Goal: Task Accomplishment & Management: Use online tool/utility

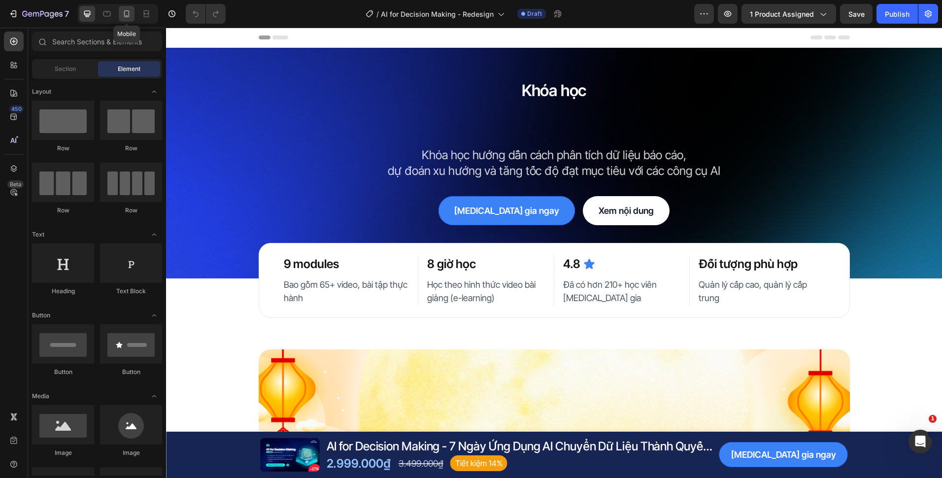
click at [132, 16] on div at bounding box center [127, 14] width 16 height 16
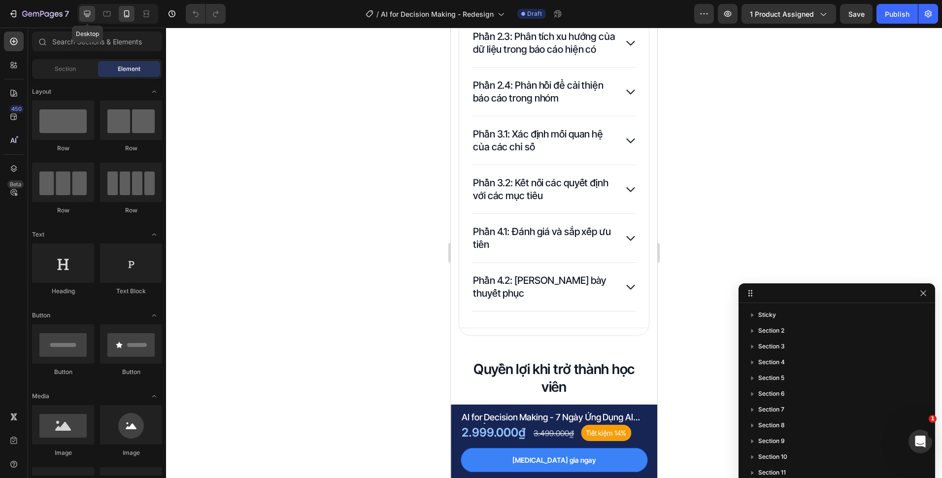
click at [87, 14] on icon at bounding box center [87, 14] width 6 height 6
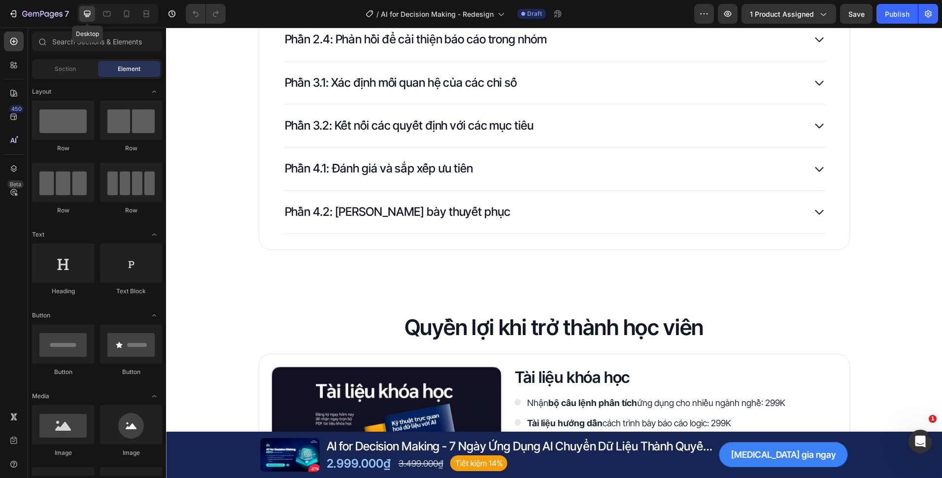
scroll to position [1534, 0]
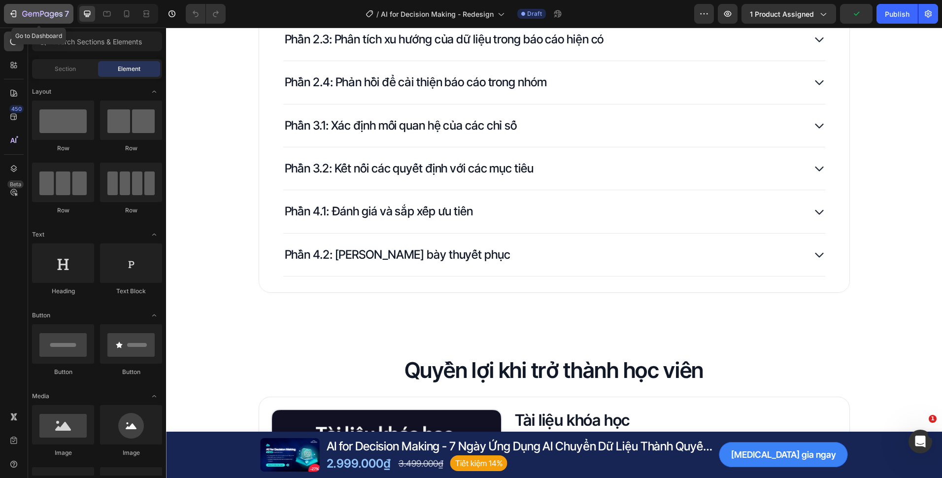
click at [21, 8] on div "7" at bounding box center [38, 14] width 61 height 12
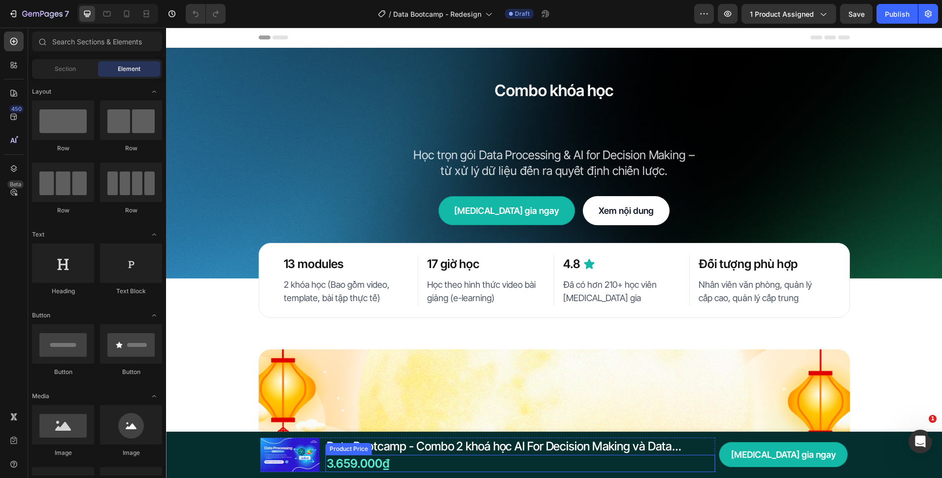
click at [392, 465] on div "3.659.000₫" at bounding box center [521, 463] width 390 height 17
drag, startPoint x: 241, startPoint y: 210, endPoint x: 417, endPoint y: 451, distance: 297.9
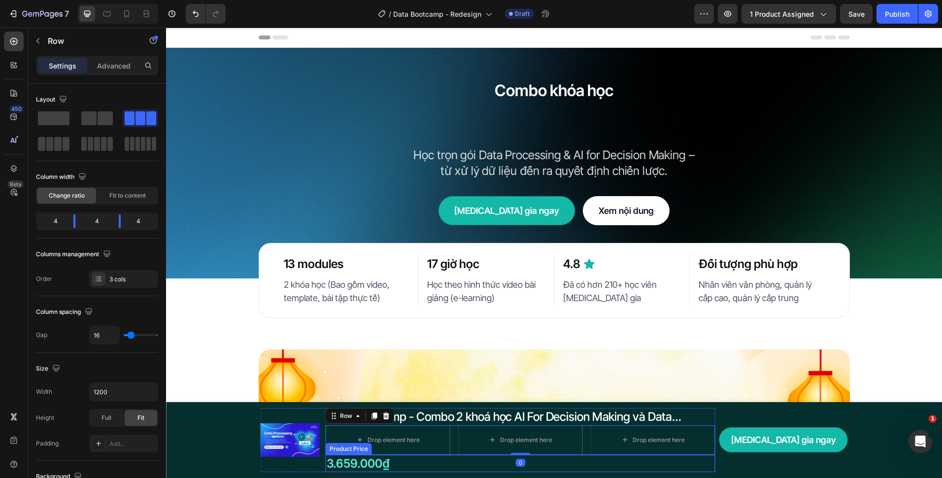
click at [386, 465] on div "3.659.000₫" at bounding box center [521, 463] width 390 height 17
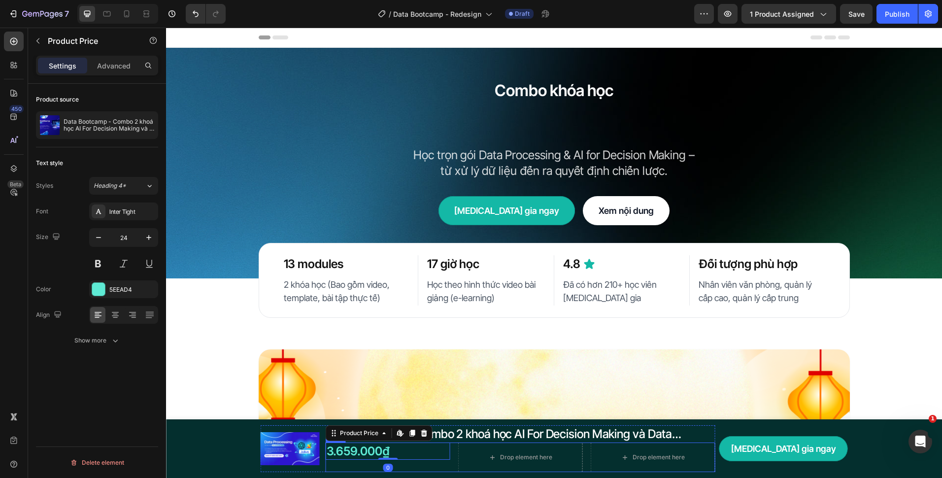
click at [466, 455] on div "3.659.000₫ Product Price Edit content in Shopify 0 Product Price Edit content i…" at bounding box center [521, 457] width 390 height 30
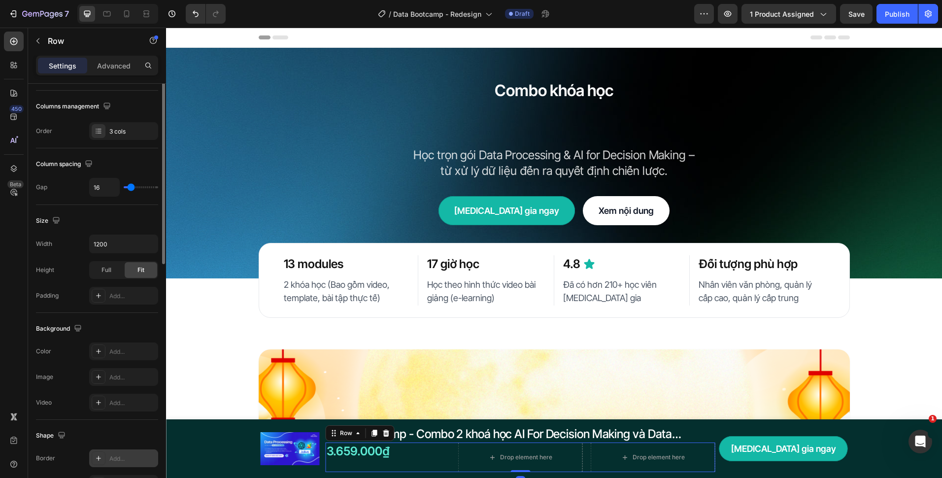
scroll to position [291, 0]
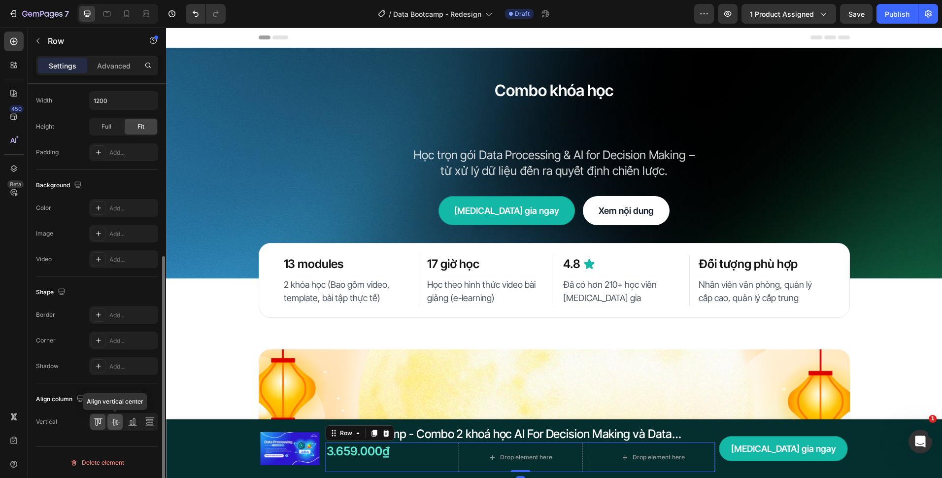
click at [118, 417] on icon at bounding box center [115, 422] width 10 height 10
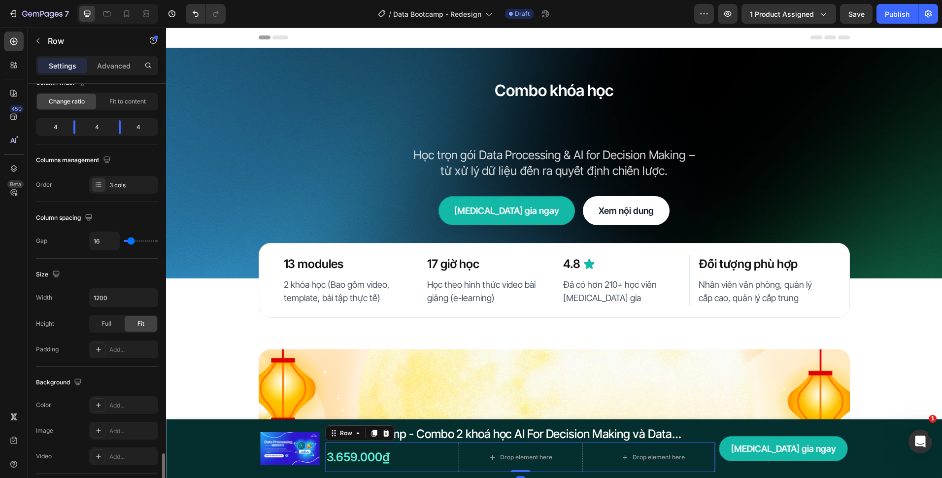
scroll to position [0, 0]
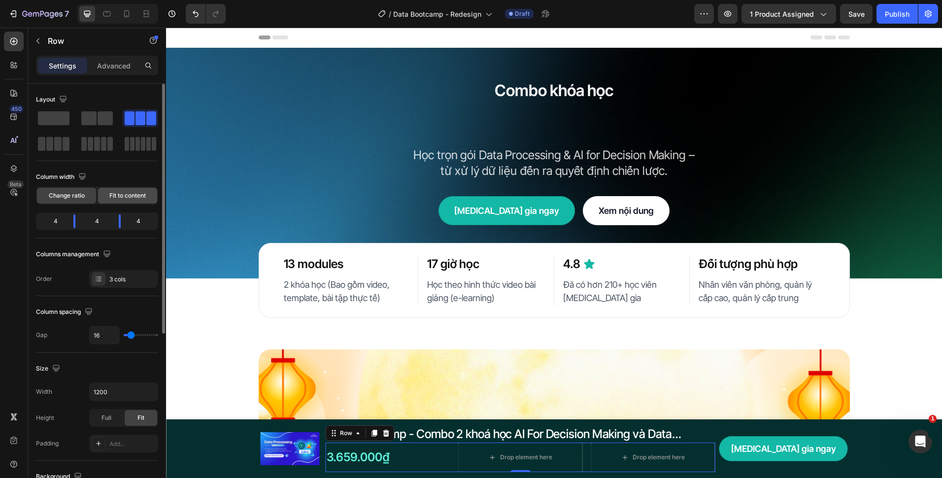
click at [139, 193] on span "Fit to content" at bounding box center [127, 195] width 36 height 9
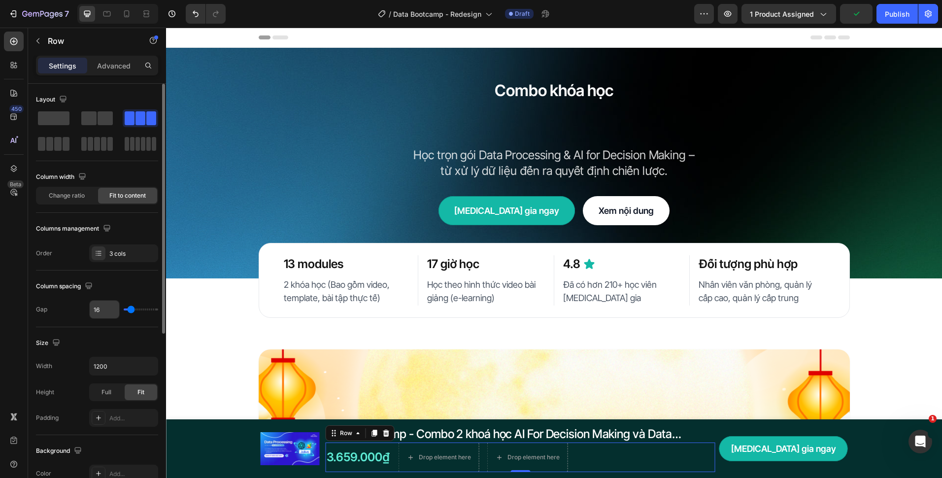
click at [106, 313] on input "16" at bounding box center [105, 310] width 30 height 18
type input "1"
type input "12"
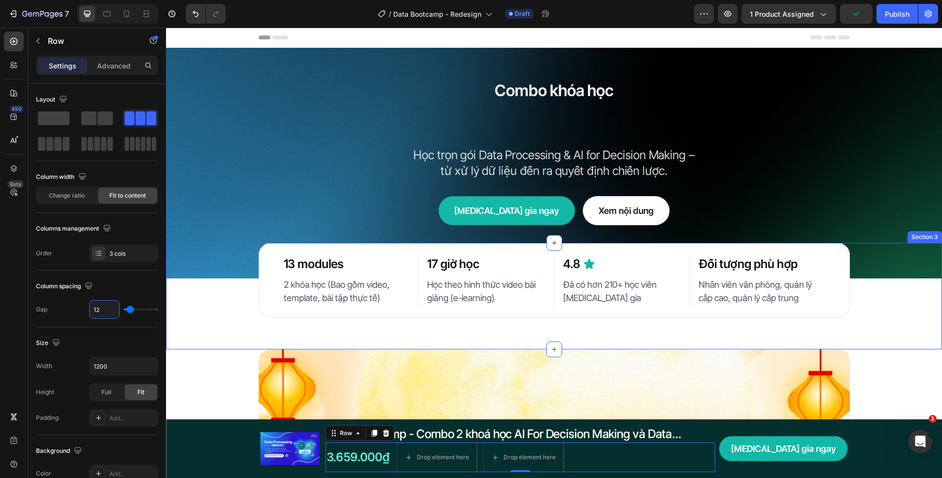
type input "12"
click at [436, 456] on div "Drop element here" at bounding box center [443, 457] width 52 height 8
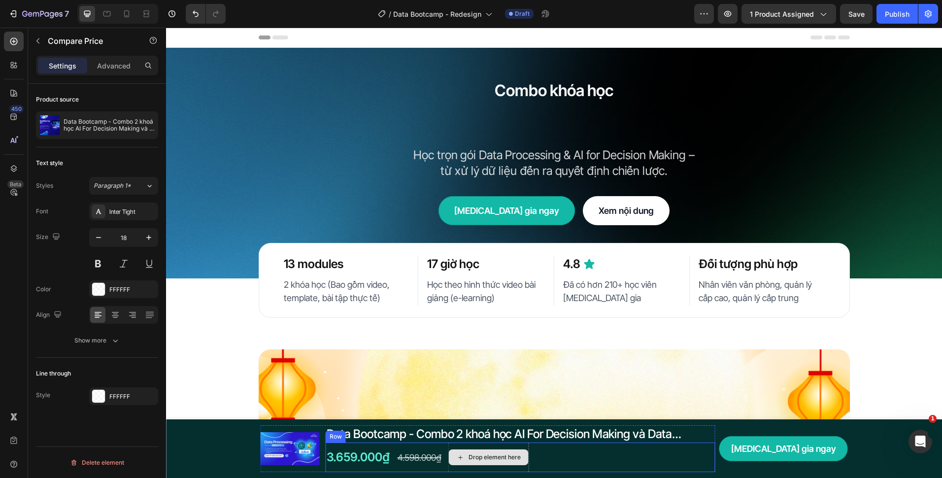
click at [519, 454] on div "Drop element here" at bounding box center [489, 457] width 80 height 16
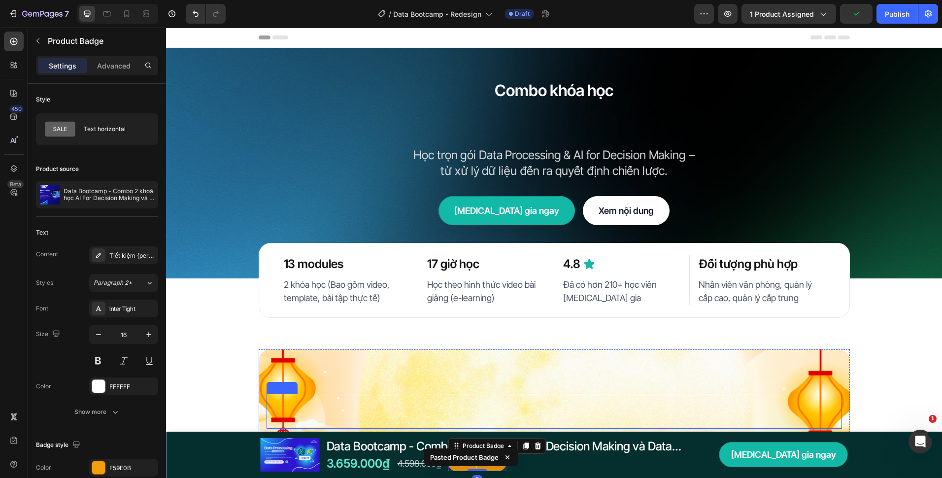
click at [622, 457] on div "3.659.000₫ Product Price Product Price 4.598.000₫ Compare Price Compare Price T…" at bounding box center [521, 463] width 390 height 17
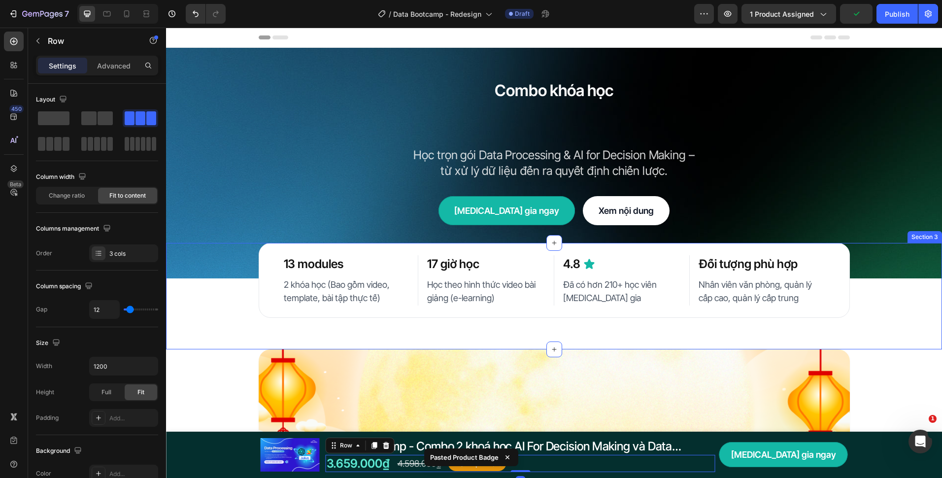
click at [752, 337] on div "13 modules Heading 2 khóa học (Bao gồm video, template, bài tập thực tế) Text B…" at bounding box center [554, 296] width 776 height 106
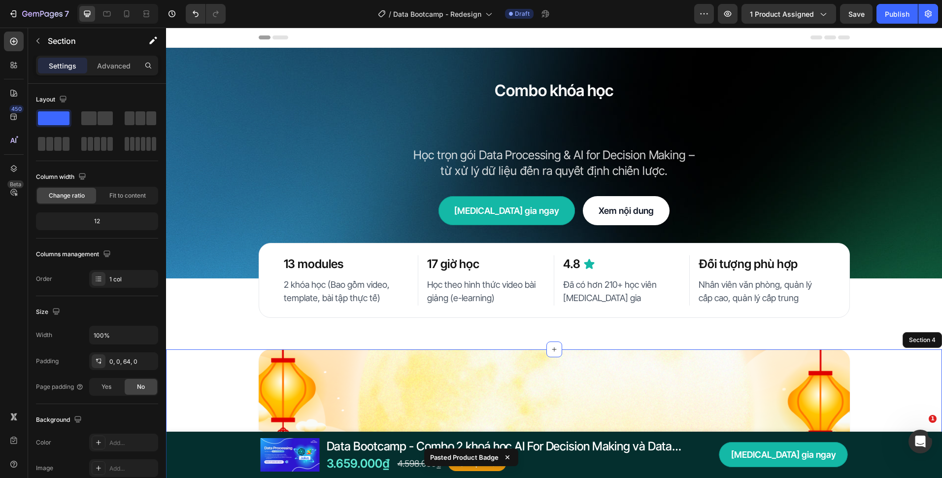
click at [211, 384] on div "TRĂNG TRÒN Heading TRỌN KỸ NĂNG Heading Deal khóa học Text Block GIẢM LÊN ĐẾN 3…" at bounding box center [554, 431] width 776 height 165
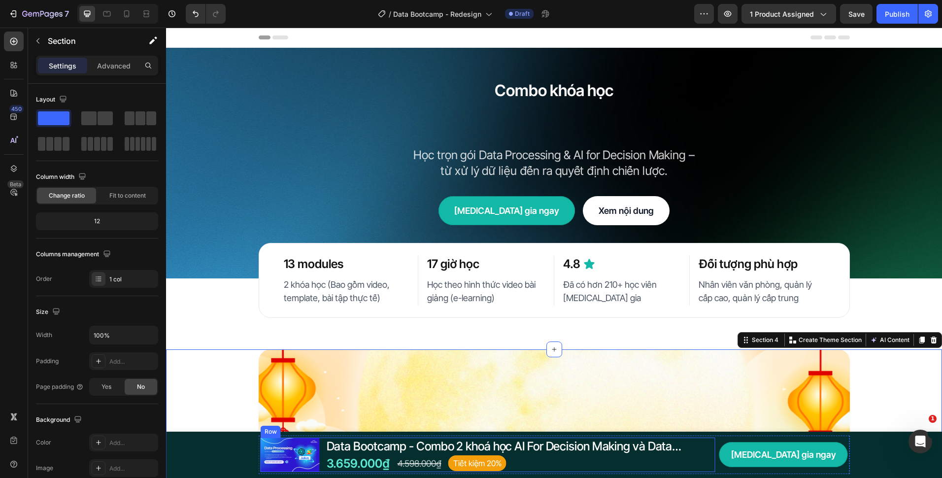
click at [297, 449] on img at bounding box center [290, 454] width 59 height 33
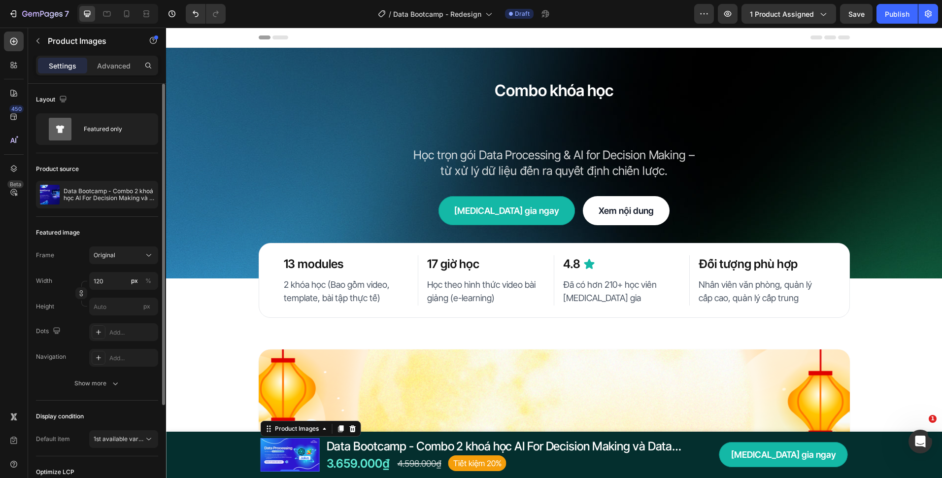
click at [123, 396] on div "Featured image Frame Original Width 120 px % Height px Dots Add... Navigation A…" at bounding box center [97, 309] width 122 height 184
click at [122, 385] on button "Show more" at bounding box center [97, 383] width 122 height 18
click at [119, 384] on div "Add..." at bounding box center [132, 383] width 46 height 9
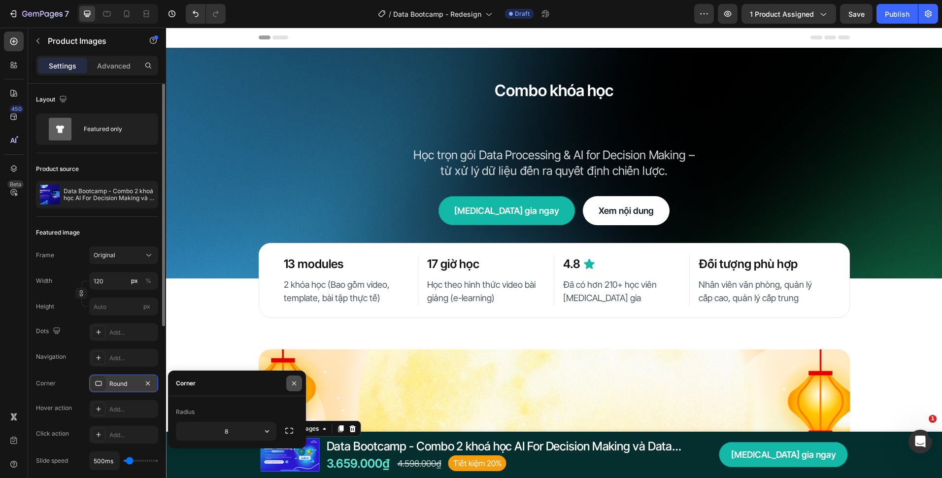
click at [295, 386] on icon "button" at bounding box center [294, 383] width 8 height 8
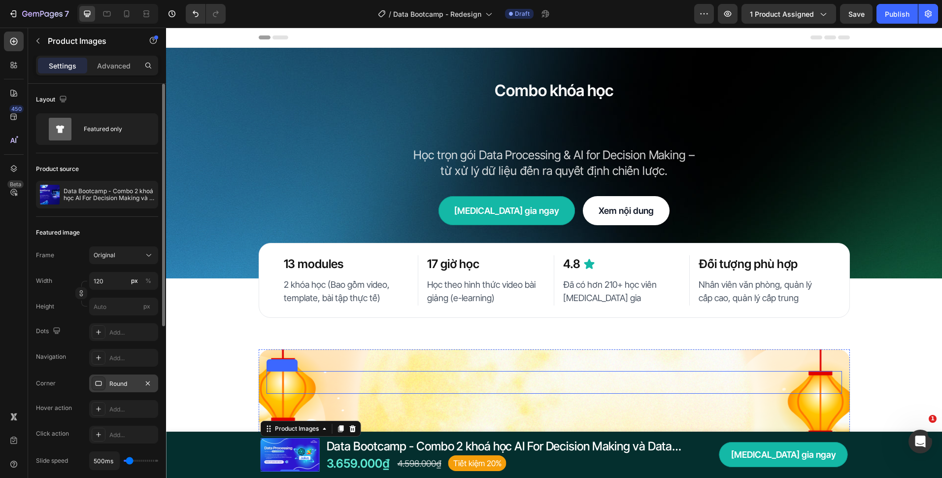
click at [210, 382] on div "TRĂNG TRÒN Heading TRỌN KỸ NĂNG Heading Deal khóa học Text Block GIẢM LÊN ĐẾN 3…" at bounding box center [554, 431] width 776 height 165
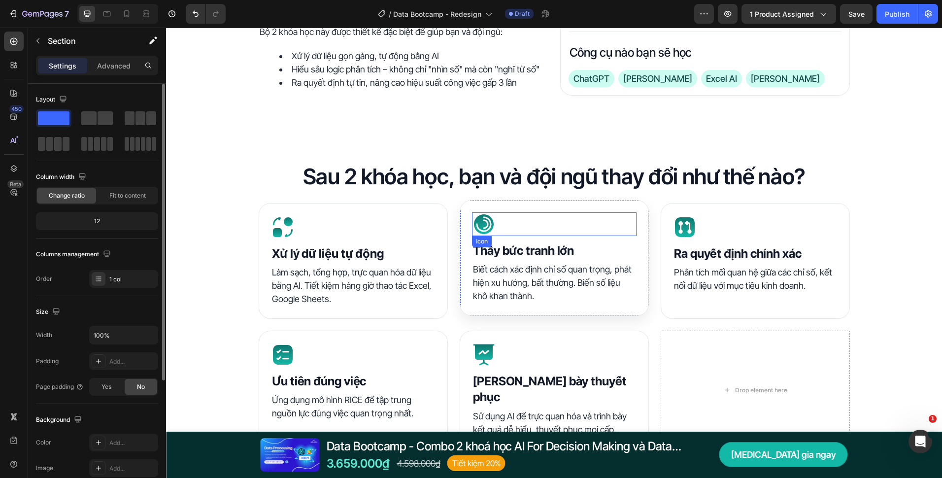
scroll to position [690, 0]
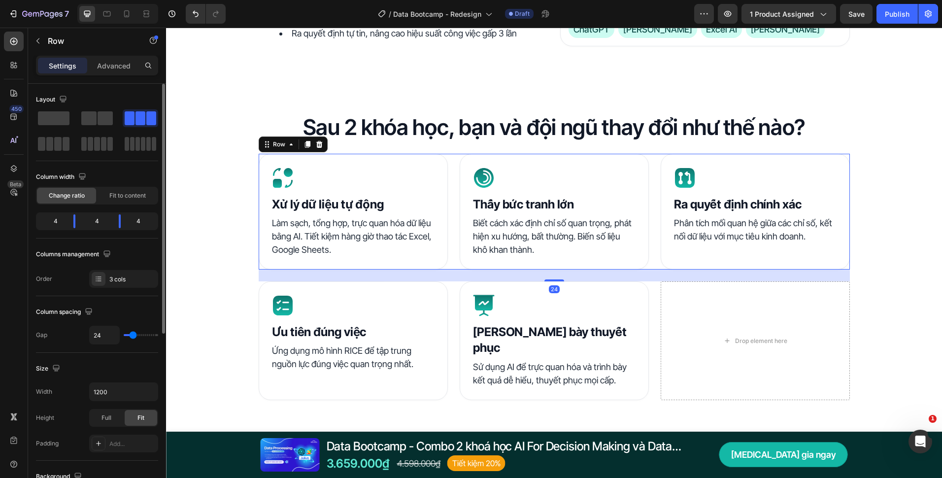
click at [453, 234] on div "Icon Xử lý dữ liệu tự động Heading Làm sạch, tổng hợp, trực quan hóa dữ liệu bằ…" at bounding box center [554, 212] width 591 height 116
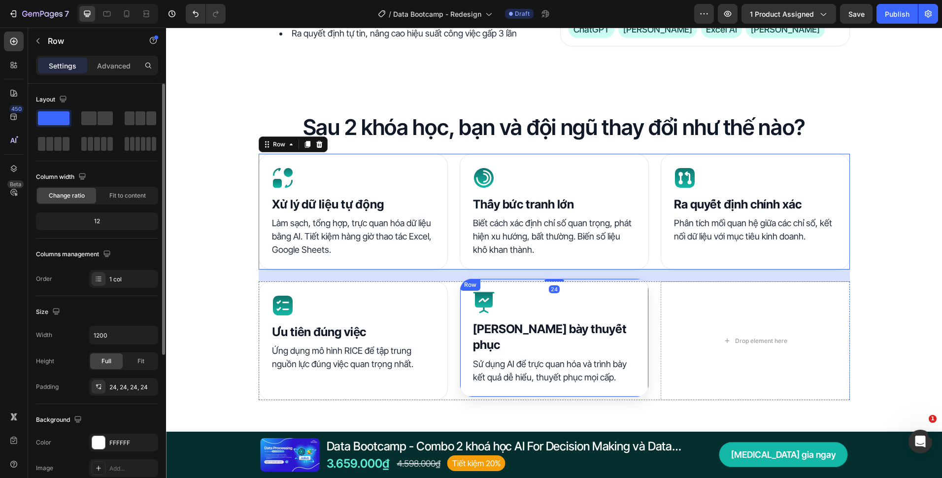
click at [460, 306] on div "Icon Trình bày thuyết phục Heading Sử dụng AI để trực quan hóa và trình bày kết…" at bounding box center [554, 337] width 189 height 119
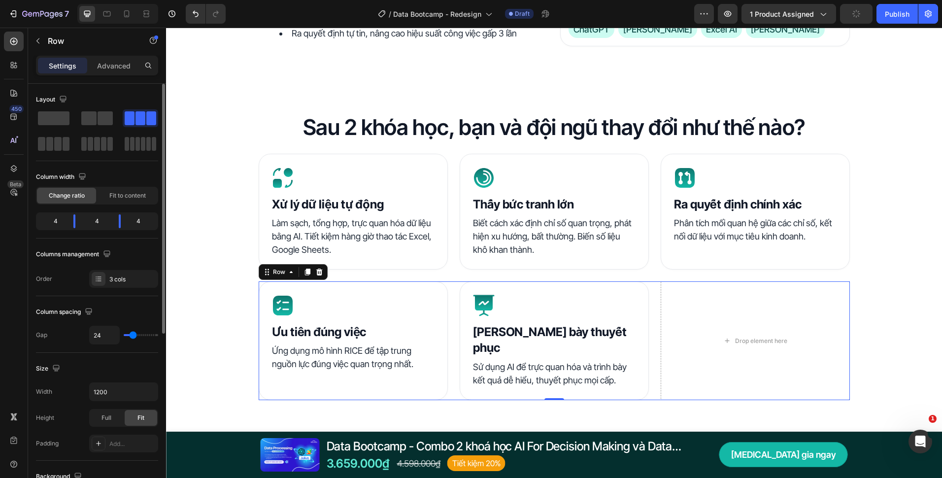
click at [448, 309] on div "Icon Ưu tiên đúng việc Heading Ứng dụng mô hình RICE để tập trung nguồn lực đún…" at bounding box center [554, 340] width 591 height 119
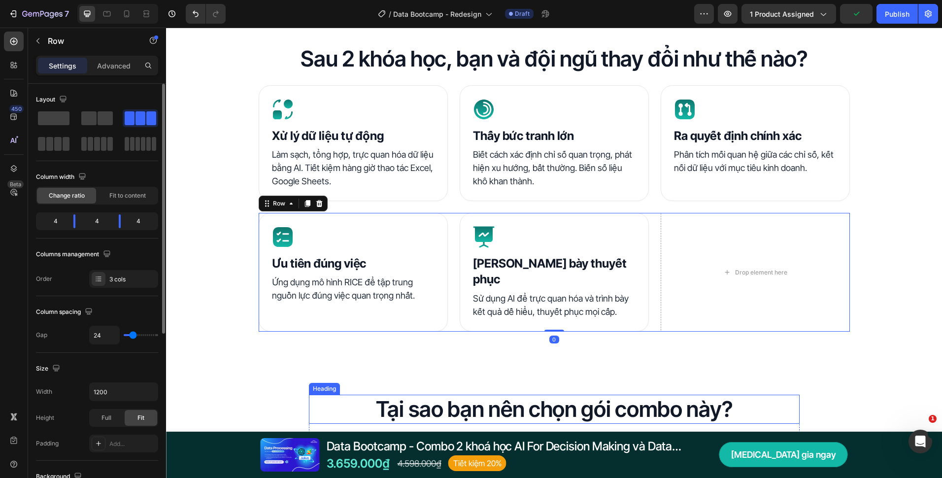
scroll to position [739, 0]
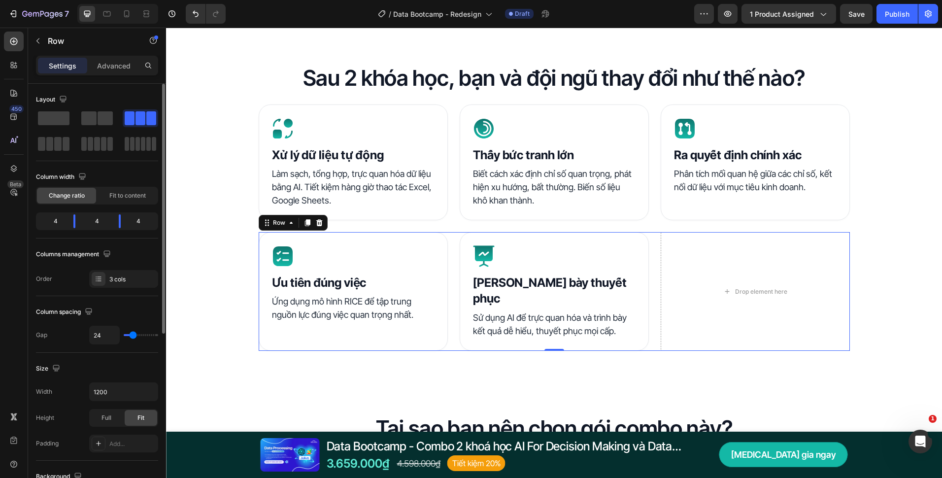
click at [645, 302] on div "Icon Ưu tiên đúng việc Heading Ứng dụng mô hình RICE để tập trung nguồn lực đún…" at bounding box center [554, 291] width 591 height 119
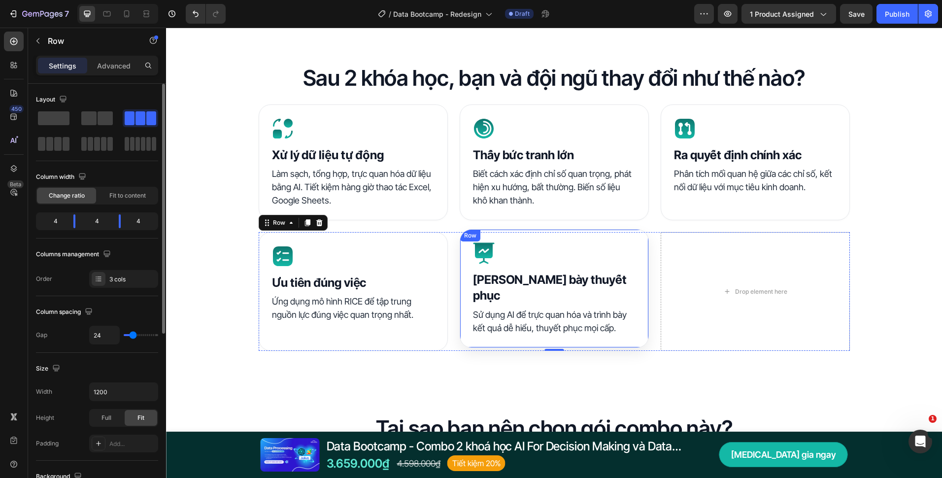
click at [640, 303] on div "Icon Trình bày thuyết phục Heading Sử dụng AI để trực quan hóa và trình bày kết…" at bounding box center [554, 288] width 189 height 119
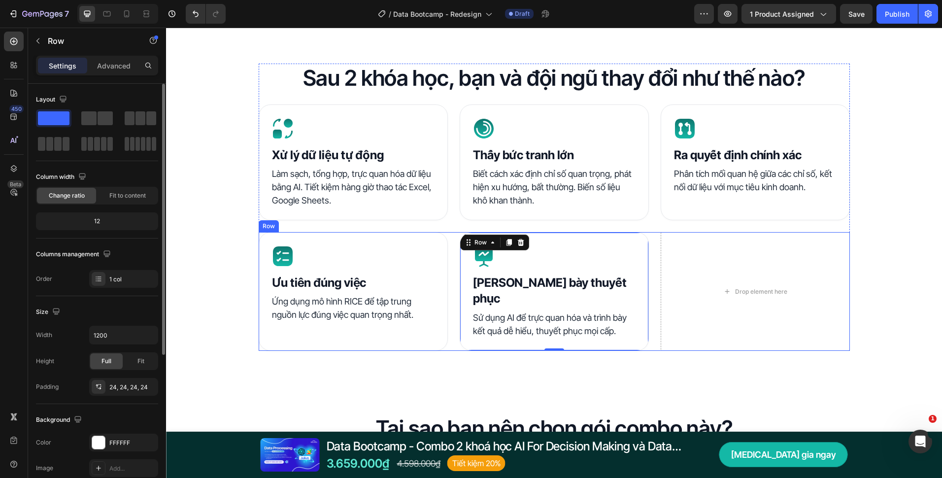
click at [653, 303] on div "Icon Ưu tiên đúng việc Heading Ứng dụng mô hình RICE để tập trung nguồn lực đún…" at bounding box center [554, 291] width 591 height 119
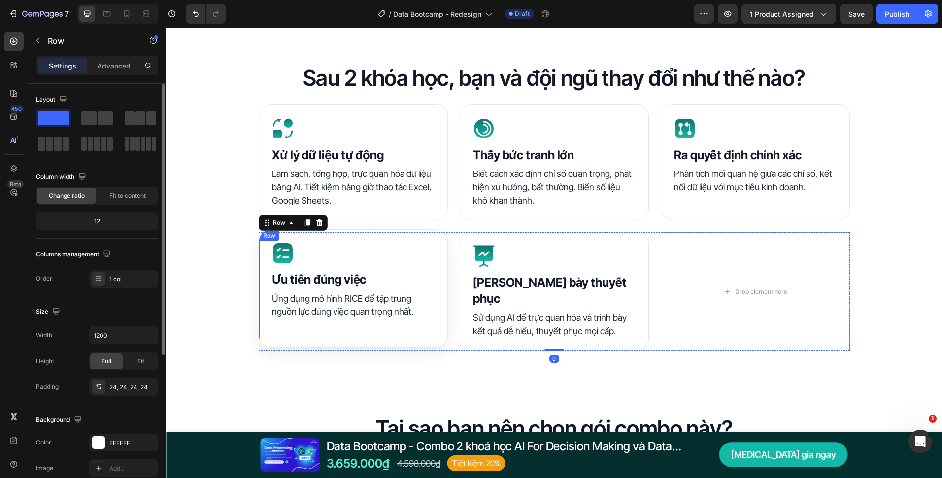
click at [437, 305] on div "Icon Ưu tiên đúng việc Heading Ứng dụng mô hình RICE để tập trung nguồn lực đún…" at bounding box center [353, 288] width 189 height 119
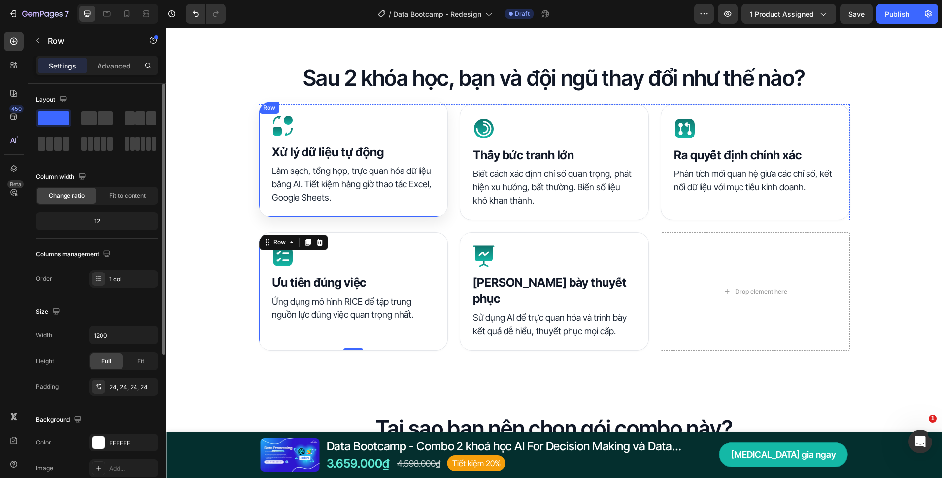
click at [435, 203] on div "Icon Xử lý dữ liệu tự động Heading Làm sạch, tổng hợp, trực quan hóa dữ liệu bằ…" at bounding box center [353, 159] width 189 height 116
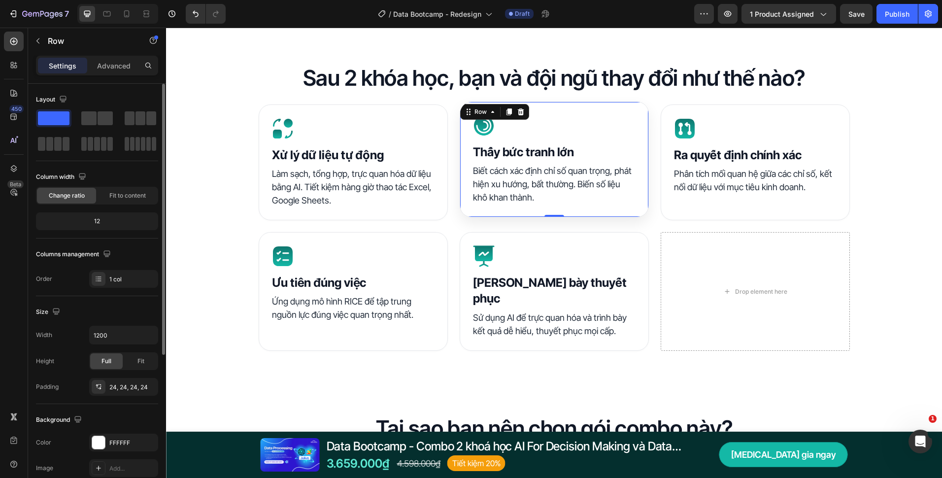
click at [623, 211] on div "Icon Thấy bức tranh lớn Heading Biết cách xác định chỉ số quan trọng, phát hiện…" at bounding box center [554, 159] width 189 height 116
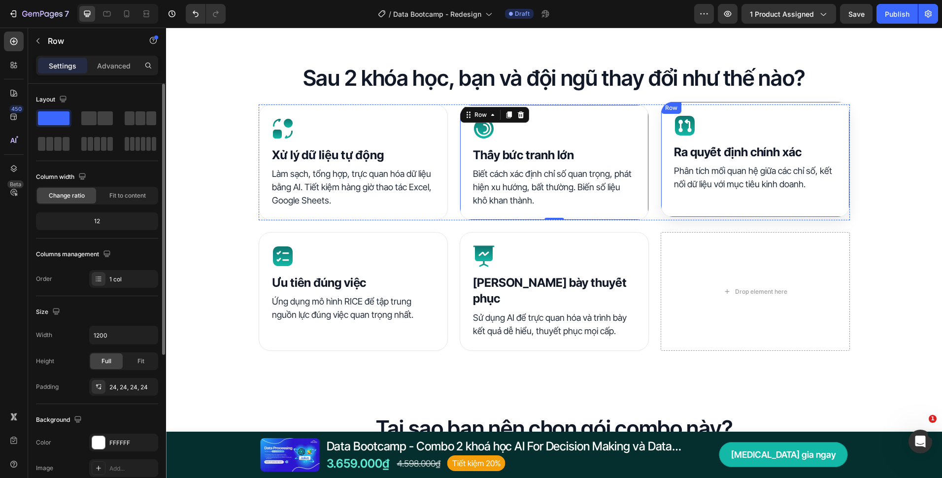
click at [769, 211] on div "Icon Ra quyết định chính xác Heading Phân tích mối quan hệ giữa các chỉ số, kết…" at bounding box center [755, 159] width 189 height 116
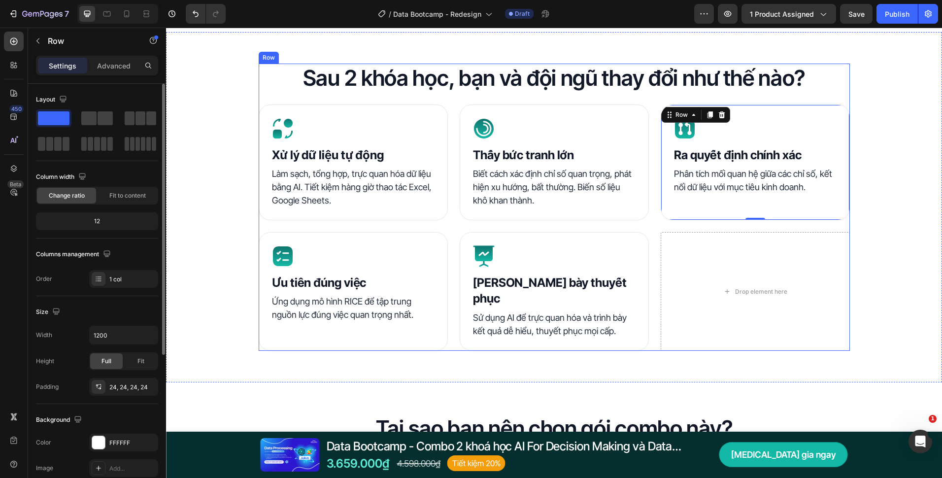
click at [855, 241] on div "Sau 2 khóa học, bạn và đội ngũ thay đổi như thế nào? Heading Icon Xử lý dữ liệu…" at bounding box center [554, 207] width 776 height 287
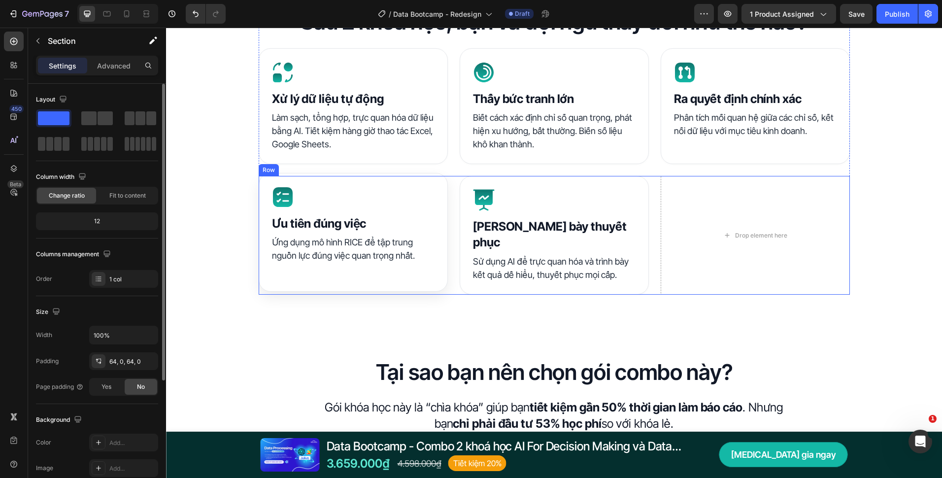
scroll to position [788, 0]
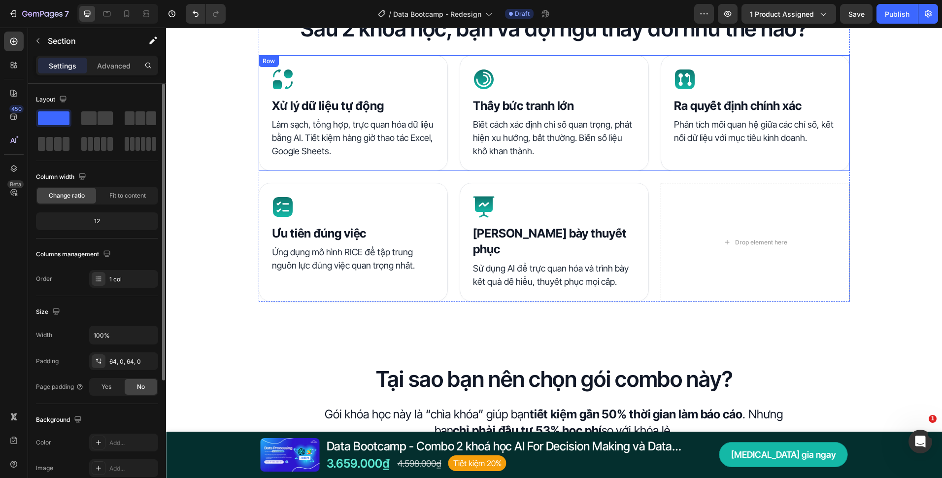
click at [449, 124] on div "Icon Xử lý dữ liệu tự động Heading Làm sạch, tổng hợp, trực quan hóa dữ liệu bằ…" at bounding box center [554, 113] width 591 height 116
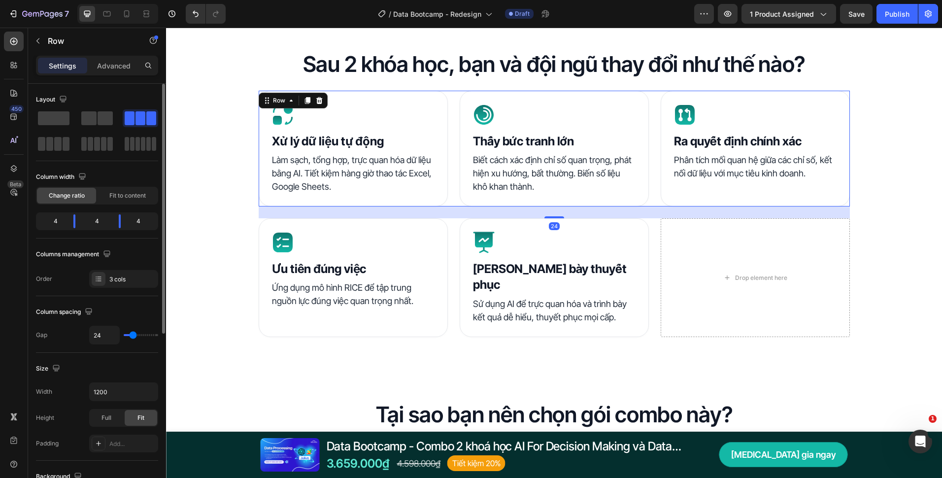
scroll to position [739, 0]
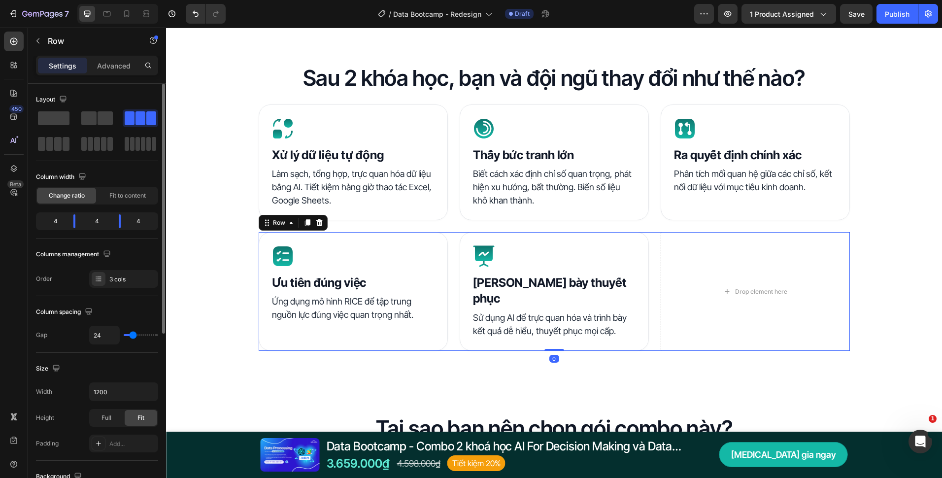
click at [451, 243] on div "Icon Ưu tiên đúng việc Heading Ứng dụng mô hình RICE để tập trung nguồn lực đún…" at bounding box center [554, 291] width 591 height 119
click at [450, 179] on div "Icon Xử lý dữ liệu tự động Heading Làm sạch, tổng hợp, trực quan hóa dữ liệu bằ…" at bounding box center [554, 162] width 591 height 116
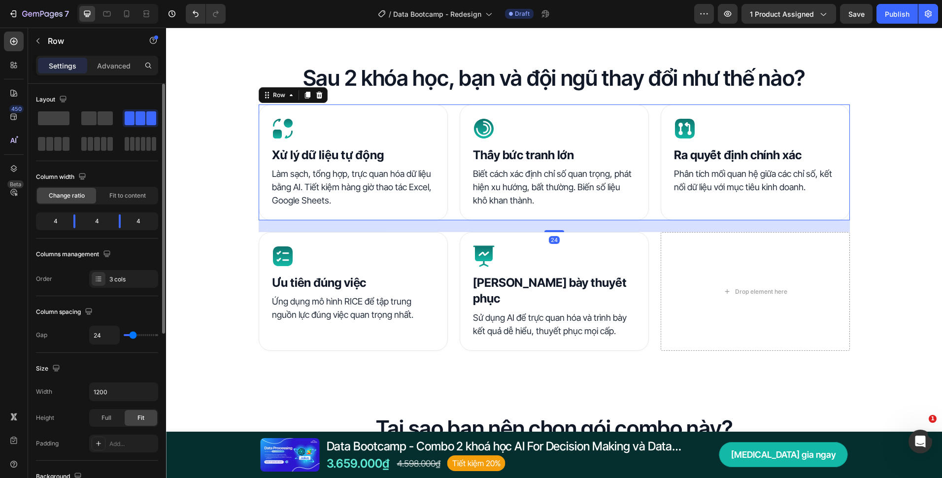
click at [447, 260] on div "Icon Ưu tiên đúng việc Heading Ứng dụng mô hình RICE để tập trung nguồn lực đún…" at bounding box center [554, 291] width 591 height 119
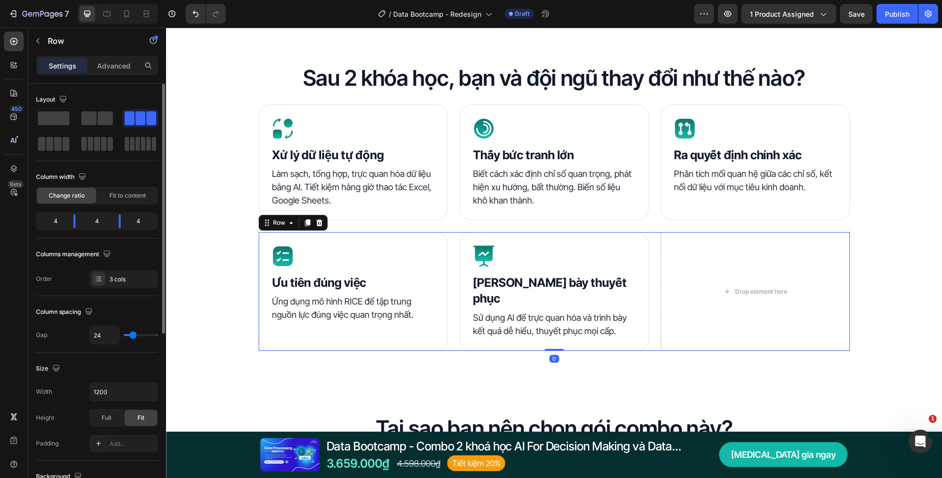
click at [451, 197] on div "Icon Xử lý dữ liệu tự động Heading Làm sạch, tổng hợp, trực quan hóa dữ liệu bằ…" at bounding box center [554, 162] width 591 height 116
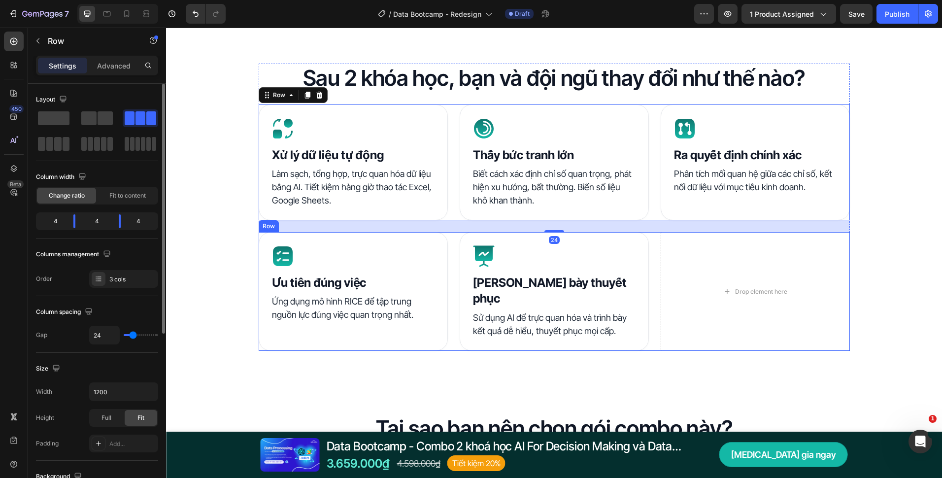
click at [450, 244] on div "Icon Ưu tiên đúng việc Heading Ứng dụng mô hình RICE để tập trung nguồn lực đún…" at bounding box center [554, 291] width 591 height 119
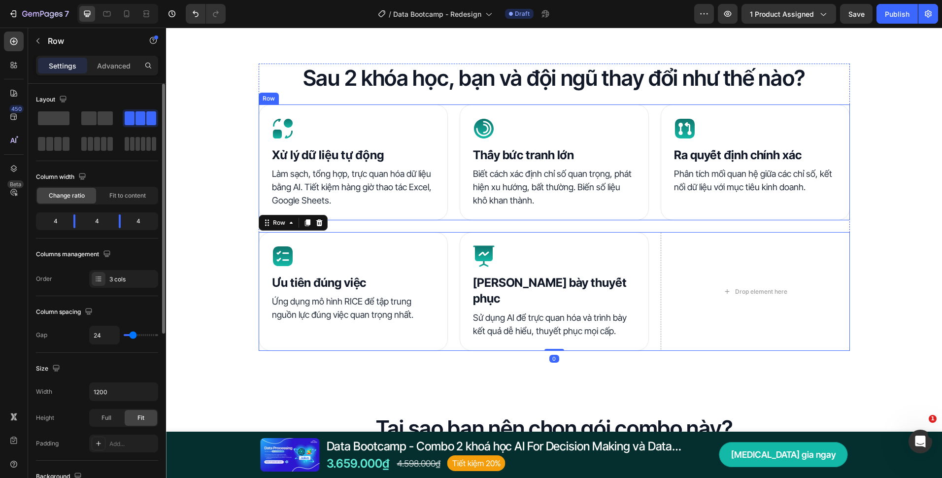
click at [448, 197] on div "Icon Xử lý dữ liệu tự động Heading Làm sạch, tổng hợp, trực quan hóa dữ liệu bằ…" at bounding box center [554, 162] width 591 height 116
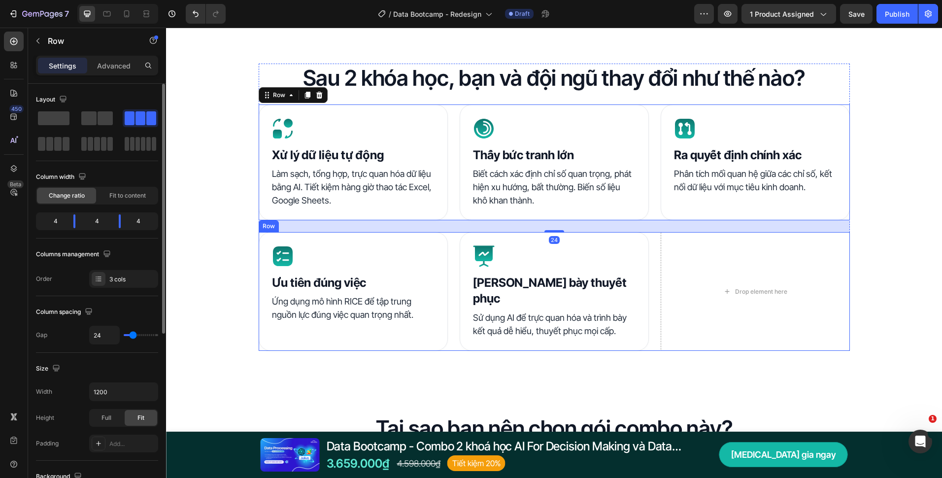
click at [446, 239] on div "Icon Ưu tiên đúng việc Heading Ứng dụng mô hình RICE để tập trung nguồn lực đún…" at bounding box center [554, 291] width 591 height 119
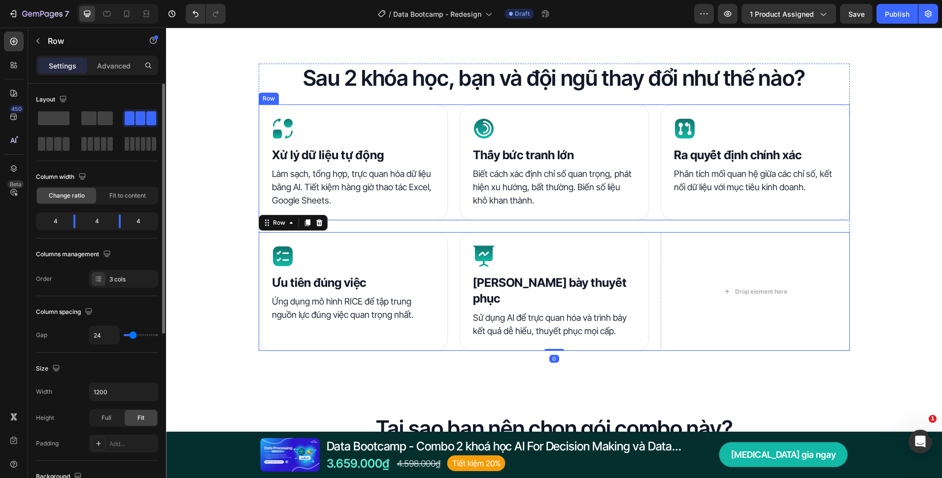
click at [449, 191] on div "Icon Xử lý dữ liệu tự động Heading Làm sạch, tổng hợp, trực quan hóa dữ liệu bằ…" at bounding box center [554, 162] width 591 height 116
click at [449, 250] on div "Icon Ưu tiên đúng việc Heading Ứng dụng mô hình RICE để tập trung nguồn lực đún…" at bounding box center [554, 291] width 591 height 119
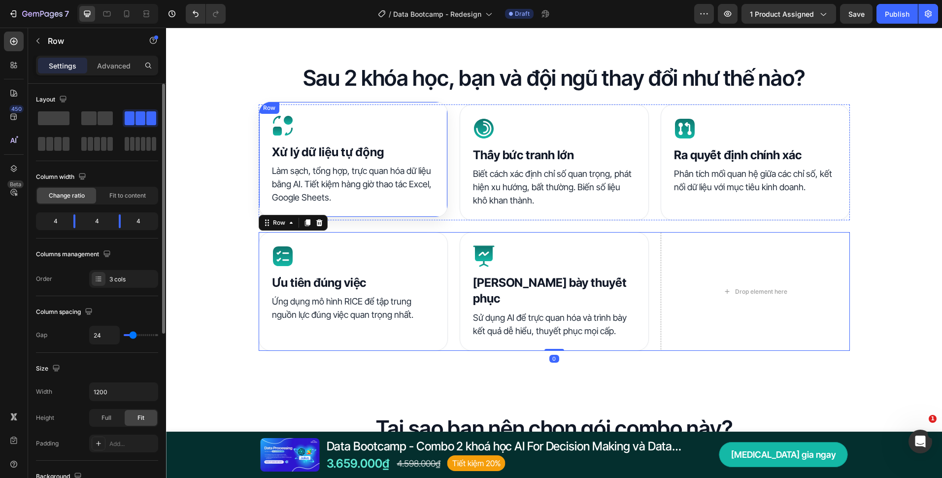
click at [439, 183] on div "Icon Xử lý dữ liệu tự động Heading Làm sạch, tổng hợp, trực quan hóa dữ liệu bằ…" at bounding box center [353, 159] width 189 height 116
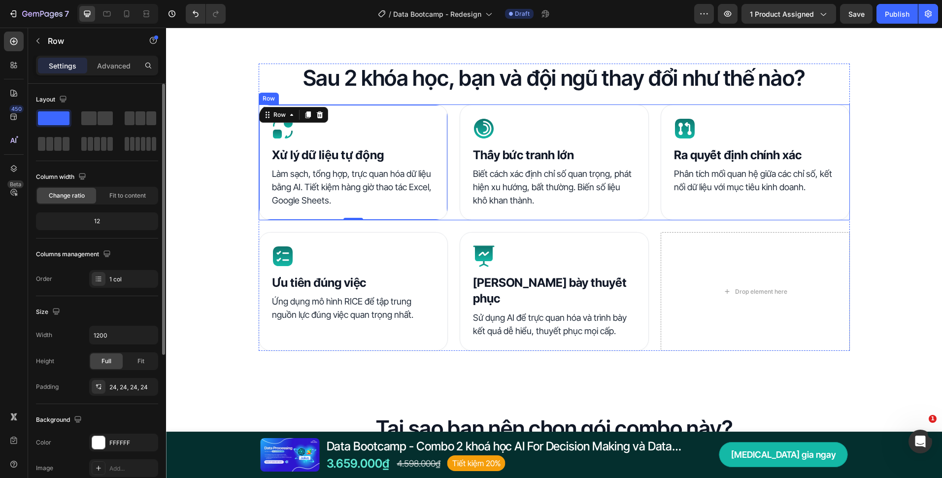
click at [448, 196] on div "Icon Xử lý dữ liệu tự động Heading Làm sạch, tổng hợp, trực quan hóa dữ liệu bằ…" at bounding box center [554, 162] width 591 height 116
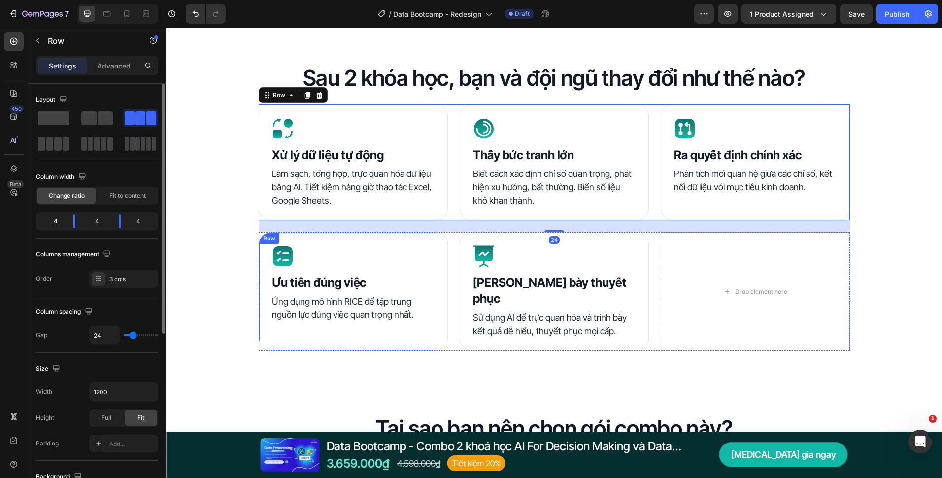
click at [447, 249] on div "Icon Ưu tiên đúng việc Heading Ứng dụng mô hình RICE để tập trung nguồn lực đún…" at bounding box center [554, 291] width 591 height 119
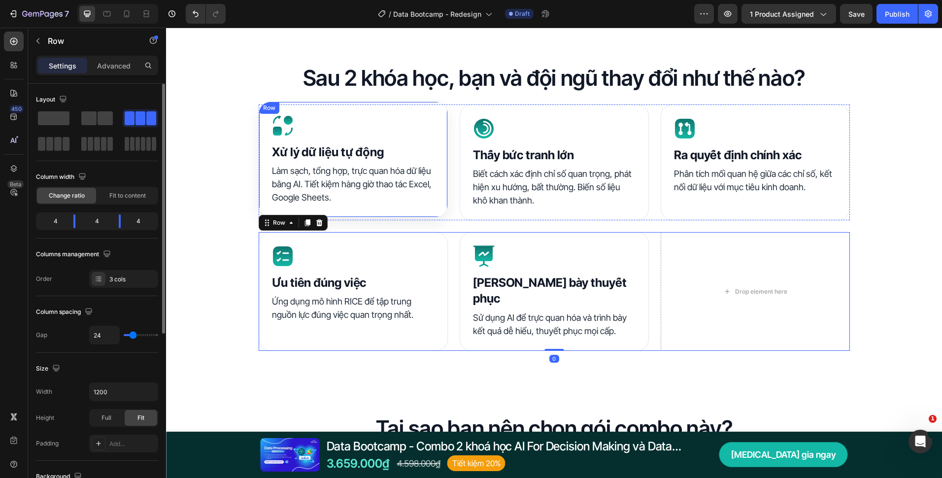
click at [442, 169] on div "Icon Xử lý dữ liệu tự động Heading Làm sạch, tổng hợp, trực quan hóa dữ liệu bằ…" at bounding box center [353, 159] width 189 height 116
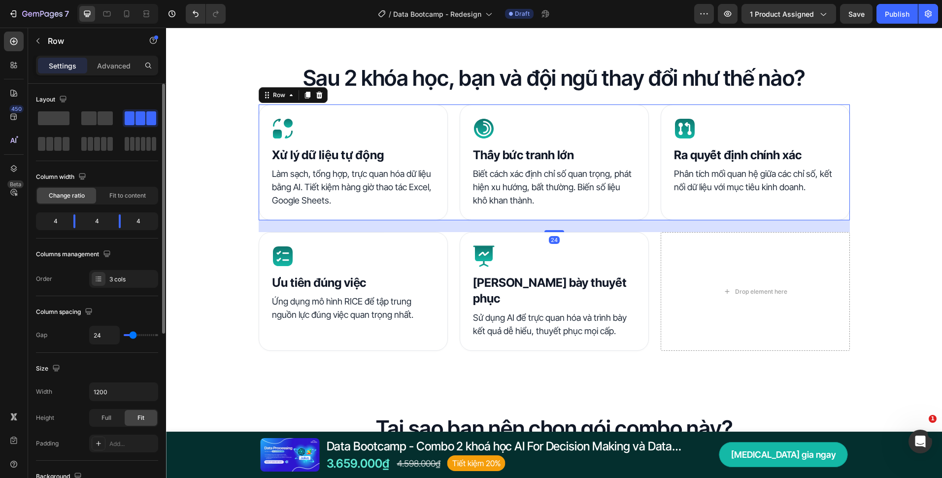
click at [452, 196] on div "Icon Xử lý dữ liệu tự động Heading Làm sạch, tổng hợp, trực quan hóa dữ liệu bằ…" at bounding box center [554, 162] width 591 height 116
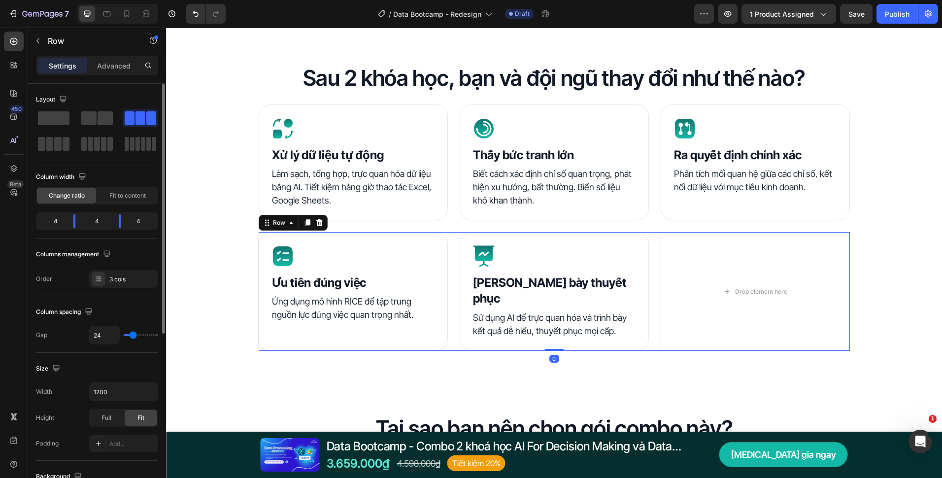
click at [450, 267] on div "Icon Ưu tiên đúng việc Heading Ứng dụng mô hình RICE để tập trung nguồn lực đún…" at bounding box center [554, 291] width 591 height 119
click at [451, 185] on div "Icon Xử lý dữ liệu tự động Heading Làm sạch, tổng hợp, trực quan hóa dữ liệu bằ…" at bounding box center [554, 162] width 591 height 116
click at [447, 252] on div "Icon Ưu tiên đúng việc Heading Ứng dụng mô hình RICE để tập trung nguồn lực đún…" at bounding box center [554, 291] width 591 height 119
click at [447, 200] on div "Icon Xử lý dữ liệu tự động Heading Làm sạch, tổng hợp, trực quan hóa dữ liệu bằ…" at bounding box center [554, 162] width 591 height 116
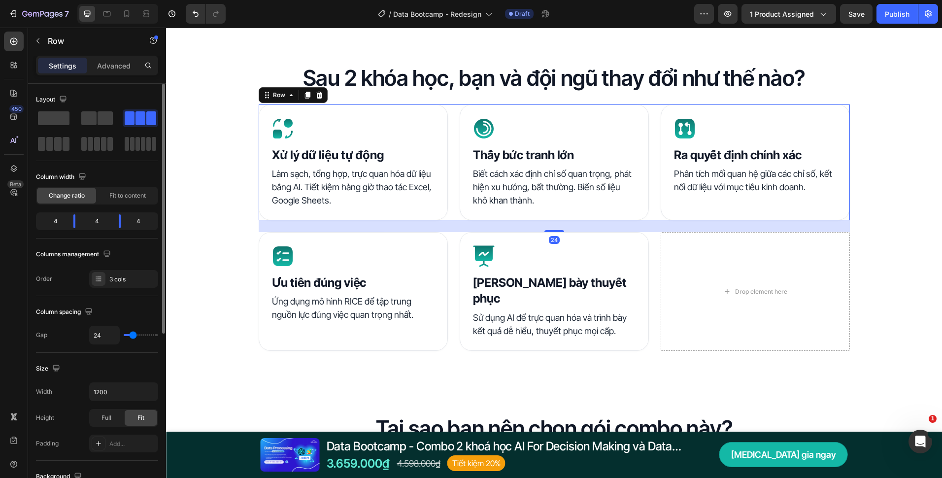
click at [448, 245] on div "Icon Ưu tiên đúng việc Heading Ứng dụng mô hình RICE để tập trung nguồn lực đún…" at bounding box center [554, 291] width 591 height 119
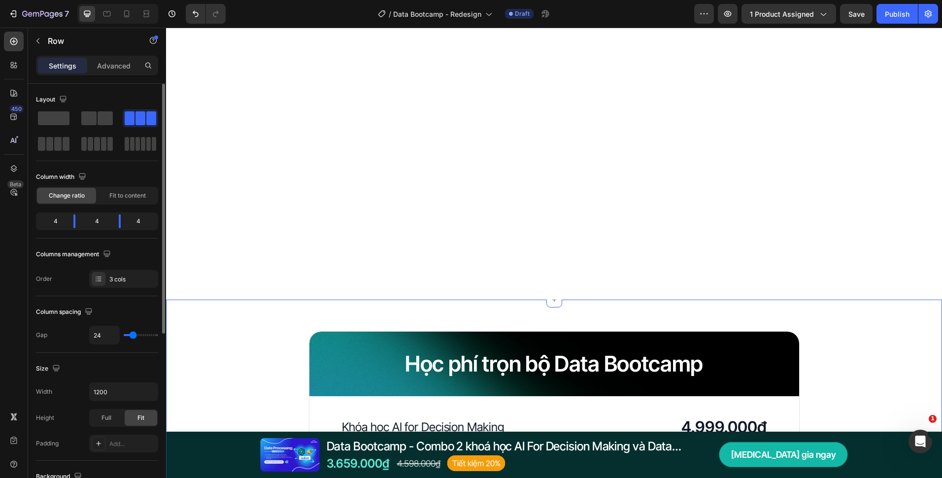
scroll to position [2168, 0]
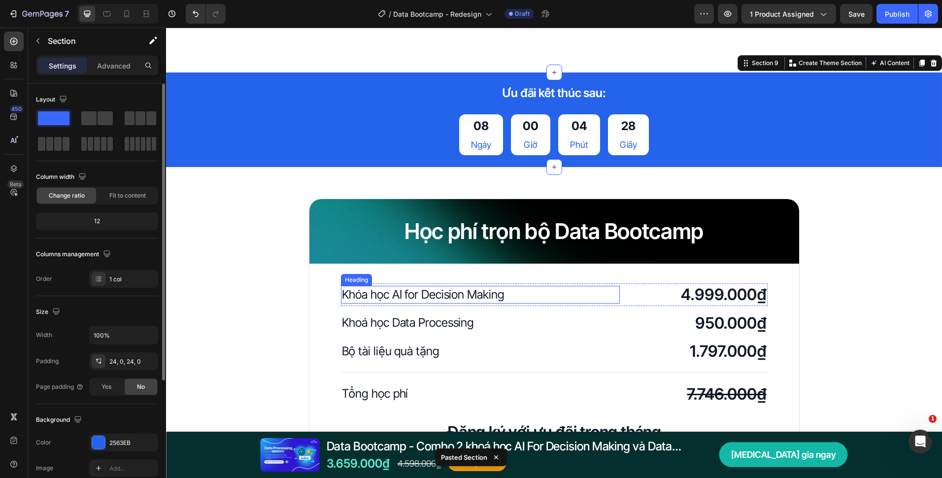
scroll to position [2365, 0]
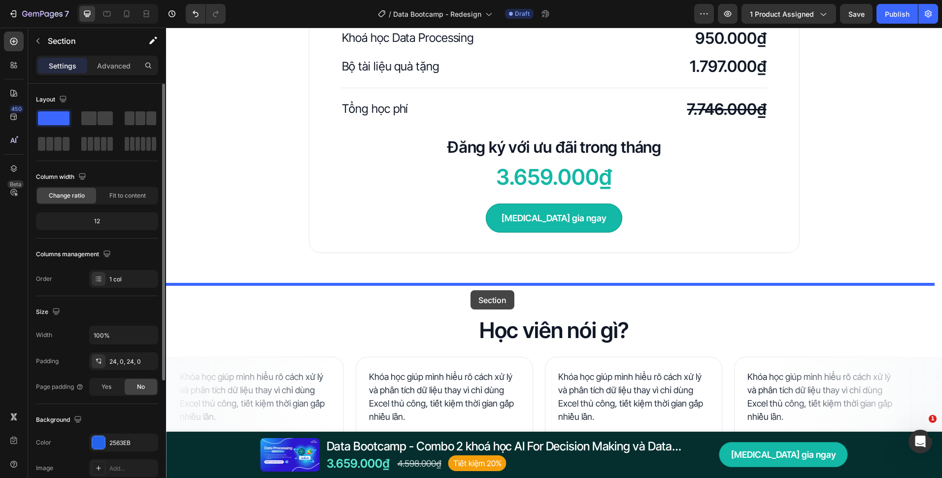
drag, startPoint x: 184, startPoint y: 146, endPoint x: 471, endPoint y: 290, distance: 320.6
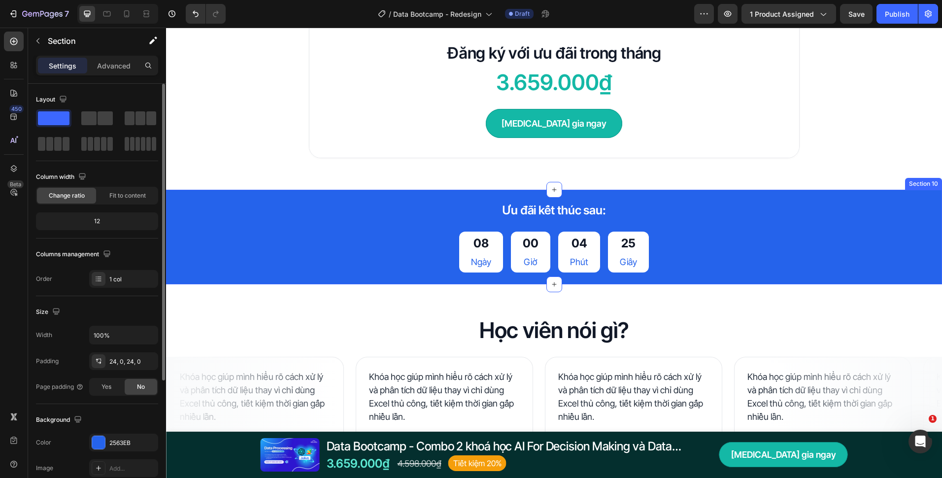
scroll to position [2615, 0]
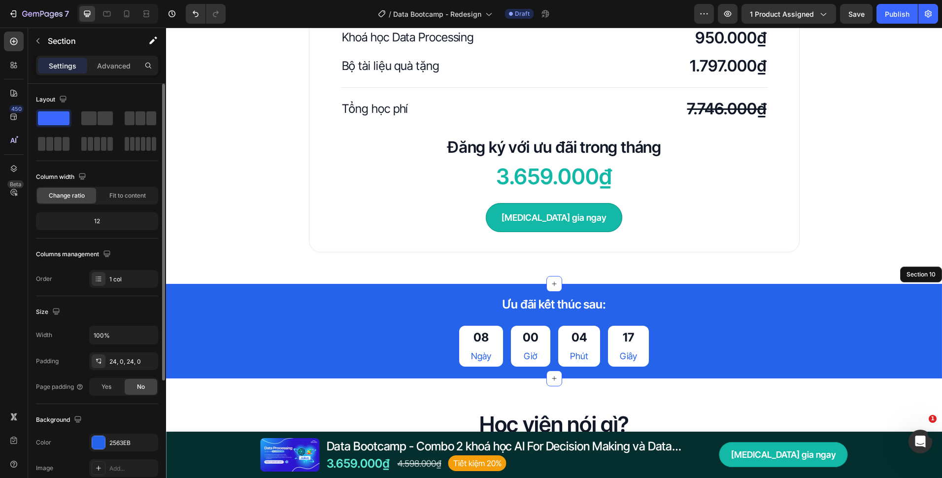
click at [343, 358] on div "08 Ngày 00 Giờ 04 Phút 17 Giây" at bounding box center [554, 346] width 591 height 41
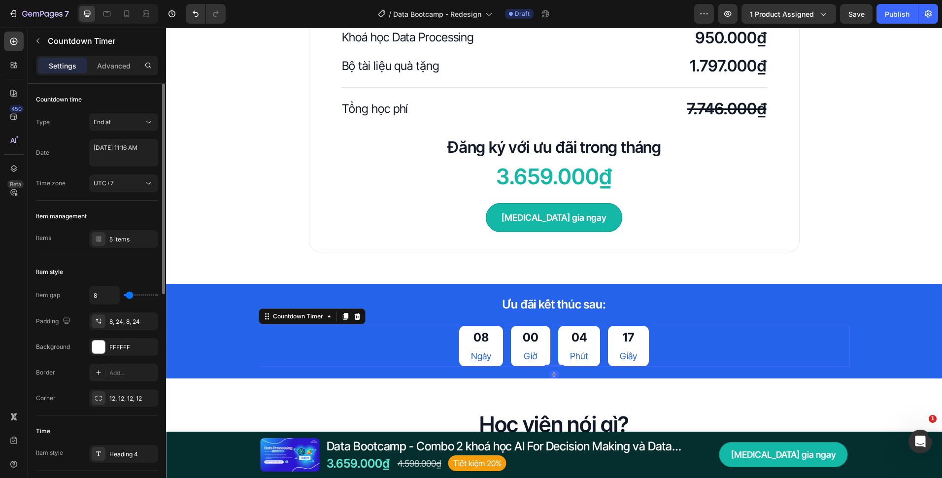
click at [324, 377] on div "Ưu đãi kết thúc sau: Heading 08 Ngày 00 Giờ 04 Phút 17 Giây Countdown Timer 0 R…" at bounding box center [554, 331] width 776 height 95
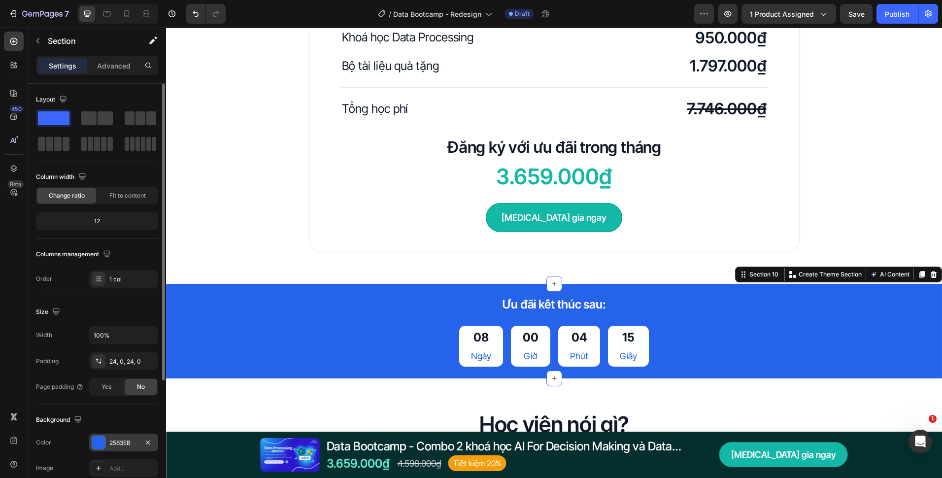
click at [120, 442] on div "2563EB" at bounding box center [123, 442] width 29 height 9
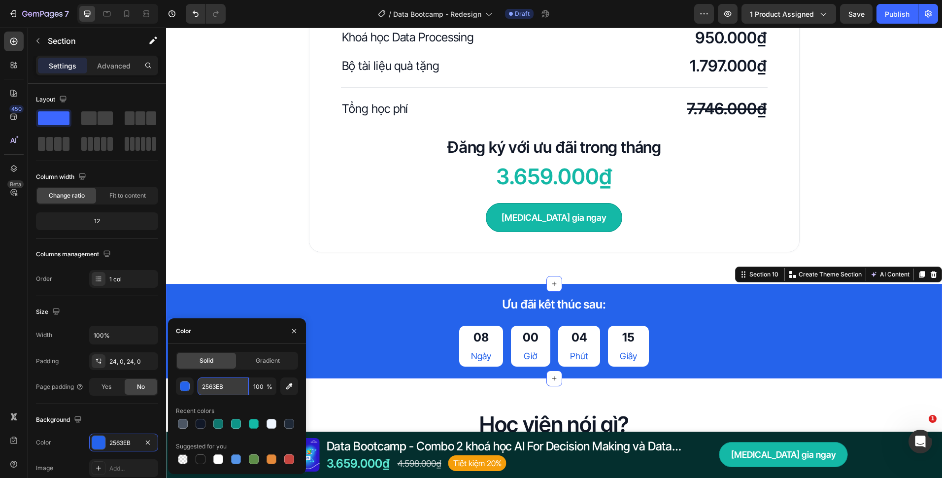
click at [227, 387] on input "2563EB" at bounding box center [223, 386] width 51 height 18
paste input "#115e59"
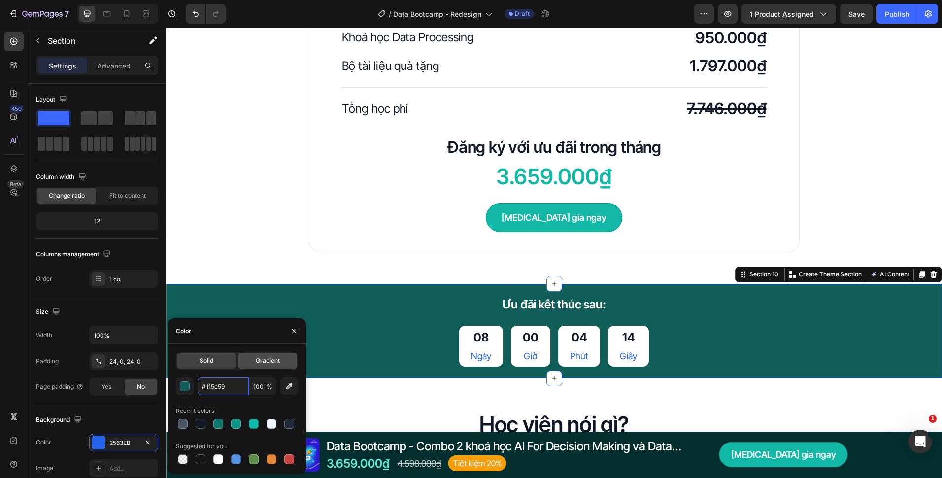
type input "115E59"
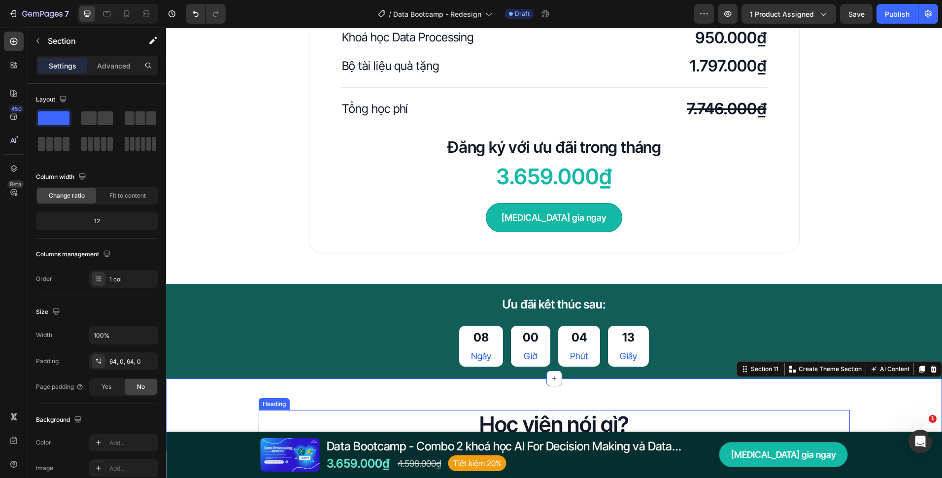
click at [379, 424] on h2 "Học viên nói gì?" at bounding box center [554, 424] width 591 height 29
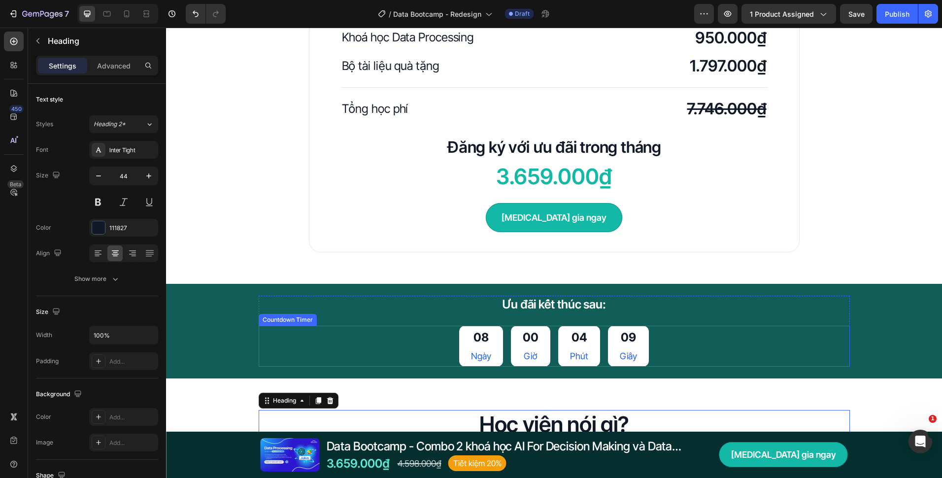
click at [503, 336] on div "08 Ngày 00 Giờ 04 Phút 09 Giây" at bounding box center [554, 346] width 190 height 41
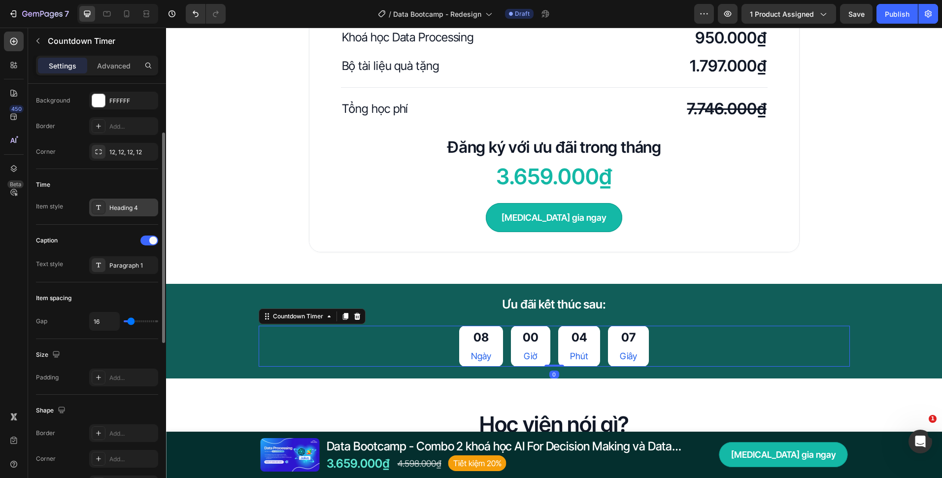
scroll to position [197, 0]
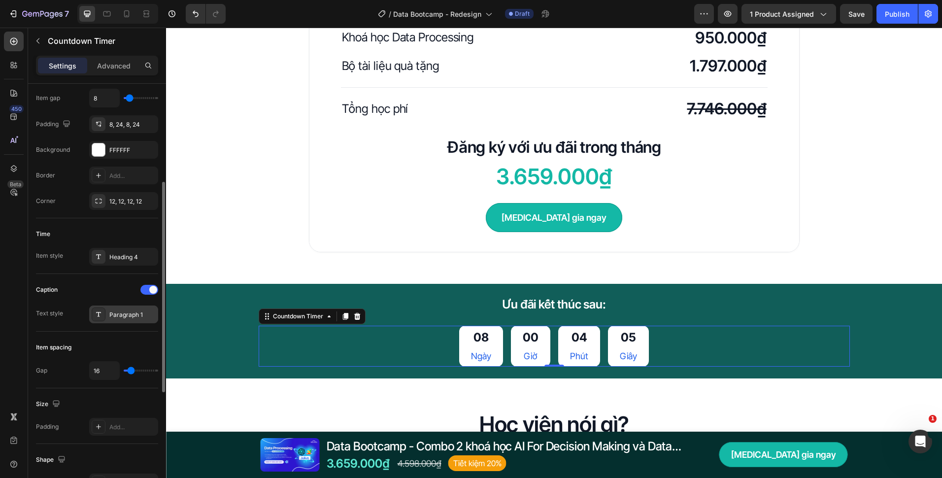
click at [122, 318] on div "Paragraph 1" at bounding box center [132, 314] width 46 height 9
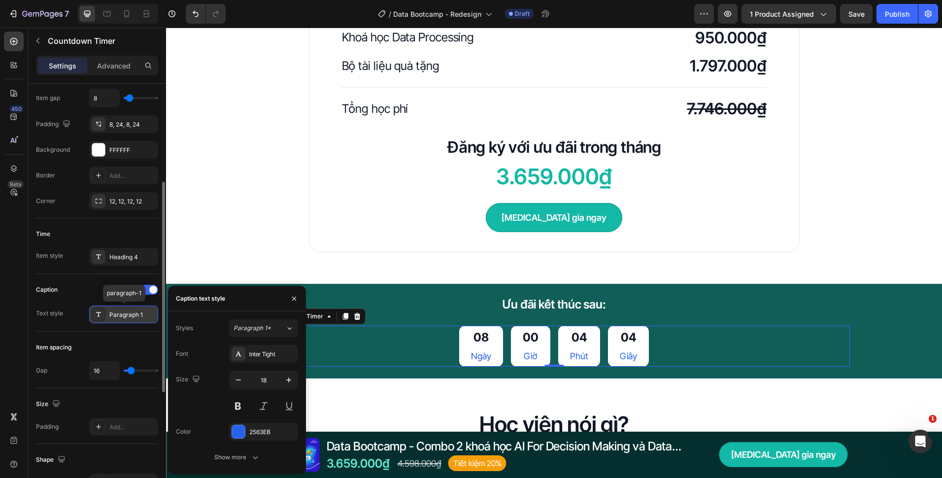
click at [122, 313] on div "Paragraph 1" at bounding box center [132, 314] width 46 height 9
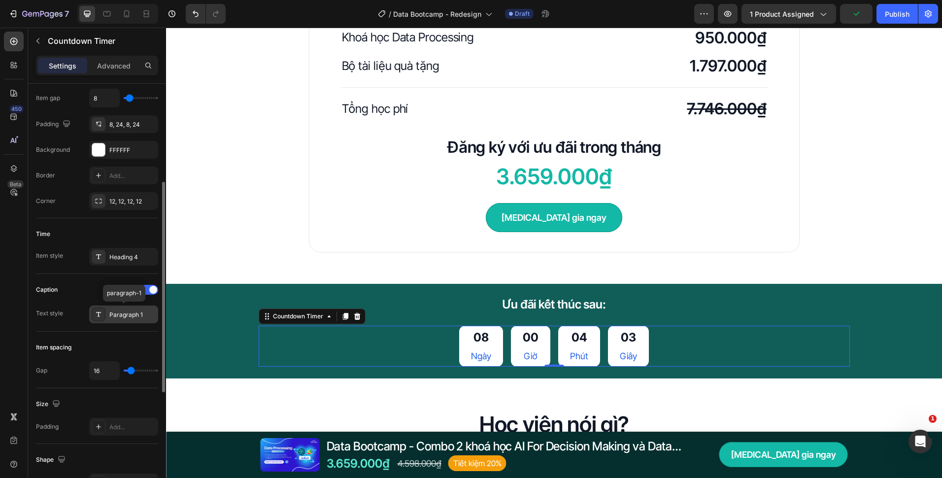
click at [122, 313] on div "Paragraph 1" at bounding box center [132, 314] width 46 height 9
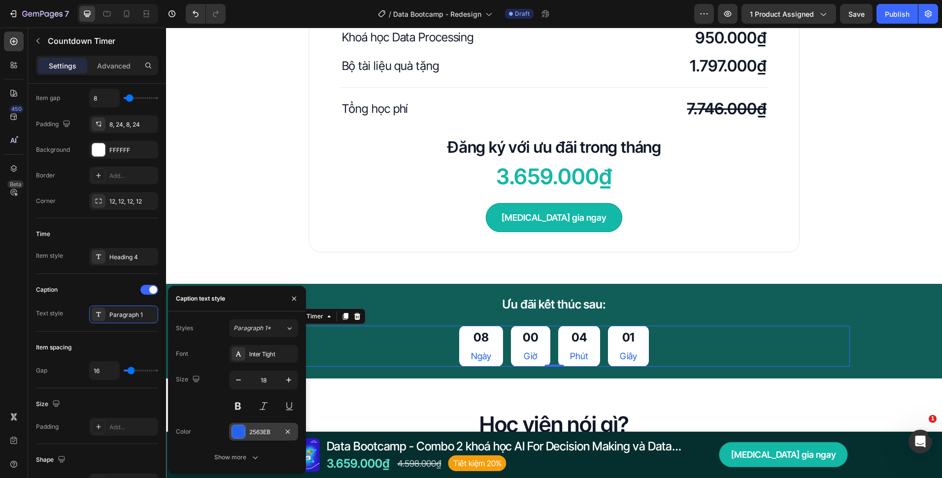
click at [247, 428] on div "2563EB" at bounding box center [263, 432] width 69 height 18
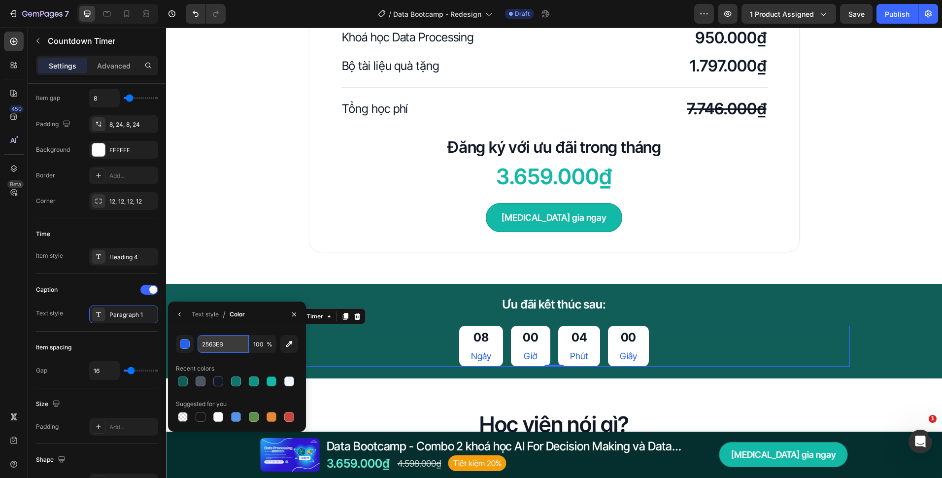
click at [232, 340] on input "2563EB" at bounding box center [223, 344] width 51 height 18
paste input "#0D9488"
type input "0D9488"
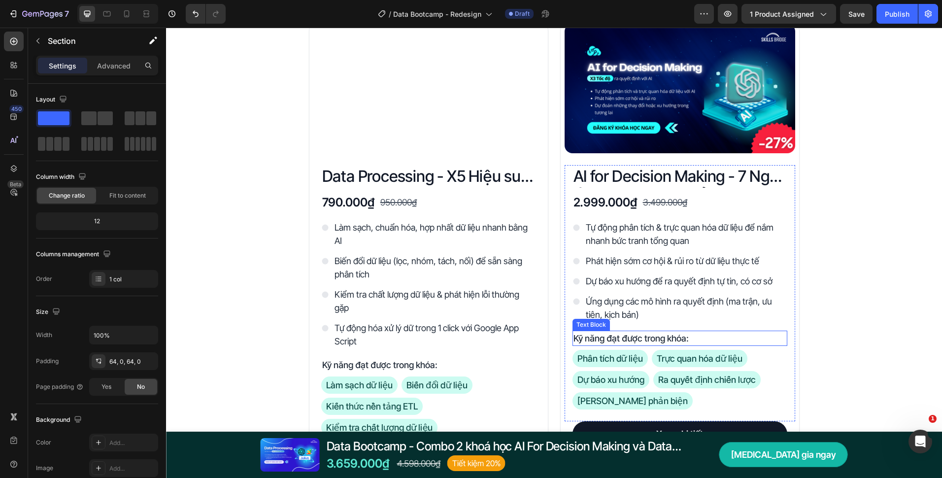
scroll to position [1630, 0]
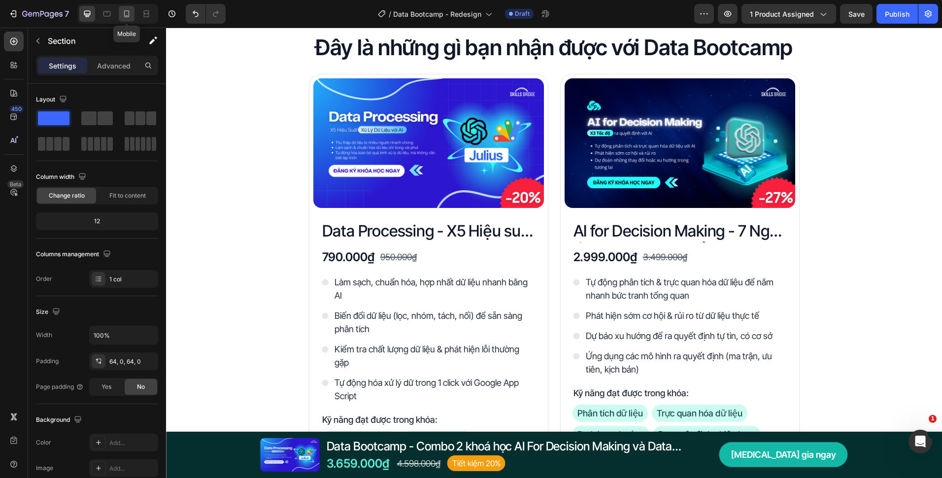
click at [131, 12] on icon at bounding box center [127, 14] width 10 height 10
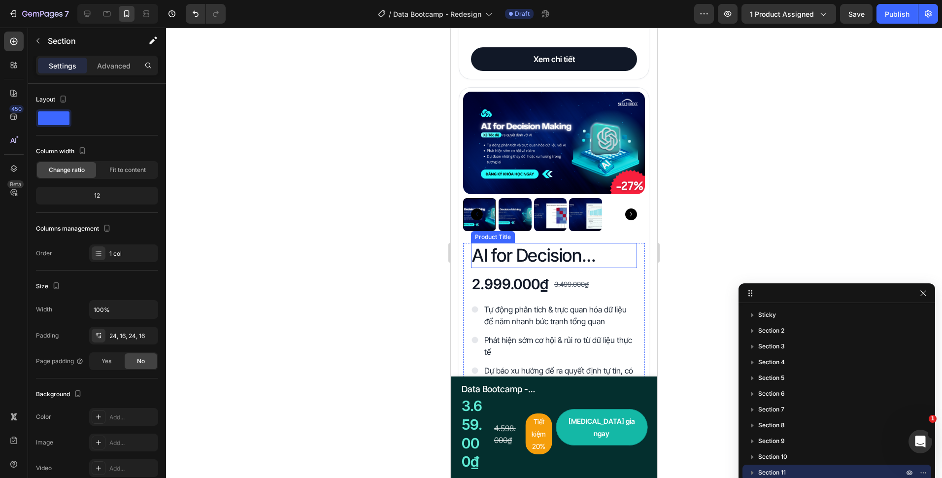
scroll to position [2079, 0]
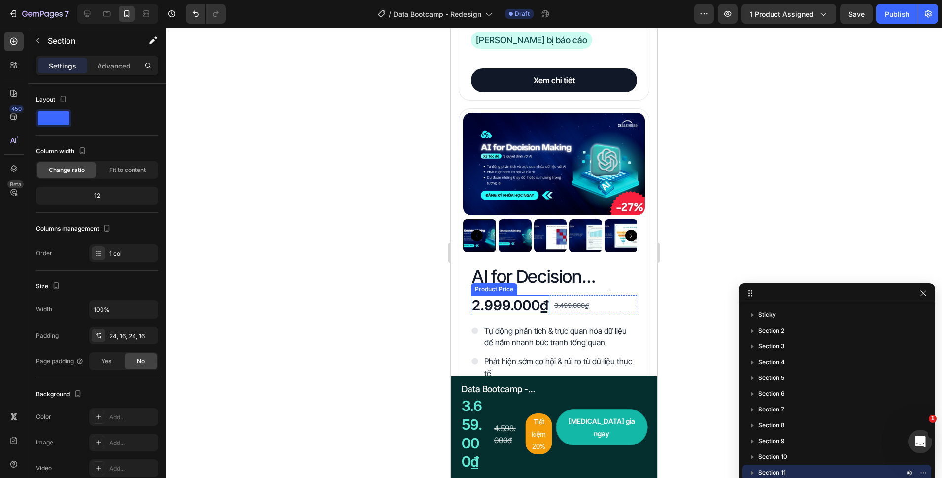
click at [529, 295] on div "2.999.000₫" at bounding box center [510, 305] width 78 height 21
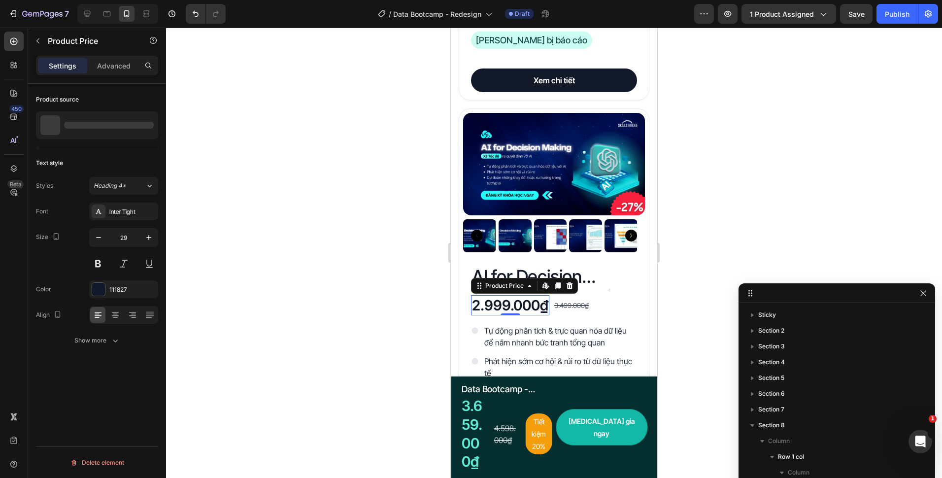
scroll to position [306, 0]
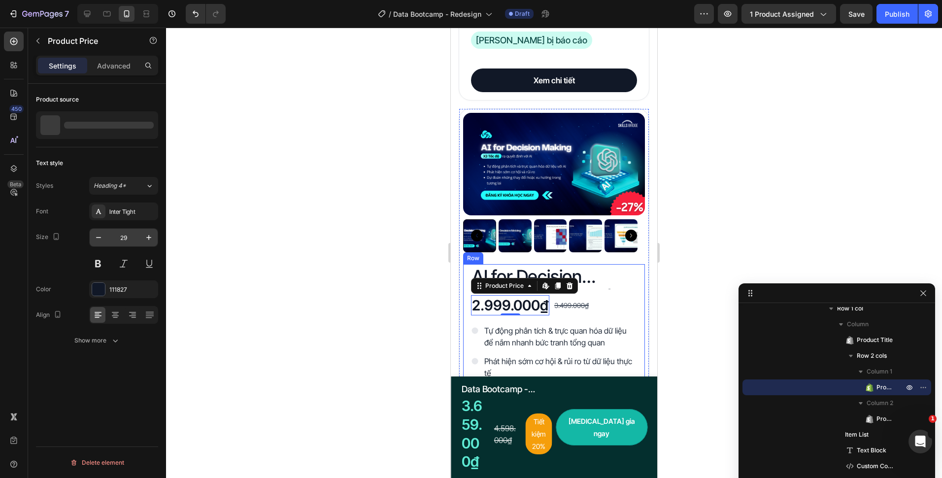
click at [134, 236] on input "29" at bounding box center [123, 238] width 33 height 18
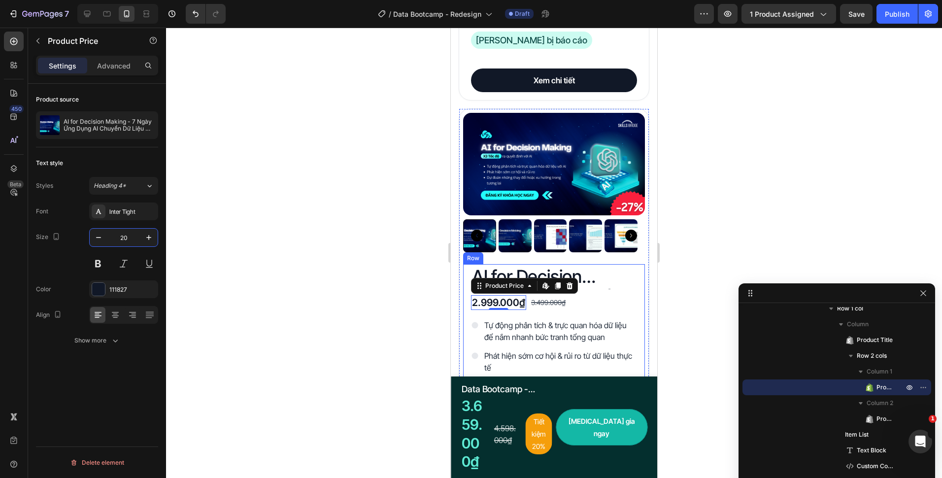
type input "20"
click at [557, 296] on div "3.499.000₫" at bounding box center [548, 302] width 36 height 14
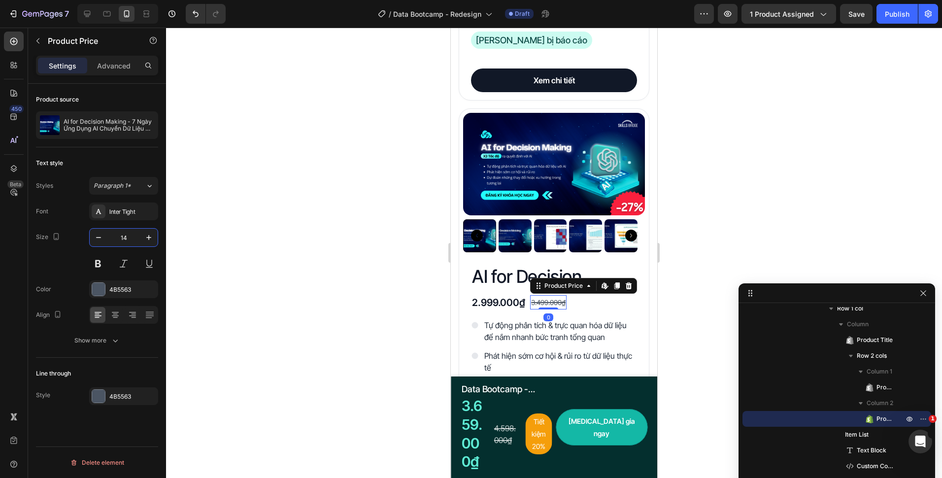
click at [133, 234] on input "14" at bounding box center [123, 238] width 33 height 18
type input "16"
click at [118, 345] on icon "button" at bounding box center [115, 340] width 10 height 10
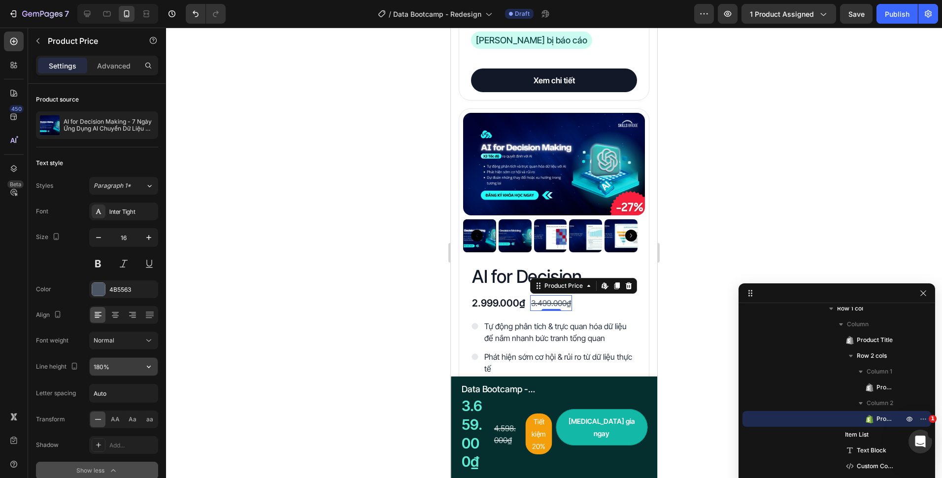
click at [97, 368] on input "180%" at bounding box center [124, 367] width 68 height 18
type input "150%"
click at [511, 272] on h2 "AI for Decision Making - 7 Ngày Ứng Dụng AI Chuyển Dữ Liệu Thành Quyết Định Chi…" at bounding box center [554, 276] width 166 height 25
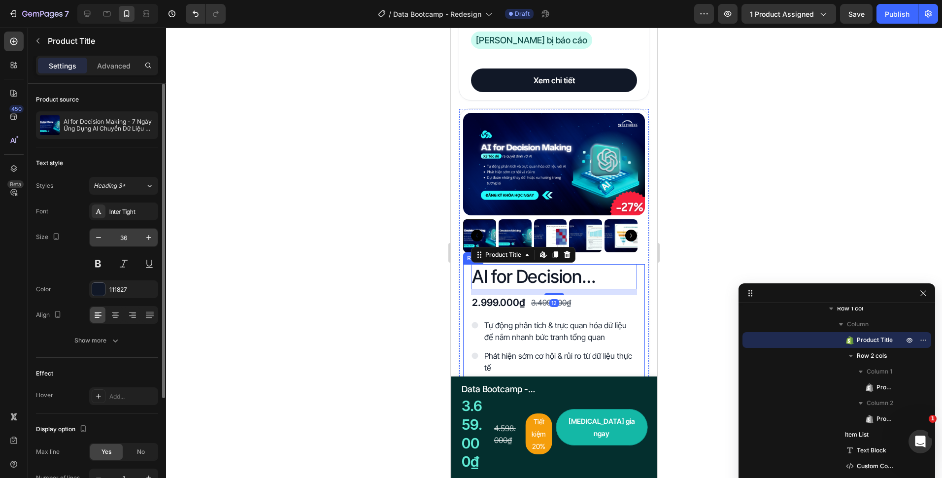
click at [136, 237] on input "36" at bounding box center [123, 238] width 33 height 18
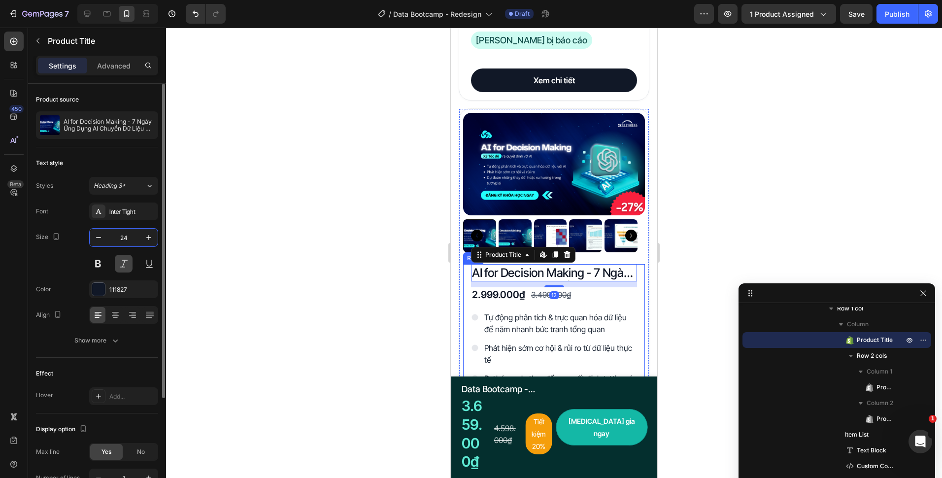
type input "24"
click at [121, 343] on button "Show more" at bounding box center [97, 341] width 122 height 18
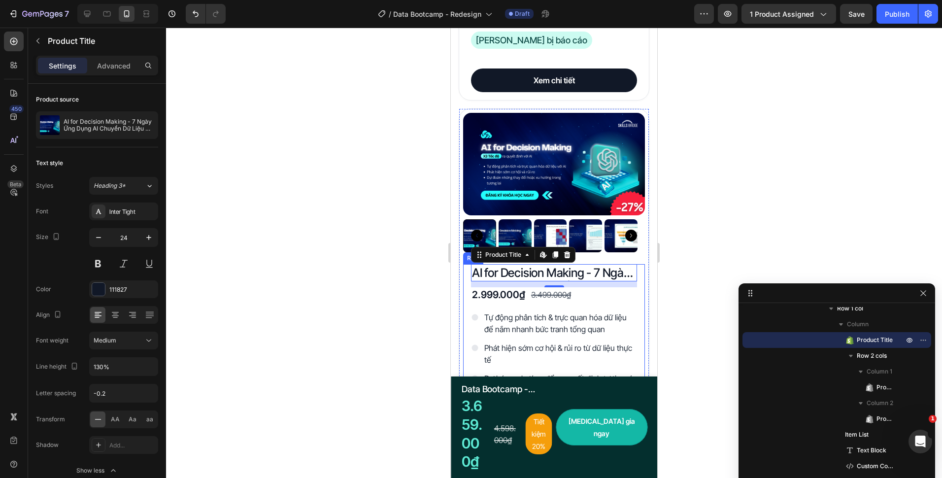
click at [377, 295] on div at bounding box center [554, 253] width 776 height 450
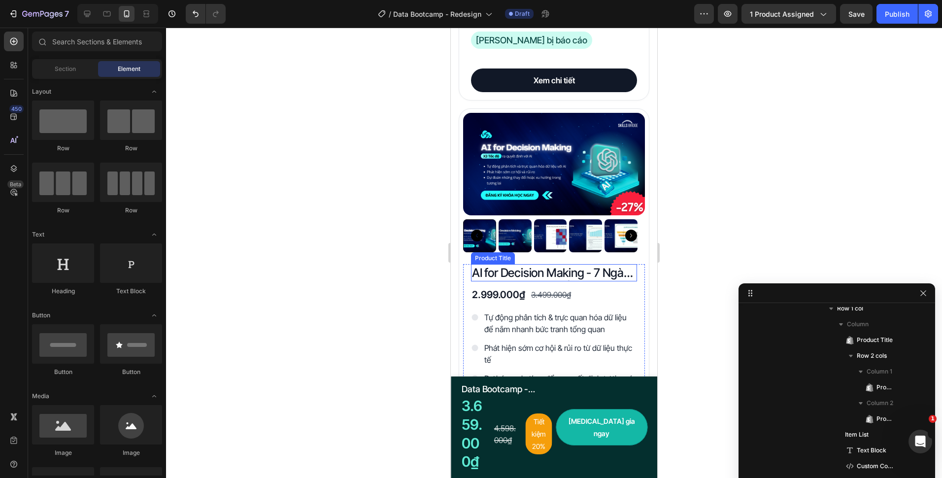
click at [531, 267] on h2 "AI for Decision Making - 7 Ngày Ứng Dụng AI Chuyển Dữ Liệu Thành Quyết Định Chi…" at bounding box center [554, 272] width 166 height 17
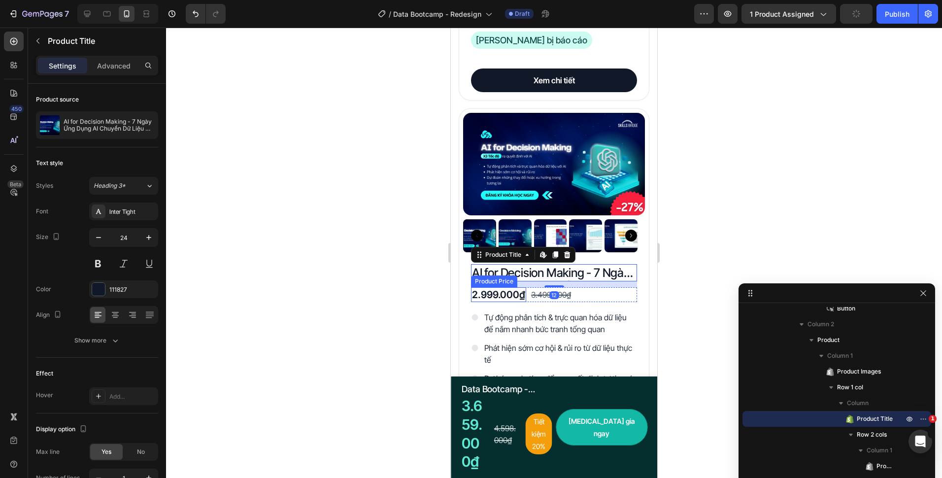
click at [475, 287] on div "2.999.000₫" at bounding box center [498, 294] width 55 height 15
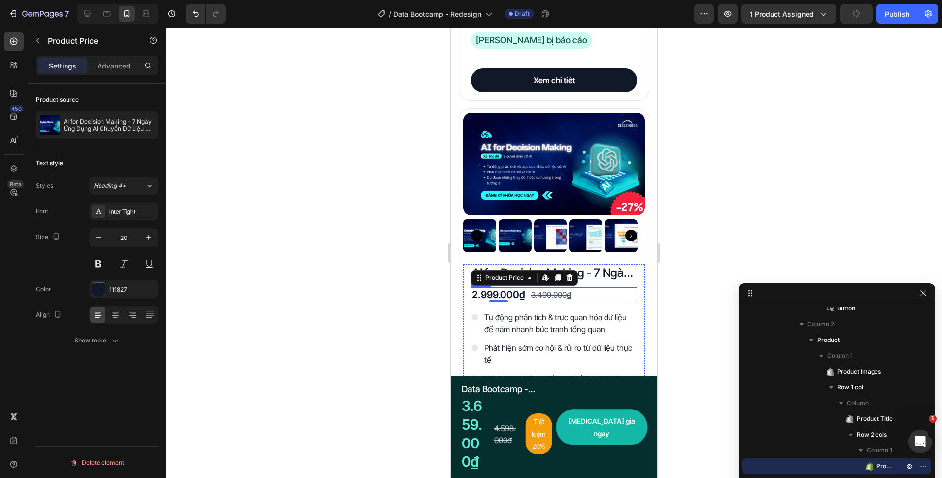
click at [611, 290] on div "2.999.000₫ Product Price Edit content in Shopify 0 Product Price Edit content i…" at bounding box center [554, 294] width 166 height 15
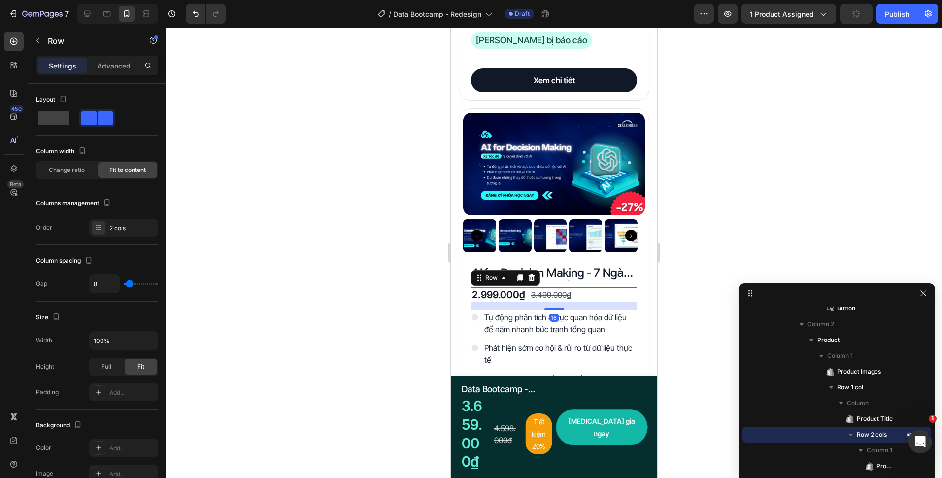
click at [129, 77] on div "Settings Advanced" at bounding box center [97, 70] width 138 height 28
click at [402, 323] on div at bounding box center [554, 253] width 776 height 450
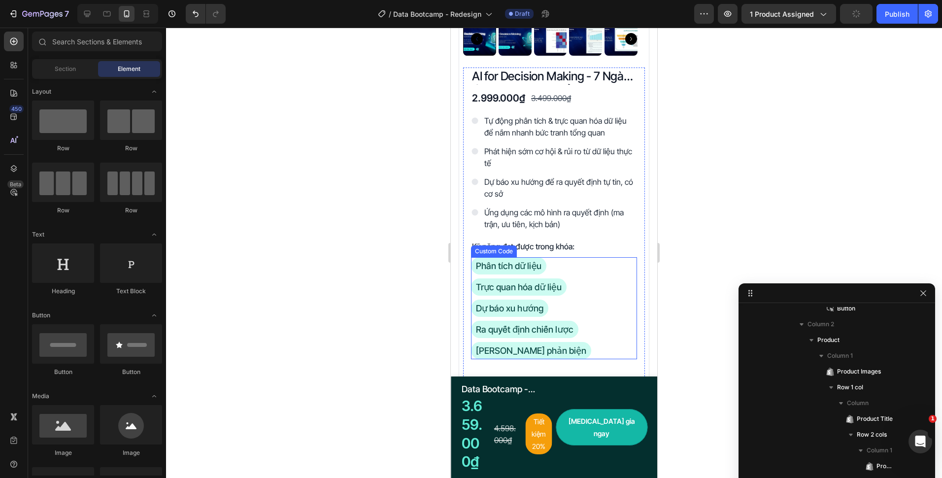
scroll to position [2276, 0]
click at [537, 240] on p "Kỹ năng đạt được trong khóa:" at bounding box center [554, 246] width 164 height 12
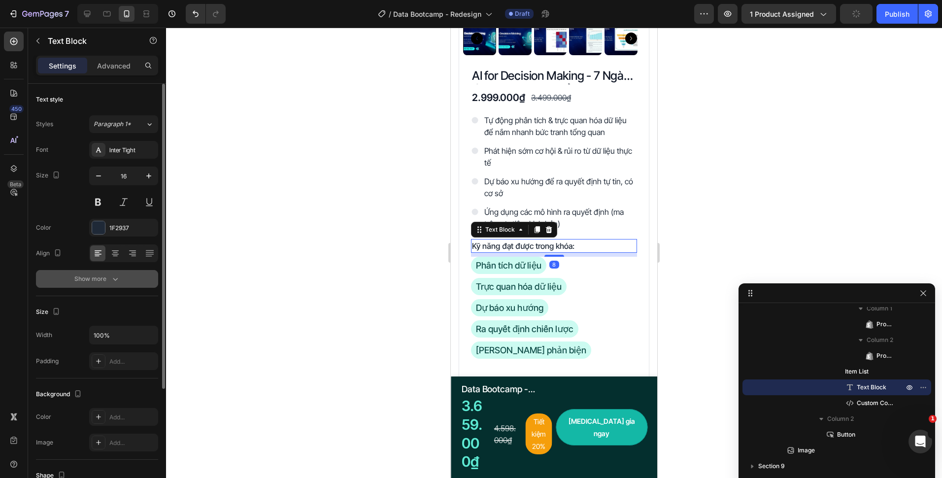
click at [119, 271] on button "Show more" at bounding box center [97, 279] width 122 height 18
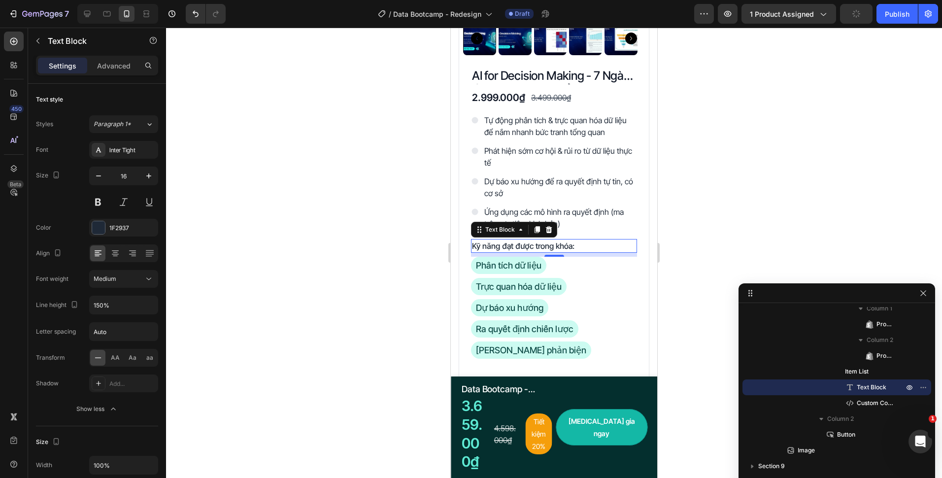
click at [380, 286] on div at bounding box center [554, 253] width 776 height 450
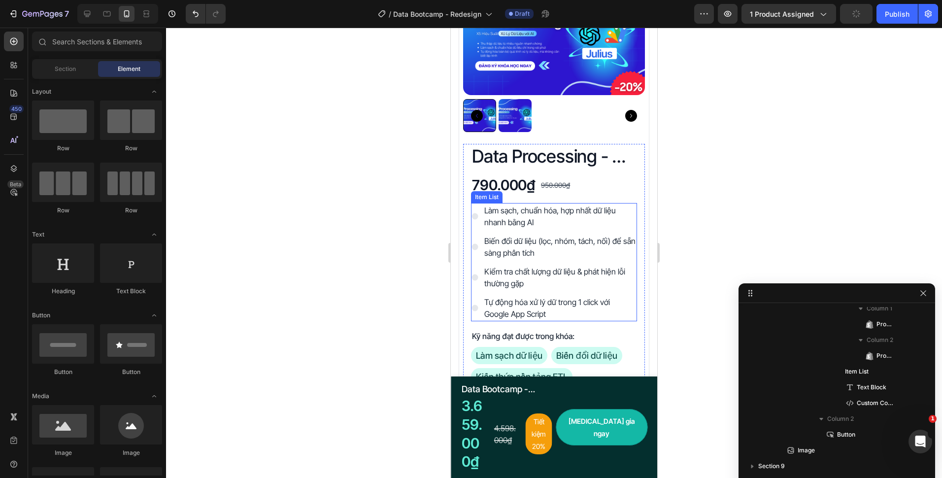
scroll to position [1685, 0]
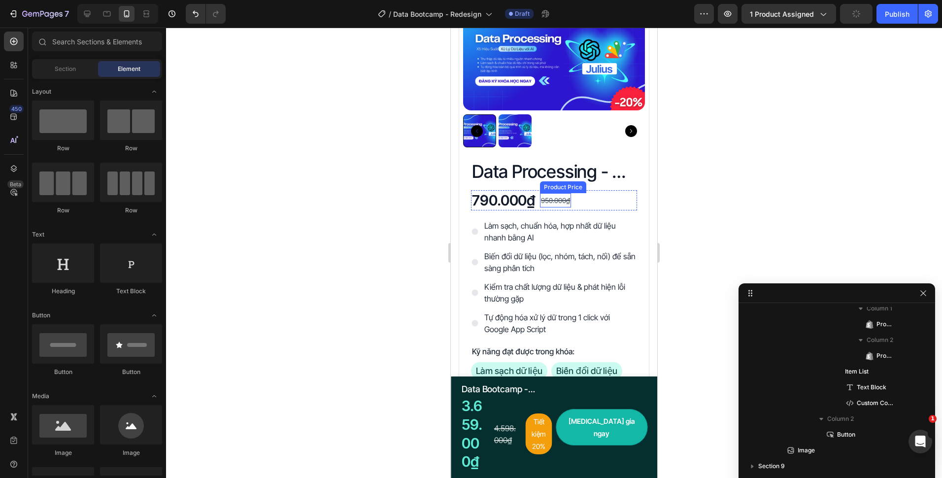
click at [567, 201] on div "950.000₫" at bounding box center [555, 200] width 31 height 14
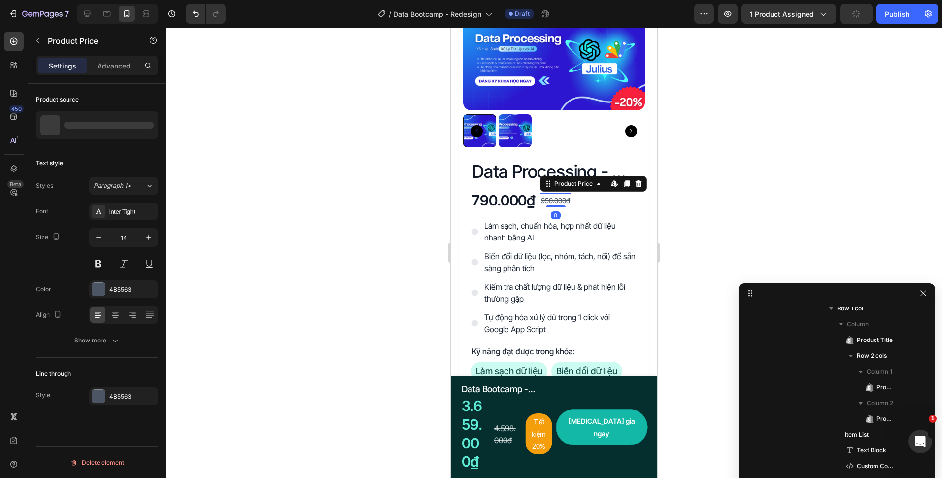
scroll to position [306, 0]
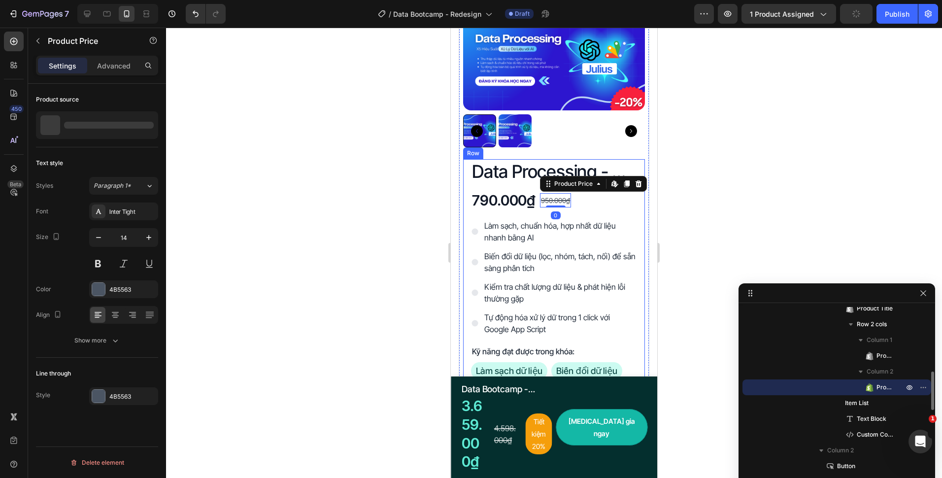
click at [508, 203] on div "790.000₫ Product Price Product Price" at bounding box center [503, 200] width 65 height 21
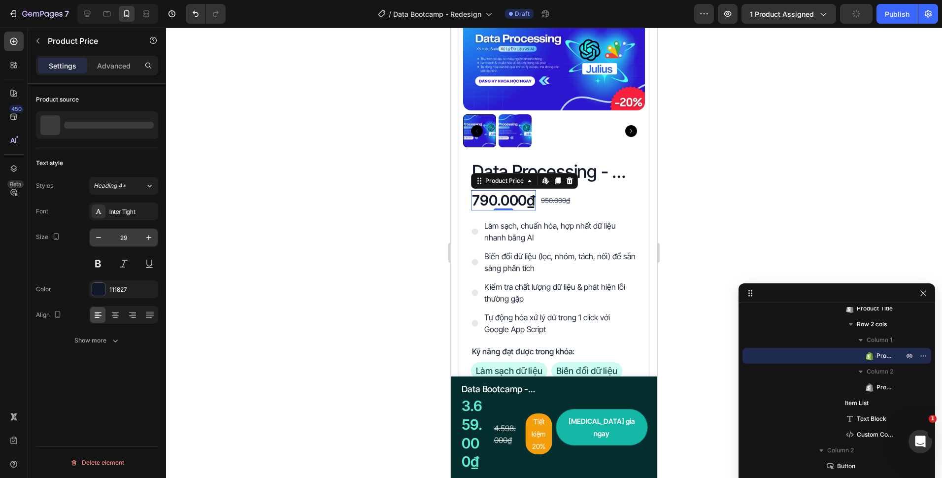
click at [122, 231] on input "29" at bounding box center [123, 238] width 33 height 18
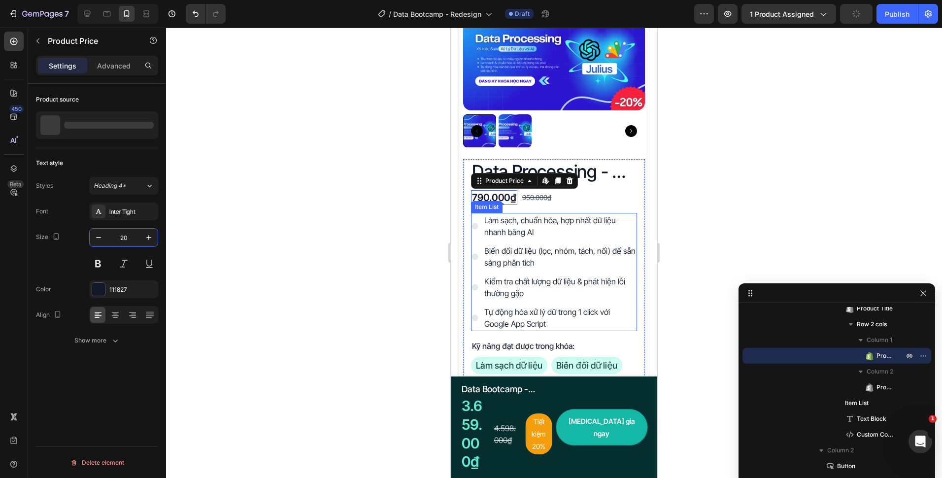
type input "20"
click at [546, 193] on div "950.000₫" at bounding box center [536, 197] width 31 height 14
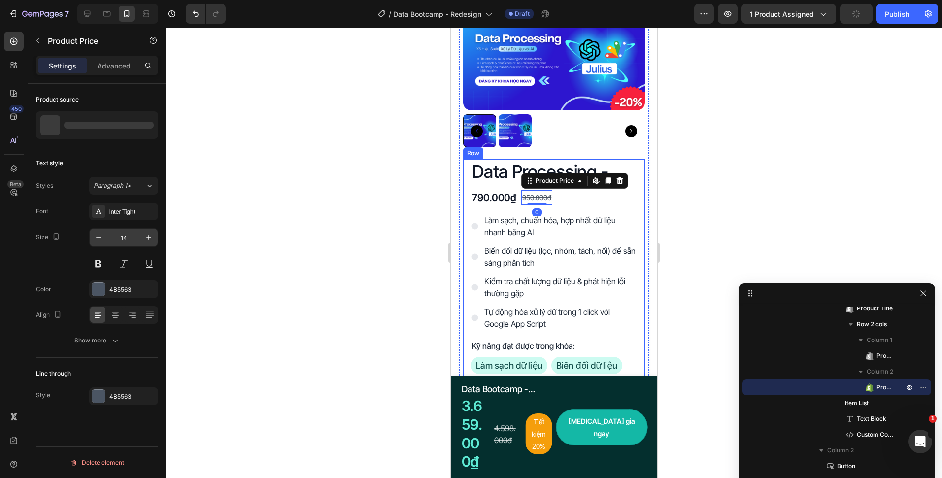
click at [127, 236] on input "14" at bounding box center [123, 238] width 33 height 18
type input "16"
click at [110, 344] on icon "button" at bounding box center [115, 340] width 10 height 10
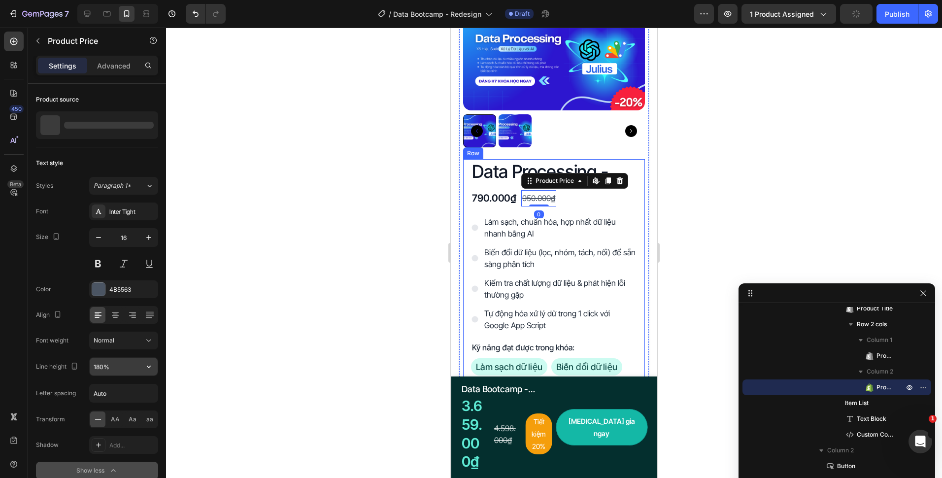
click at [100, 366] on input "180%" at bounding box center [124, 367] width 68 height 18
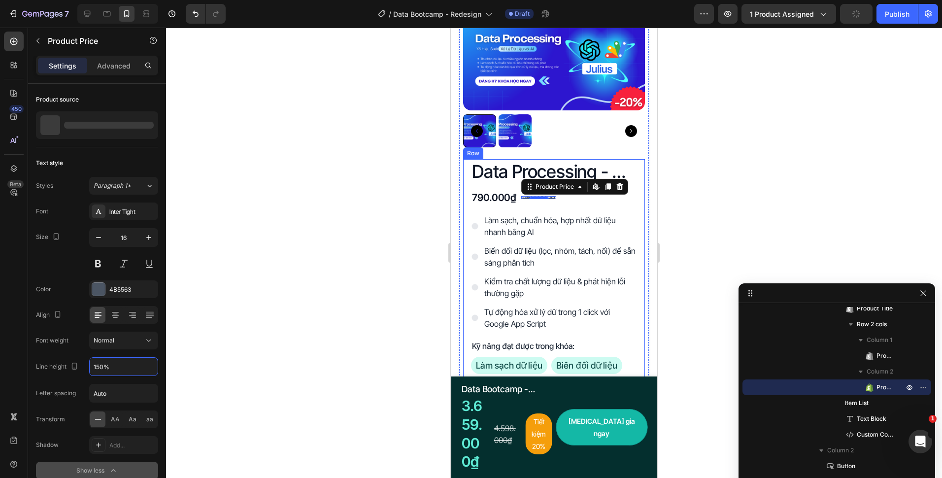
type input "150%"
click at [505, 173] on h2 "Data Processing - X5 Hiệu suất xử lý dữ liệu với AI" at bounding box center [554, 171] width 166 height 25
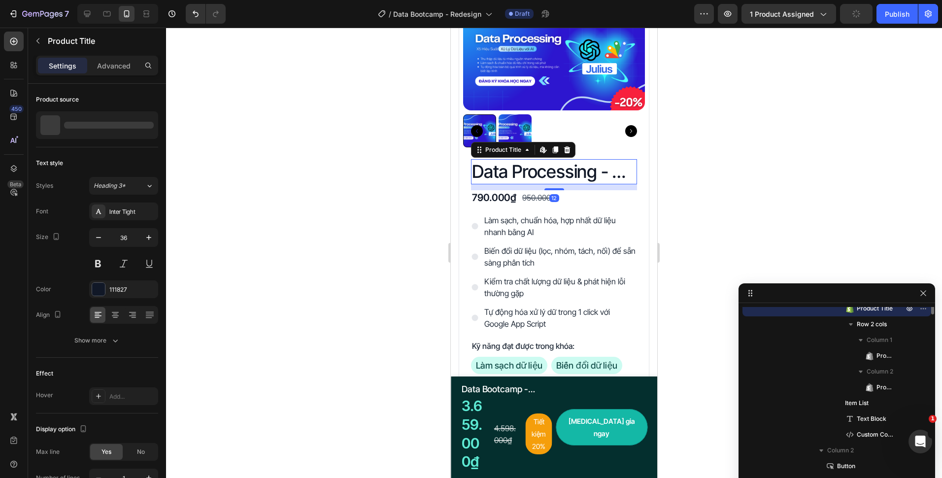
scroll to position [227, 0]
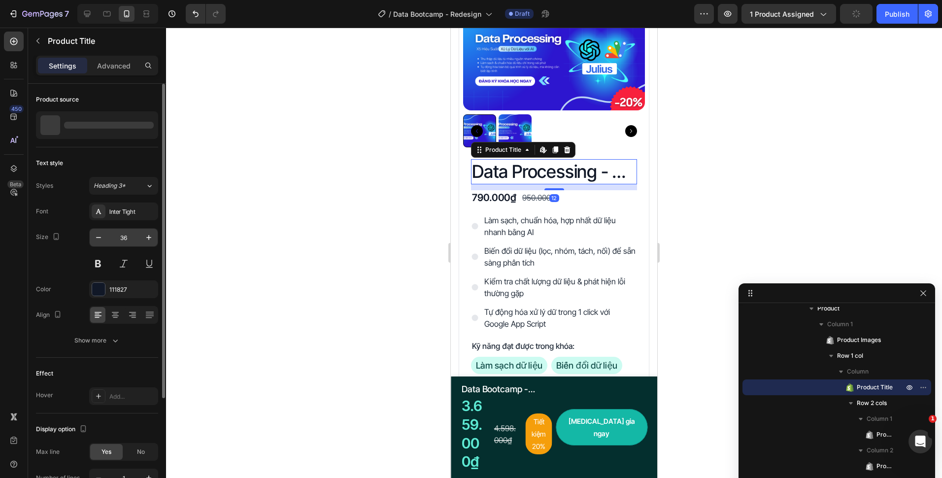
click at [129, 237] on input "36" at bounding box center [123, 238] width 33 height 18
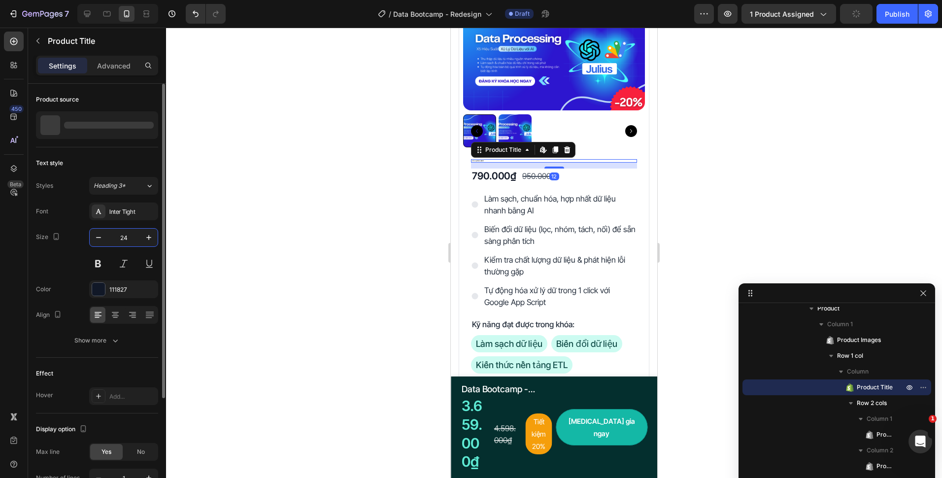
type input "24"
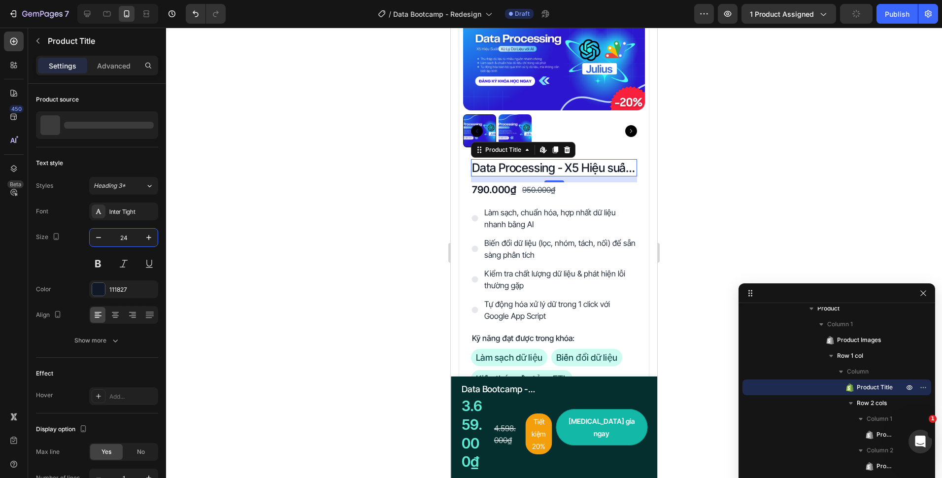
click at [435, 229] on div at bounding box center [554, 253] width 776 height 450
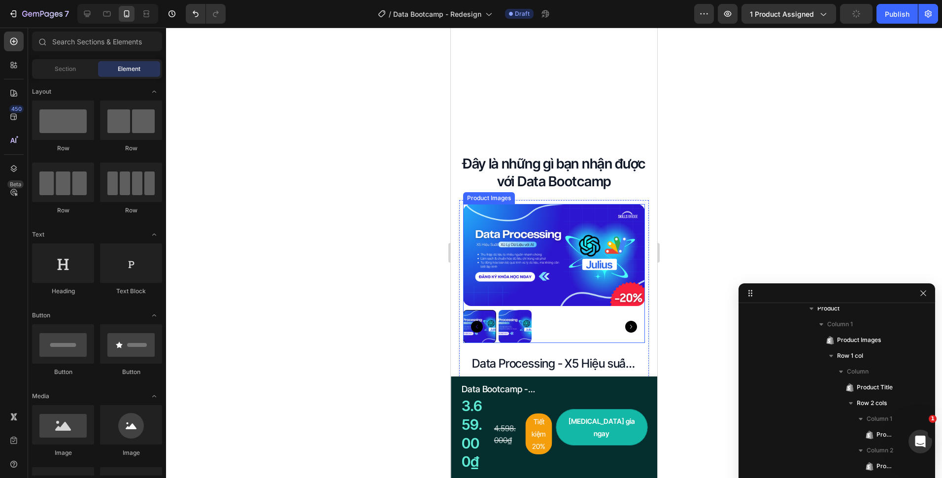
scroll to position [1488, 0]
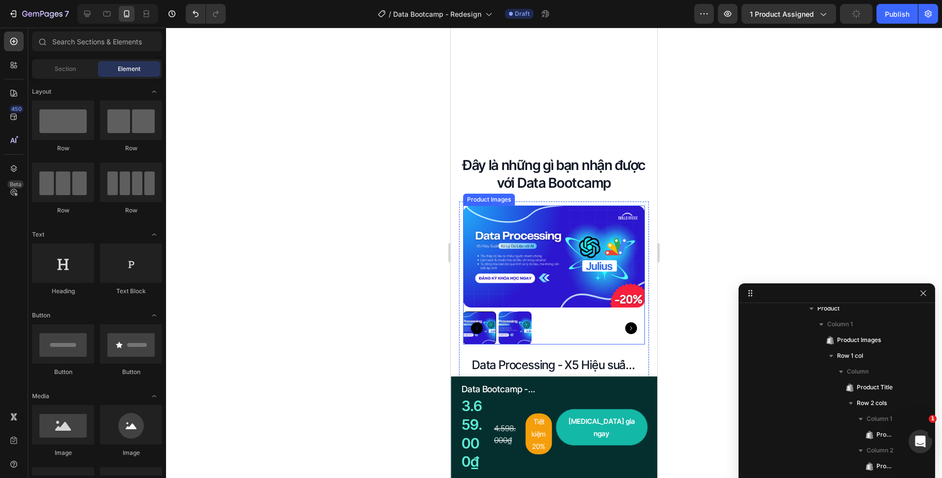
click at [590, 251] on img at bounding box center [554, 256] width 182 height 102
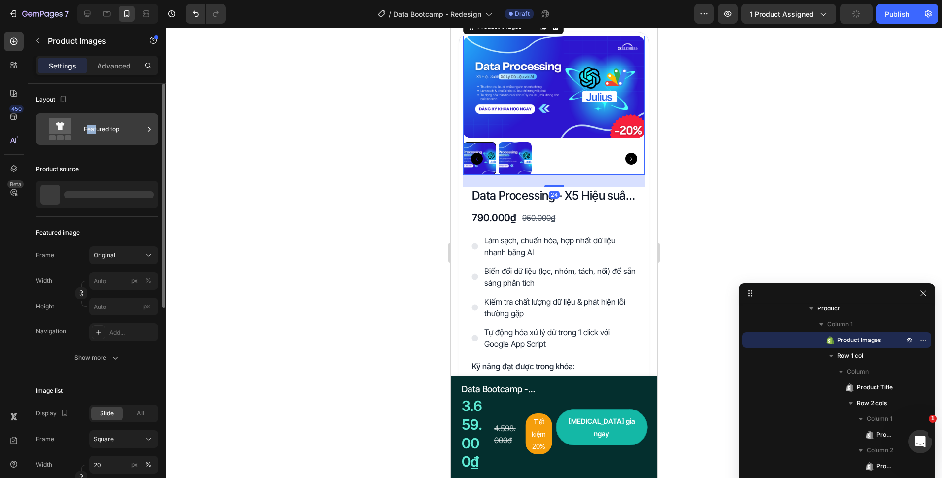
click at [89, 122] on div "Featured top" at bounding box center [114, 129] width 60 height 23
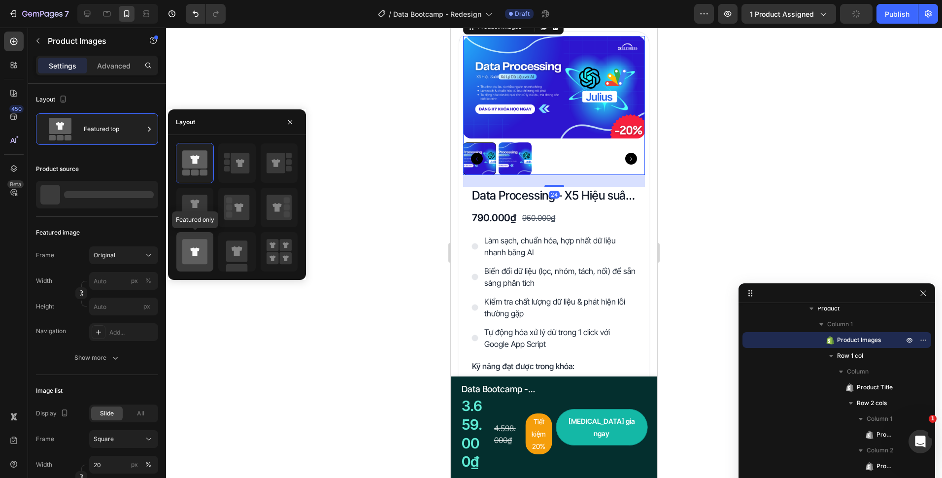
click at [200, 245] on icon at bounding box center [194, 251] width 25 height 25
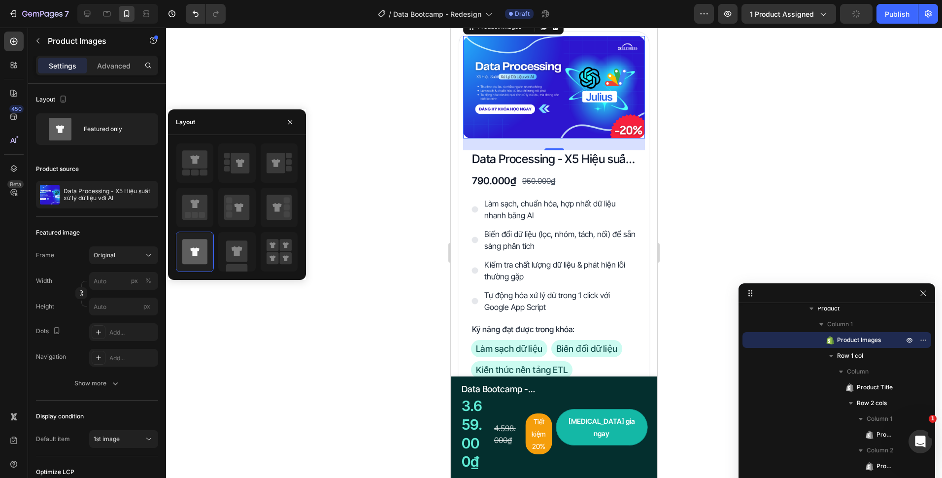
click at [388, 297] on div at bounding box center [554, 253] width 776 height 450
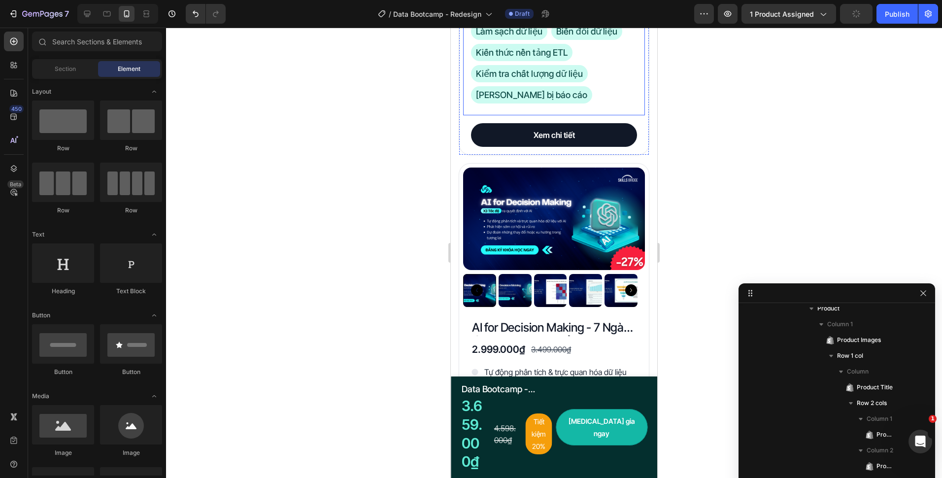
scroll to position [1833, 0]
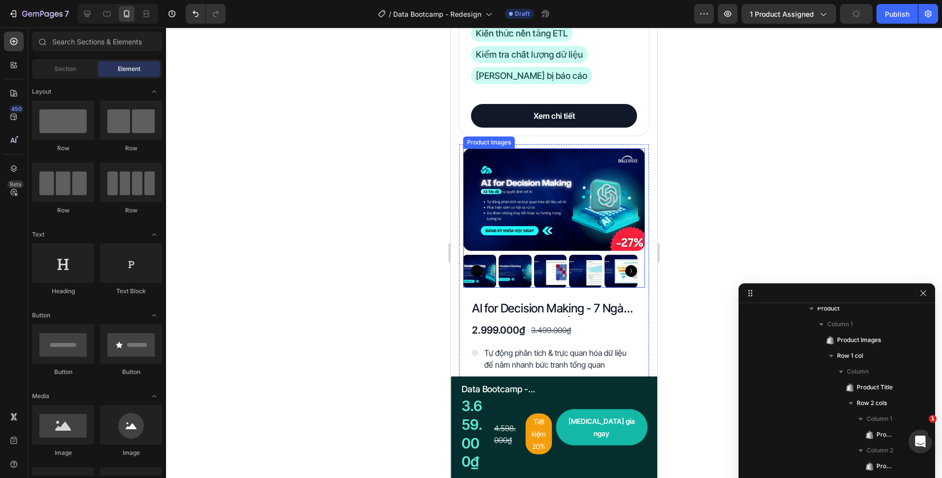
click at [590, 246] on div at bounding box center [554, 217] width 182 height 139
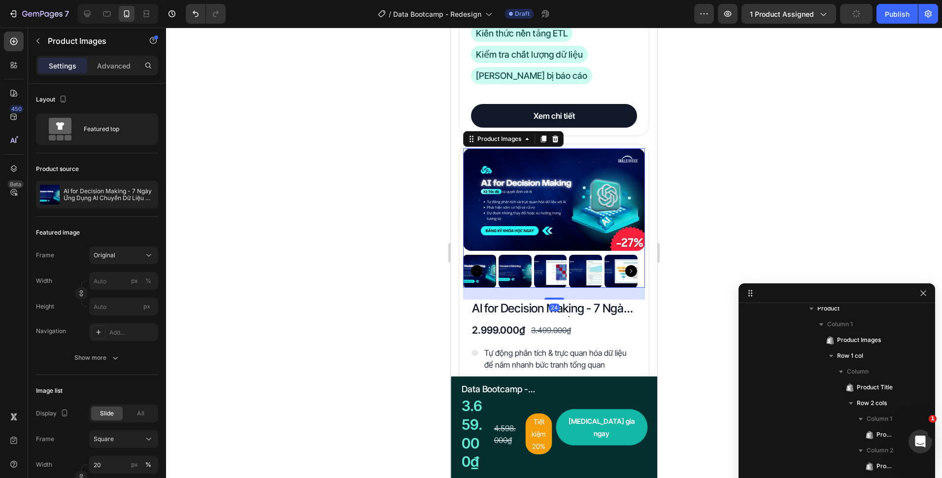
scroll to position [448, 0]
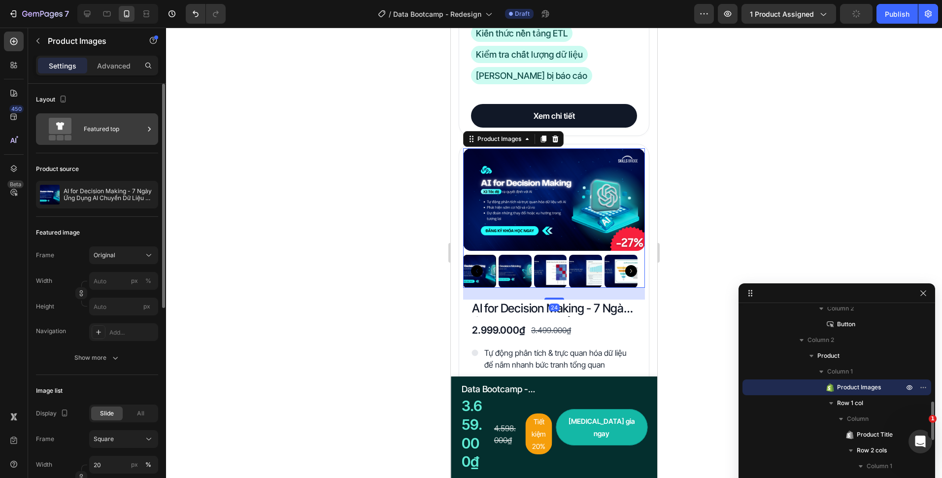
click at [71, 132] on icon at bounding box center [60, 126] width 23 height 16
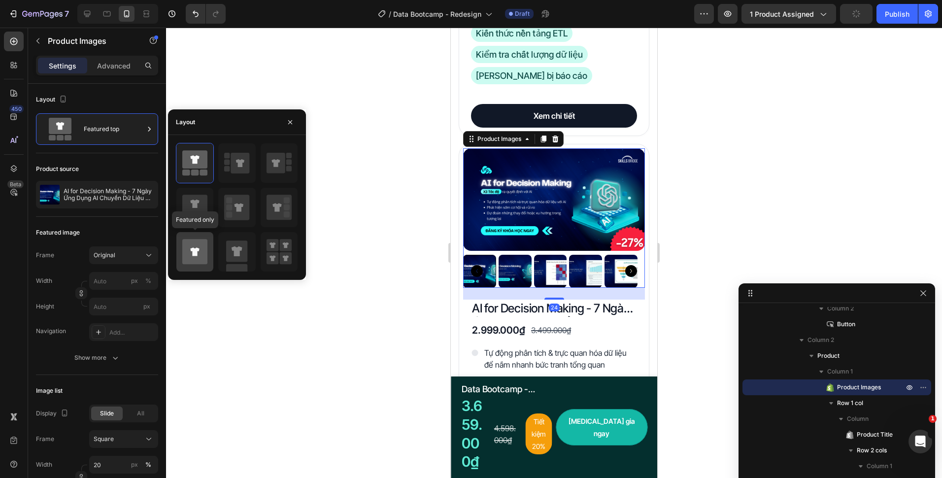
click at [199, 251] on icon at bounding box center [194, 251] width 25 height 25
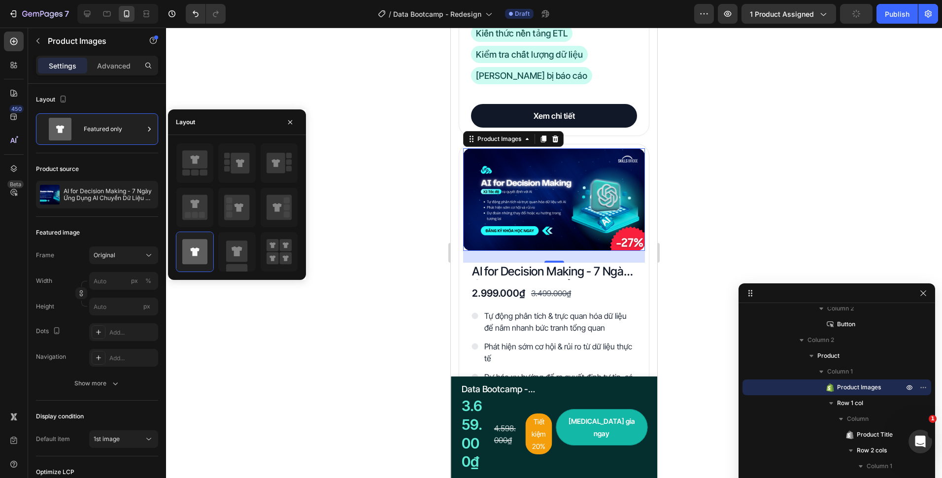
click at [414, 175] on div at bounding box center [554, 253] width 776 height 450
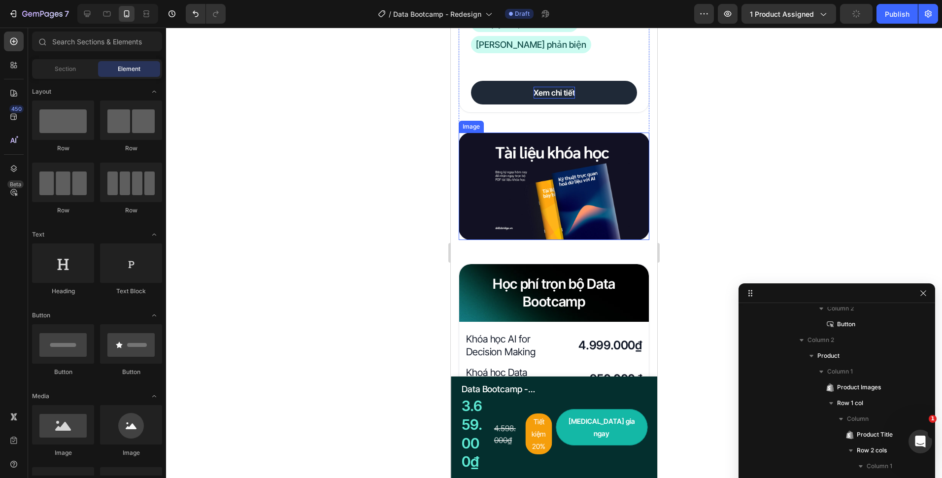
scroll to position [2227, 0]
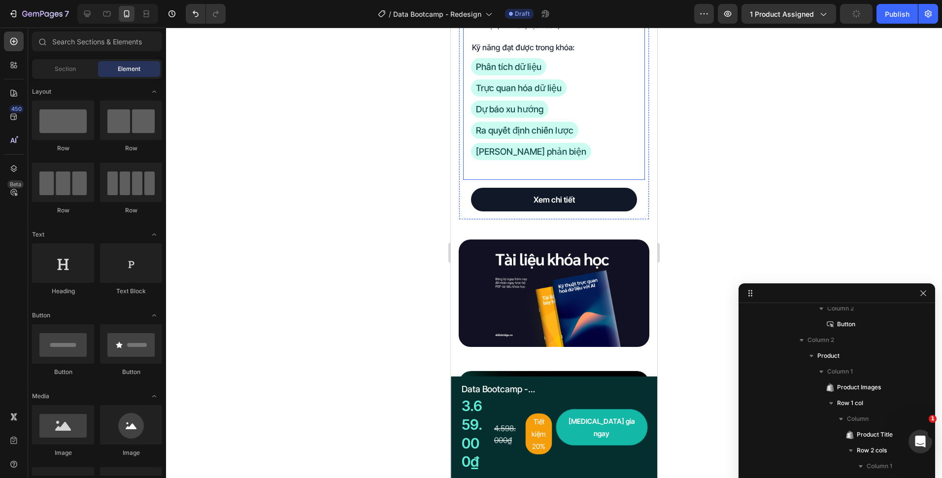
click at [573, 155] on div "AI for Decision Making - 7 Ngày Ứng Dụng AI Chuyển Dữ Liệu Thành Quyết Định Chi…" at bounding box center [554, 18] width 166 height 300
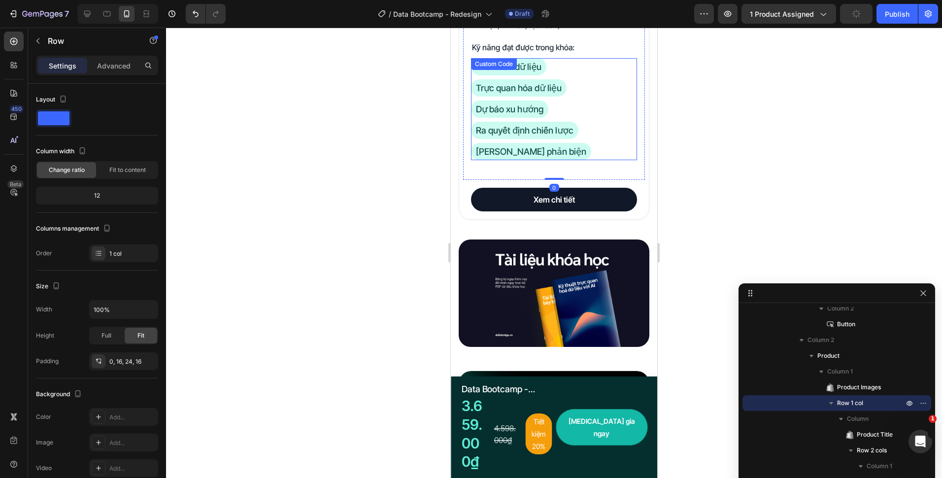
click at [567, 146] on div "Phân tích dữ liệu Trực quan hóa dữ liệu Dự báo xu hướng Ra quyết định chiến lượ…" at bounding box center [554, 109] width 166 height 102
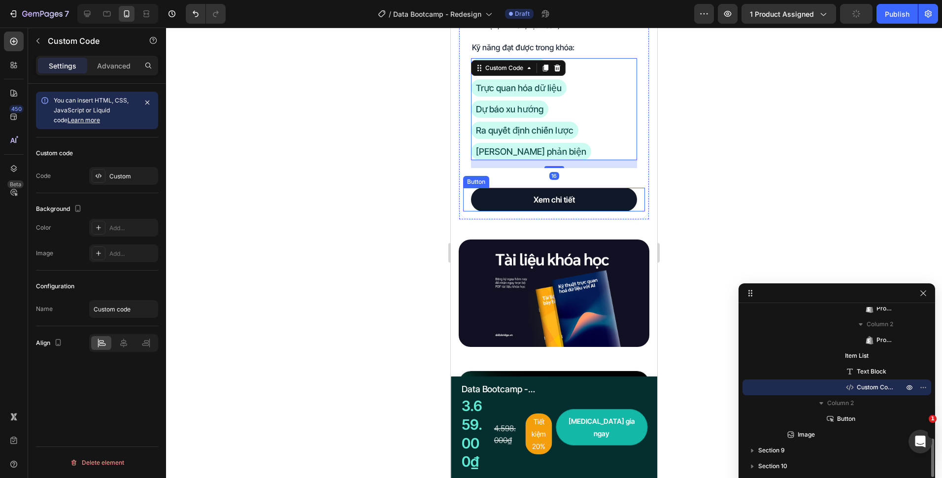
click at [113, 65] on p "Advanced" at bounding box center [113, 66] width 33 height 10
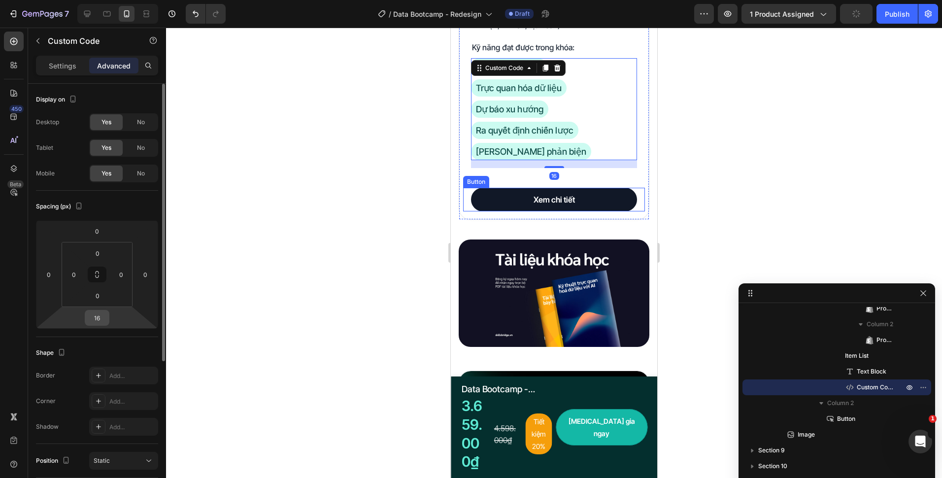
drag, startPoint x: 108, startPoint y: 322, endPoint x: 100, endPoint y: 314, distance: 10.8
click at [107, 322] on div "16" at bounding box center [97, 318] width 25 height 16
click at [100, 314] on input "16" at bounding box center [97, 317] width 20 height 15
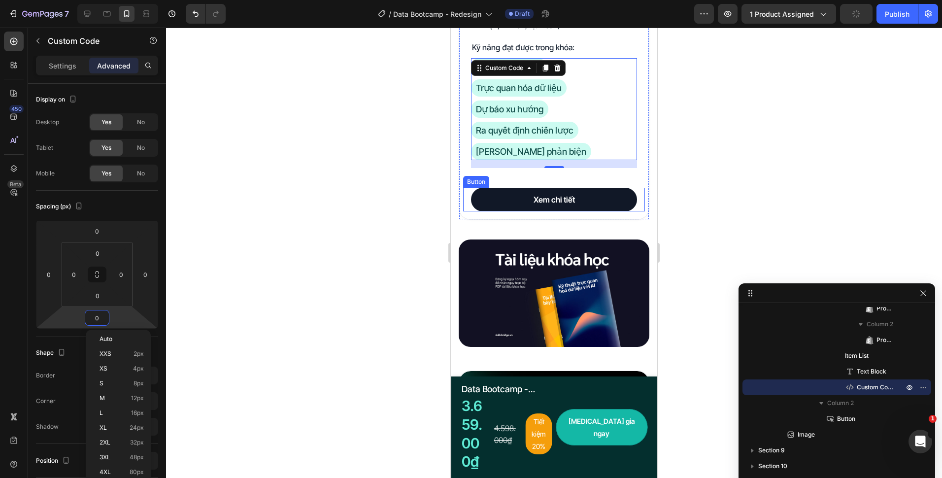
type input "0"
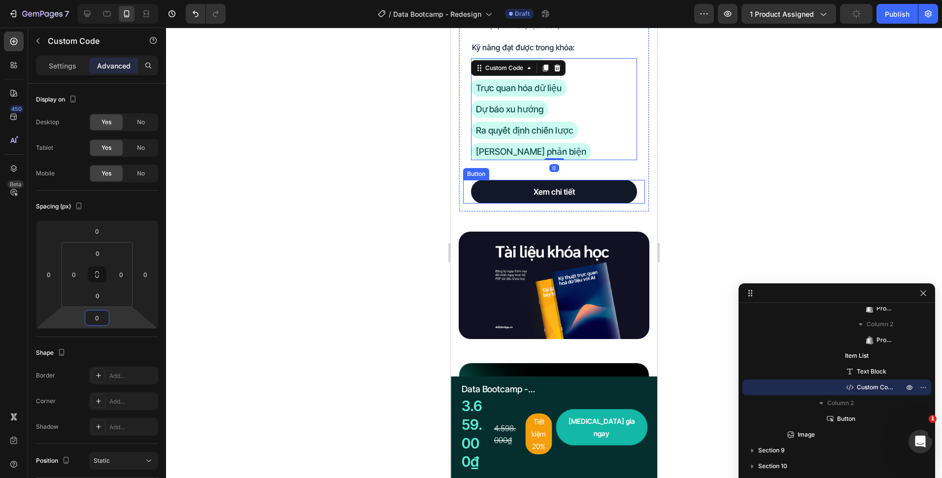
click at [354, 232] on div at bounding box center [554, 253] width 776 height 450
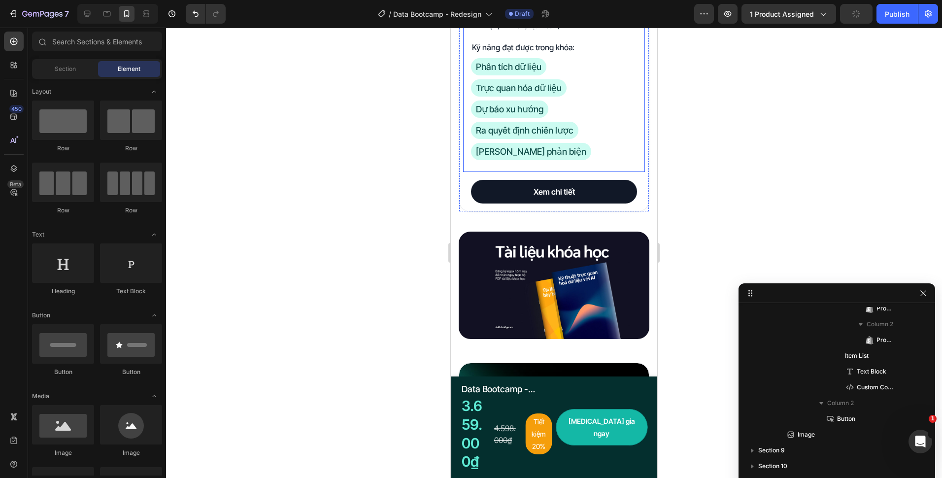
click at [513, 160] on div "AI for Decision Making - 7 Ngày Ứng Dụng AI Chuyển Dữ Liệu Thành Quyết Định Chi…" at bounding box center [554, 19] width 182 height 303
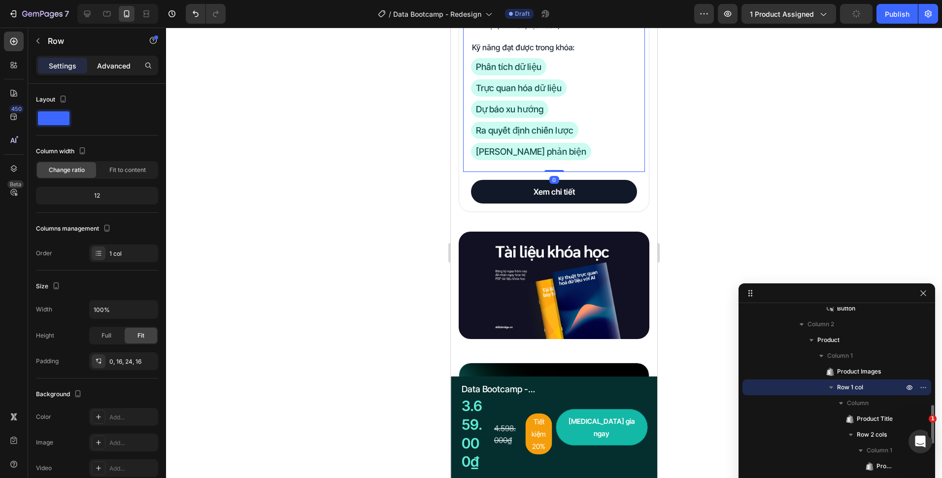
click at [110, 71] on div "Advanced" at bounding box center [113, 66] width 49 height 16
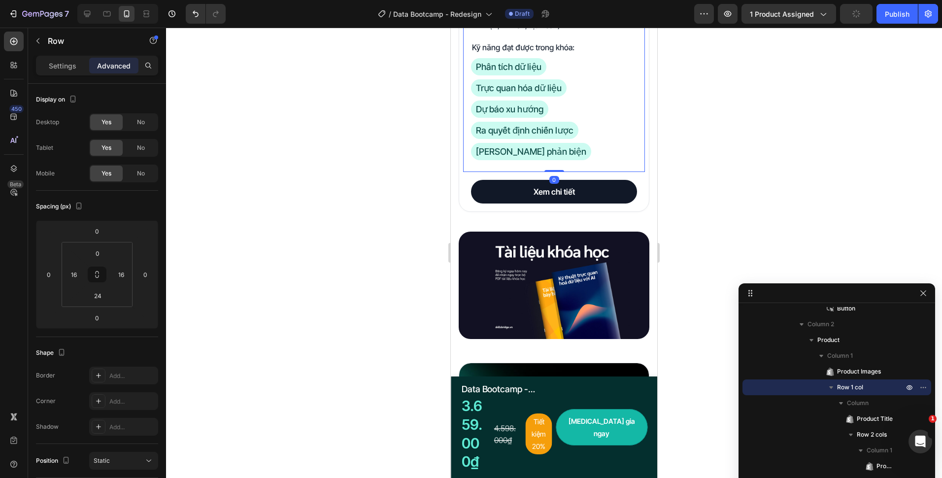
click at [112, 67] on p "Advanced" at bounding box center [113, 66] width 33 height 10
click at [467, 180] on div "Xem chi tiết Button" at bounding box center [554, 192] width 182 height 24
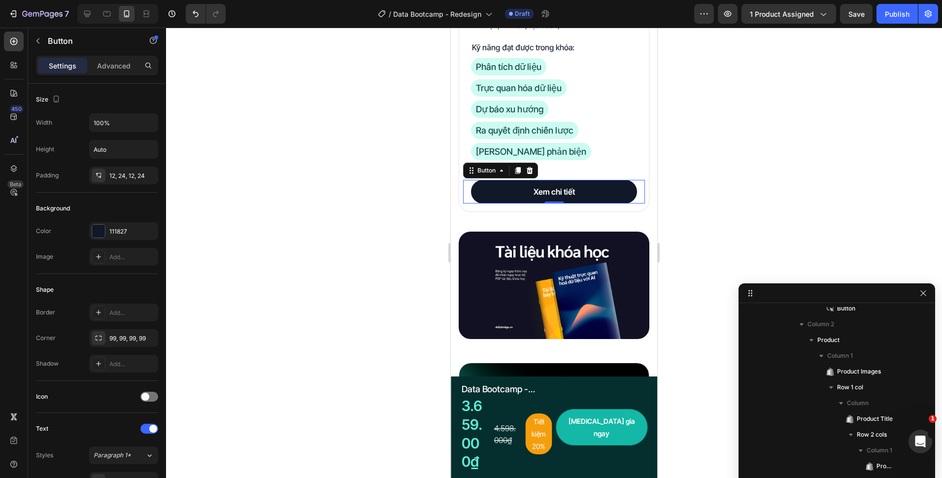
scroll to position [653, 0]
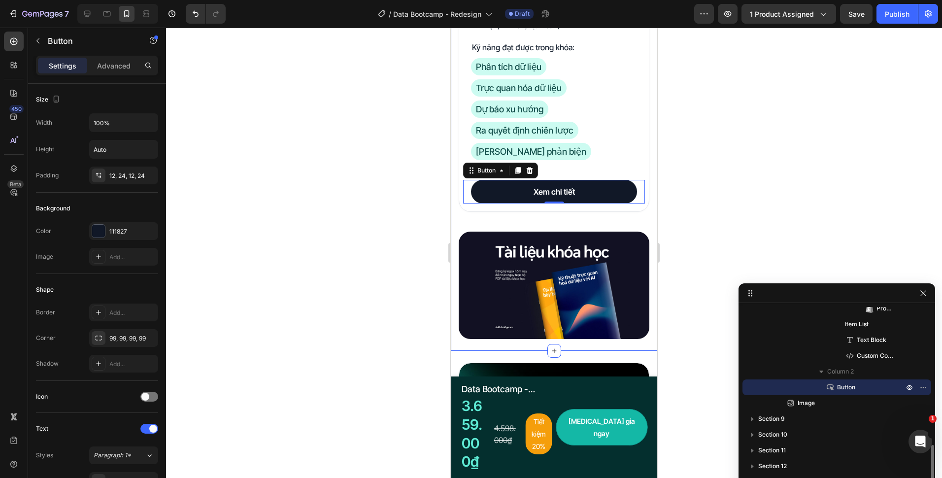
click at [308, 225] on div at bounding box center [554, 253] width 776 height 450
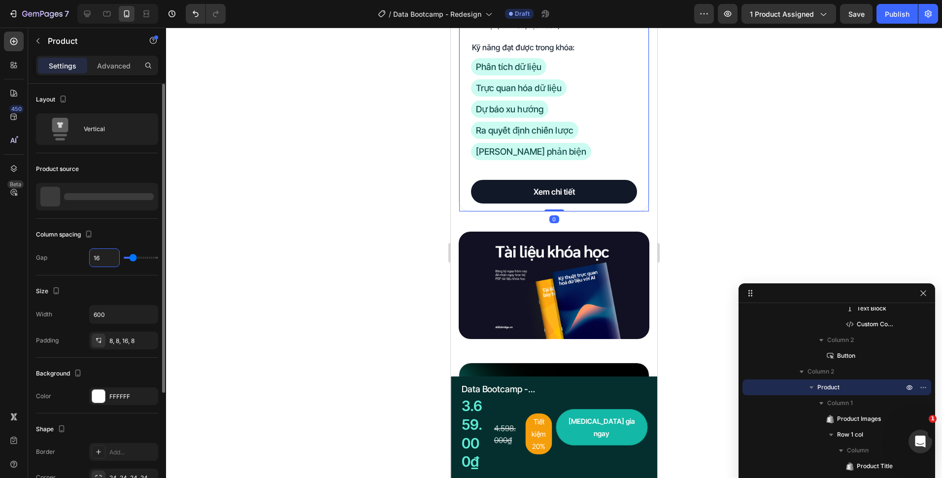
click at [103, 253] on input "16" at bounding box center [105, 258] width 30 height 18
type input "0"
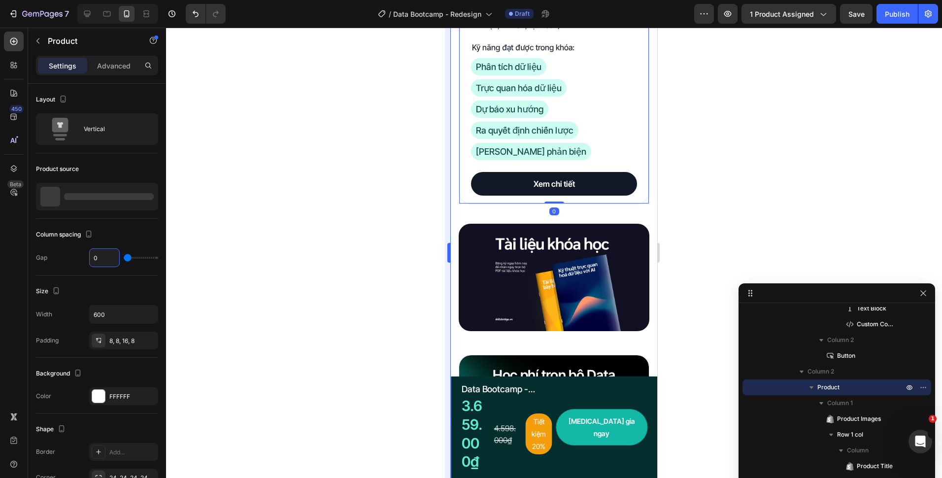
type input "0"
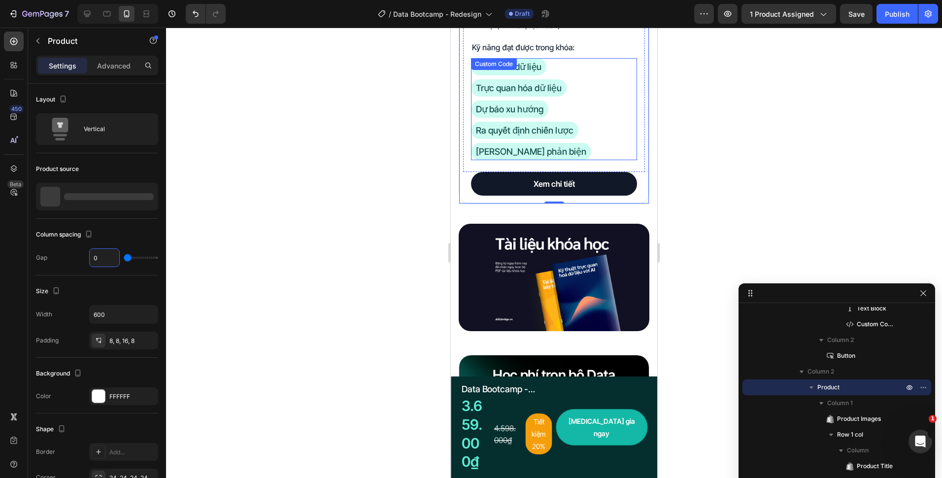
click at [557, 146] on div "Phân tích dữ liệu Trực quan hóa dữ liệu Dự báo xu hướng Ra quyết định chiến lượ…" at bounding box center [554, 109] width 166 height 102
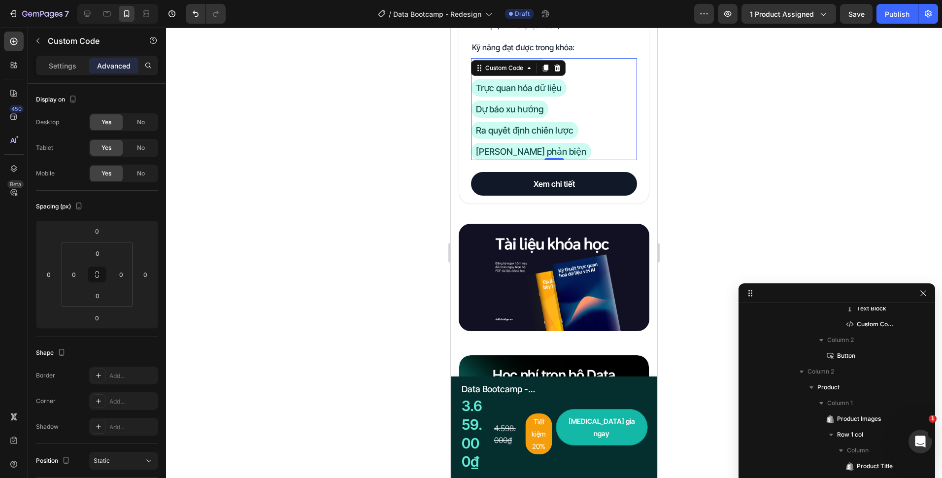
scroll to position [621, 0]
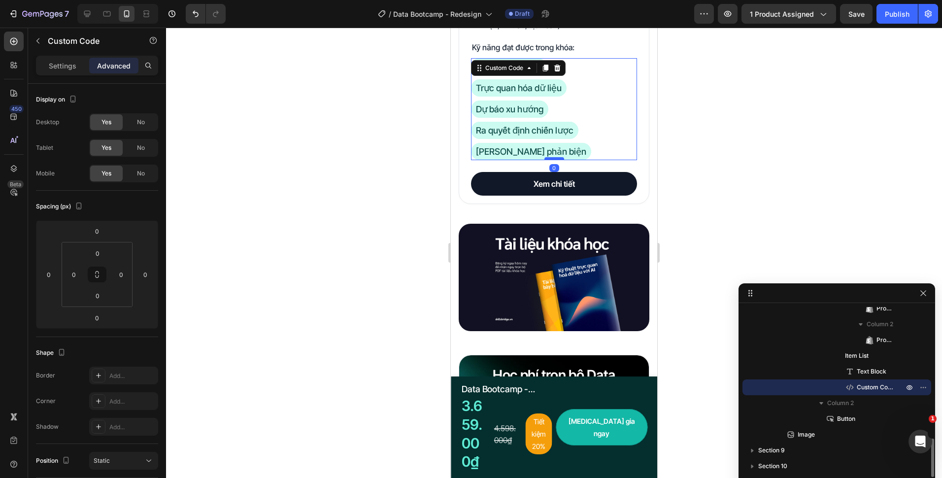
click at [556, 157] on div at bounding box center [554, 158] width 20 height 3
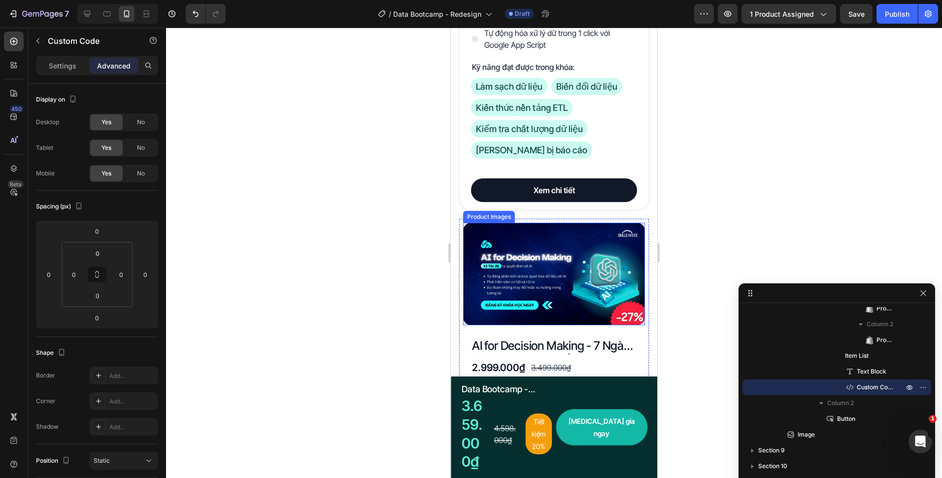
scroll to position [1735, 0]
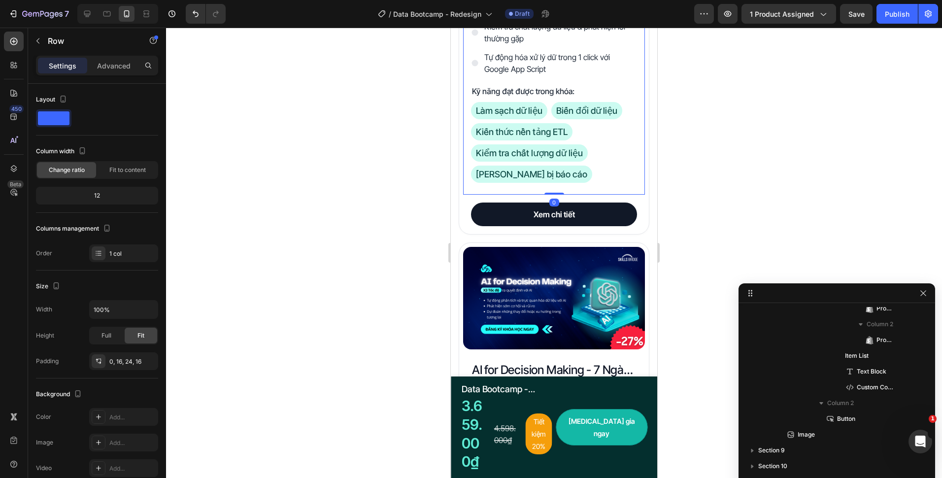
click at [466, 183] on div "Data Processing - X5 Hiệu suất xử lý dữ liệu với AI Product Title 790.000₫ Prod…" at bounding box center [554, 53] width 182 height 282
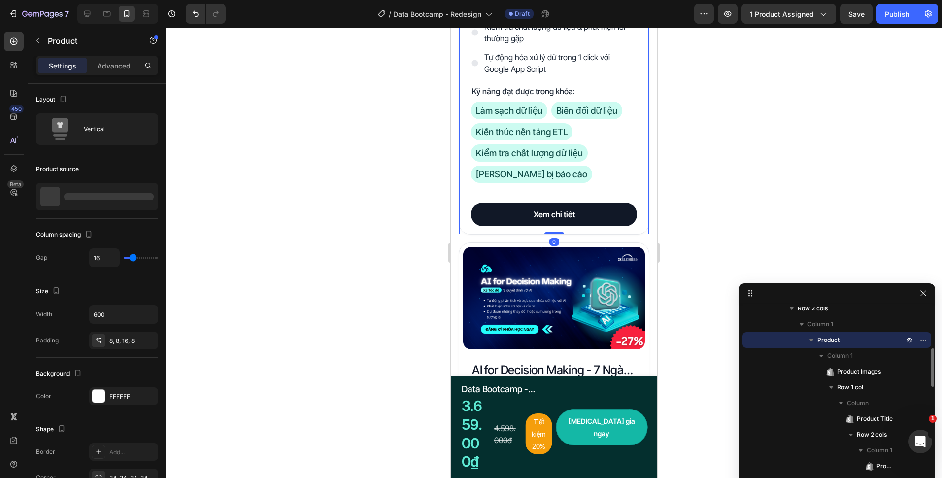
drag, startPoint x: 465, startPoint y: 194, endPoint x: 894, endPoint y: 236, distance: 431.2
click at [465, 194] on div "Product Images Data Processing - X5 Hiệu suất xử lý dữ liệu với AI Product Titl…" at bounding box center [554, 14] width 191 height 441
click at [105, 269] on div "Column spacing Gap 16" at bounding box center [97, 247] width 122 height 57
click at [109, 259] on input "16" at bounding box center [105, 258] width 30 height 18
type input "0"
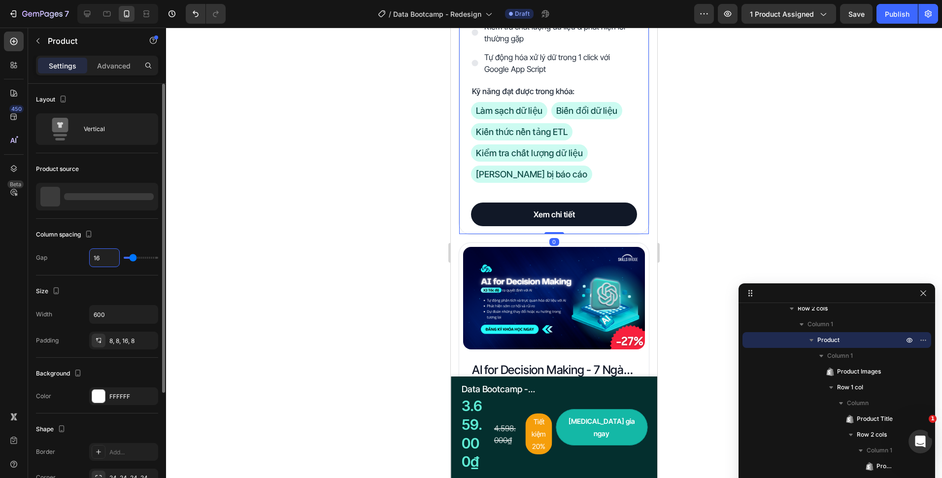
type input "0"
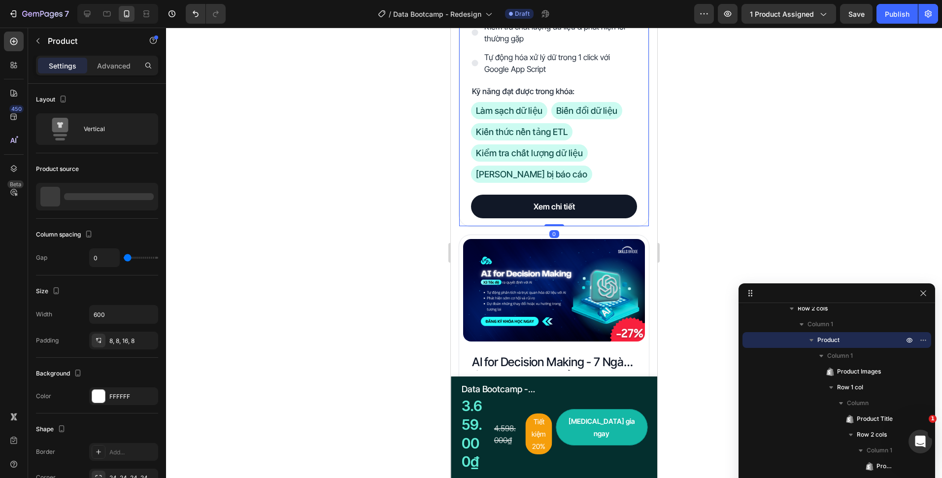
click at [403, 247] on div at bounding box center [554, 253] width 776 height 450
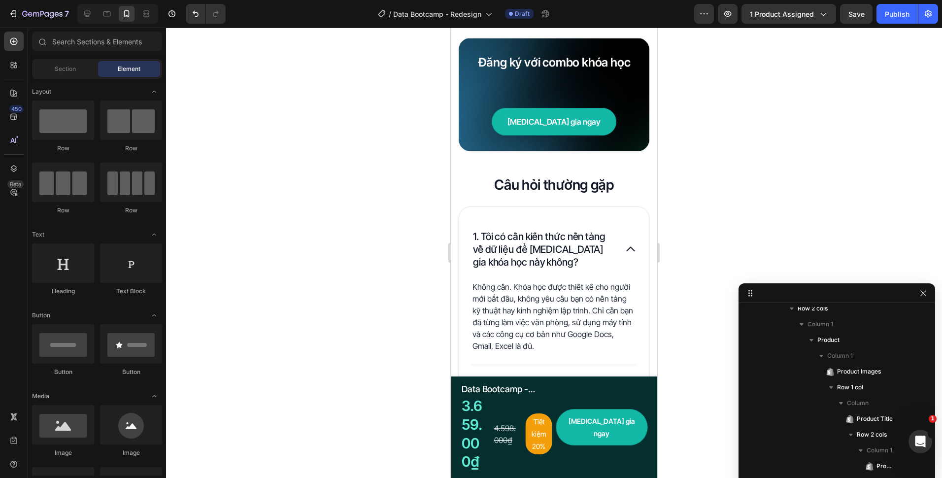
scroll to position [3262, 0]
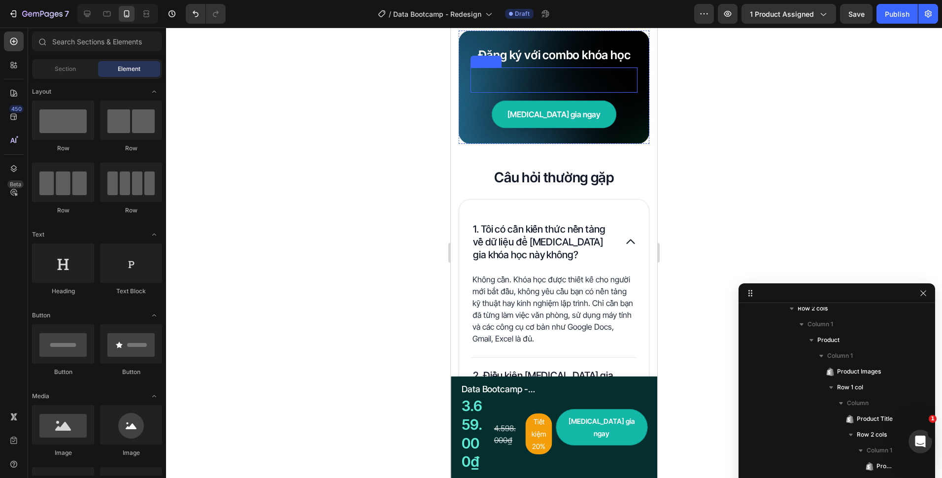
click at [596, 70] on h2 "Data Bootcamp" at bounding box center [553, 79] width 167 height 25
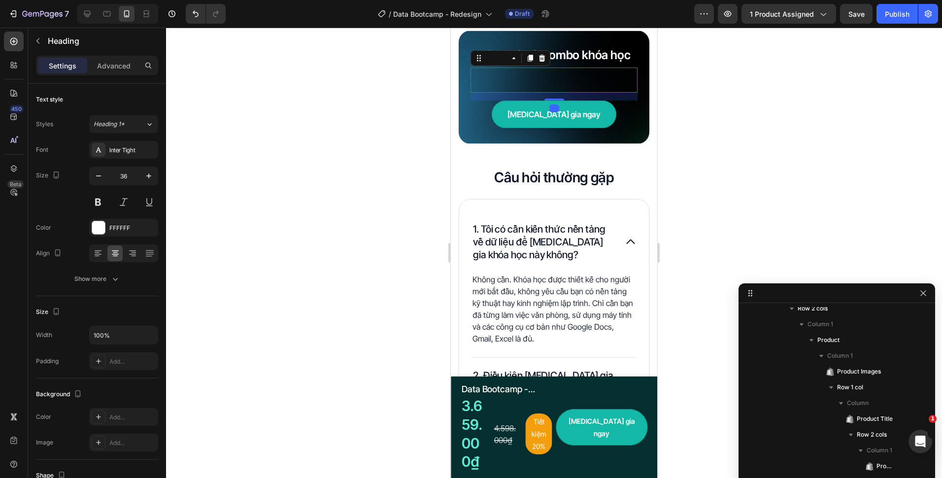
scroll to position [778, 0]
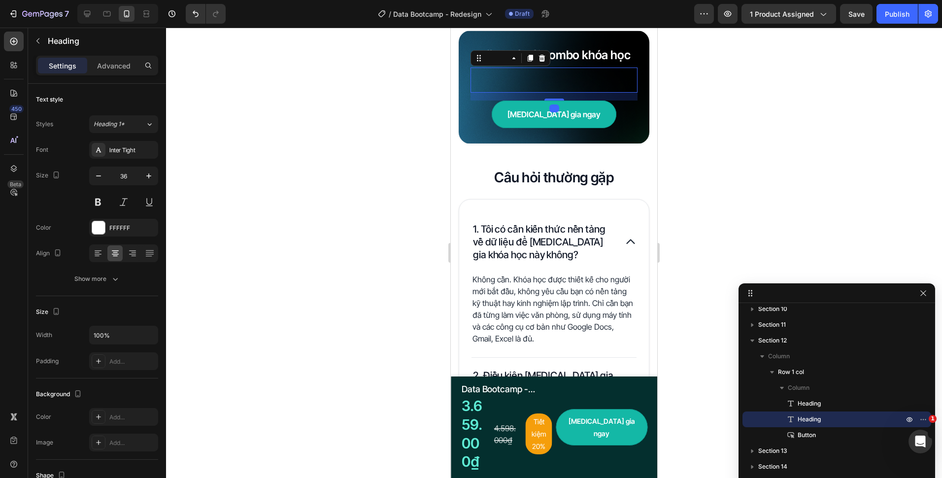
click at [401, 181] on div at bounding box center [554, 253] width 776 height 450
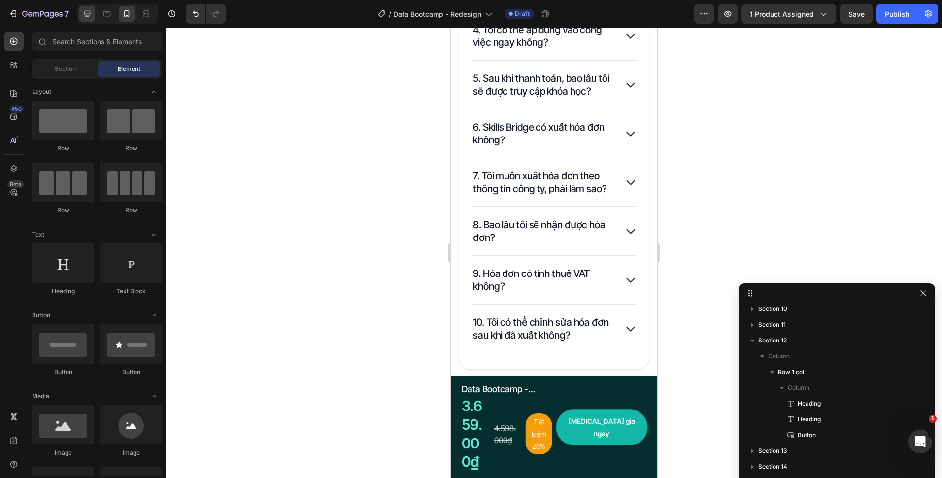
click at [80, 14] on div at bounding box center [87, 14] width 16 height 16
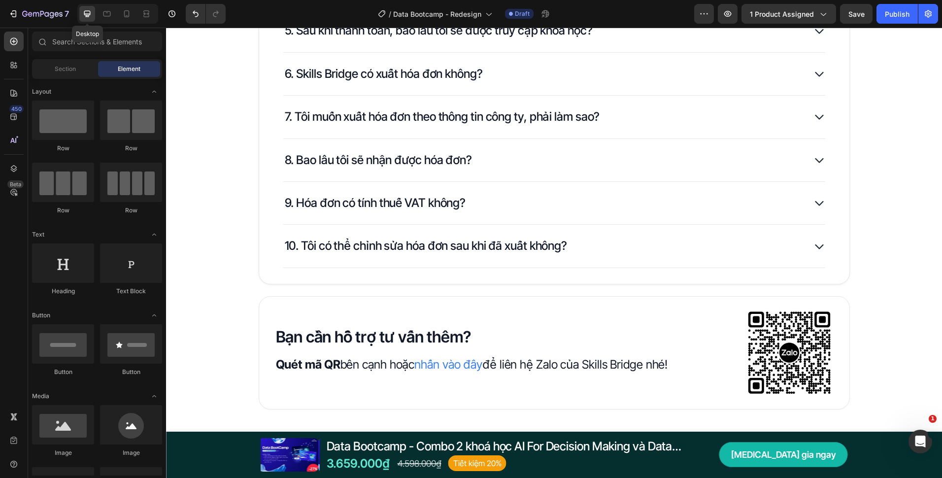
scroll to position [3667, 0]
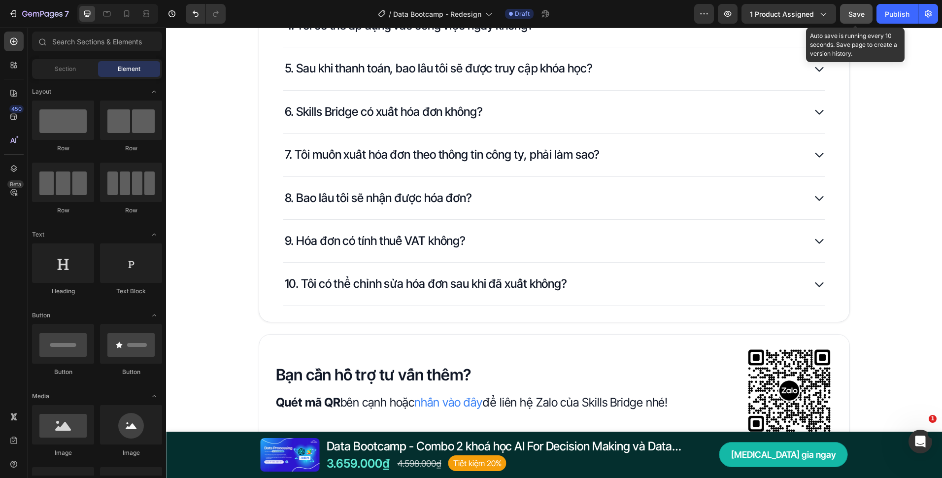
click at [844, 13] on button "Save" at bounding box center [856, 14] width 33 height 20
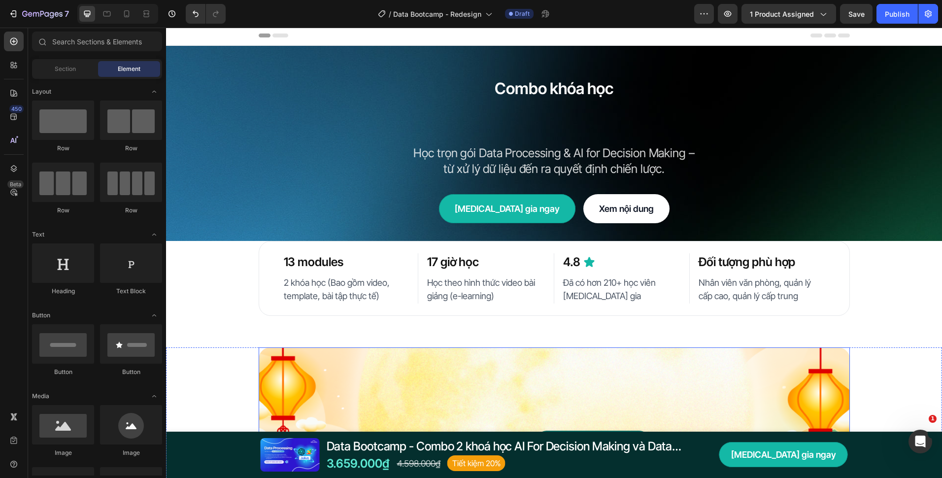
scroll to position [0, 0]
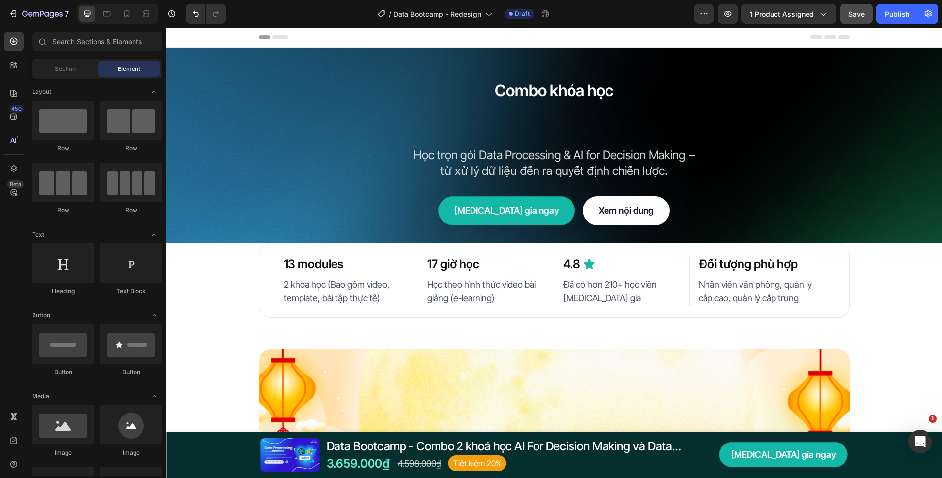
click at [847, 16] on button "Save" at bounding box center [856, 14] width 33 height 20
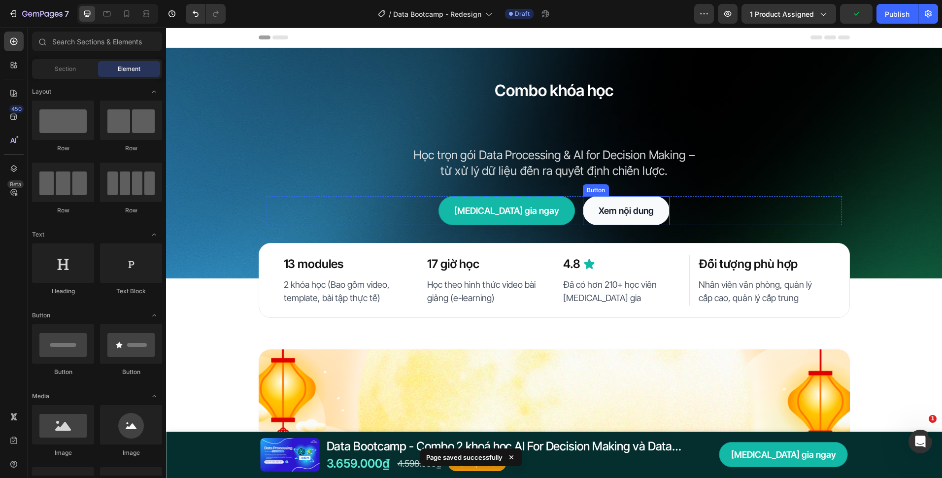
click at [635, 204] on link "Xem nội dung" at bounding box center [626, 210] width 87 height 29
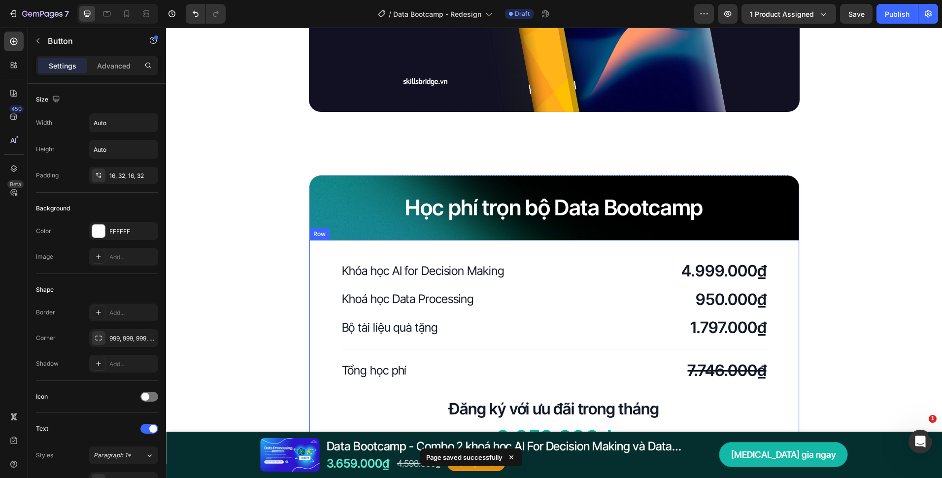
scroll to position [2414, 0]
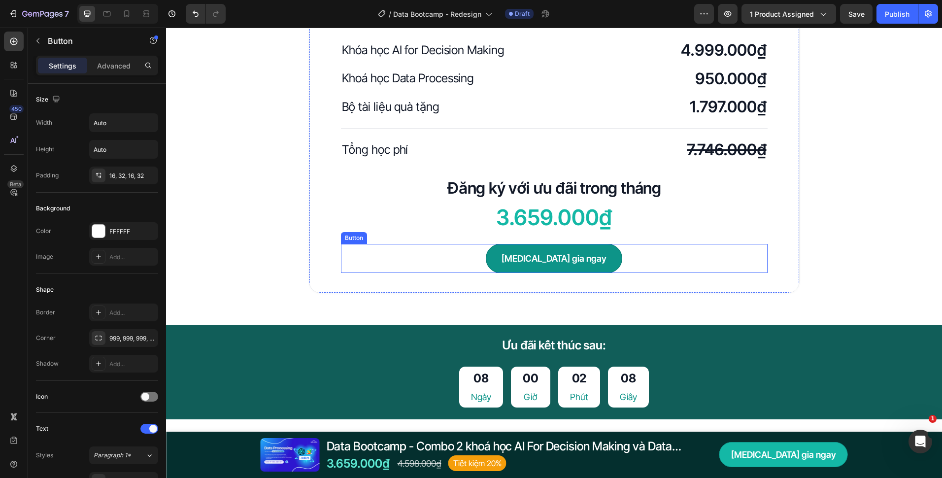
click at [593, 253] on button "[MEDICAL_DATA] gia ngay" at bounding box center [554, 258] width 136 height 29
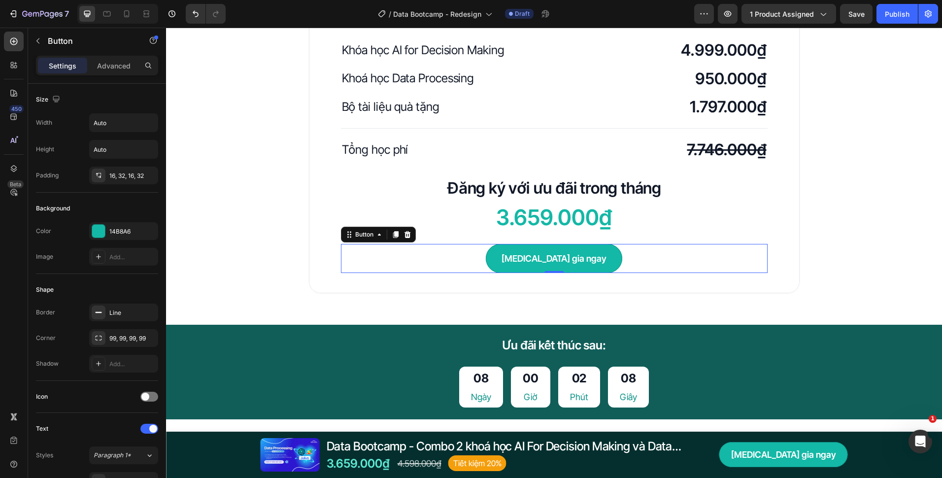
click at [613, 256] on div "Tham gia ngay Button 0" at bounding box center [554, 258] width 427 height 29
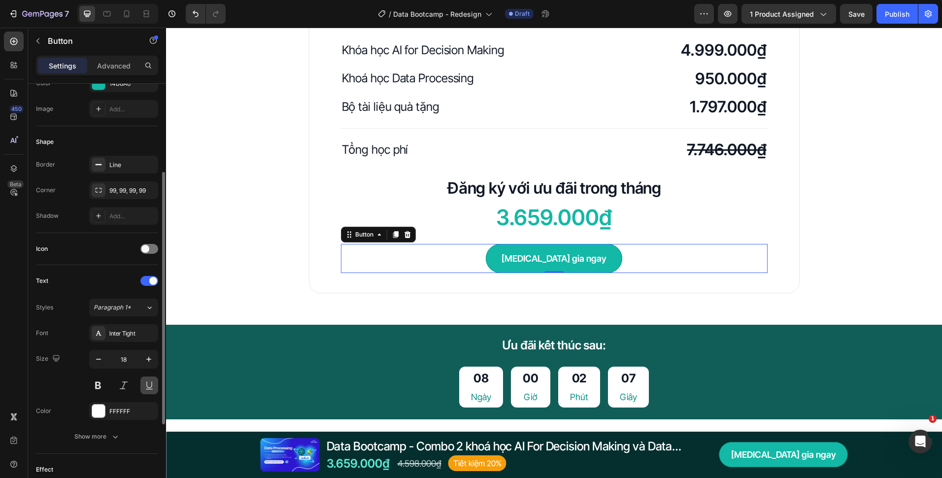
scroll to position [197, 0]
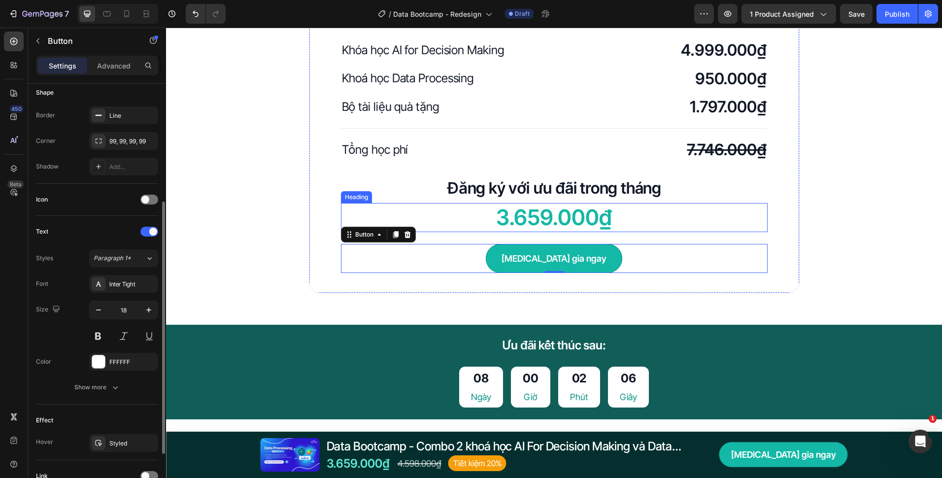
click at [615, 213] on h2 "3.659.000₫" at bounding box center [554, 217] width 427 height 29
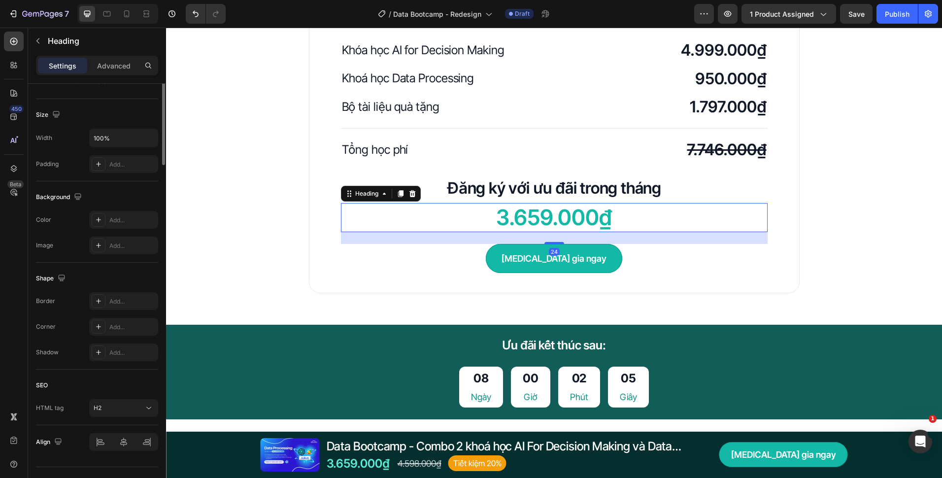
scroll to position [0, 0]
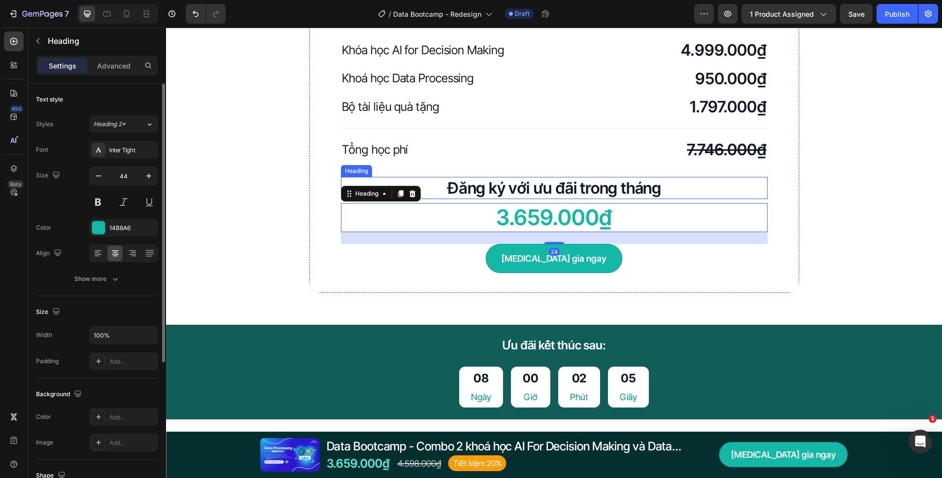
click at [639, 192] on h2 "Đăng ký với ưu đãi trong tháng" at bounding box center [554, 188] width 427 height 23
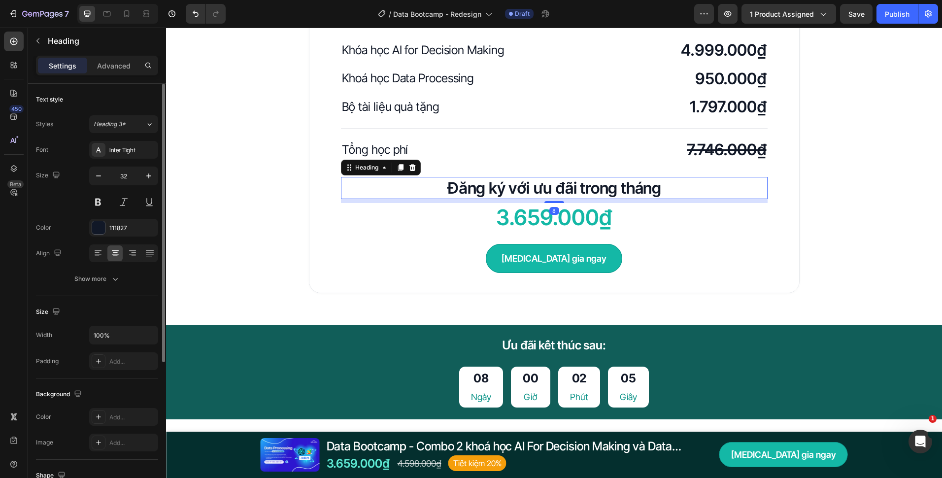
click at [630, 226] on h2 "3.659.000₫" at bounding box center [554, 217] width 427 height 29
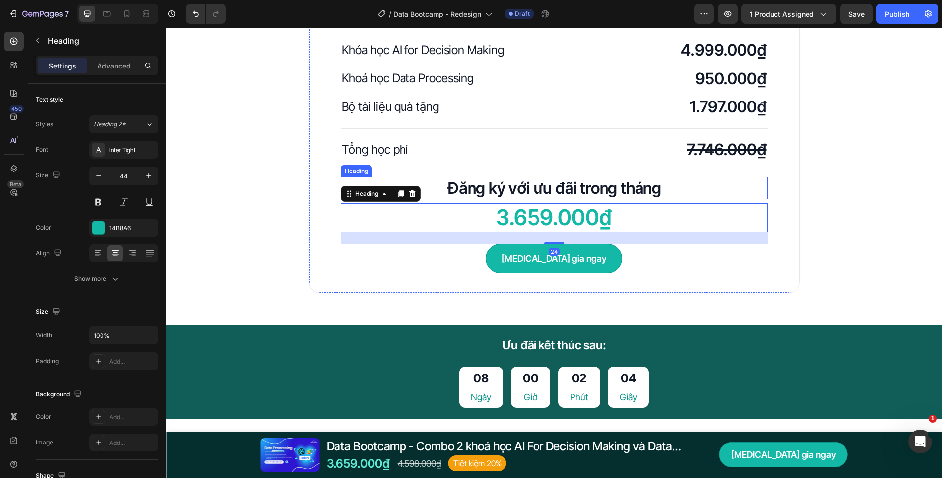
click at [664, 197] on h2 "Đăng ký với ưu đãi trong tháng" at bounding box center [554, 188] width 427 height 23
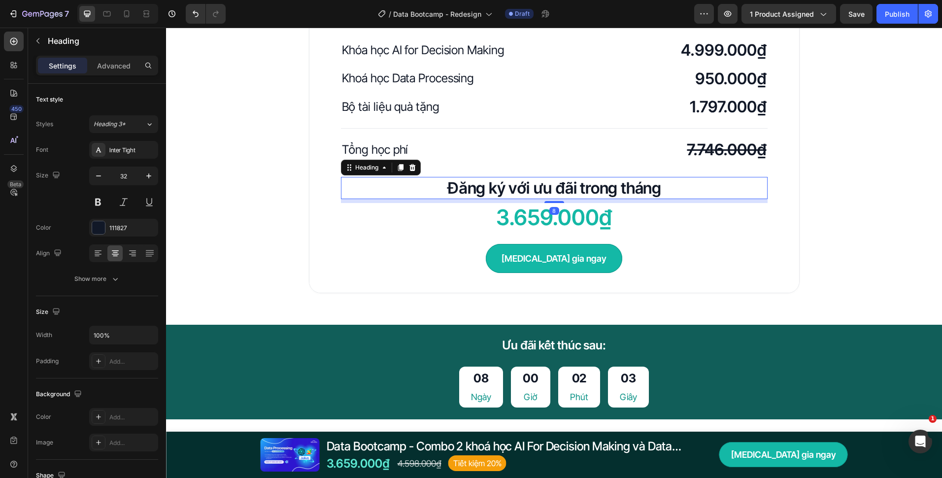
click at [658, 210] on h2 "3.659.000₫" at bounding box center [554, 217] width 427 height 29
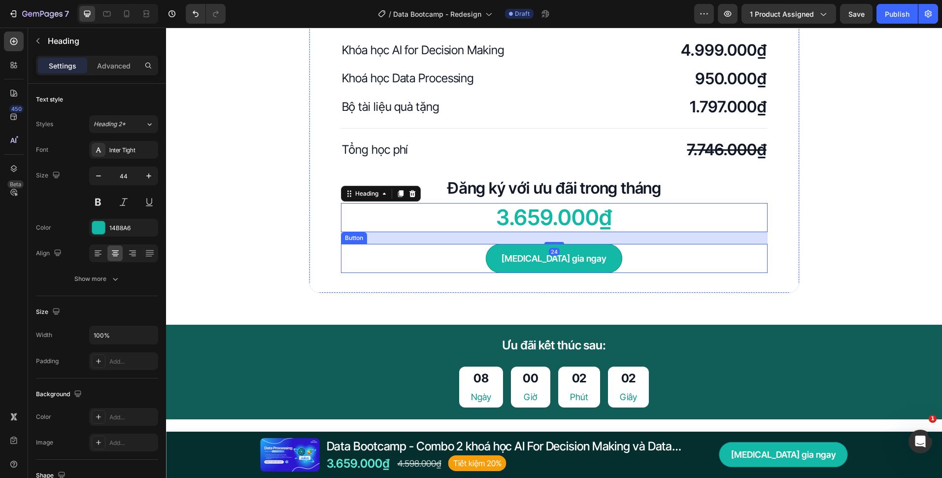
click at [602, 255] on div "Tham gia ngay Button" at bounding box center [554, 258] width 427 height 29
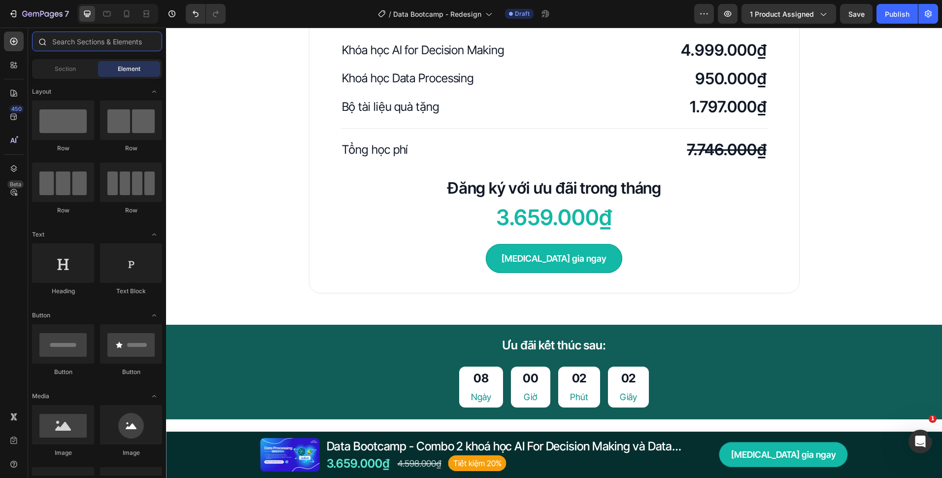
click at [113, 50] on input "text" at bounding box center [97, 42] width 130 height 20
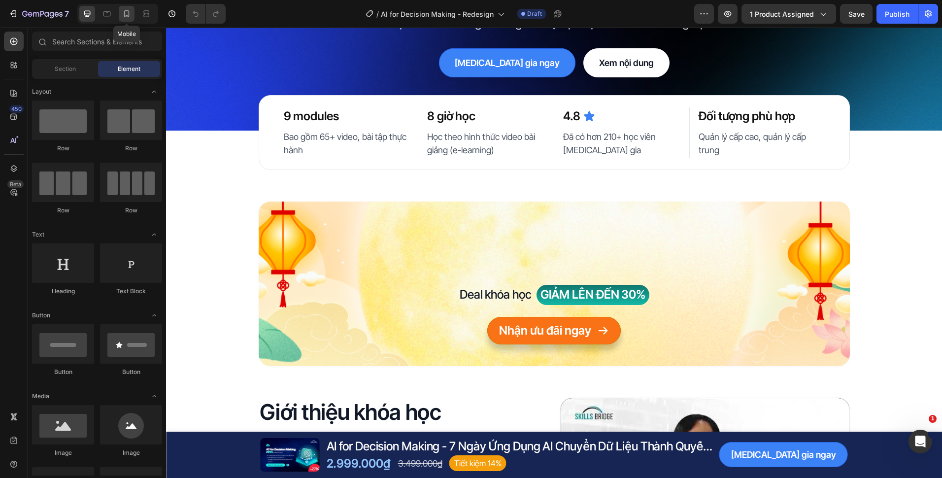
click at [128, 16] on icon at bounding box center [127, 14] width 10 height 10
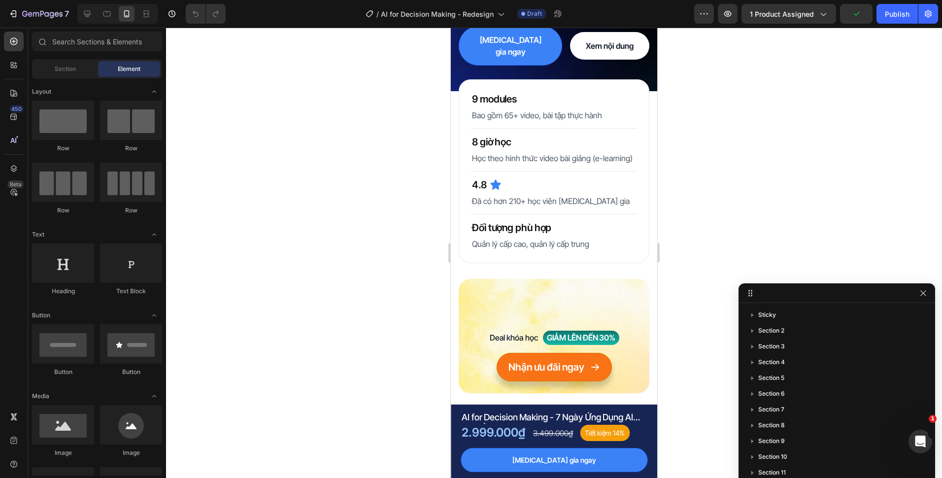
click at [96, 10] on div at bounding box center [117, 14] width 81 height 20
click at [93, 10] on div at bounding box center [87, 14] width 16 height 16
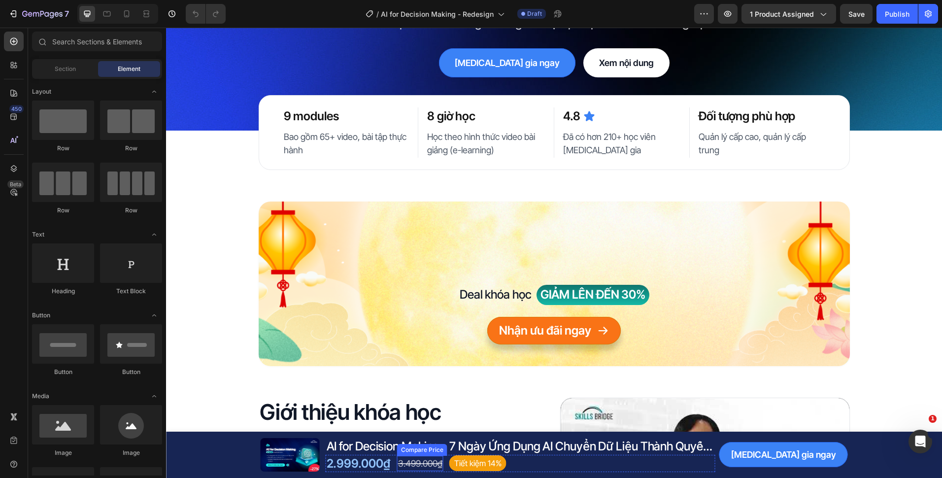
click at [403, 458] on div "3.499.000₫" at bounding box center [420, 463] width 46 height 15
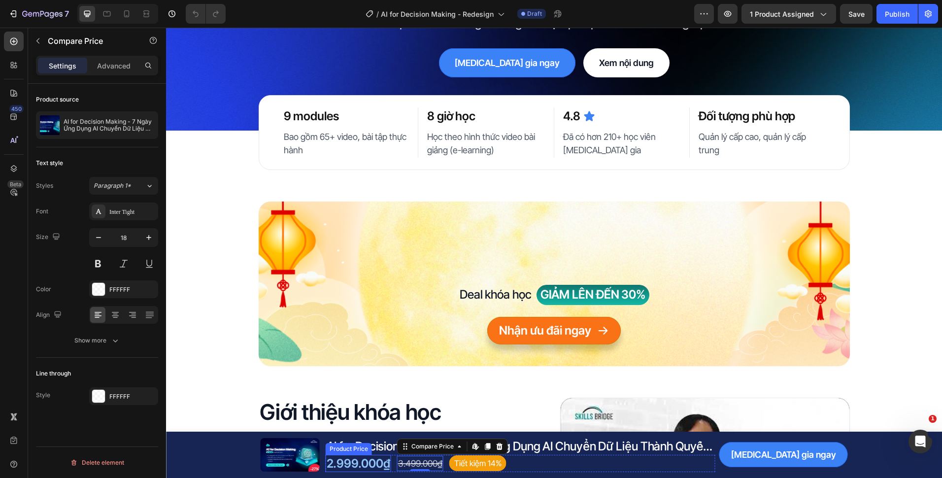
click at [386, 468] on div "2.999.000₫" at bounding box center [359, 463] width 66 height 17
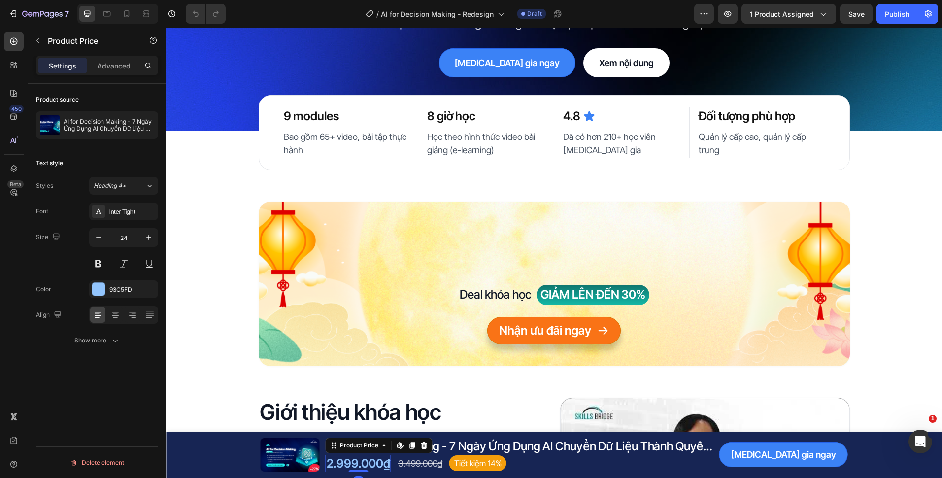
click at [391, 468] on div "2.999.000₫ Product Price Edit content in Shopify 0 Product Price Edit content i…" at bounding box center [521, 463] width 390 height 17
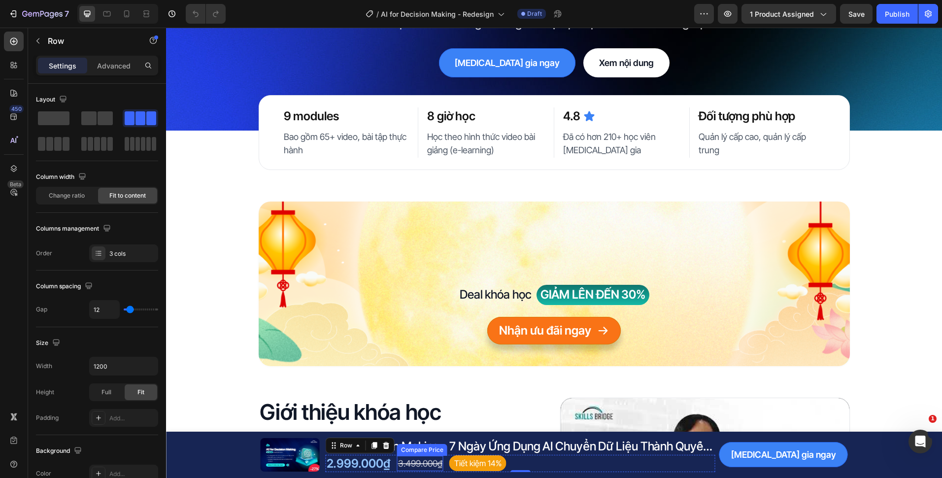
click at [412, 460] on div "3.499.000₫" at bounding box center [420, 463] width 46 height 15
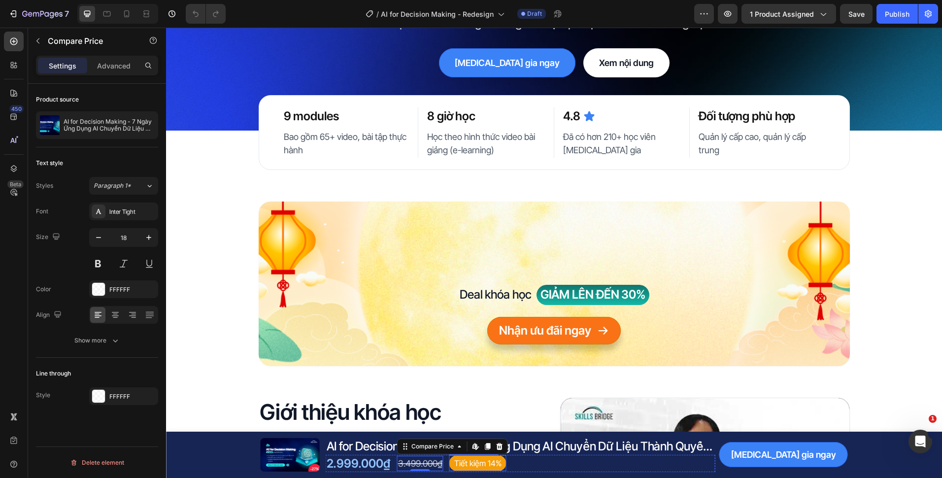
click at [501, 463] on pre "Tiết kiệm 14%" at bounding box center [477, 463] width 57 height 16
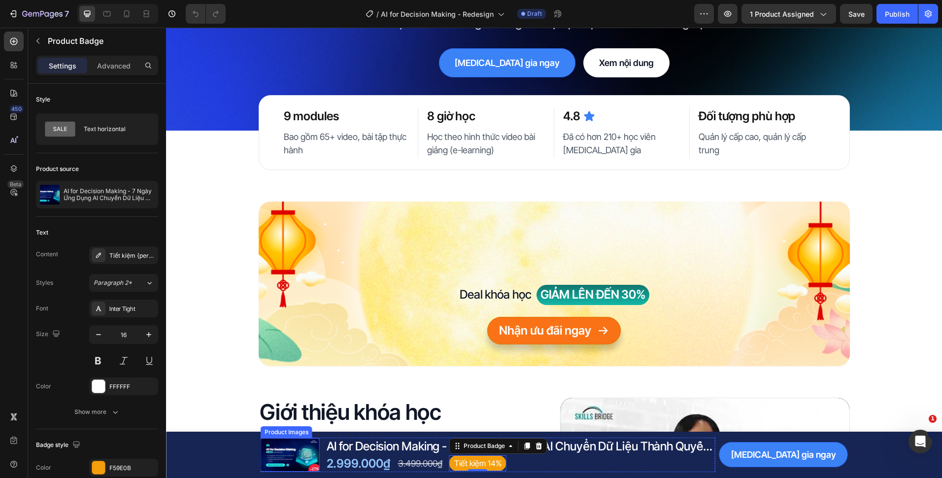
click at [301, 458] on img at bounding box center [290, 454] width 59 height 33
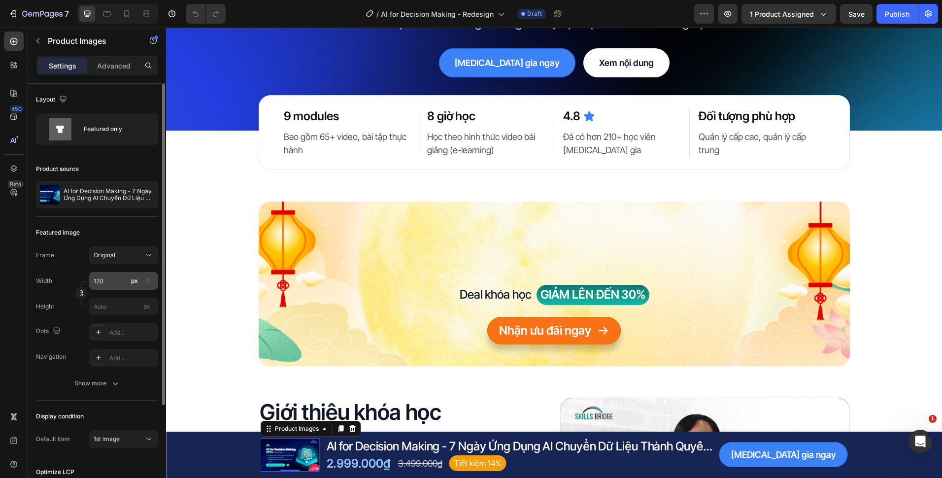
scroll to position [133, 0]
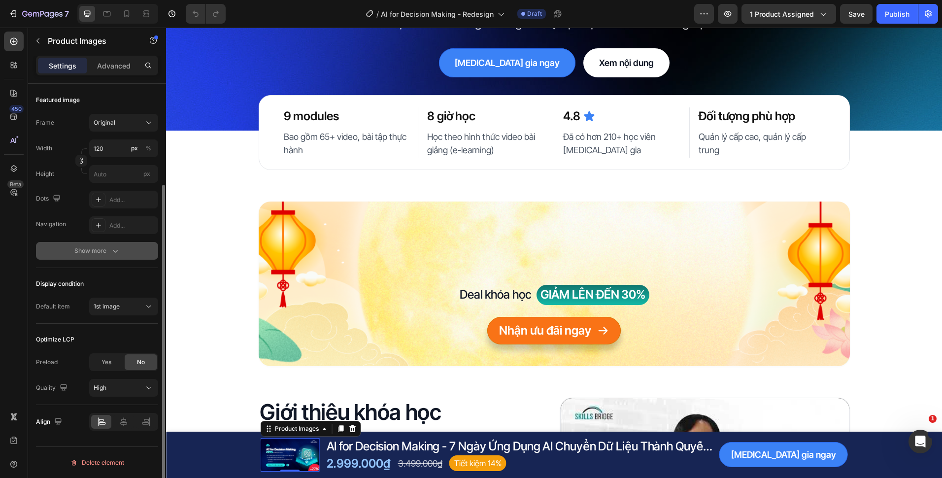
click at [93, 245] on button "Show more" at bounding box center [97, 251] width 122 height 18
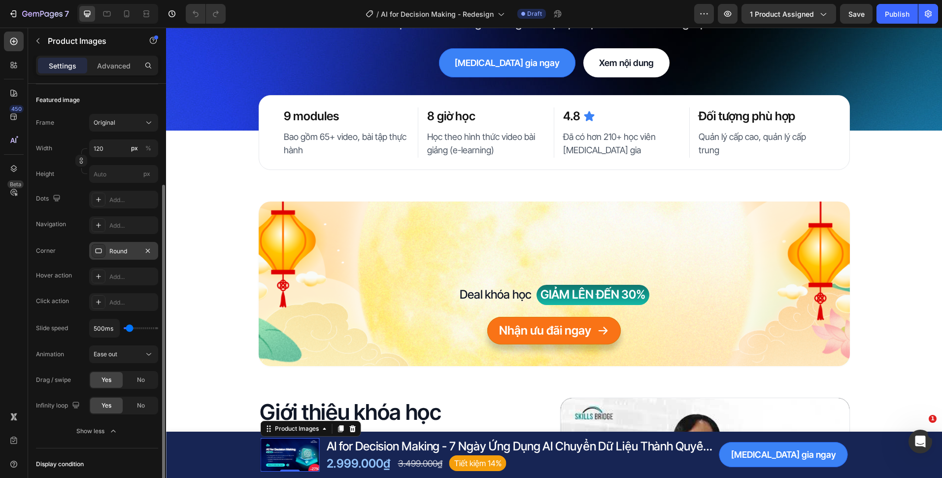
click at [102, 252] on icon at bounding box center [99, 251] width 8 height 8
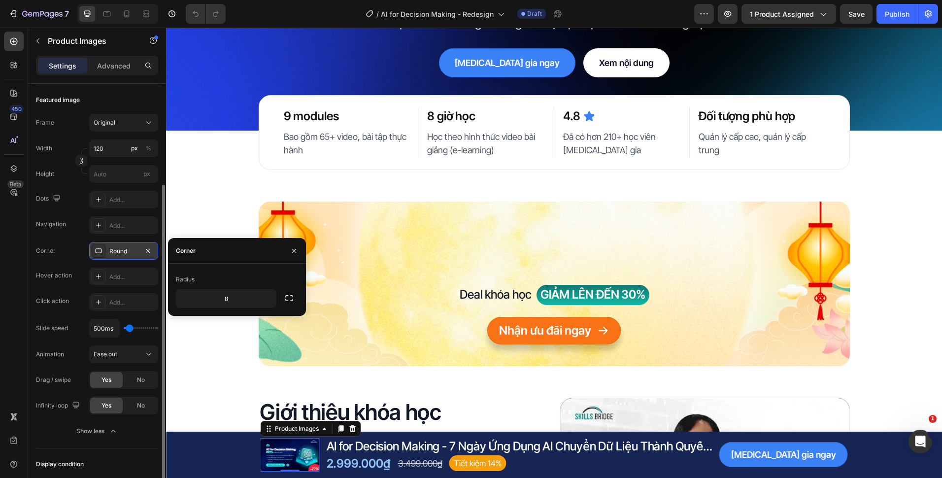
click at [108, 251] on div "Round" at bounding box center [123, 251] width 69 height 18
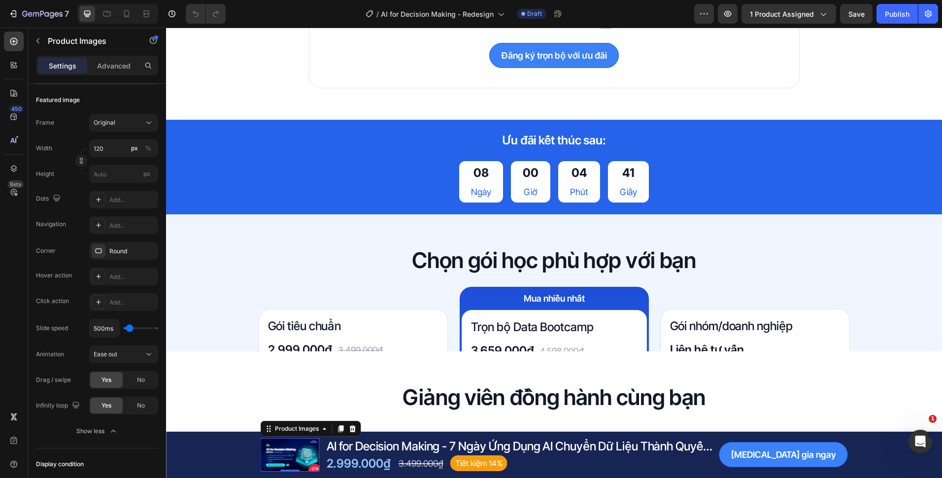
scroll to position [2562, 0]
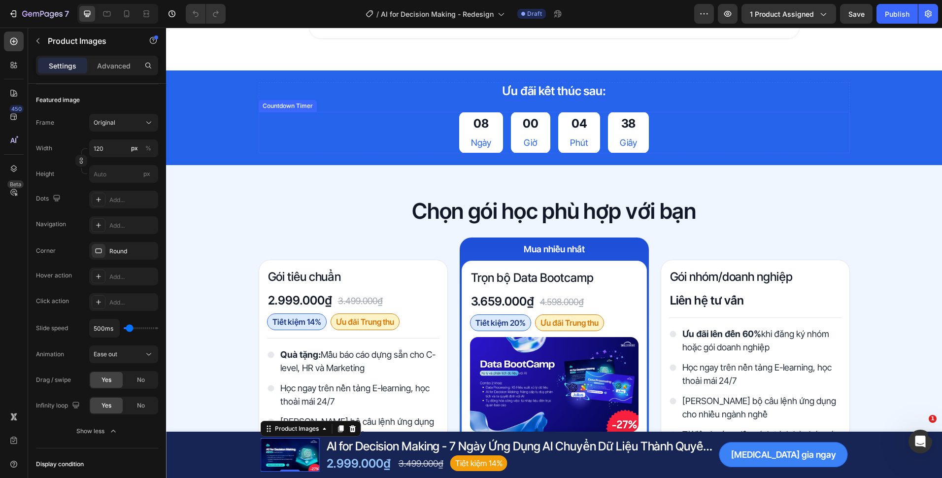
click at [274, 114] on div "08 Ngày 00 Giờ 04 Phút 38 Giây" at bounding box center [554, 132] width 591 height 41
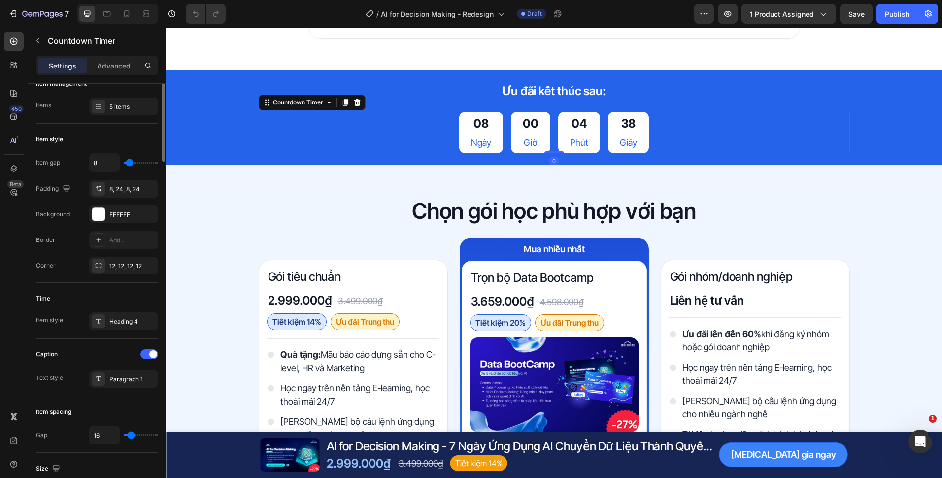
scroll to position [0, 0]
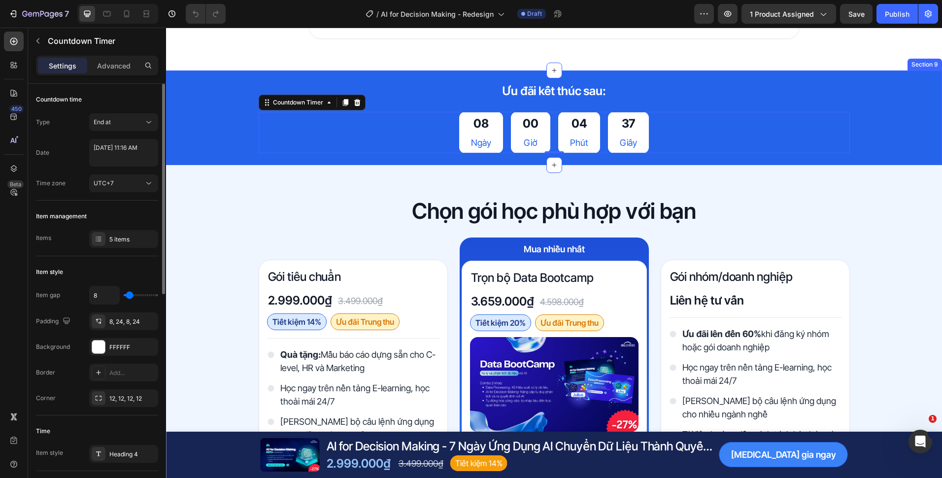
click at [219, 115] on div "Ưu đãi kết thúc sau: Heading 08 Ngày 00 Giờ 04 Phút 37 Giây Countdown Timer 0 R…" at bounding box center [554, 117] width 776 height 71
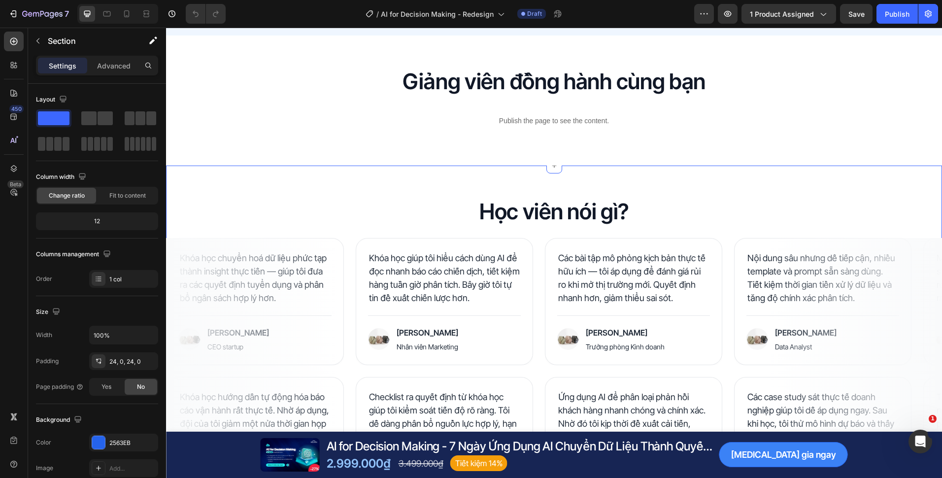
scroll to position [3202, 0]
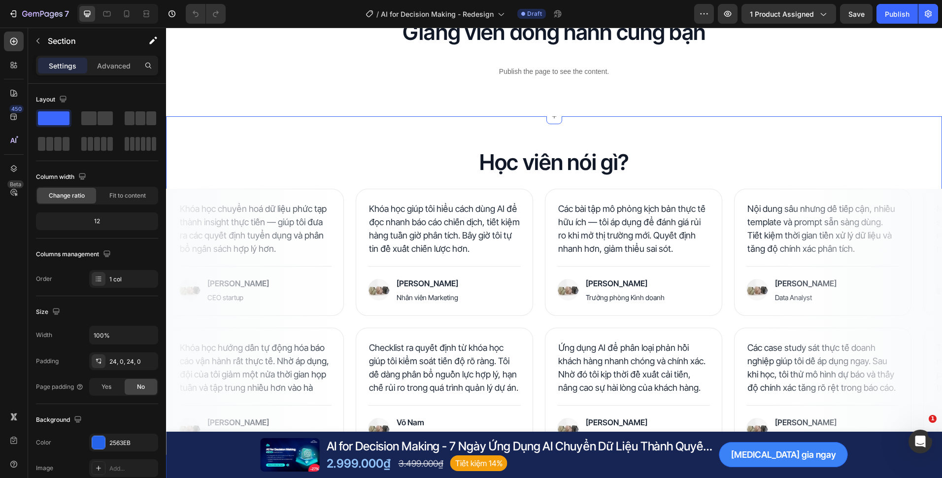
click at [429, 140] on div "Học viên nói gì? Heading Row Khóa học chuyển hoá dữ liệu phức tạp thành insight…" at bounding box center [554, 301] width 776 height 370
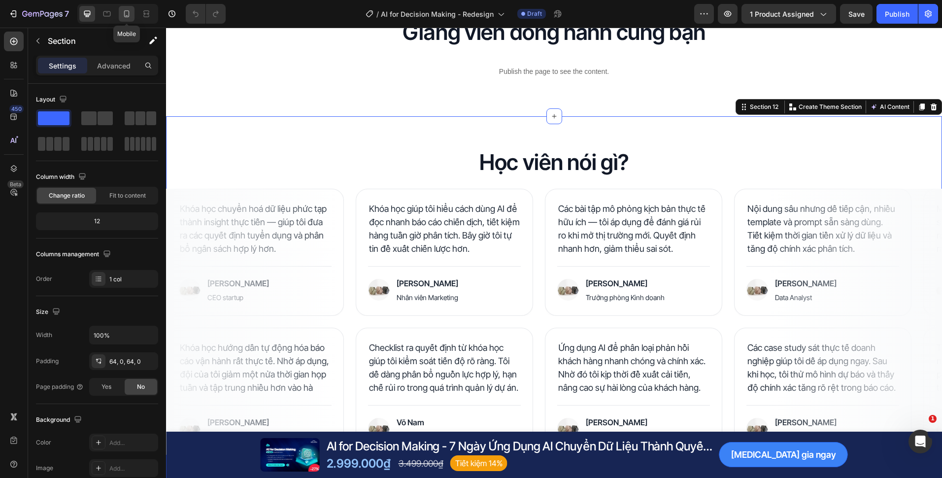
click at [127, 10] on icon at bounding box center [127, 14] width 10 height 10
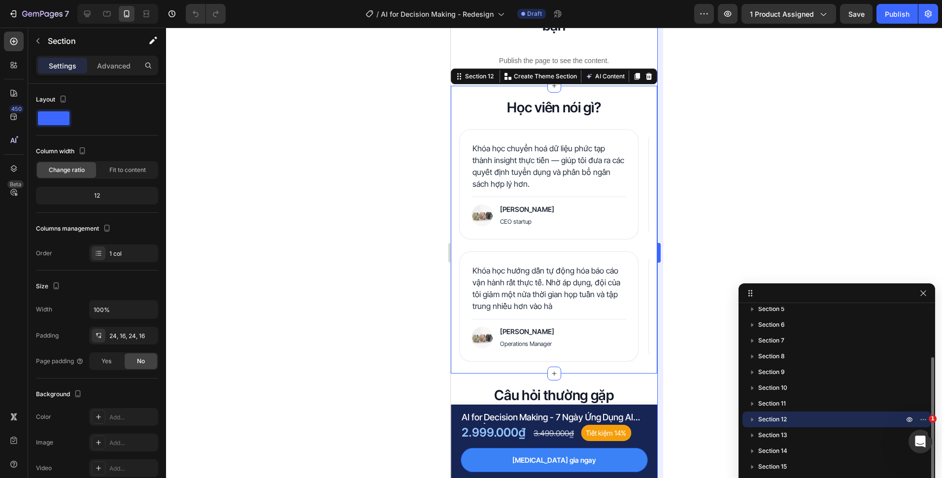
scroll to position [3226, 0]
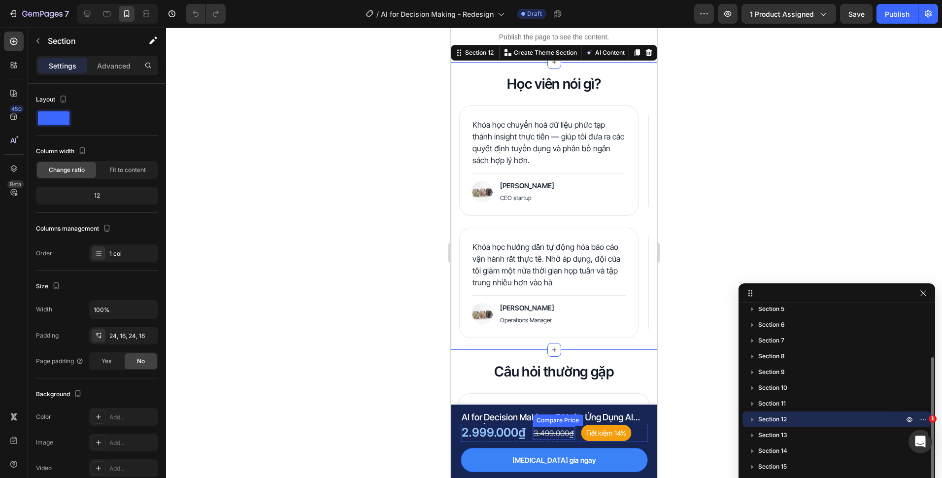
click at [511, 432] on div "2.999.000₫" at bounding box center [494, 433] width 66 height 18
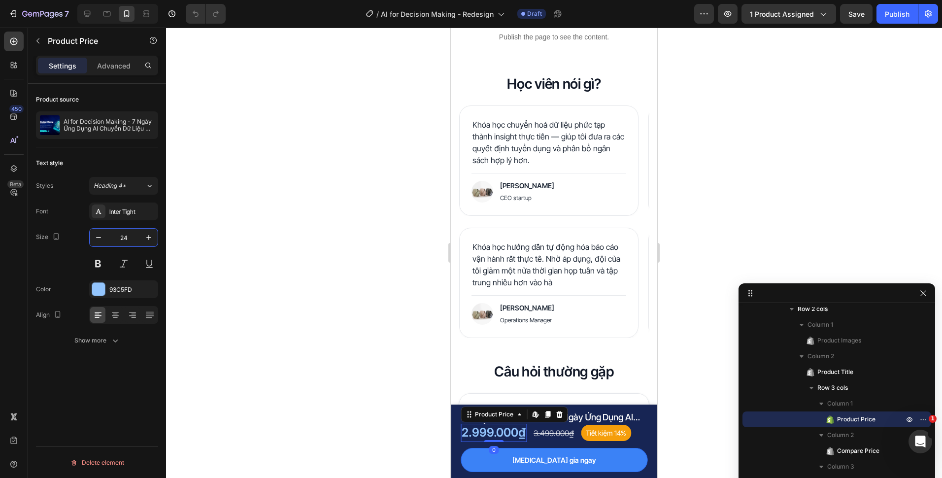
click at [127, 234] on input "24" at bounding box center [123, 238] width 33 height 18
type input "20"
click at [370, 375] on div at bounding box center [554, 253] width 776 height 450
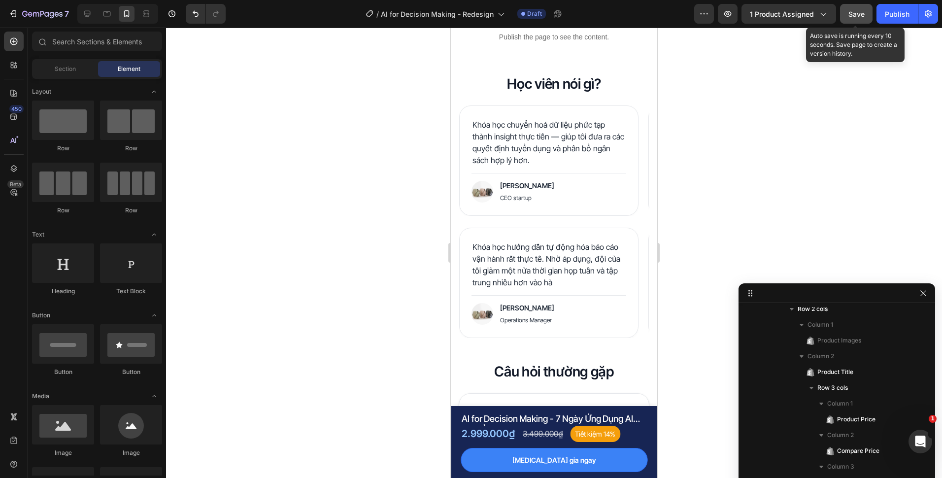
click at [852, 17] on span "Save" at bounding box center [856, 14] width 16 height 8
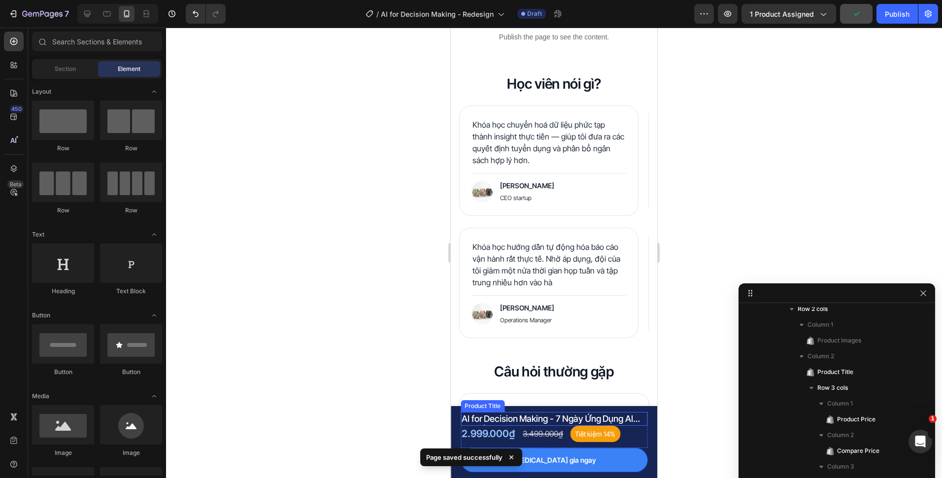
click at [632, 418] on h1 "AI for Decision Making - 7 Ngày Ứng Dụng AI Chuyển Dữ Liệu Thành Quyết Định Chi…" at bounding box center [554, 418] width 187 height 13
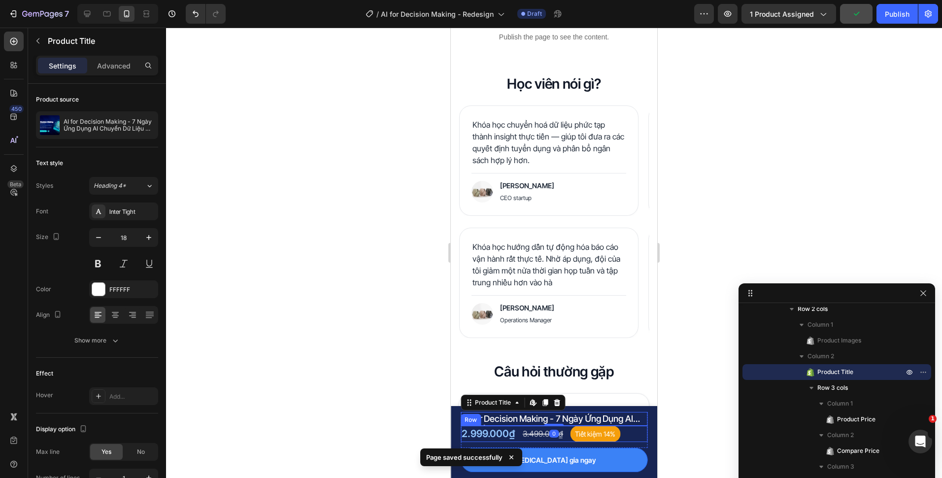
click at [630, 431] on div "2.999.000₫ Product Price Product Price 3.499.000₫ Compare Price Compare Price T…" at bounding box center [554, 434] width 187 height 16
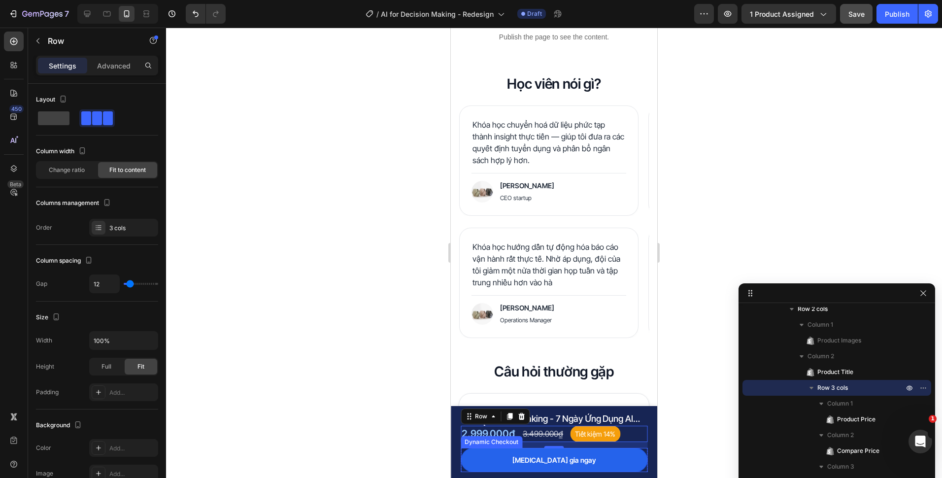
click at [621, 465] on button "[MEDICAL_DATA] gia ngay" at bounding box center [554, 460] width 187 height 24
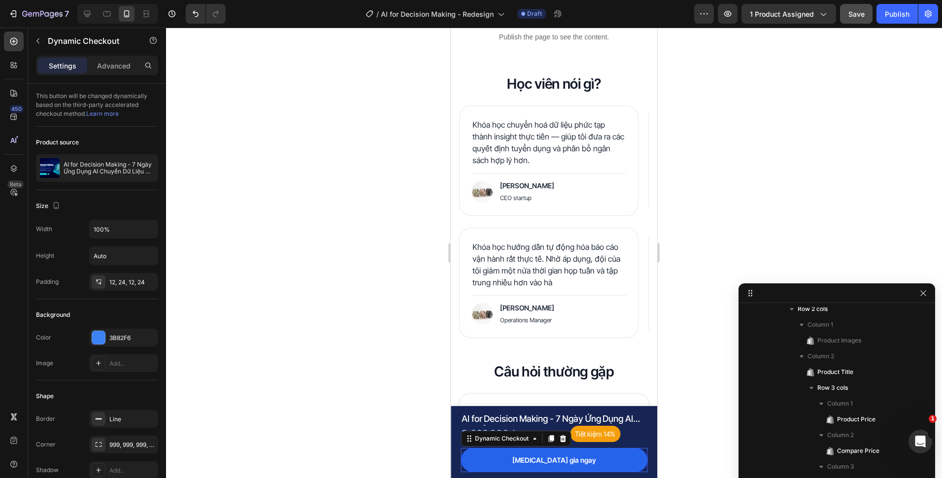
scroll to position [227, 0]
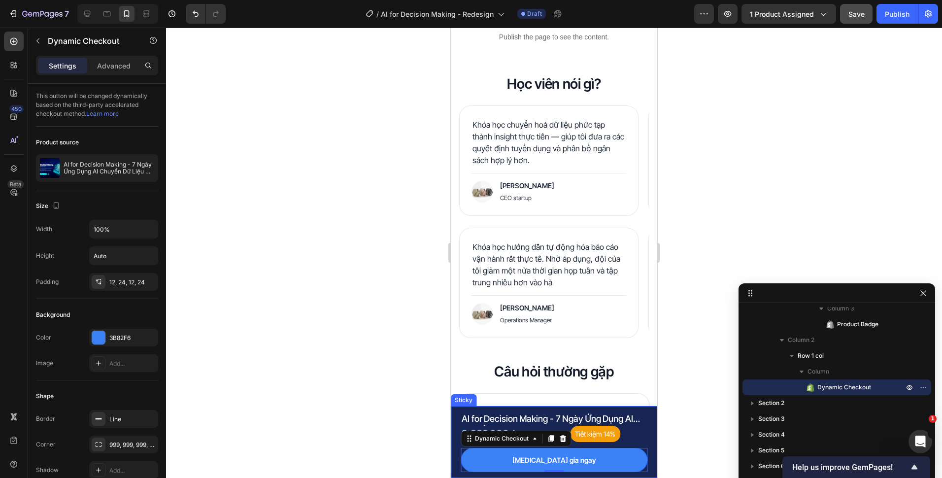
click at [456, 460] on div "Product Images AI for Decision Making - 7 Ngày Ứng Dụng AI Chuyển Dữ Liệu Thành…" at bounding box center [554, 442] width 206 height 72
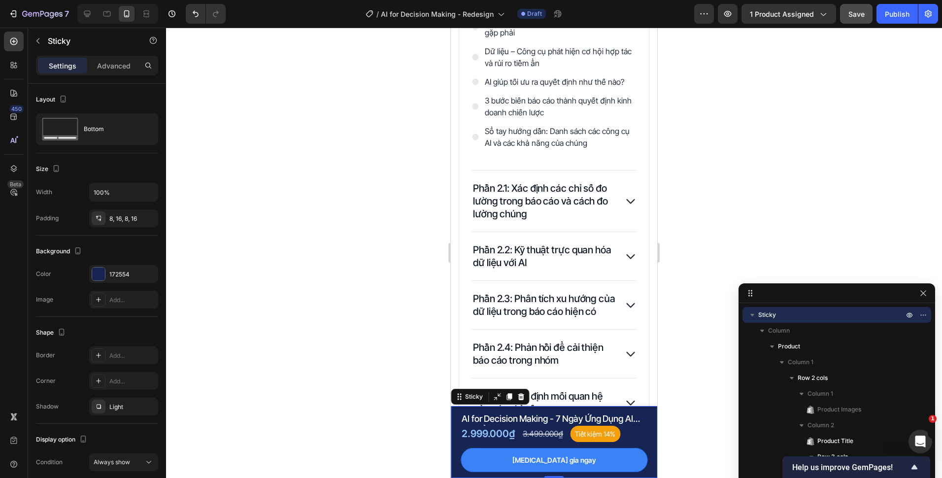
scroll to position [1287, 0]
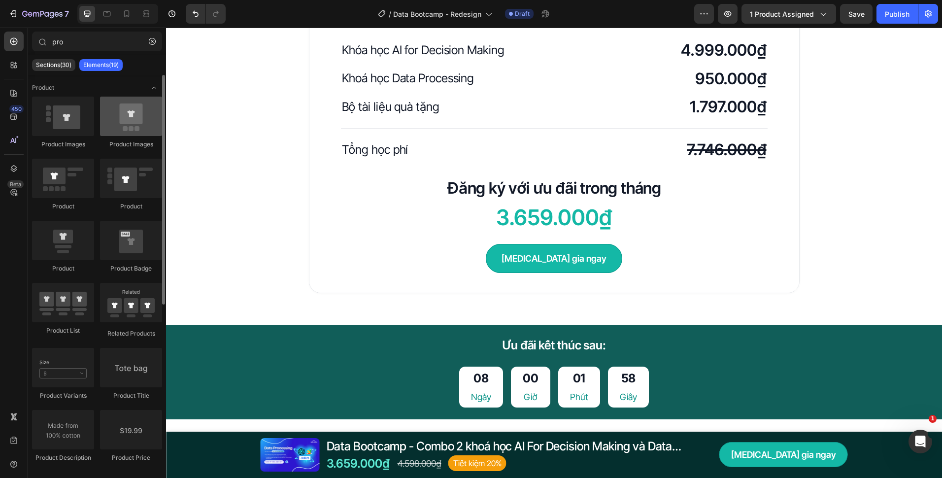
type input "pro"
drag, startPoint x: 128, startPoint y: 127, endPoint x: 69, endPoint y: 139, distance: 60.4
click at [69, 134] on div "Product Images Product Images Product Product Product Product Badge Product Lis…" at bounding box center [97, 346] width 130 height 499
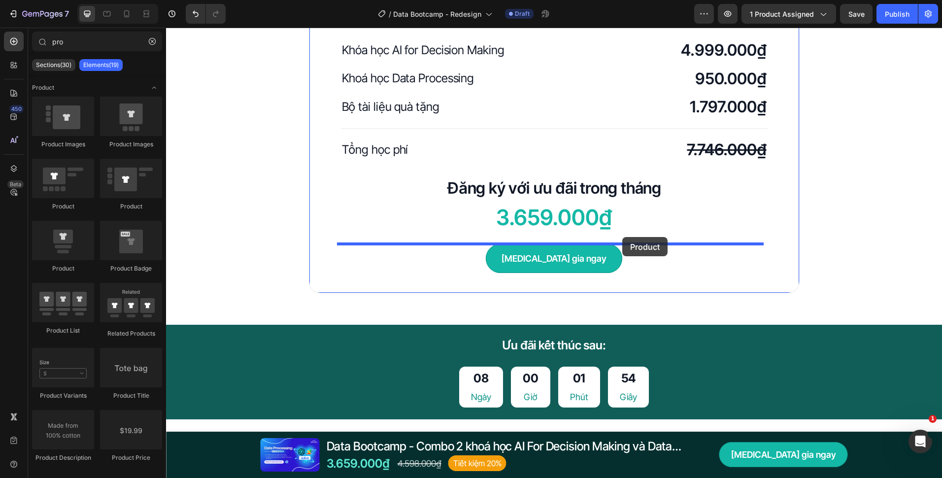
drag, startPoint x: 276, startPoint y: 268, endPoint x: 623, endPoint y: 237, distance: 348.2
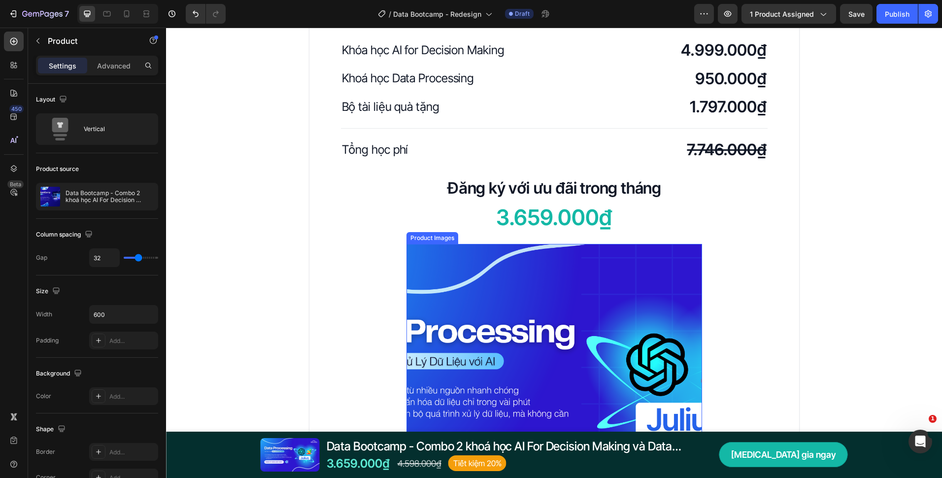
scroll to position [2660, 0]
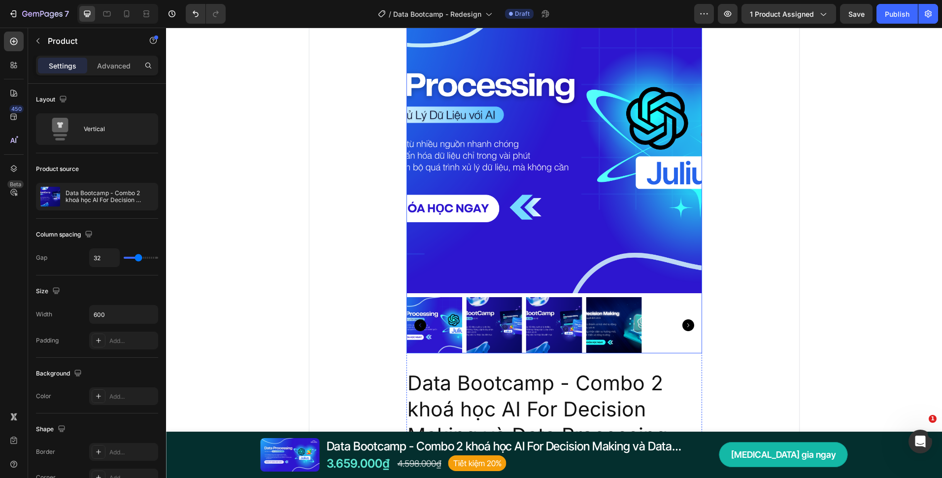
click at [649, 301] on div at bounding box center [554, 325] width 296 height 56
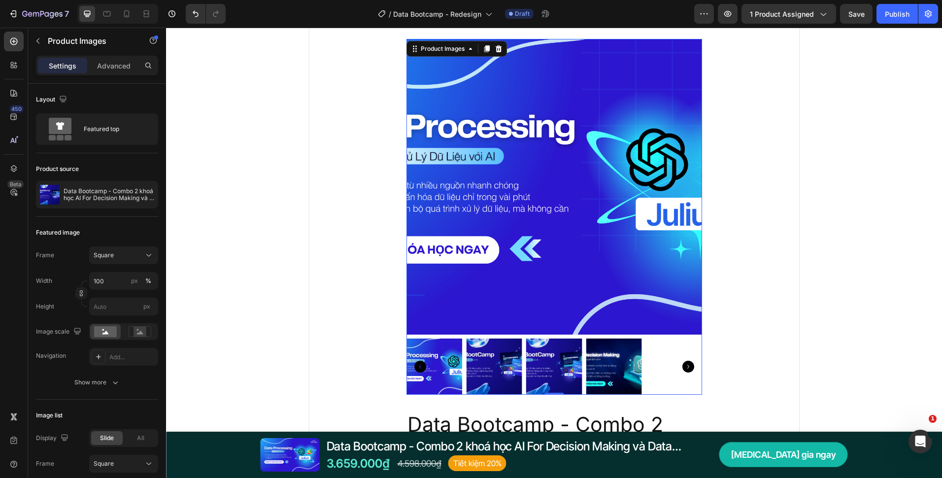
scroll to position [2562, 0]
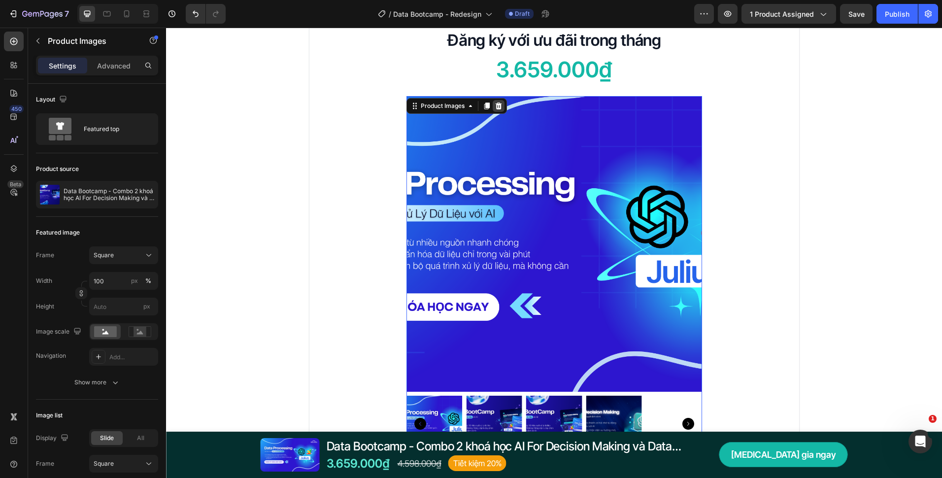
click at [495, 108] on icon at bounding box center [498, 105] width 6 height 7
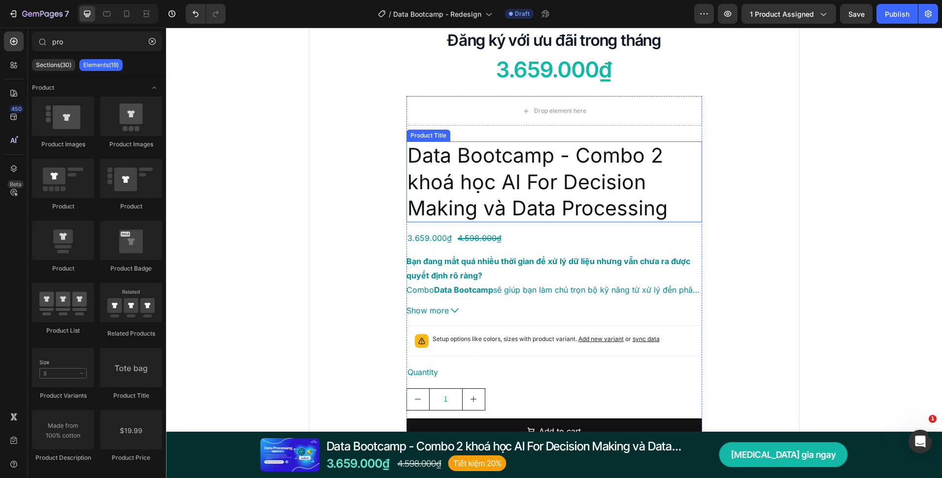
click at [566, 164] on h2 "Data Bootcamp - Combo 2 khoá học AI For Decision Making và Data Processing" at bounding box center [554, 181] width 296 height 81
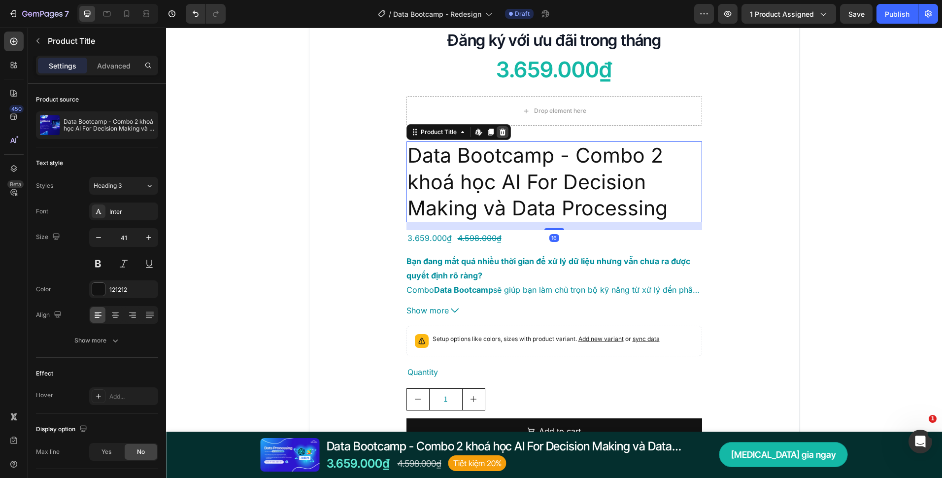
click at [501, 132] on icon at bounding box center [503, 132] width 8 height 8
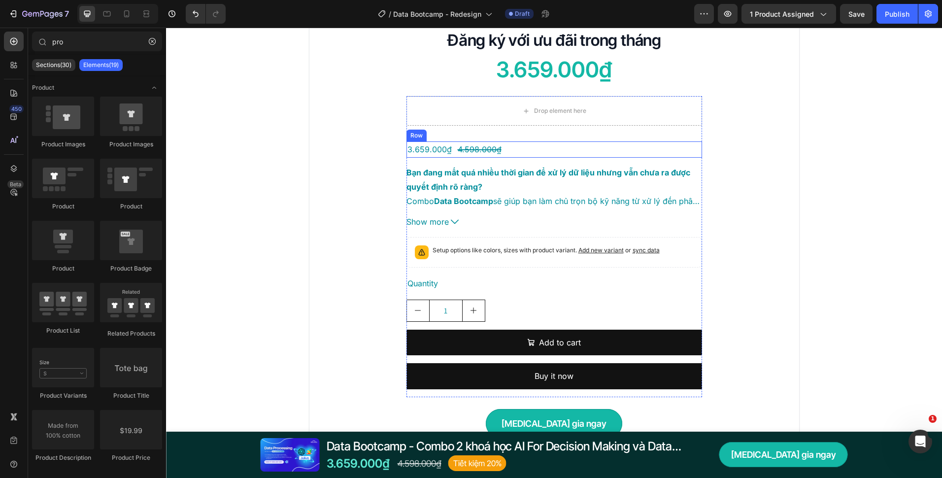
click at [506, 156] on div "3.659.000₫ Product Price Product Price 4.598.000₫ Product Price Product Price R…" at bounding box center [554, 149] width 296 height 16
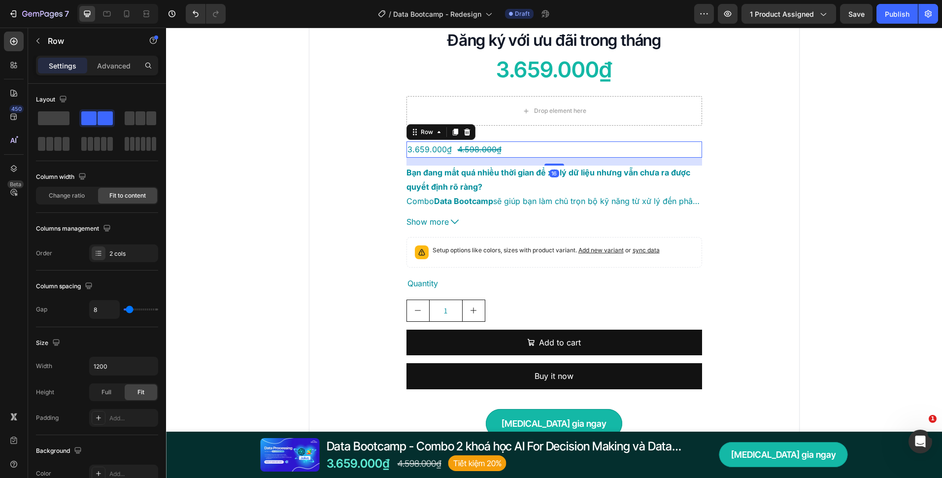
click at [470, 137] on div "Row" at bounding box center [440, 132] width 69 height 16
click at [466, 134] on icon at bounding box center [467, 132] width 8 height 8
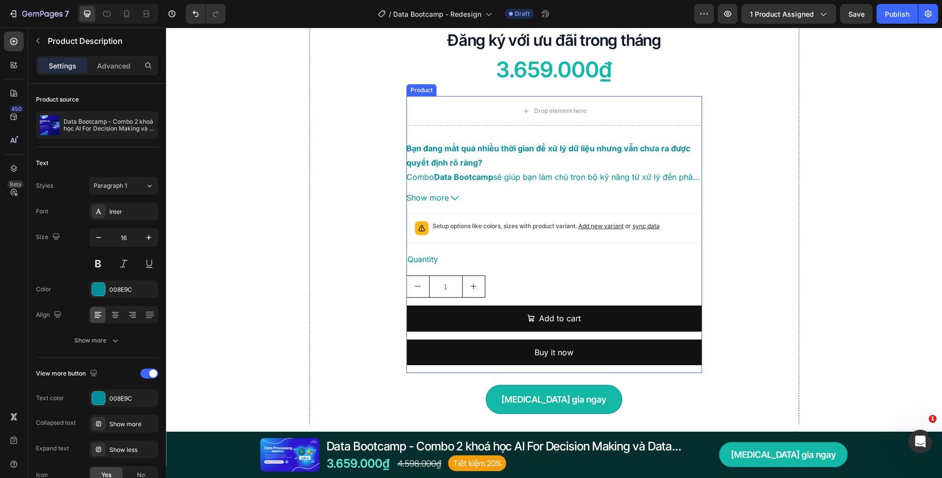
click at [499, 154] on div "Bạn đang mất quá nhiều thời gian để xử lý dữ liệu nhưng vẫn chưa ra được quyết …" at bounding box center [554, 161] width 296 height 41
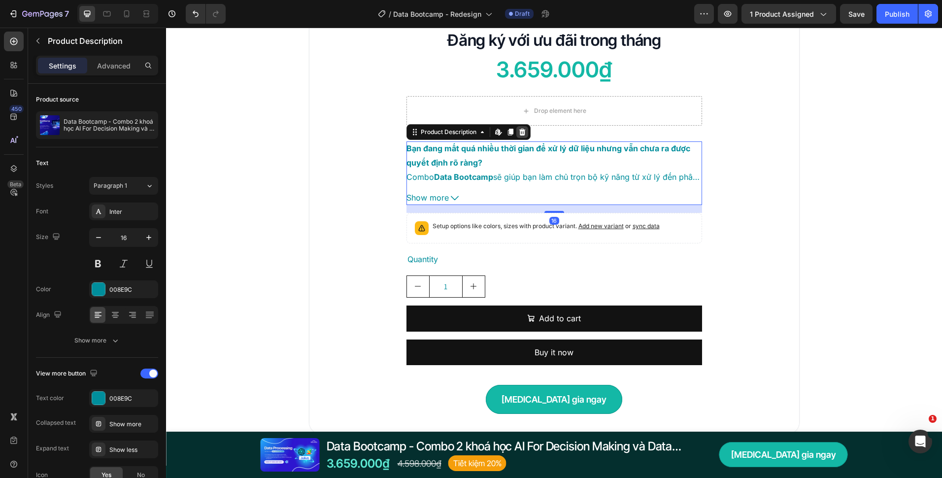
click at [518, 133] on icon at bounding box center [522, 132] width 8 height 8
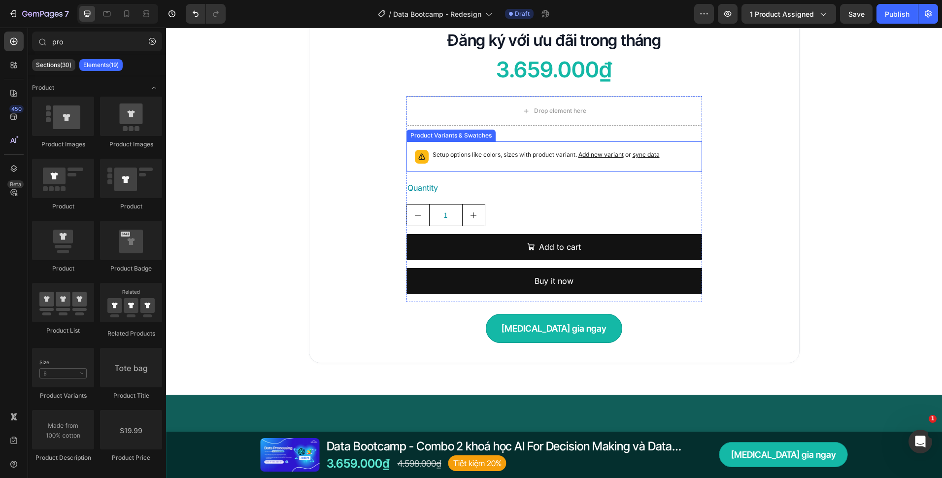
click at [517, 156] on p "Setup options like colors, sizes with product variant. Add new variant or sync …" at bounding box center [546, 155] width 227 height 10
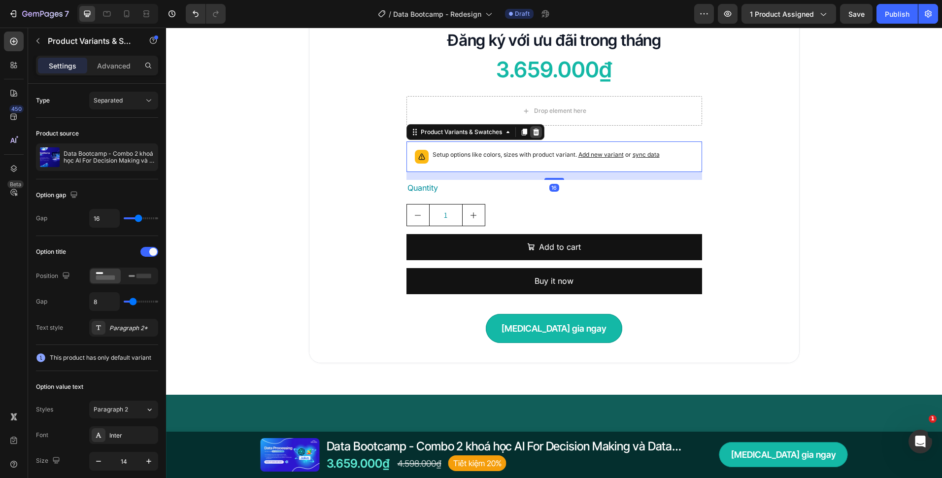
click at [532, 136] on icon at bounding box center [536, 132] width 8 height 8
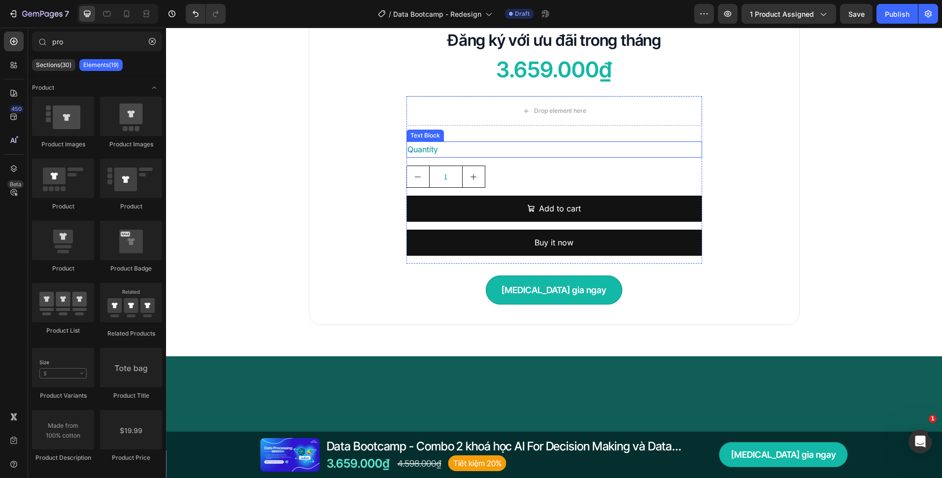
click at [523, 153] on div "Quantity" at bounding box center [554, 149] width 296 height 16
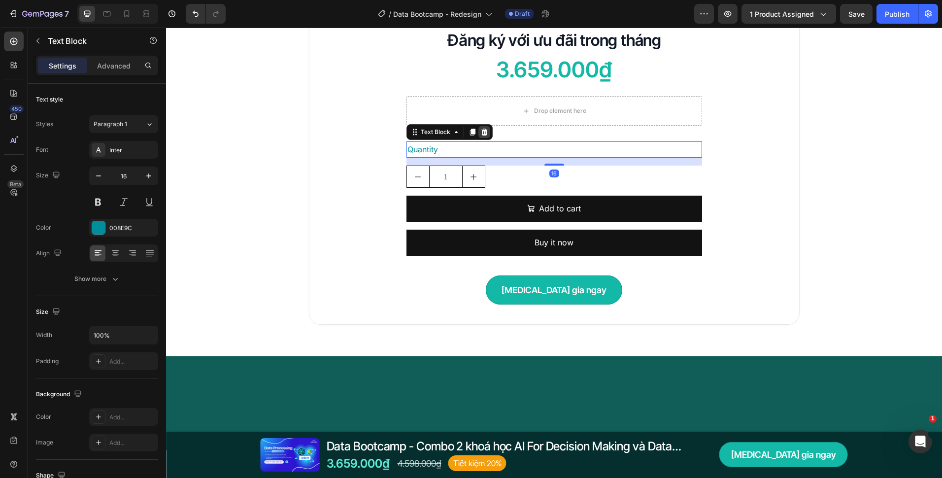
click at [481, 133] on icon at bounding box center [484, 132] width 6 height 7
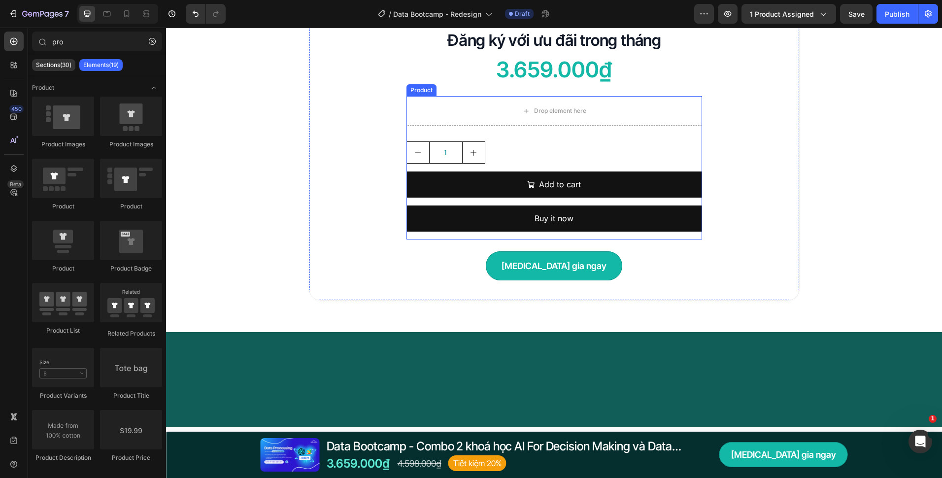
click at [500, 142] on div "1" at bounding box center [554, 152] width 296 height 22
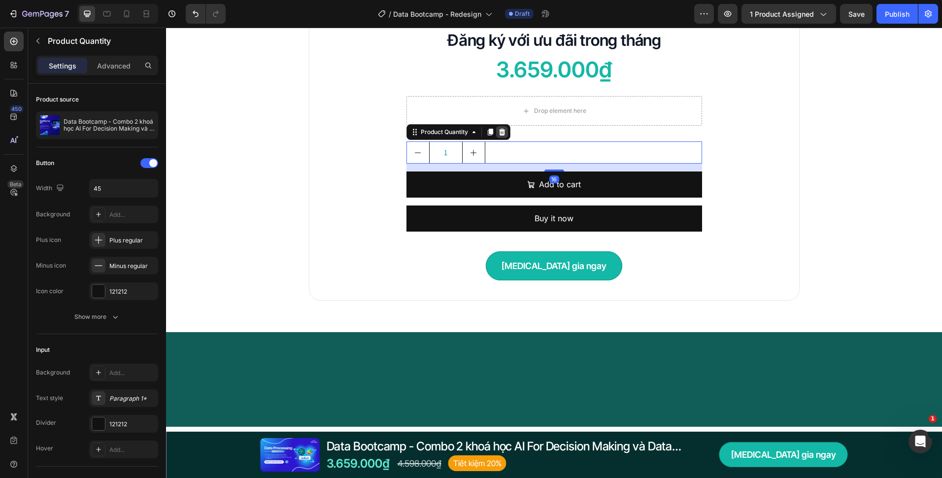
click at [501, 134] on icon at bounding box center [502, 132] width 6 height 7
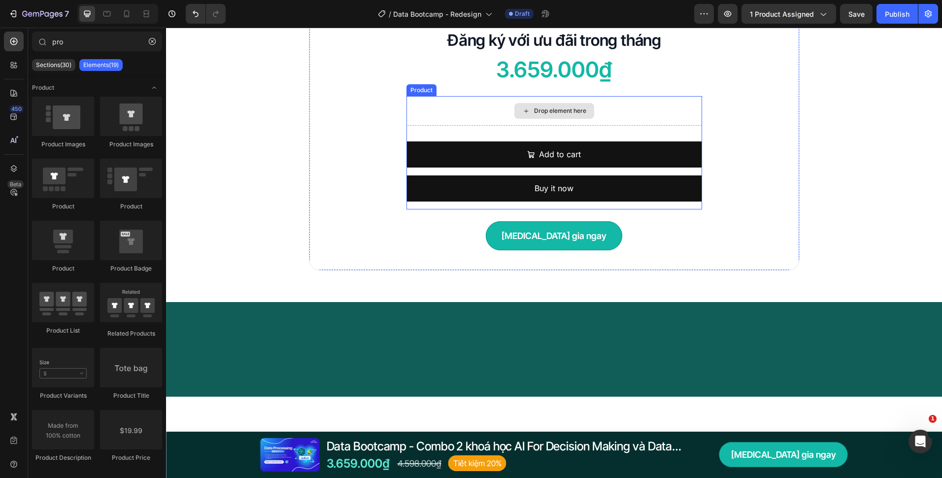
click at [495, 117] on div "Drop element here" at bounding box center [554, 111] width 296 height 30
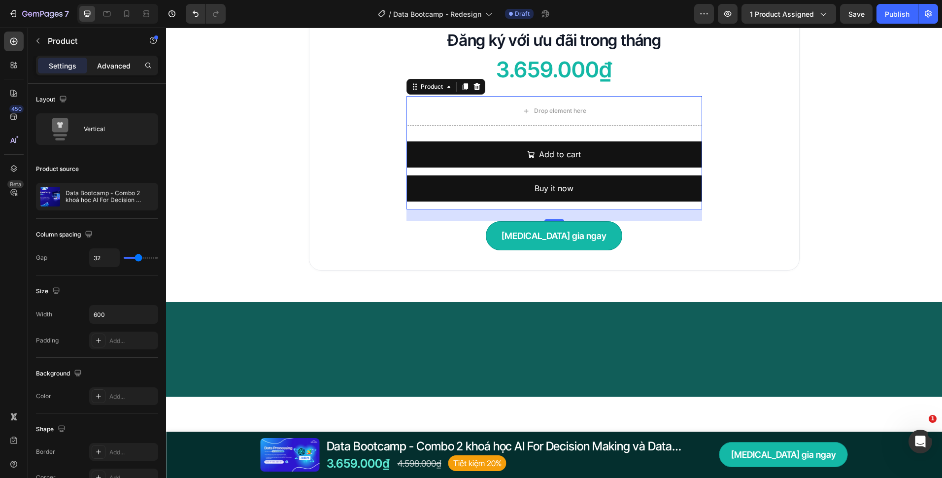
click at [124, 72] on div "Advanced" at bounding box center [113, 66] width 49 height 16
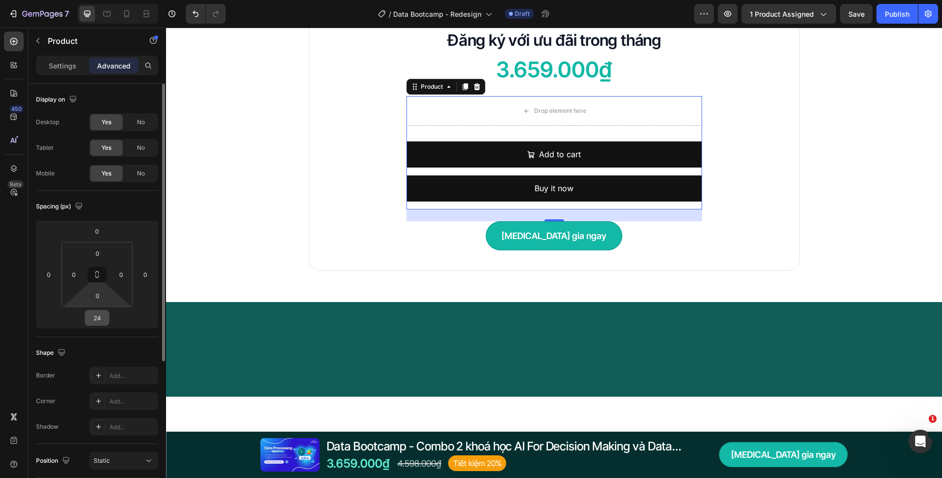
click at [102, 312] on input "24" at bounding box center [97, 317] width 20 height 15
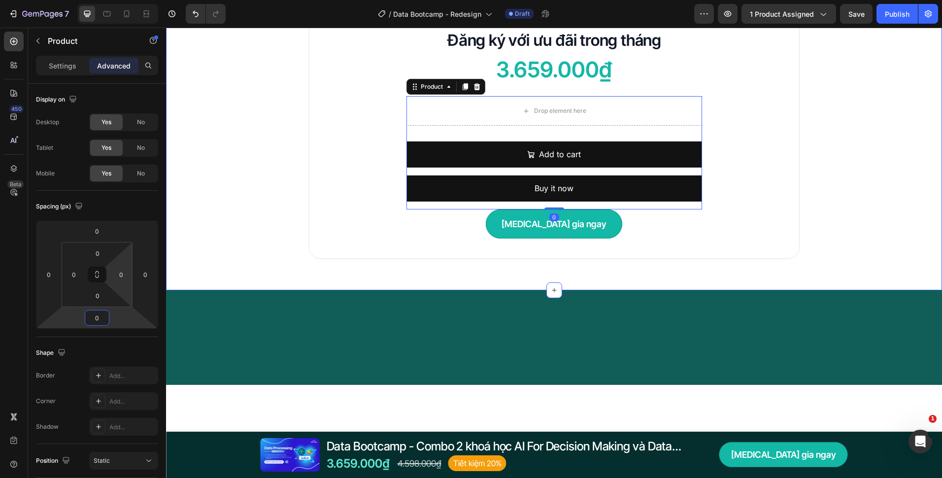
type input "0"
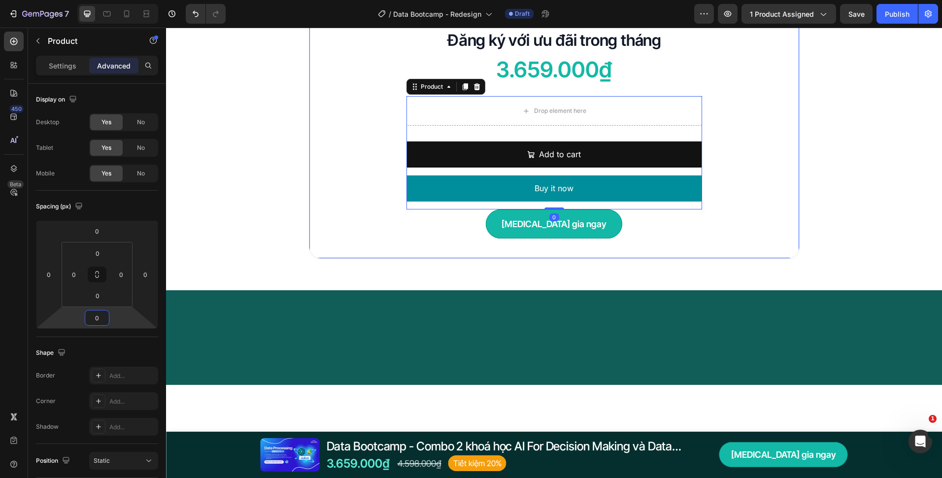
click at [479, 234] on div "Tham gia ngay Button" at bounding box center [554, 223] width 427 height 29
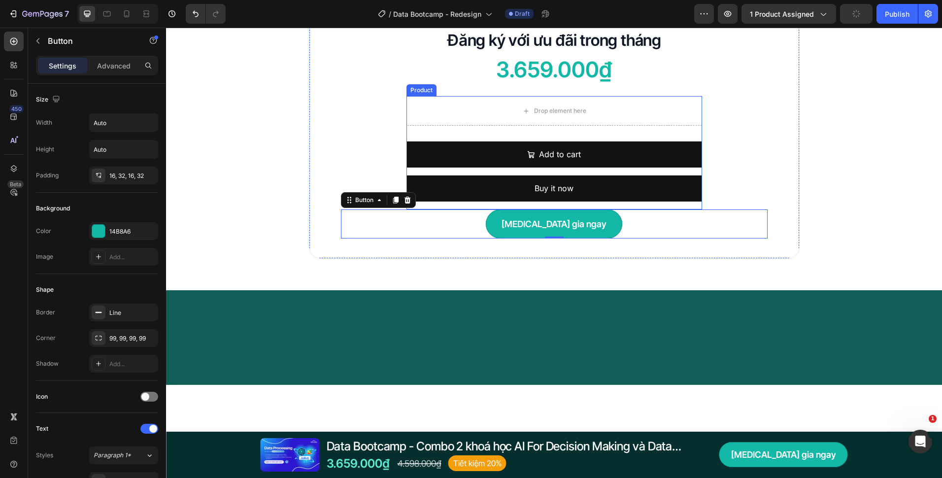
click at [483, 135] on div "Drop element here Add to cart Add to Cart Buy it now Dynamic Checkout Product" at bounding box center [554, 152] width 296 height 113
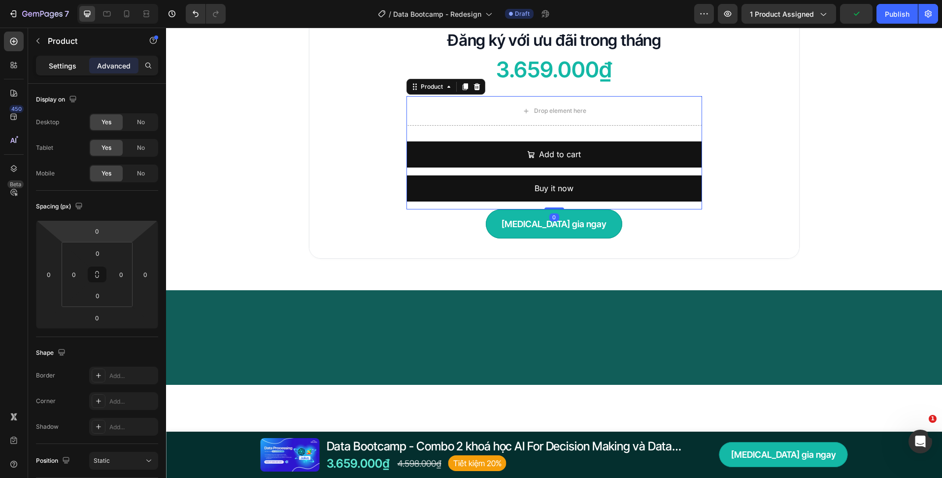
click at [56, 64] on p "Settings" at bounding box center [63, 66] width 28 height 10
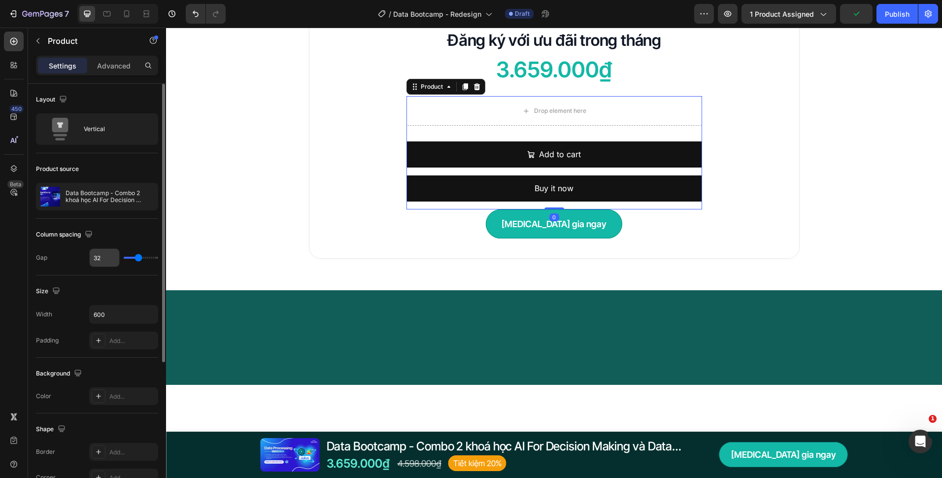
click at [101, 261] on input "32" at bounding box center [105, 258] width 30 height 18
type input "0"
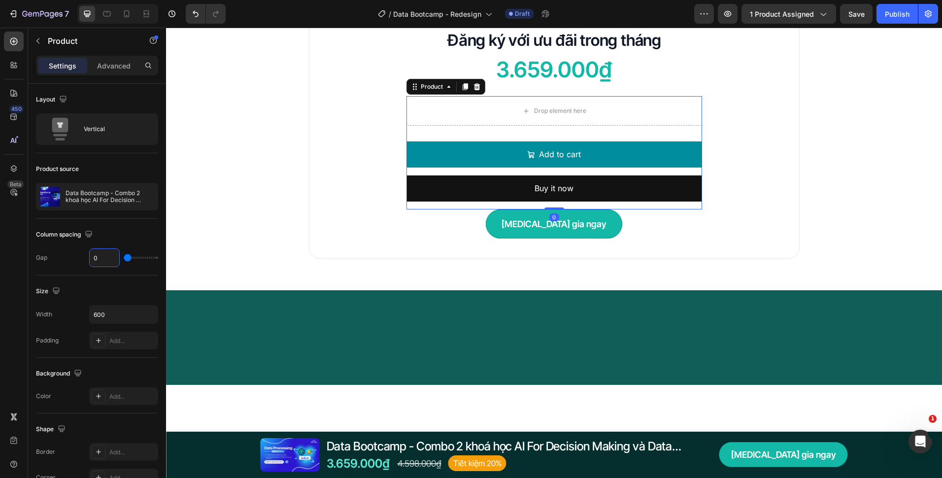
type input "0"
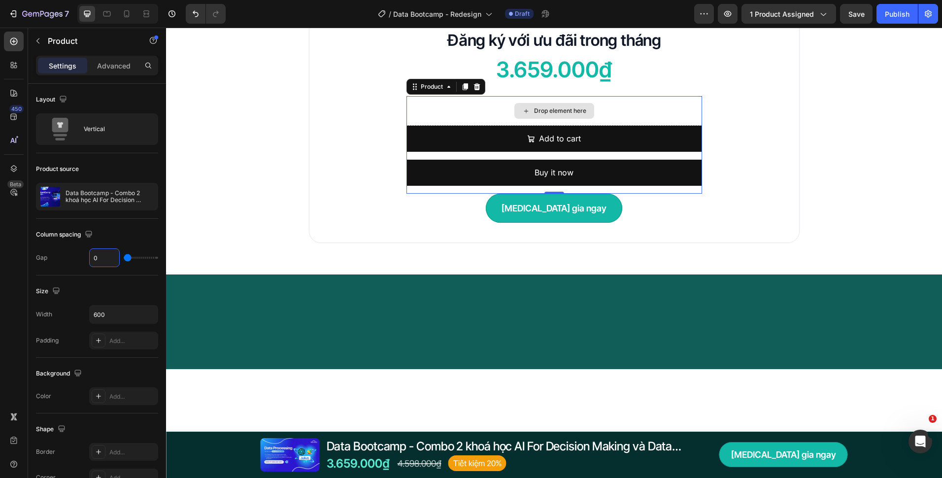
click at [470, 117] on div "Drop element here" at bounding box center [554, 111] width 296 height 30
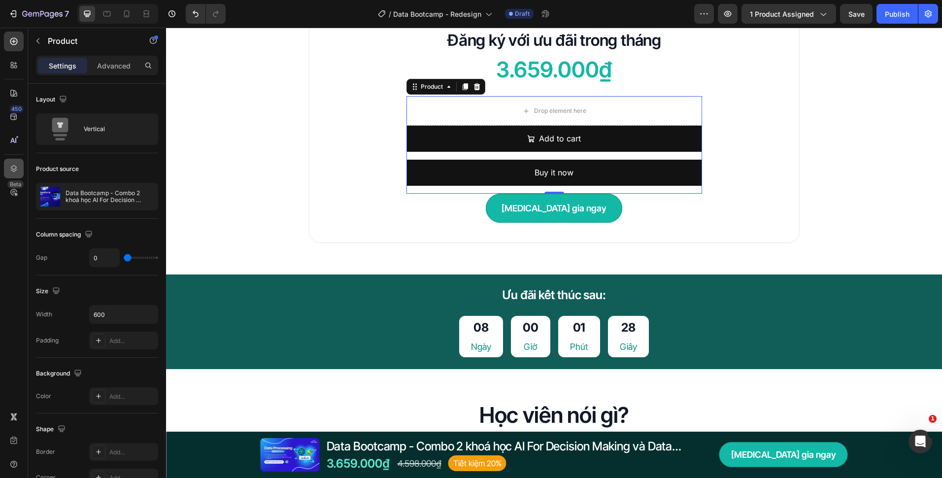
click at [12, 167] on icon at bounding box center [14, 168] width 6 height 7
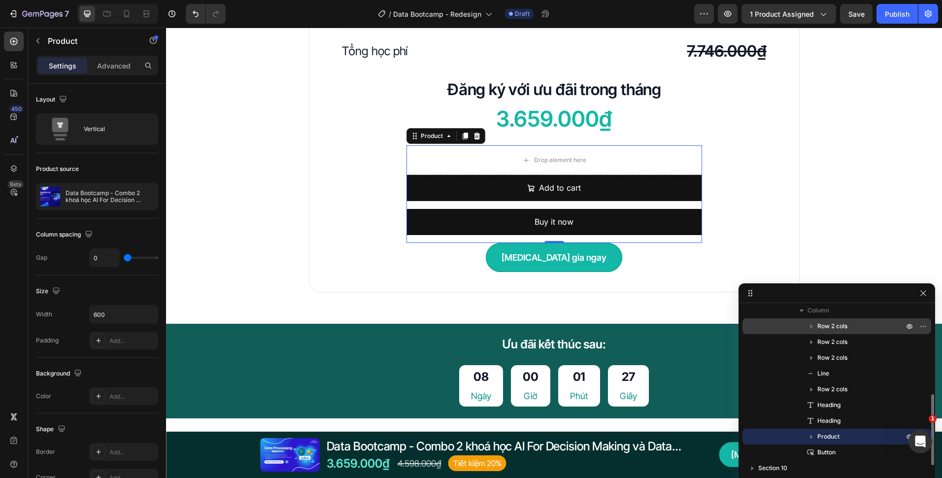
scroll to position [176, 0]
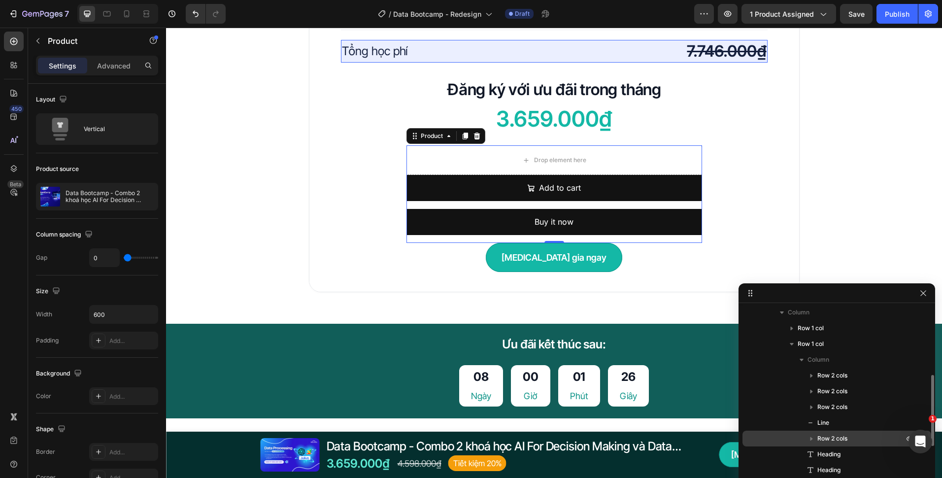
click at [842, 439] on span "Row 2 cols" at bounding box center [832, 439] width 30 height 10
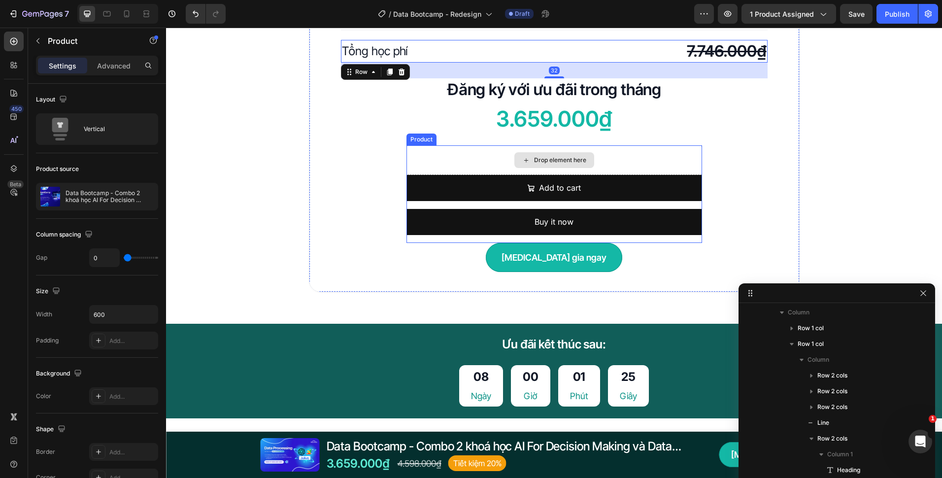
click at [449, 163] on div "Drop element here" at bounding box center [554, 160] width 296 height 30
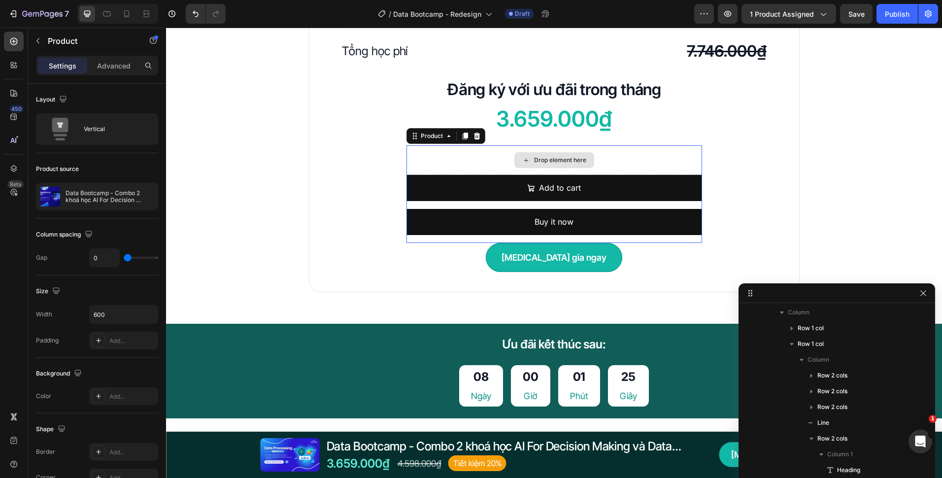
scroll to position [337, 0]
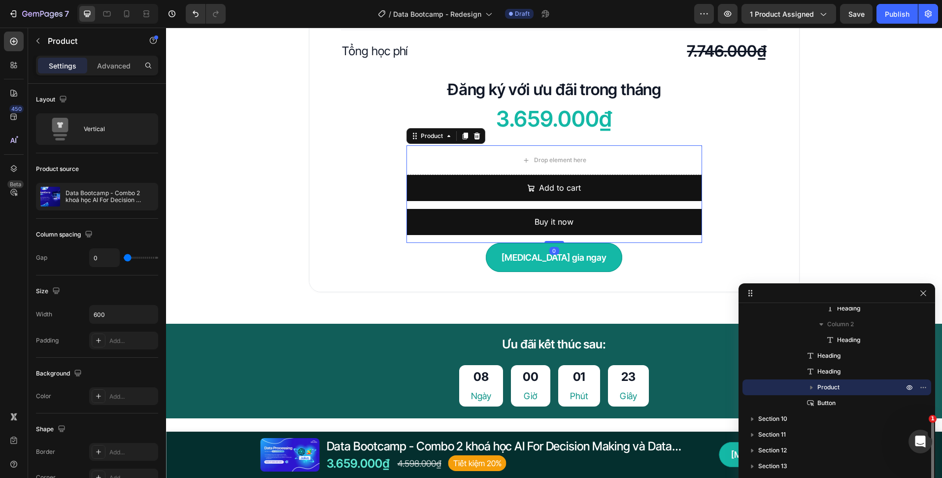
click at [811, 385] on icon "button" at bounding box center [811, 387] width 10 height 10
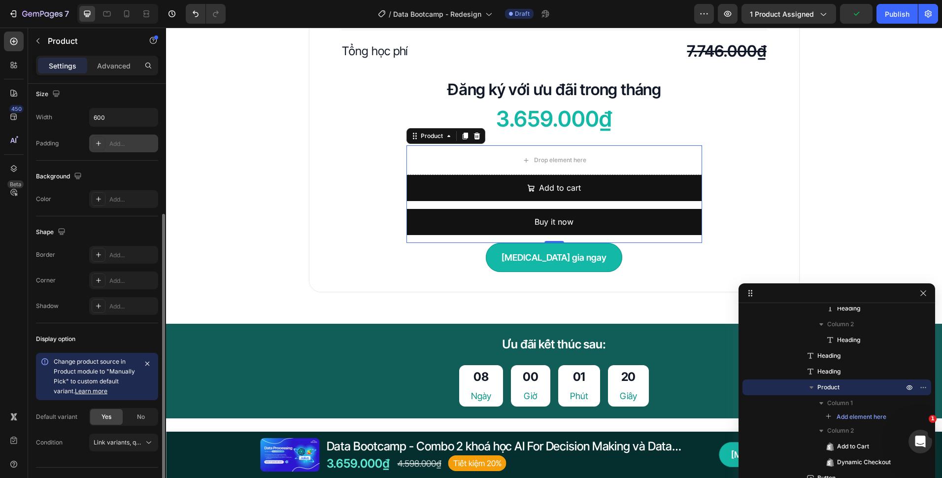
scroll to position [218, 0]
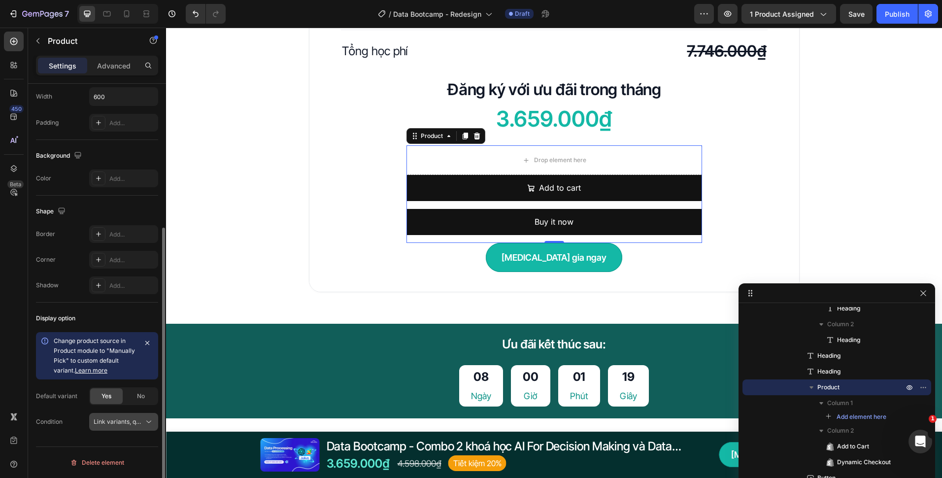
click at [129, 420] on span "Link variants, quantity <br> between same products" at bounding box center [166, 421] width 145 height 7
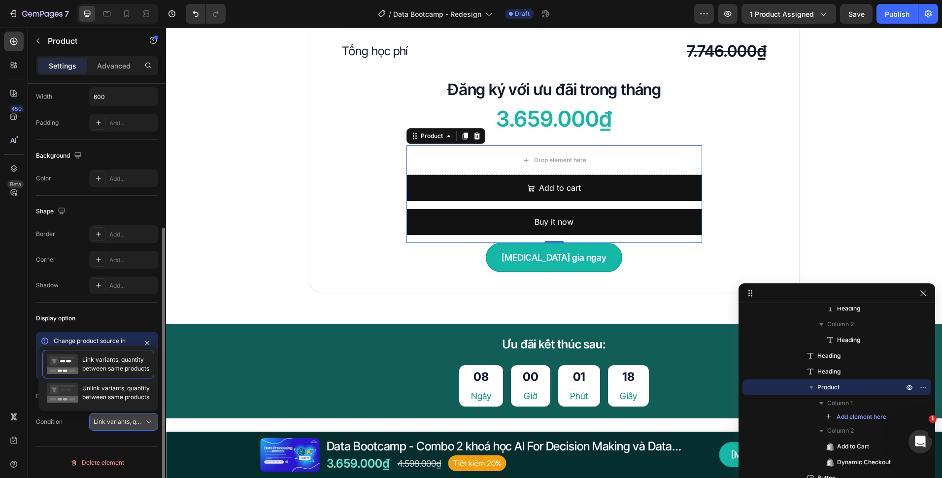
click at [129, 421] on span "Link variants, quantity <br> between same products" at bounding box center [166, 421] width 145 height 7
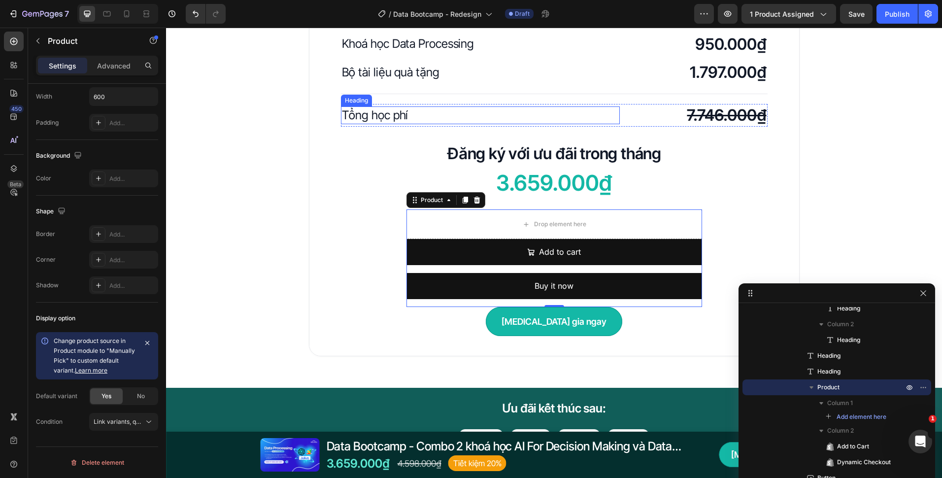
scroll to position [2365, 0]
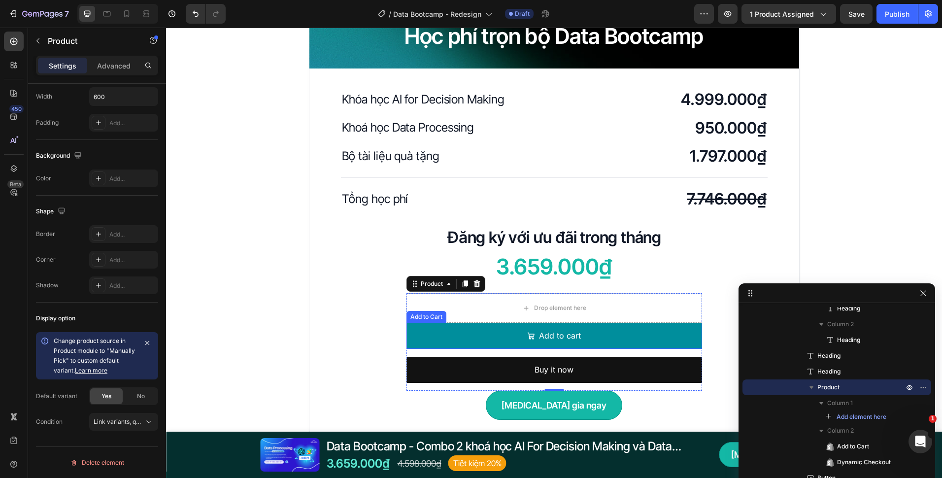
click at [606, 334] on button "Add to cart" at bounding box center [554, 336] width 296 height 26
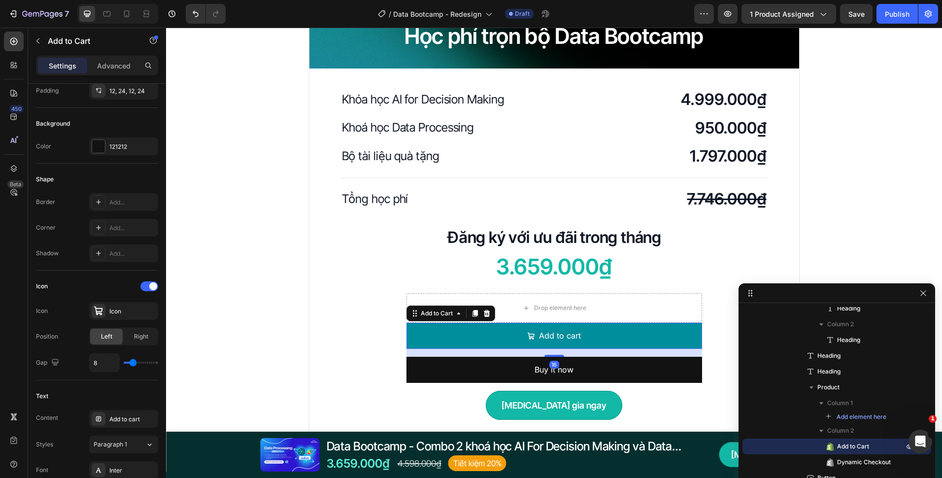
scroll to position [0, 0]
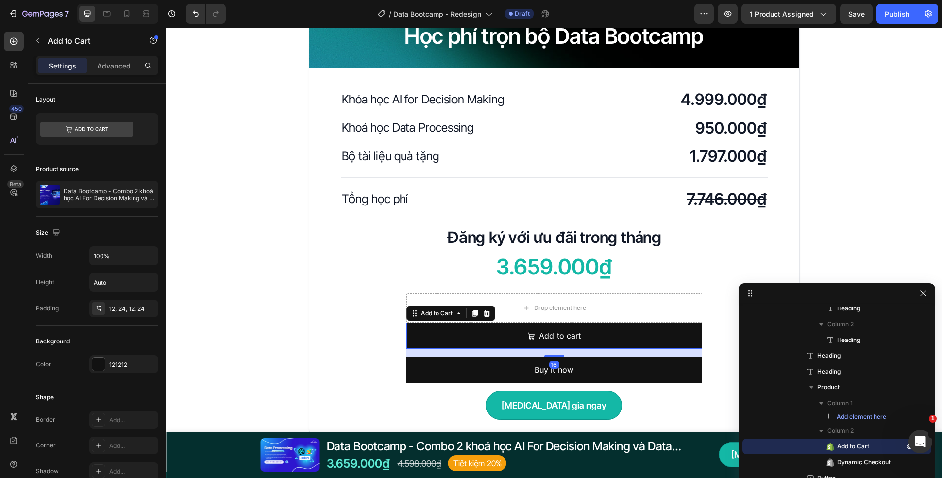
click at [483, 315] on icon at bounding box center [487, 313] width 8 height 8
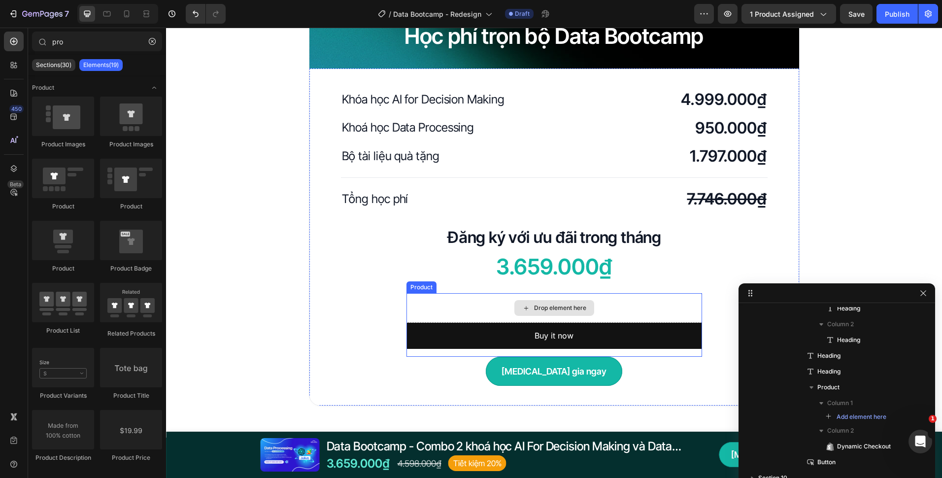
click at [607, 311] on div "Drop element here" at bounding box center [554, 308] width 296 height 30
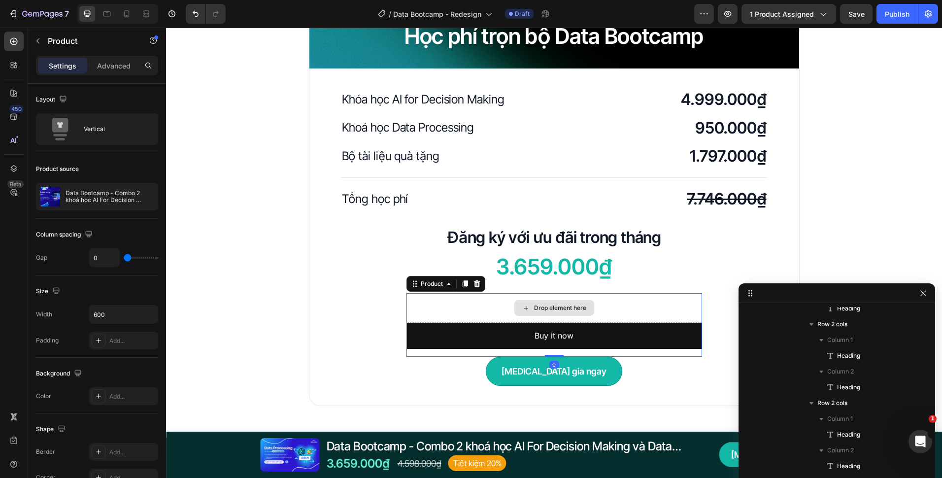
scroll to position [558, 0]
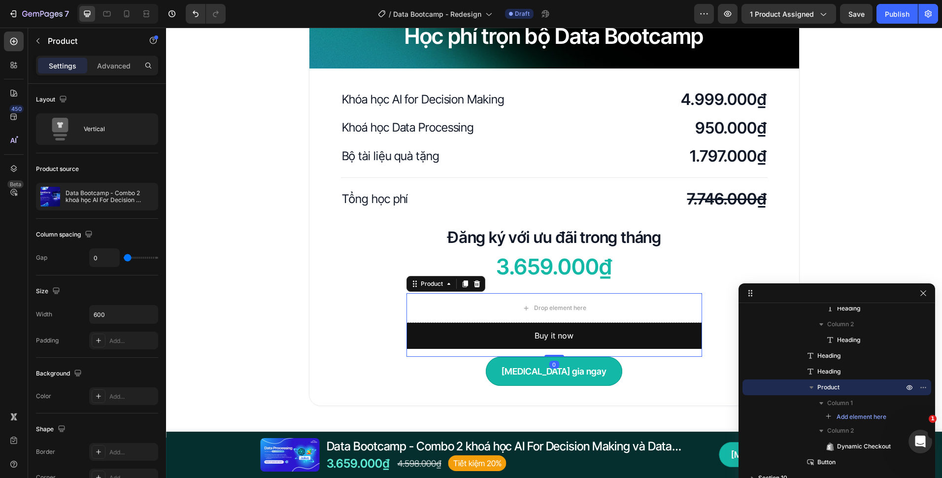
click at [116, 73] on div "Settings Advanced" at bounding box center [97, 66] width 122 height 20
click at [116, 72] on div "Advanced" at bounding box center [113, 66] width 49 height 16
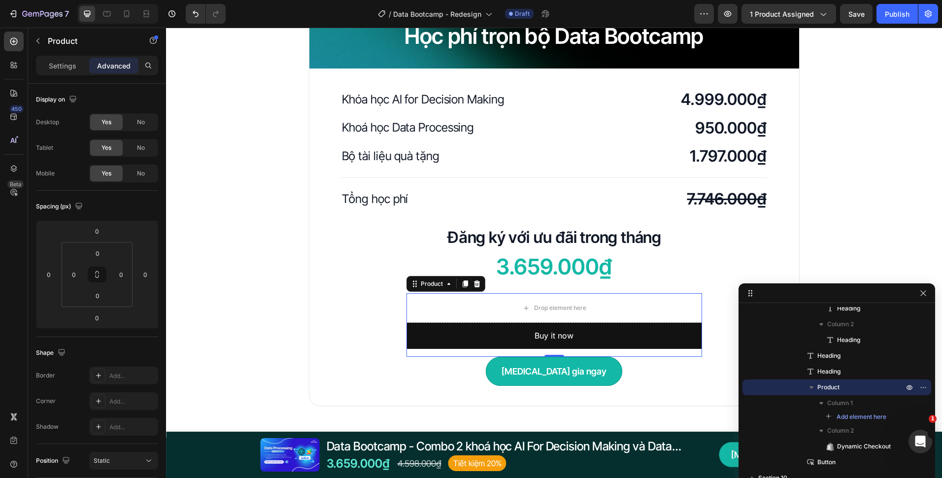
click at [115, 70] on p "Advanced" at bounding box center [113, 66] width 33 height 10
click at [483, 354] on div "Buy it now Dynamic Checkout" at bounding box center [554, 340] width 296 height 34
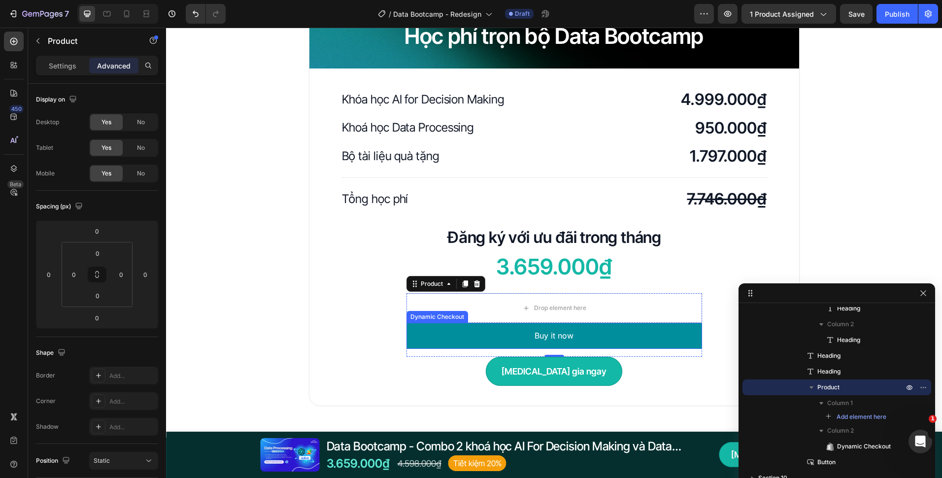
click at [476, 340] on button "Buy it now" at bounding box center [554, 336] width 296 height 26
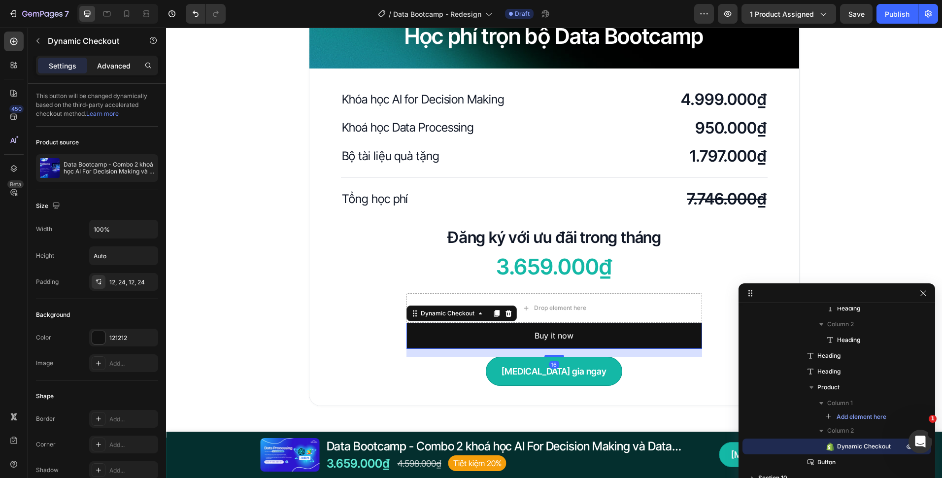
click at [103, 66] on p "Advanced" at bounding box center [113, 66] width 33 height 10
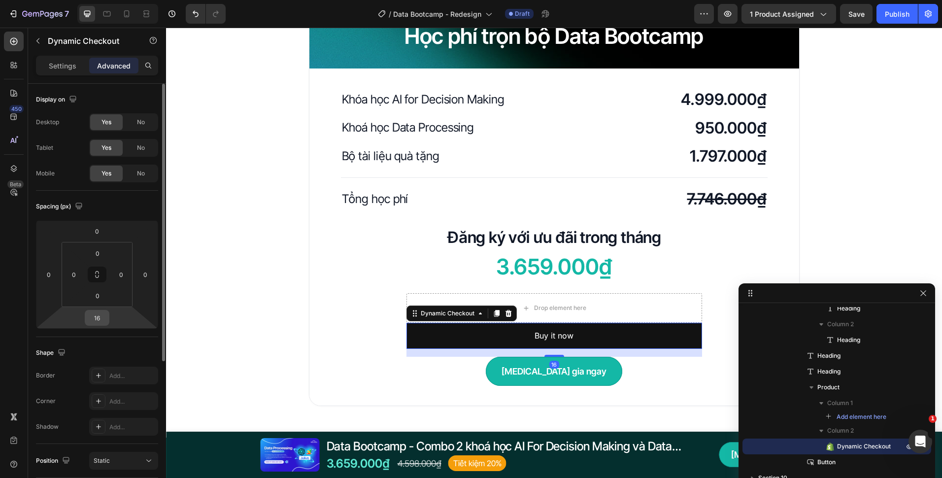
click at [106, 316] on input "16" at bounding box center [97, 317] width 20 height 15
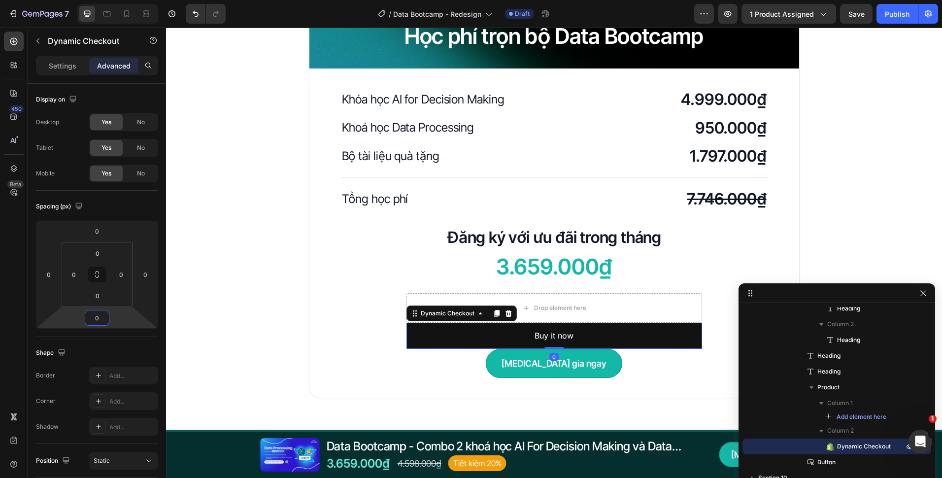
type input "0"
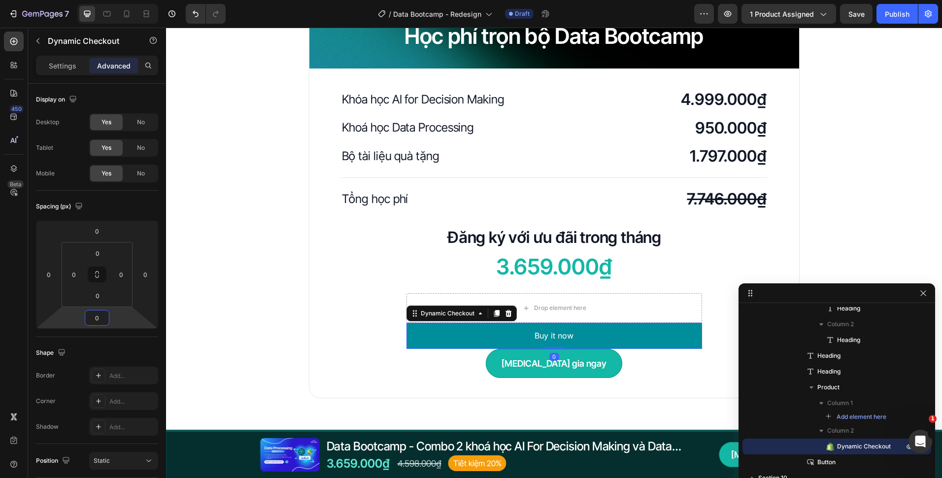
click at [410, 338] on button "Buy it now" at bounding box center [554, 336] width 296 height 26
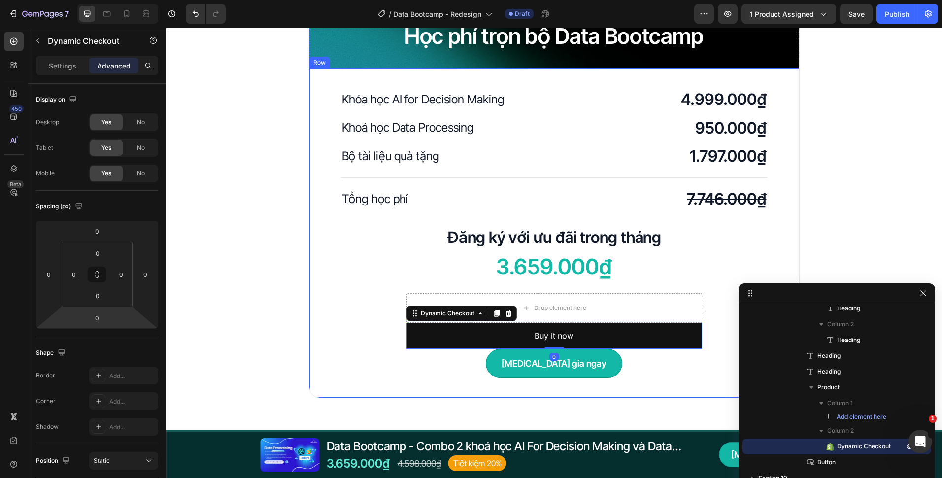
click at [303, 352] on div "Học phí trọn bộ Data Bootcamp Heading Row Khóa học AI for Decision Making Headi…" at bounding box center [554, 200] width 776 height 395
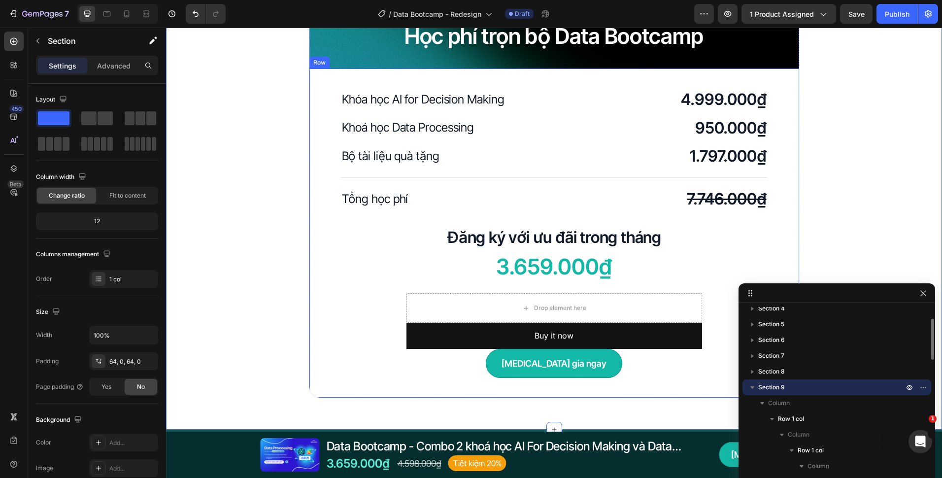
click at [412, 304] on div "Drop element here" at bounding box center [554, 308] width 296 height 30
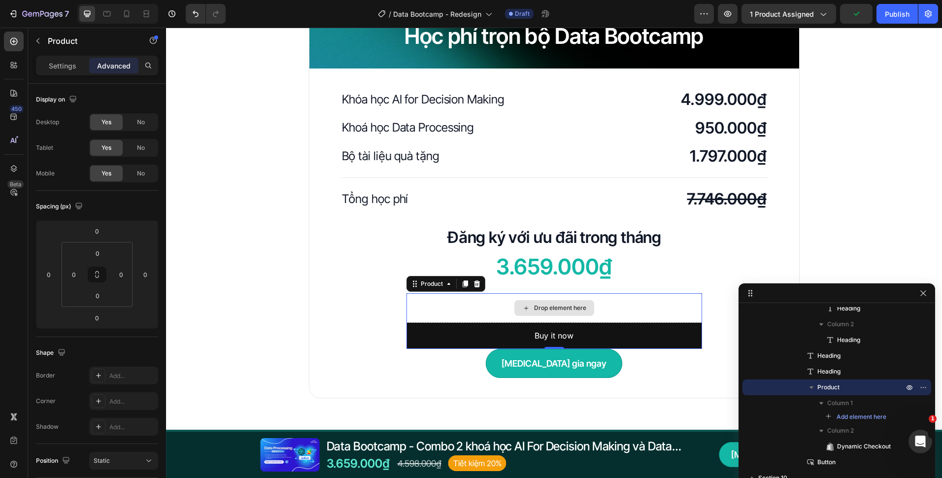
click at [488, 308] on div "Drop element here" at bounding box center [554, 308] width 296 height 30
click at [63, 70] on p "Settings" at bounding box center [63, 66] width 28 height 10
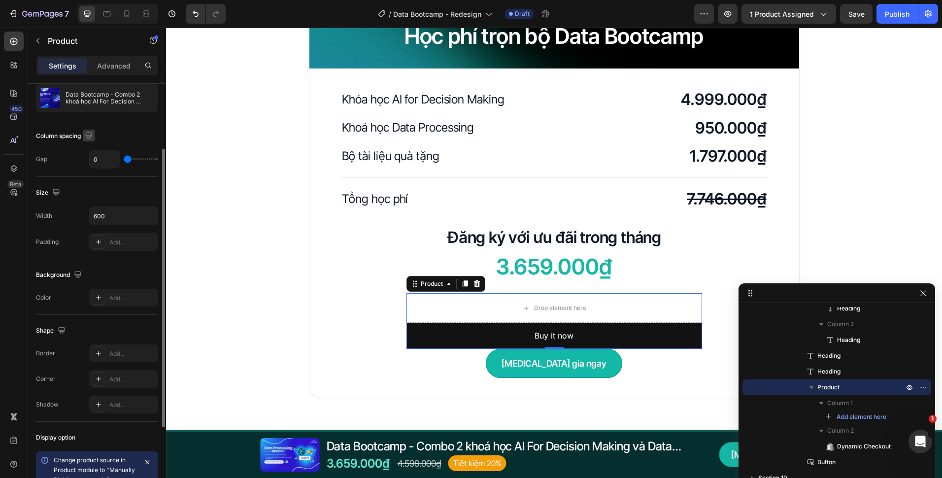
scroll to position [0, 0]
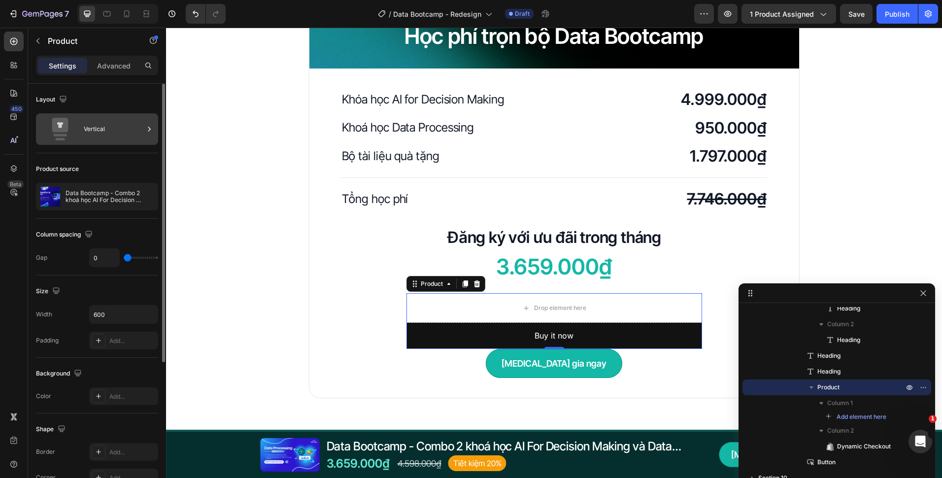
click at [93, 130] on div "Vertical" at bounding box center [114, 129] width 60 height 23
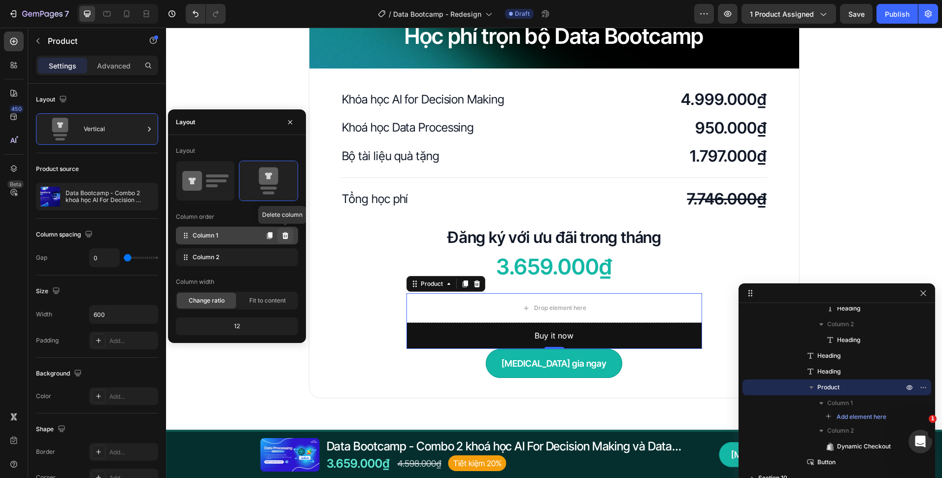
click at [283, 233] on icon at bounding box center [285, 236] width 8 height 8
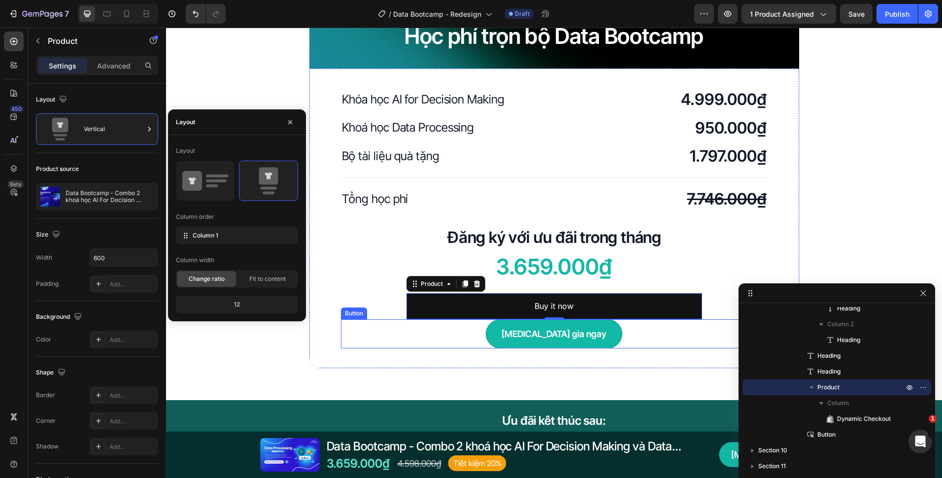
click at [471, 341] on div "Tham gia ngay Button" at bounding box center [554, 333] width 427 height 29
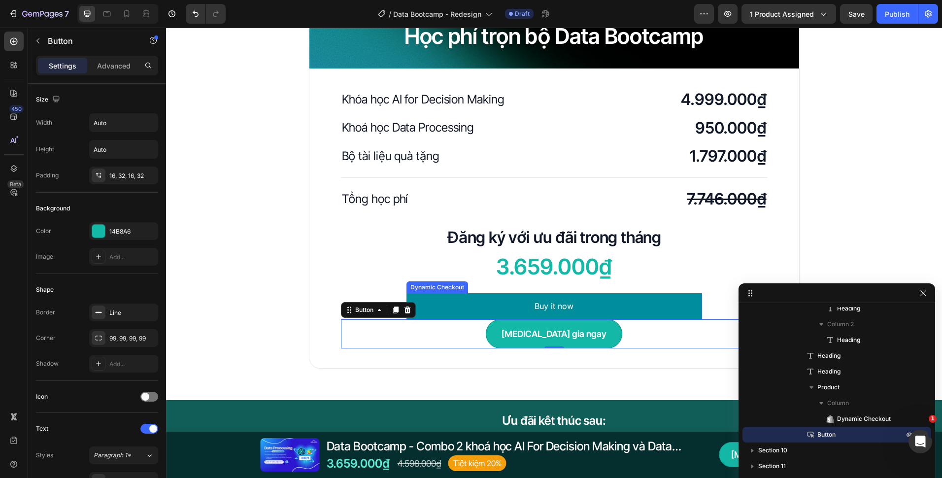
click at [462, 302] on button "Buy it now" at bounding box center [554, 306] width 296 height 26
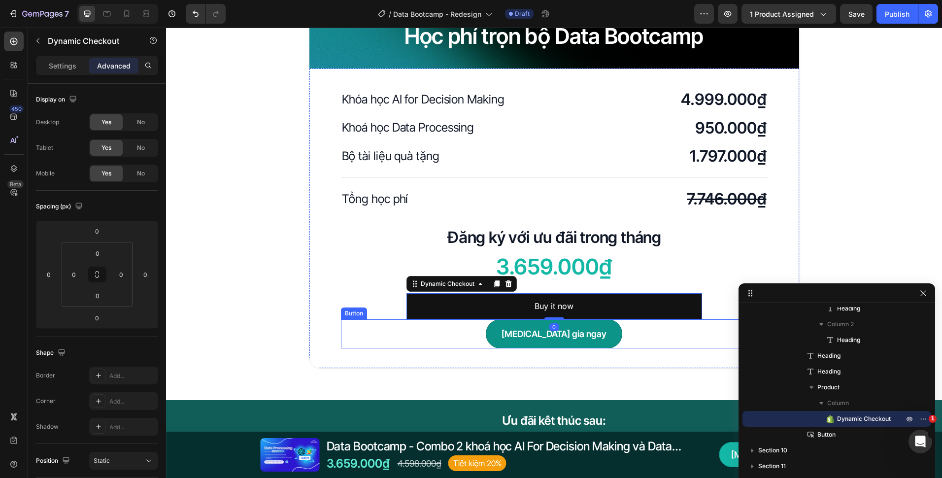
click at [510, 332] on button "[MEDICAL_DATA] gia ngay" at bounding box center [554, 333] width 136 height 29
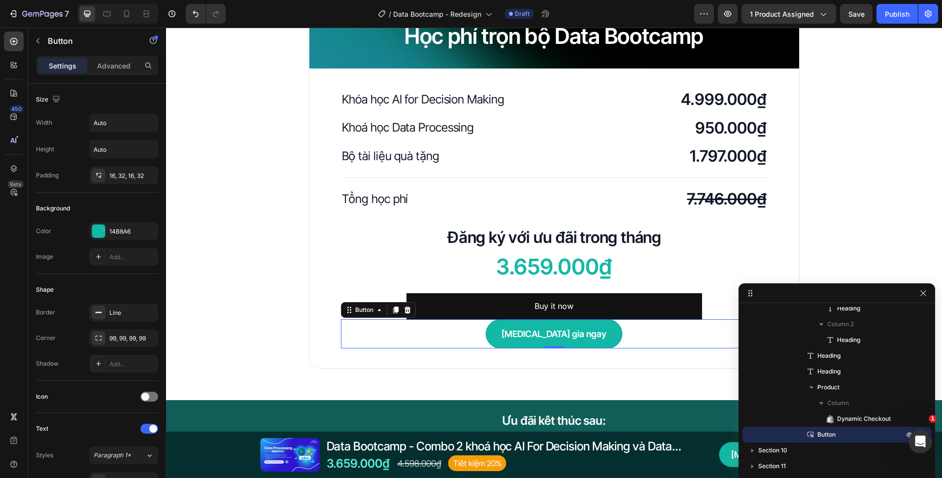
click at [480, 320] on div "Tham gia ngay Button 0" at bounding box center [554, 333] width 427 height 29
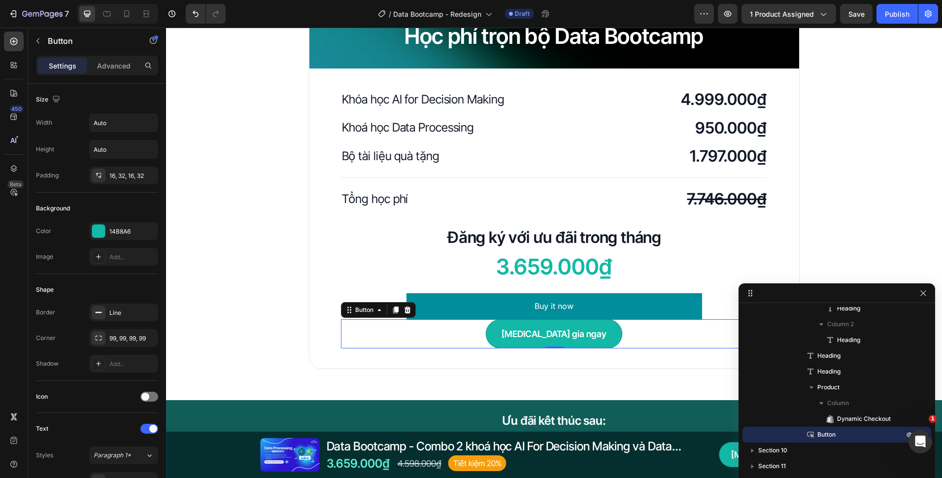
click at [473, 310] on button "Buy it now" at bounding box center [554, 306] width 296 height 26
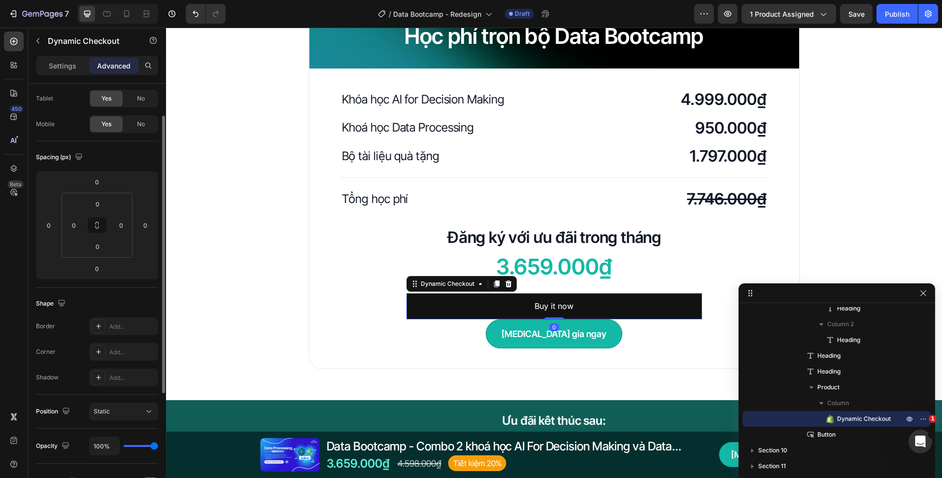
scroll to position [148, 0]
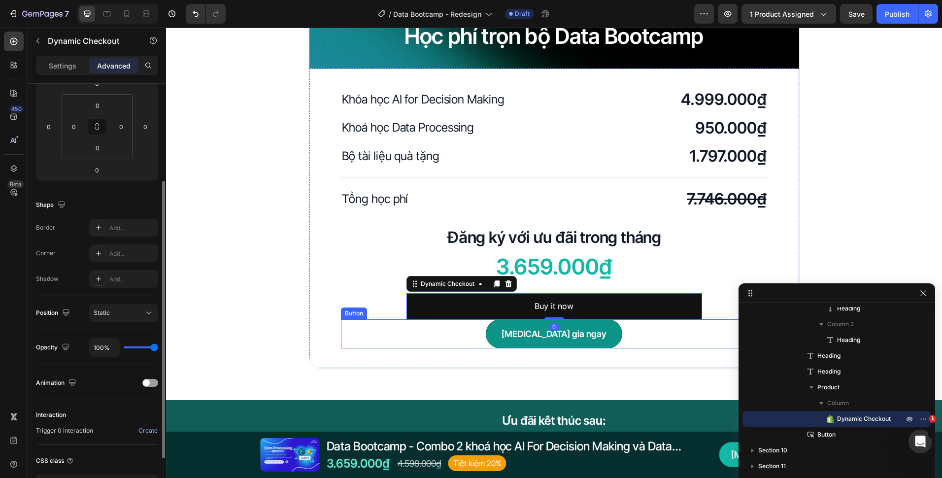
click at [506, 335] on button "[MEDICAL_DATA] gia ngay" at bounding box center [554, 333] width 136 height 29
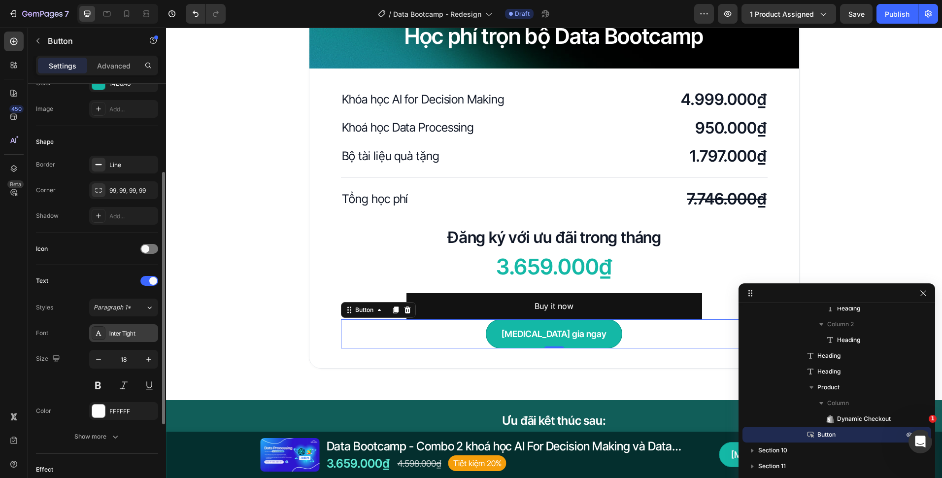
scroll to position [197, 0]
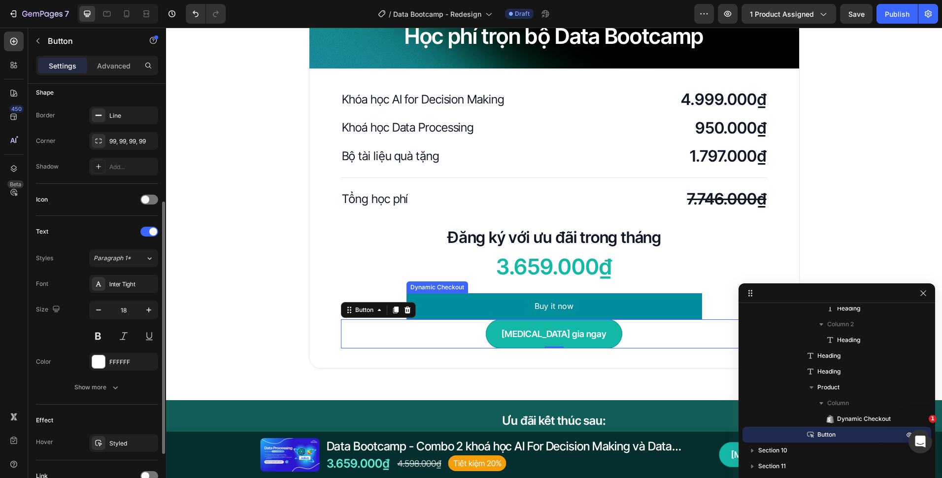
click at [435, 300] on button "Buy it now" at bounding box center [554, 306] width 296 height 26
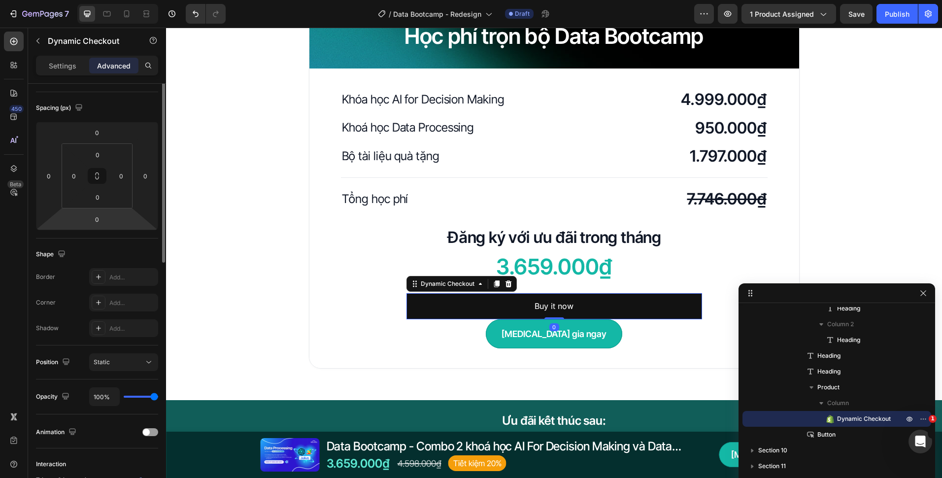
scroll to position [0, 0]
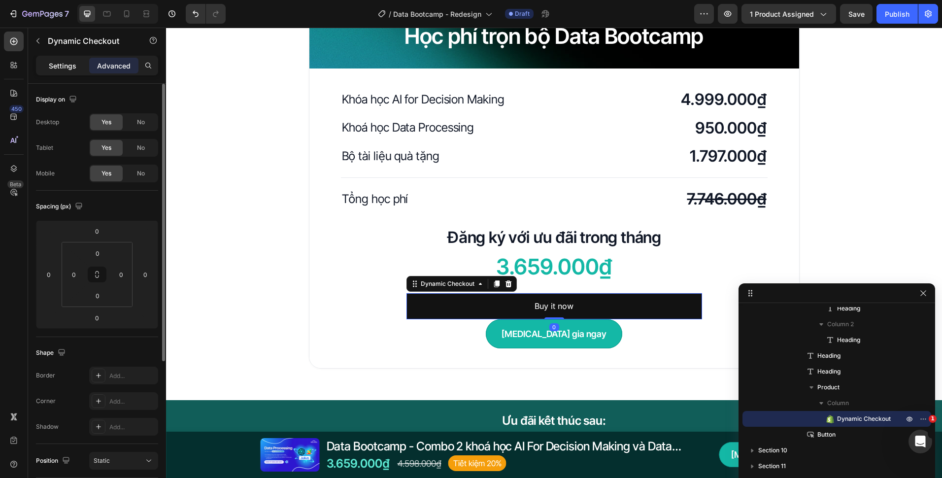
click at [51, 65] on p "Settings" at bounding box center [63, 66] width 28 height 10
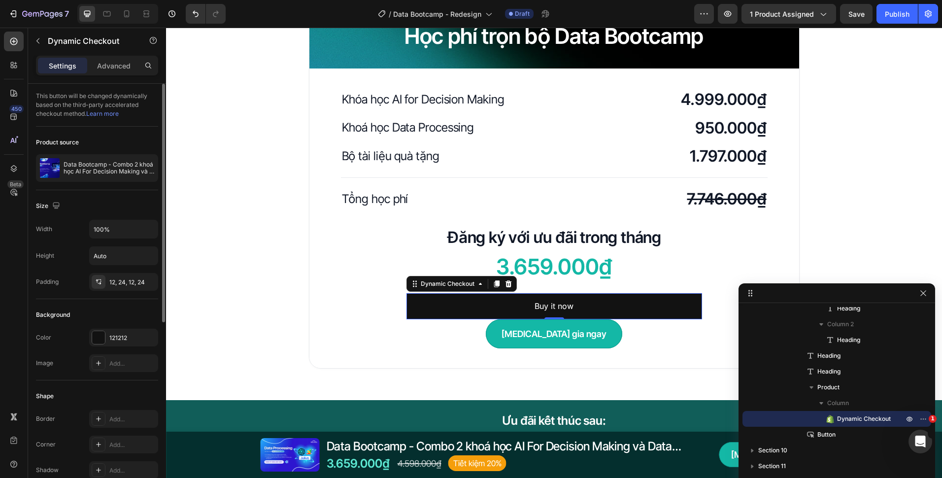
scroll to position [99, 0]
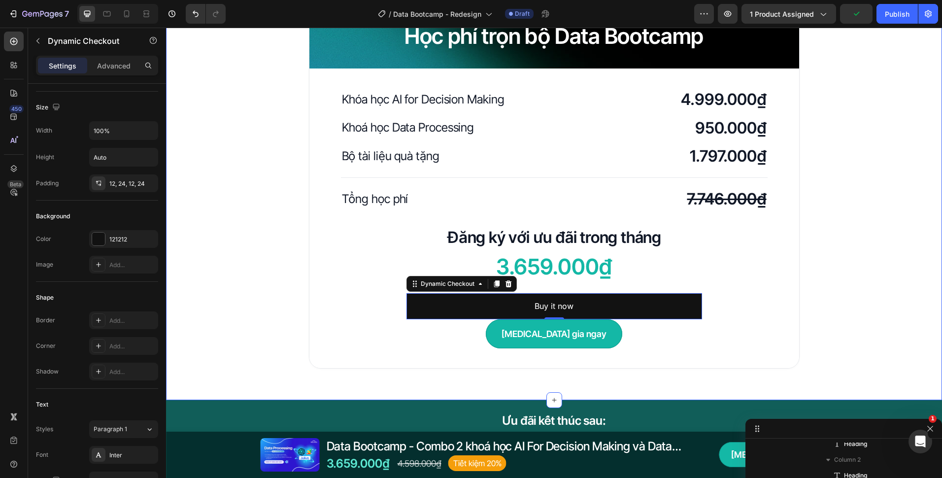
click at [927, 300] on div "Học phí trọn bộ Data Bootcamp Heading Row Khóa học AI for Decision Making Headi…" at bounding box center [554, 185] width 776 height 365
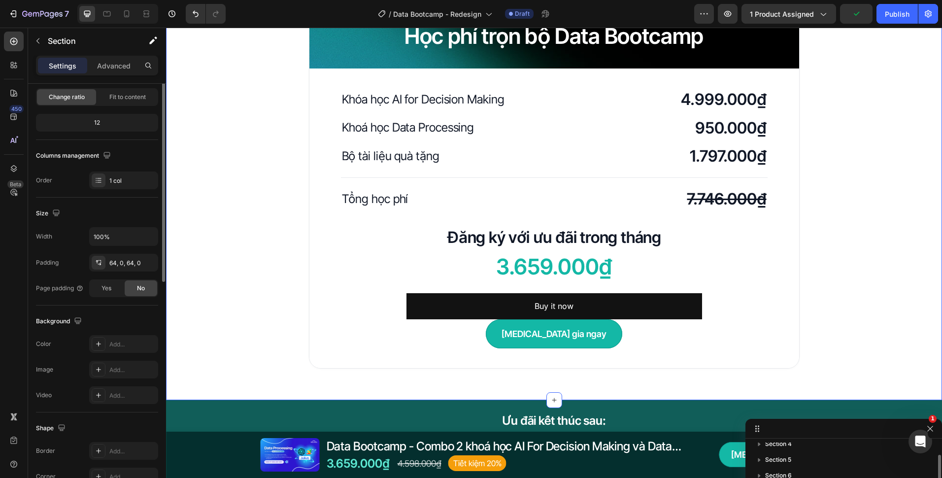
scroll to position [0, 0]
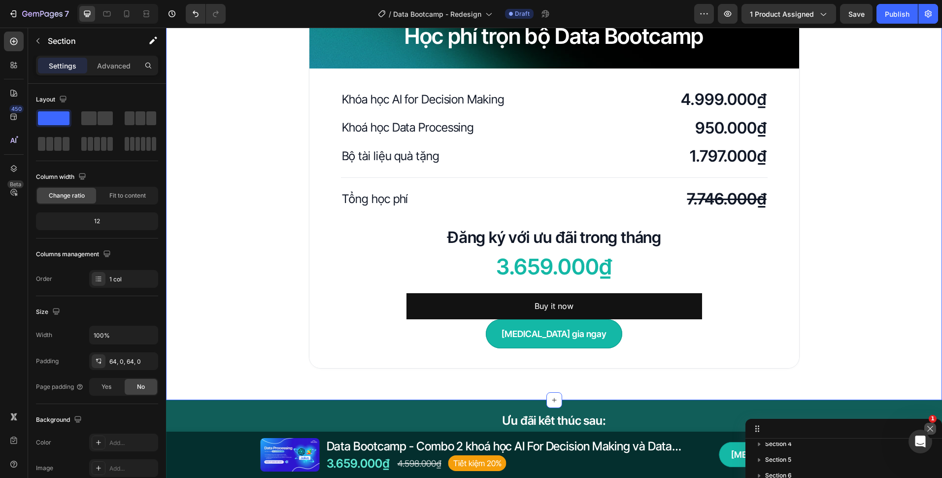
click at [932, 428] on icon "button" at bounding box center [930, 429] width 8 height 8
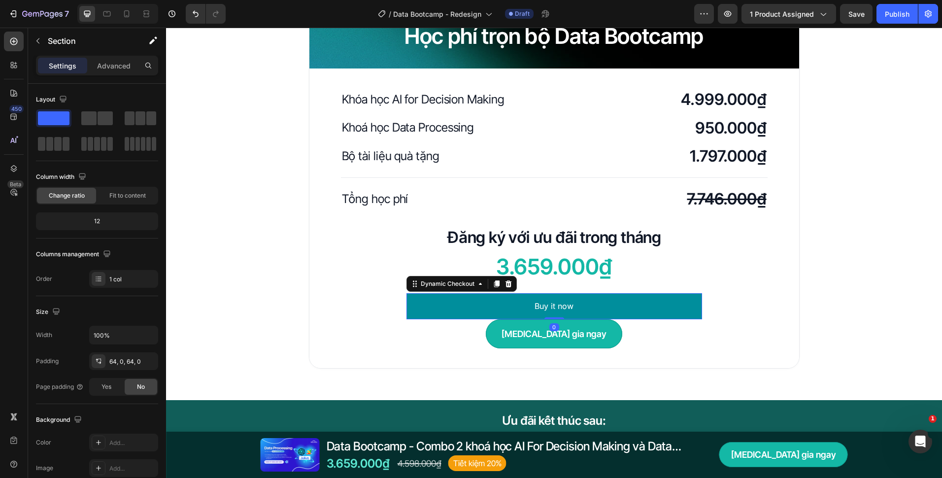
click at [494, 301] on button "Buy it now" at bounding box center [554, 306] width 296 height 26
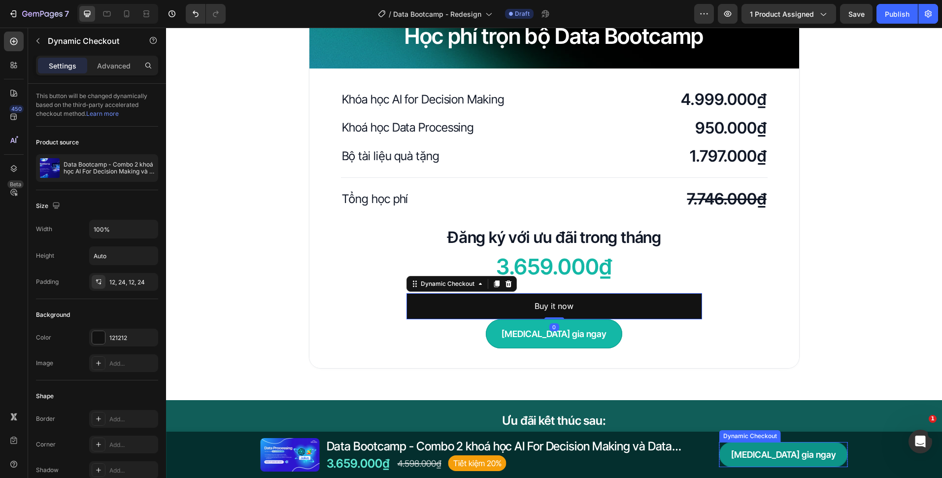
click at [765, 448] on button "[MEDICAL_DATA] gia ngay" at bounding box center [783, 454] width 129 height 25
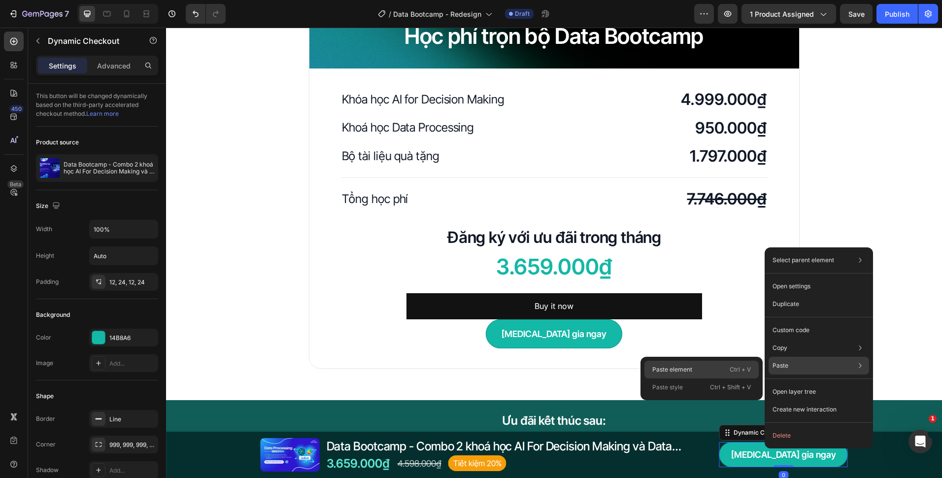
drag, startPoint x: 722, startPoint y: 368, endPoint x: 605, endPoint y: 324, distance: 125.2
click at [722, 368] on div "Paste element Ctrl + V" at bounding box center [701, 370] width 114 height 18
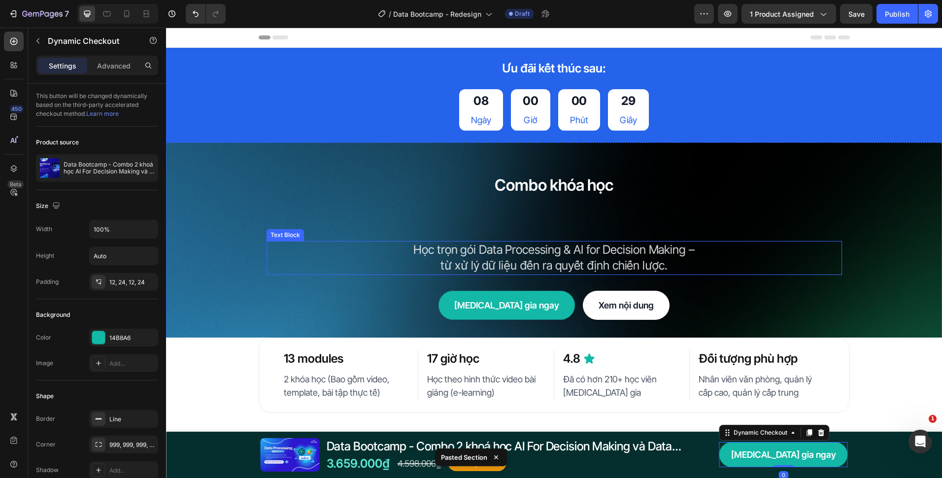
click at [749, 246] on p "Học trọn gói Data Processing & AI for Decision Making –" at bounding box center [553, 250] width 573 height 16
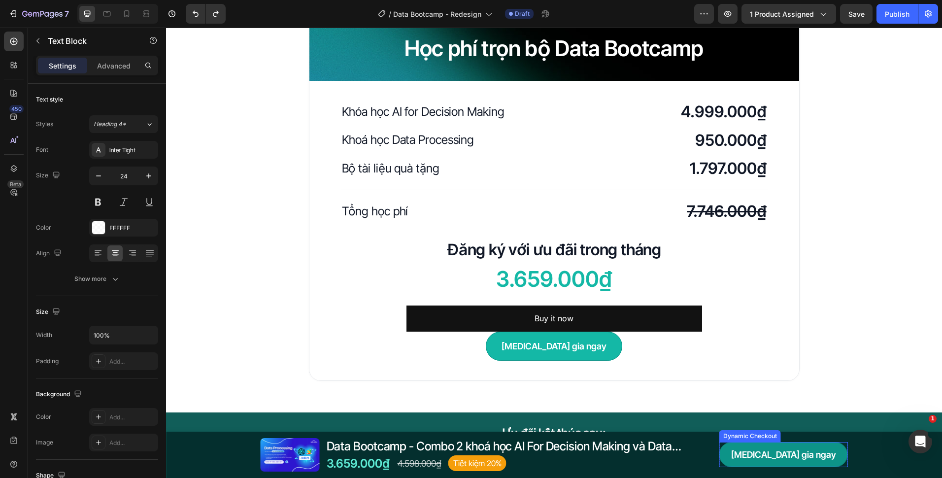
scroll to position [2414, 0]
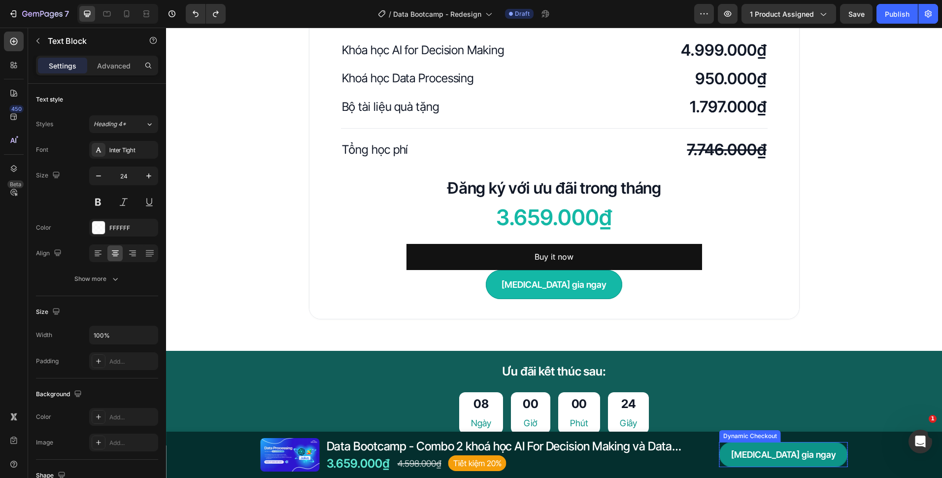
click at [770, 453] on button "[MEDICAL_DATA] gia ngay" at bounding box center [783, 454] width 129 height 25
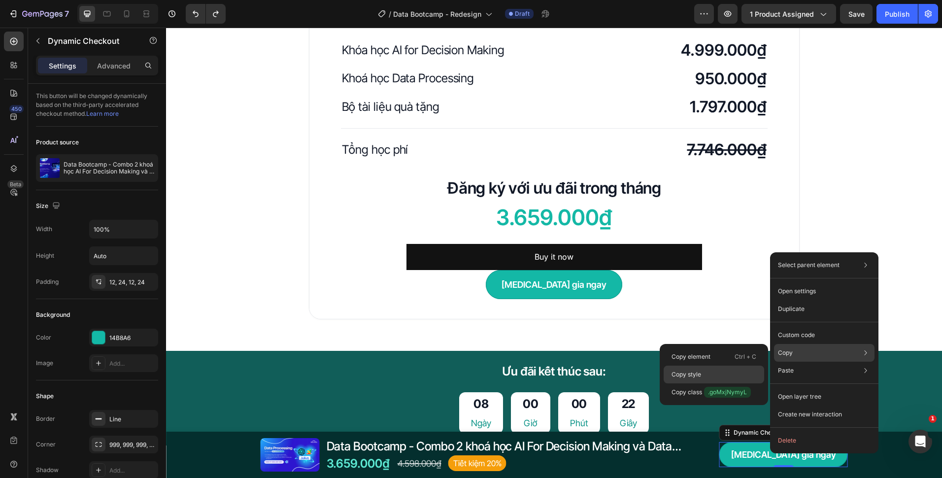
drag, startPoint x: 700, startPoint y: 377, endPoint x: 468, endPoint y: 327, distance: 237.9
click at [700, 377] on p "Copy style" at bounding box center [686, 374] width 30 height 9
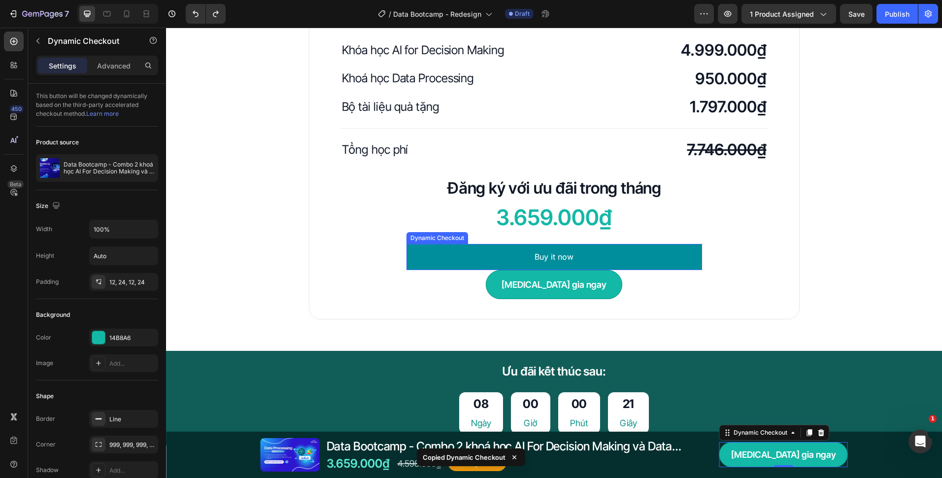
click at [464, 259] on button "Buy it now" at bounding box center [554, 257] width 296 height 26
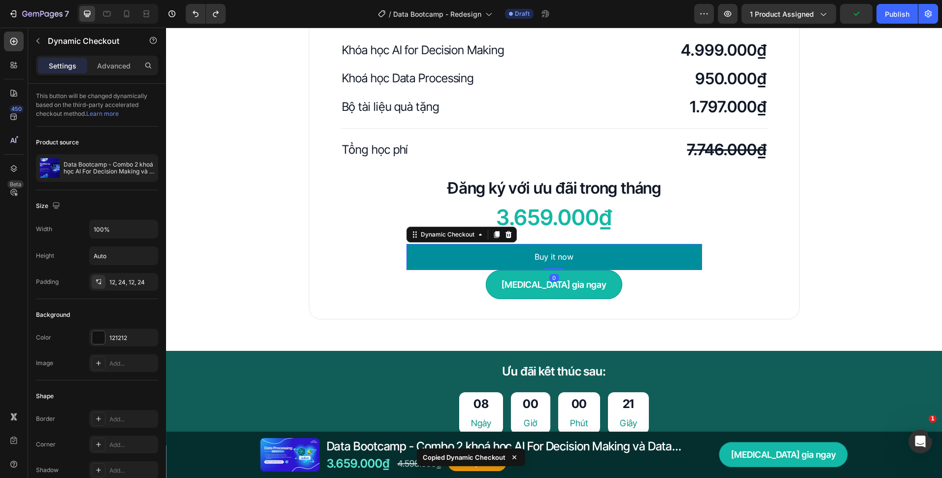
type input "18"
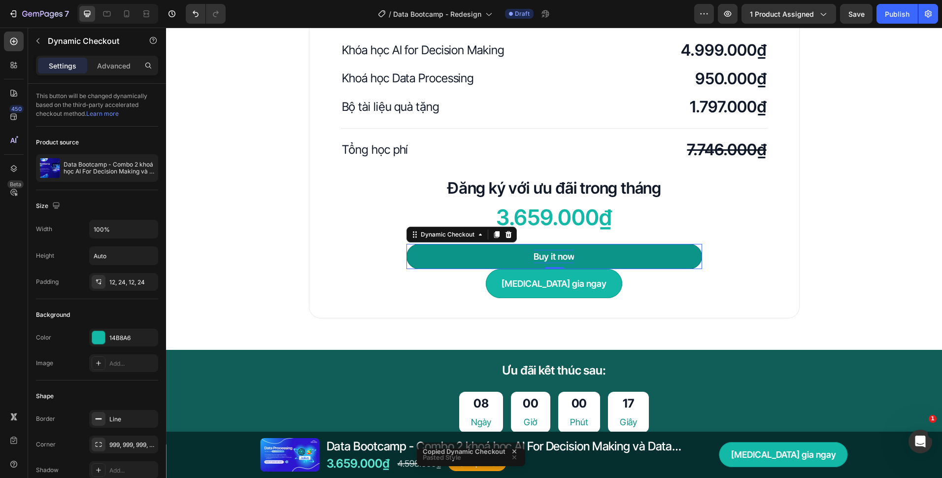
click at [558, 256] on div "Buy it now" at bounding box center [554, 256] width 41 height 13
click at [558, 256] on p "Buy it now" at bounding box center [554, 256] width 41 height 13
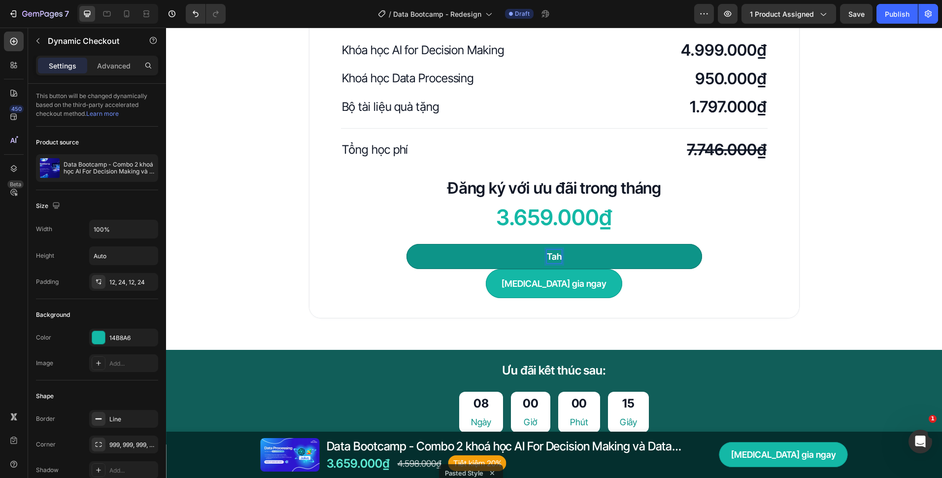
click at [406, 244] on button "Tah" at bounding box center [554, 256] width 296 height 25
click at [406, 244] on button "Tahm gia" at bounding box center [554, 256] width 296 height 25
click at [406, 244] on button "Tha" at bounding box center [554, 256] width 296 height 25
click at [406, 244] on button "Tham gia" at bounding box center [554, 256] width 296 height 25
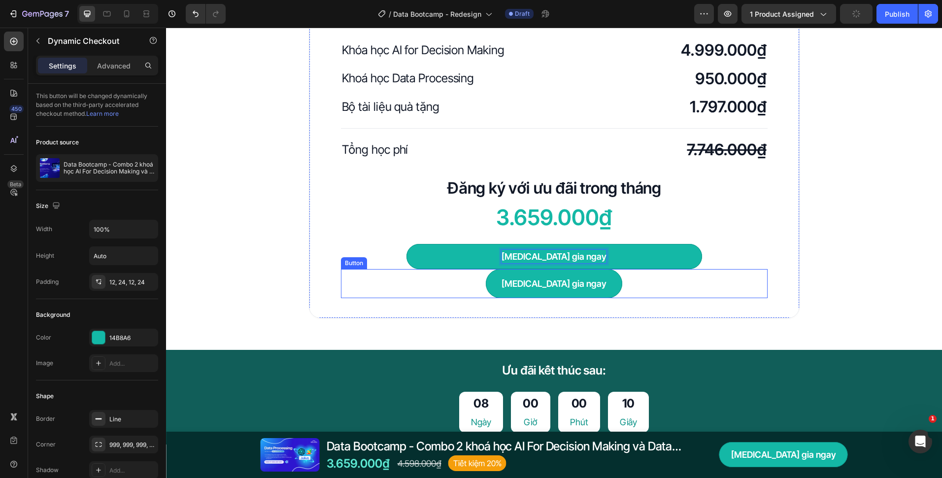
click at [487, 300] on div "Khóa học AI for Decision Making Heading 4.999.000₫ Heading Row Khoá học Data Pr…" at bounding box center [554, 168] width 490 height 299
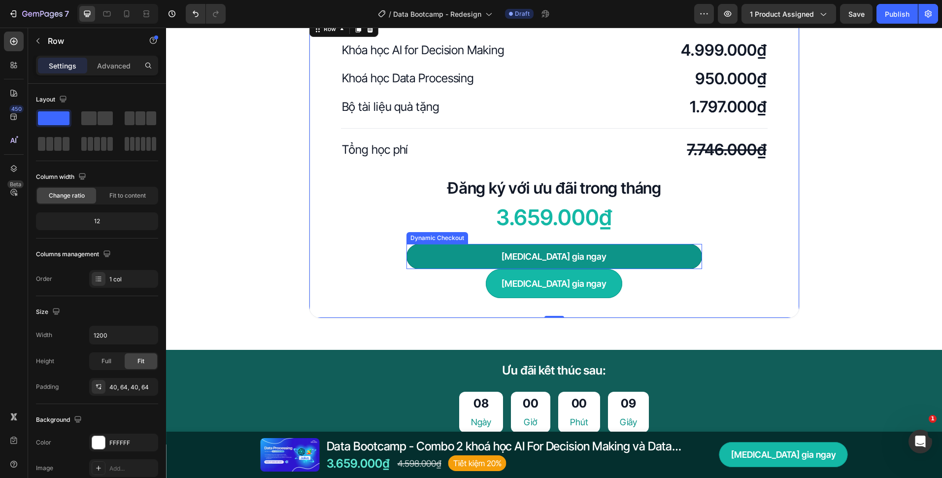
click at [494, 252] on button "[MEDICAL_DATA] gia ngay" at bounding box center [554, 256] width 296 height 25
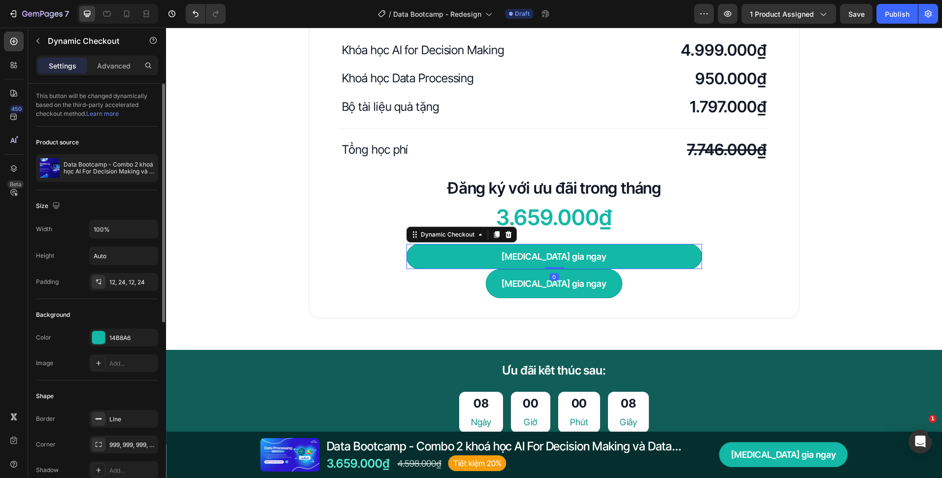
scroll to position [99, 0]
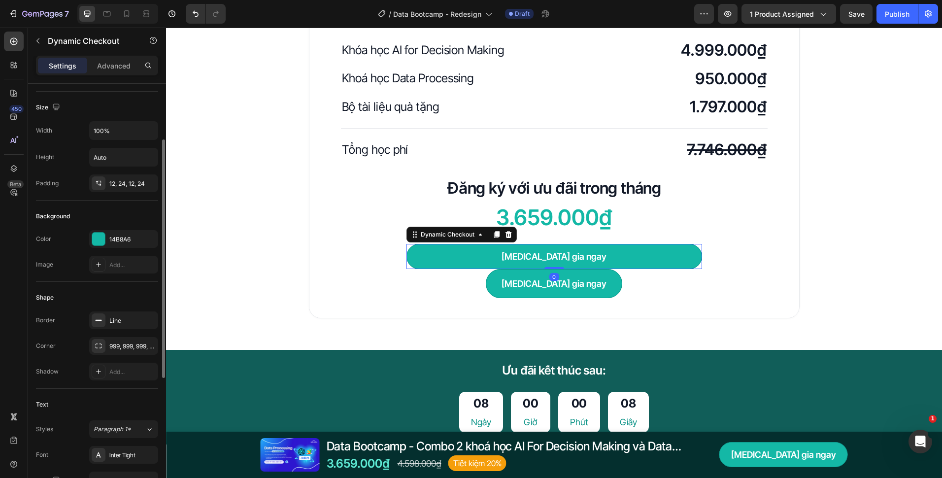
click at [104, 115] on div "Size" at bounding box center [97, 108] width 122 height 16
click at [116, 129] on input "100%" at bounding box center [124, 131] width 68 height 18
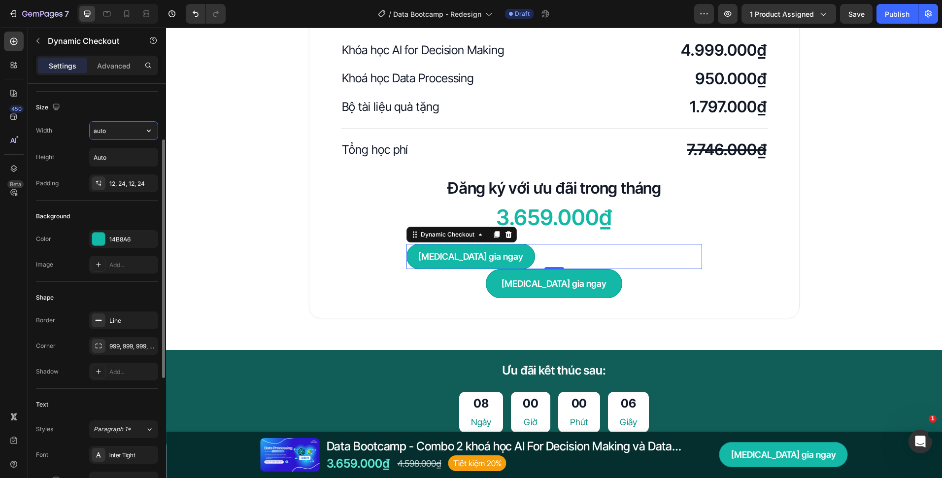
type input "Auto"
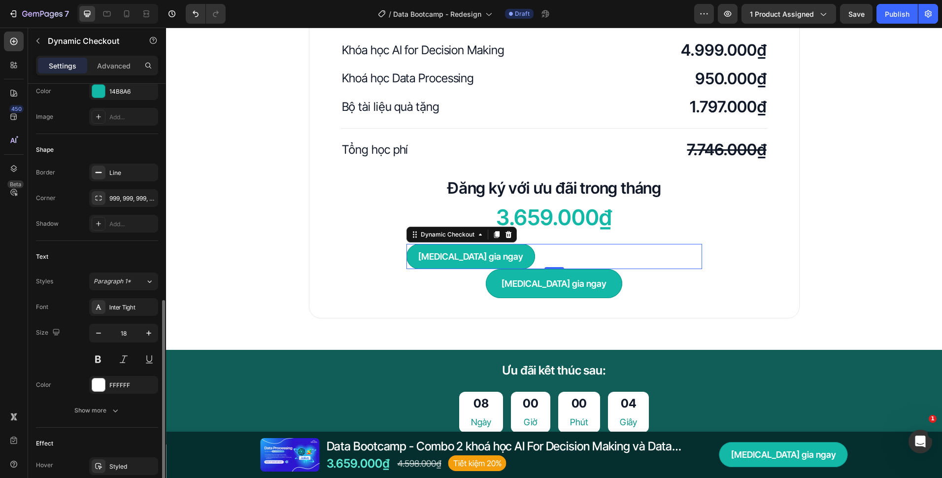
scroll to position [325, 0]
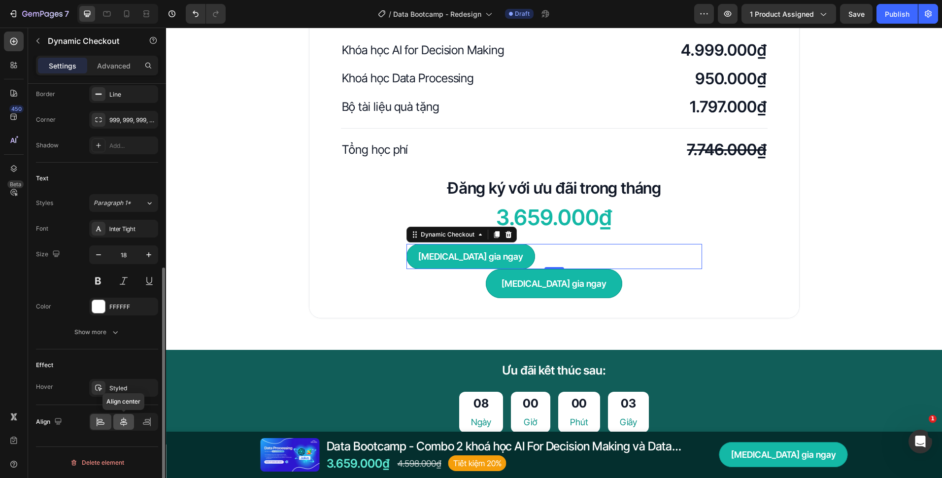
click at [129, 429] on div at bounding box center [123, 422] width 21 height 16
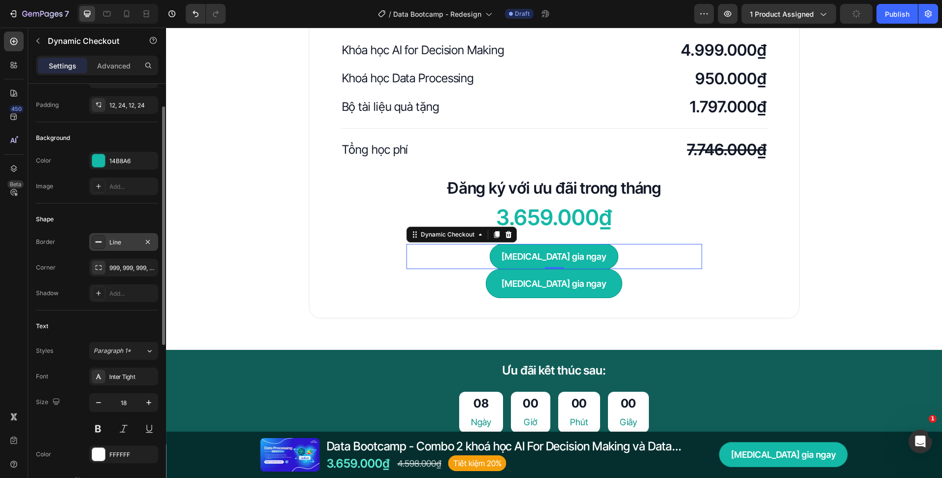
scroll to position [128, 0]
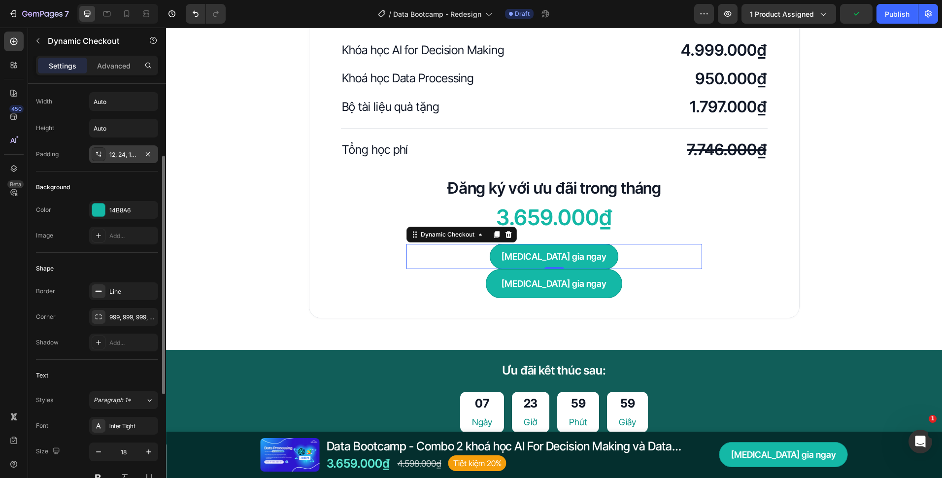
click at [119, 152] on div "12, 24, 12, 24" at bounding box center [123, 154] width 29 height 9
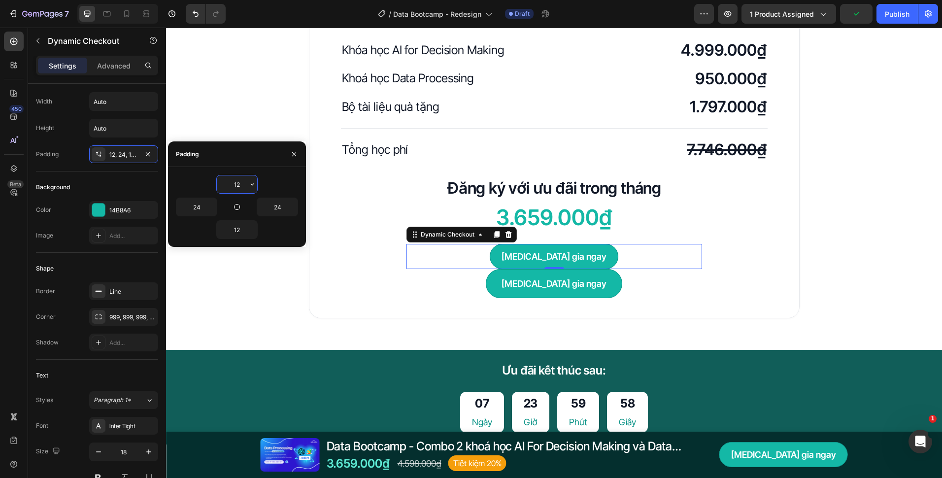
click at [241, 186] on input "12" at bounding box center [237, 184] width 40 height 18
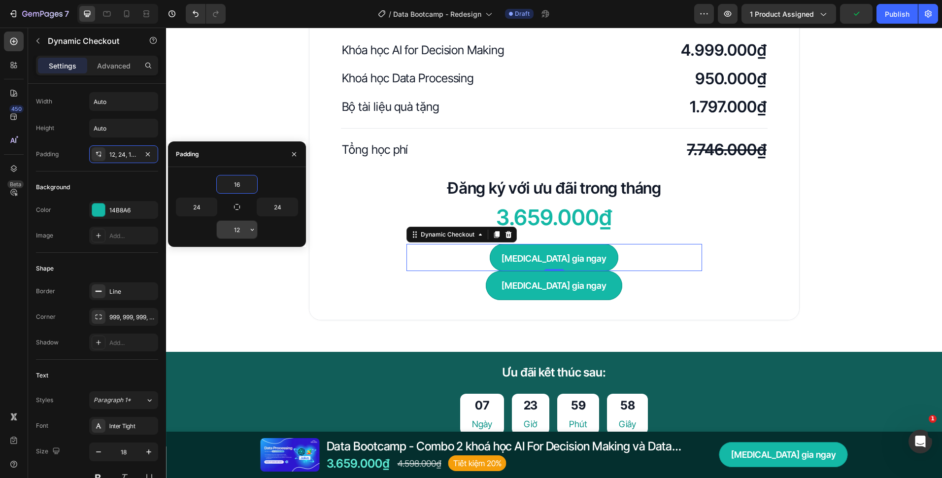
type input "16"
click at [240, 224] on input "12" at bounding box center [237, 230] width 40 height 18
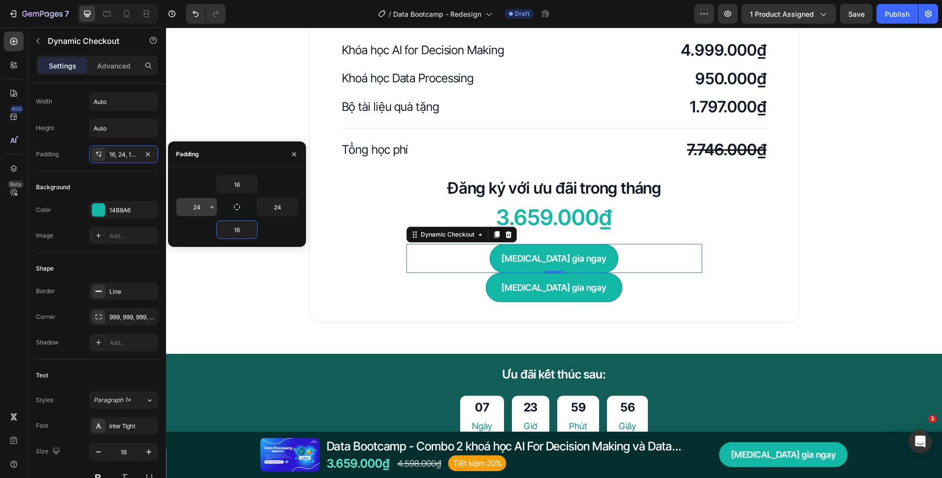
type input "16"
click at [203, 200] on input "24" at bounding box center [196, 207] width 40 height 18
type input "32"
click at [281, 207] on input "24" at bounding box center [277, 207] width 40 height 18
type input "32"
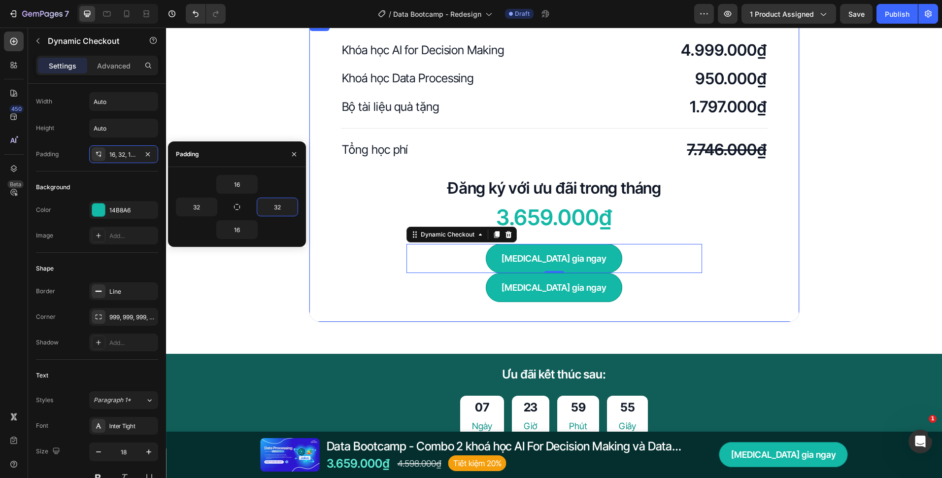
click at [365, 281] on div "Tham gia ngay Button" at bounding box center [554, 287] width 427 height 29
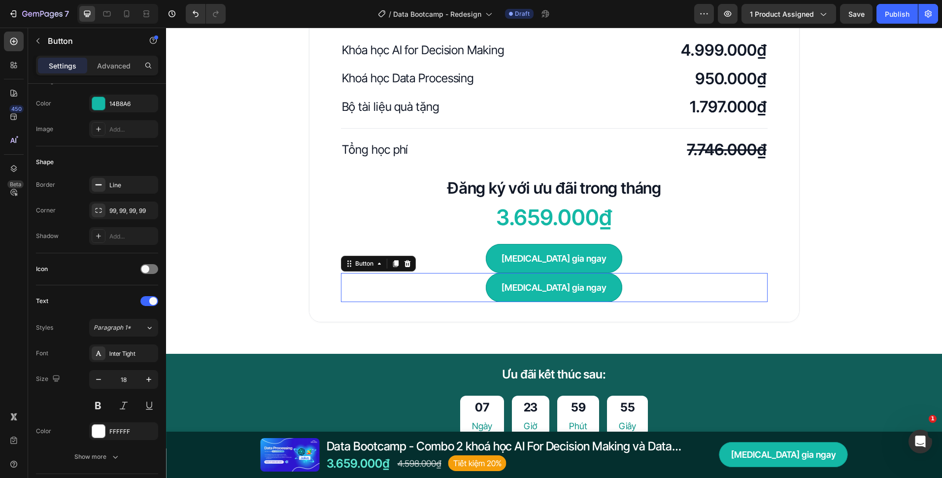
scroll to position [0, 0]
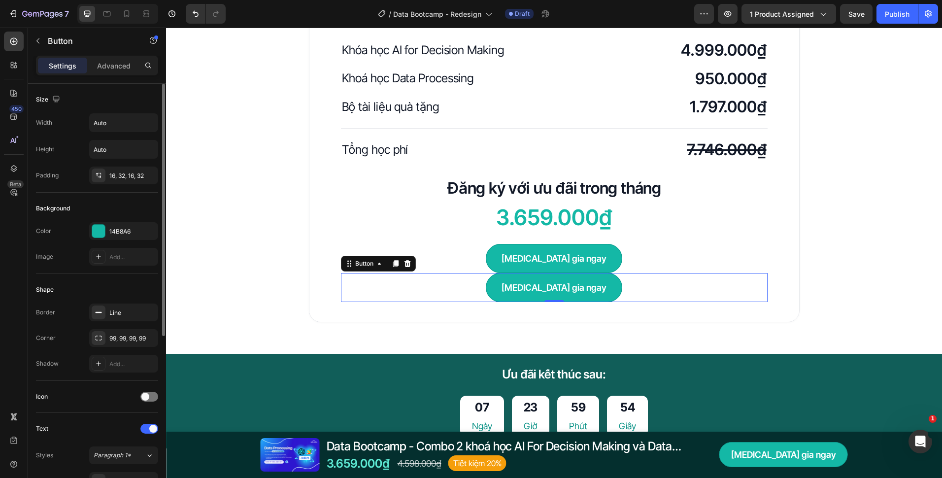
click at [443, 284] on div "Tham gia ngay Button 0" at bounding box center [554, 287] width 427 height 29
click at [401, 258] on div at bounding box center [407, 264] width 12 height 12
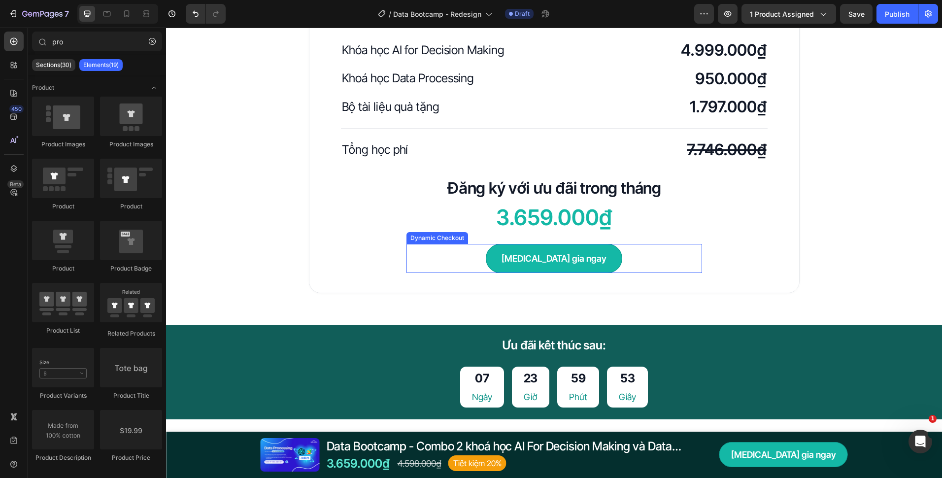
click at [440, 254] on div "[MEDICAL_DATA] gia ngay" at bounding box center [554, 258] width 296 height 29
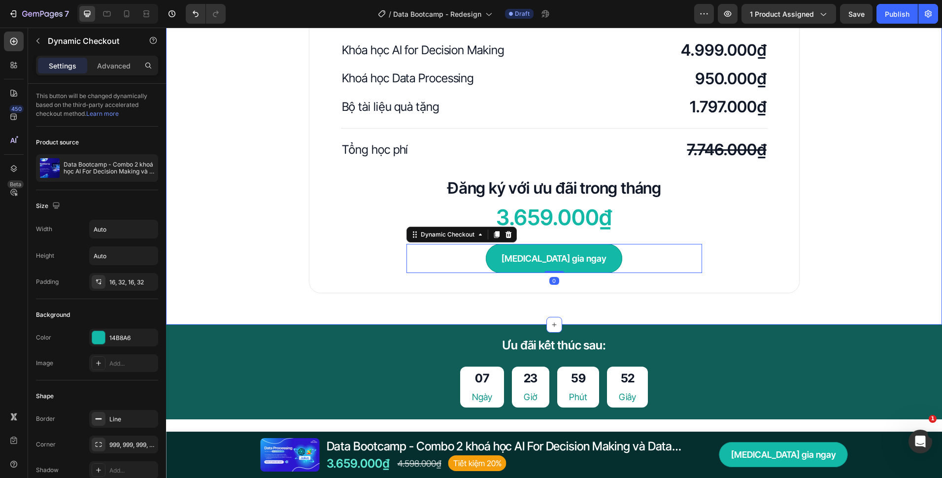
click at [458, 316] on div "Học phí trọn bộ Data Bootcamp Heading Row Khóa học AI for Decision Making Headi…" at bounding box center [554, 124] width 776 height 402
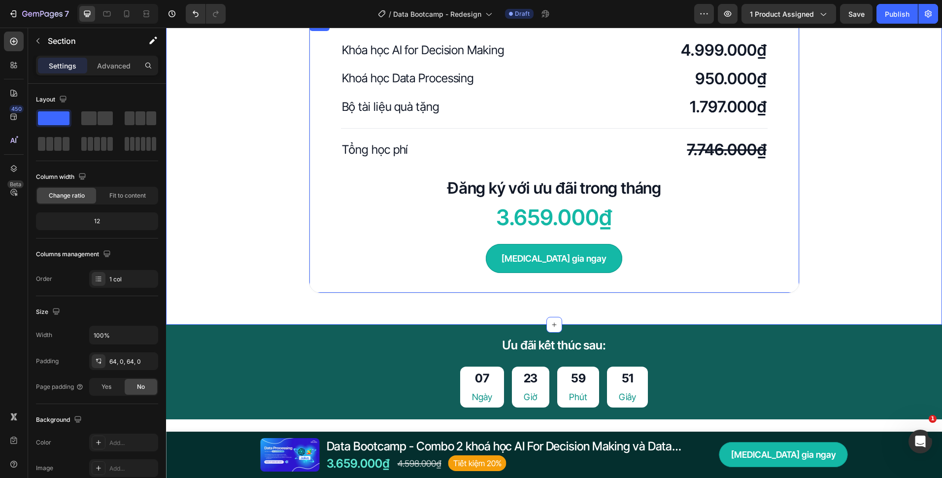
click at [488, 265] on div "[MEDICAL_DATA] gia ngay" at bounding box center [554, 258] width 296 height 29
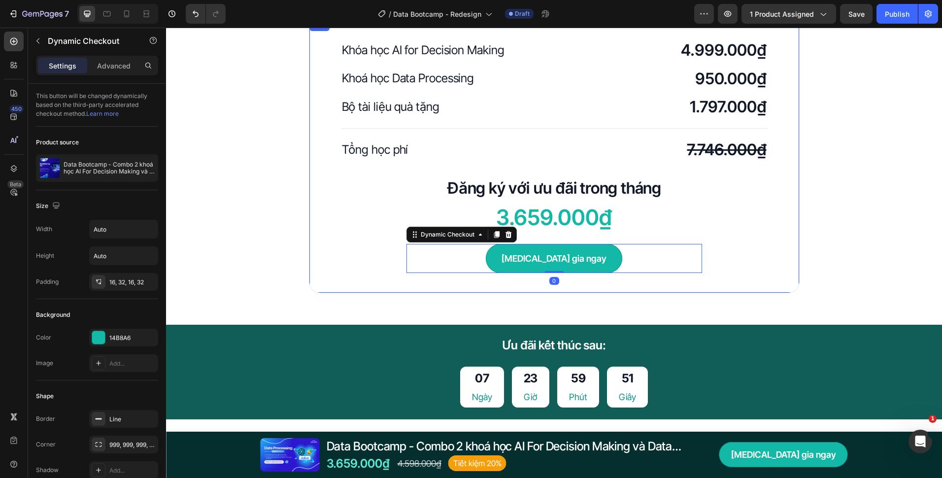
click at [550, 286] on div "Khóa học AI for Decision Making Heading 4.999.000₫ Heading Row Khoá học Data Pr…" at bounding box center [554, 155] width 490 height 273
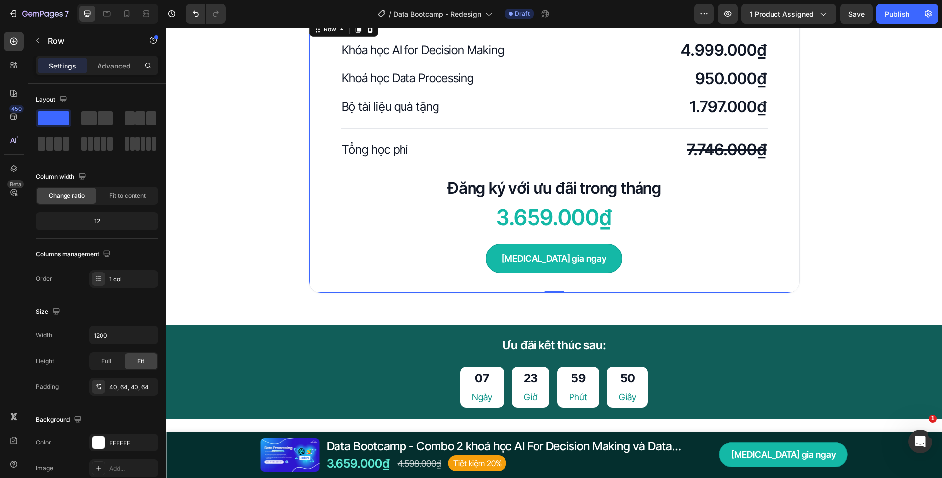
scroll to position [2315, 0]
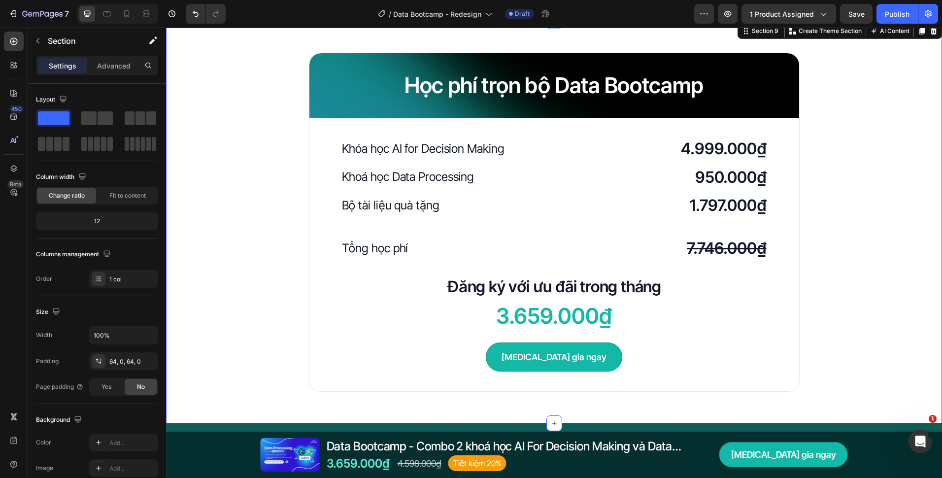
click at [267, 225] on div "Học phí trọn bộ Data Bootcamp Heading Row Khóa học AI for Decision Making Headi…" at bounding box center [554, 222] width 776 height 339
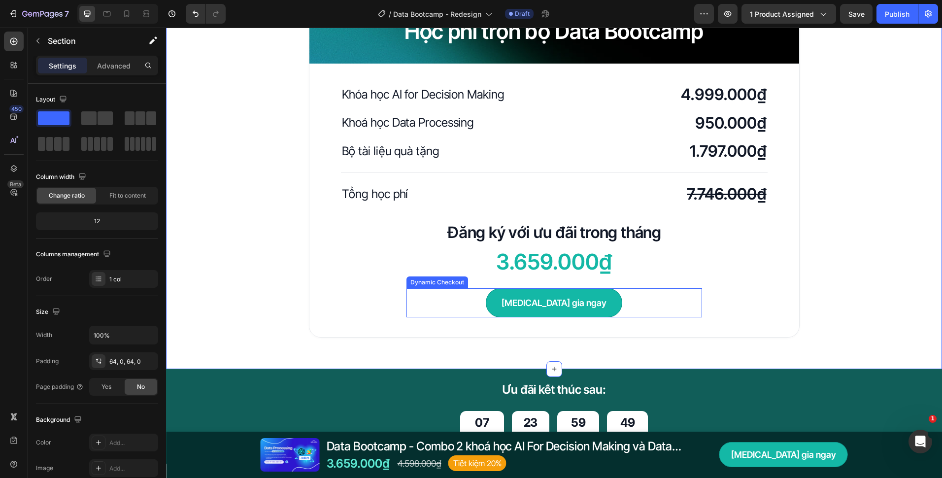
scroll to position [2463, 0]
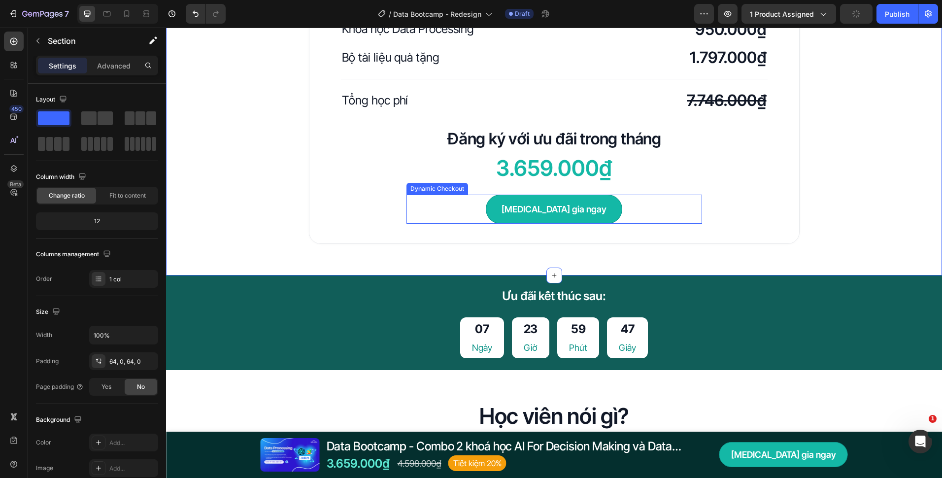
click at [611, 218] on div "[MEDICAL_DATA] gia ngay" at bounding box center [554, 209] width 296 height 29
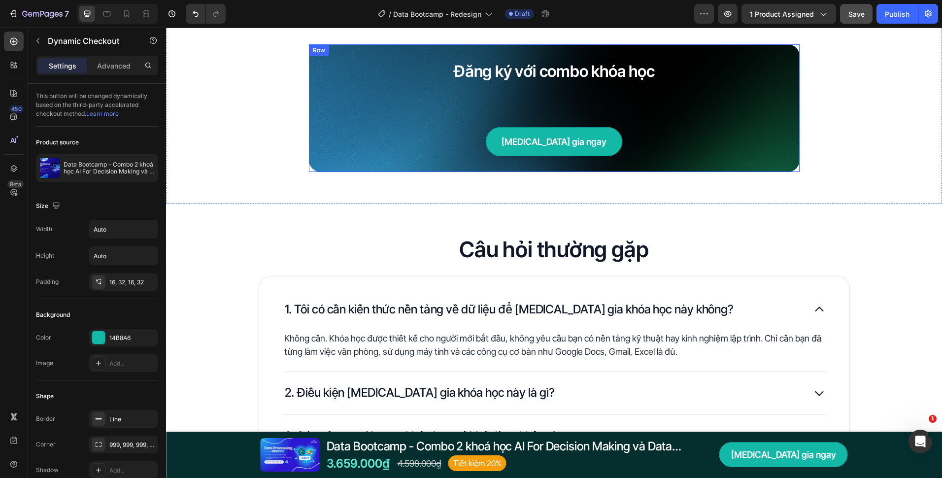
click at [853, 15] on span "Save" at bounding box center [856, 14] width 16 height 8
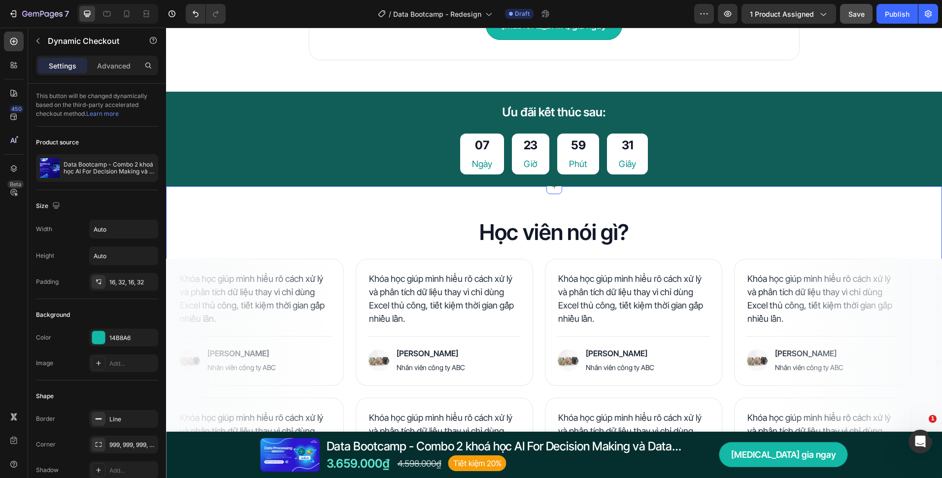
scroll to position [2857, 0]
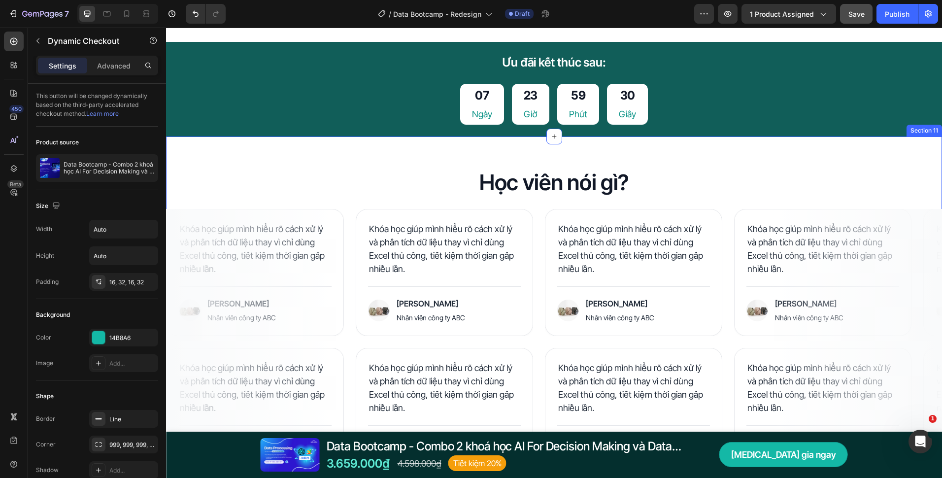
click at [654, 157] on div "Học viên nói gì? Heading Row Khóa học giúp mình hiểu rõ cách xử lý và phân tích…" at bounding box center [554, 327] width 776 height 382
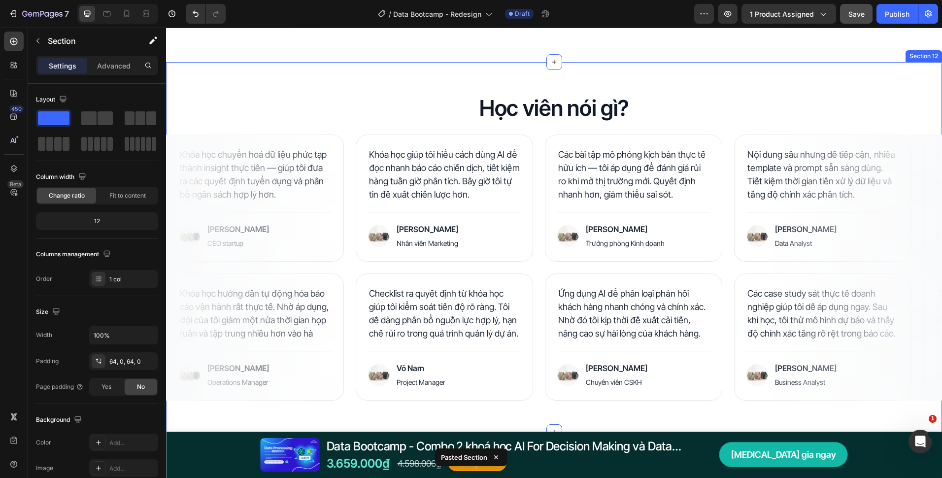
scroll to position [3116, 0]
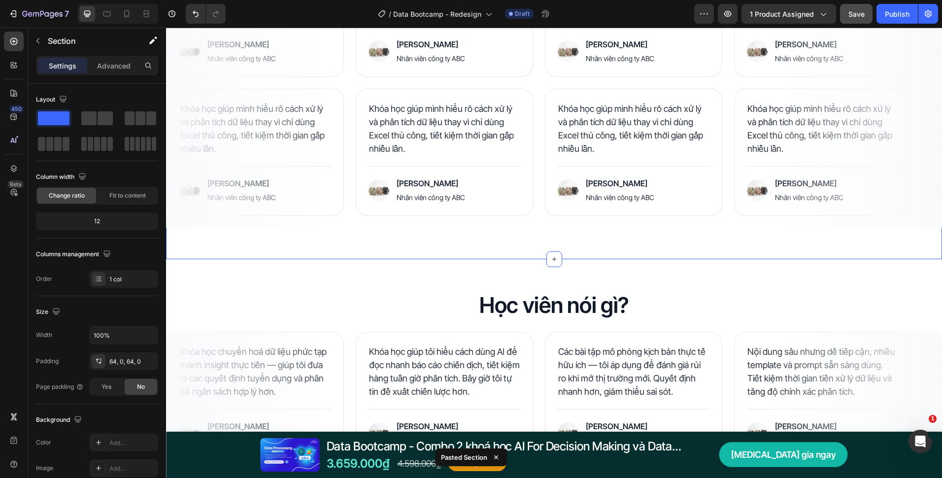
click at [531, 237] on div "Học viên nói gì? Heading Row Khóa học giúp mình hiểu rõ cách xử lý và phân tích…" at bounding box center [554, 68] width 776 height 382
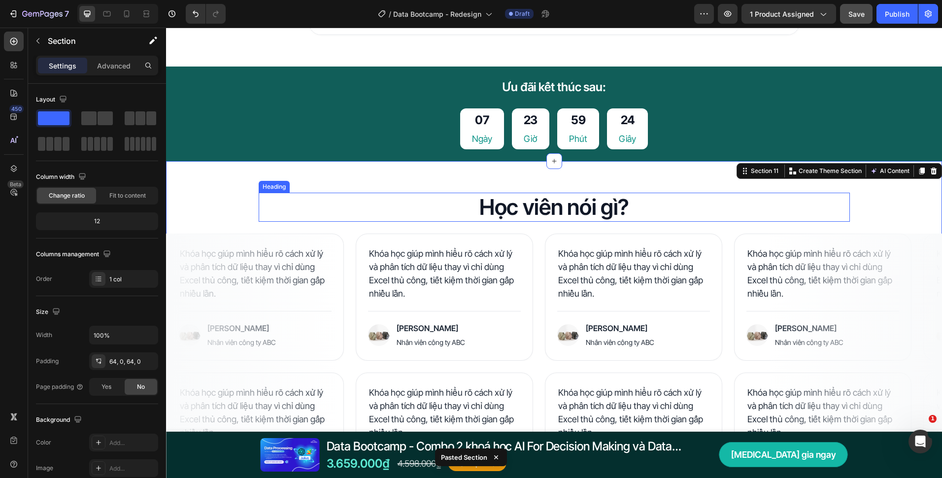
scroll to position [2821, 0]
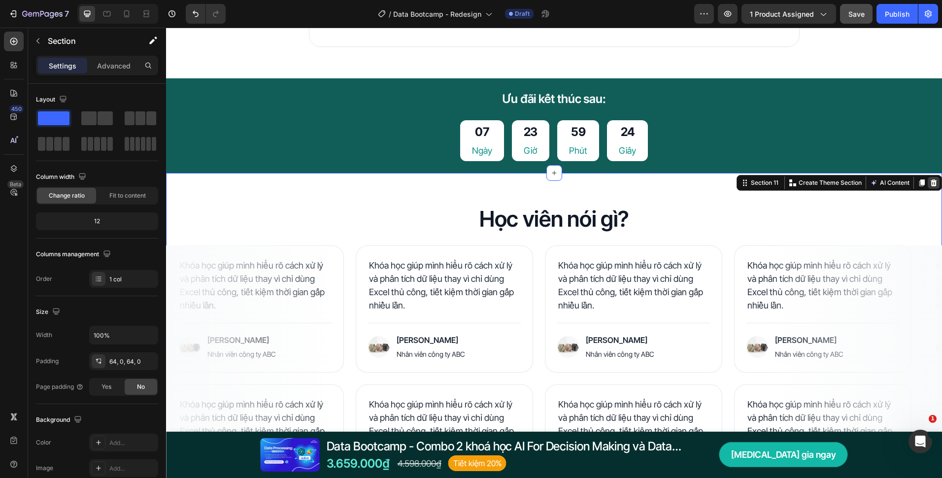
click at [931, 185] on icon at bounding box center [934, 182] width 6 height 7
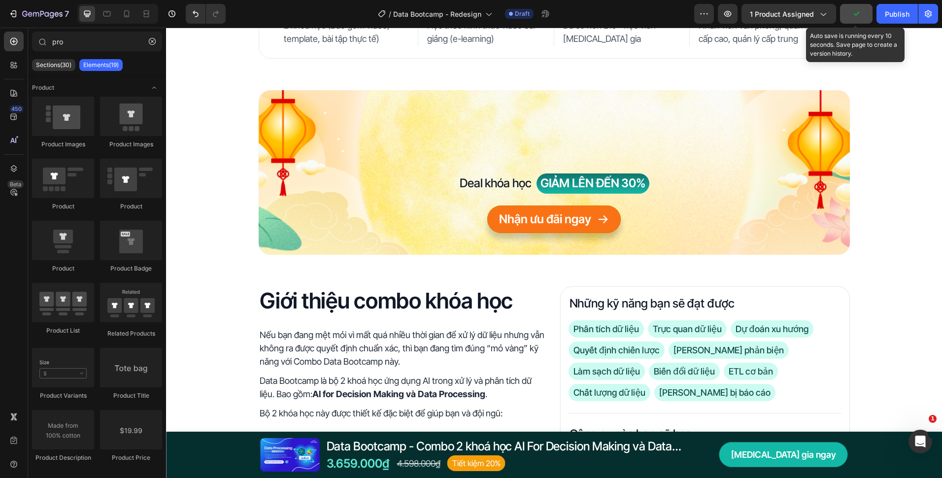
click at [861, 17] on icon "button" at bounding box center [856, 14] width 10 height 10
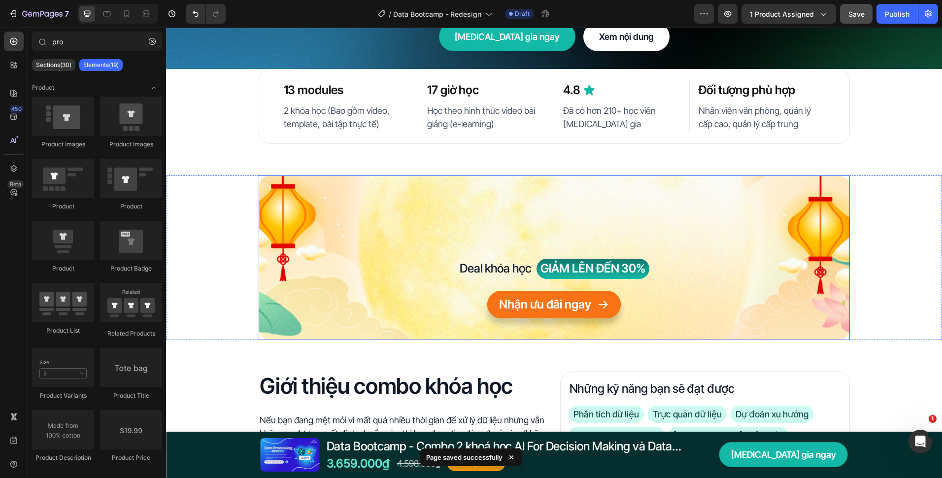
scroll to position [13, 0]
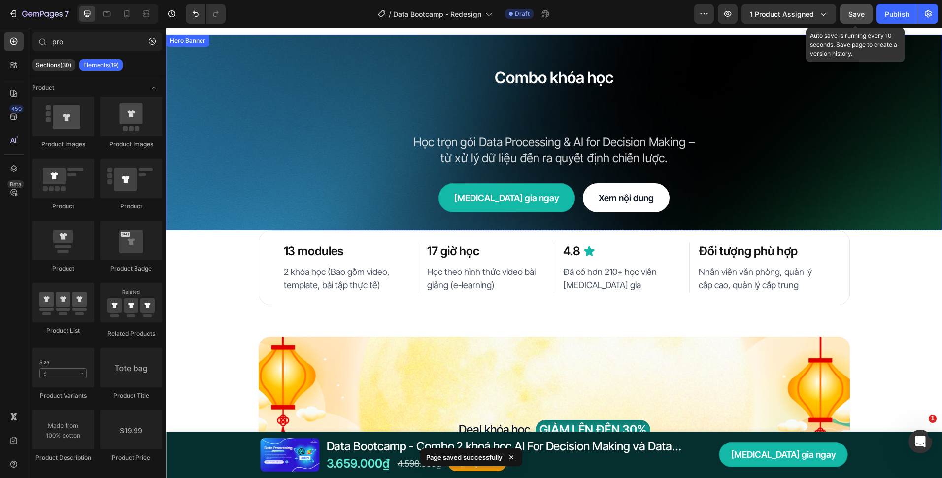
click at [852, 13] on span "Save" at bounding box center [856, 14] width 16 height 8
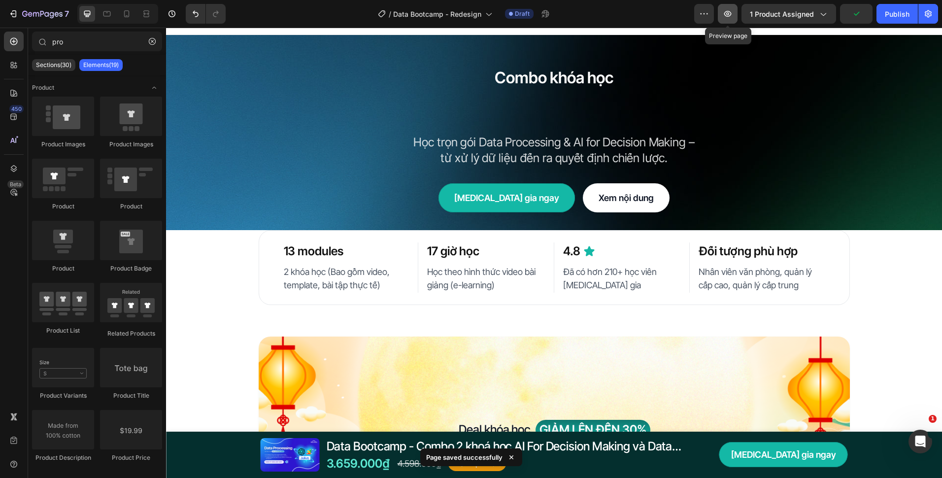
click at [730, 19] on button "button" at bounding box center [728, 14] width 20 height 20
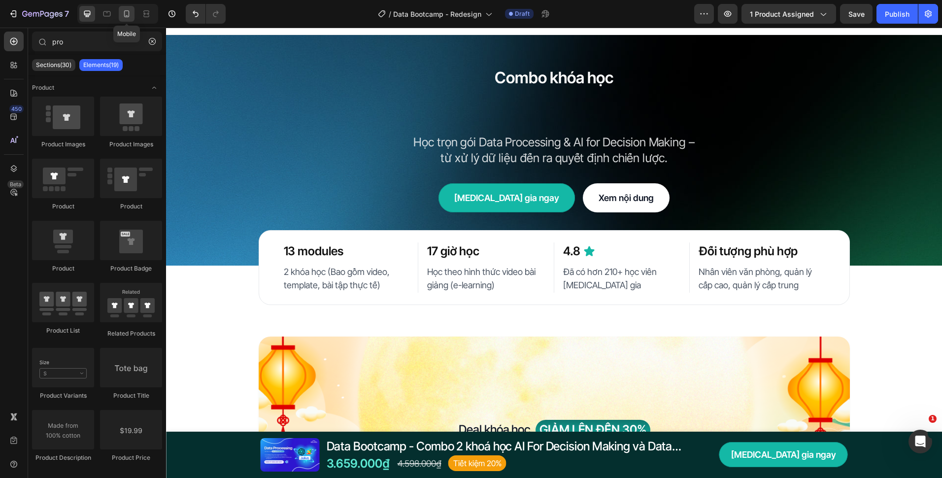
click at [128, 14] on icon at bounding box center [127, 14] width 10 height 10
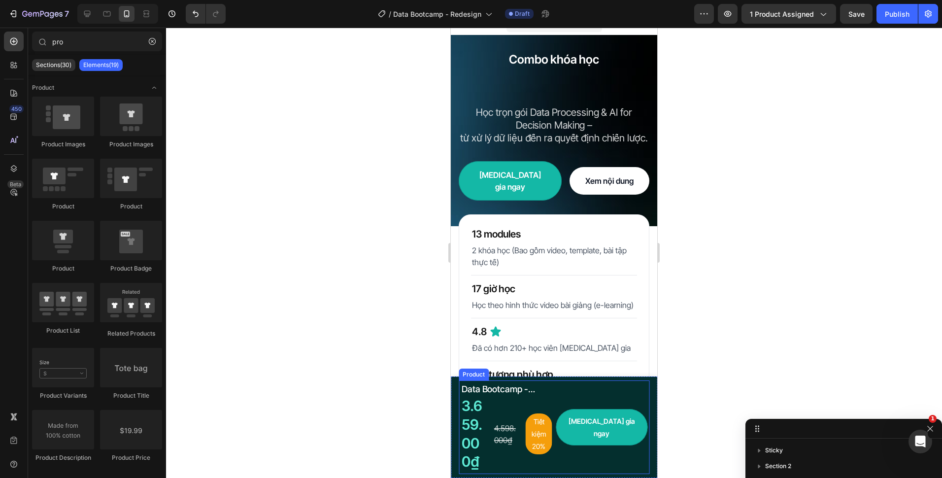
click at [590, 415] on div "Tham gia ngay Dynamic Checkout Row" at bounding box center [602, 427] width 92 height 90
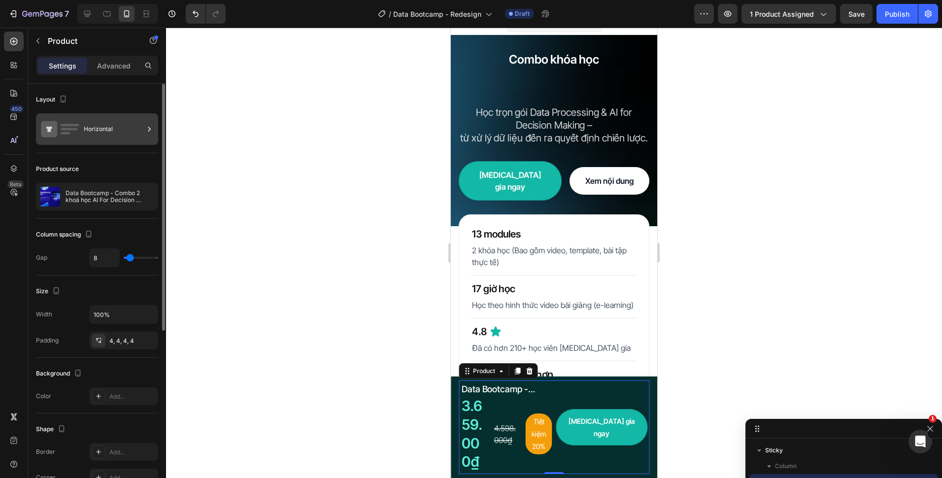
click at [62, 128] on rect at bounding box center [69, 129] width 17 height 2
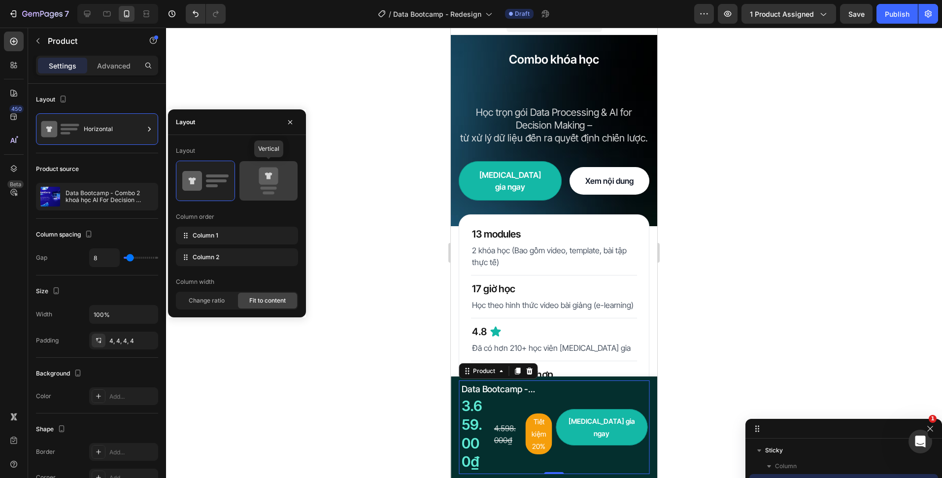
click at [274, 193] on icon at bounding box center [268, 181] width 46 height 28
type input "0"
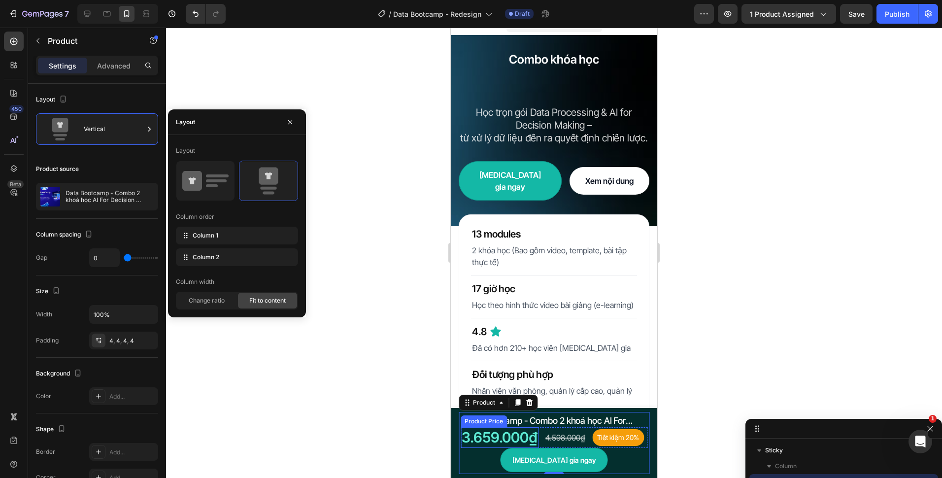
click at [521, 427] on div "3.659.000₫" at bounding box center [500, 437] width 78 height 21
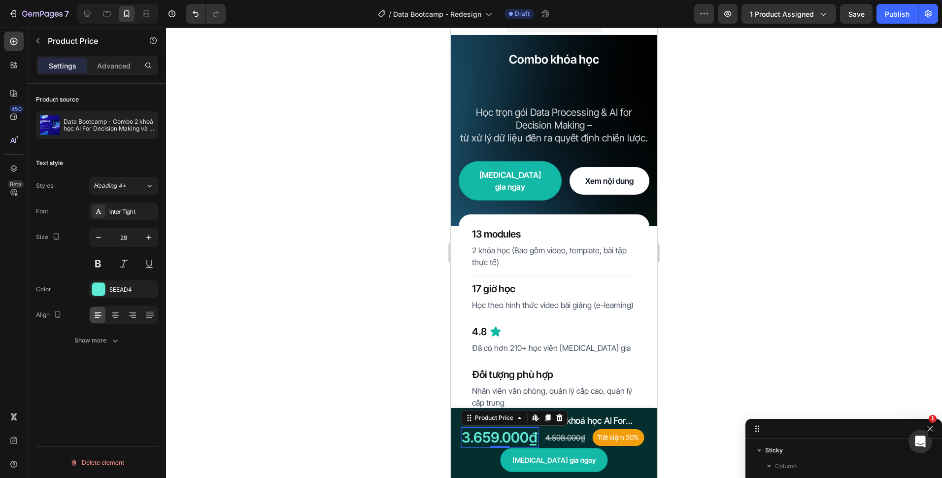
scroll to position [101, 0]
click at [137, 235] on input "29" at bounding box center [123, 238] width 33 height 18
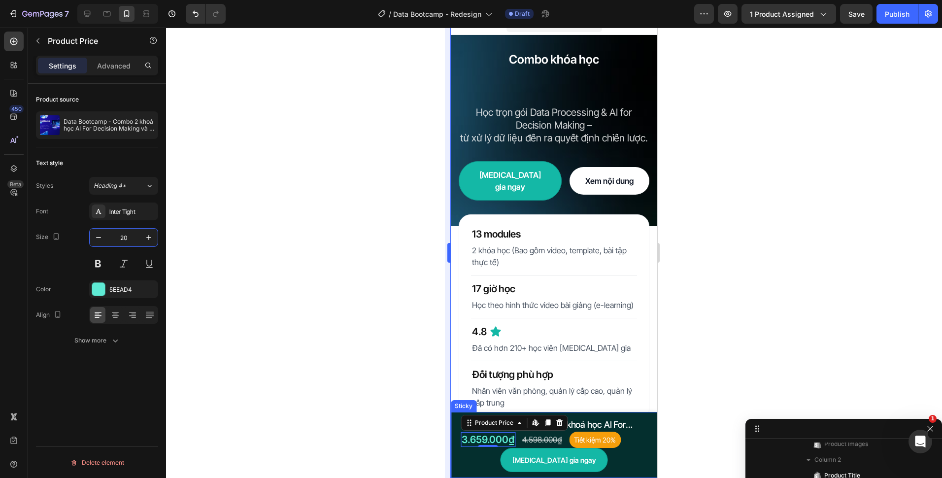
type input "20"
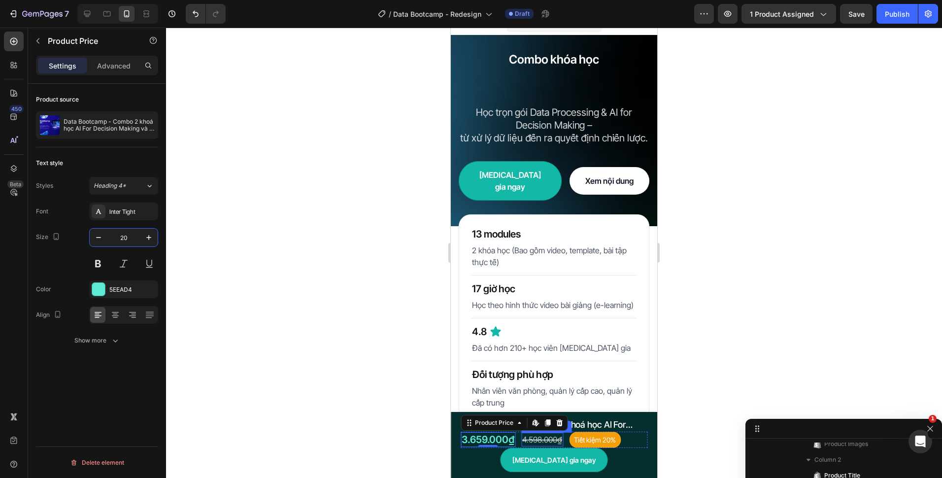
click at [538, 438] on div "4.598.000₫" at bounding box center [542, 440] width 42 height 14
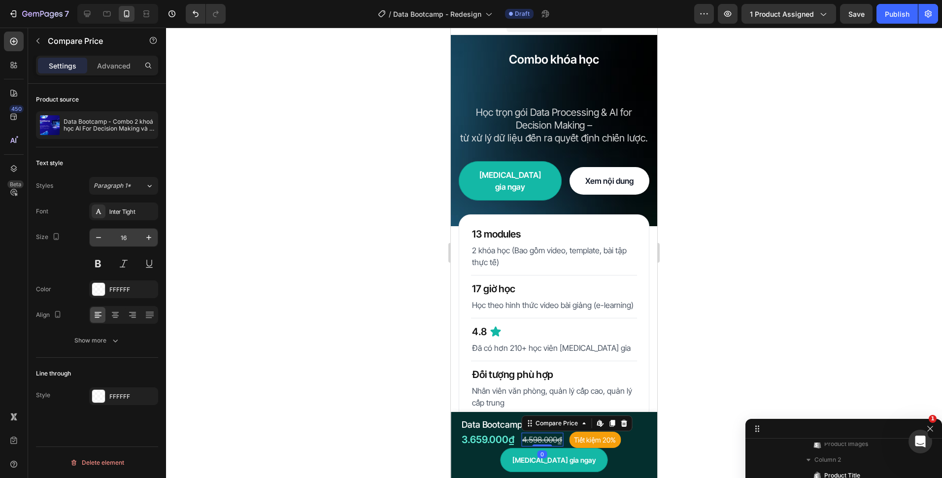
click at [129, 241] on input "16" at bounding box center [123, 238] width 33 height 18
click at [123, 342] on button "Show more" at bounding box center [97, 341] width 122 height 18
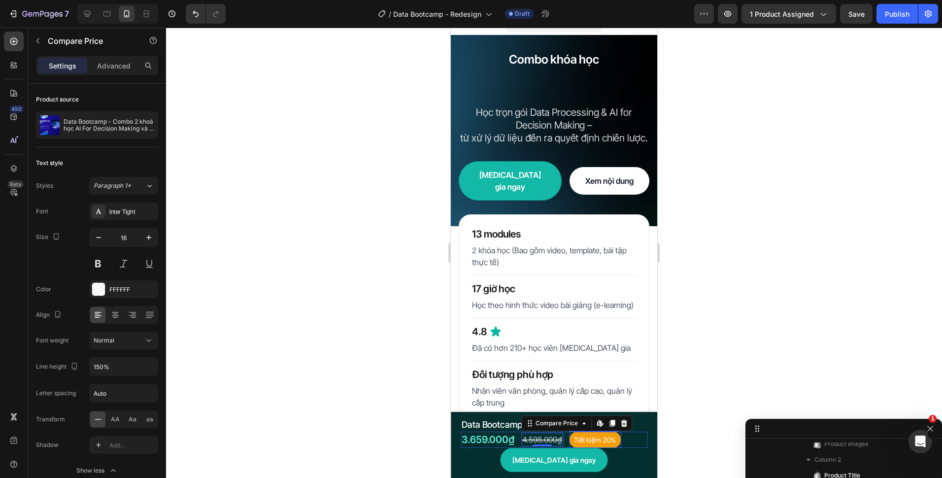
click at [595, 447] on pre "Tiết kiệm 20%" at bounding box center [595, 440] width 52 height 16
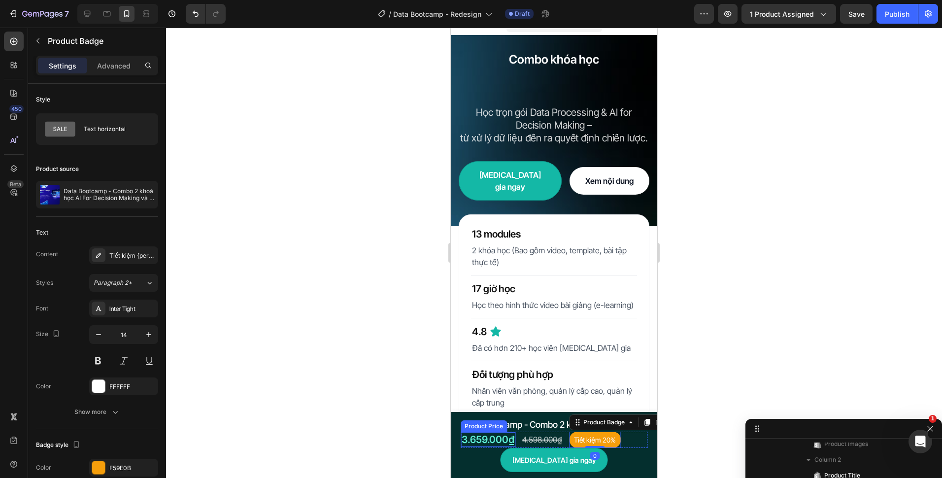
click at [490, 443] on div "3.659.000₫" at bounding box center [488, 439] width 55 height 15
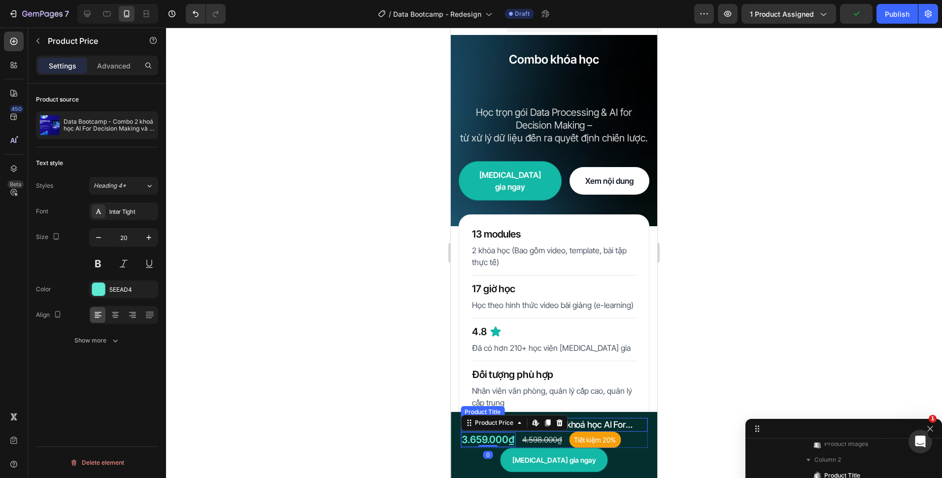
click at [626, 422] on h1 "Data Bootcamp - Combo 2 khoá học AI For Decision Making và Data Processing" at bounding box center [554, 424] width 187 height 13
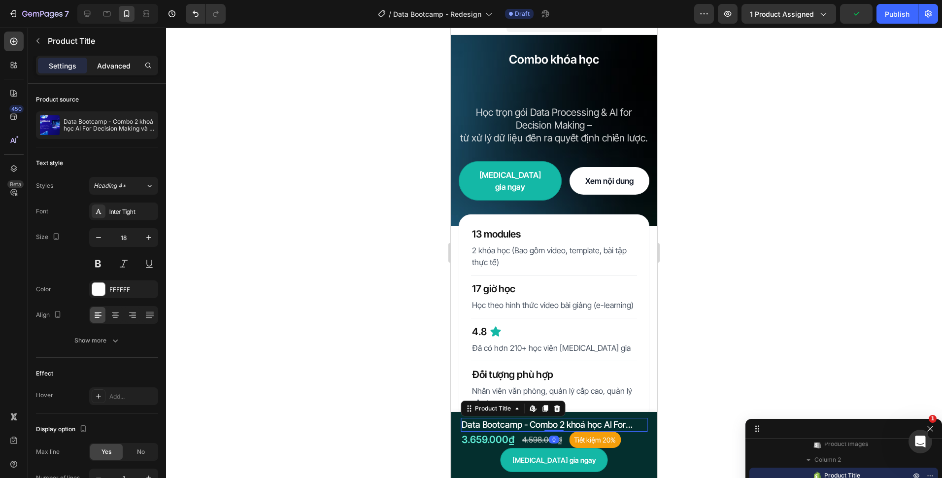
click at [118, 65] on p "Advanced" at bounding box center [113, 66] width 33 height 10
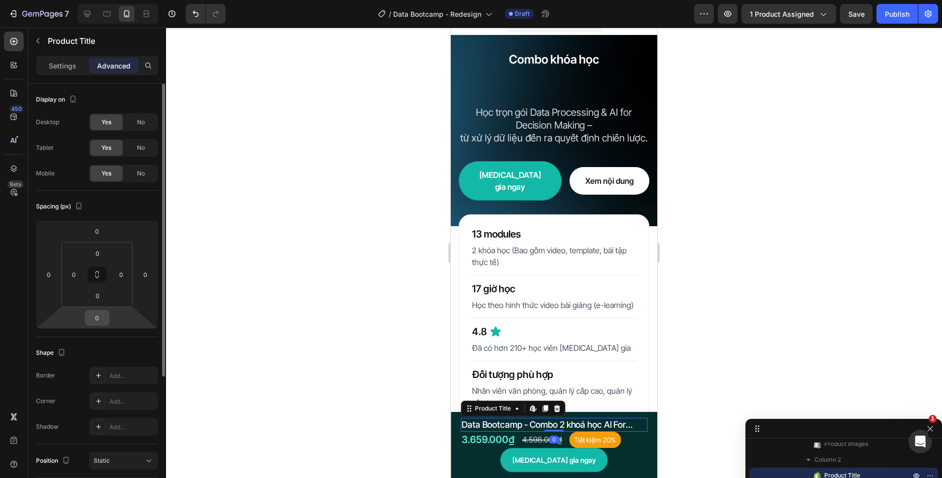
click at [96, 314] on input "0" at bounding box center [97, 317] width 20 height 15
type input "4"
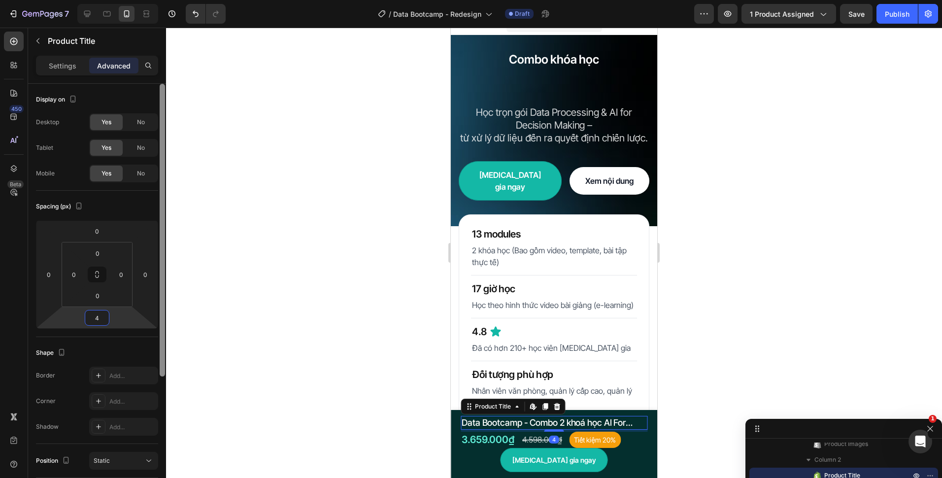
click at [165, 322] on div at bounding box center [162, 295] width 7 height 422
click at [331, 352] on div at bounding box center [554, 253] width 776 height 450
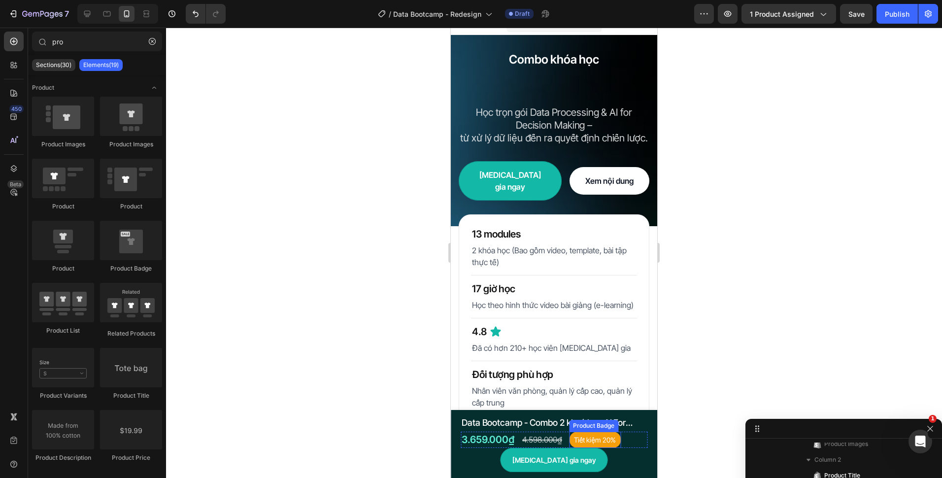
click at [630, 445] on div "3.659.000₫ Product Price Product Price 4.598.000₫ Compare Price Compare Price T…" at bounding box center [554, 440] width 187 height 16
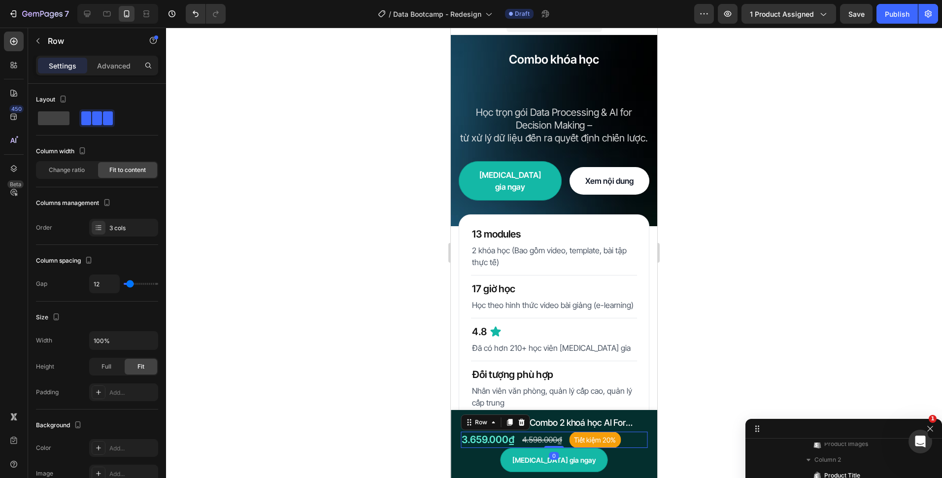
drag, startPoint x: 110, startPoint y: 68, endPoint x: 110, endPoint y: 73, distance: 5.0
click at [110, 68] on p "Advanced" at bounding box center [113, 66] width 33 height 10
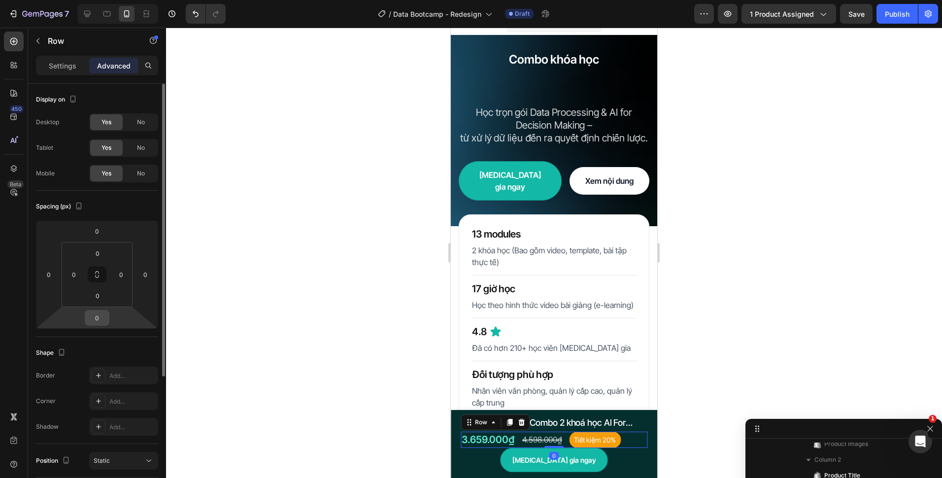
click at [98, 316] on input "0" at bounding box center [97, 317] width 20 height 15
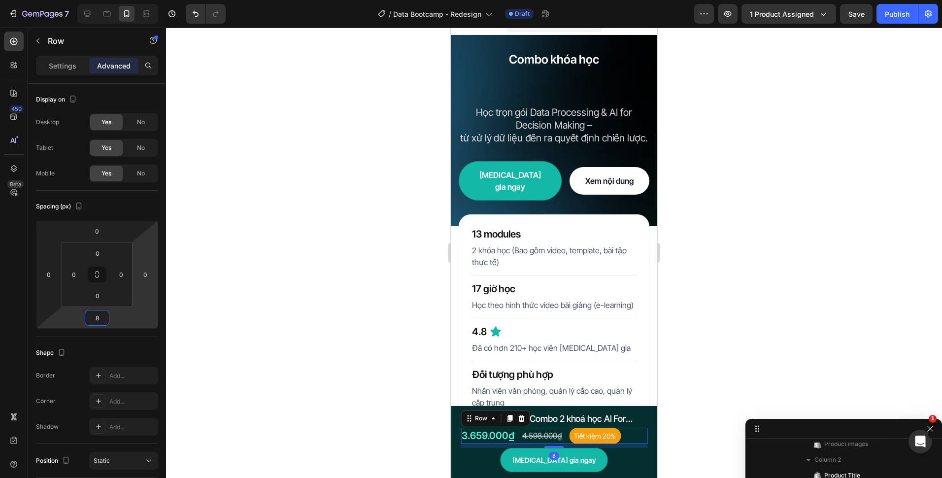
type input "8"
click at [300, 239] on div at bounding box center [554, 253] width 776 height 450
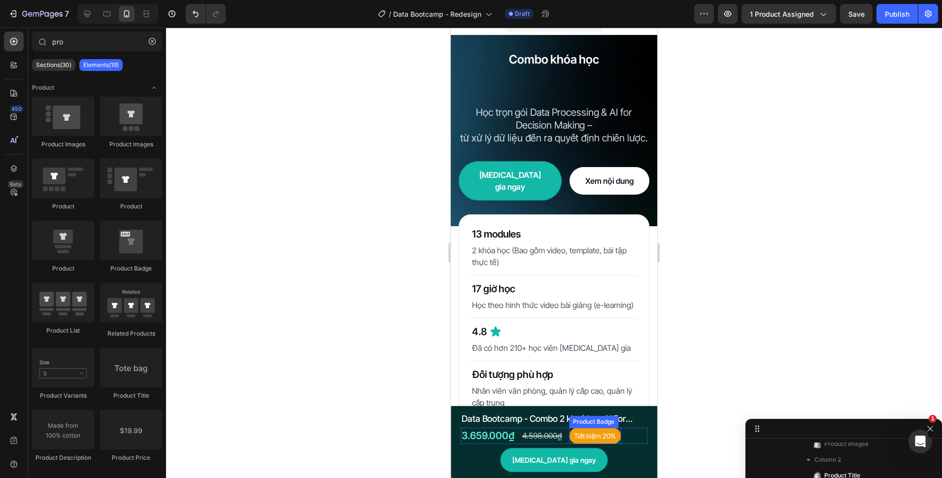
click at [577, 420] on div "Product Badge" at bounding box center [593, 421] width 45 height 9
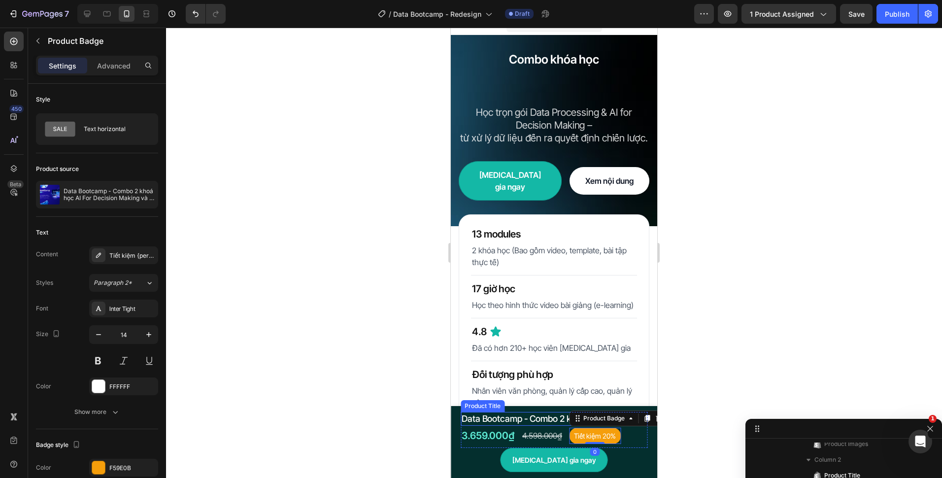
click at [545, 415] on h1 "Data Bootcamp - Combo 2 khoá học AI For Decision Making và Data Processing" at bounding box center [554, 418] width 187 height 13
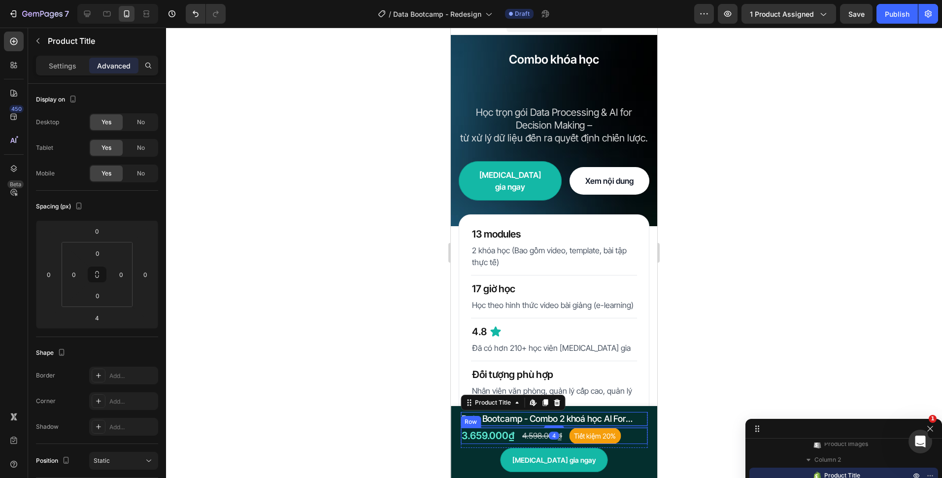
click at [627, 440] on div "3.659.000₫ Product Price Product Price 4.598.000₫ Compare Price Compare Price T…" at bounding box center [554, 436] width 187 height 16
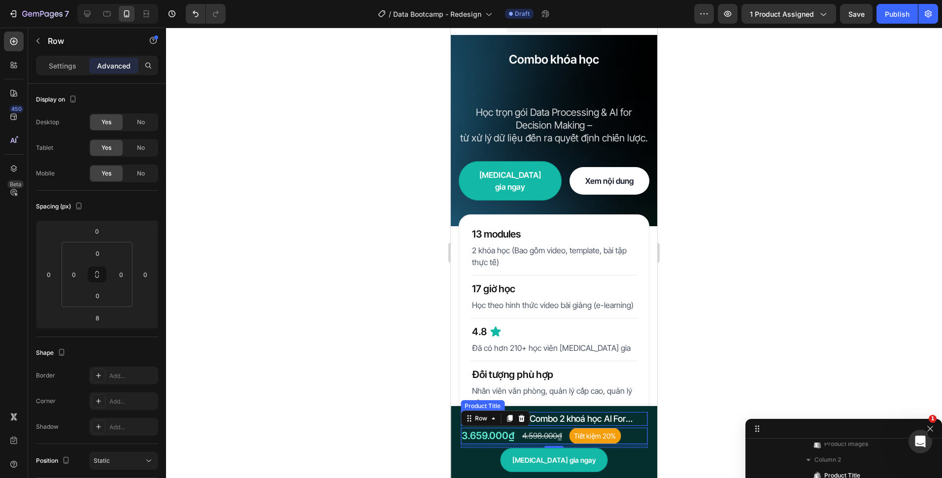
click at [555, 425] on h1 "Data Bootcamp - Combo 2 khoá học AI For Decision Making và Data Processing" at bounding box center [554, 418] width 187 height 13
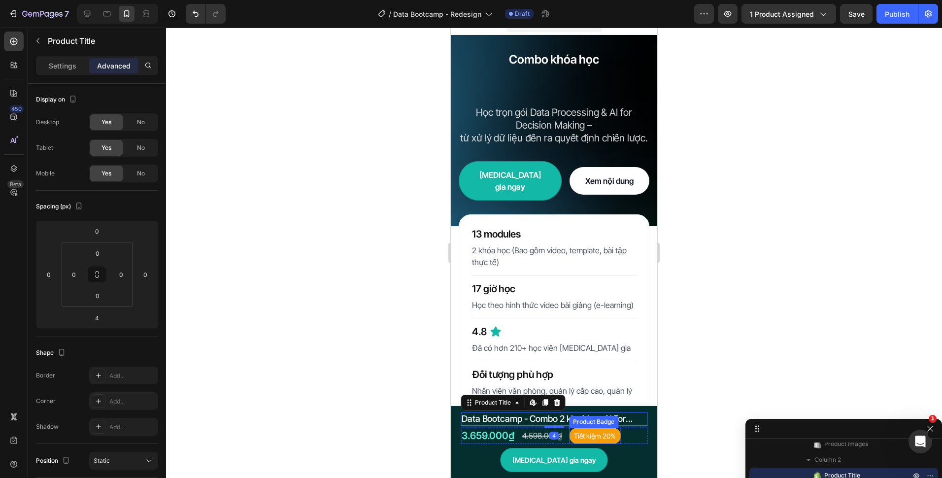
click at [627, 434] on div "3.659.000₫ Product Price Product Price 4.598.000₫ Compare Price Compare Price T…" at bounding box center [554, 436] width 187 height 16
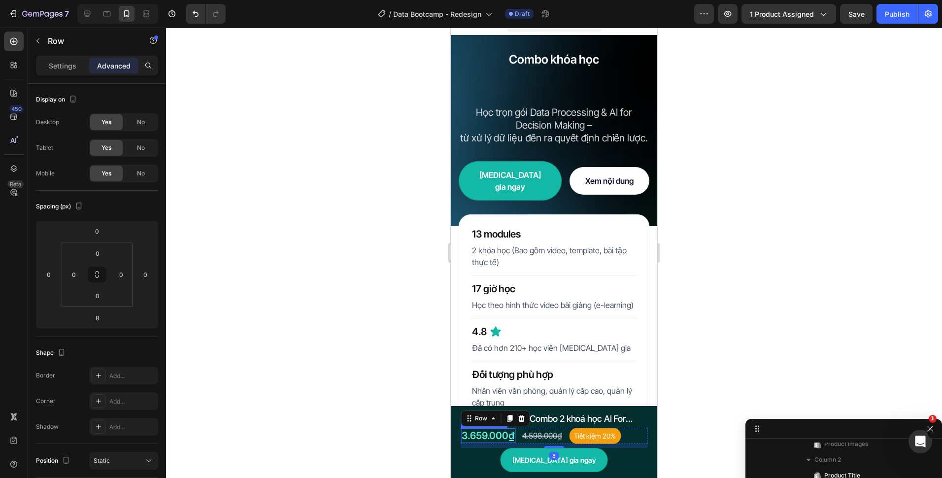
click at [427, 432] on div at bounding box center [554, 253] width 776 height 450
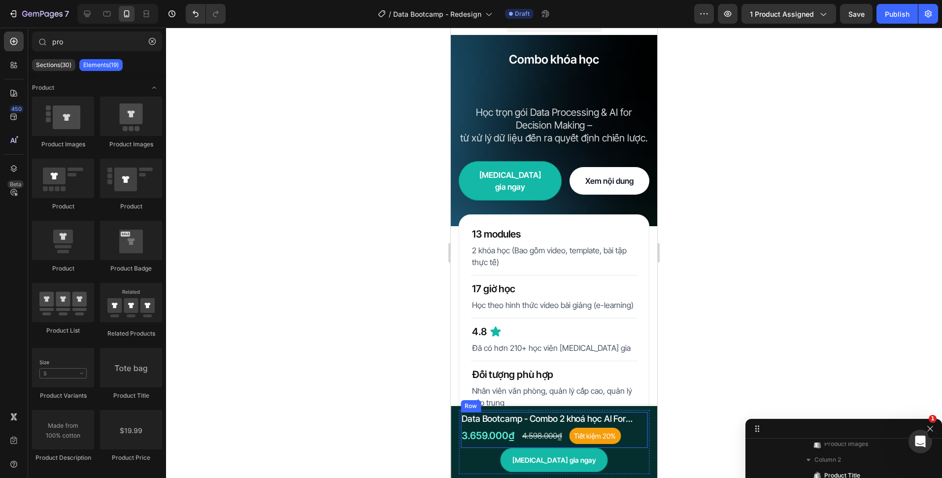
click at [488, 446] on div "Data Bootcamp - Combo 2 khoá học AI For Decision Making và Data Processing Prod…" at bounding box center [554, 430] width 187 height 36
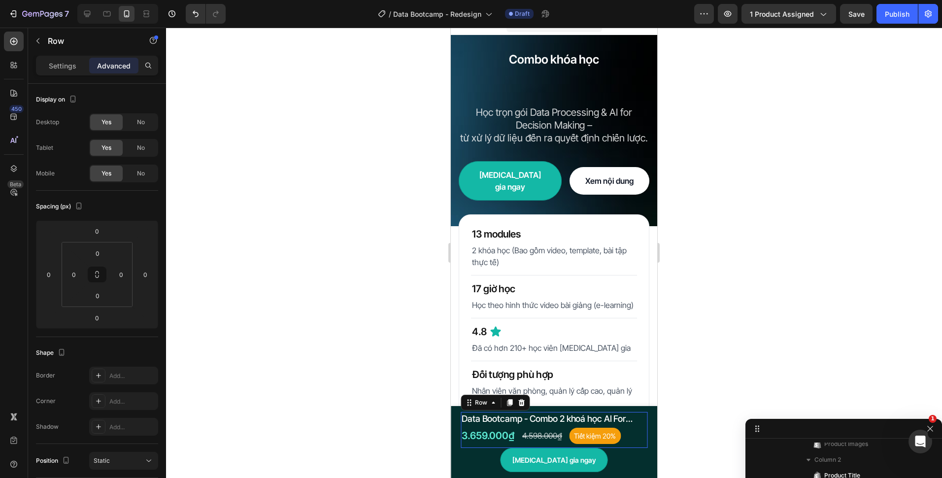
scroll to position [0, 0]
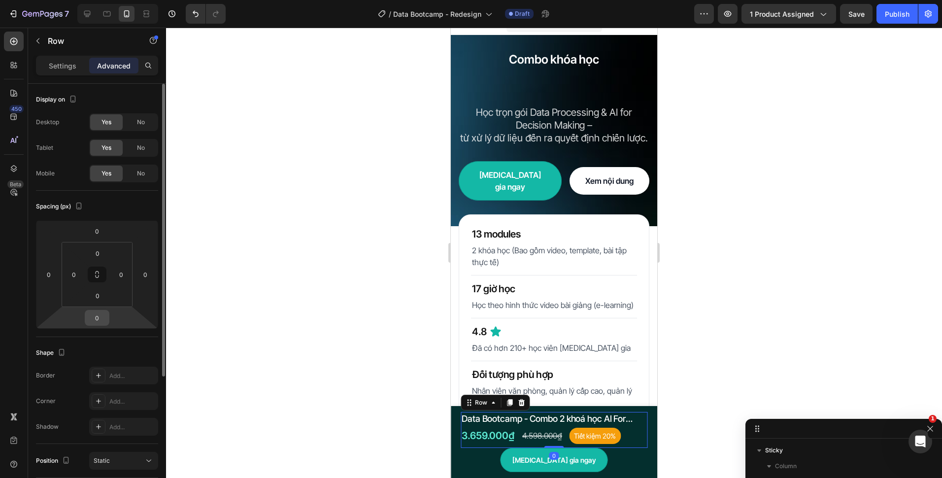
click at [96, 320] on input "0" at bounding box center [97, 317] width 20 height 15
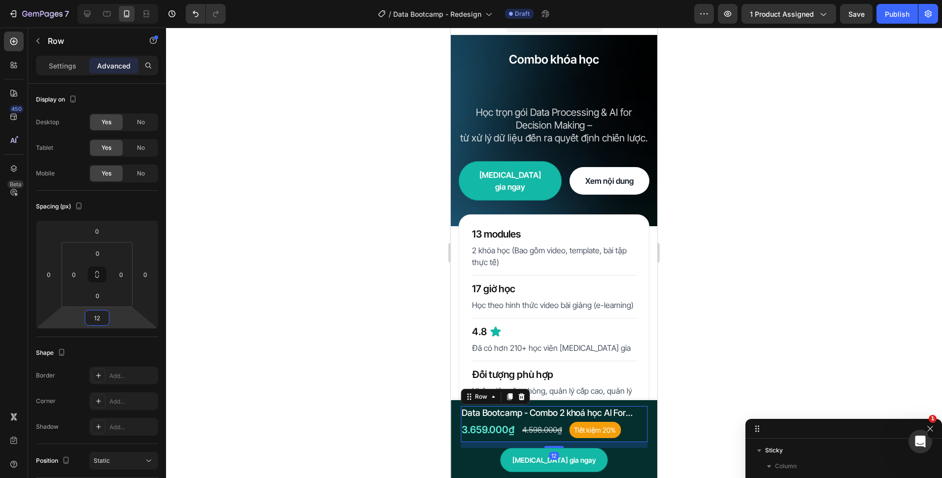
type input "12"
click at [626, 431] on div "3.659.000₫ Product Price Product Price 4.598.000₫ Compare Price Compare Price T…" at bounding box center [554, 430] width 187 height 16
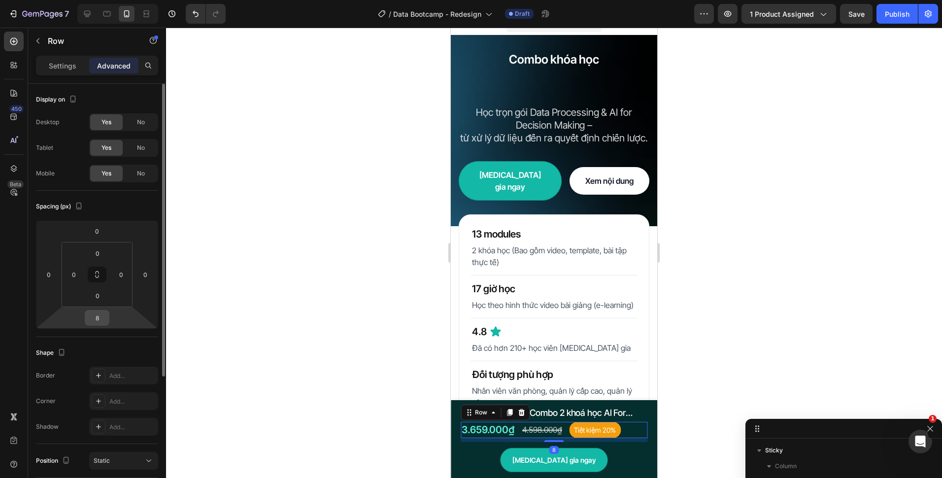
click at [100, 320] on input "8" at bounding box center [97, 317] width 20 height 15
type input "0"
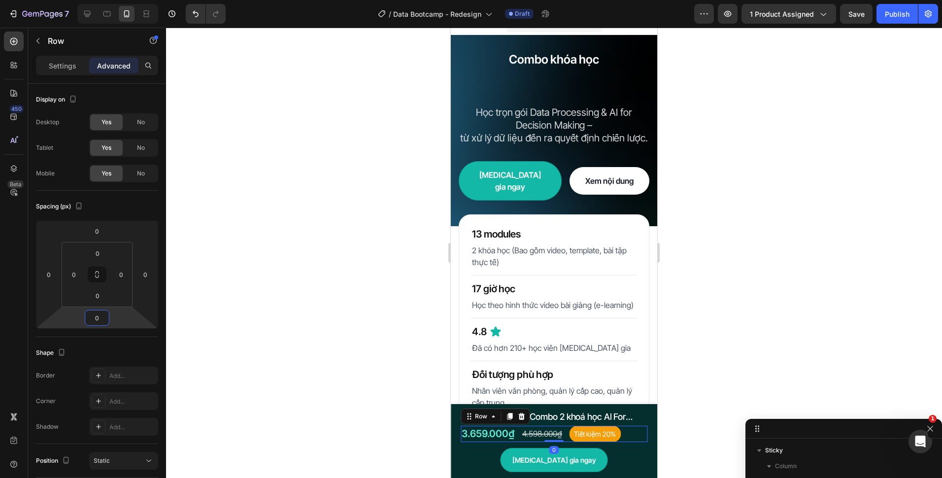
click at [375, 397] on div at bounding box center [554, 253] width 776 height 450
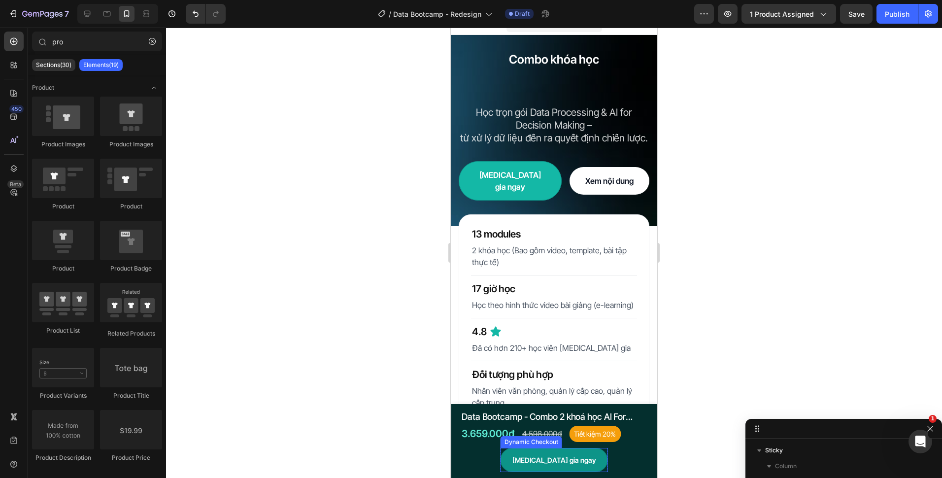
click at [577, 465] on button "[MEDICAL_DATA] gia ngay" at bounding box center [554, 460] width 107 height 24
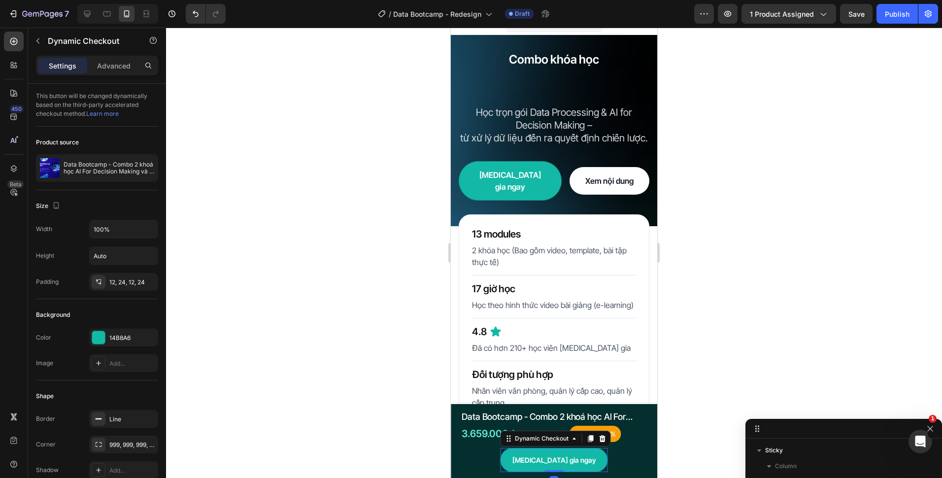
scroll to position [227, 0]
click at [115, 233] on input "100%" at bounding box center [124, 229] width 68 height 18
click at [149, 230] on icon "button" at bounding box center [149, 229] width 4 height 2
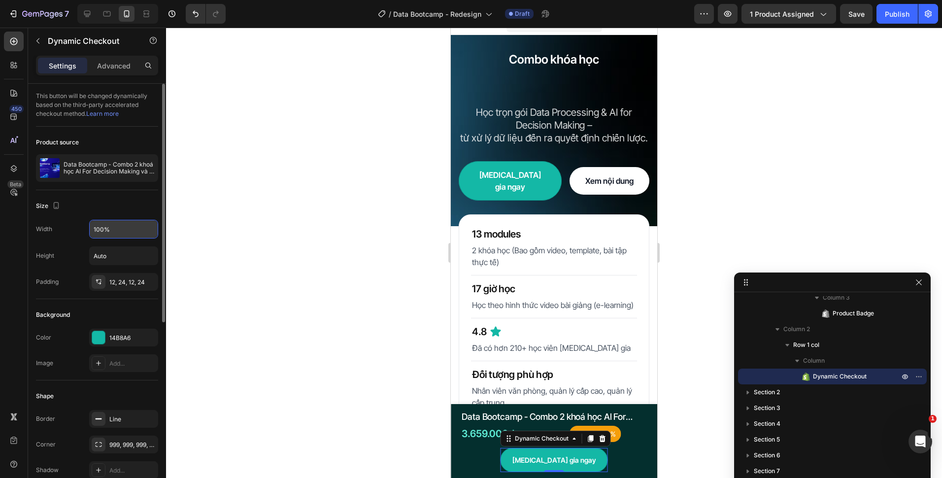
drag, startPoint x: 800, startPoint y: 431, endPoint x: 786, endPoint y: 268, distance: 163.2
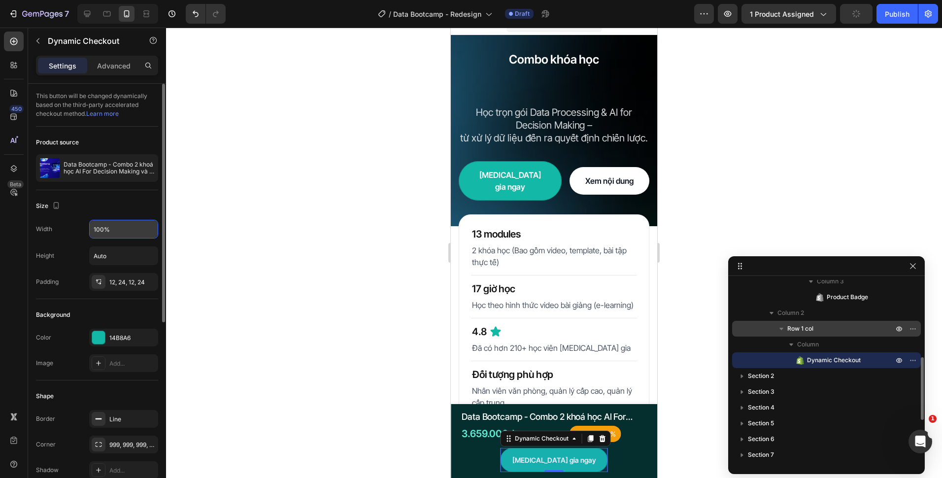
click at [797, 330] on span "Row 1 col" at bounding box center [800, 329] width 26 height 10
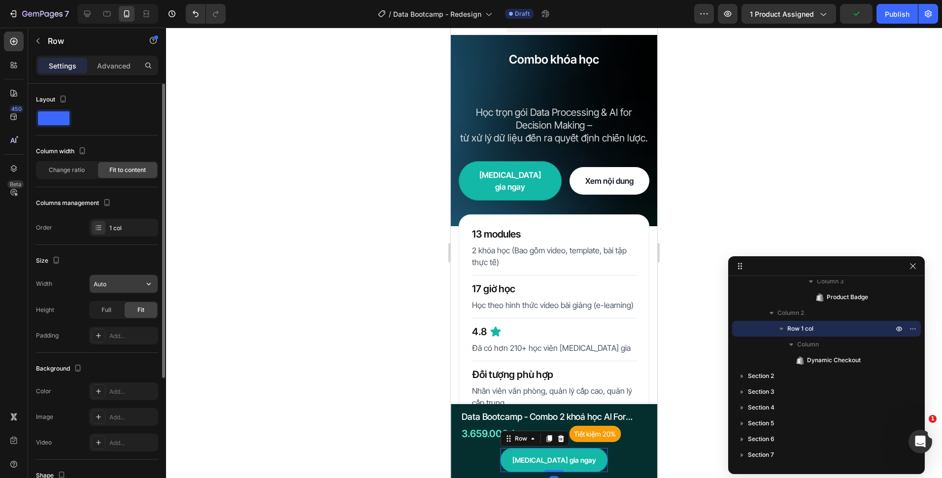
click at [124, 281] on input "Auto" at bounding box center [124, 284] width 68 height 18
click at [145, 282] on icon "button" at bounding box center [149, 284] width 10 height 10
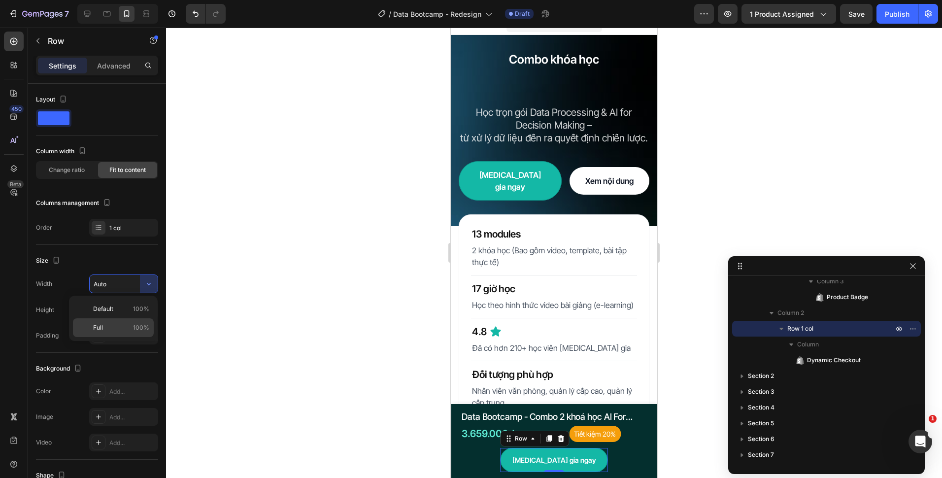
click at [130, 326] on p "Full 100%" at bounding box center [121, 327] width 56 height 9
type input "100%"
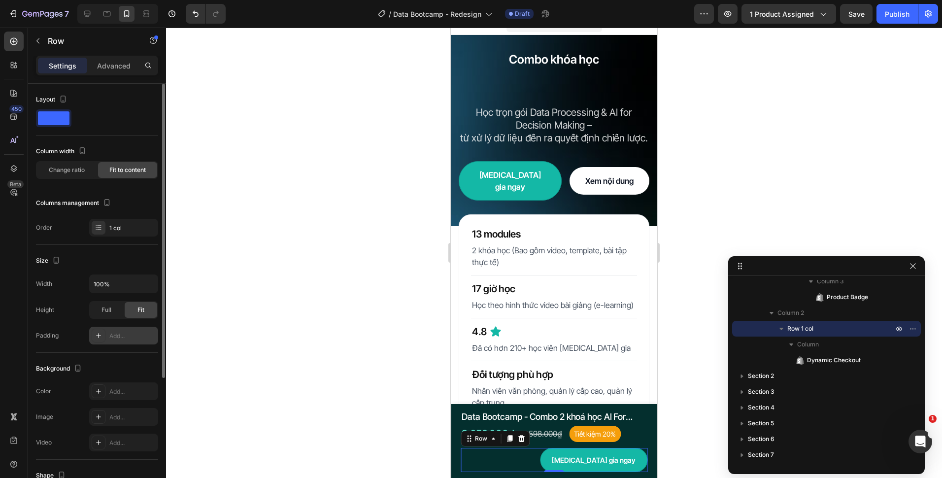
scroll to position [183, 0]
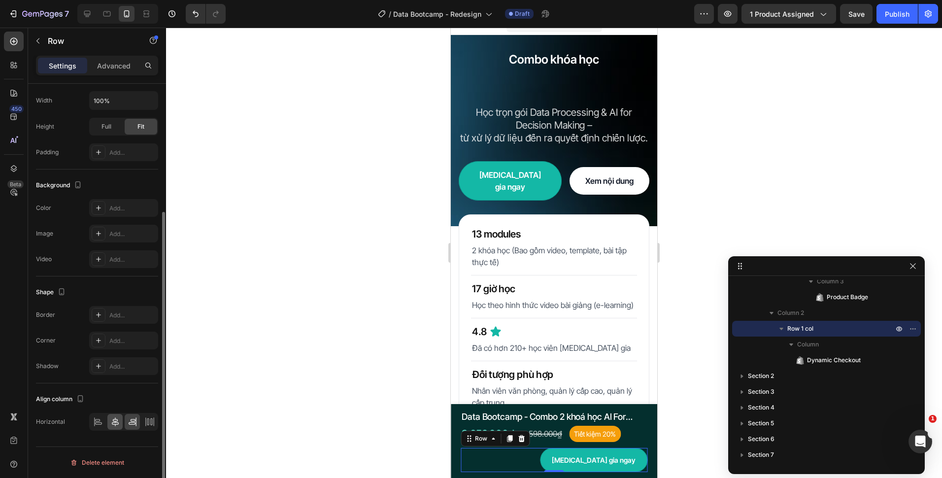
click at [118, 420] on icon at bounding box center [115, 422] width 10 height 10
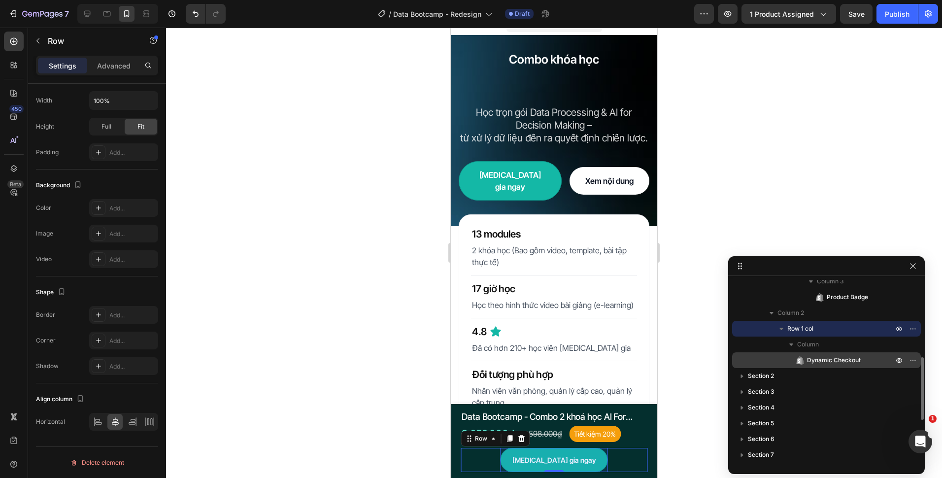
click at [815, 358] on span "Dynamic Checkout" at bounding box center [834, 360] width 54 height 10
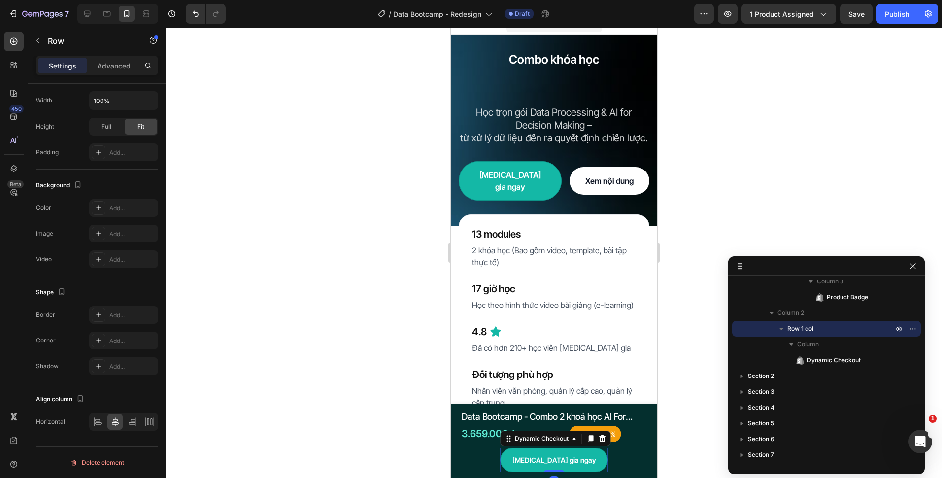
scroll to position [0, 0]
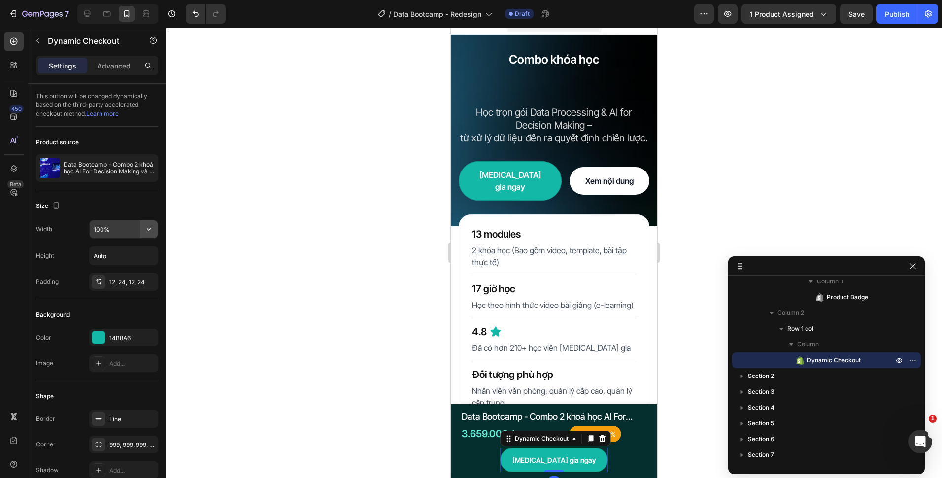
click at [154, 231] on button "button" at bounding box center [149, 229] width 18 height 18
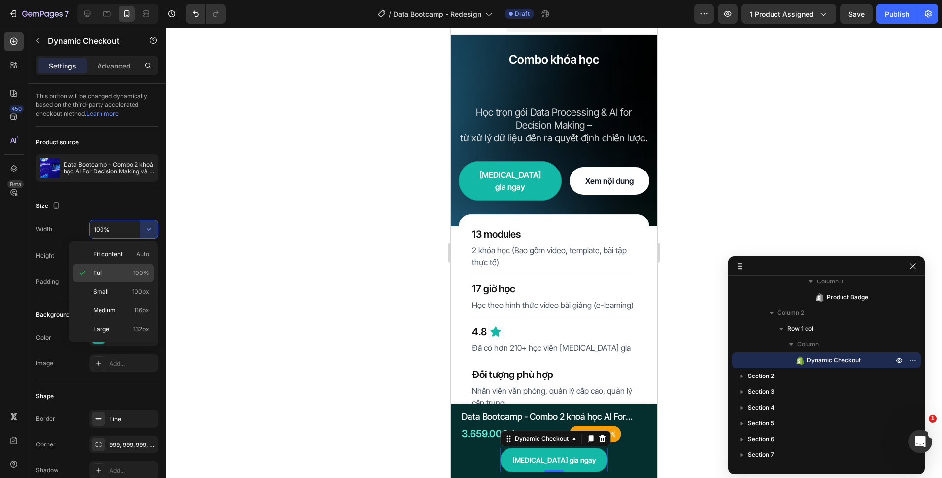
click at [138, 266] on div "Full 100%" at bounding box center [113, 273] width 81 height 19
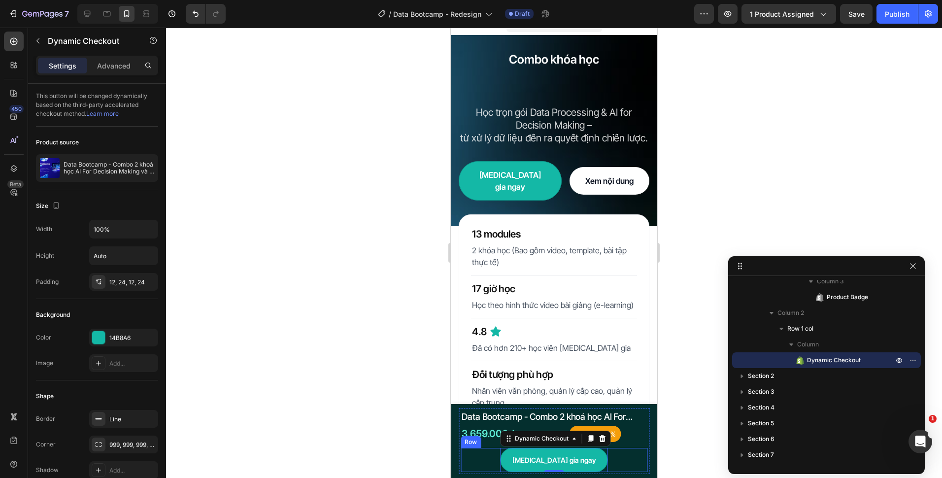
click at [598, 467] on div "Tham gia ngay Dynamic Checkout 0 Row" at bounding box center [554, 460] width 187 height 24
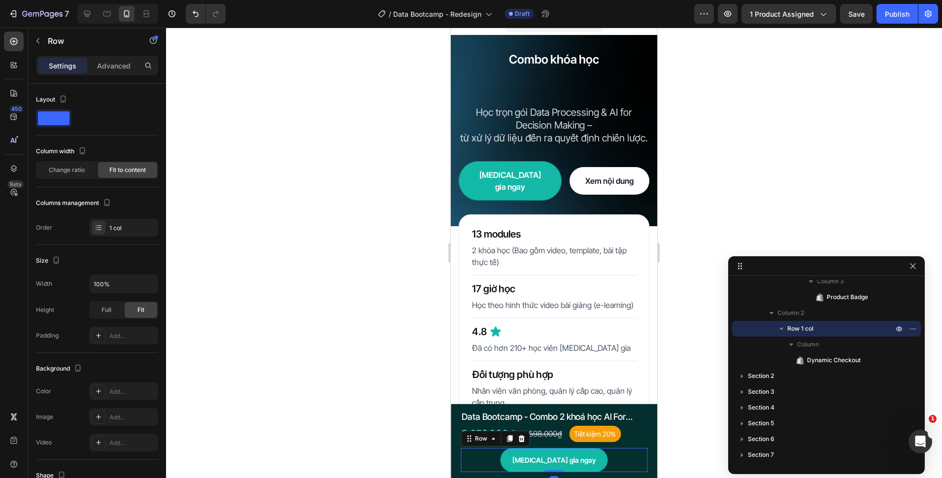
click at [585, 463] on div "[MEDICAL_DATA] gia ngay" at bounding box center [554, 460] width 107 height 24
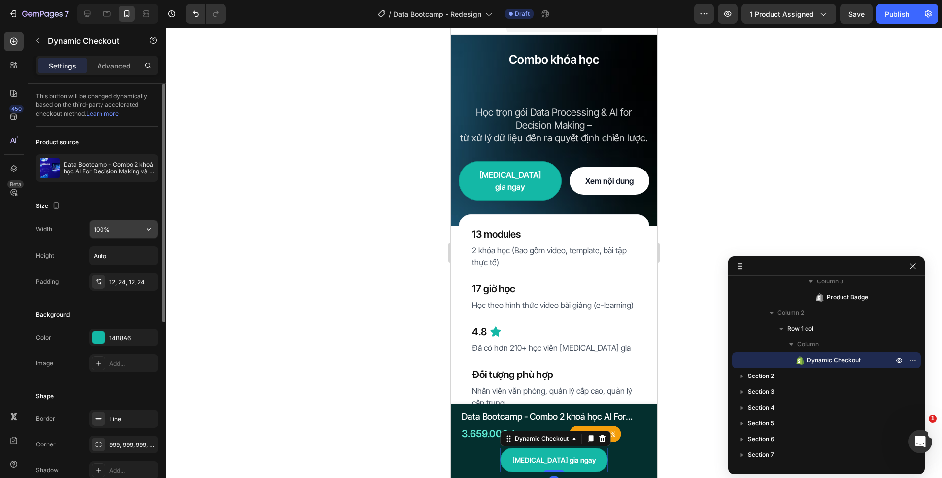
click at [137, 225] on input "100%" at bounding box center [124, 229] width 68 height 18
click at [148, 226] on icon "button" at bounding box center [149, 229] width 10 height 10
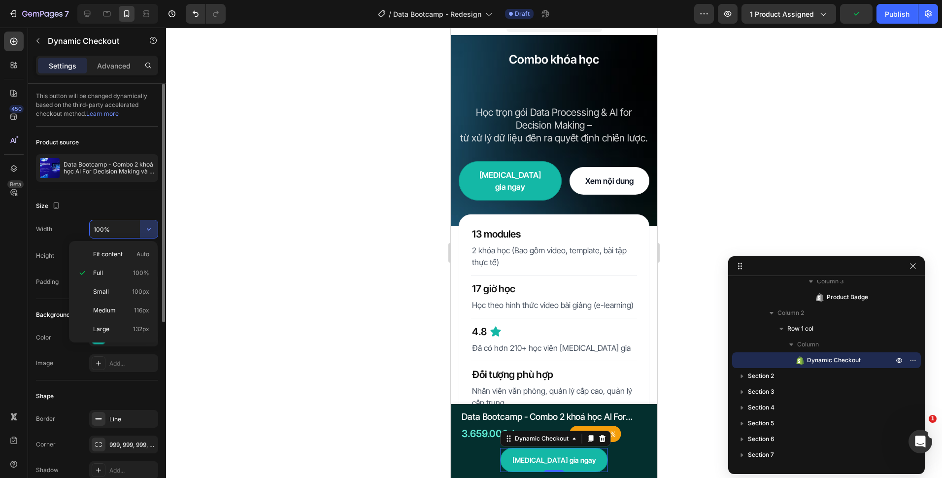
click at [124, 257] on p "Fit content Auto" at bounding box center [121, 254] width 56 height 9
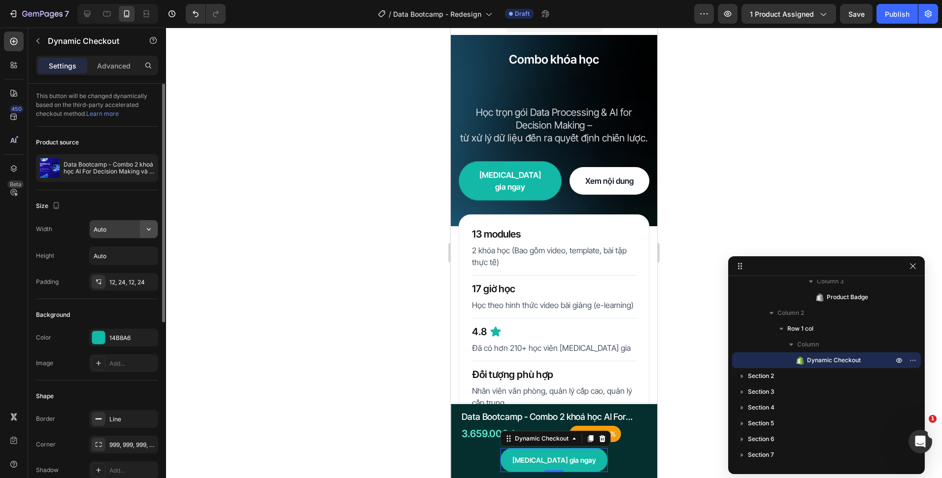
click at [149, 227] on icon "button" at bounding box center [149, 229] width 10 height 10
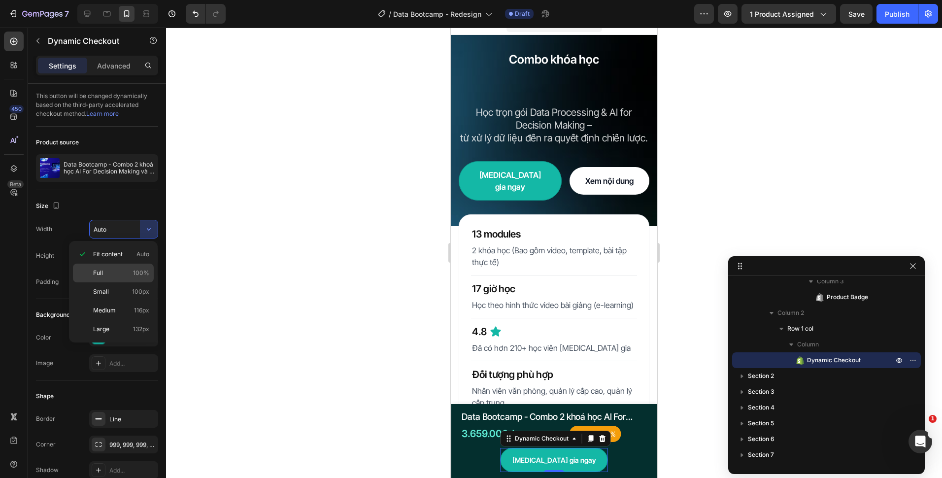
click at [127, 273] on p "Full 100%" at bounding box center [121, 272] width 56 height 9
type input "100%"
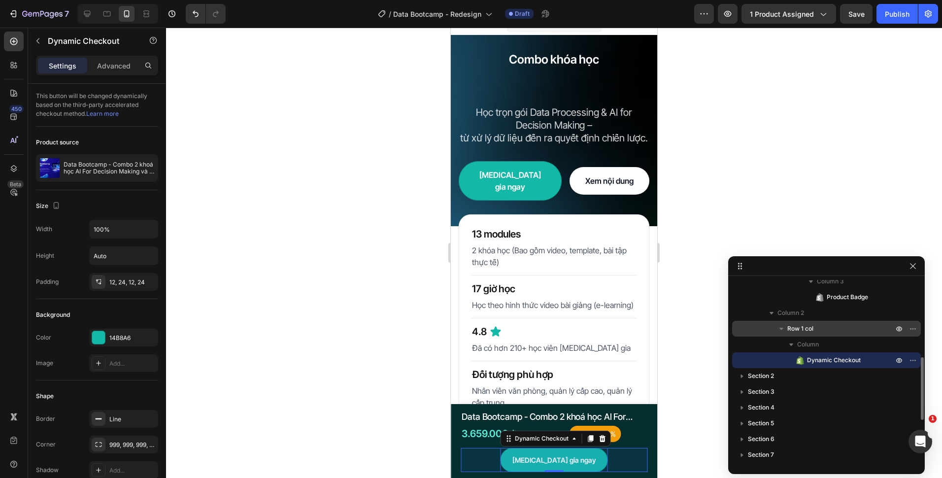
click at [847, 330] on p "Row 1 col" at bounding box center [841, 329] width 108 height 10
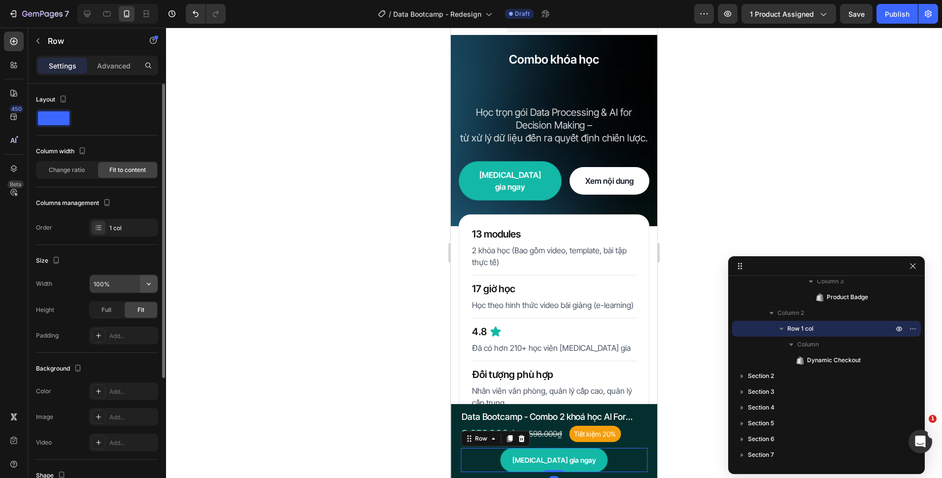
click at [145, 284] on icon "button" at bounding box center [149, 284] width 10 height 10
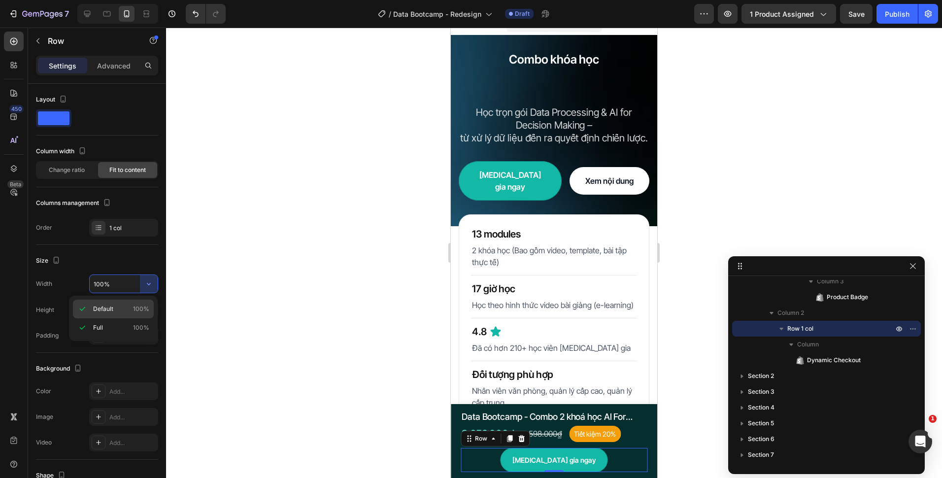
click at [129, 309] on p "Default 100%" at bounding box center [121, 308] width 56 height 9
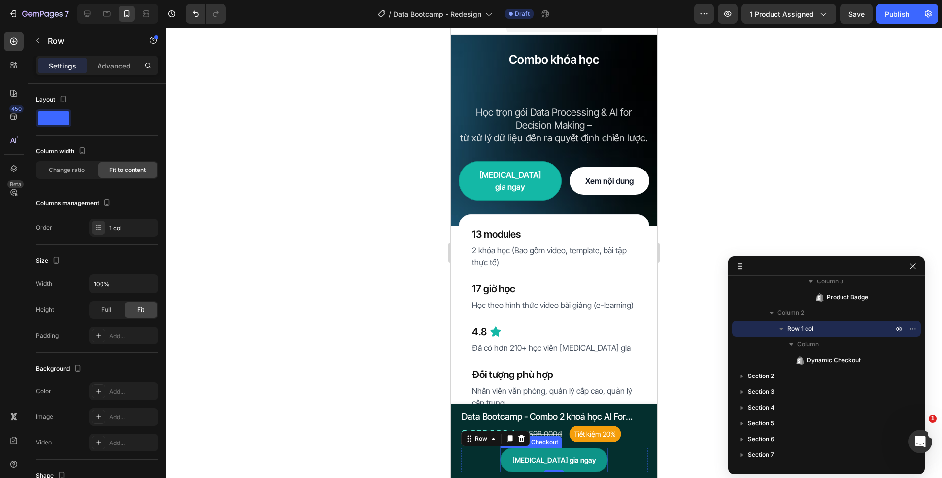
click at [519, 459] on button "[MEDICAL_DATA] gia ngay" at bounding box center [554, 460] width 107 height 24
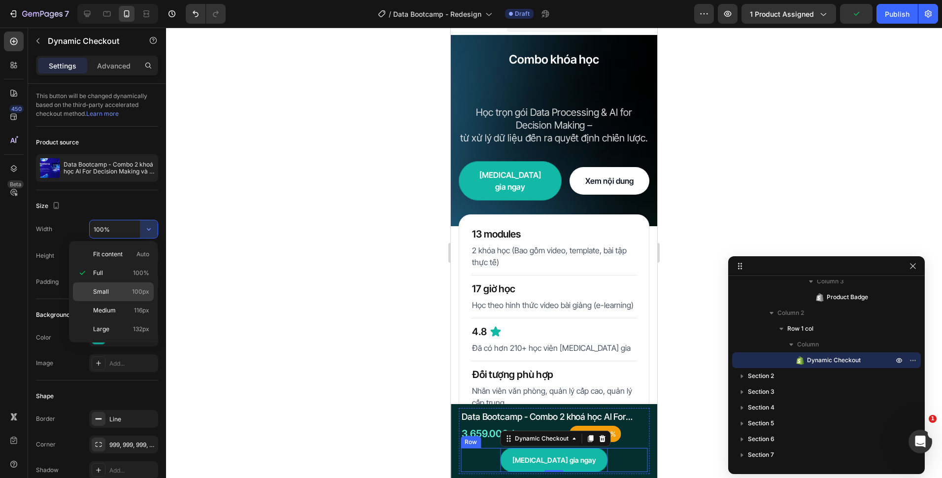
click at [138, 289] on span "100px" at bounding box center [140, 291] width 17 height 9
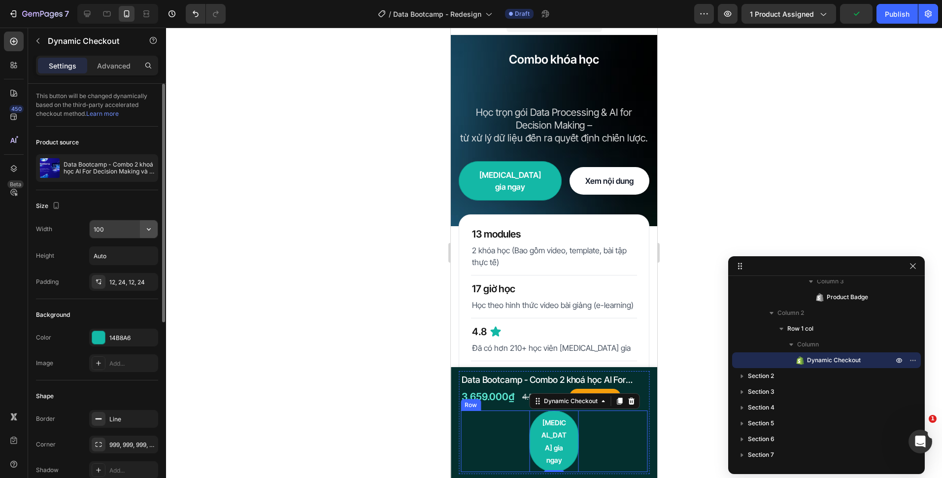
click at [148, 233] on icon "button" at bounding box center [149, 229] width 10 height 10
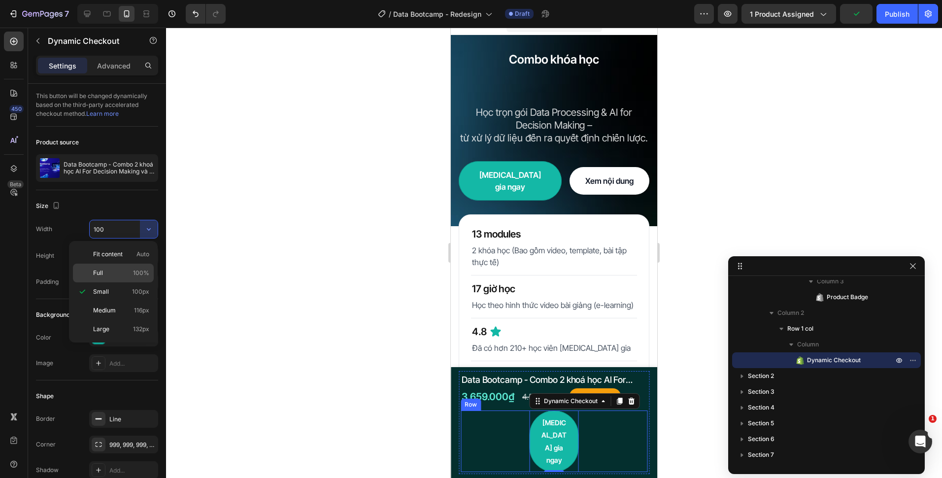
click at [132, 269] on p "Full 100%" at bounding box center [121, 272] width 56 height 9
type input "100%"
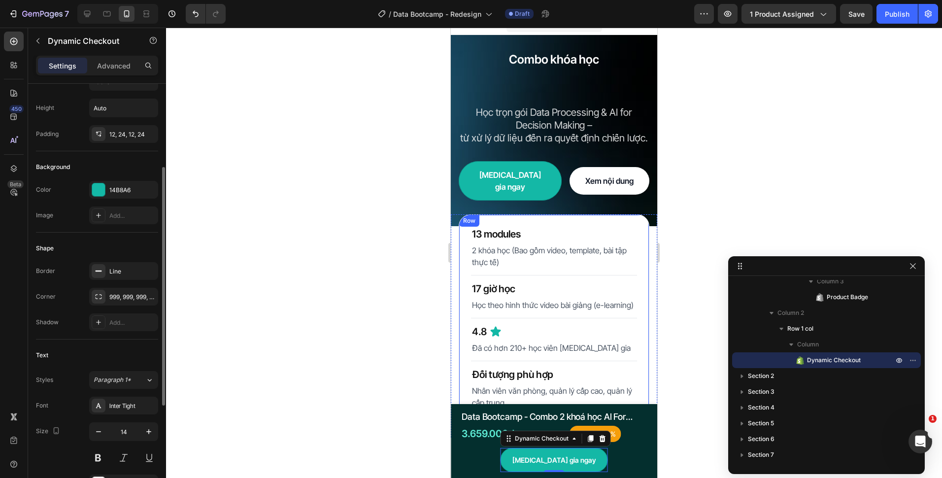
scroll to position [246, 0]
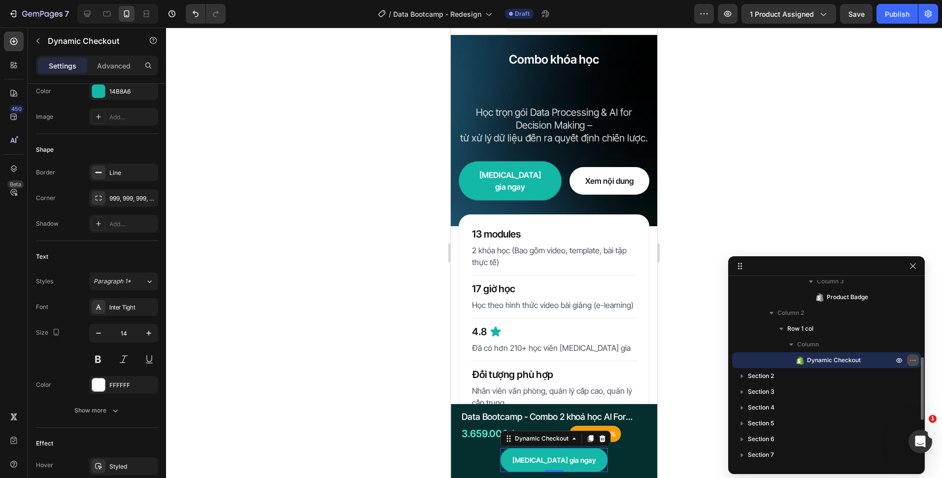
click at [916, 357] on icon "button" at bounding box center [913, 360] width 8 height 8
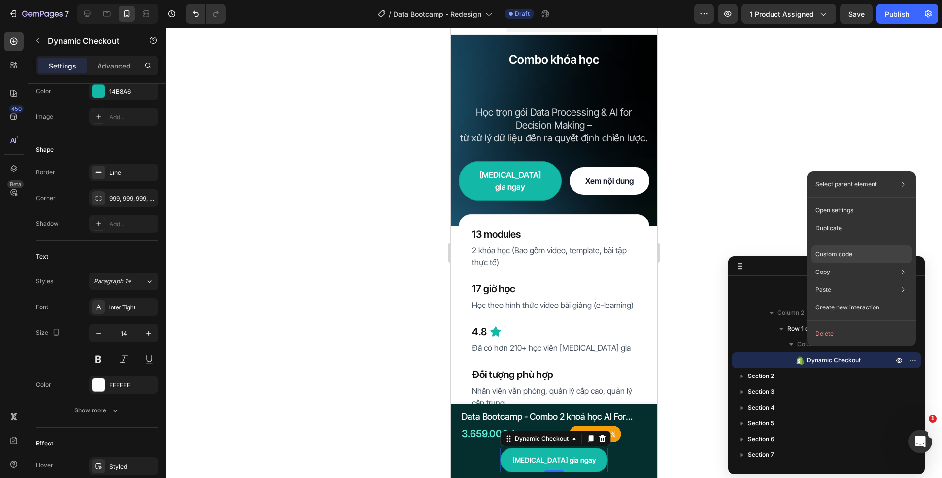
click at [846, 255] on p "Custom code" at bounding box center [833, 254] width 37 height 9
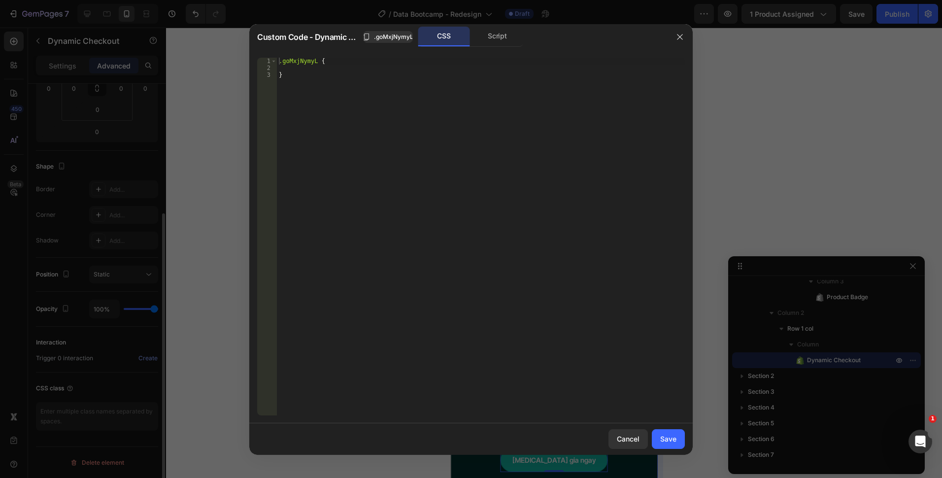
click at [679, 41] on button "button" at bounding box center [680, 37] width 16 height 16
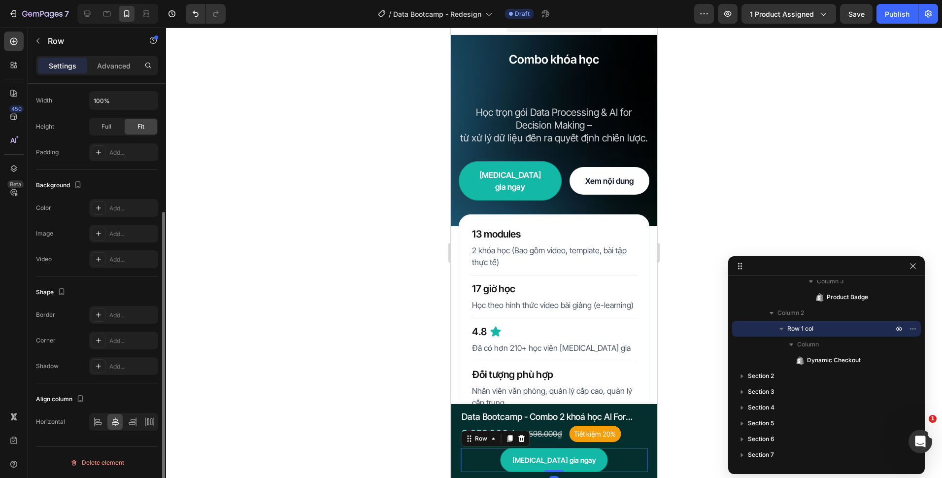
click at [606, 452] on div "Tham gia ngay Dynamic Checkout Row 0" at bounding box center [554, 460] width 187 height 24
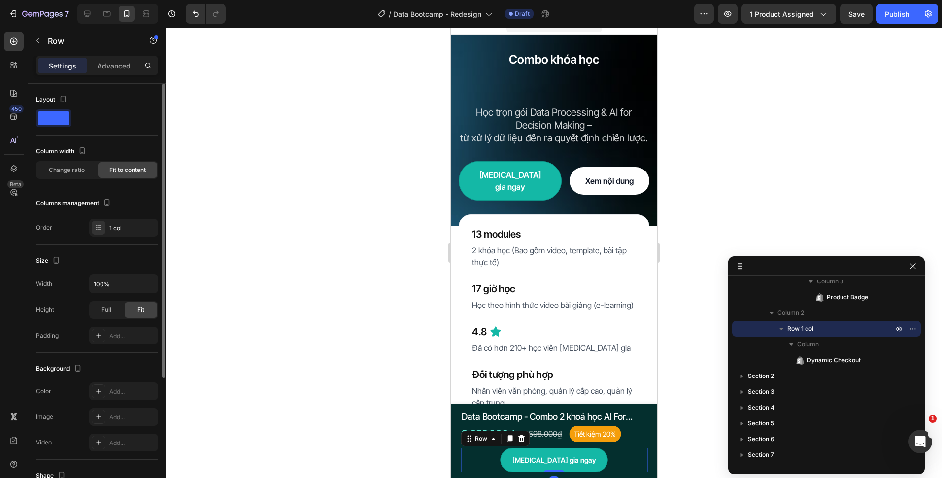
click at [591, 457] on div "Tham gia ngay Dynamic Checkout Row 0" at bounding box center [554, 460] width 187 height 24
click at [582, 461] on button "[MEDICAL_DATA] gia ngay" at bounding box center [554, 460] width 107 height 24
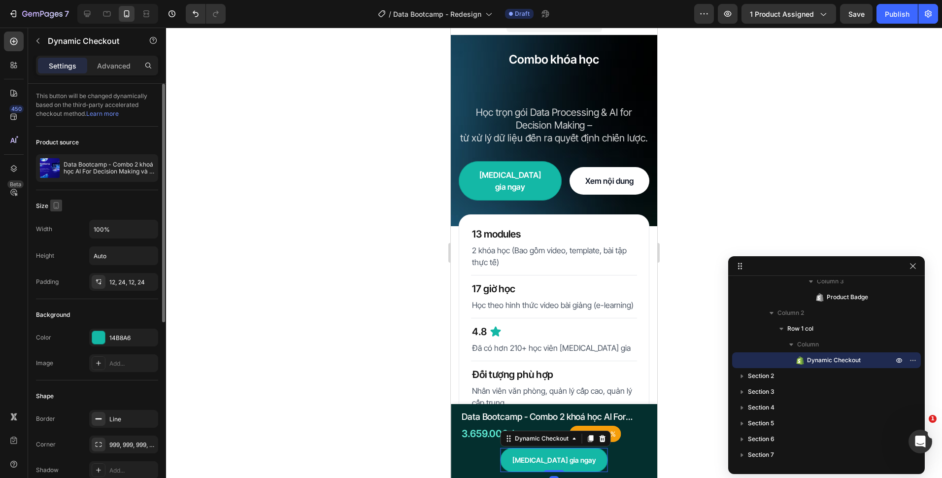
click at [53, 206] on icon "button" at bounding box center [56, 206] width 10 height 10
click at [54, 203] on icon "button" at bounding box center [56, 206] width 10 height 10
click at [93, 9] on div at bounding box center [87, 14] width 16 height 16
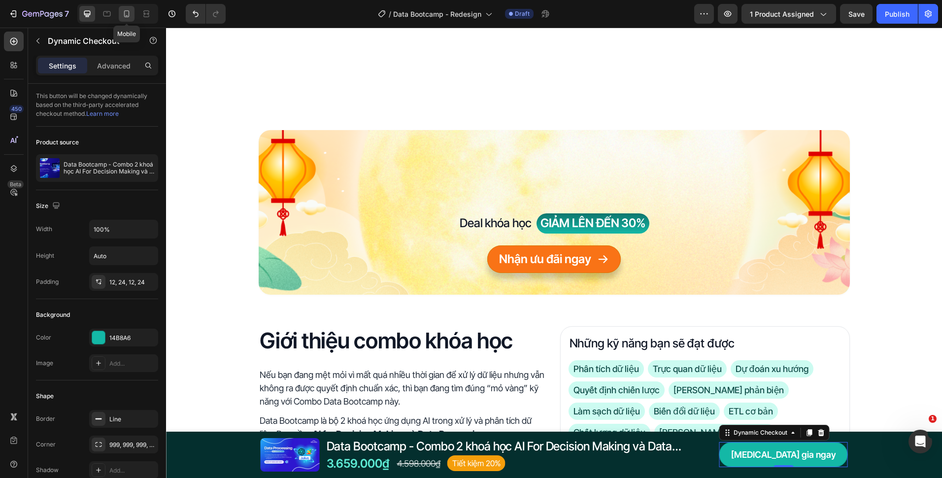
scroll to position [393, 0]
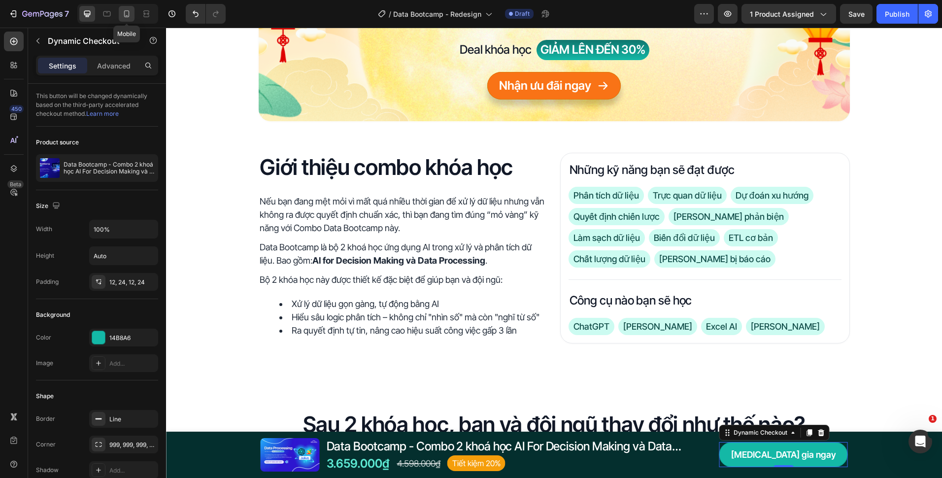
click at [129, 11] on icon at bounding box center [126, 13] width 5 height 7
type input "14"
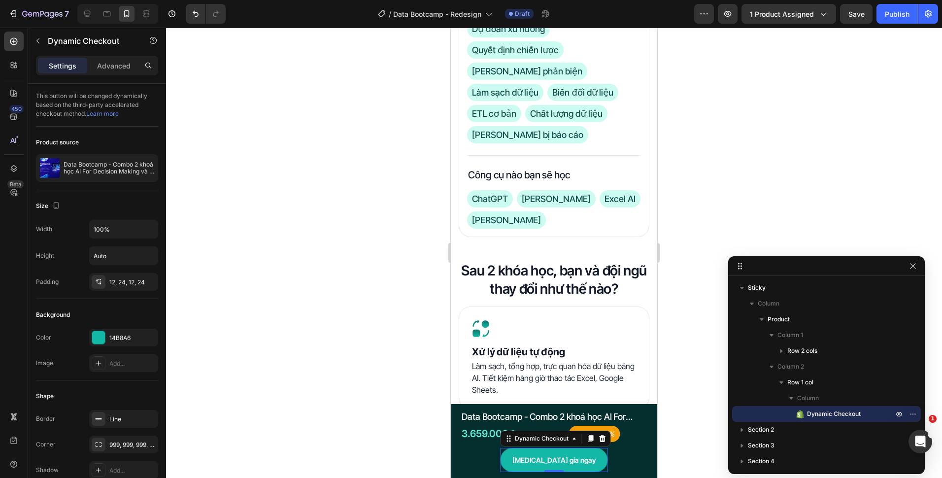
scroll to position [778, 0]
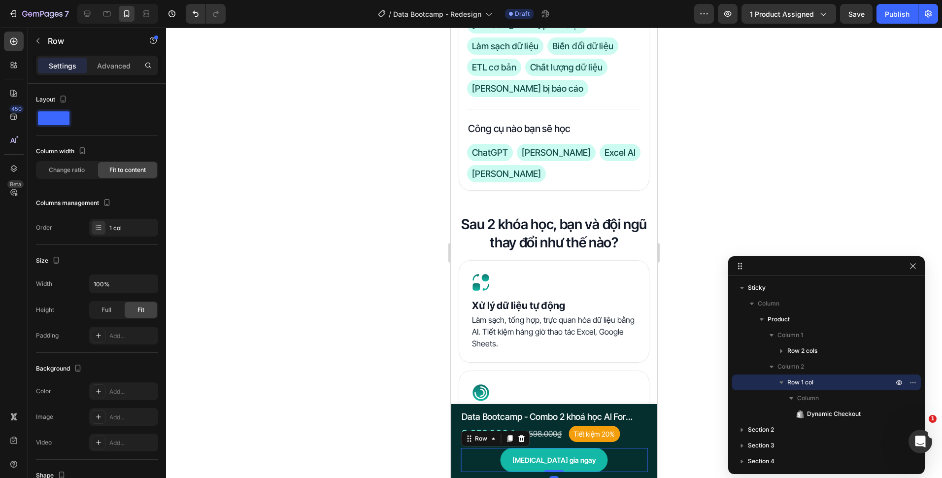
click at [587, 458] on div "Tham gia ngay Dynamic Checkout Row 0" at bounding box center [554, 460] width 187 height 24
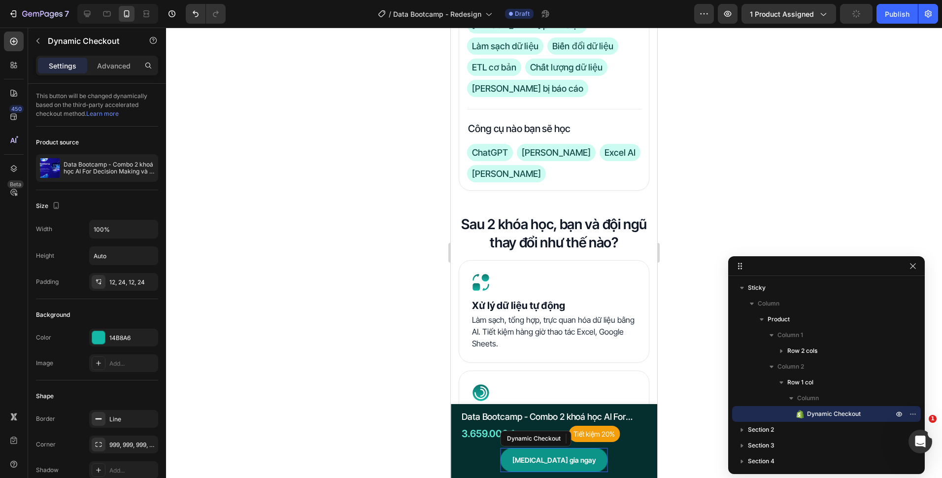
click at [582, 460] on button "[MEDICAL_DATA] gia ngay" at bounding box center [554, 460] width 107 height 24
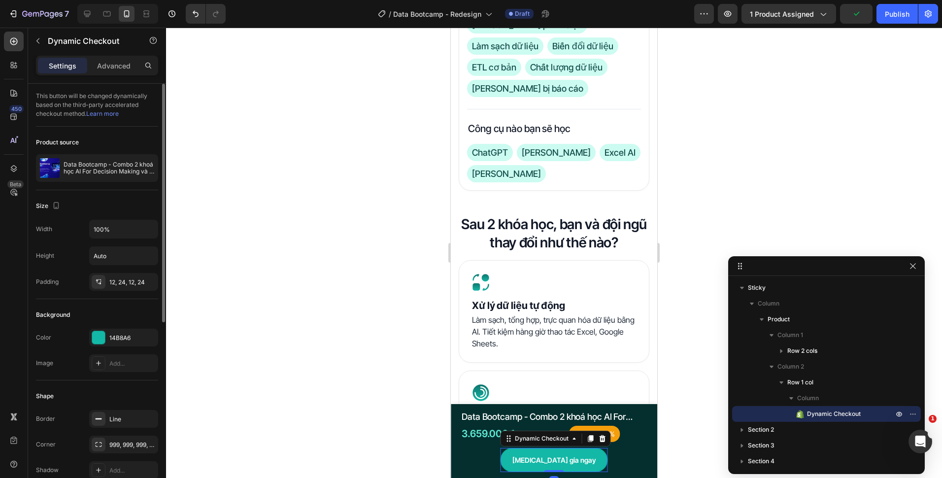
scroll to position [325, 0]
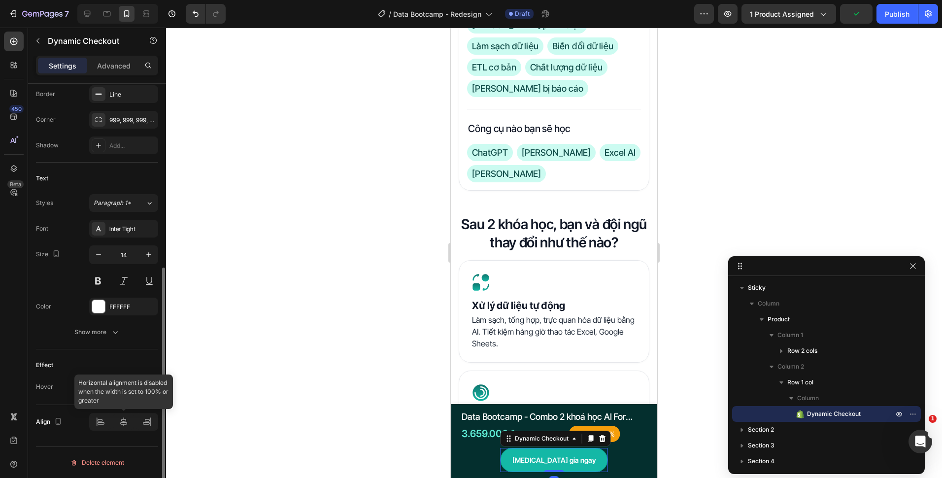
click at [100, 422] on div at bounding box center [123, 422] width 69 height 18
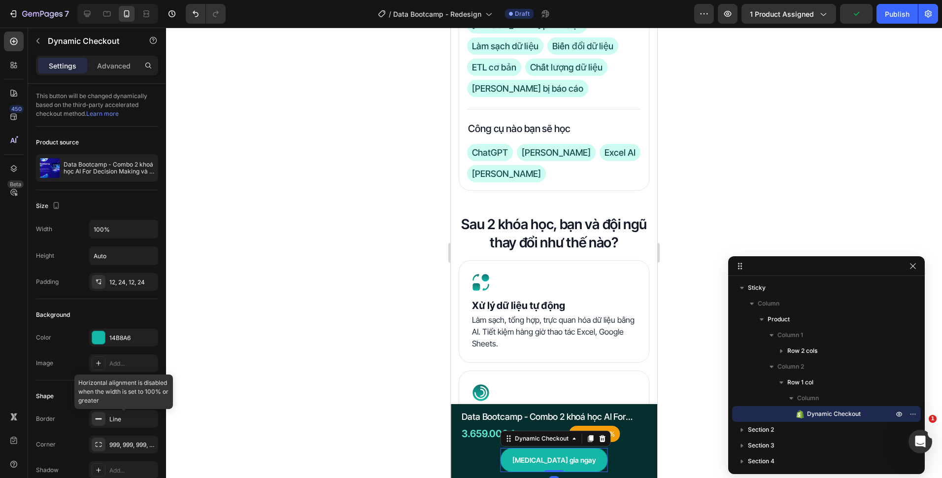
scroll to position [325, 0]
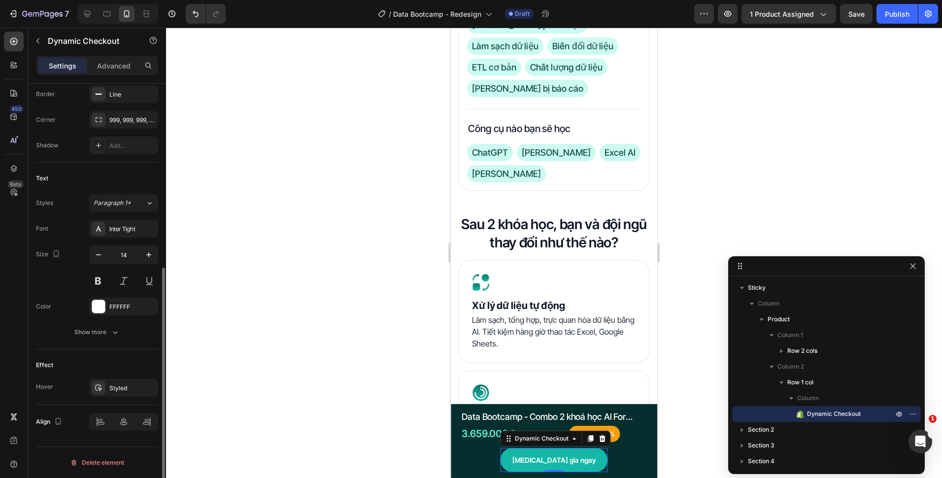
click at [118, 357] on div "Effect" at bounding box center [97, 365] width 122 height 16
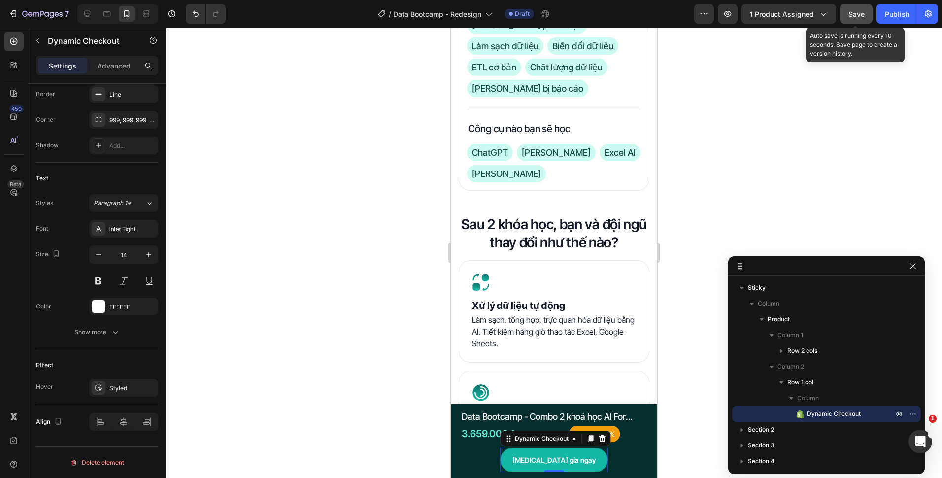
click at [852, 18] on div "Save" at bounding box center [856, 14] width 16 height 10
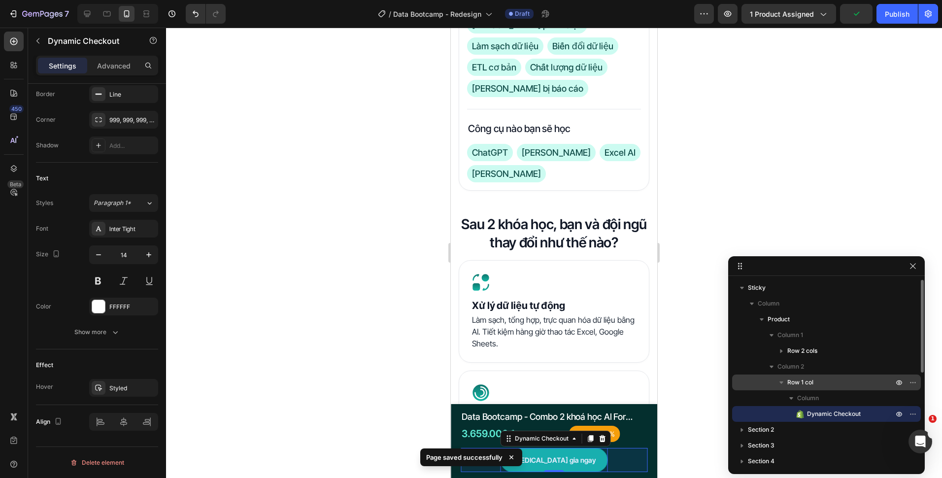
click at [814, 381] on p "Row 1 col" at bounding box center [841, 382] width 108 height 10
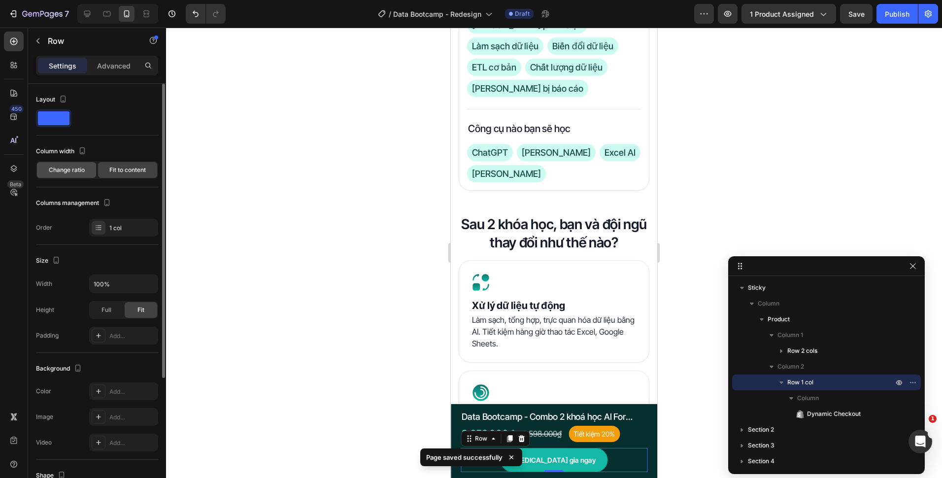
click at [68, 167] on span "Change ratio" at bounding box center [67, 170] width 36 height 9
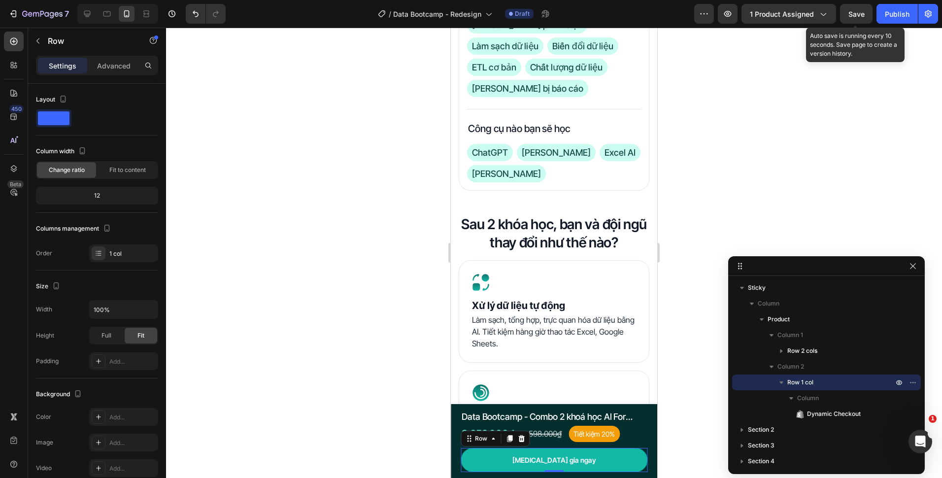
click at [858, 19] on button "Save" at bounding box center [856, 14] width 33 height 20
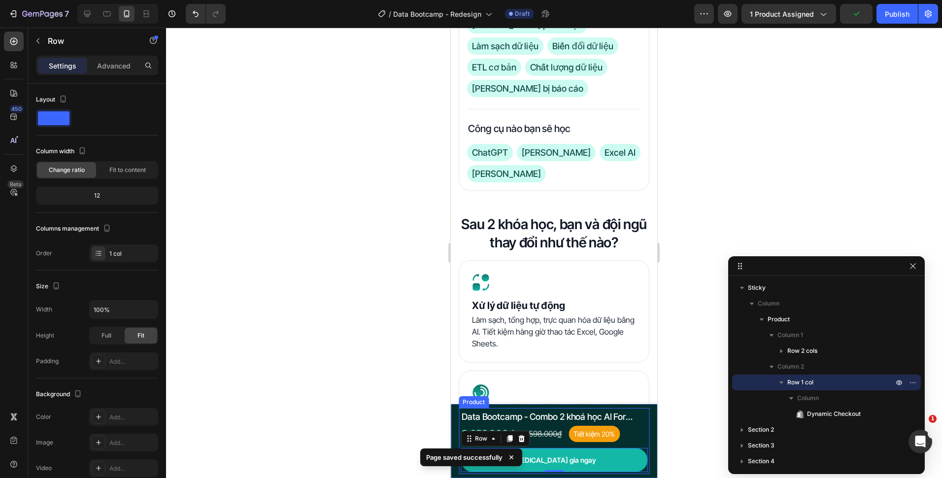
click at [628, 442] on div "Product Images Data Bootcamp - Combo 2 khoá học AI For Decision Making và Data …" at bounding box center [554, 429] width 187 height 38
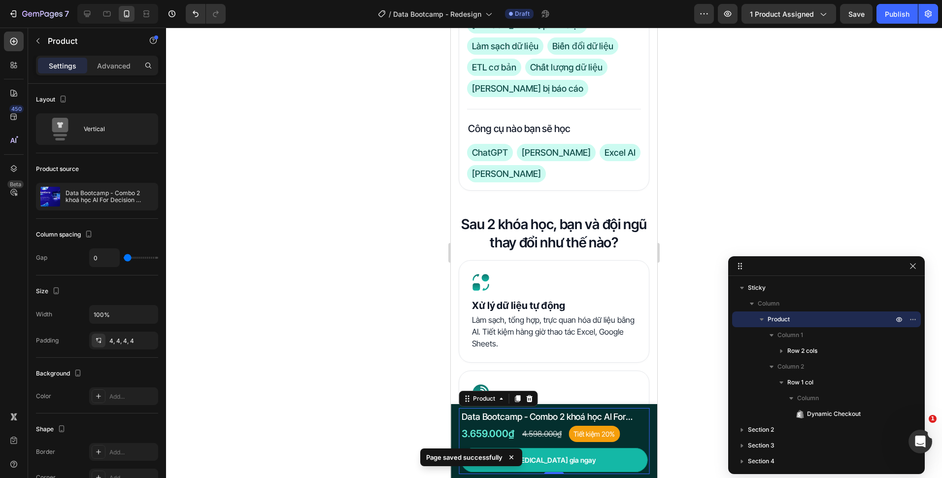
click at [325, 378] on div at bounding box center [554, 253] width 776 height 450
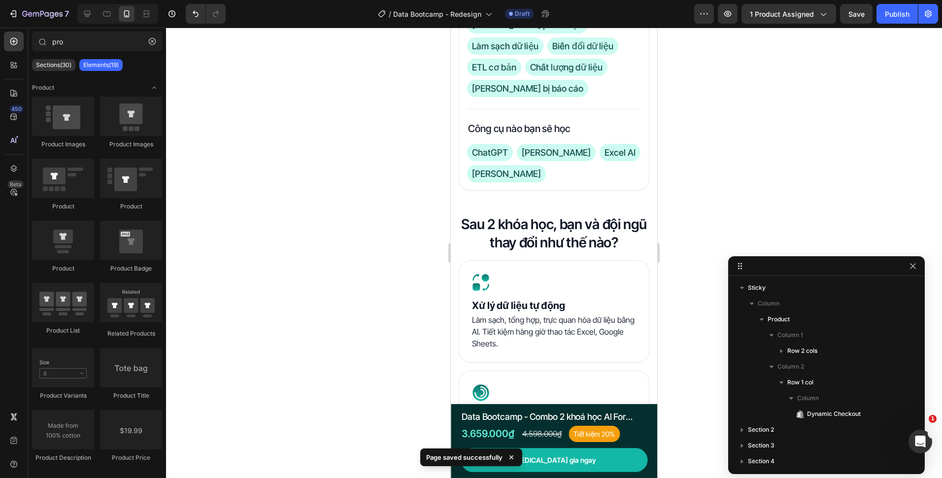
click at [463, 471] on div "Page saved successfully" at bounding box center [471, 459] width 106 height 30
click at [513, 460] on icon at bounding box center [511, 457] width 10 height 10
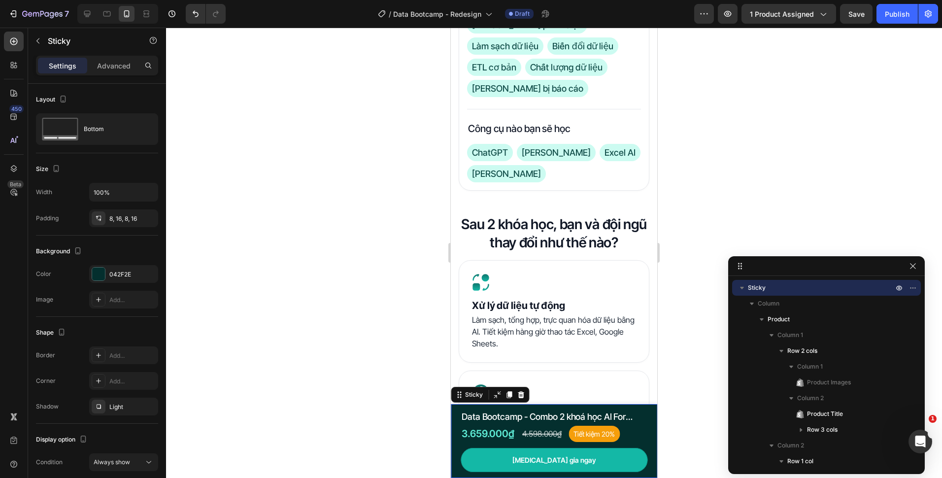
click at [457, 454] on div "Product Images Data Bootcamp - Combo 2 khoá học AI For Decision Making và Data …" at bounding box center [554, 441] width 206 height 74
drag, startPoint x: 455, startPoint y: 417, endPoint x: 845, endPoint y: 432, distance: 390.4
click at [455, 417] on div "Product Images Data Bootcamp - Combo 2 khoá học AI For Decision Making và Data …" at bounding box center [554, 441] width 206 height 74
click at [855, 18] on div "Save" at bounding box center [856, 14] width 16 height 10
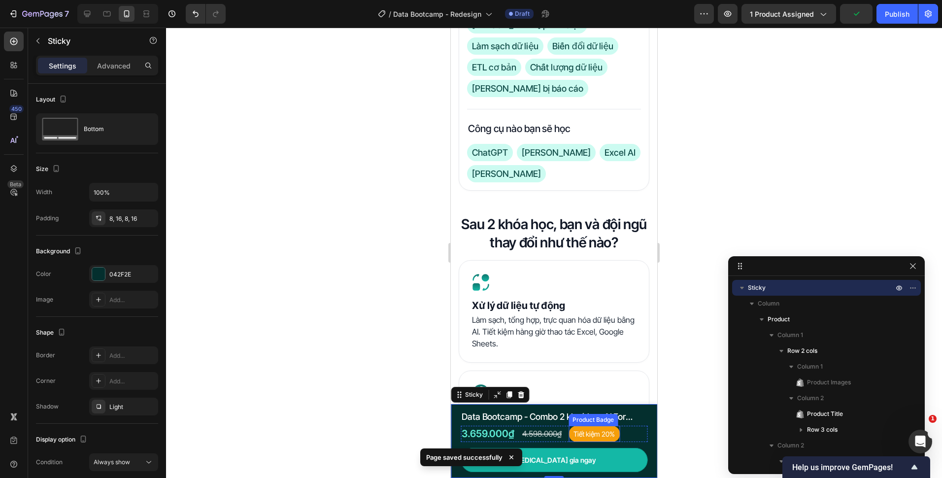
click at [607, 437] on pre "Tiết kiệm 20%" at bounding box center [593, 434] width 51 height 16
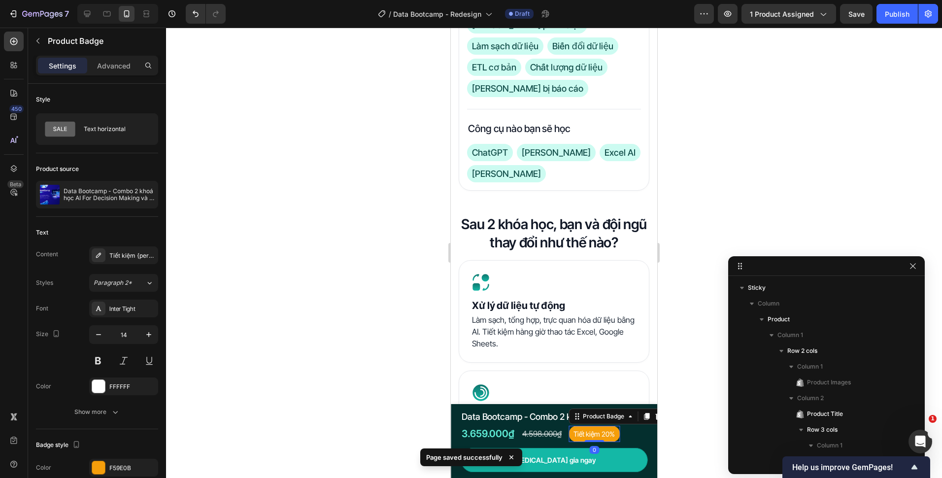
scroll to position [164, 0]
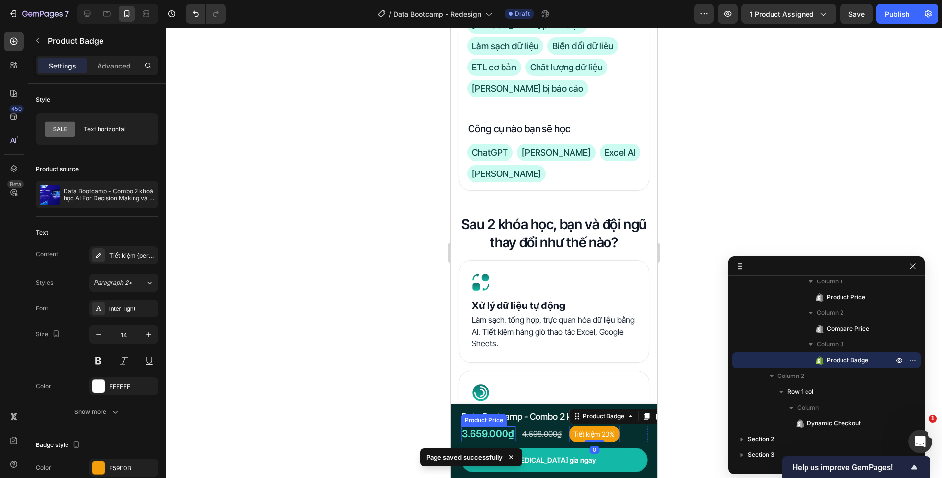
click at [504, 431] on div "3.659.000₫" at bounding box center [488, 433] width 55 height 15
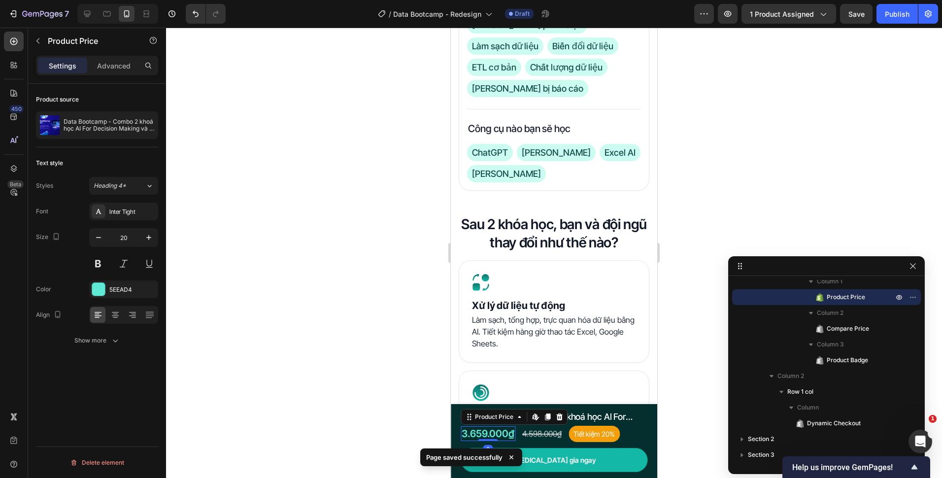
click at [368, 402] on div at bounding box center [554, 253] width 776 height 450
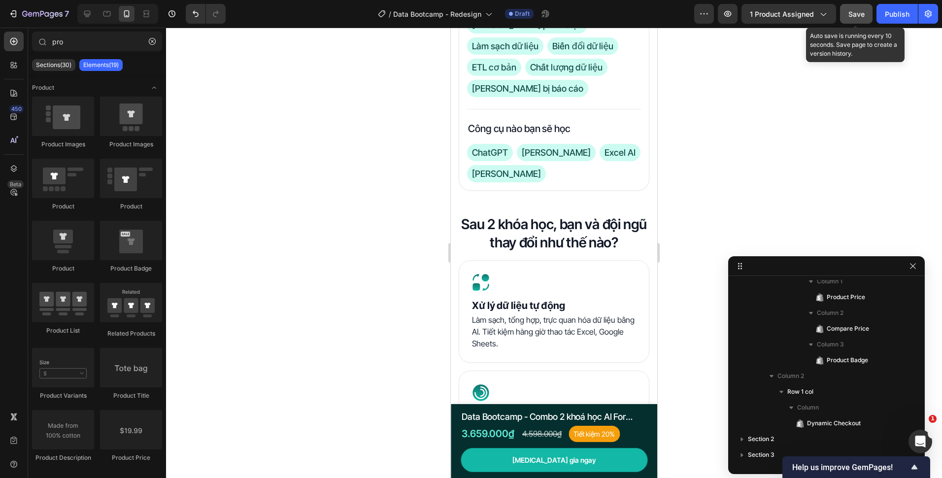
click at [845, 11] on button "Save" at bounding box center [856, 14] width 33 height 20
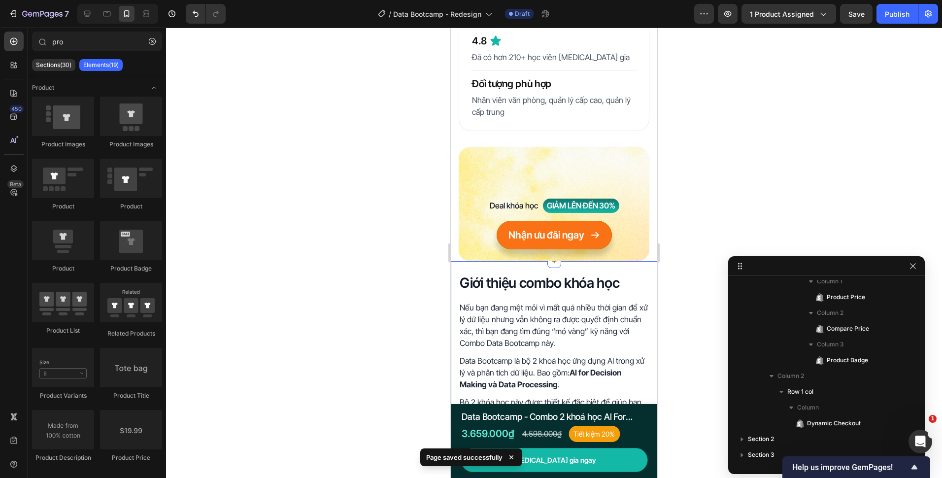
scroll to position [345, 0]
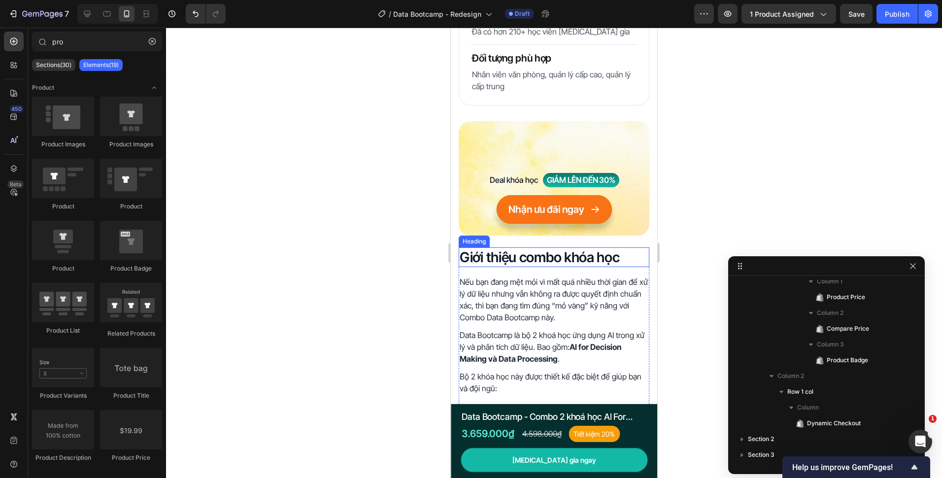
click at [510, 267] on h2 "Giới thiệu combo khóa học" at bounding box center [554, 257] width 191 height 20
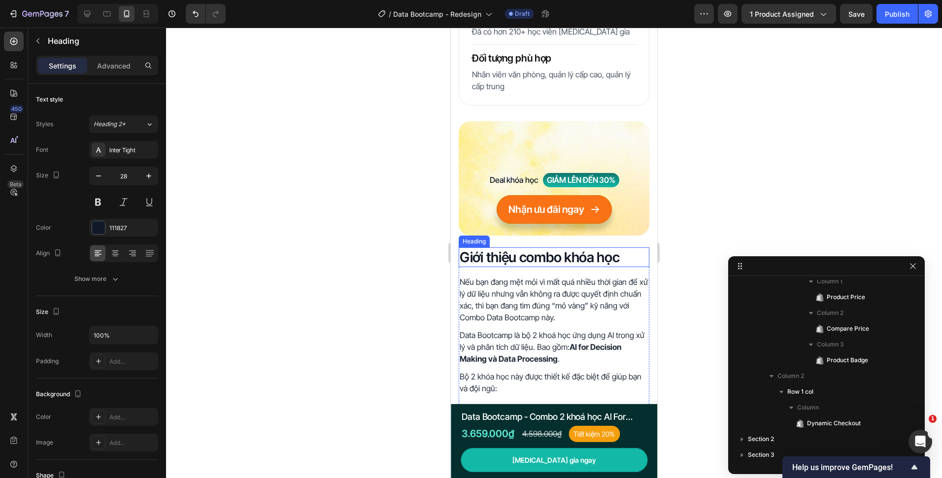
scroll to position [353, 0]
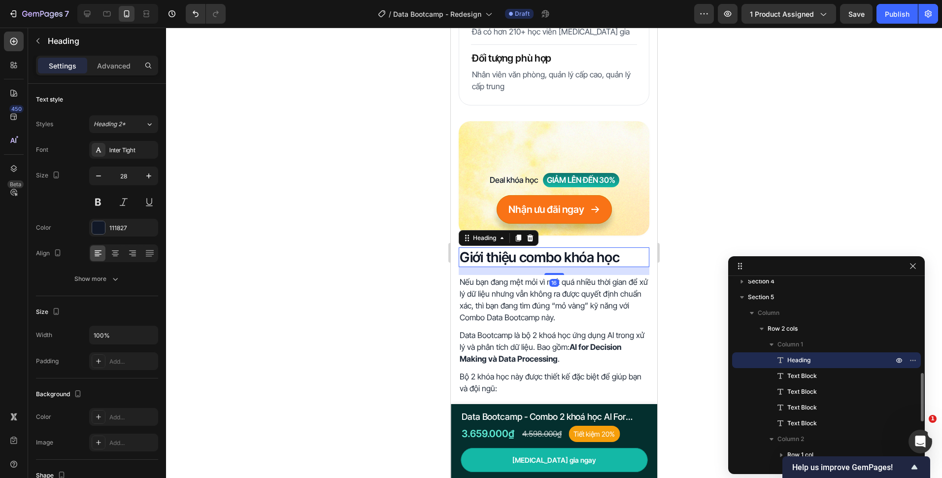
click at [421, 289] on div at bounding box center [554, 253] width 776 height 450
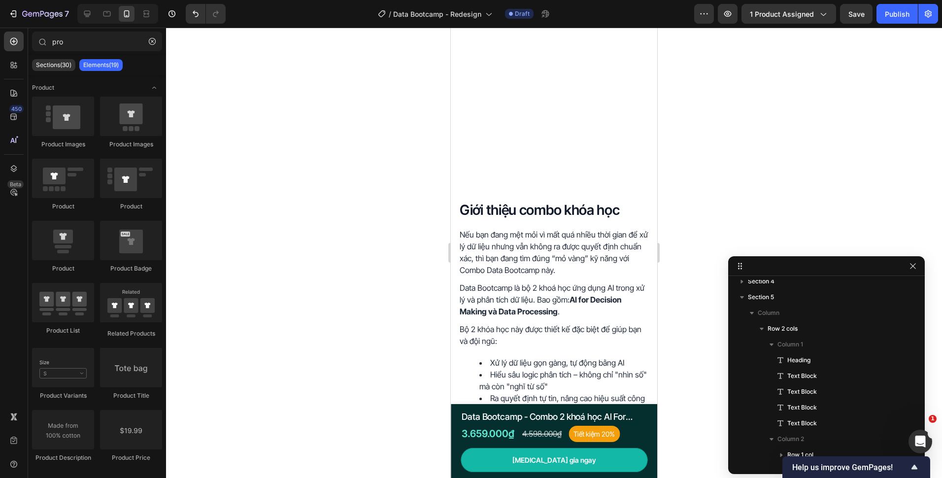
scroll to position [640, 0]
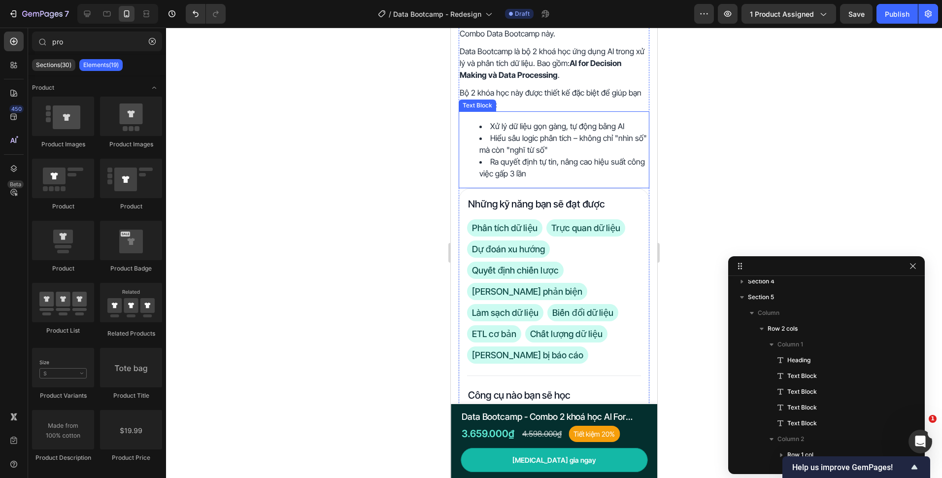
click at [605, 167] on li "Ra quyết định tự tin, nâng cao hiệu suất công việc gấp 3 lần" at bounding box center [563, 168] width 169 height 24
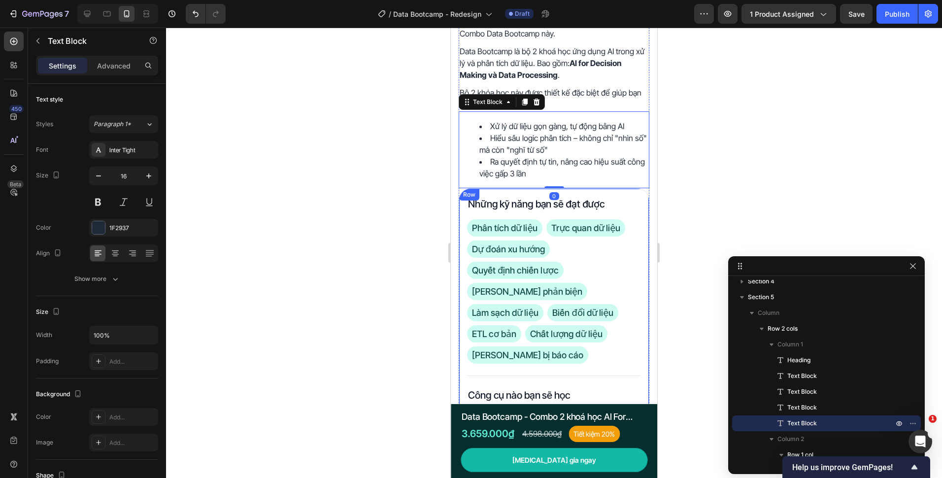
click at [612, 219] on div "Những kỹ năng bạn sẽ đạt được Heading Phân tích dữ liệu Trực quan dữ liệu Dự đo…" at bounding box center [554, 323] width 174 height 252
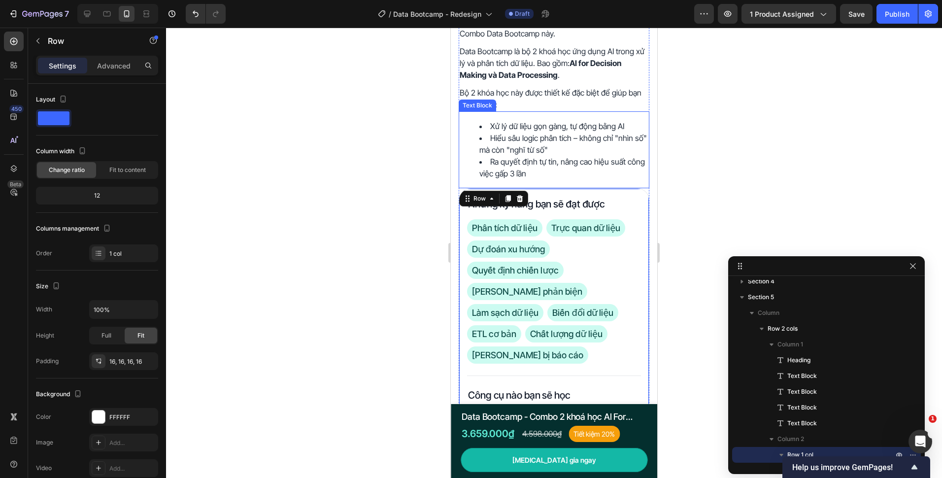
click at [620, 157] on li "Ra quyết định tự tin, nâng cao hiệu suất công việc gấp 3 lần" at bounding box center [563, 168] width 169 height 24
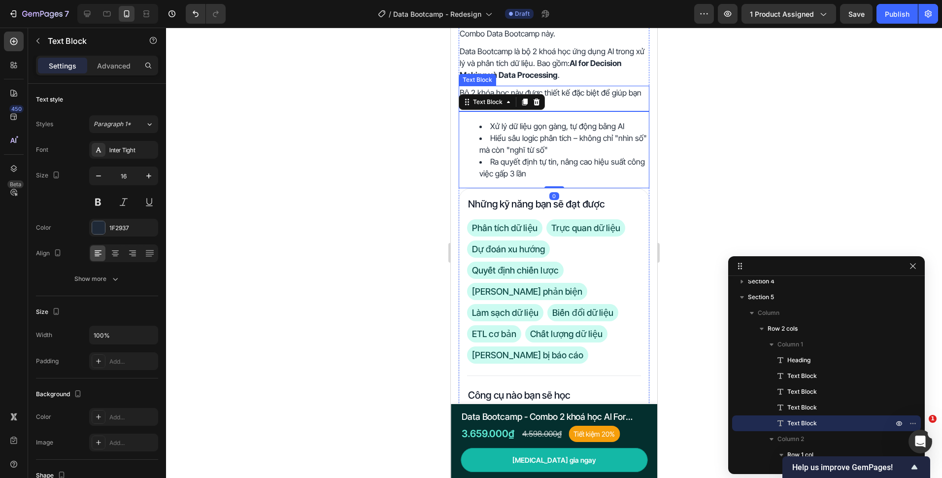
click at [615, 105] on p "Bộ 2 khóa học này được thiết kế đặc biệt để giúp bạn và đội ngũ:" at bounding box center [554, 99] width 189 height 24
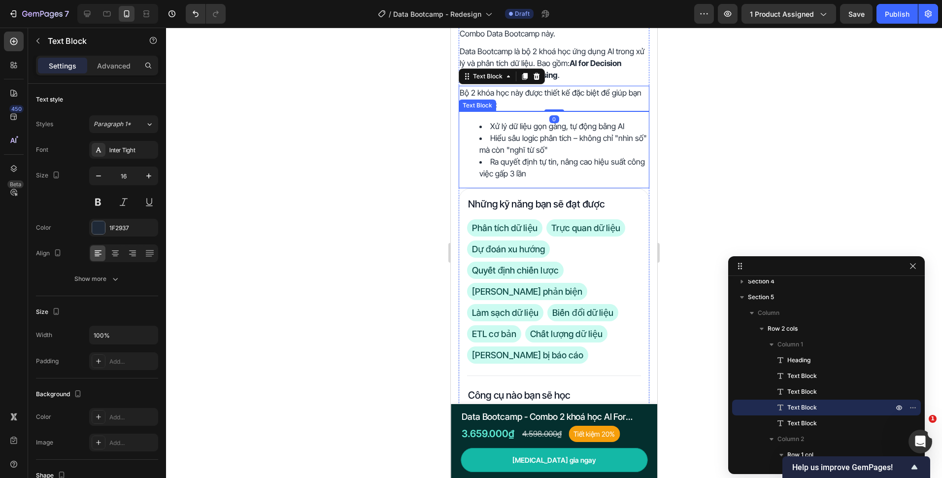
click at [620, 119] on div "Xử lý dữ liệu gọn gàng, tự động bằng AI Hiểu sâu logic phân tích – không chỉ "n…" at bounding box center [554, 149] width 191 height 77
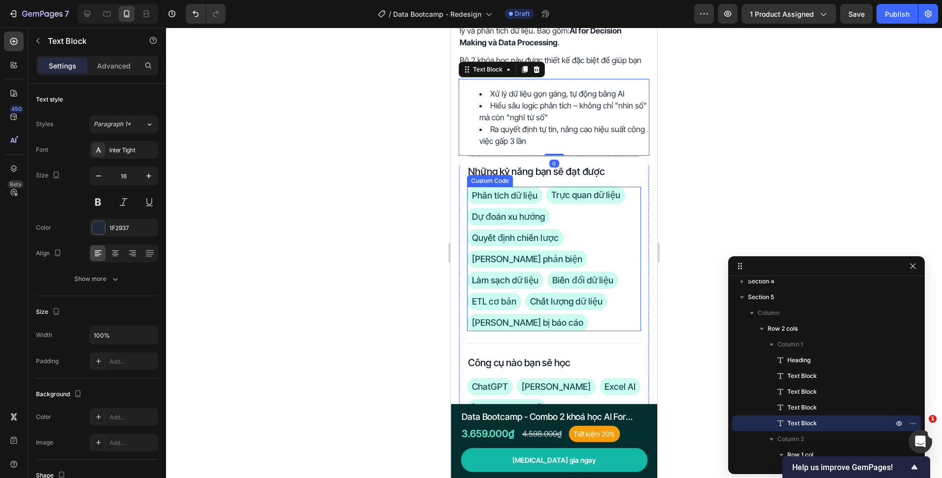
scroll to position [690, 0]
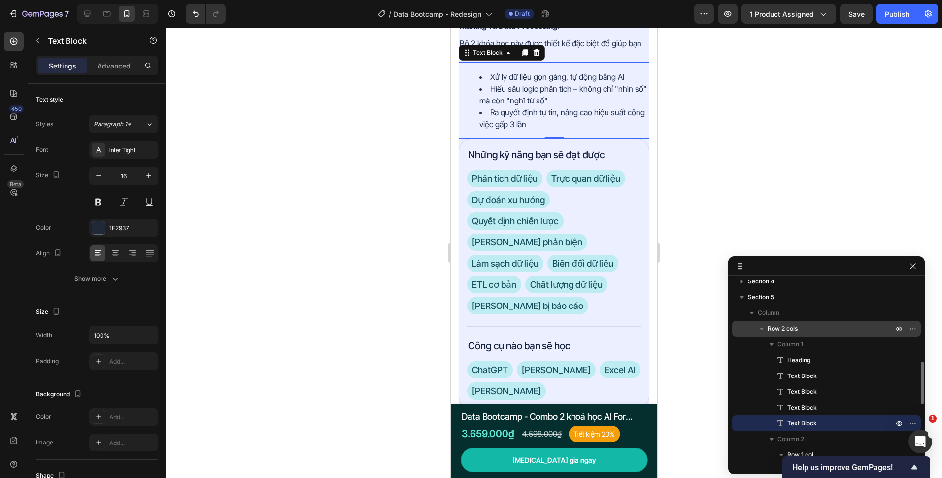
click at [815, 332] on p "Row 2 cols" at bounding box center [832, 329] width 128 height 10
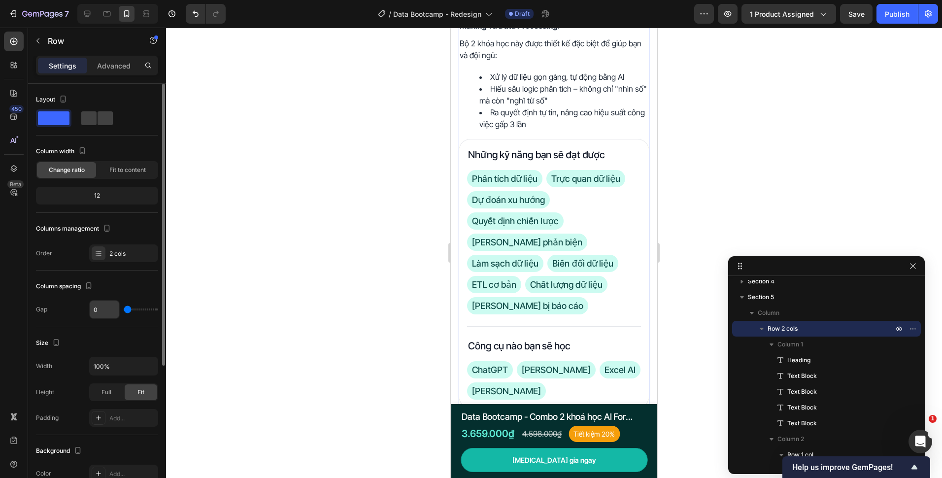
click at [104, 316] on input "0" at bounding box center [105, 310] width 30 height 18
type input "1"
type input "16"
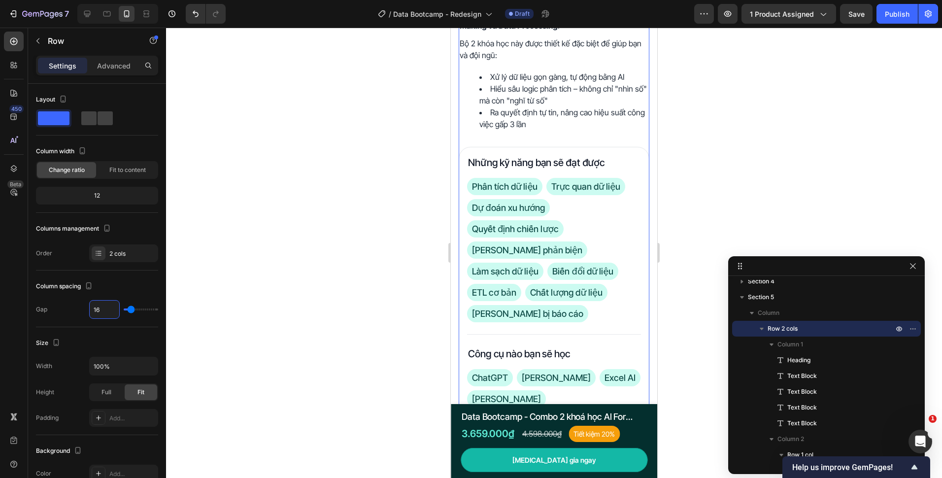
type input "16"
click at [389, 230] on div at bounding box center [554, 253] width 776 height 450
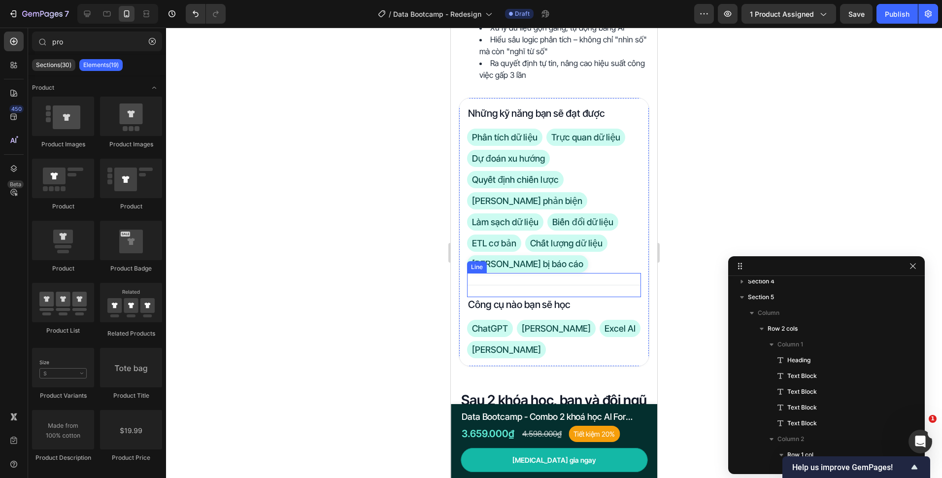
scroll to position [788, 0]
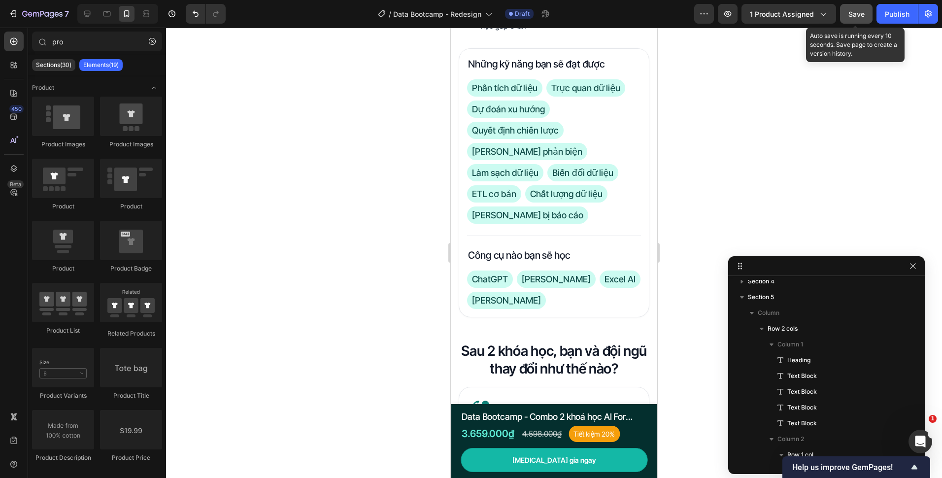
click at [845, 18] on button "Save" at bounding box center [856, 14] width 33 height 20
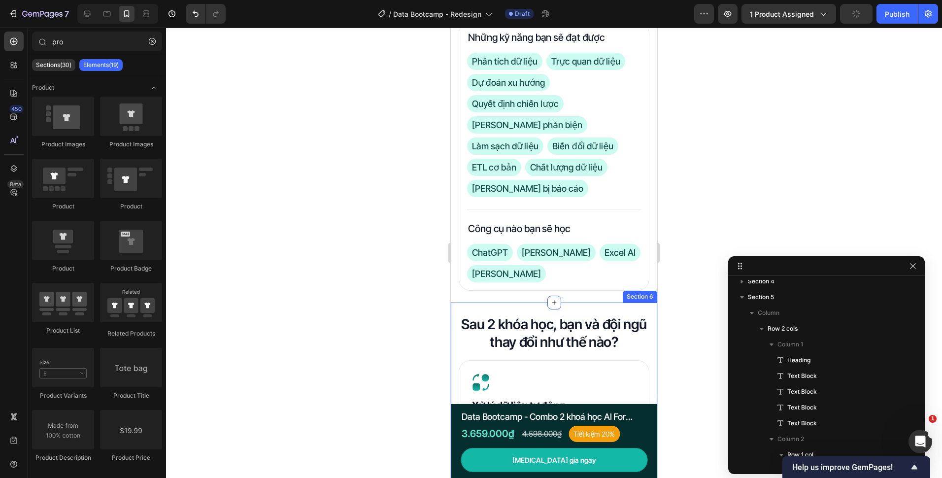
scroll to position [837, 0]
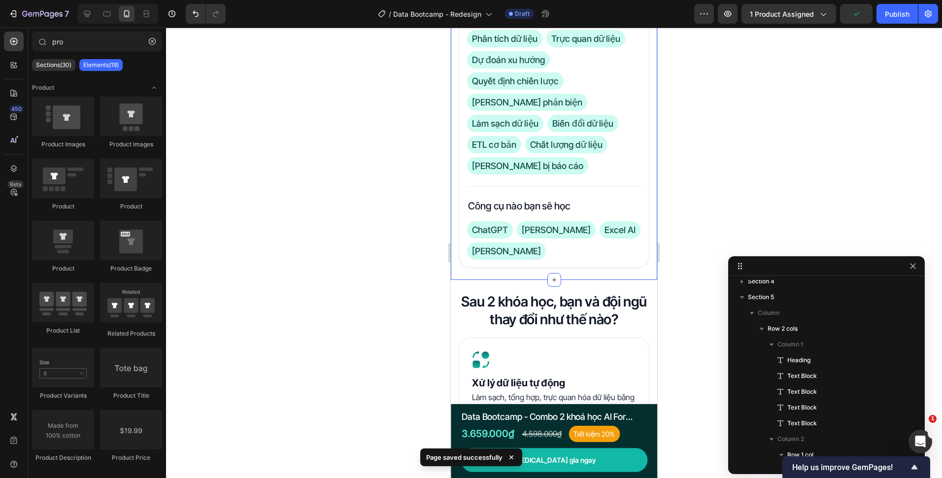
click at [605, 250] on div "Giới thiệu combo khóa học Heading Nếu bạn đang mệt mỏi vì mất quá nhiều thời gi…" at bounding box center [554, 17] width 206 height 525
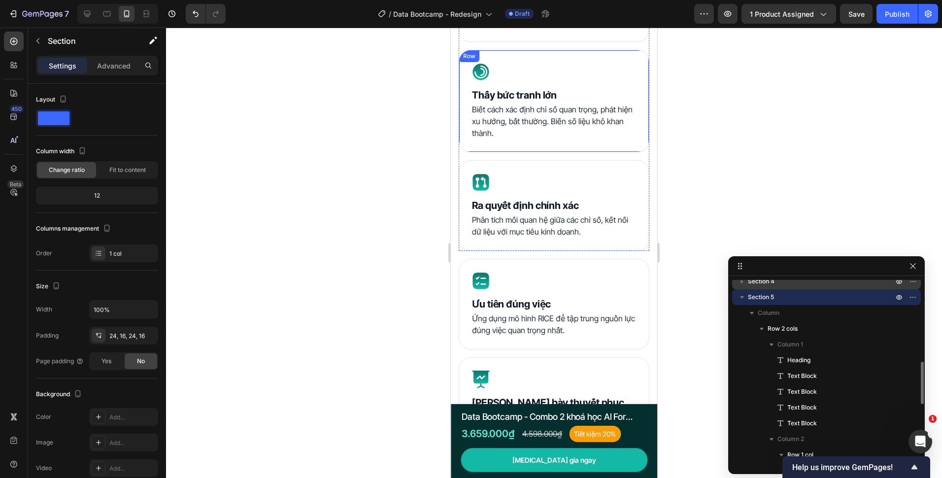
scroll to position [1281, 0]
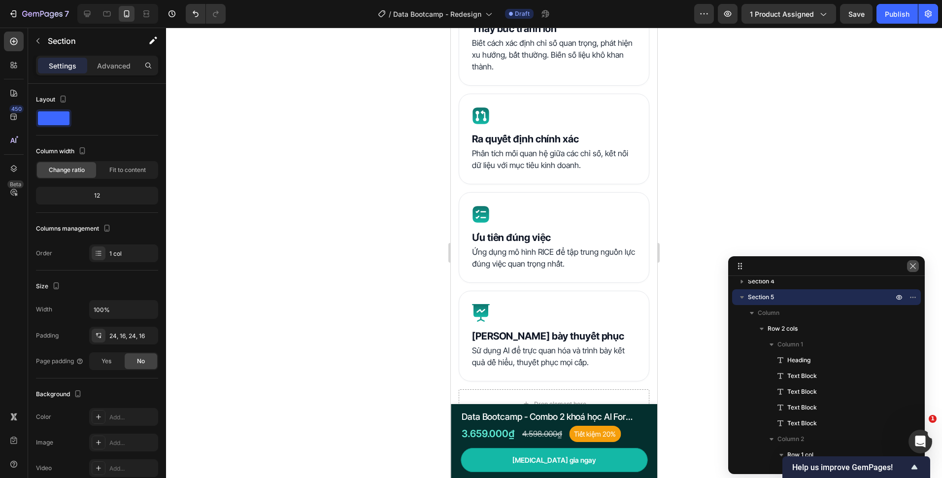
click at [912, 270] on button "button" at bounding box center [913, 266] width 12 height 12
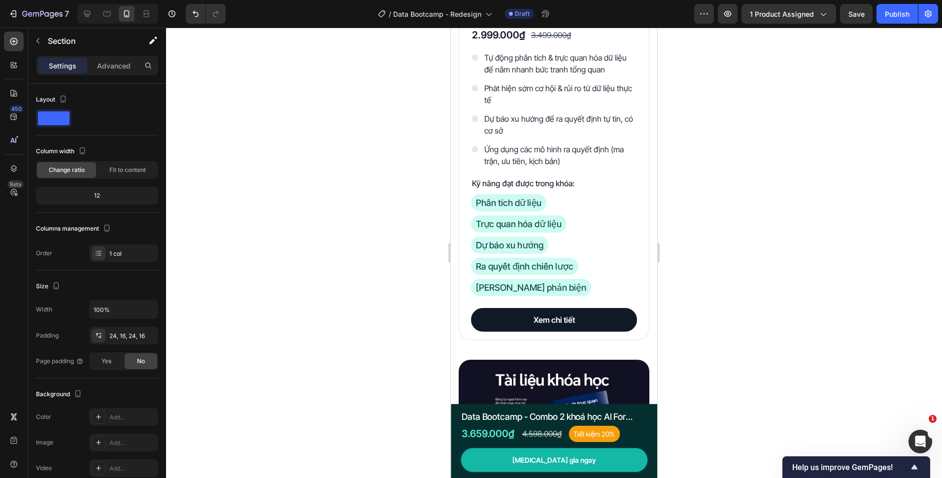
scroll to position [2759, 0]
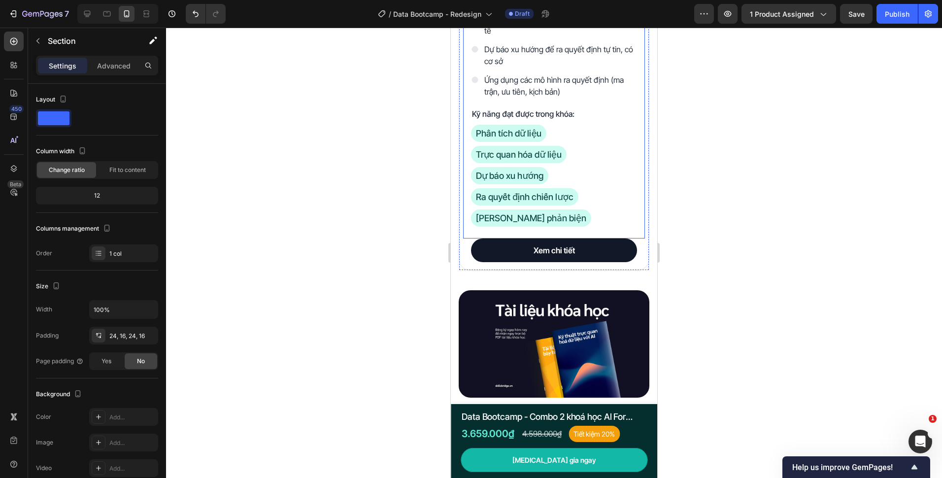
click at [590, 222] on div "AI for Decision Making - 7 Ngày Ứng Dụng AI Chuyển Dữ Liệu Thành Quyết Định Chi…" at bounding box center [554, 86] width 182 height 303
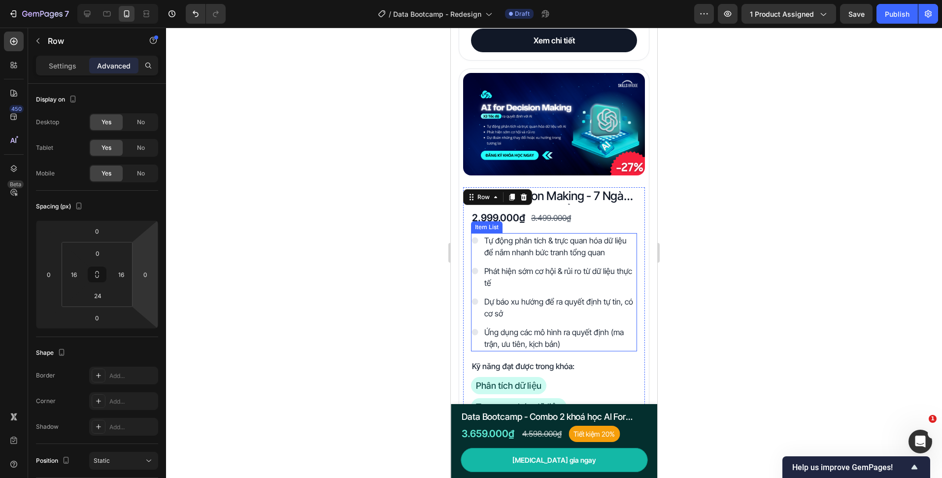
scroll to position [2365, 0]
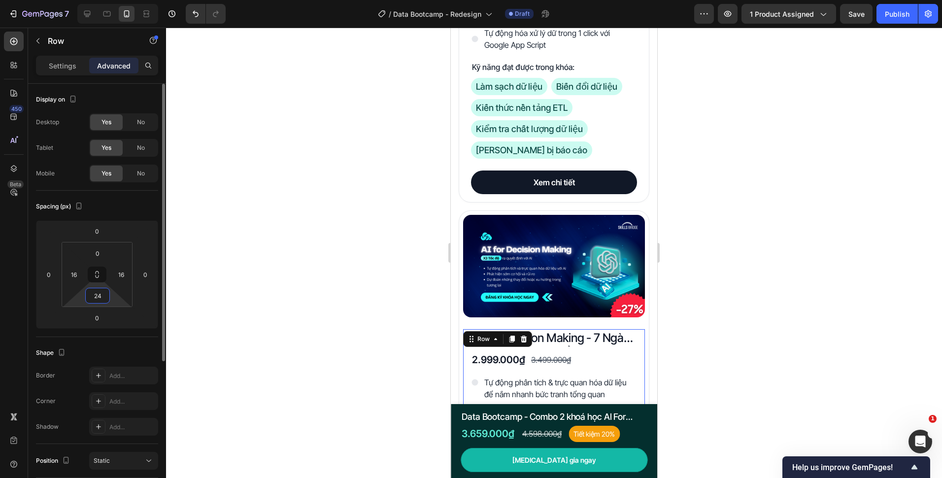
click at [107, 295] on input "24" at bounding box center [98, 295] width 20 height 15
type input "16"
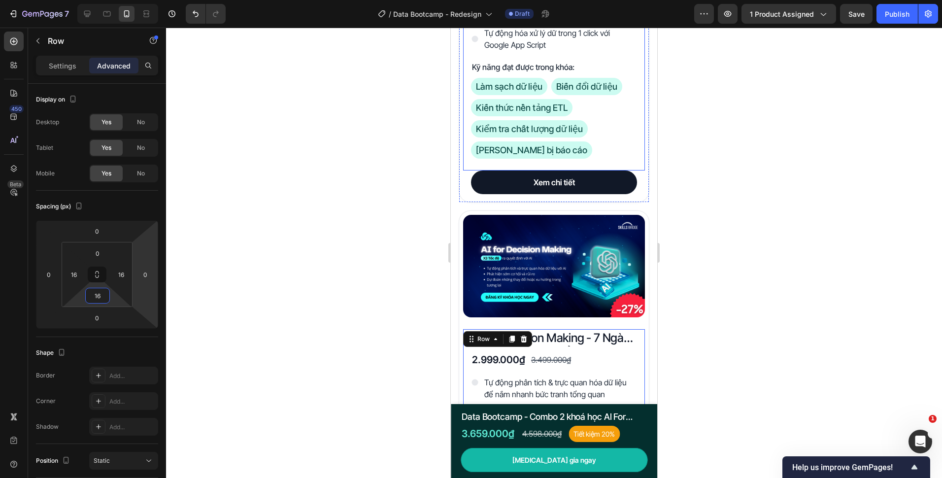
click at [514, 159] on div "Data Processing - X5 Hiệu suất xử lý dữ liệu với AI Product Title 790.000₫ Prod…" at bounding box center [554, 29] width 182 height 282
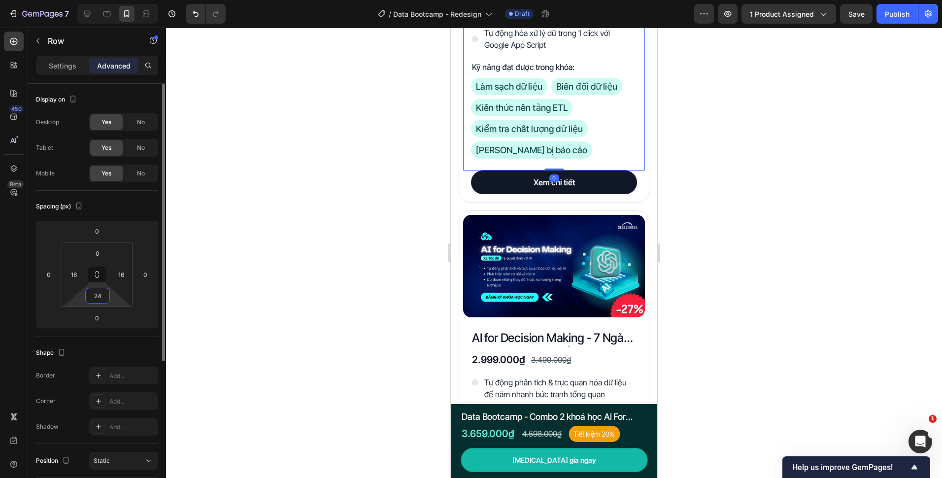
click at [104, 299] on input "24" at bounding box center [98, 295] width 20 height 15
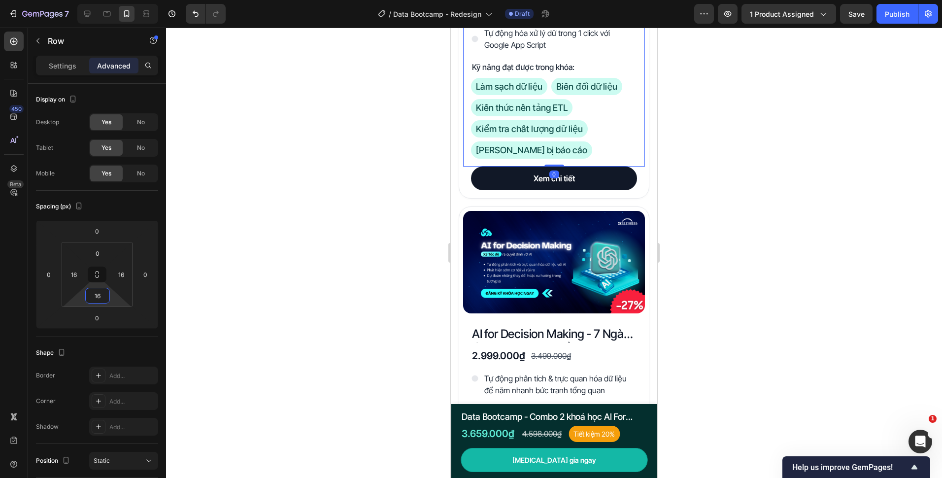
type input "16"
click at [310, 252] on div at bounding box center [554, 253] width 776 height 450
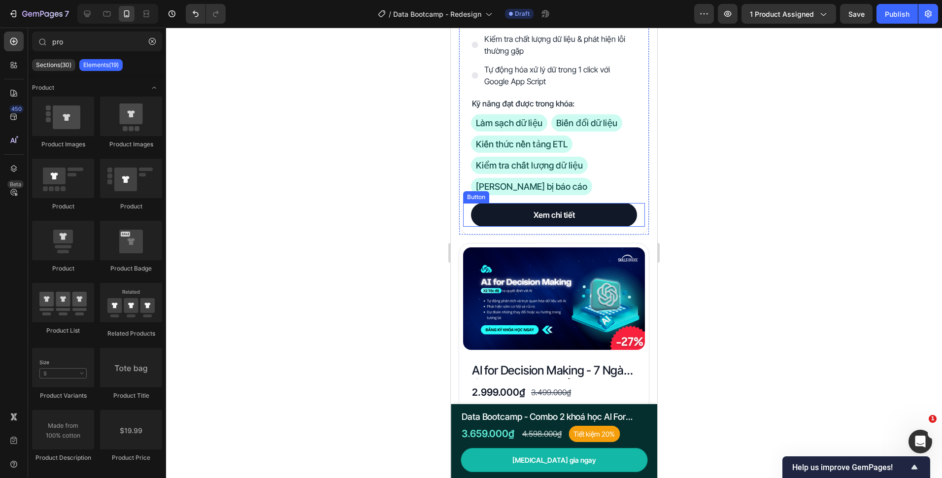
scroll to position [2266, 0]
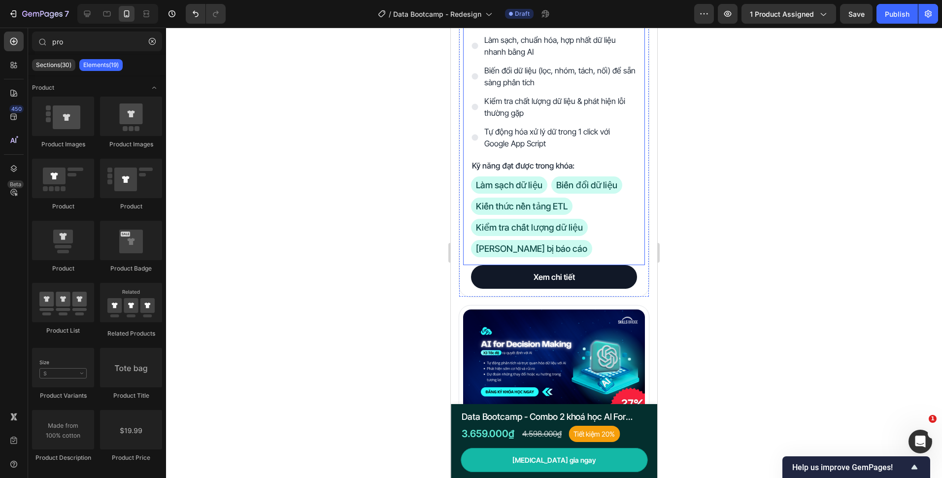
click at [590, 256] on div "Data Processing - X5 Hiệu suất xử lý dữ liệu với AI Product Title 790.000₫ Prod…" at bounding box center [554, 126] width 182 height 278
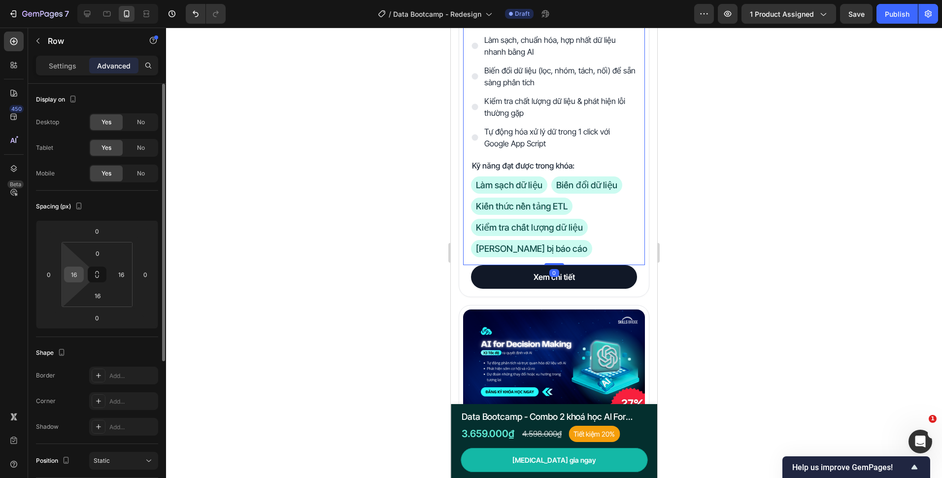
click at [74, 273] on input "16" at bounding box center [74, 274] width 15 height 15
type input "12"
click at [127, 277] on input "16" at bounding box center [121, 274] width 15 height 15
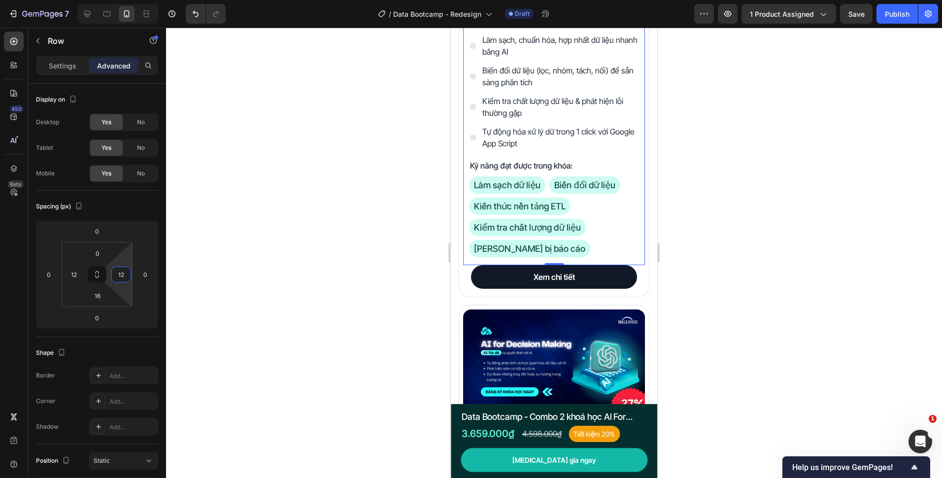
type input "12"
click at [375, 235] on div at bounding box center [554, 253] width 776 height 450
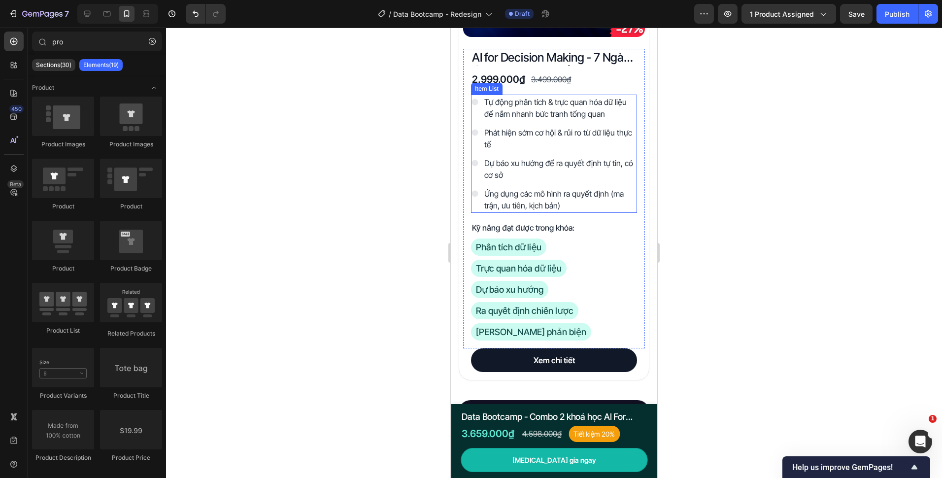
scroll to position [2660, 0]
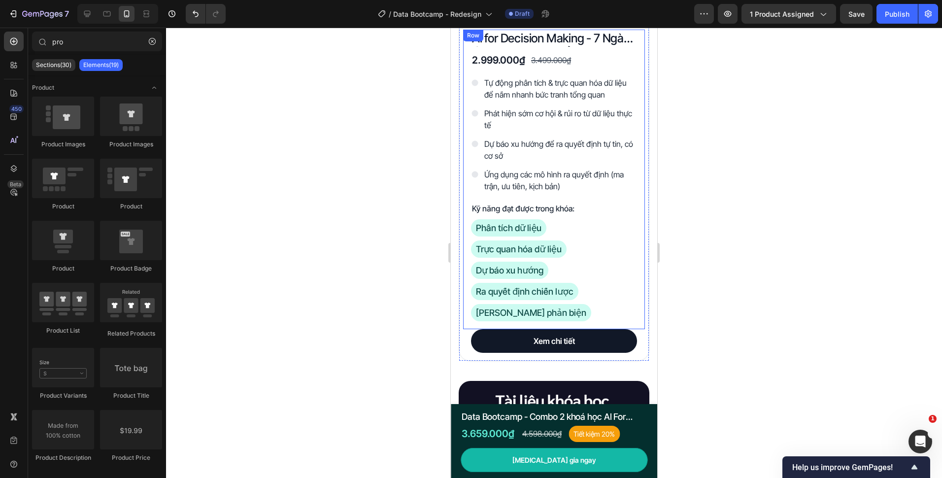
click at [467, 276] on div "AI for Decision Making - 7 Ngày Ứng Dụng AI Chuyển Dữ Liệu Thành Quyết Định Chi…" at bounding box center [554, 180] width 182 height 300
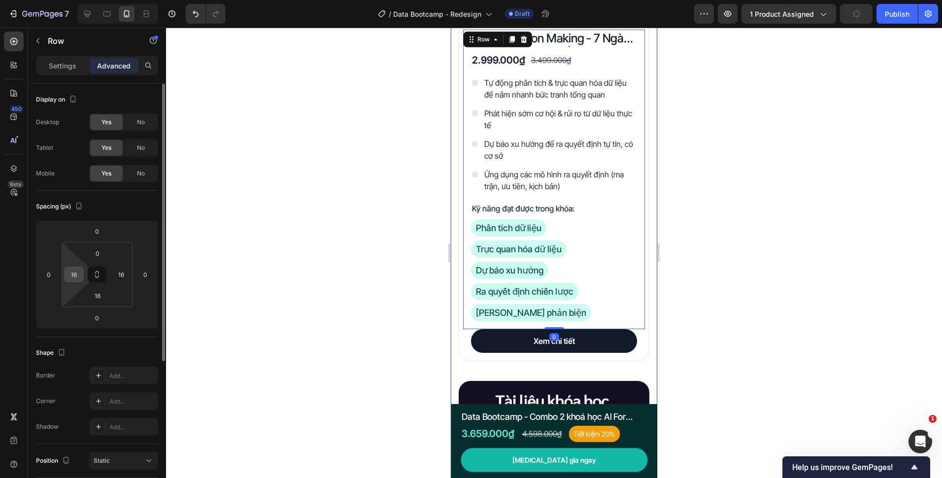
click at [74, 271] on input "16" at bounding box center [74, 274] width 15 height 15
type input "12"
click at [122, 271] on input "16" at bounding box center [121, 274] width 15 height 15
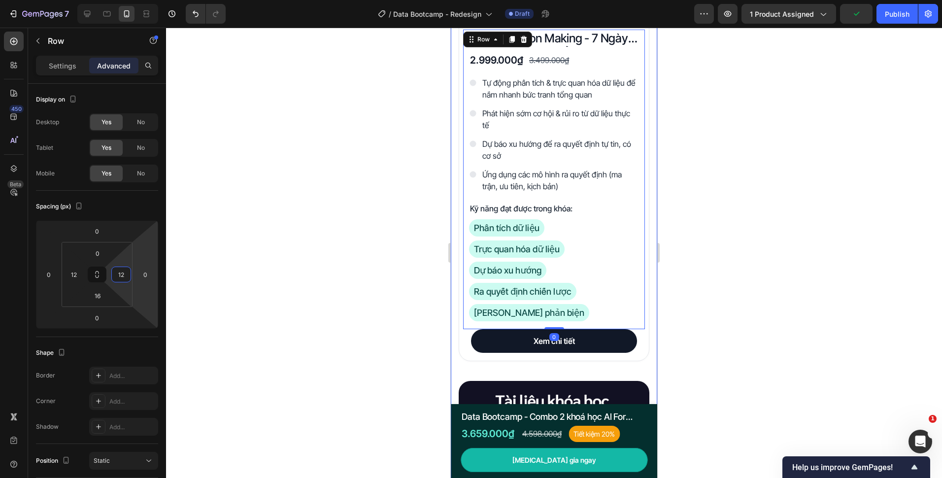
type input "12"
click at [355, 230] on div at bounding box center [554, 253] width 776 height 450
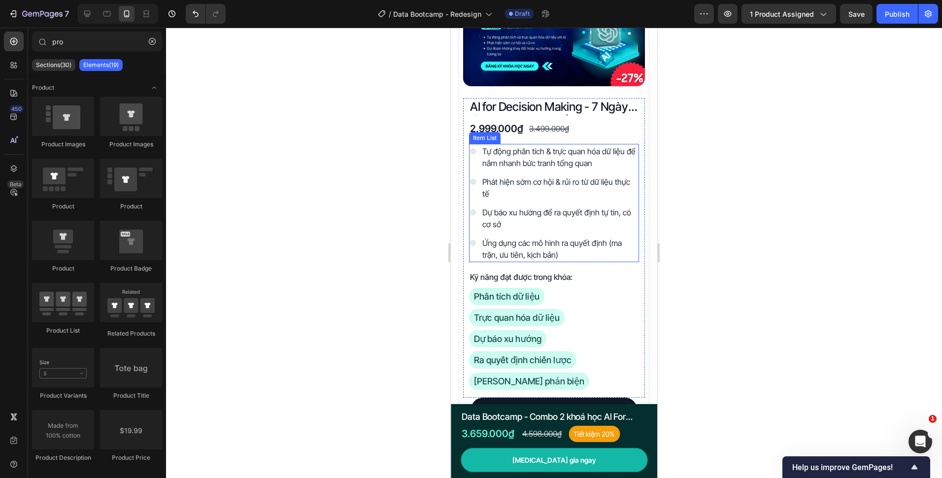
scroll to position [2611, 0]
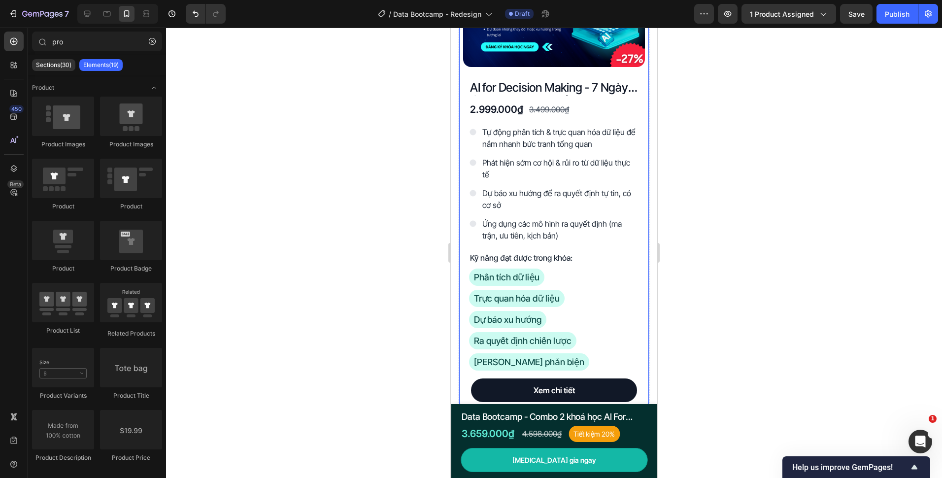
click at [559, 60] on div "Product Images AI for Decision Making - 7 Ngày Ứng Dụng AI Chuyển Dữ Liệu Thành…" at bounding box center [554, 172] width 182 height 414
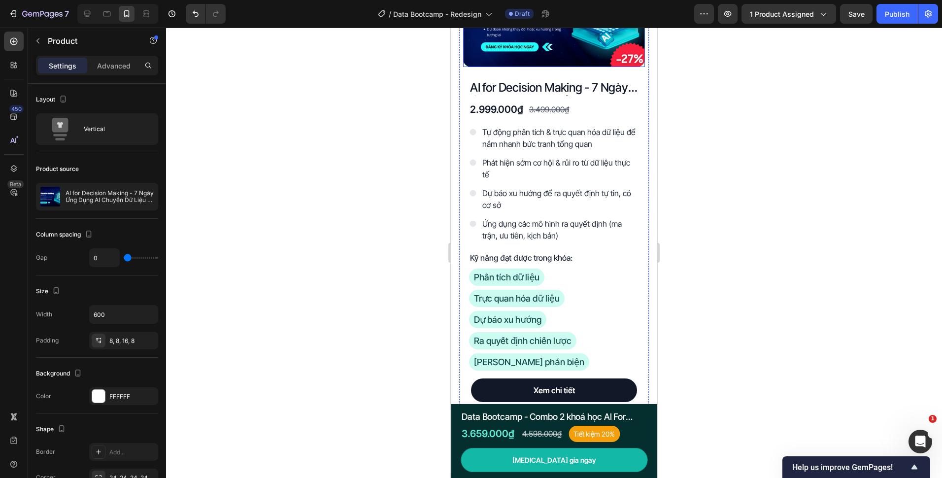
click at [560, 55] on img at bounding box center [554, 16] width 182 height 102
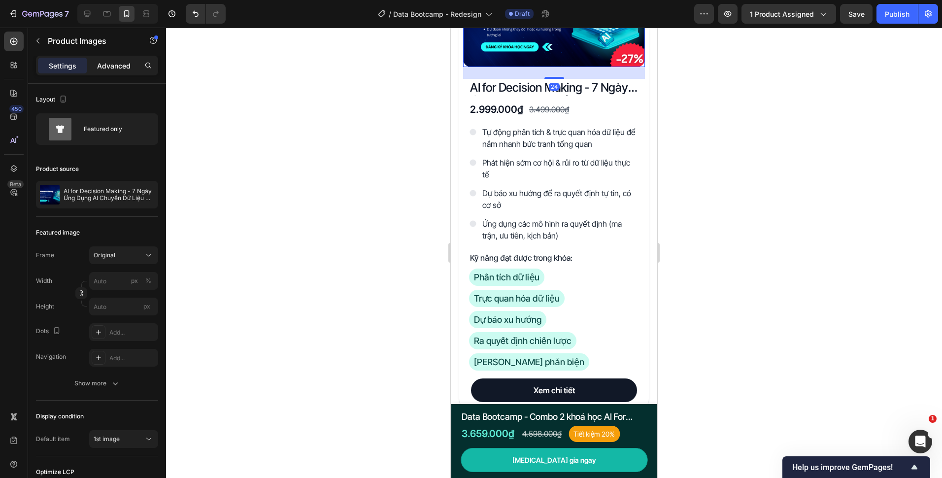
click at [114, 65] on p "Advanced" at bounding box center [113, 66] width 33 height 10
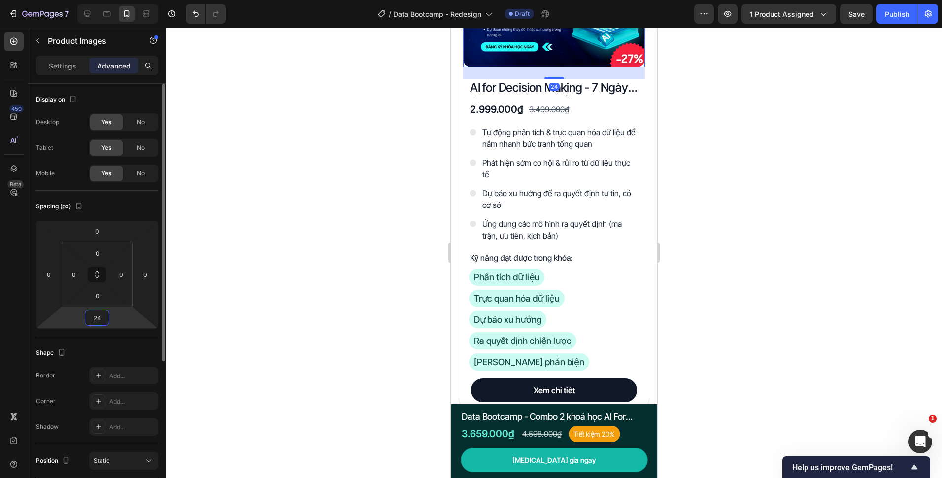
click at [100, 316] on input "24" at bounding box center [97, 317] width 20 height 15
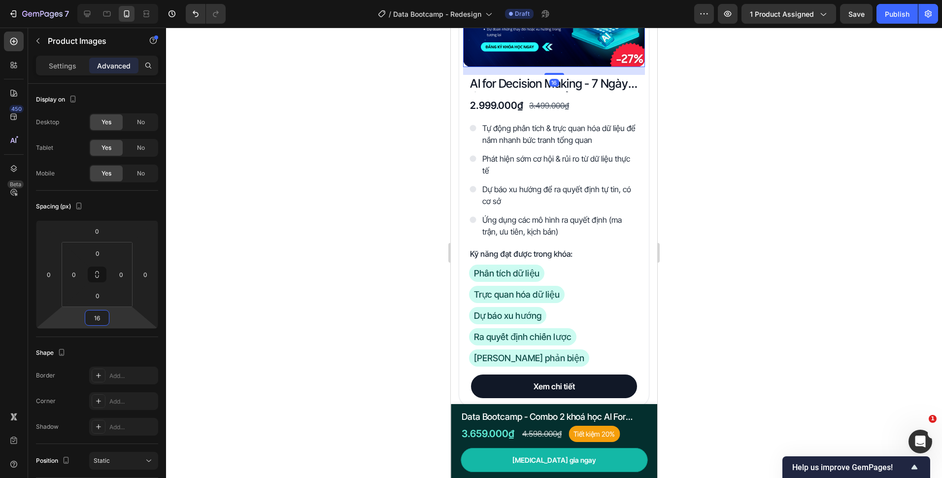
type input "16"
click at [350, 229] on div at bounding box center [554, 253] width 776 height 450
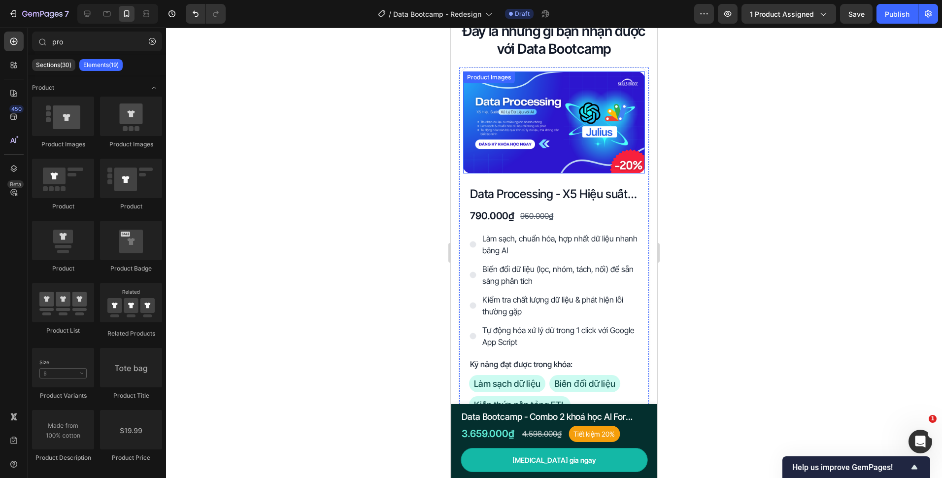
scroll to position [2020, 0]
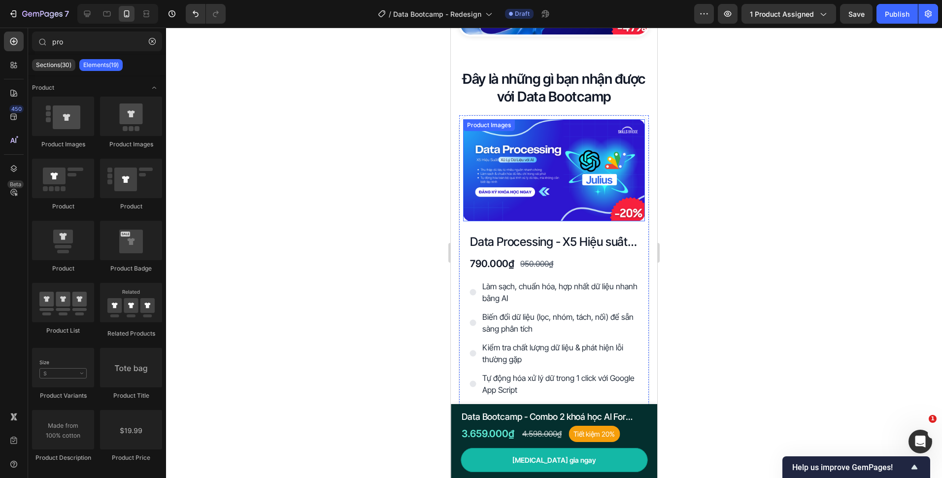
click at [545, 191] on img at bounding box center [554, 170] width 182 height 102
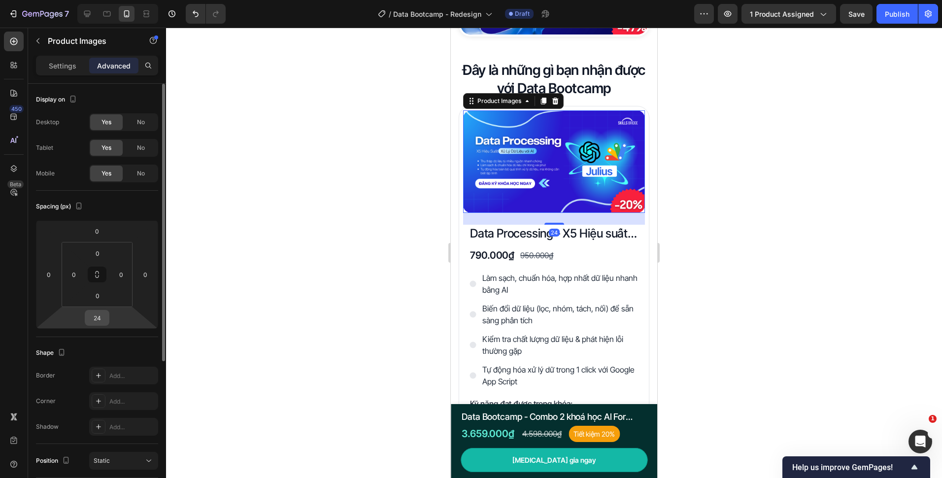
click at [108, 322] on div "24" at bounding box center [97, 318] width 25 height 16
click at [106, 320] on input "24" at bounding box center [97, 317] width 20 height 15
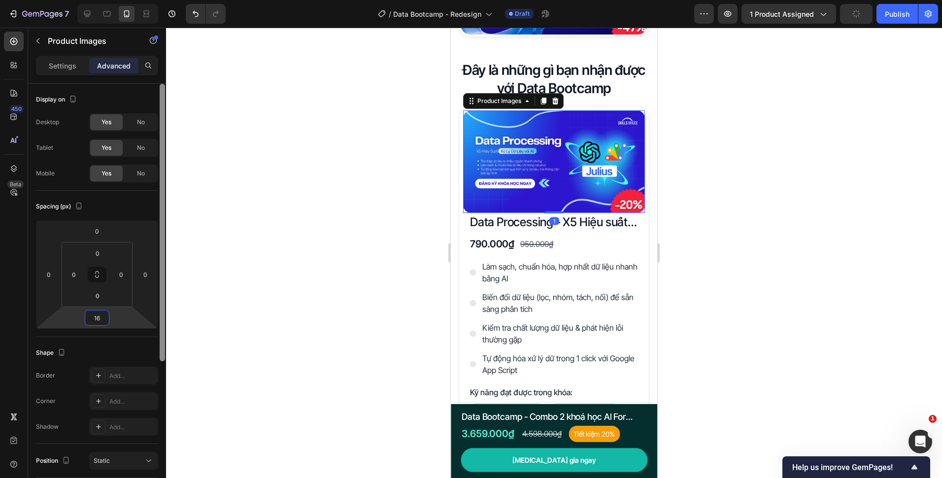
type input "16"
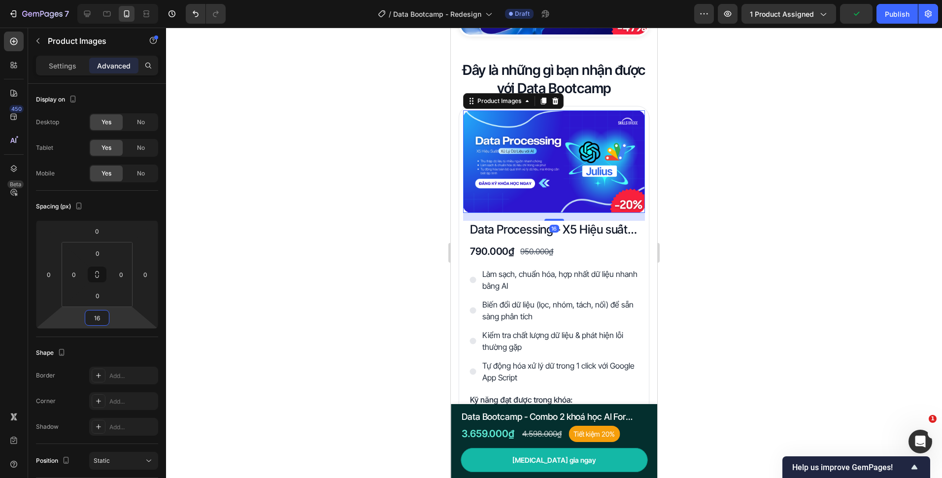
click at [284, 282] on div at bounding box center [554, 253] width 776 height 450
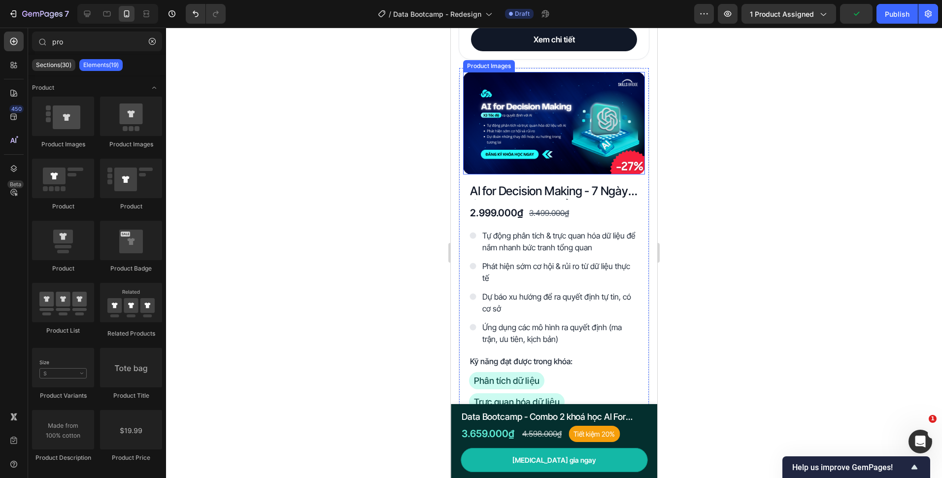
scroll to position [2611, 0]
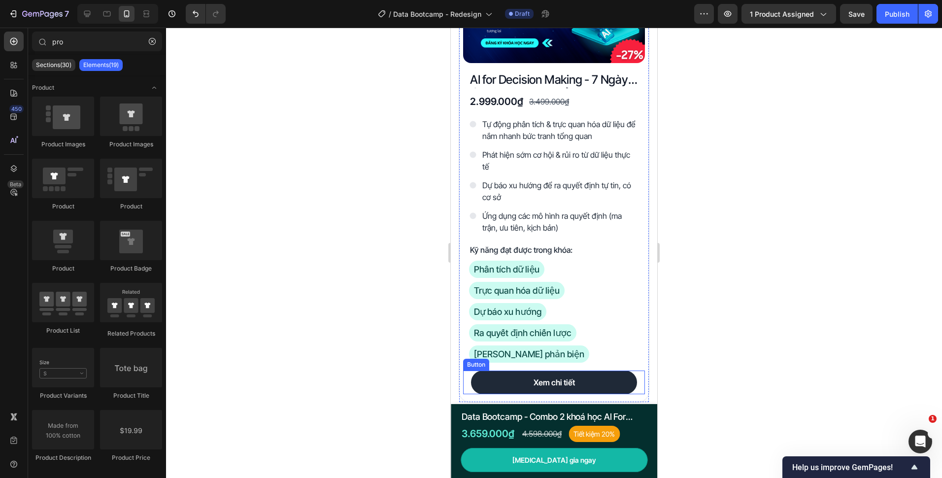
click at [475, 378] on link "Xem chi tiết" at bounding box center [554, 382] width 166 height 24
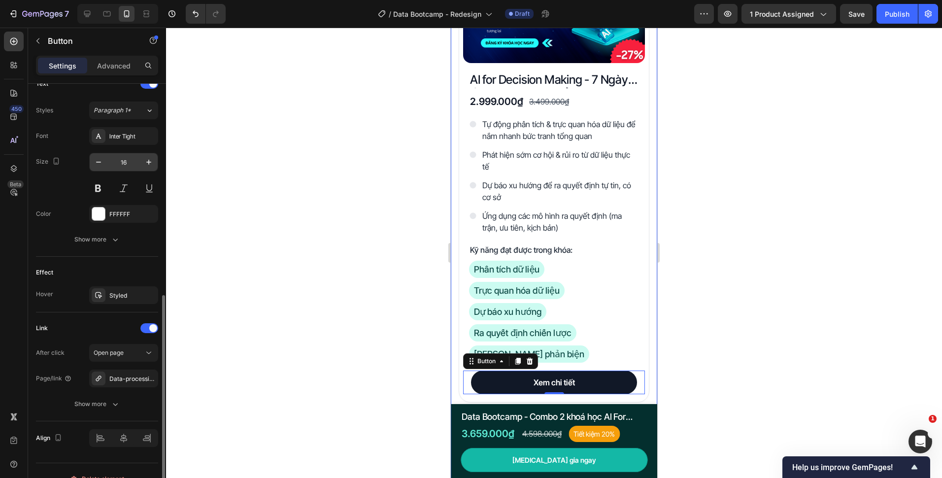
scroll to position [361, 0]
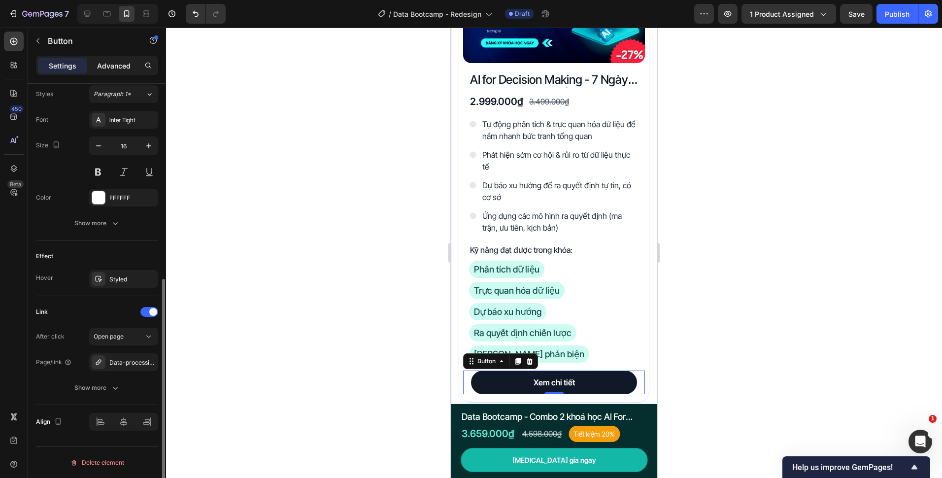
click at [115, 67] on p "Advanced" at bounding box center [113, 66] width 33 height 10
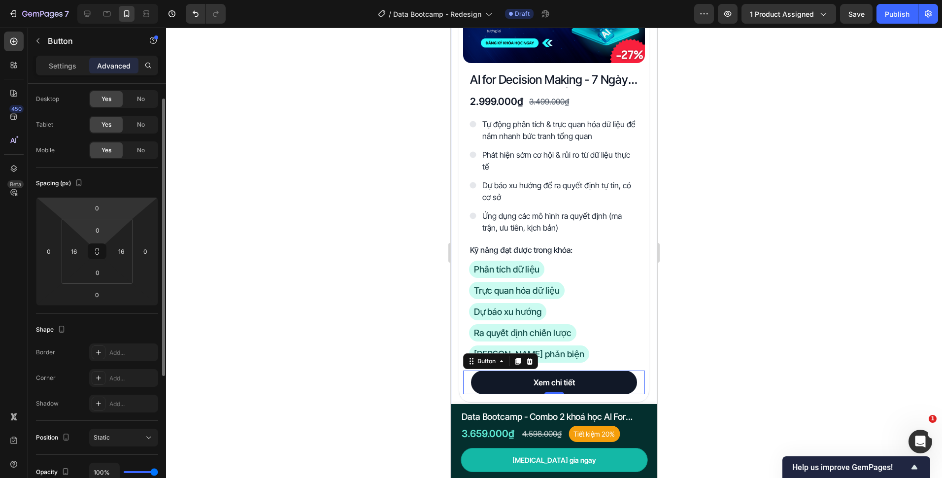
scroll to position [0, 0]
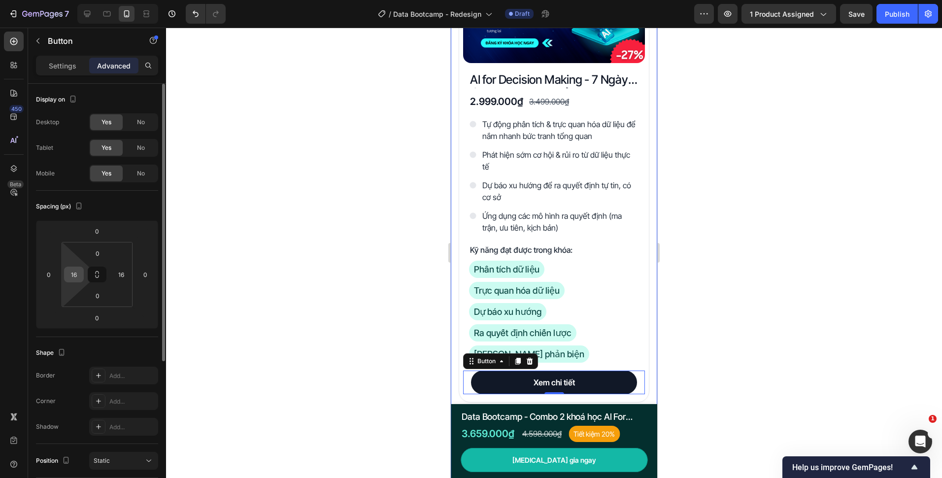
click at [77, 277] on input "16" at bounding box center [74, 274] width 15 height 15
type input "12"
click at [124, 272] on input "16" at bounding box center [121, 274] width 15 height 15
type input "12"
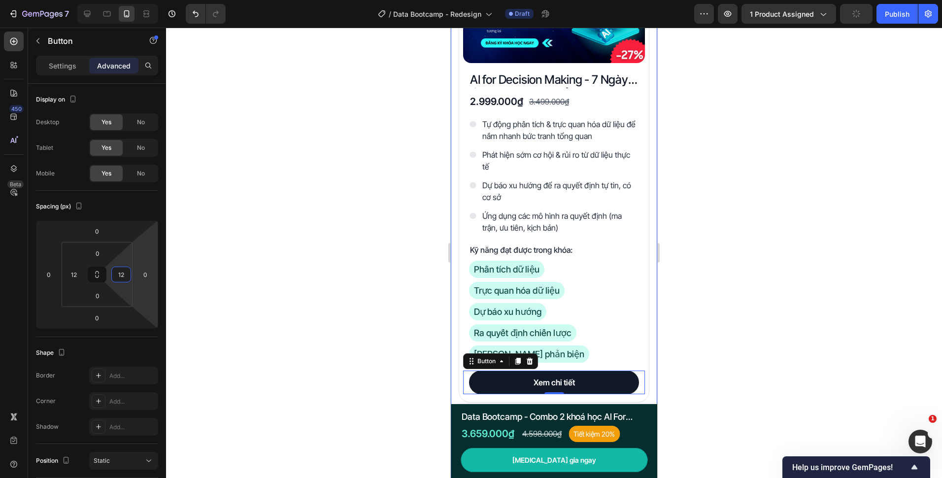
click at [434, 356] on div at bounding box center [554, 253] width 776 height 450
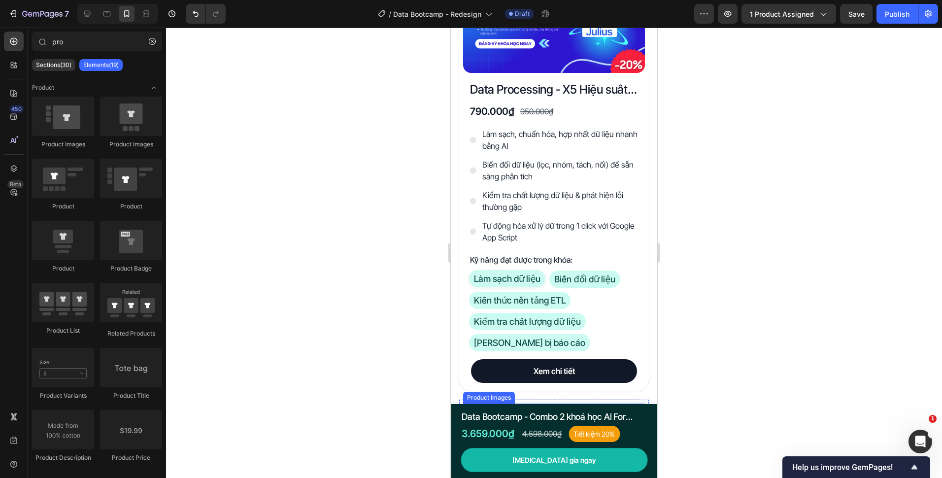
scroll to position [2168, 0]
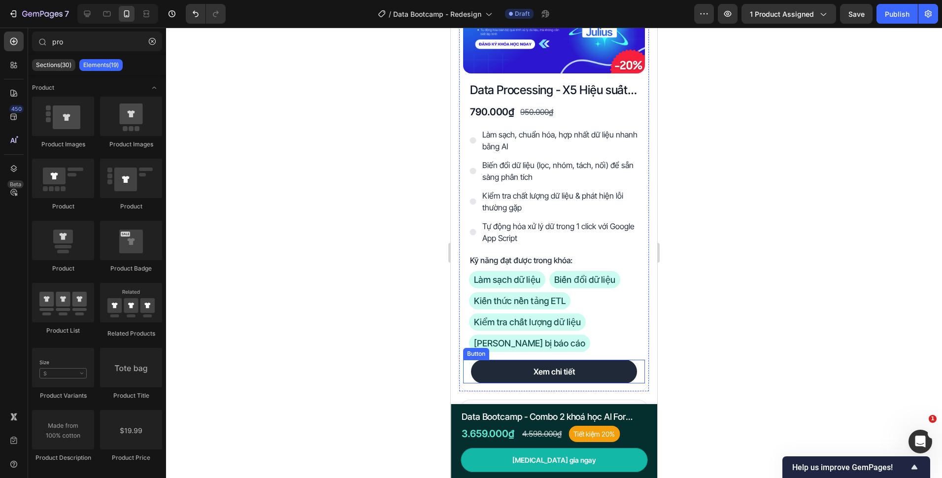
click at [482, 368] on link "Xem chi tiết" at bounding box center [554, 372] width 166 height 24
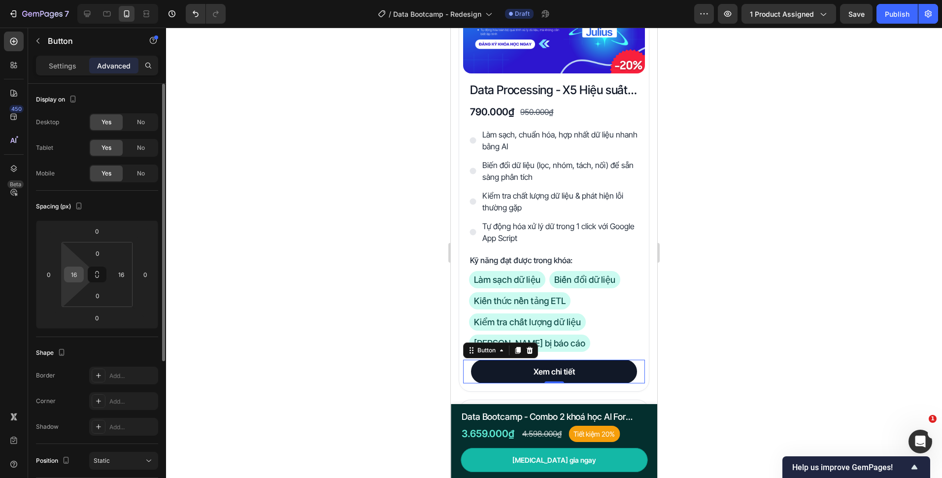
click at [77, 276] on input "16" at bounding box center [74, 274] width 15 height 15
type input "12"
click at [115, 273] on input "16" at bounding box center [121, 274] width 15 height 15
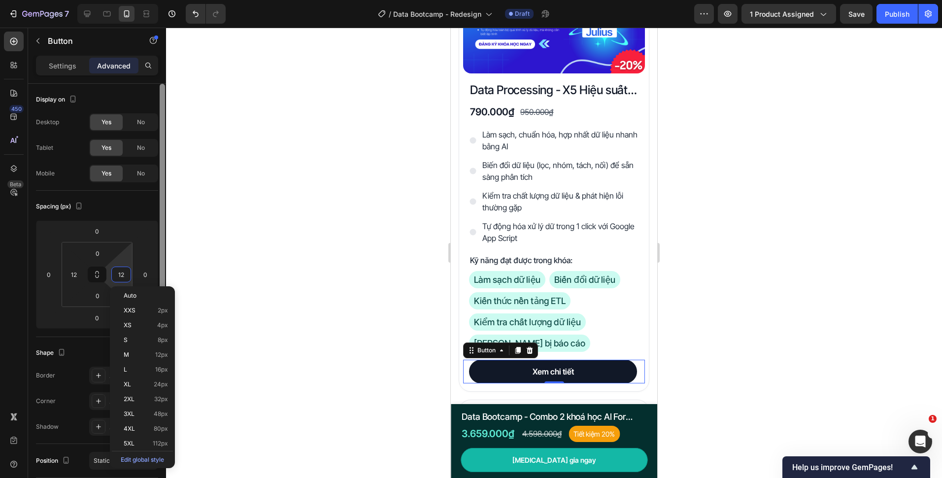
type input "12"
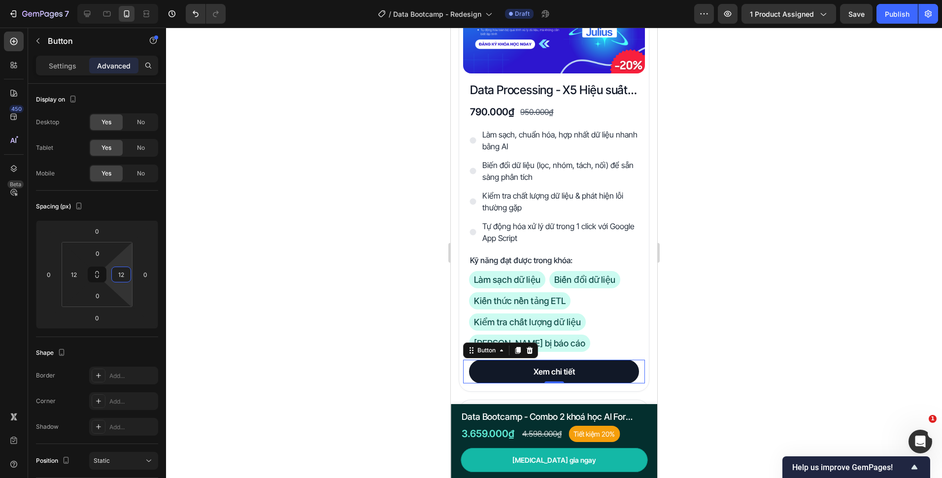
click at [300, 248] on div at bounding box center [554, 253] width 776 height 450
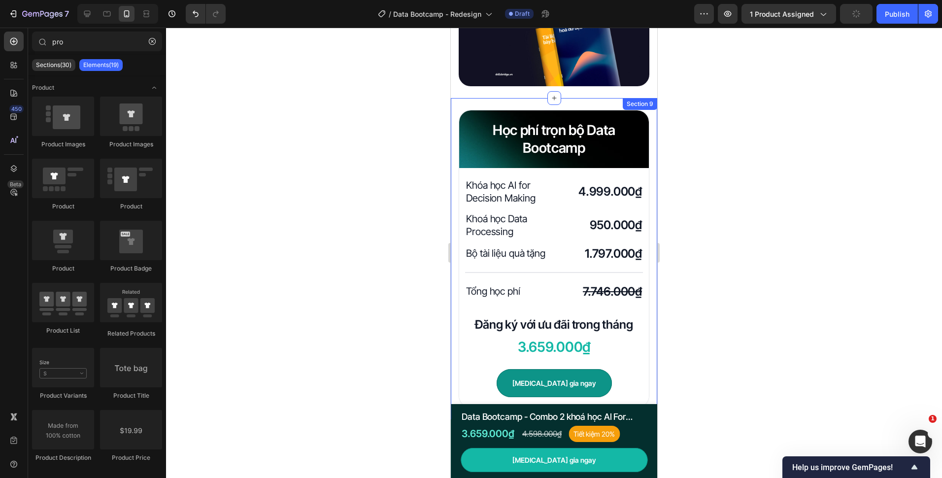
scroll to position [3104, 0]
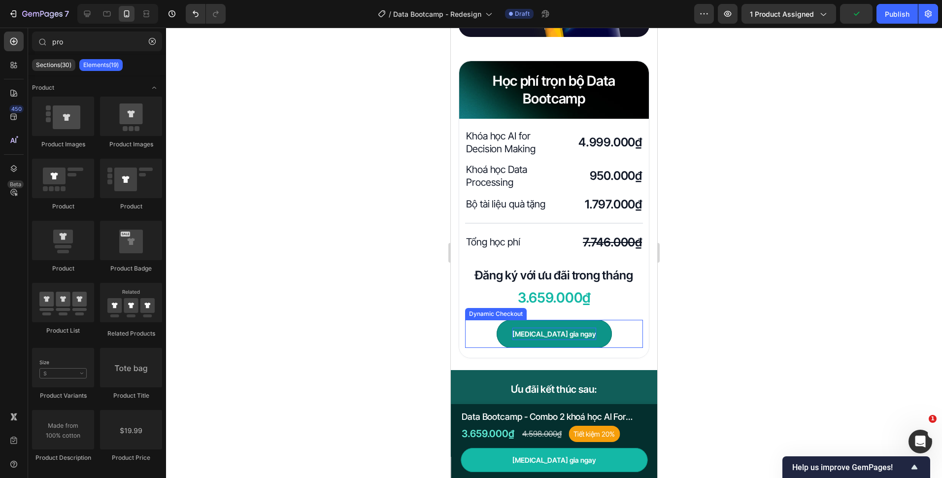
click at [572, 328] on p "[MEDICAL_DATA] gia ngay" at bounding box center [554, 334] width 84 height 12
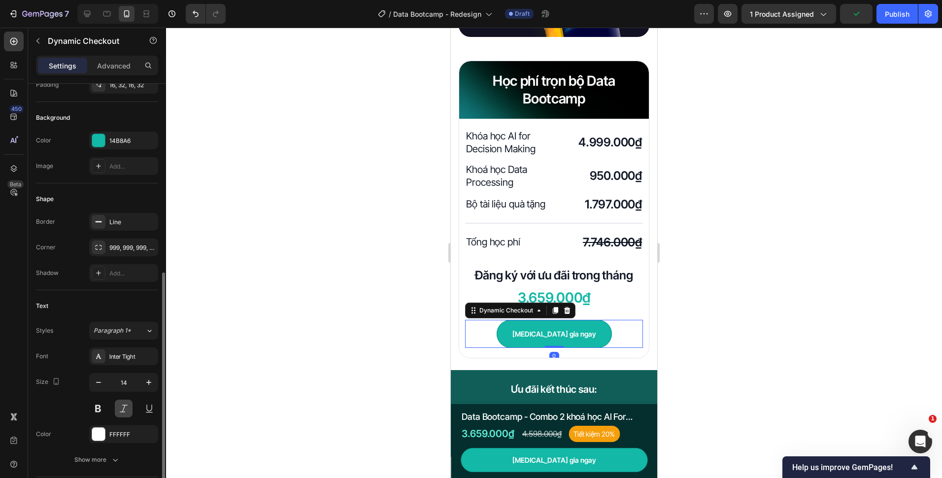
scroll to position [246, 0]
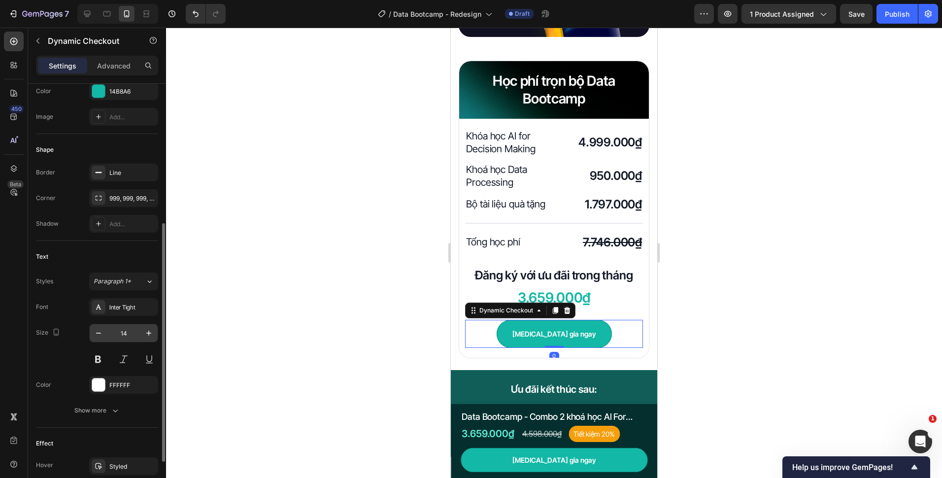
click at [132, 329] on input "14" at bounding box center [123, 333] width 33 height 18
type input "16"
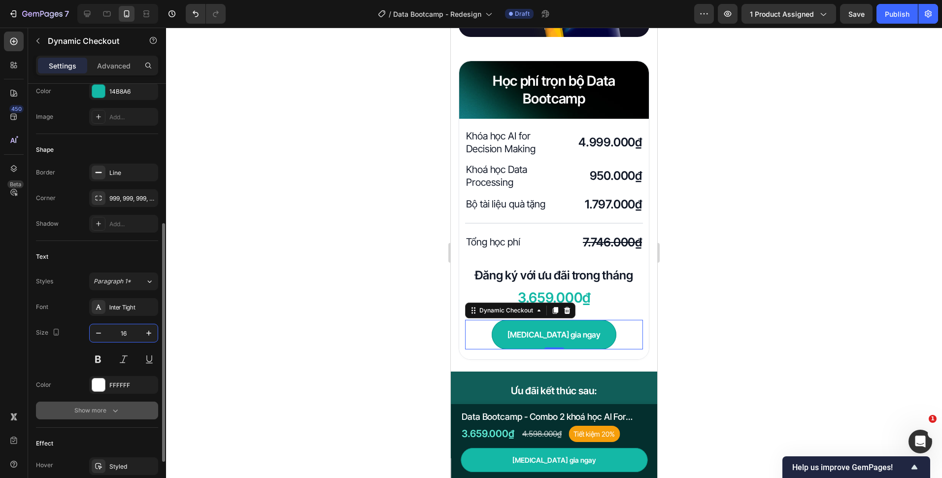
click at [115, 405] on icon "button" at bounding box center [115, 410] width 10 height 10
click at [101, 436] on input "180%" at bounding box center [124, 437] width 68 height 18
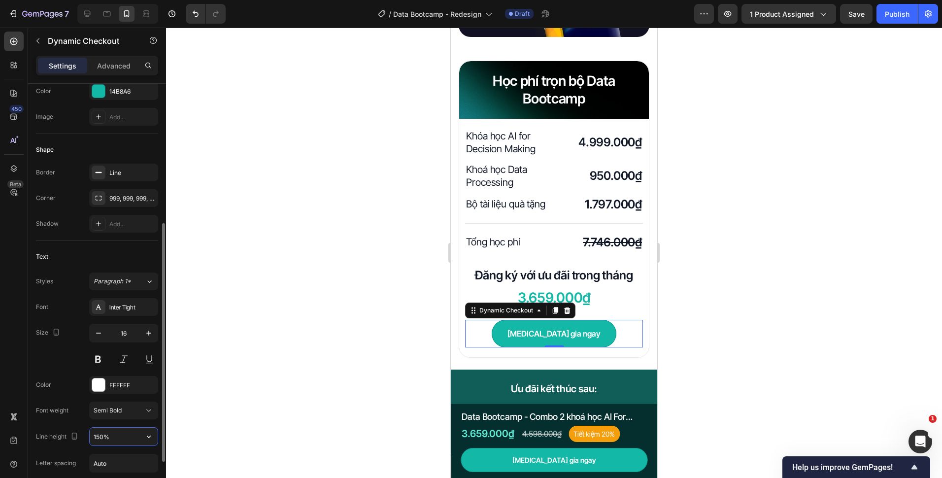
type input "150%"
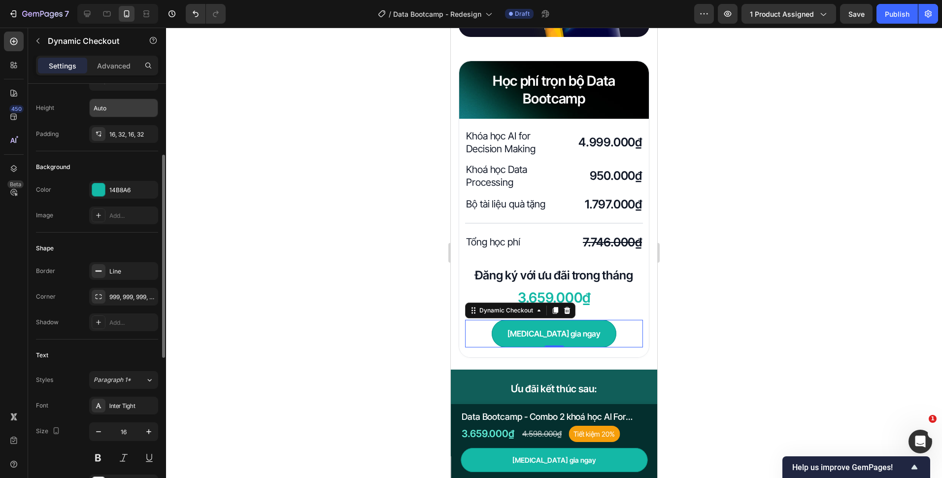
scroll to position [99, 0]
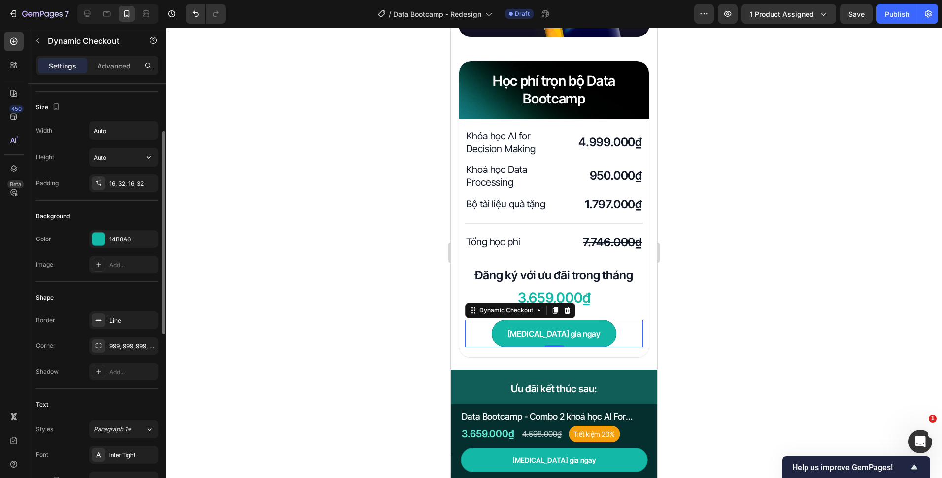
click at [122, 171] on div "Width Auto Height Auto Padding 16, 32, 16, 32" at bounding box center [97, 156] width 122 height 71
drag, startPoint x: 122, startPoint y: 171, endPoint x: 121, endPoint y: 176, distance: 5.5
click at [121, 176] on div "16, 32, 16, 32" at bounding box center [123, 183] width 69 height 18
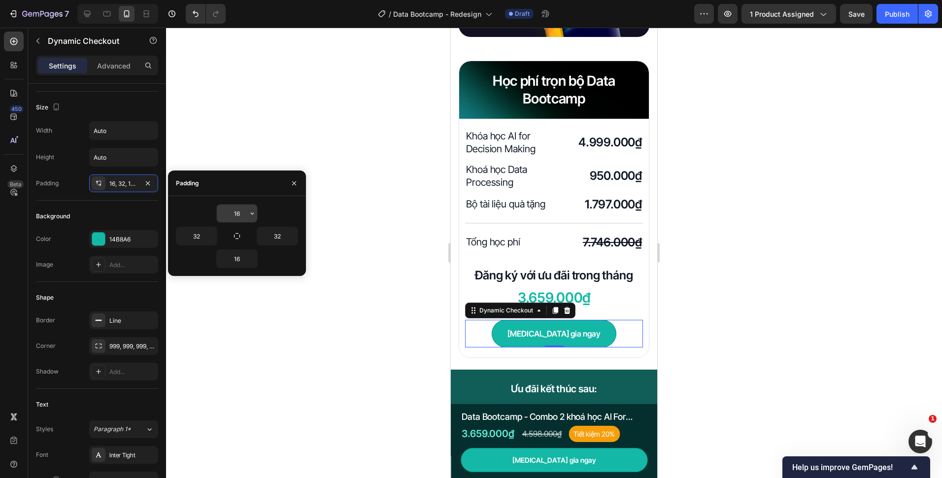
click at [235, 210] on input "16" at bounding box center [237, 213] width 40 height 18
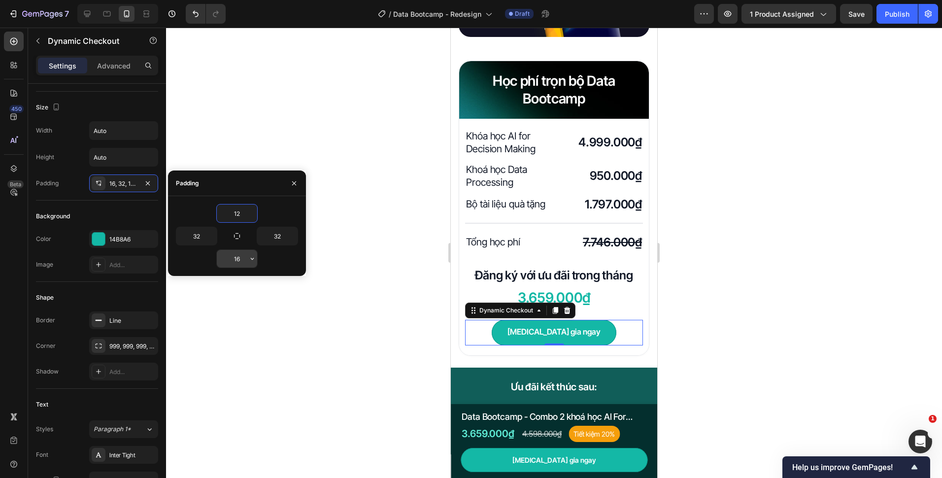
type input "12"
click at [239, 262] on input "16" at bounding box center [237, 259] width 40 height 18
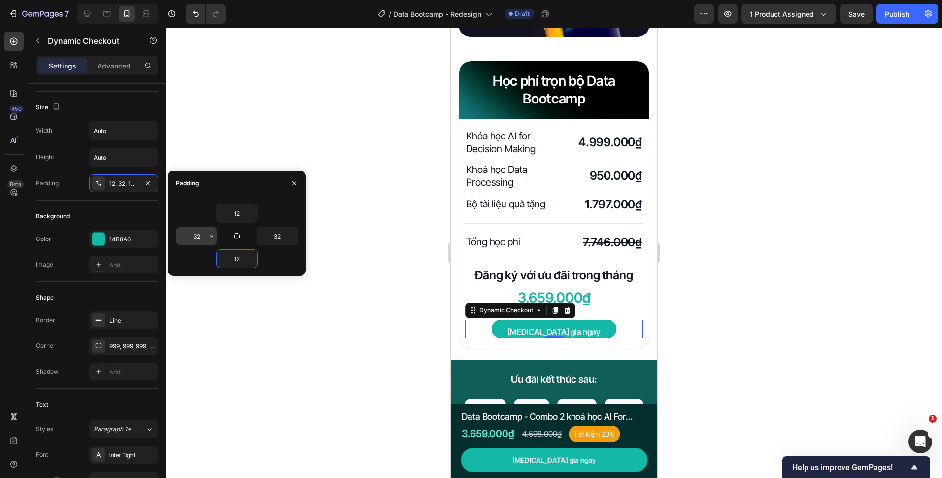
type input "12"
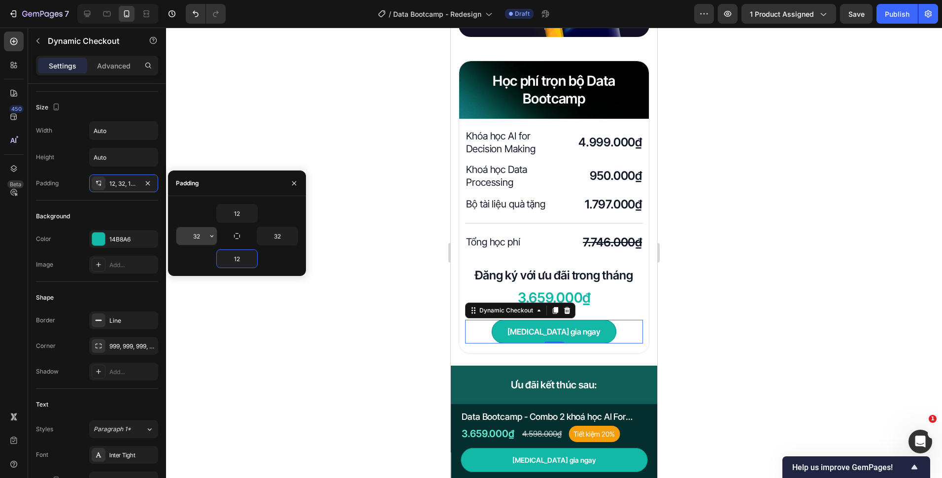
click at [201, 234] on input "32" at bounding box center [196, 236] width 40 height 18
type input "24"
click at [278, 237] on input "32" at bounding box center [277, 236] width 40 height 18
type input "24"
click at [397, 296] on div at bounding box center [554, 253] width 776 height 450
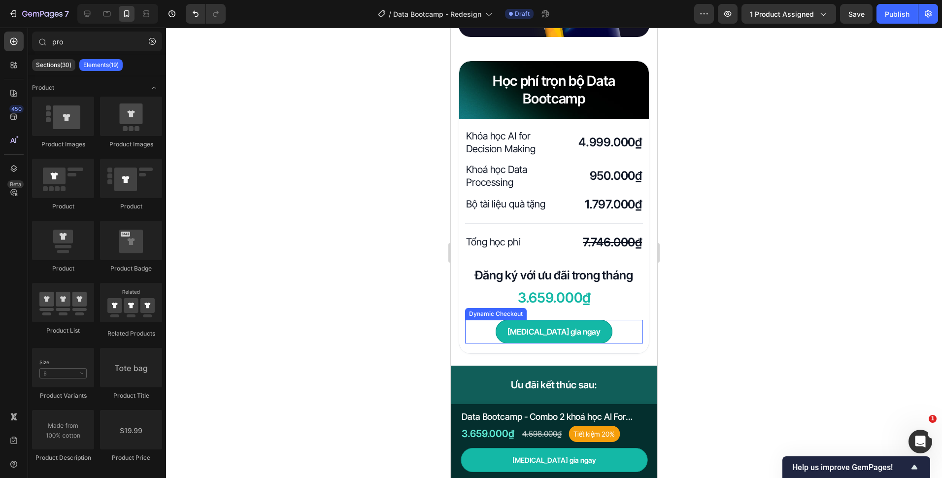
click at [499, 320] on div "[MEDICAL_DATA] gia ngay" at bounding box center [554, 332] width 178 height 24
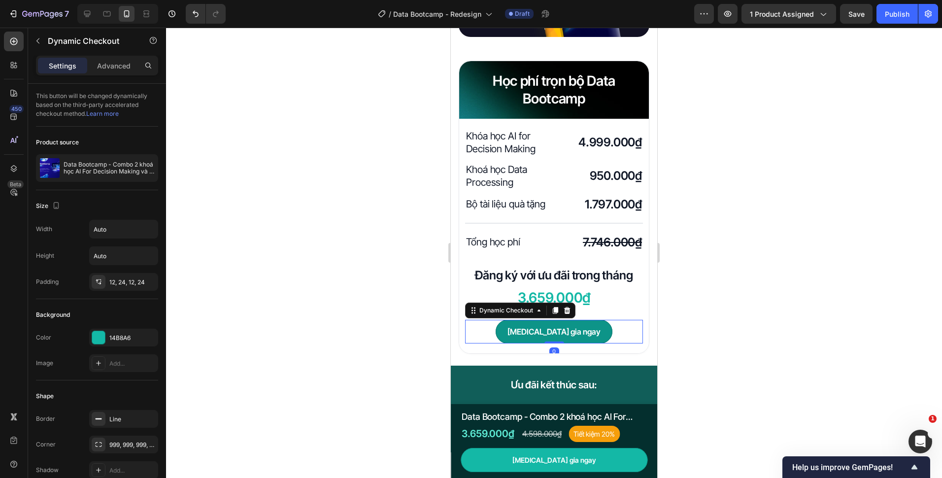
click at [513, 320] on button "[MEDICAL_DATA] gia ngay" at bounding box center [554, 332] width 117 height 24
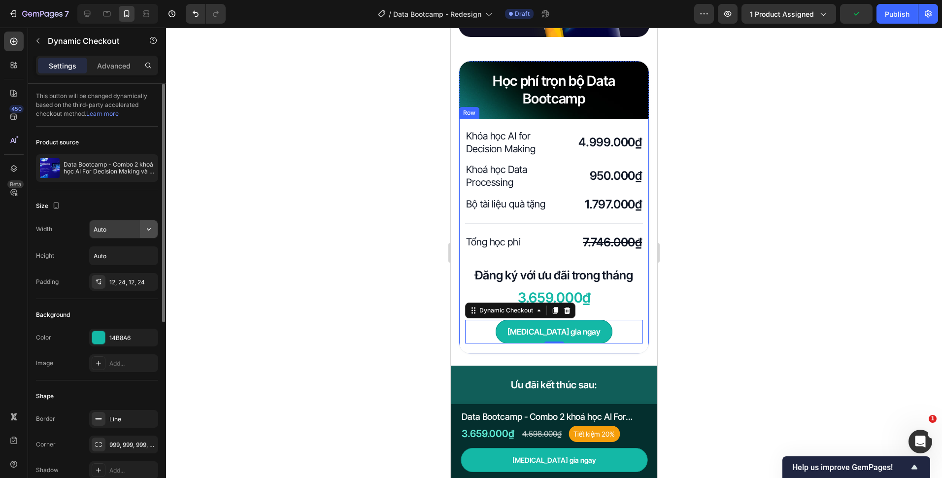
click at [147, 226] on icon "button" at bounding box center [149, 229] width 10 height 10
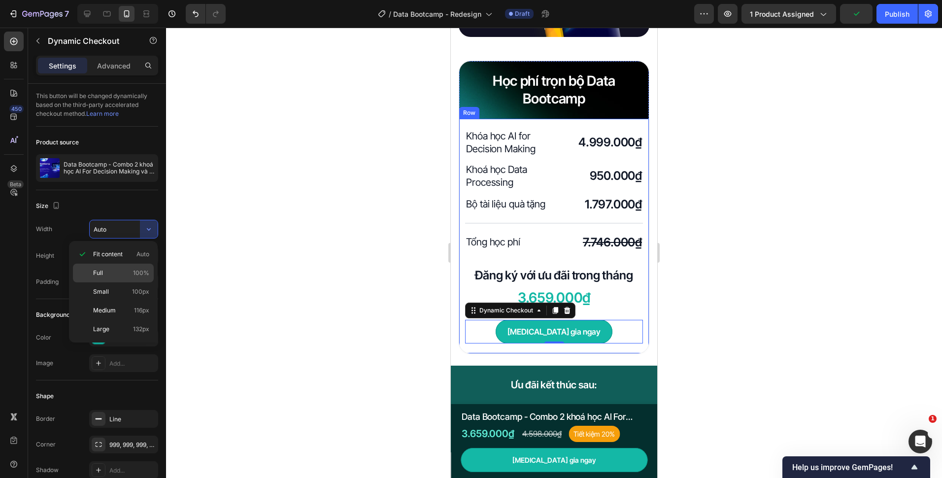
click at [130, 269] on p "Full 100%" at bounding box center [121, 272] width 56 height 9
type input "100%"
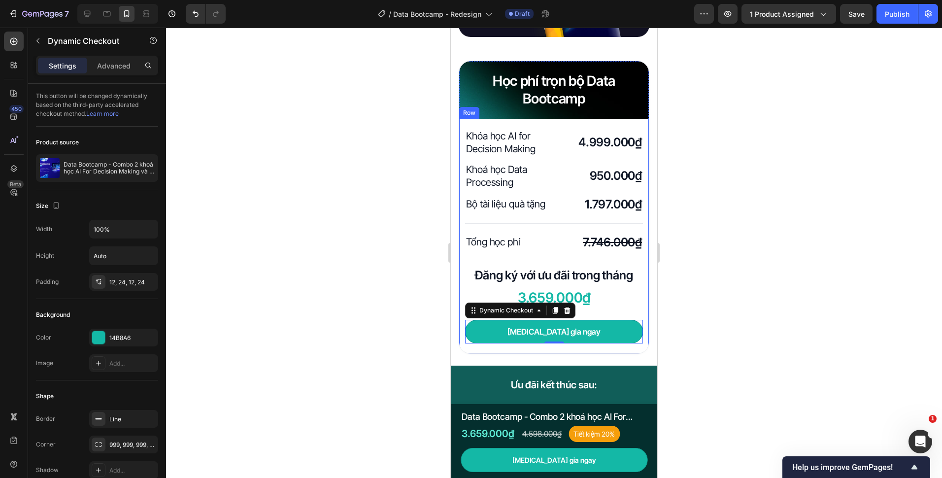
click at [434, 278] on div at bounding box center [554, 253] width 776 height 450
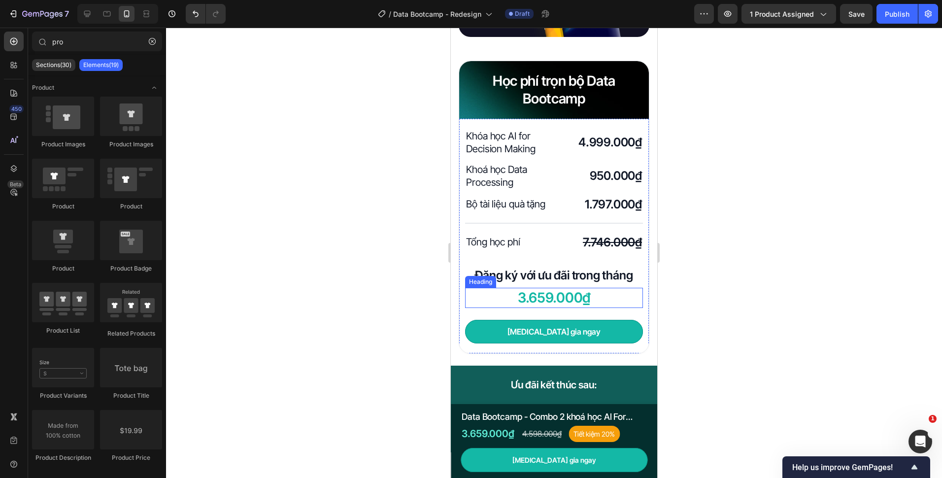
click at [616, 288] on h2 "3.659.000₫" at bounding box center [554, 298] width 178 height 20
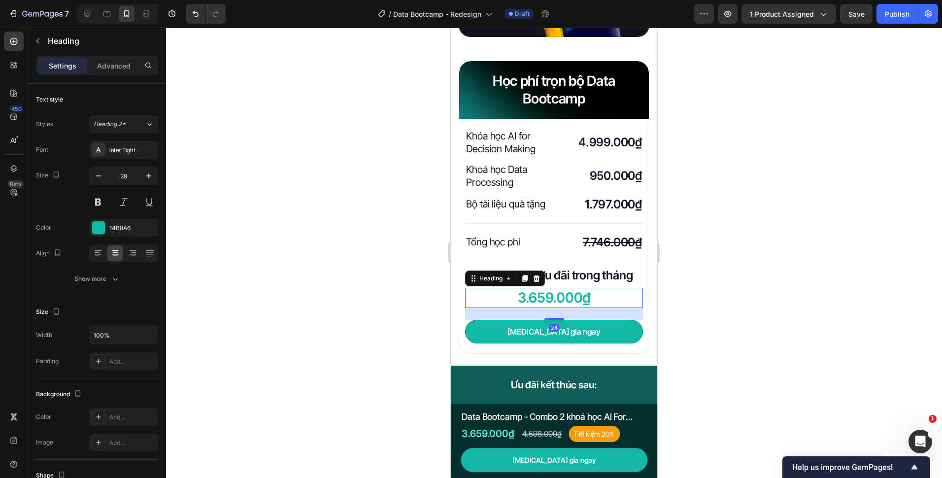
click at [124, 73] on div "Settings Advanced" at bounding box center [97, 66] width 122 height 20
click at [123, 69] on p "Advanced" at bounding box center [113, 66] width 33 height 10
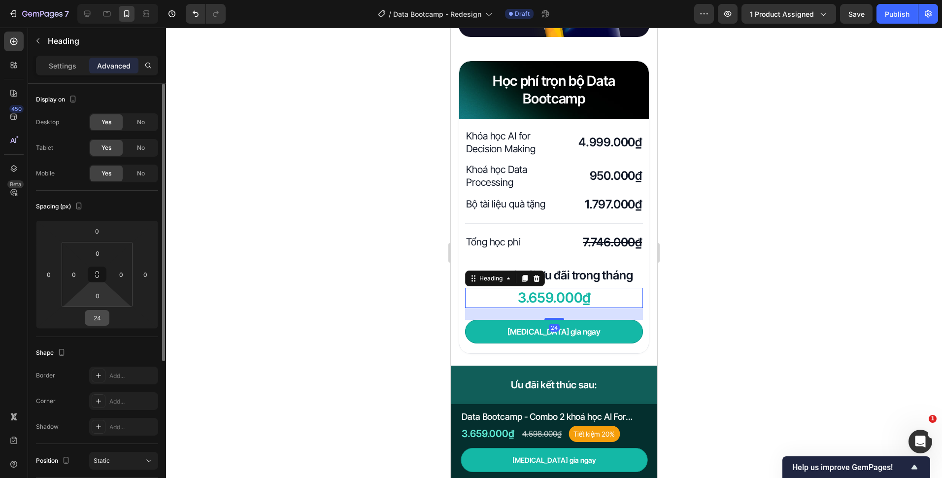
click at [102, 313] on input "24" at bounding box center [97, 317] width 20 height 15
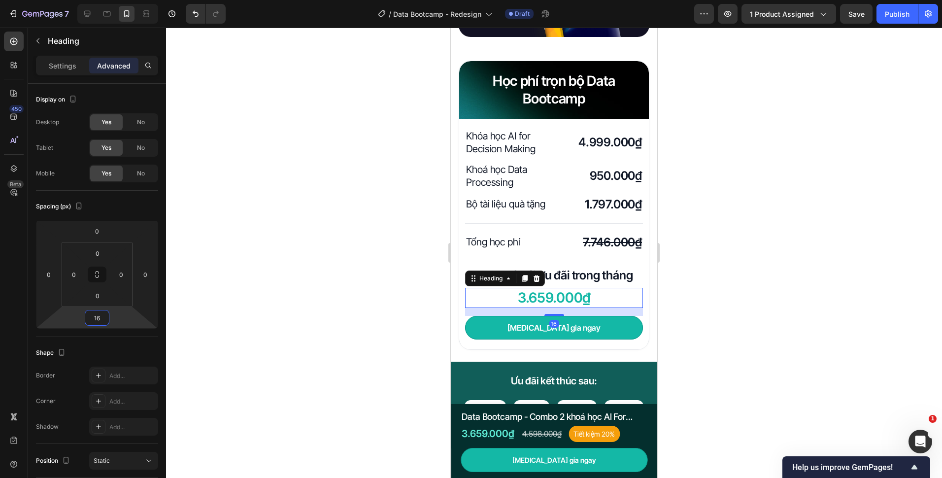
type input "16"
click at [298, 299] on div at bounding box center [554, 253] width 776 height 450
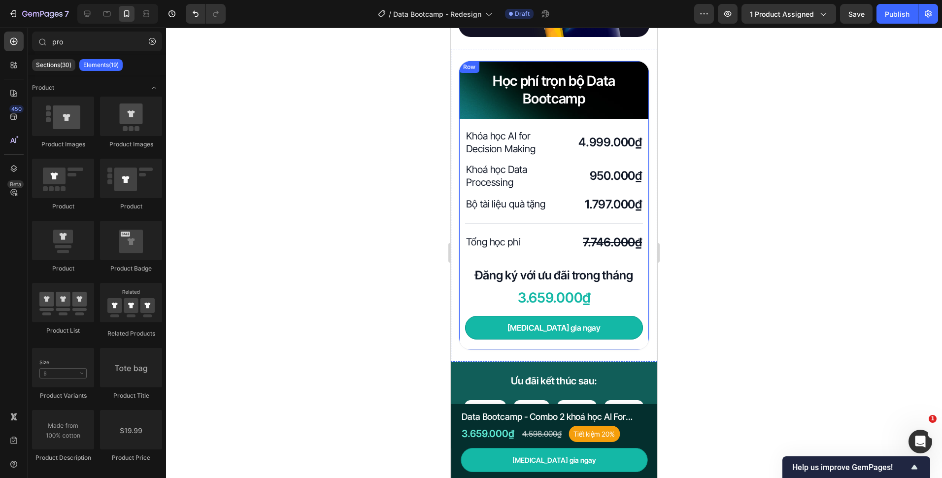
click at [631, 267] on h2 "Đăng ký với ưu đãi trong tháng" at bounding box center [554, 275] width 178 height 17
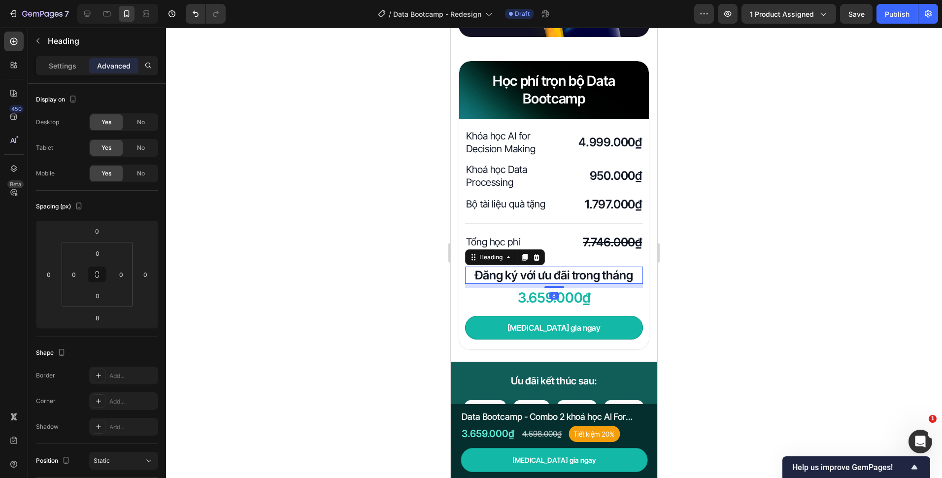
click at [624, 267] on h2 "Đăng ký với ưu đãi trong tháng" at bounding box center [554, 275] width 178 height 17
click at [564, 234] on h2 "7.746.000₫" at bounding box center [600, 242] width 85 height 17
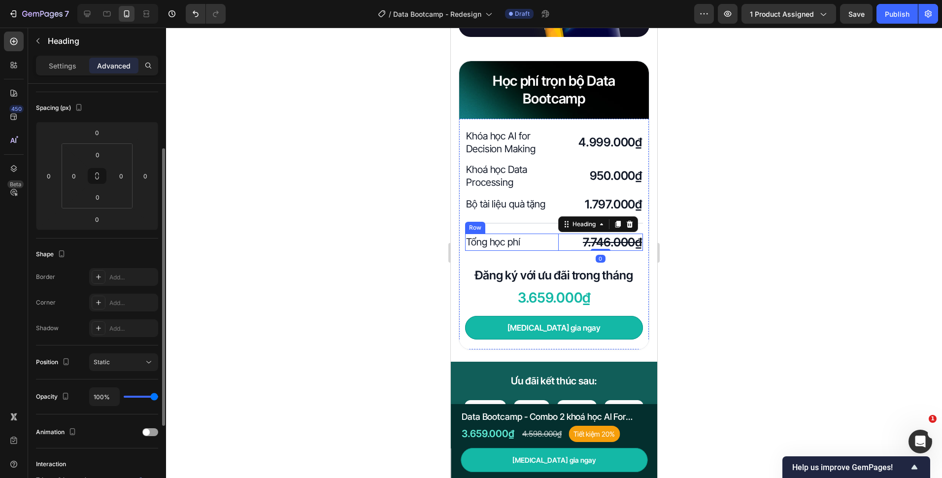
click at [551, 234] on div "Tổng học phí Heading 7.746.000₫ Heading 0 Row" at bounding box center [554, 242] width 178 height 17
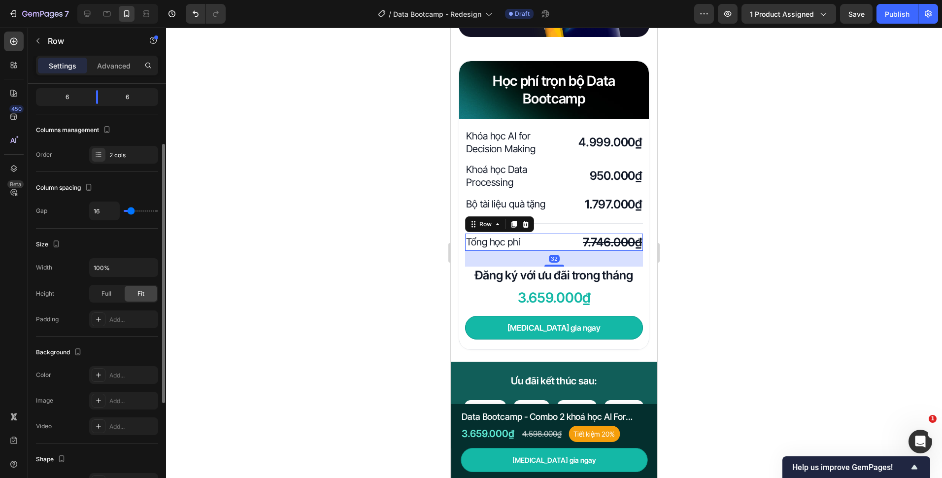
scroll to position [0, 0]
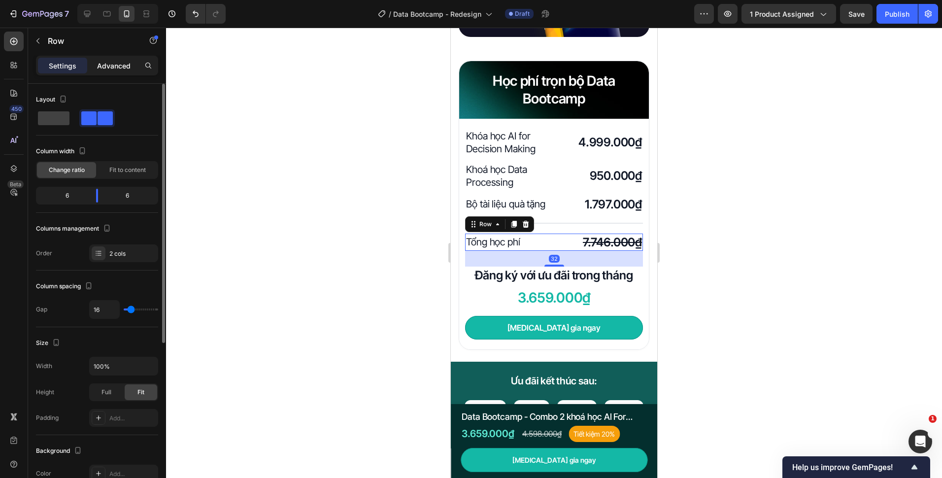
click at [110, 70] on p "Advanced" at bounding box center [113, 66] width 33 height 10
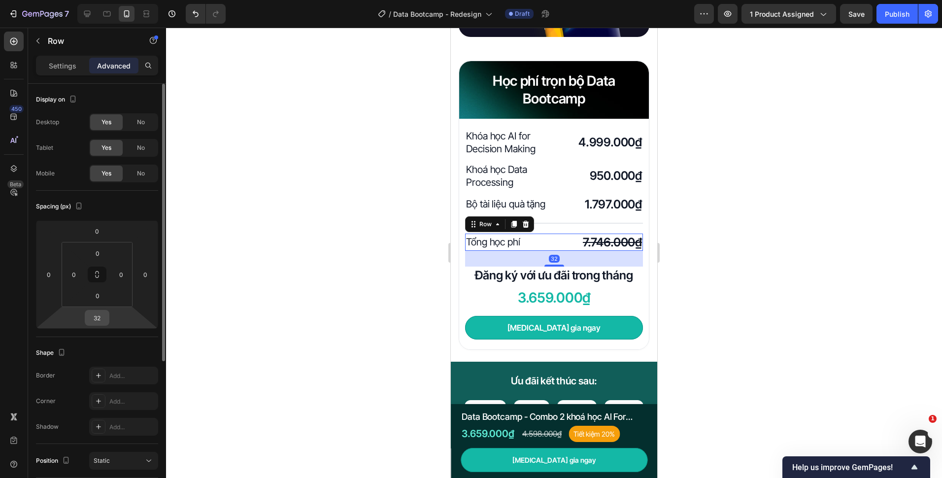
click at [100, 316] on input "32" at bounding box center [97, 317] width 20 height 15
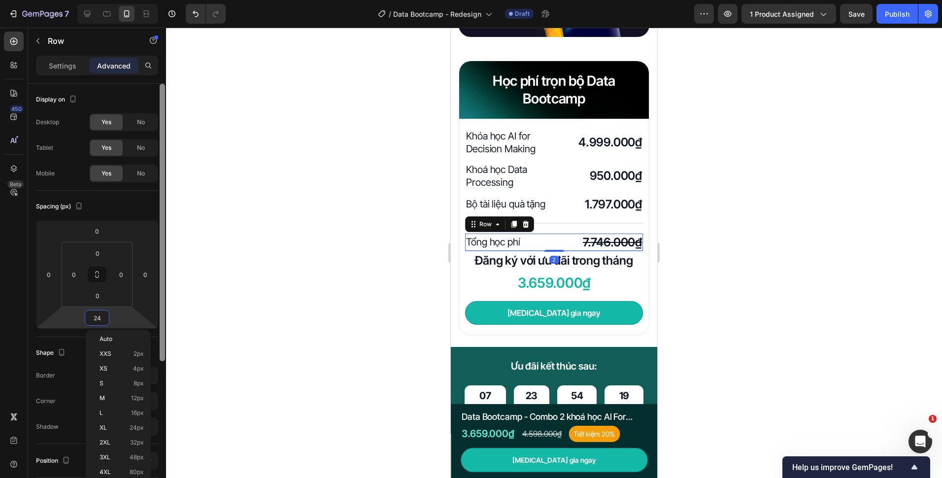
type input "24"
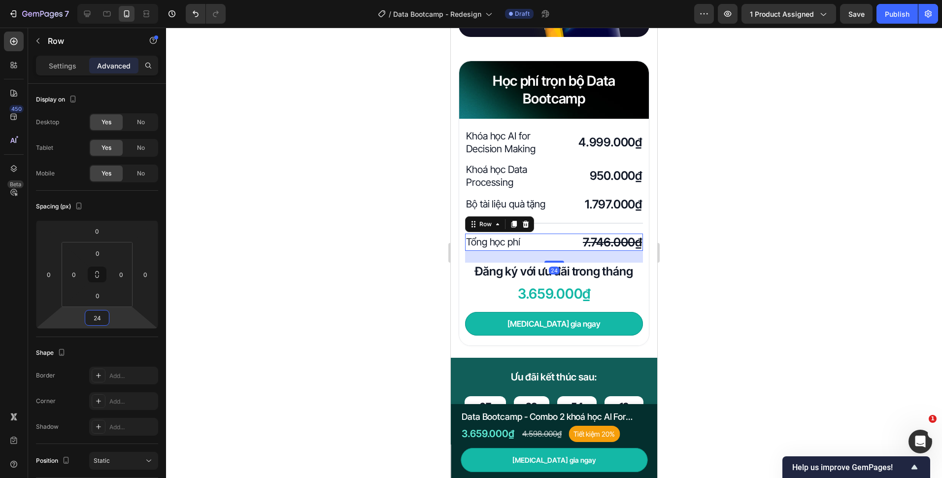
click at [327, 243] on div at bounding box center [554, 253] width 776 height 450
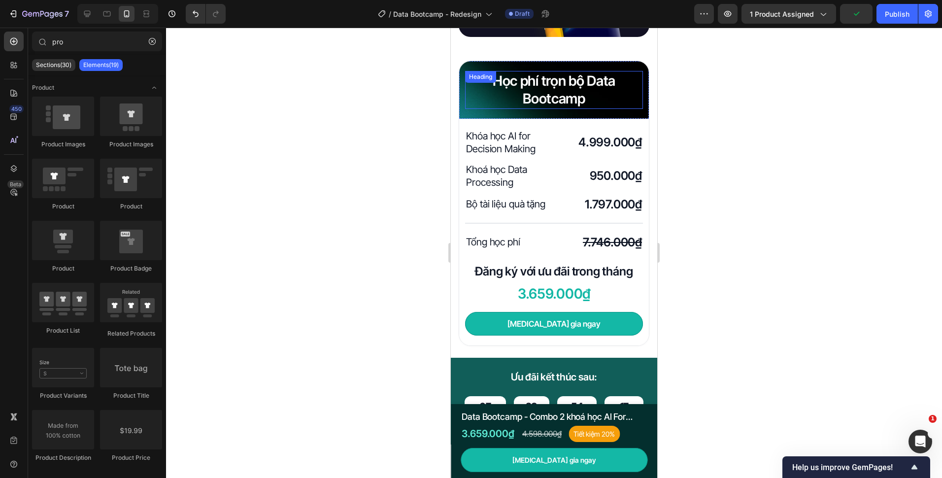
click at [614, 89] on h2 "Học phí trọn bộ Data Bootcamp" at bounding box center [554, 90] width 178 height 38
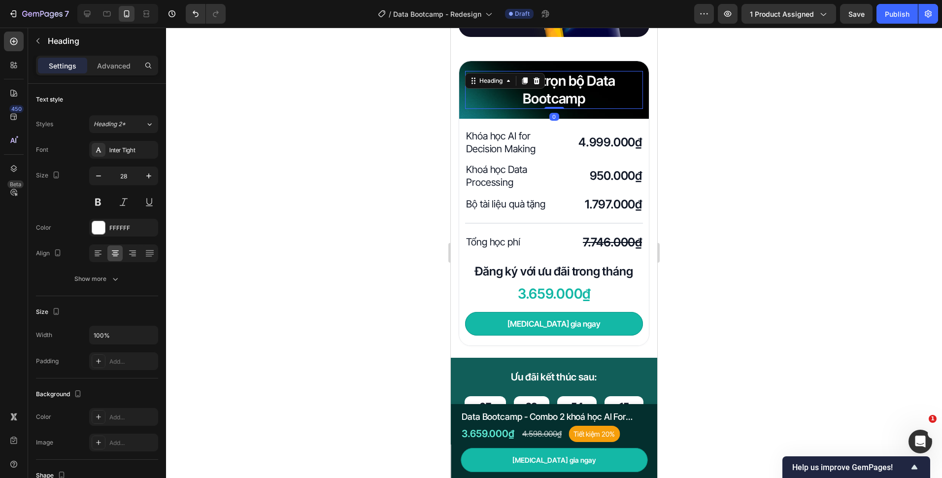
click at [379, 207] on div at bounding box center [554, 253] width 776 height 450
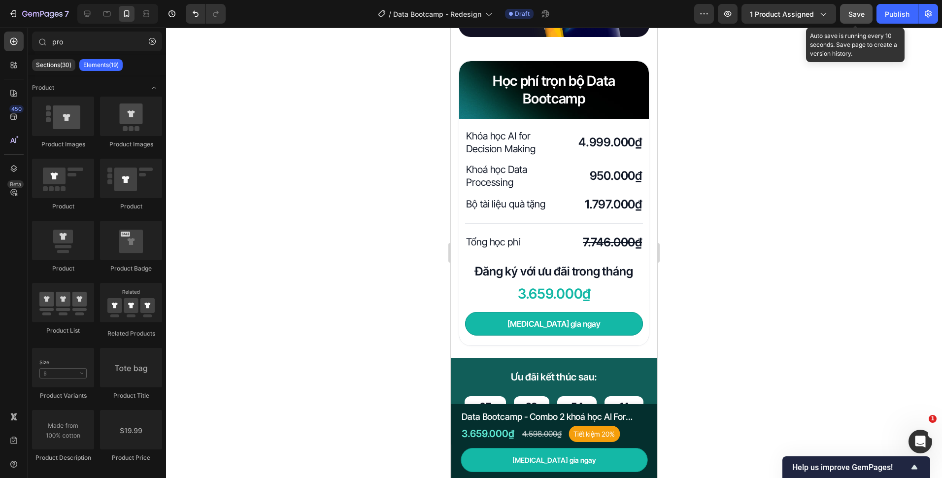
click at [855, 21] on button "Save" at bounding box center [856, 14] width 33 height 20
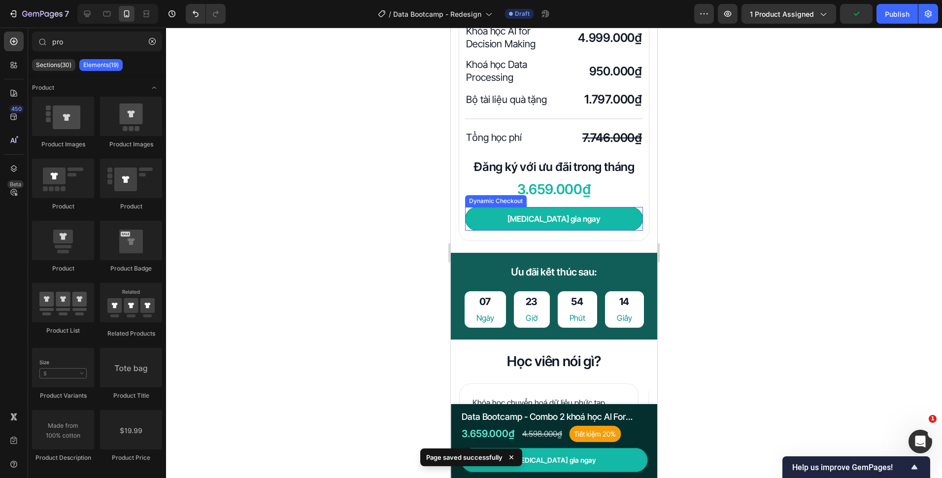
scroll to position [3202, 0]
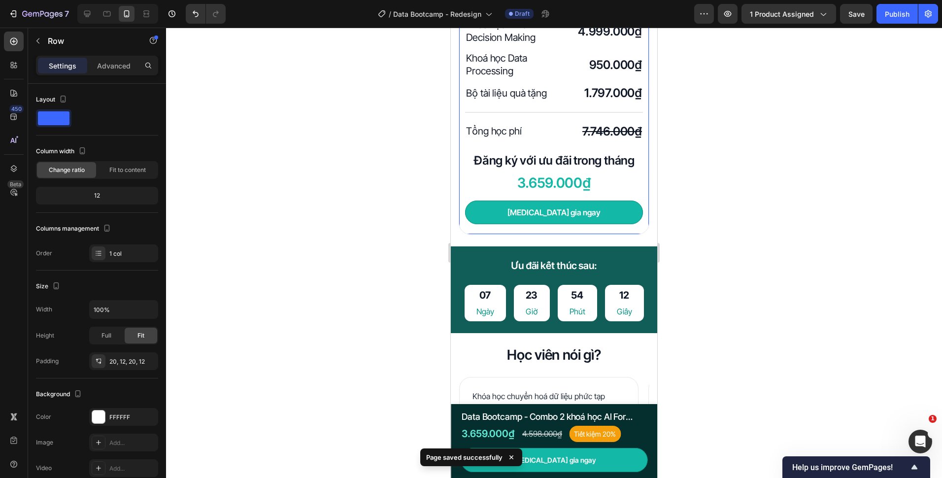
click at [486, 233] on div "Khóa học AI for Decision Making Heading 4.999.000₫ Heading Row Khoá học Data Pr…" at bounding box center [554, 120] width 190 height 227
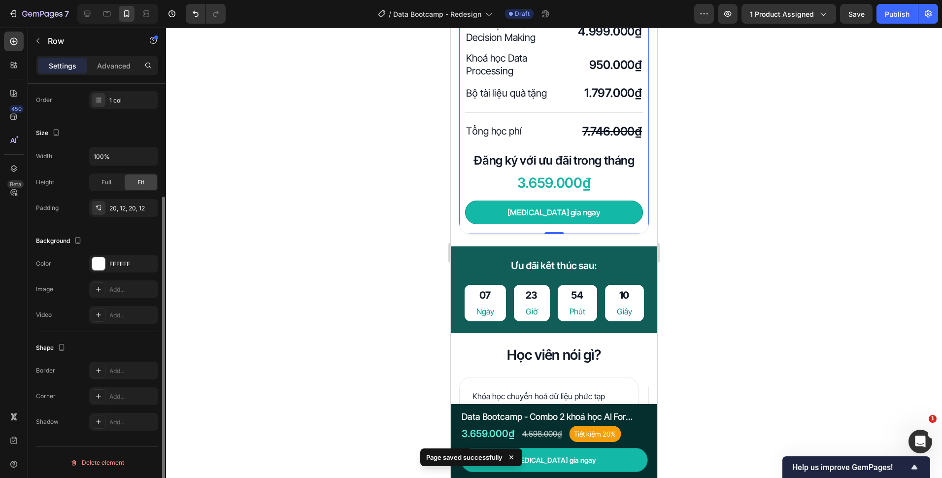
scroll to position [5, 0]
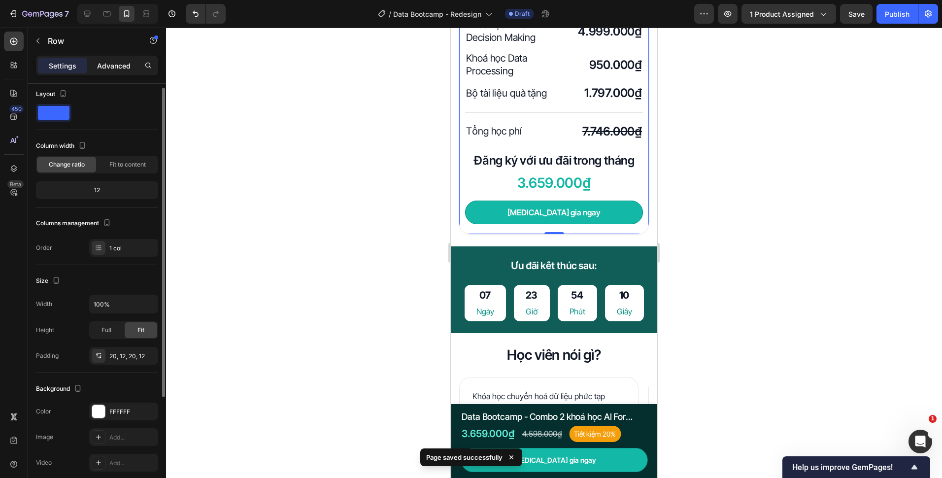
click at [114, 71] on div "Advanced" at bounding box center [113, 66] width 49 height 16
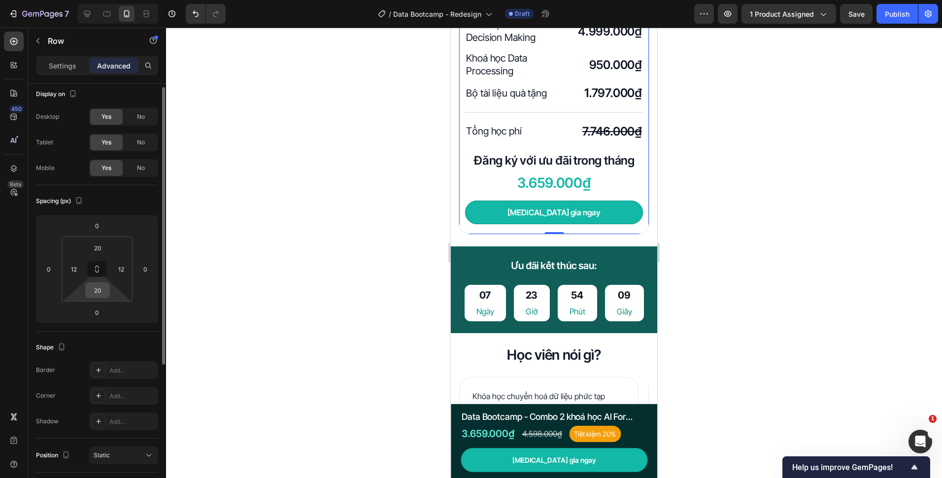
click at [101, 288] on input "20" at bounding box center [98, 290] width 20 height 15
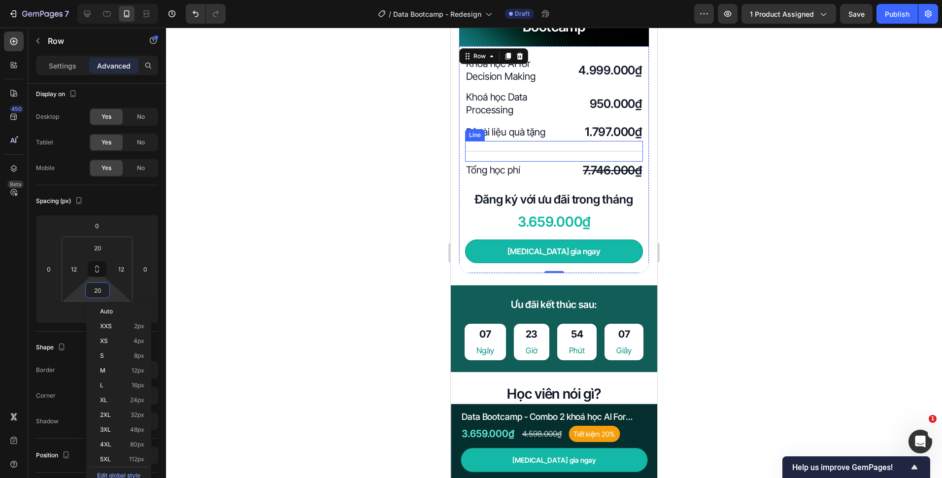
scroll to position [3106, 0]
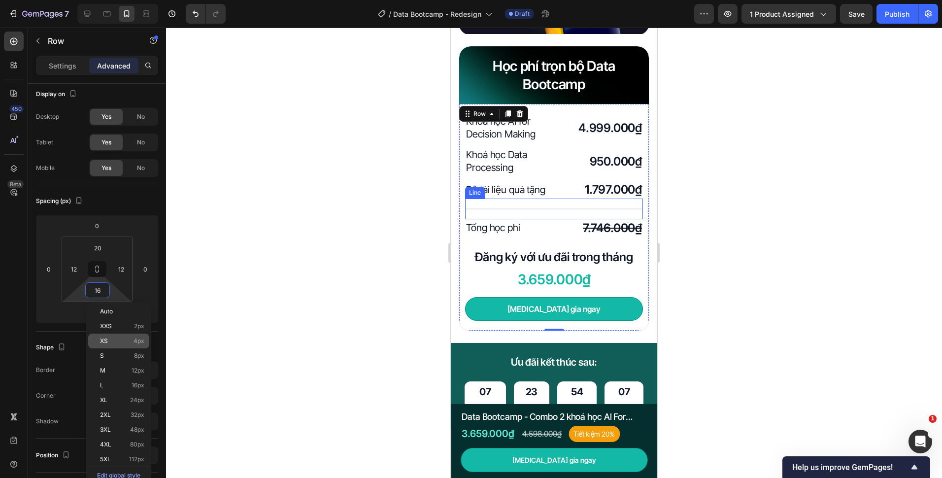
type input "16"
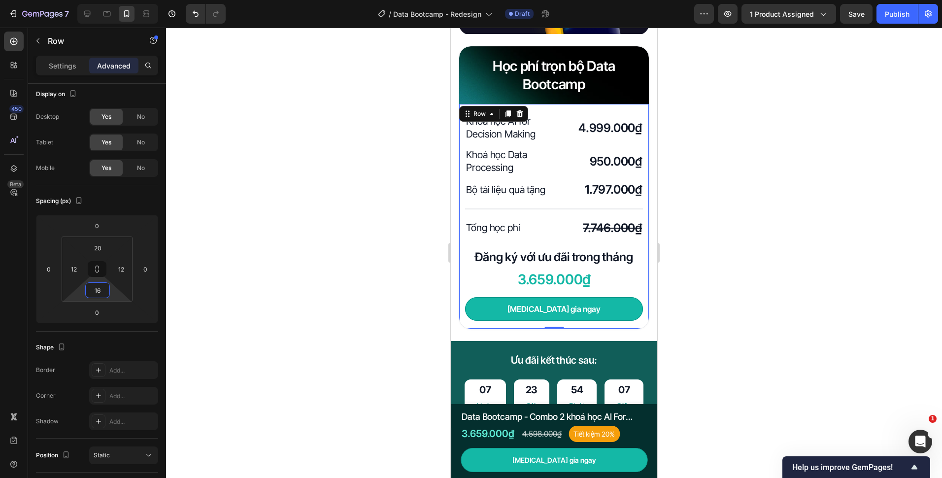
scroll to position [3054, 0]
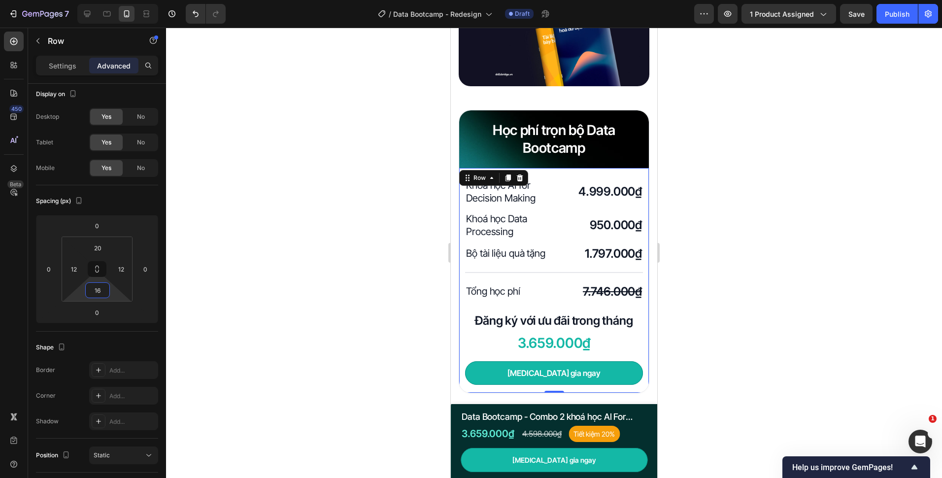
click at [329, 319] on div at bounding box center [554, 253] width 776 height 450
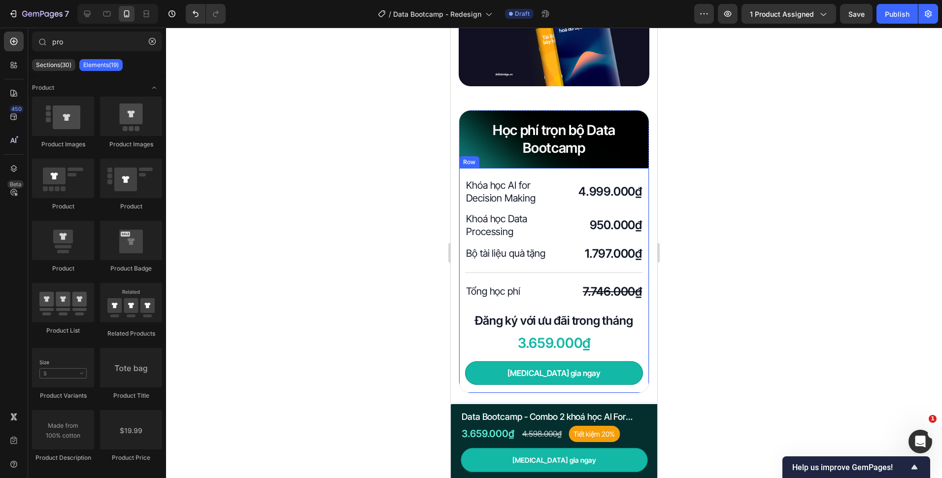
click at [558, 168] on div "Khóa học AI for Decision Making Heading 4.999.000₫ Heading Row Khoá học Data Pr…" at bounding box center [554, 280] width 190 height 225
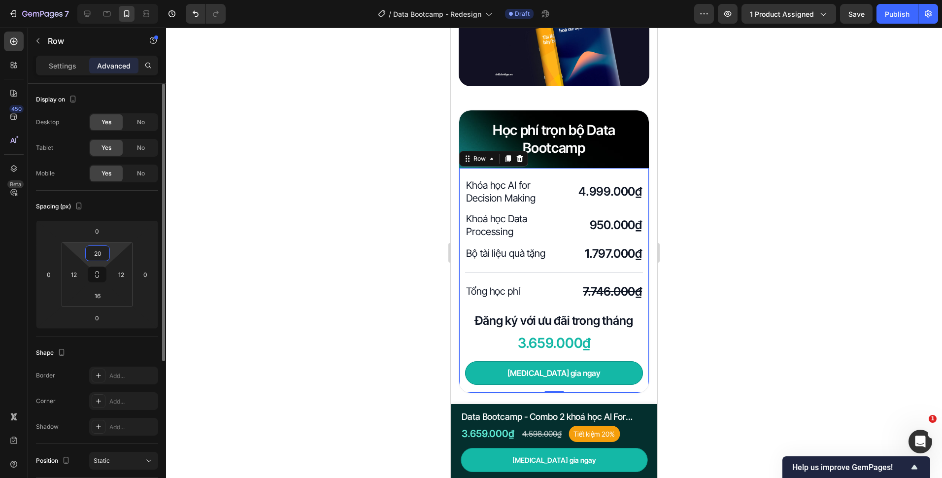
click at [102, 250] on input "20" at bounding box center [98, 253] width 20 height 15
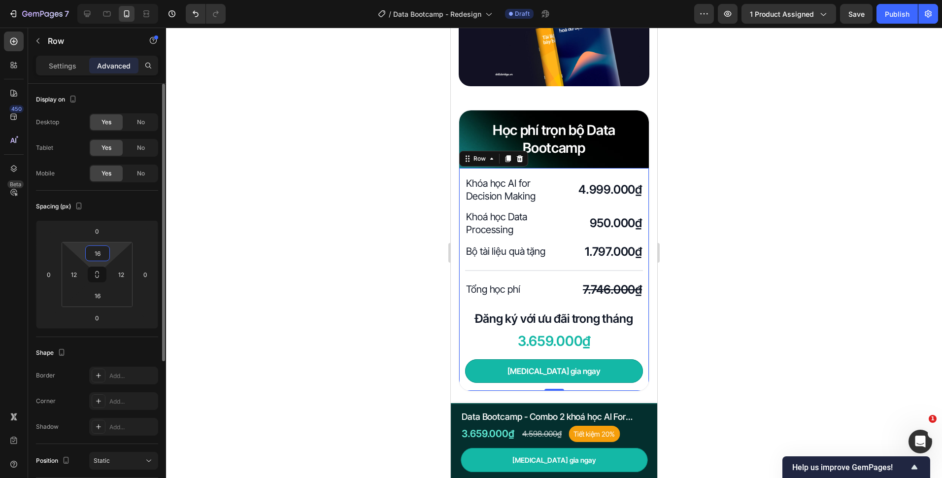
type input "16"
click at [295, 238] on div at bounding box center [554, 253] width 776 height 450
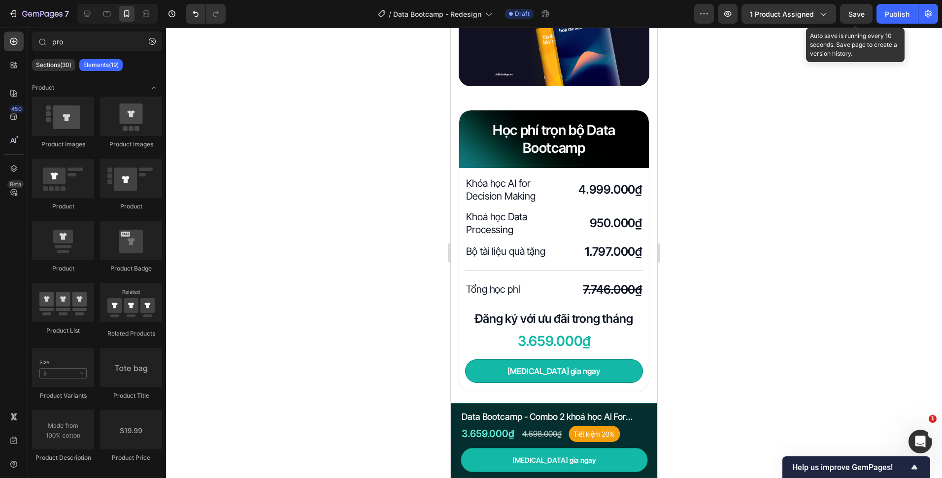
drag, startPoint x: 847, startPoint y: 17, endPoint x: 847, endPoint y: 29, distance: 12.3
click at [847, 17] on button "Save" at bounding box center [856, 14] width 33 height 20
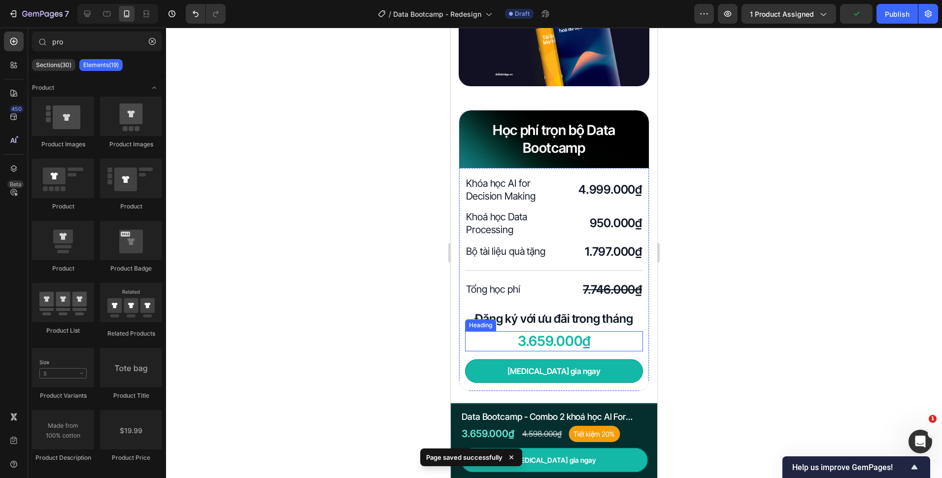
click at [602, 331] on h2 "3.659.000₫" at bounding box center [554, 341] width 178 height 20
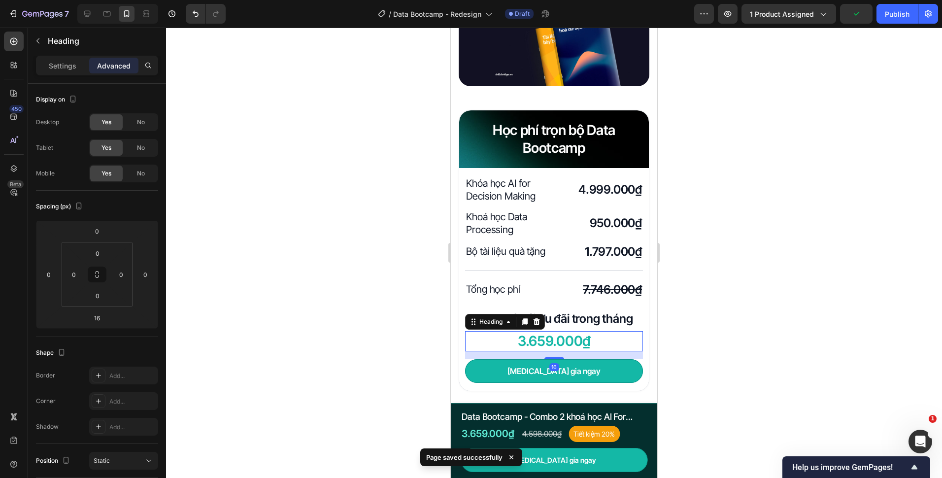
click at [432, 336] on div at bounding box center [554, 253] width 776 height 450
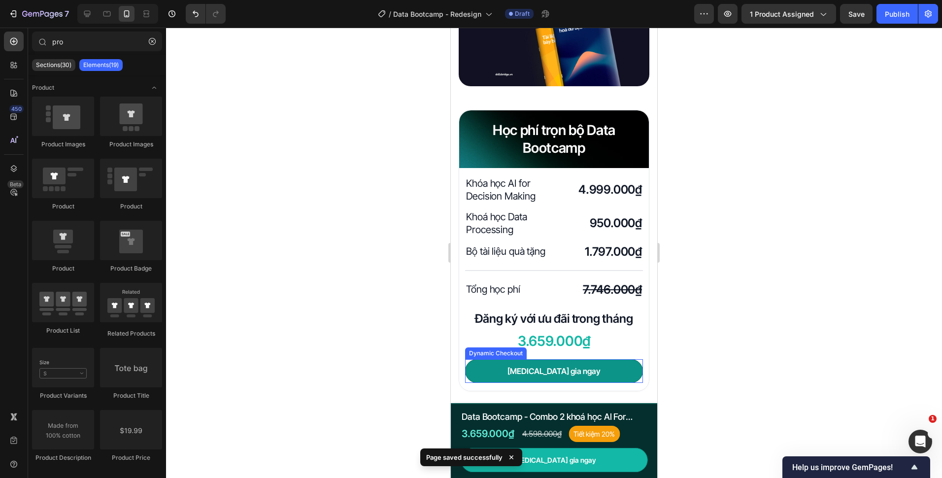
click at [471, 367] on button "[MEDICAL_DATA] gia ngay" at bounding box center [554, 371] width 178 height 24
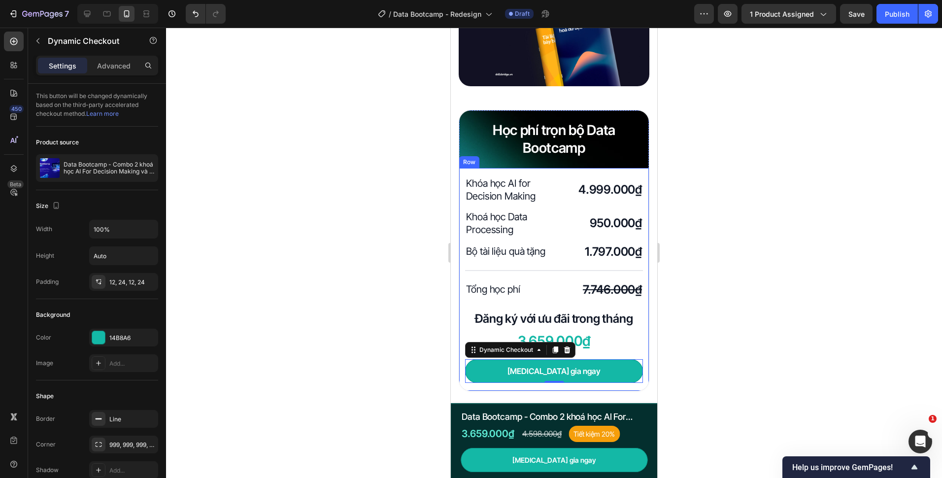
click at [467, 372] on div "Khóa học AI for Decision Making Heading 4.999.000₫ Heading Row Khoá học Data Pr…" at bounding box center [554, 279] width 190 height 223
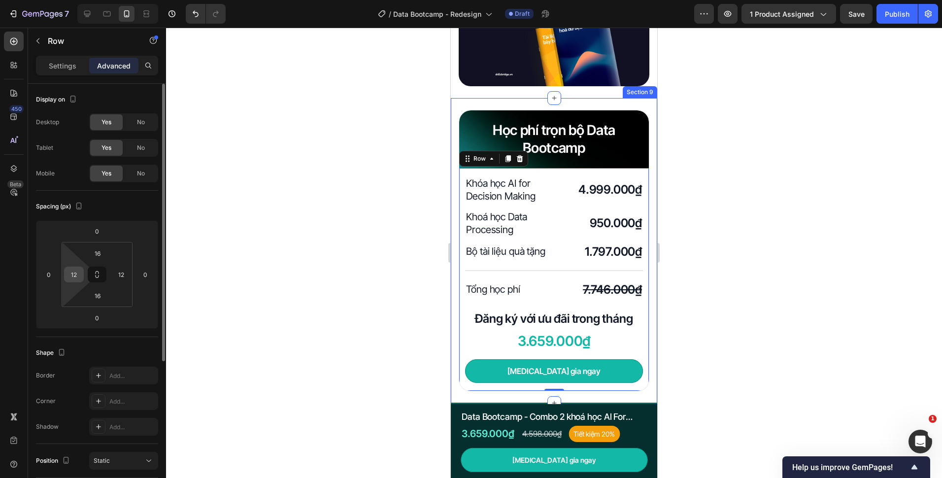
click at [83, 277] on div "12" at bounding box center [74, 275] width 20 height 16
click at [80, 275] on input "12" at bounding box center [74, 274] width 15 height 15
type input "16"
click at [122, 279] on input "12" at bounding box center [121, 274] width 15 height 15
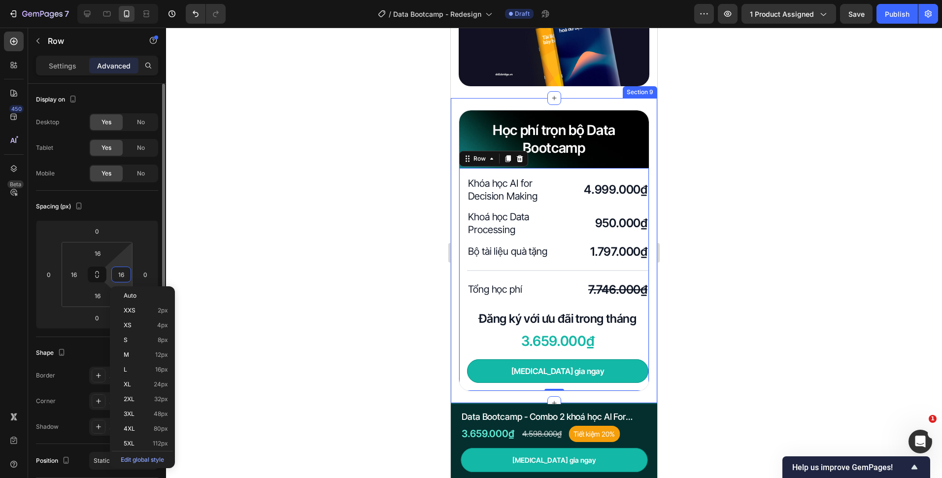
type input "16"
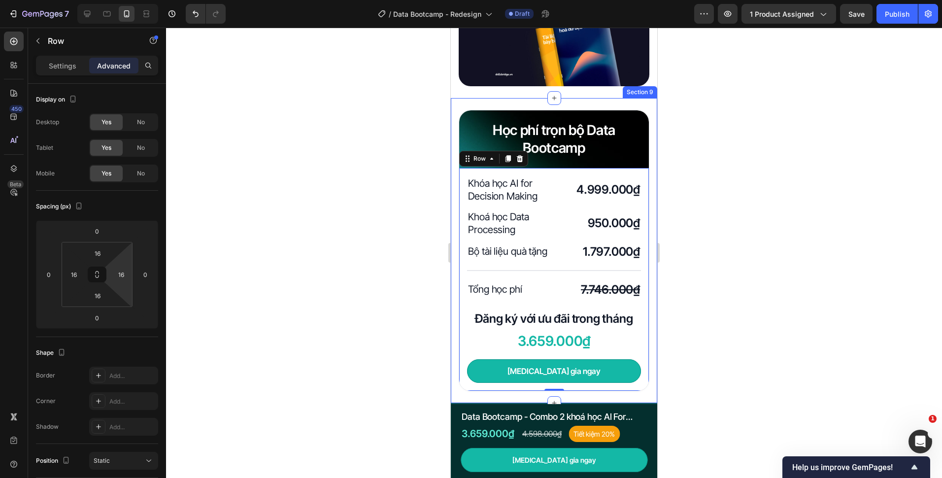
click at [329, 241] on div at bounding box center [554, 253] width 776 height 450
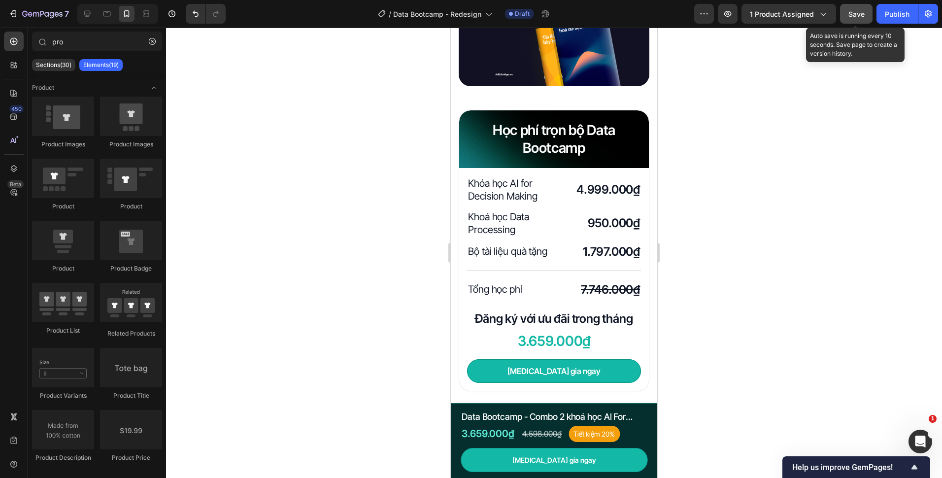
click at [850, 15] on span "Save" at bounding box center [856, 14] width 16 height 8
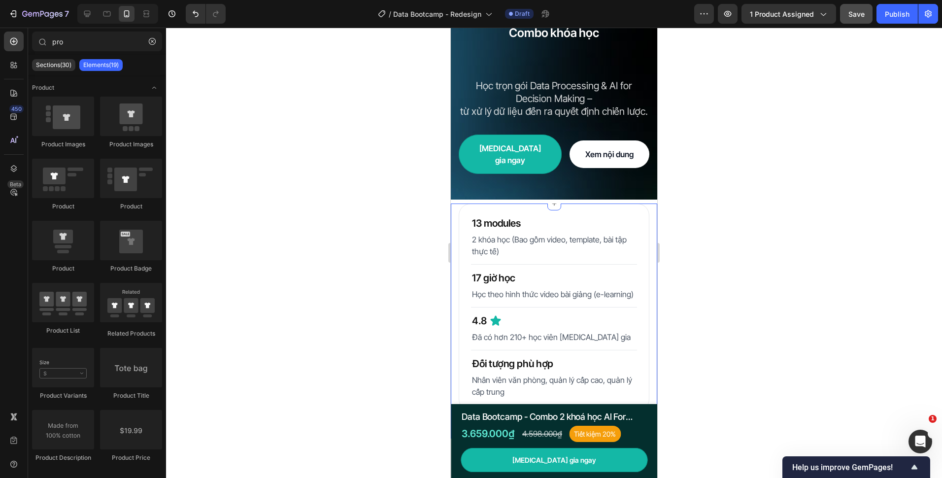
scroll to position [0, 0]
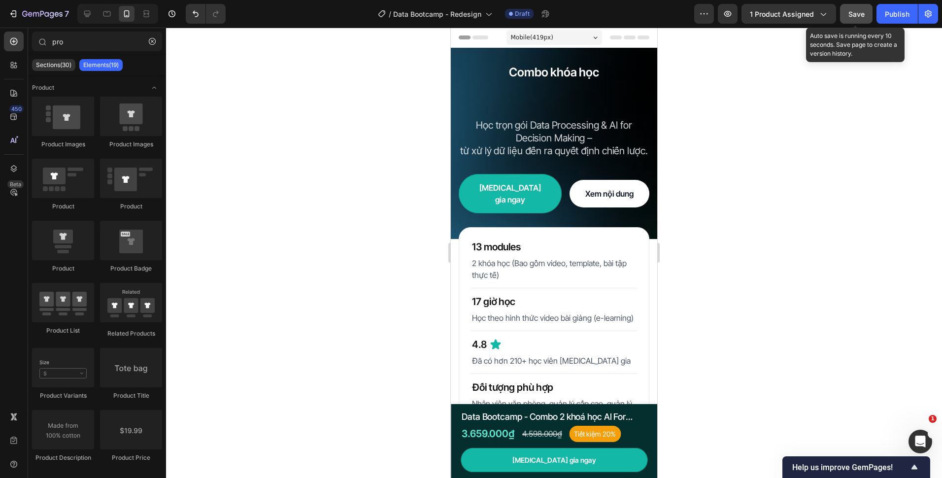
click at [848, 12] on button "Save" at bounding box center [856, 14] width 33 height 20
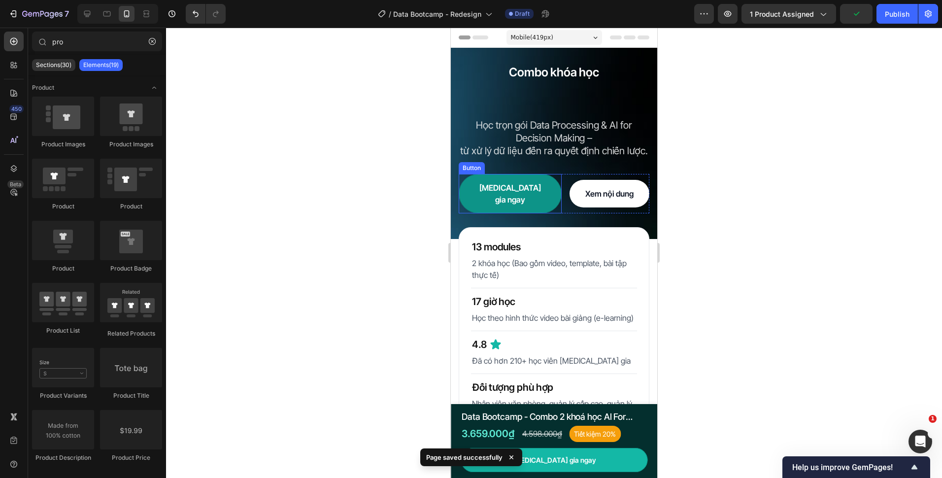
click at [537, 194] on link "[MEDICAL_DATA] gia ngay" at bounding box center [510, 193] width 103 height 39
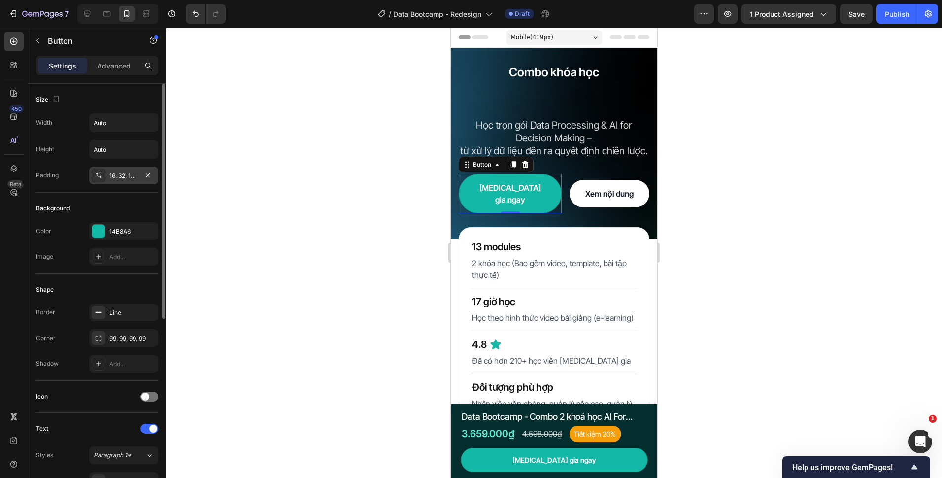
click at [118, 178] on div "16, 32, 16, 32" at bounding box center [123, 175] width 29 height 9
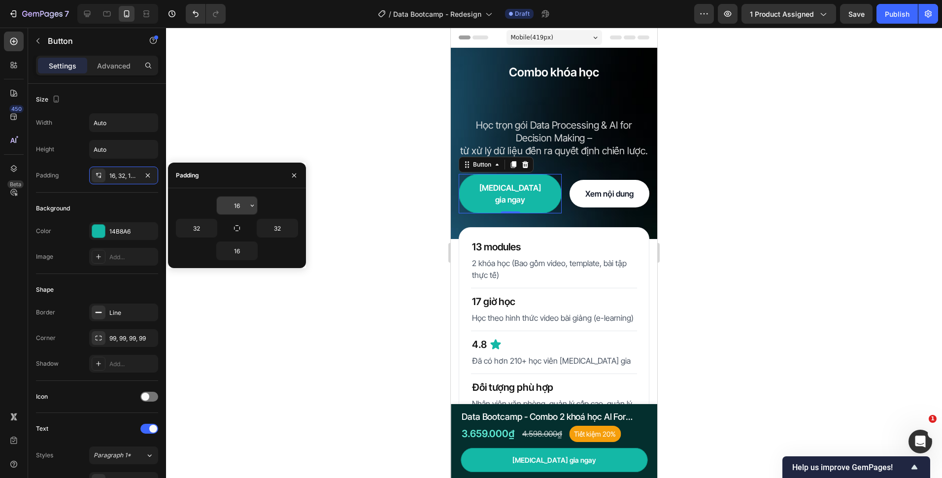
click at [242, 206] on input "16" at bounding box center [237, 206] width 40 height 18
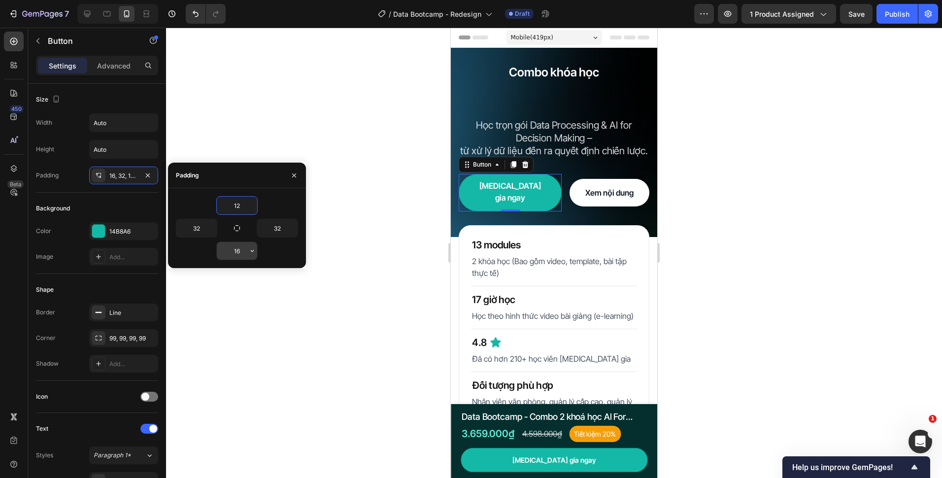
type input "12"
click at [241, 255] on input "16" at bounding box center [237, 251] width 40 height 18
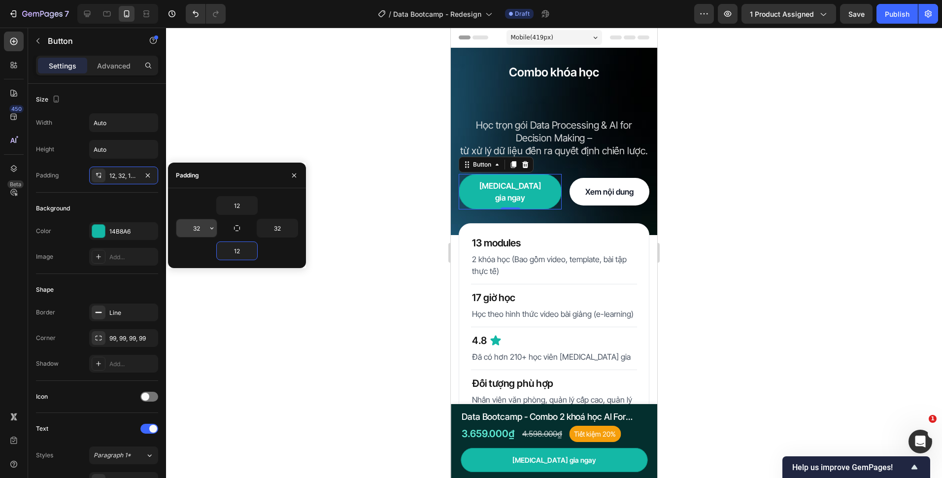
type input "12"
click at [203, 229] on input "32" at bounding box center [196, 228] width 40 height 18
type input "24"
click at [287, 228] on input "32" at bounding box center [277, 228] width 40 height 18
type input "24"
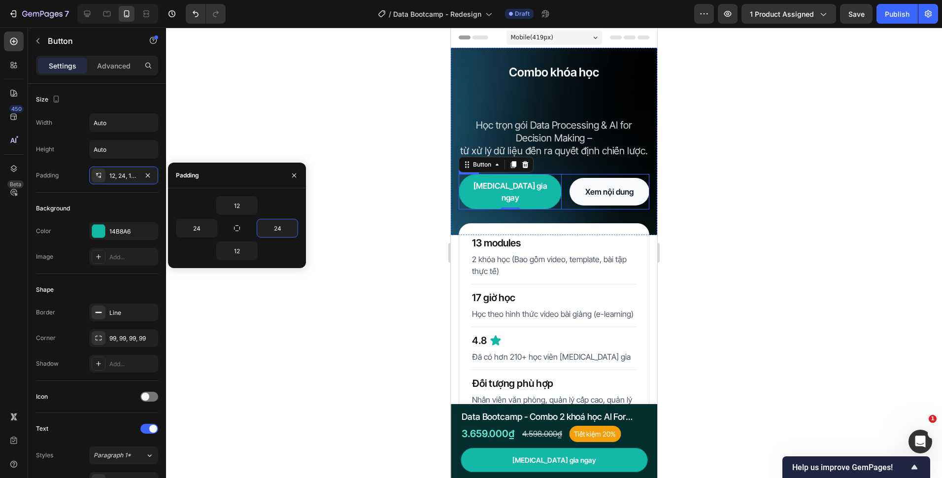
click at [569, 194] on link "Xem nội dung" at bounding box center [609, 192] width 80 height 28
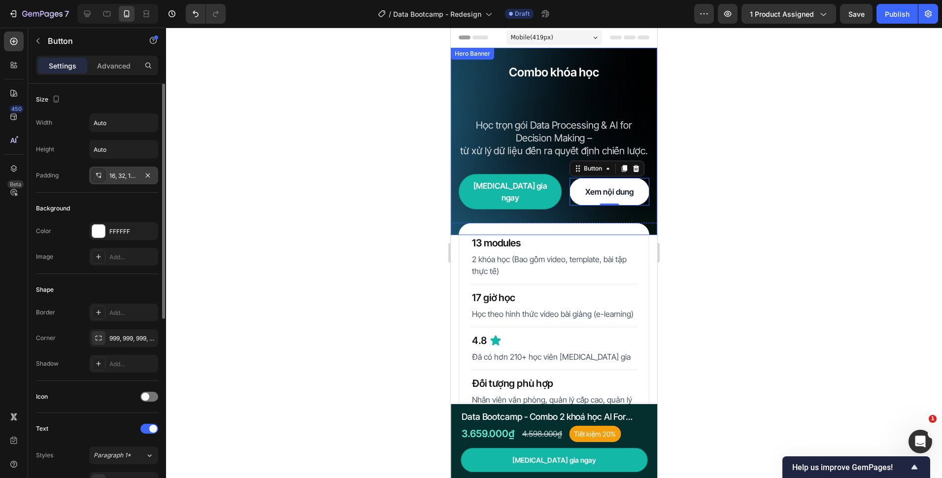
click at [124, 178] on div "16, 32, 16, 32" at bounding box center [123, 175] width 29 height 9
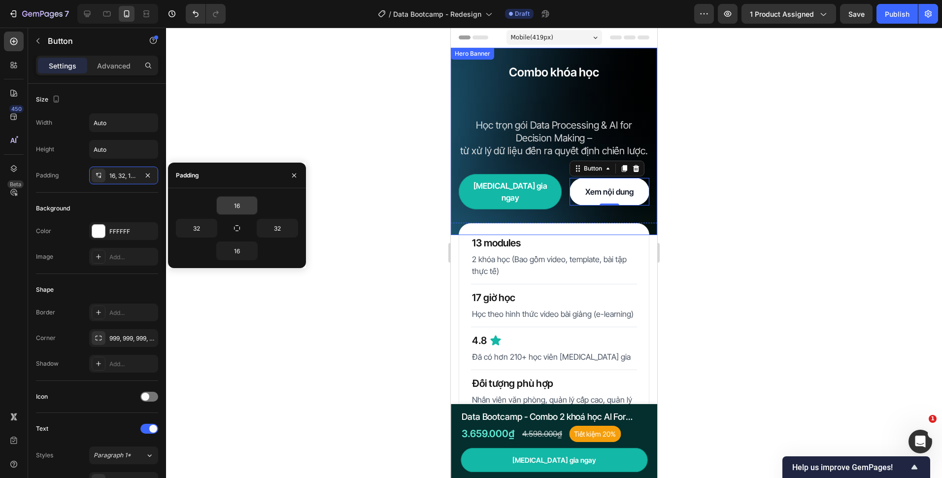
click at [245, 207] on input "16" at bounding box center [237, 206] width 40 height 18
type input "12"
click at [244, 248] on input "16" at bounding box center [237, 251] width 40 height 18
type input "12"
click at [200, 229] on input "32" at bounding box center [196, 228] width 40 height 18
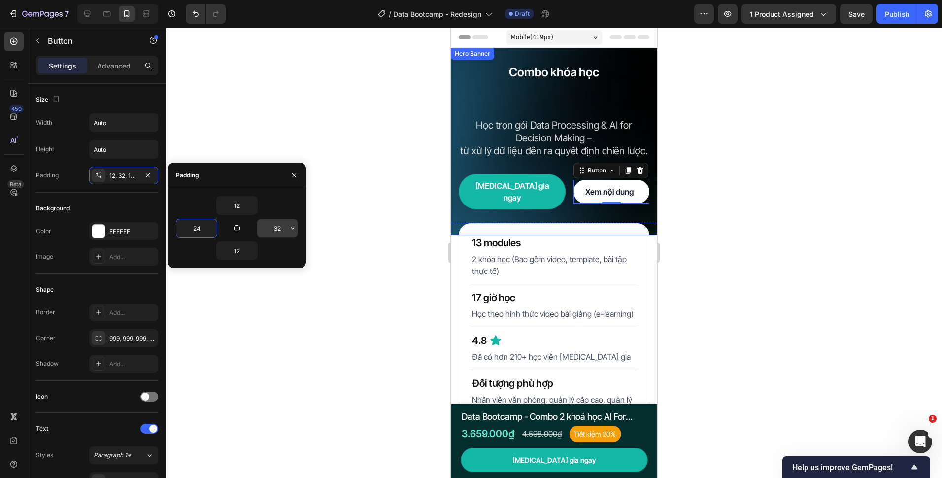
type input "24"
click at [287, 227] on input "32" at bounding box center [277, 228] width 40 height 18
type input "24"
click at [389, 182] on div at bounding box center [554, 253] width 776 height 450
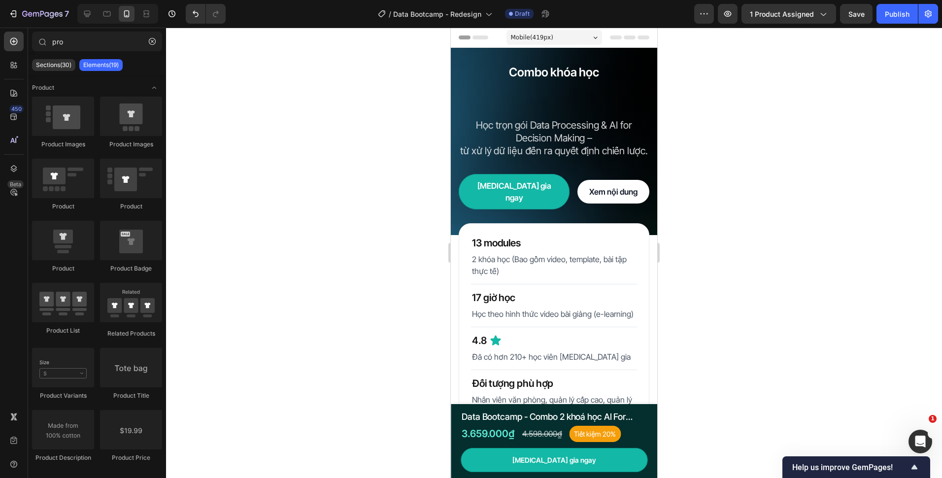
click at [837, 15] on div "Preview 1 product assigned Save Publish" at bounding box center [816, 14] width 244 height 20
click at [840, 14] on div "Preview 1 product assigned Save Auto save is running every 10 seconds. Save pag…" at bounding box center [816, 14] width 244 height 20
click at [841, 14] on button "Save" at bounding box center [856, 14] width 33 height 20
click at [576, 153] on p "từ xử lý dữ liệu đến ra quyết định chiến lược." at bounding box center [554, 150] width 189 height 13
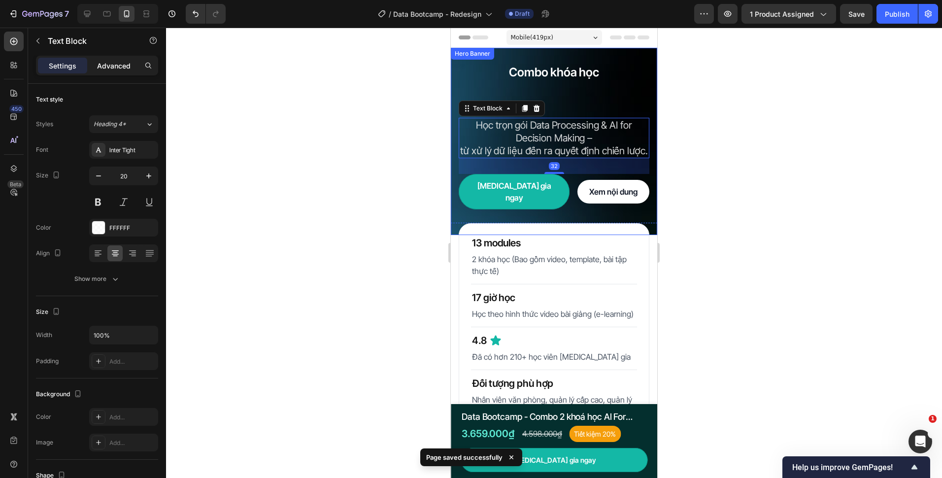
click at [114, 67] on p "Advanced" at bounding box center [113, 66] width 33 height 10
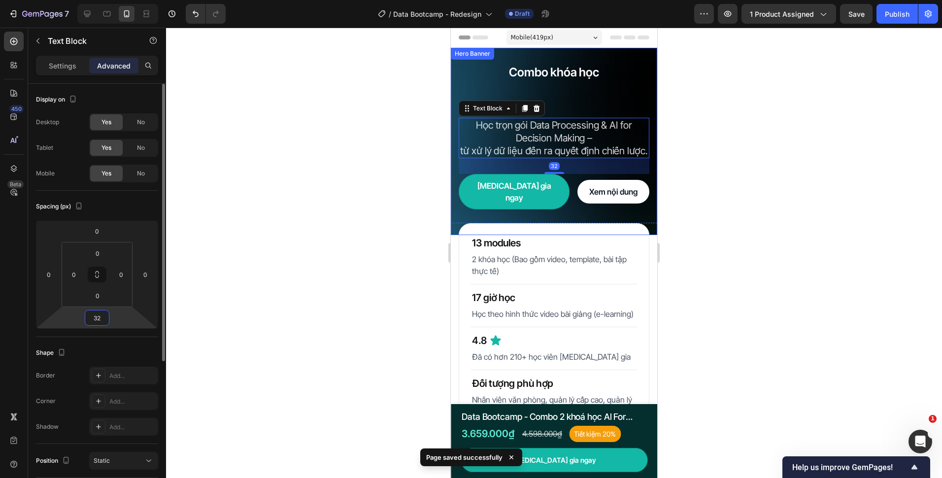
click at [105, 318] on input "32" at bounding box center [97, 317] width 20 height 15
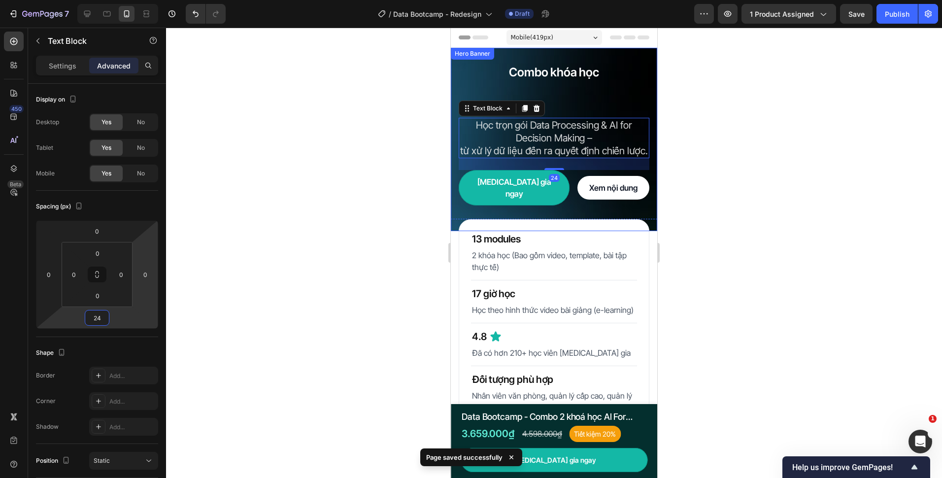
type input "24"
click at [626, 97] on h1 "Data Bootcamp" at bounding box center [554, 99] width 191 height 25
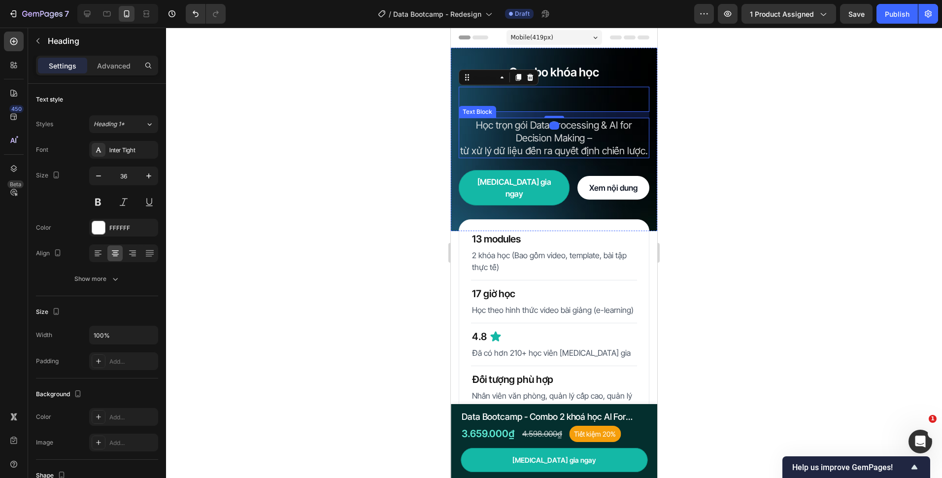
click at [325, 202] on div at bounding box center [554, 253] width 776 height 450
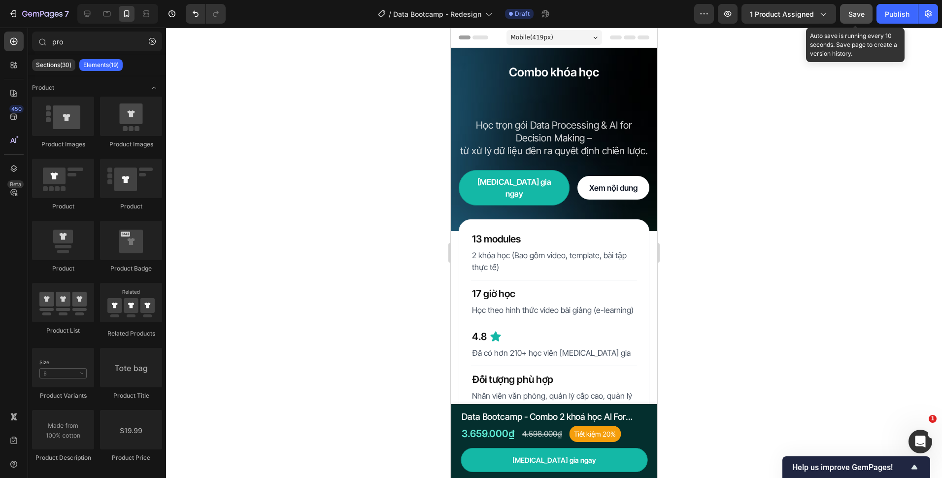
click at [844, 20] on button "Save" at bounding box center [856, 14] width 33 height 20
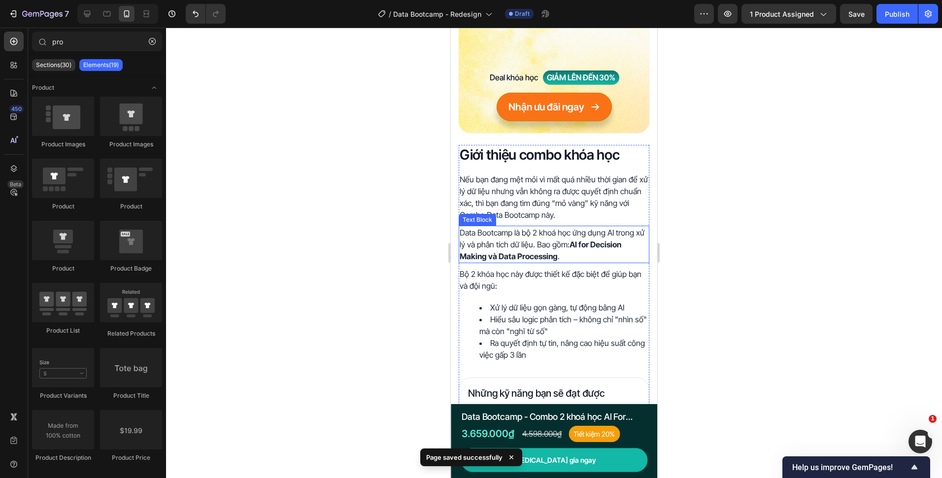
scroll to position [443, 0]
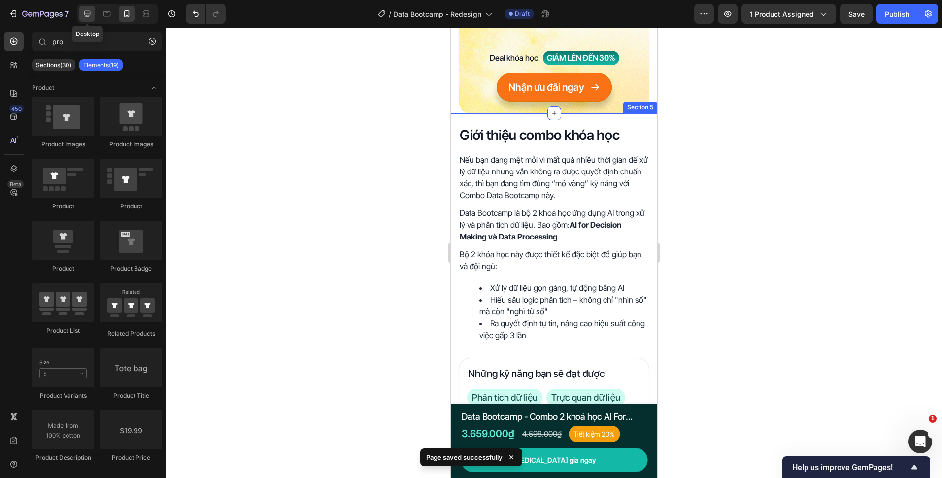
click at [90, 12] on icon at bounding box center [87, 14] width 6 height 6
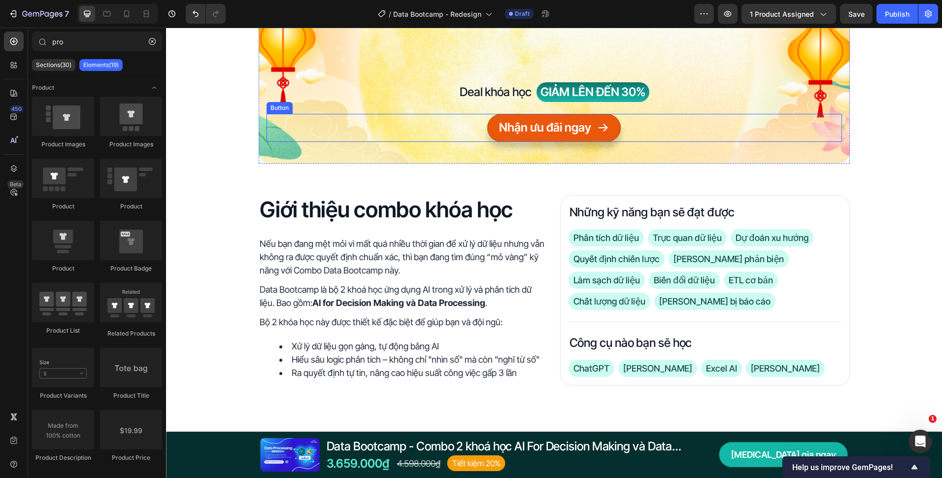
click at [613, 131] on link "Nhận ưu đãi ngay" at bounding box center [554, 128] width 134 height 28
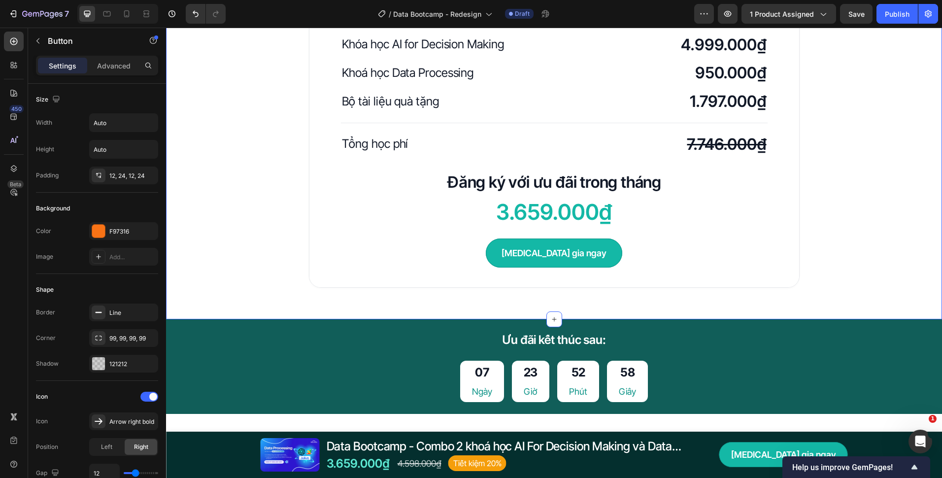
scroll to position [2463, 0]
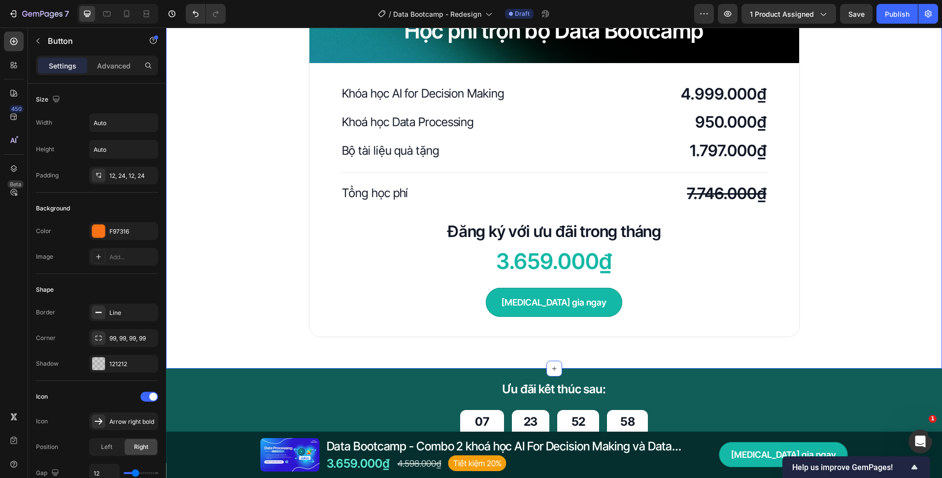
click at [821, 286] on div "Học phí trọn bộ Data Bootcamp Heading Row Khóa học AI for Decision Making Headi…" at bounding box center [554, 167] width 776 height 339
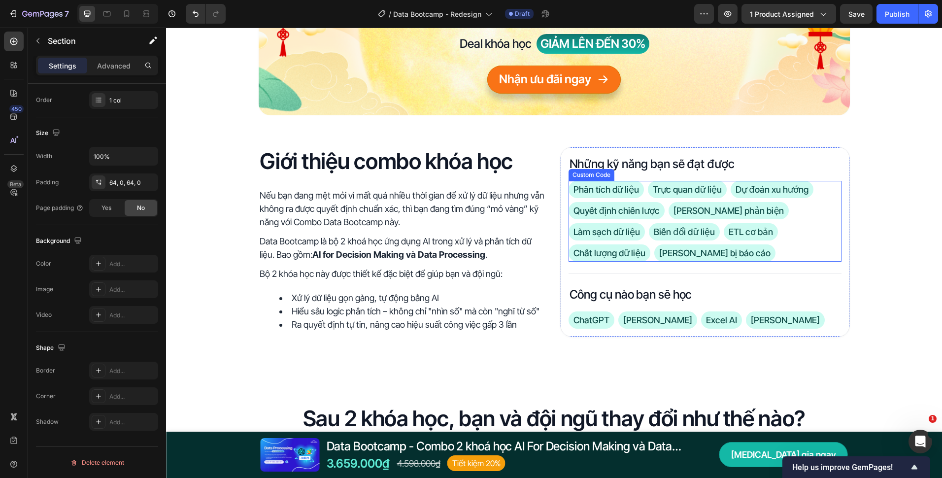
scroll to position [443, 0]
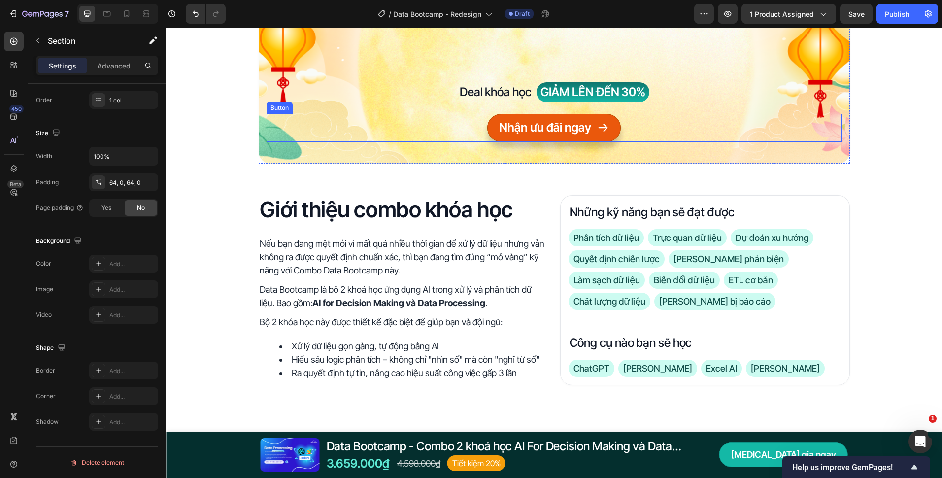
click at [561, 136] on p "Nhận ưu đãi ngay" at bounding box center [545, 128] width 93 height 16
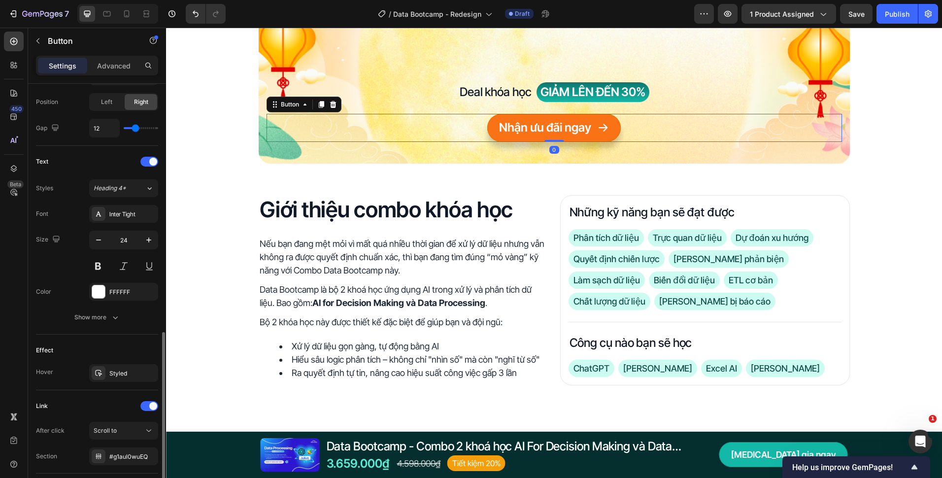
scroll to position [413, 0]
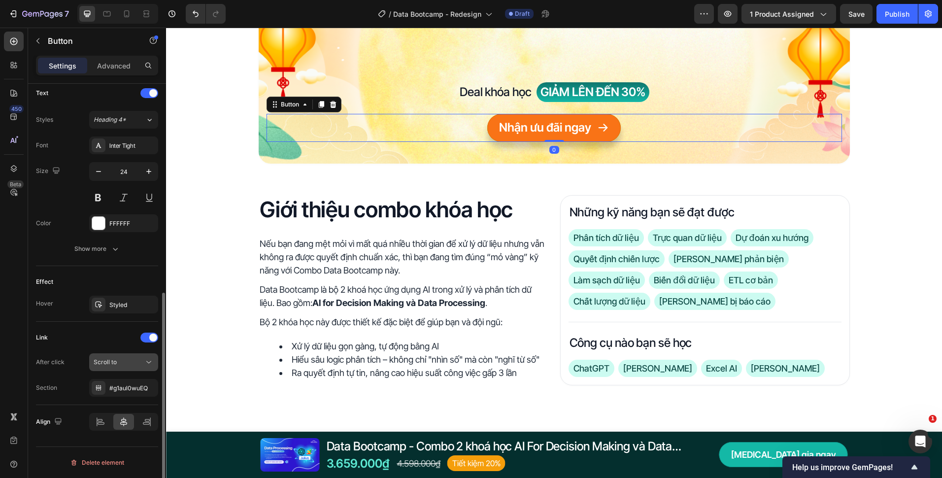
click at [121, 362] on div "Scroll to" at bounding box center [119, 362] width 50 height 9
click at [118, 388] on div "#g1aul0wuEQ" at bounding box center [123, 388] width 29 height 9
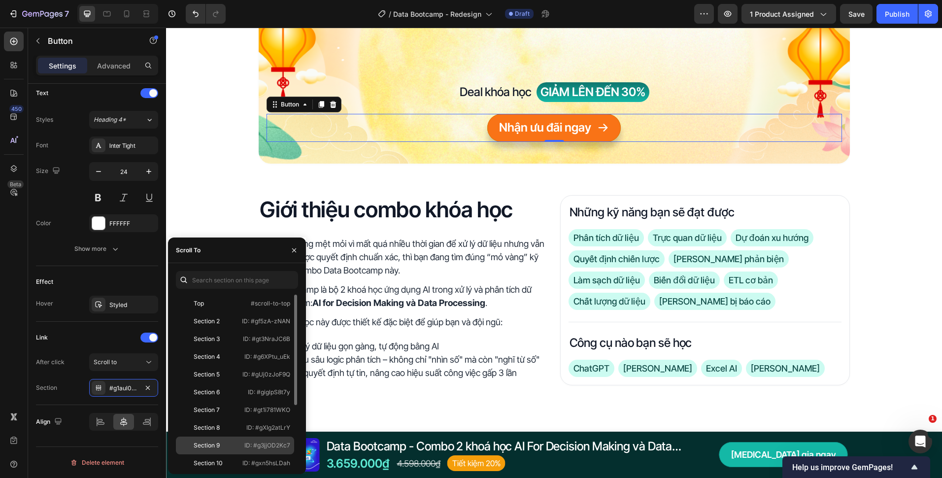
click at [223, 439] on div "Section 9 ID: #g3jjOD2Kc7" at bounding box center [235, 445] width 118 height 18
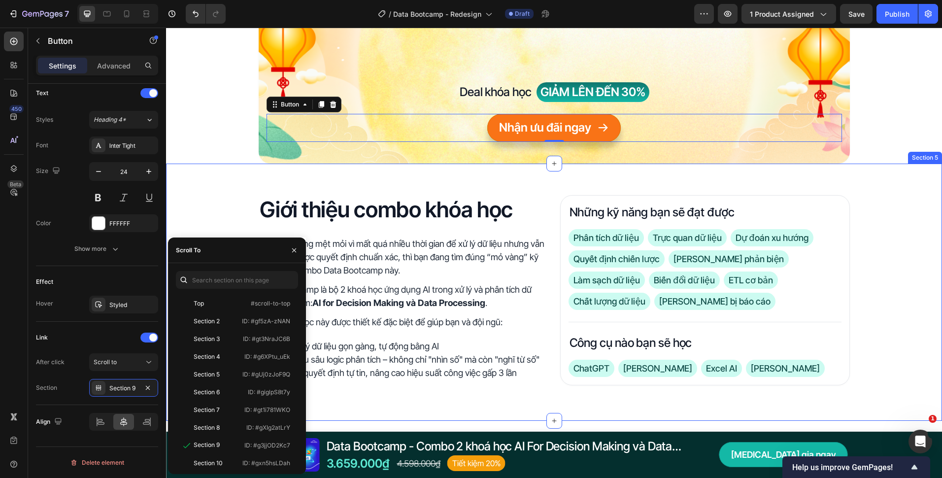
click at [452, 173] on div "Giới thiệu combo khóa học Heading Nếu bạn đang mệt mỏi vì mất quá nhiều thời gi…" at bounding box center [554, 292] width 776 height 257
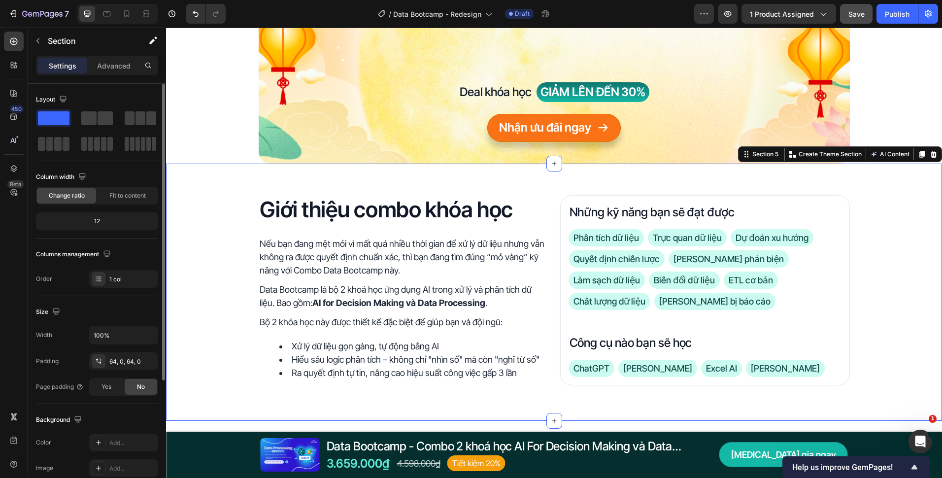
click at [862, 6] on button "Save" at bounding box center [856, 14] width 33 height 20
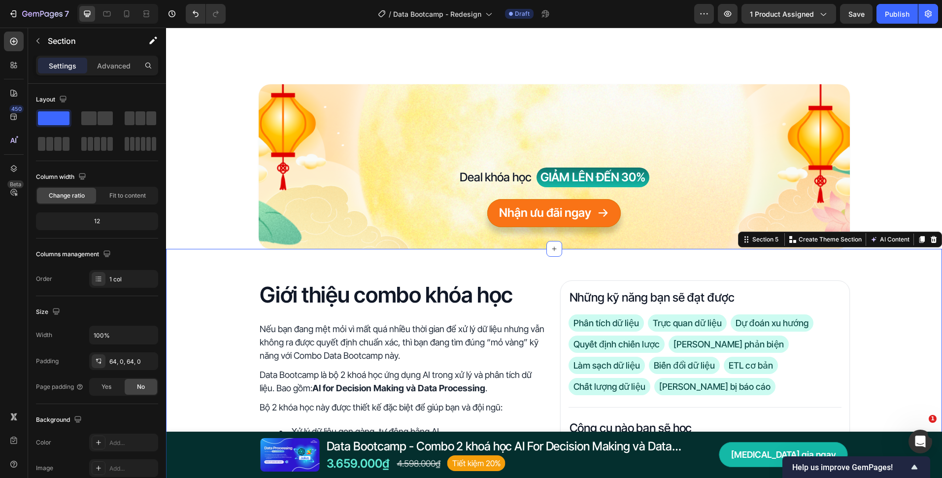
scroll to position [543, 0]
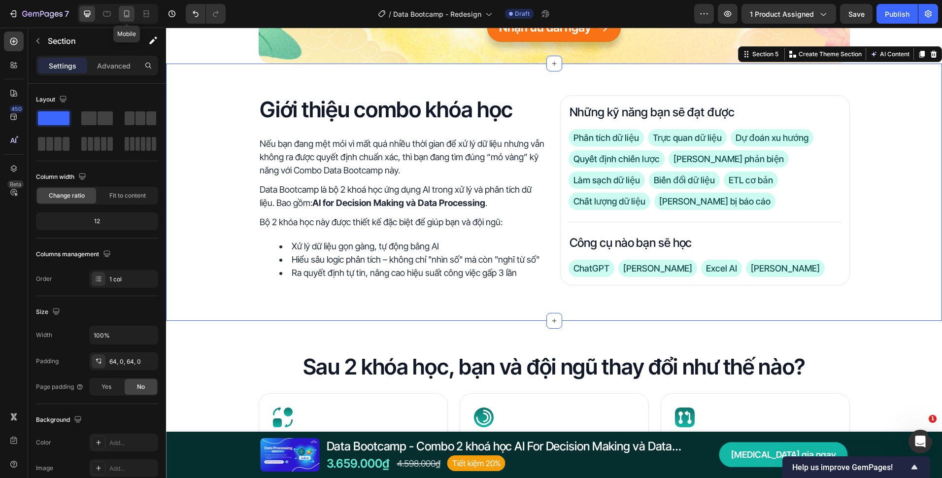
click at [130, 13] on icon at bounding box center [127, 14] width 10 height 10
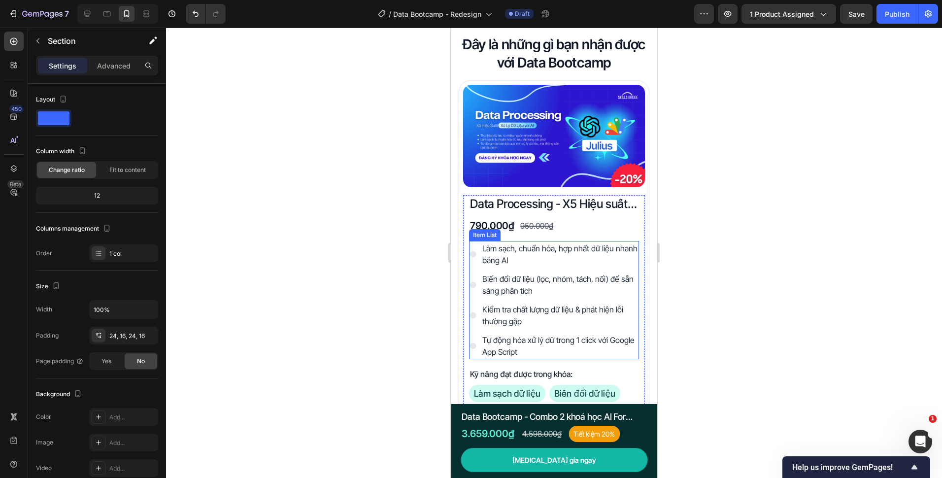
scroll to position [1730, 0]
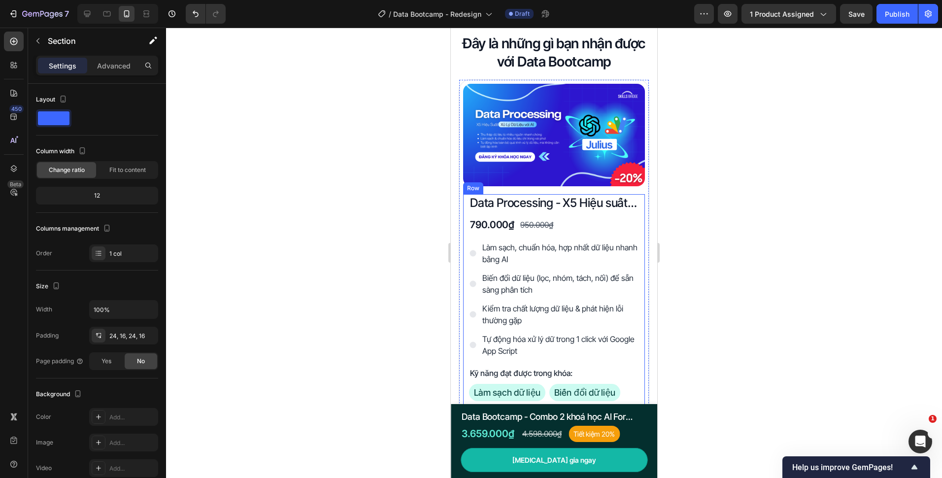
click at [467, 248] on div "Data Processing - X5 Hiệu suất xử lý dữ liệu với AI Product Title 790.000₫ Prod…" at bounding box center [554, 333] width 182 height 278
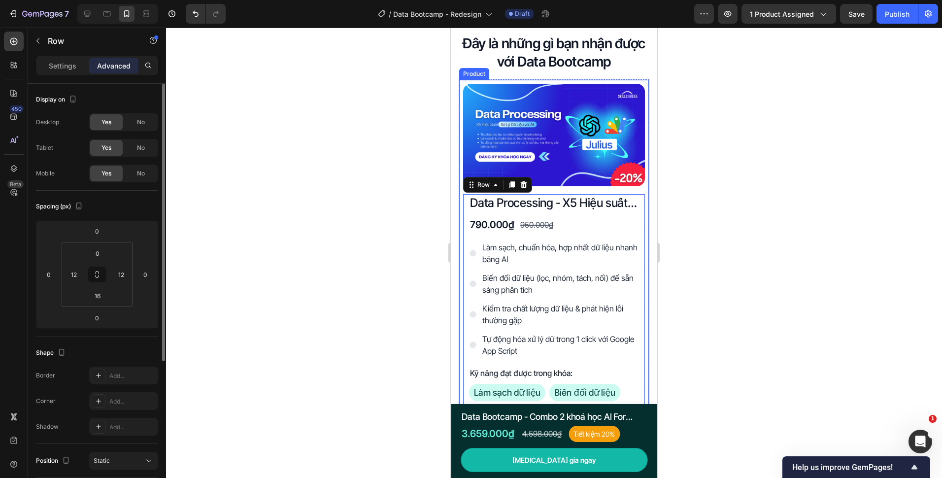
scroll to position [49, 0]
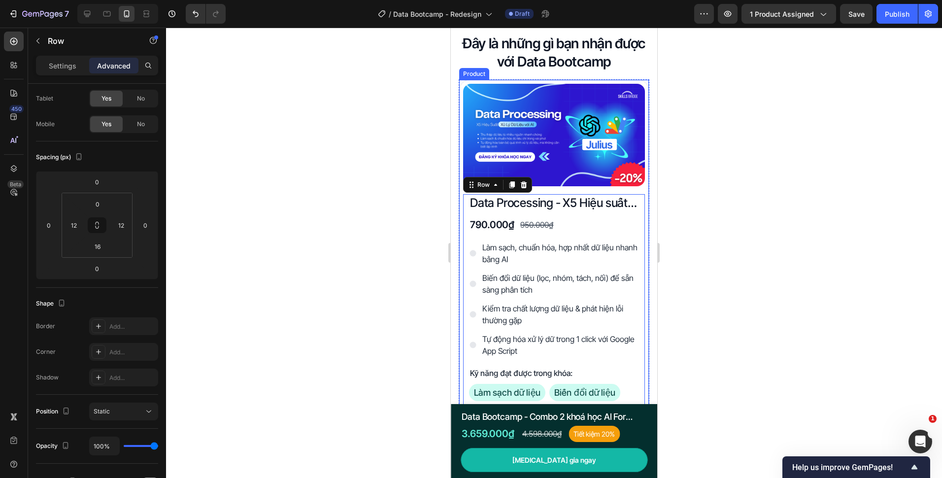
click at [461, 273] on div "Product Images Data Processing - X5 Hiệu suất xử lý dữ liệu với AI Product Titl…" at bounding box center [554, 291] width 191 height 425
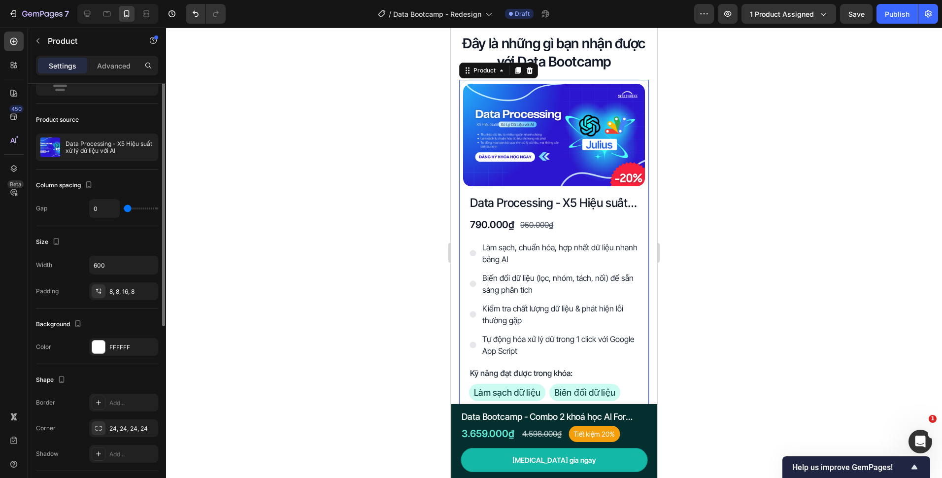
scroll to position [0, 0]
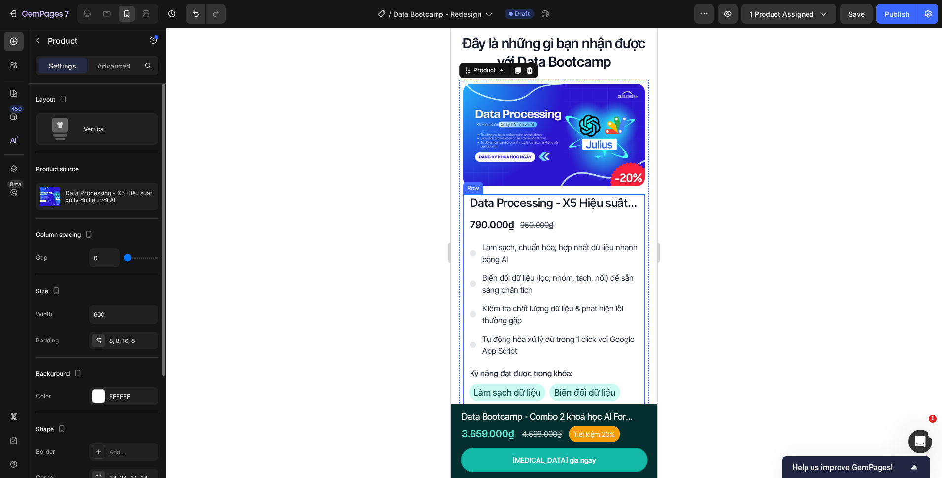
click at [466, 268] on div "Data Processing - X5 Hiệu suất xử lý dữ liệu với AI Product Title 790.000₫ Prod…" at bounding box center [554, 333] width 182 height 278
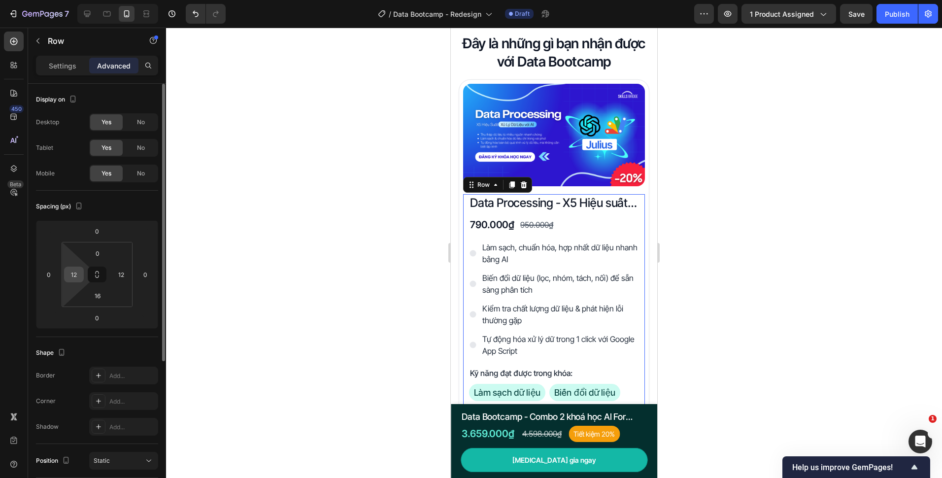
click at [76, 278] on input "12" at bounding box center [74, 274] width 15 height 15
type input "8"
click at [125, 274] on input "12" at bounding box center [121, 274] width 15 height 15
type input "8"
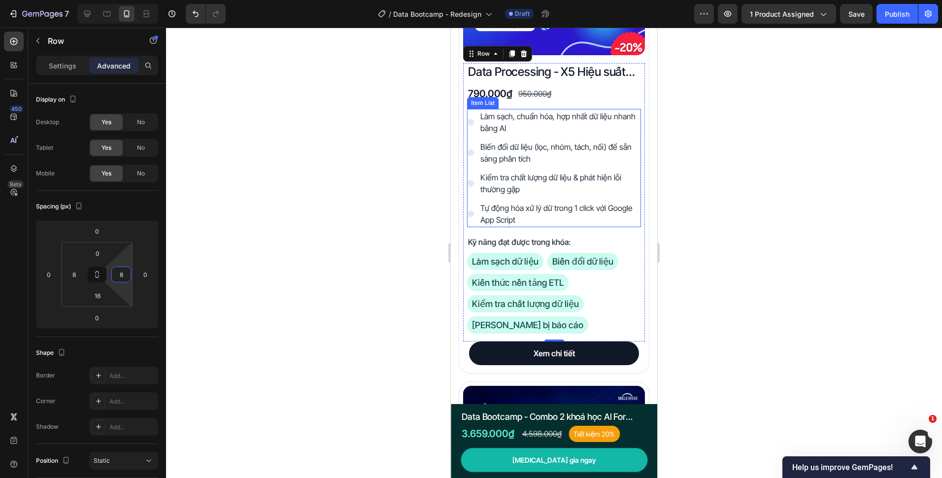
scroll to position [1976, 0]
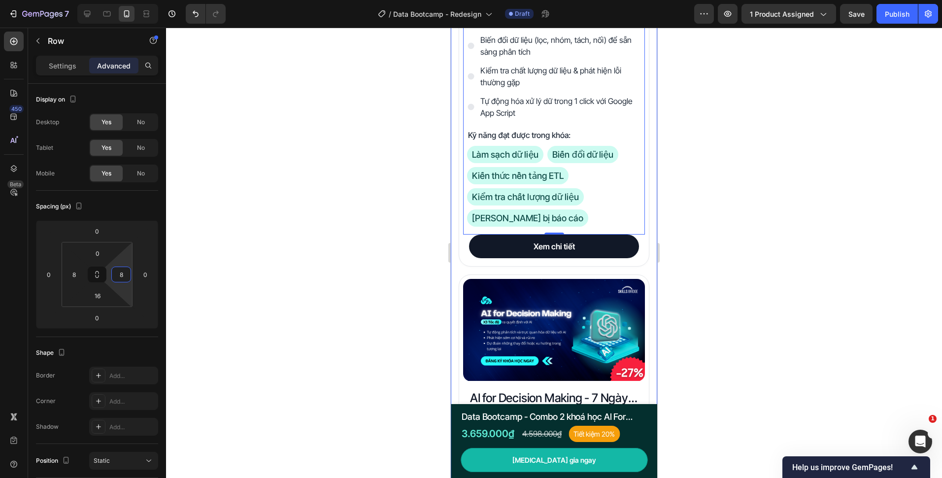
click at [397, 254] on div at bounding box center [554, 253] width 776 height 450
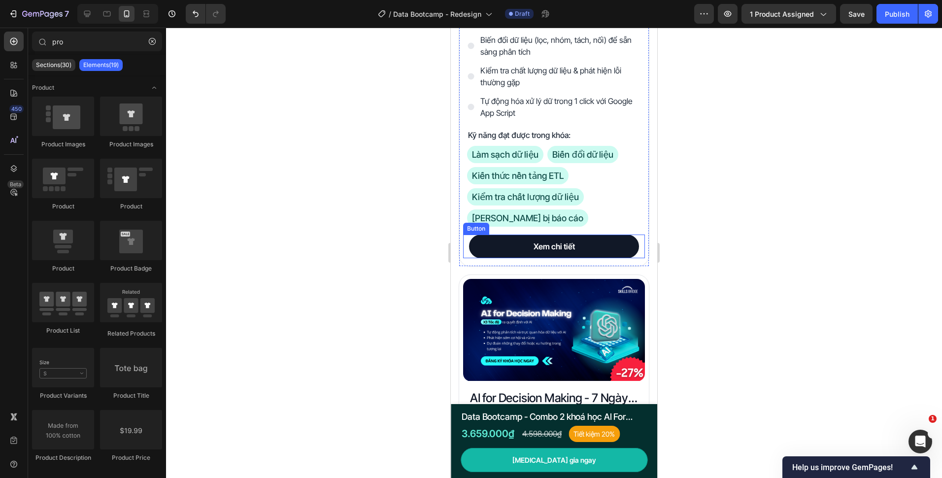
click at [469, 248] on div "Xem chi tiết Button" at bounding box center [554, 246] width 182 height 24
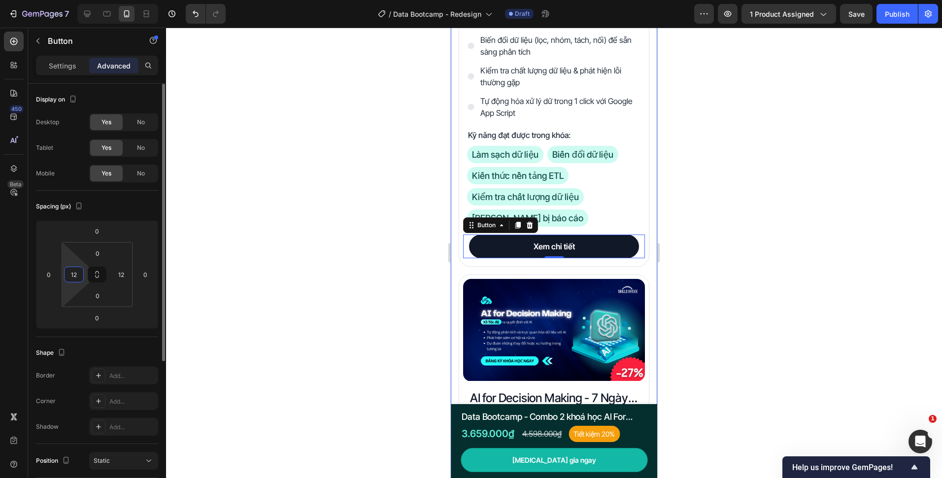
click at [81, 272] on input "12" at bounding box center [74, 274] width 15 height 15
type input "8"
click at [130, 276] on div "12" at bounding box center [121, 275] width 20 height 16
click at [129, 273] on div "12" at bounding box center [121, 275] width 20 height 16
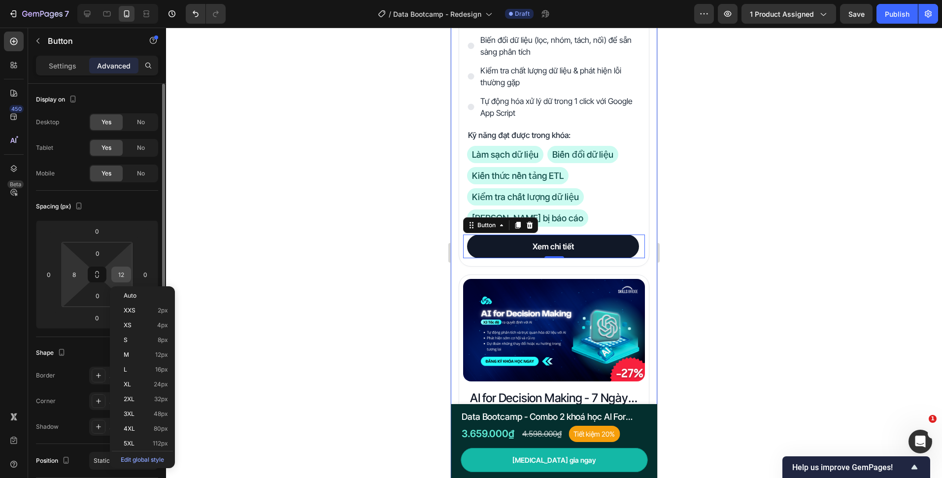
click at [127, 272] on input "12" at bounding box center [121, 274] width 15 height 15
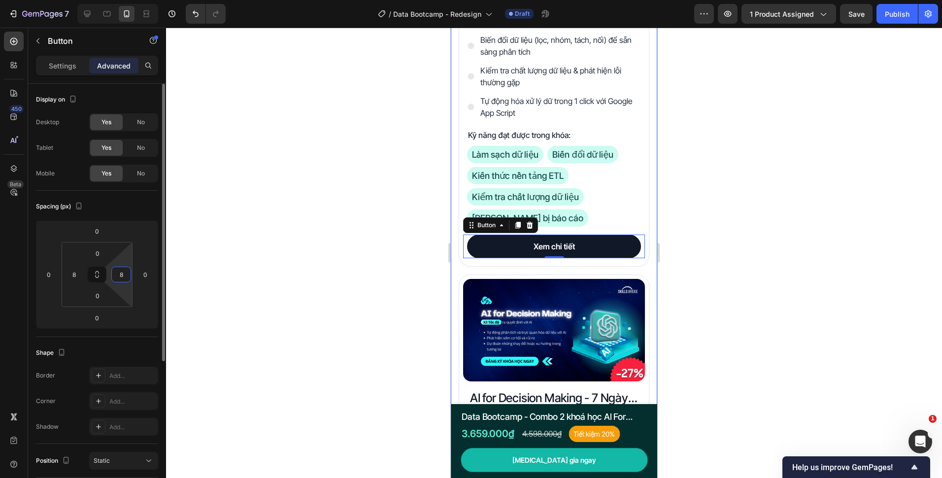
type input "8"
click at [250, 234] on div at bounding box center [554, 253] width 776 height 450
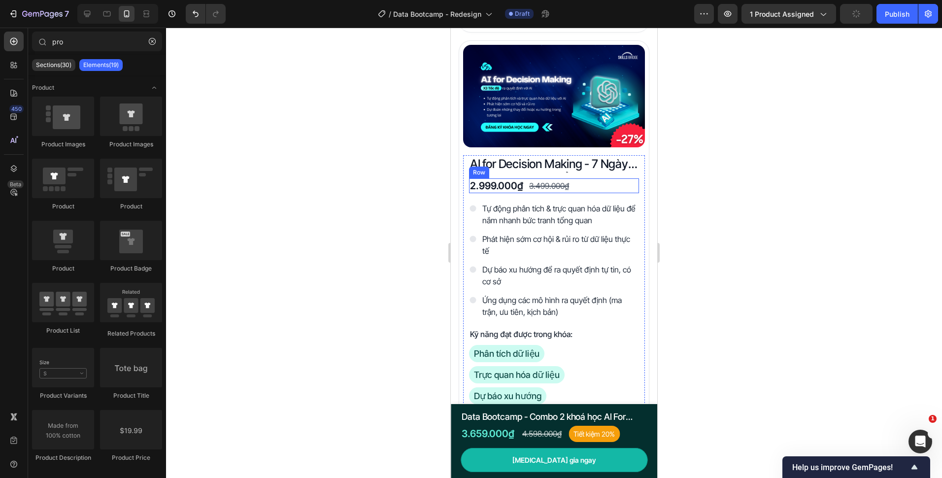
scroll to position [2223, 0]
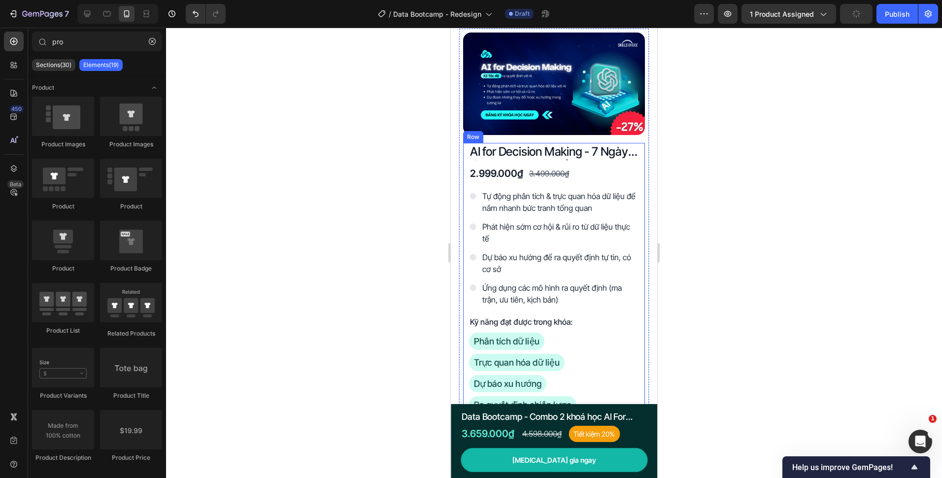
drag, startPoint x: 467, startPoint y: 221, endPoint x: 452, endPoint y: 222, distance: 14.8
click at [467, 221] on div "AI for Decision Making - 7 Ngày Ứng Dụng AI Chuyển Dữ Liệu Thành Quyết Định Chi…" at bounding box center [554, 293] width 182 height 300
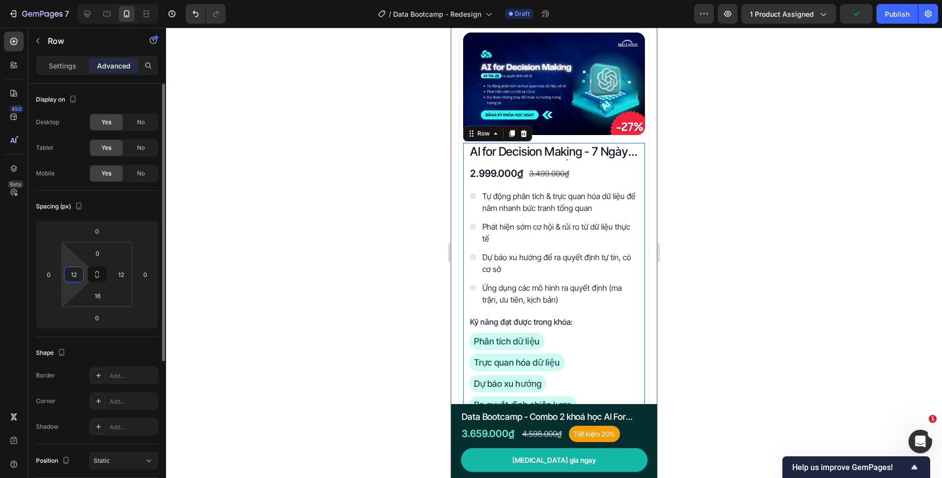
click at [79, 268] on input "12" at bounding box center [74, 274] width 15 height 15
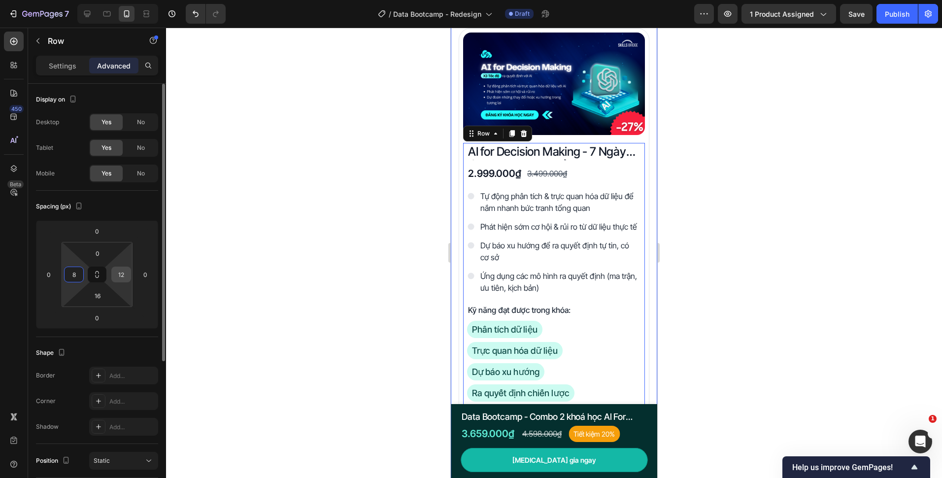
type input "8"
click at [129, 274] on div "12" at bounding box center [121, 275] width 20 height 16
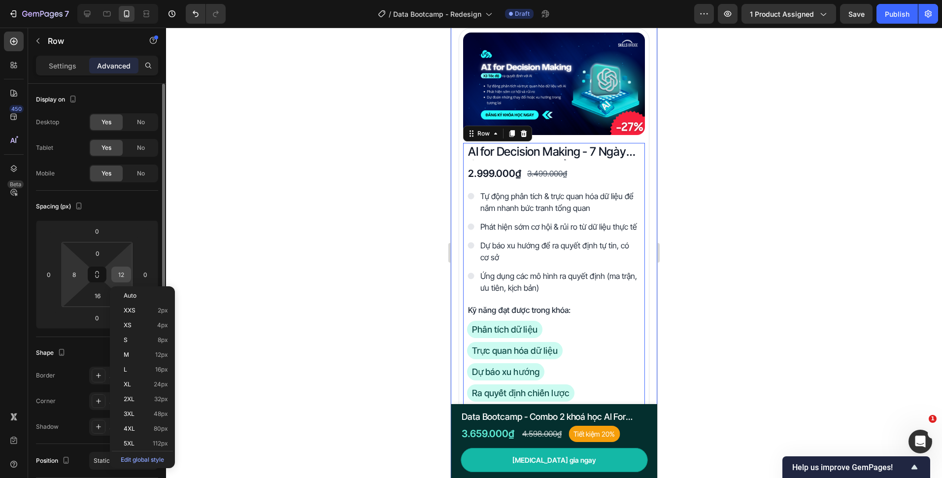
click at [128, 274] on input "12" at bounding box center [121, 274] width 15 height 15
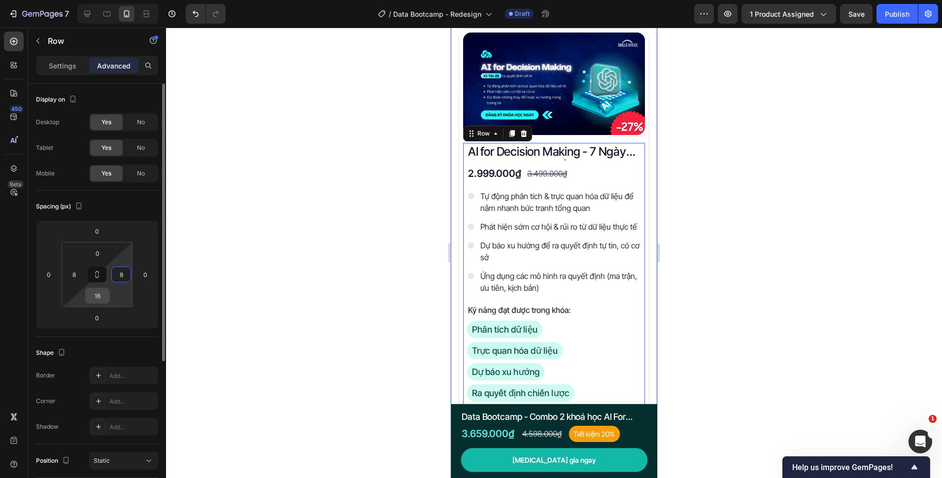
type input "8"
click at [105, 292] on input "16" at bounding box center [98, 295] width 20 height 15
type input "8"
click at [390, 216] on div at bounding box center [554, 253] width 776 height 450
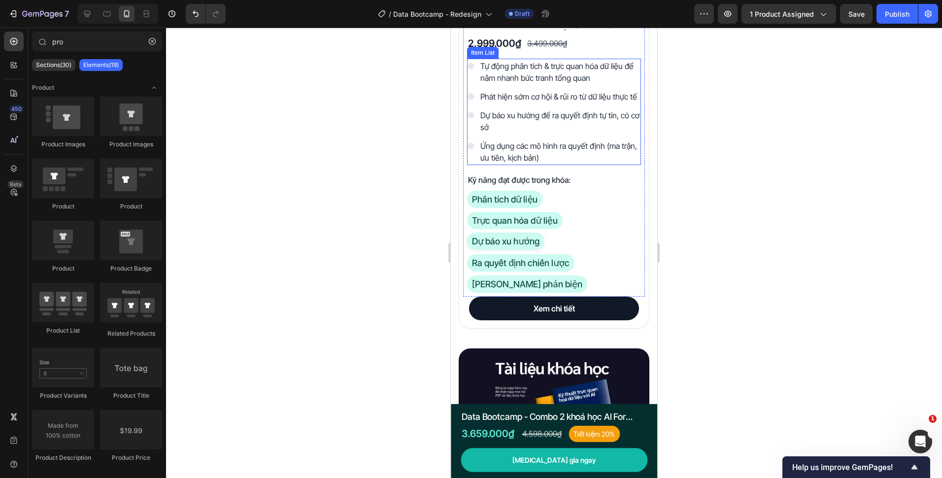
scroll to position [2371, 0]
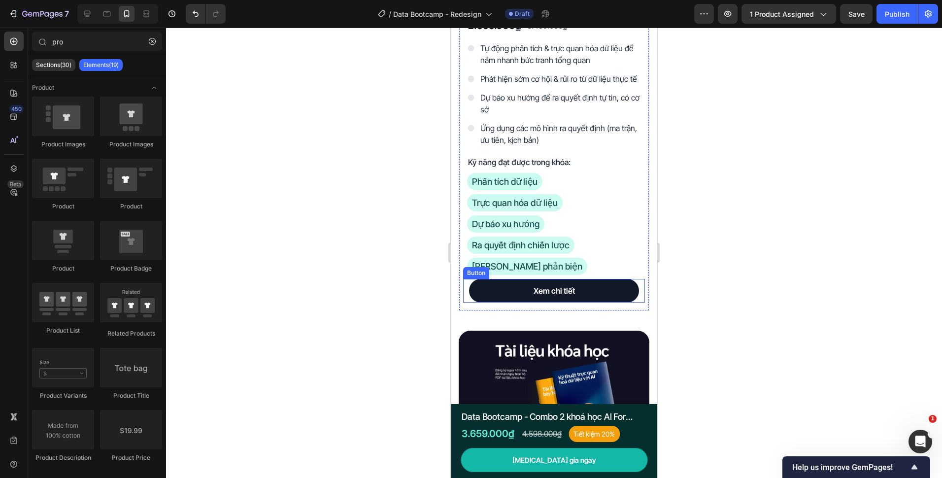
click at [466, 289] on div "Xem chi tiết Button" at bounding box center [554, 291] width 182 height 24
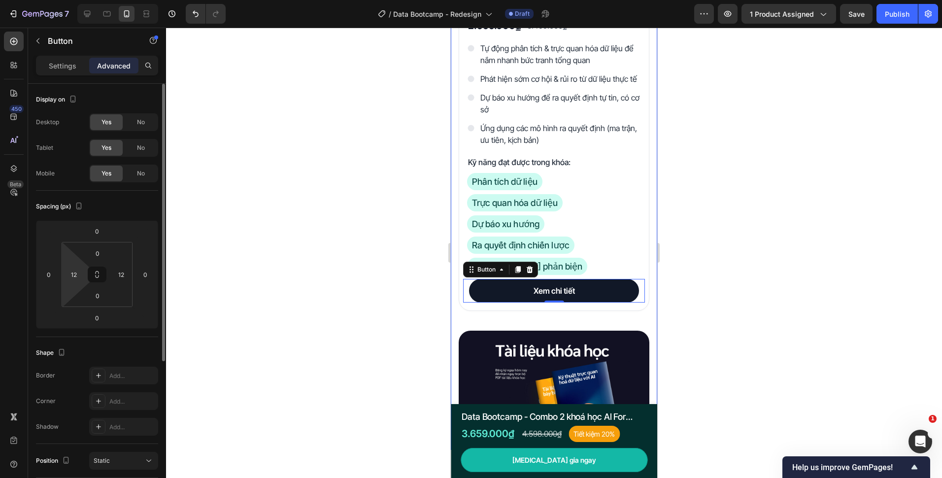
click at [67, 0] on html "7 Version history / Data Bootcamp - Redesign Draft Preview 1 product assigned S…" at bounding box center [471, 0] width 942 height 0
click at [69, 280] on input "12" at bounding box center [74, 274] width 15 height 15
click at [72, 277] on input "12" at bounding box center [74, 274] width 15 height 15
type input "8"
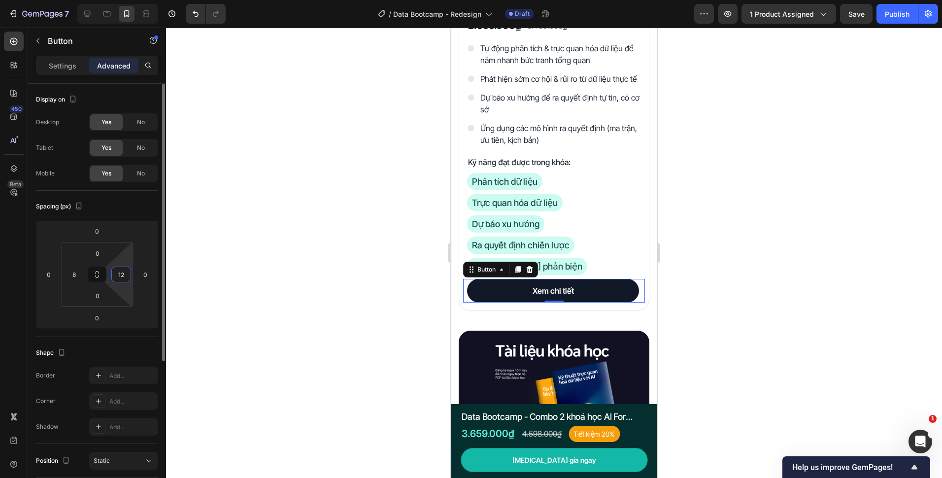
click at [124, 276] on input "12" at bounding box center [121, 274] width 15 height 15
type input "8"
click at [263, 190] on div at bounding box center [554, 253] width 776 height 450
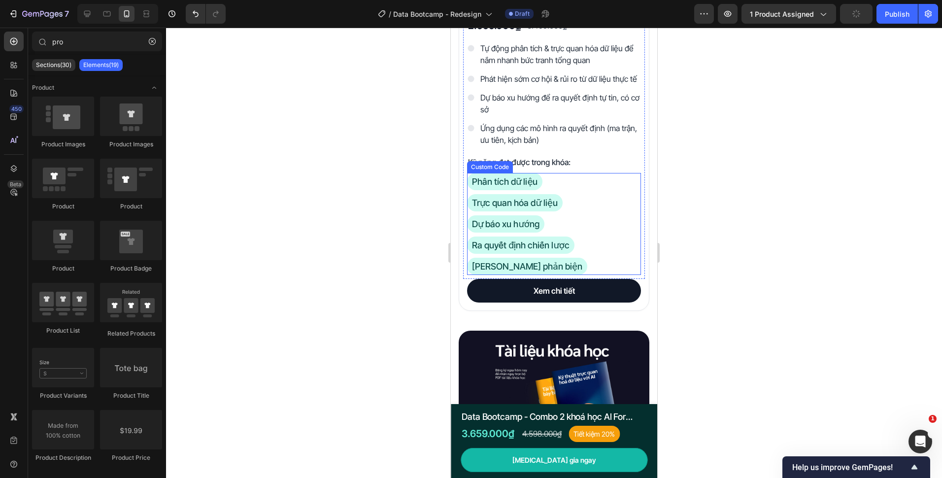
click at [581, 270] on div "Phân tích dữ liệu Trực quan hóa dữ liệu Dự báo xu hướng Ra quyết định chiến lượ…" at bounding box center [554, 224] width 174 height 102
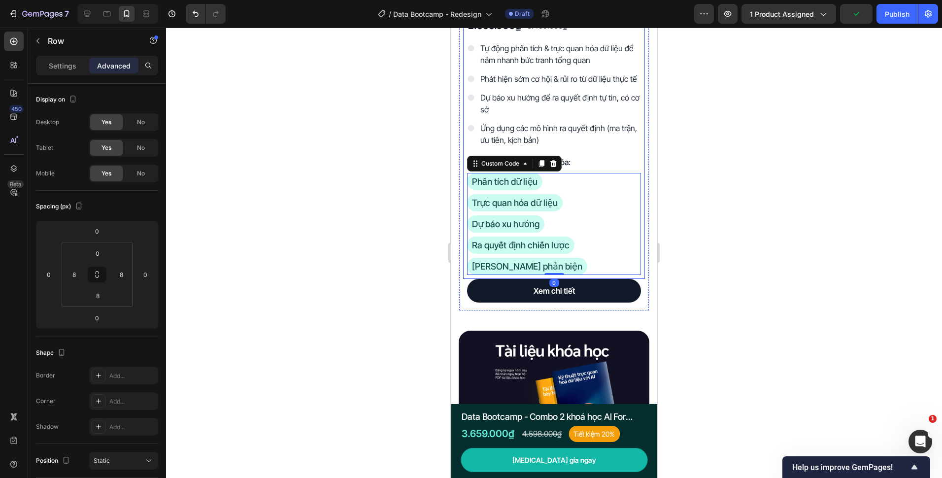
click at [463, 279] on div "AI for Decision Making - 7 Ngày Ứng Dụng AI Chuyển Dữ Liệu Thành Quyết Định Chi…" at bounding box center [554, 137] width 182 height 284
click at [591, 209] on div "Phân tích dữ liệu Trực quan hóa dữ liệu Dự báo xu hướng Ra quyết định chiến lượ…" at bounding box center [554, 224] width 174 height 102
click at [468, 279] on div "AI for Decision Making - 7 Ngày Ứng Dụng AI Chuyển Dữ Liệu Thành Quyết Định Chi…" at bounding box center [554, 137] width 182 height 284
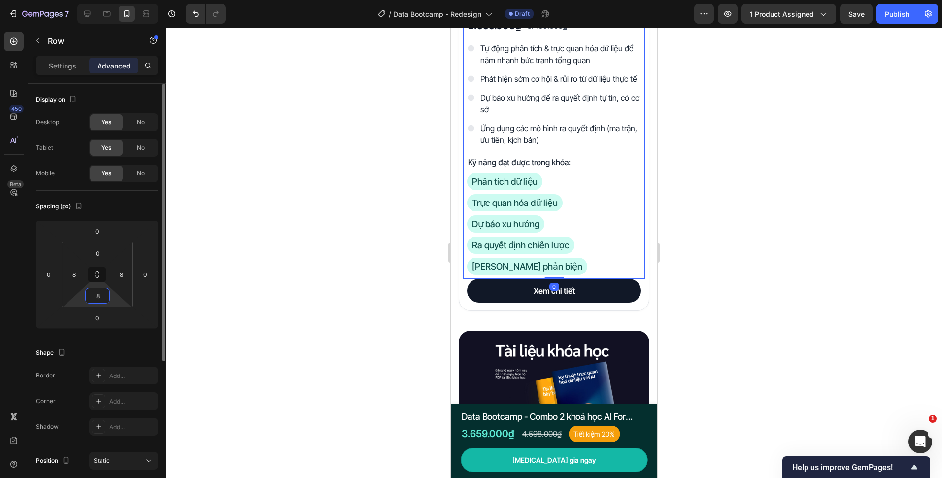
click at [100, 297] on input "8" at bounding box center [98, 295] width 20 height 15
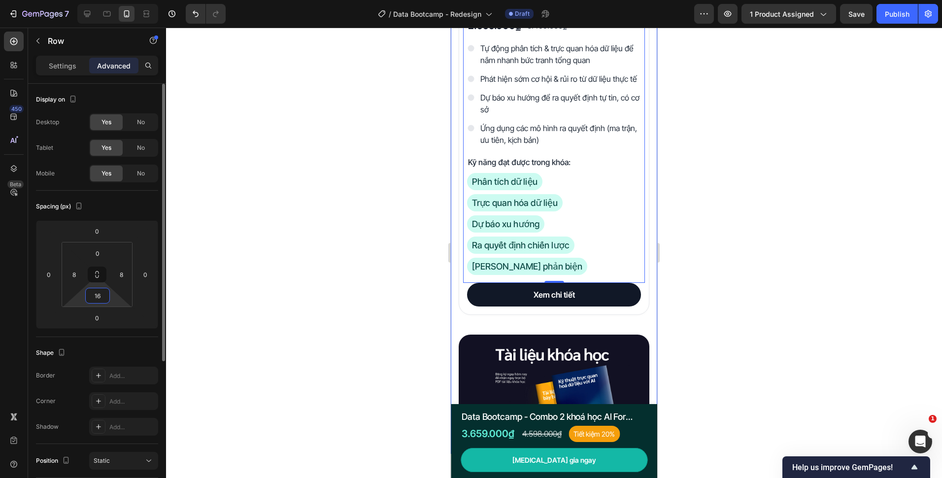
type input "16"
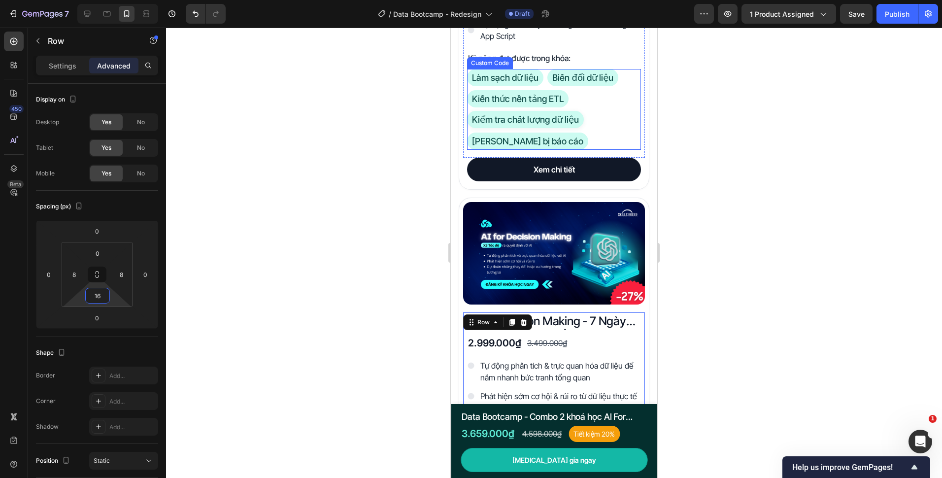
scroll to position [1976, 0]
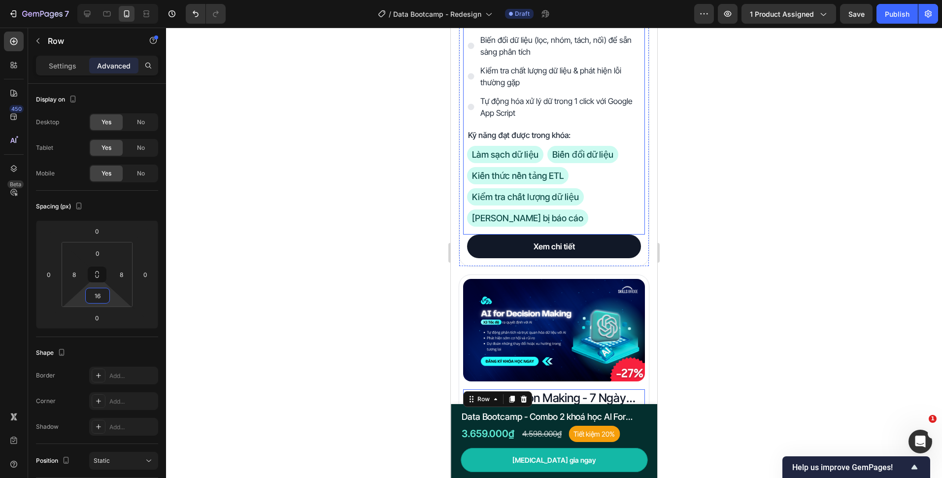
click at [580, 223] on div "Data Processing - X5 Hiệu suất xử lý dữ liệu với AI Product Title 790.000₫ Prod…" at bounding box center [554, 95] width 182 height 278
click at [375, 286] on div at bounding box center [554, 253] width 776 height 450
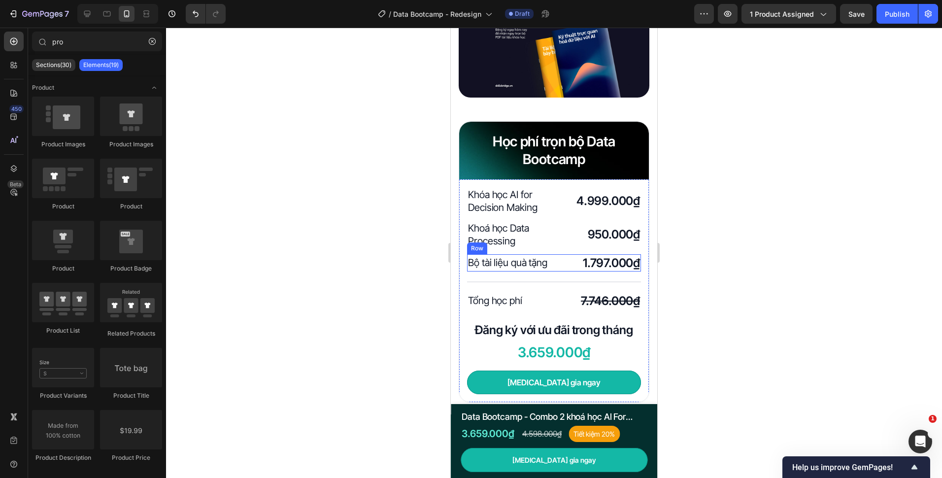
scroll to position [2715, 0]
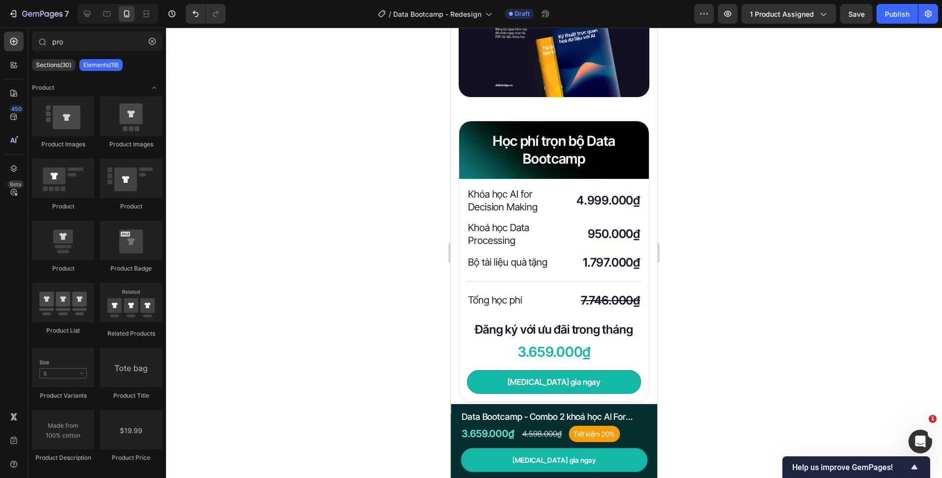
click at [853, 24] on div "7 Version history / Data Bootcamp - Redesign Draft Preview 1 product assigned S…" at bounding box center [471, 14] width 942 height 28
click at [853, 23] on div "7 Version history / Data Bootcamp - Redesign Draft Preview 1 product assigned S…" at bounding box center [471, 14] width 942 height 28
drag, startPoint x: 853, startPoint y: 23, endPoint x: 854, endPoint y: 17, distance: 5.5
click at [854, 17] on span "Save" at bounding box center [856, 14] width 16 height 8
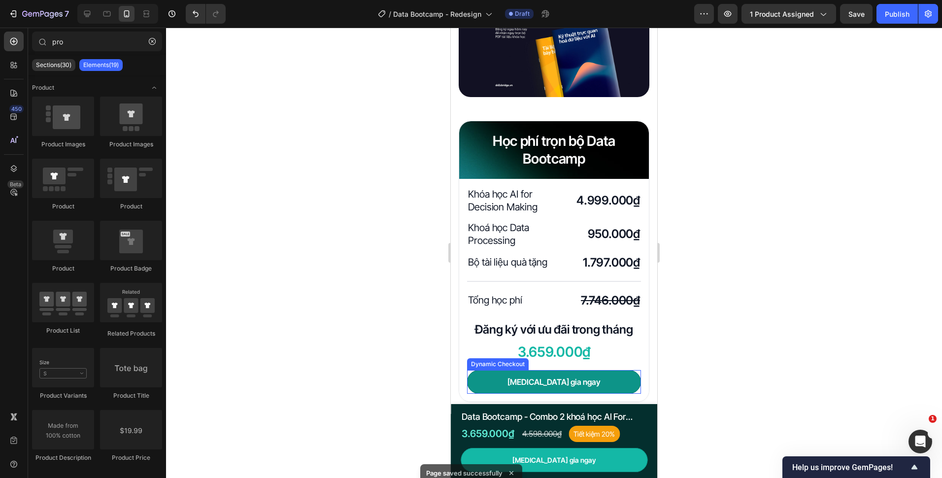
click at [509, 394] on button "[MEDICAL_DATA] gia ngay" at bounding box center [554, 382] width 174 height 24
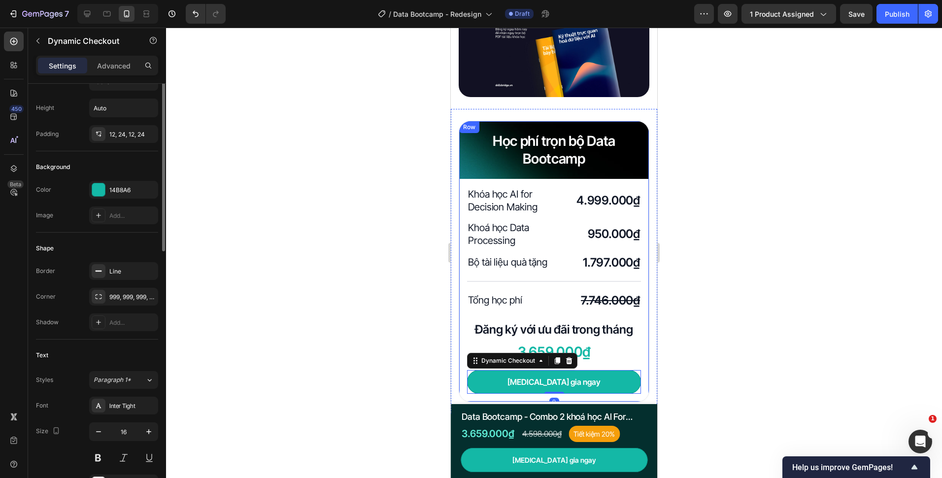
scroll to position [197, 0]
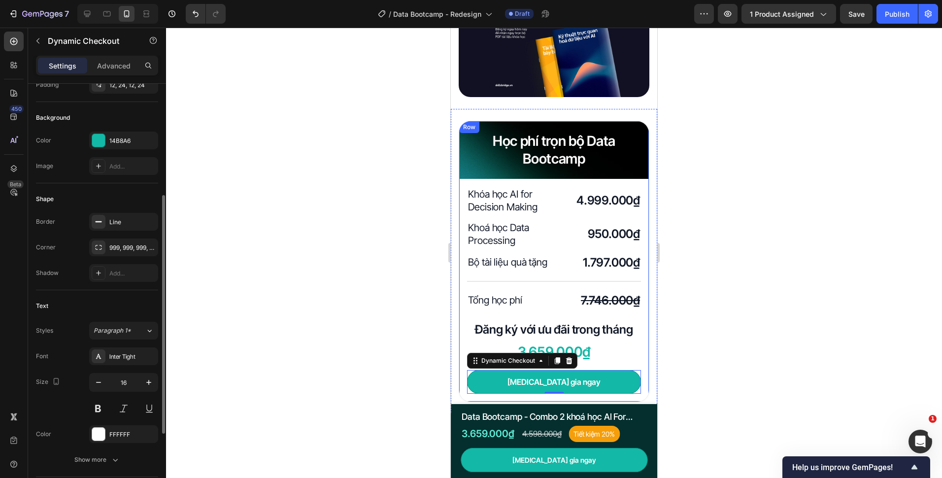
click at [107, 79] on div "Settings Advanced" at bounding box center [97, 70] width 138 height 28
click at [107, 84] on div "12, 24, 12, 24" at bounding box center [123, 85] width 69 height 18
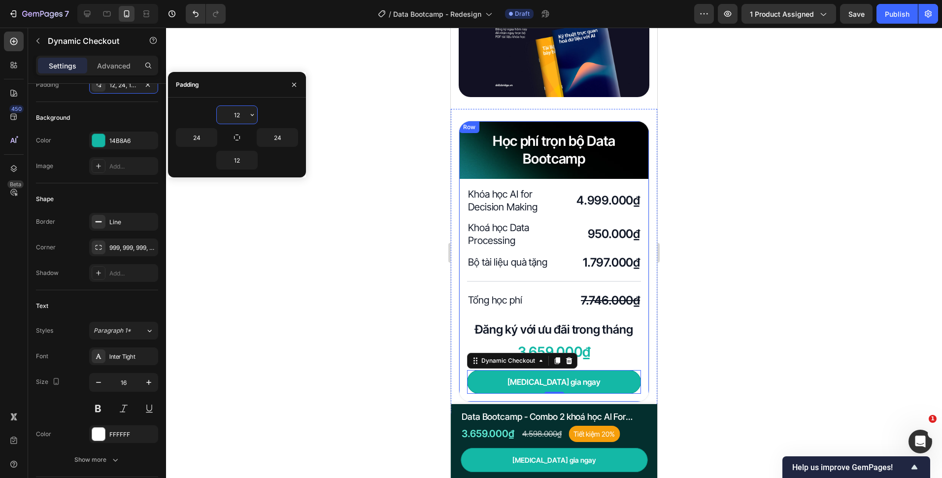
click at [243, 116] on input "12" at bounding box center [237, 115] width 40 height 18
type input "16"
click at [239, 159] on input "12" at bounding box center [237, 160] width 40 height 18
type input "16"
click at [349, 234] on div at bounding box center [554, 253] width 776 height 450
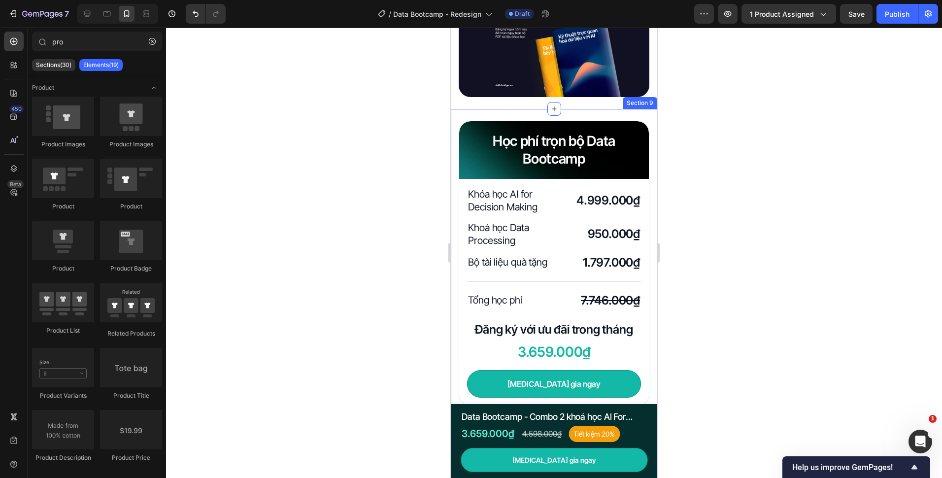
scroll to position [2747, 0]
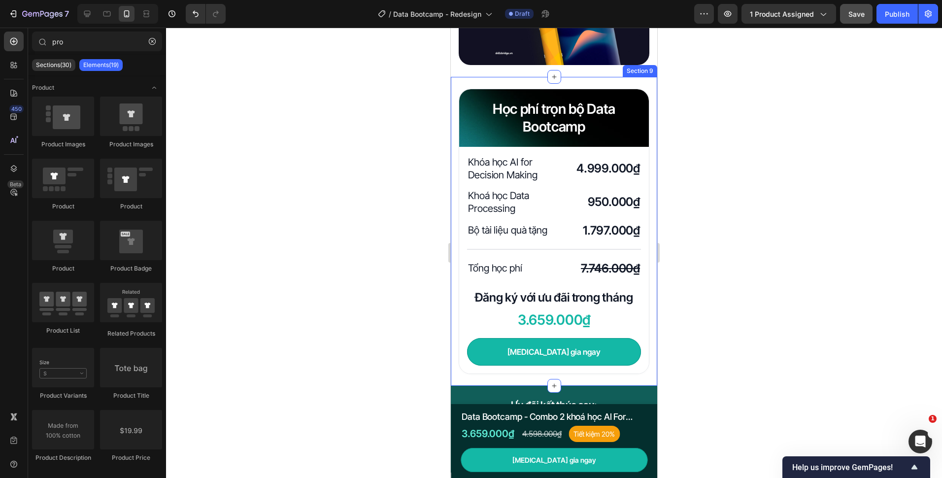
click at [848, 20] on button "Save" at bounding box center [856, 14] width 33 height 20
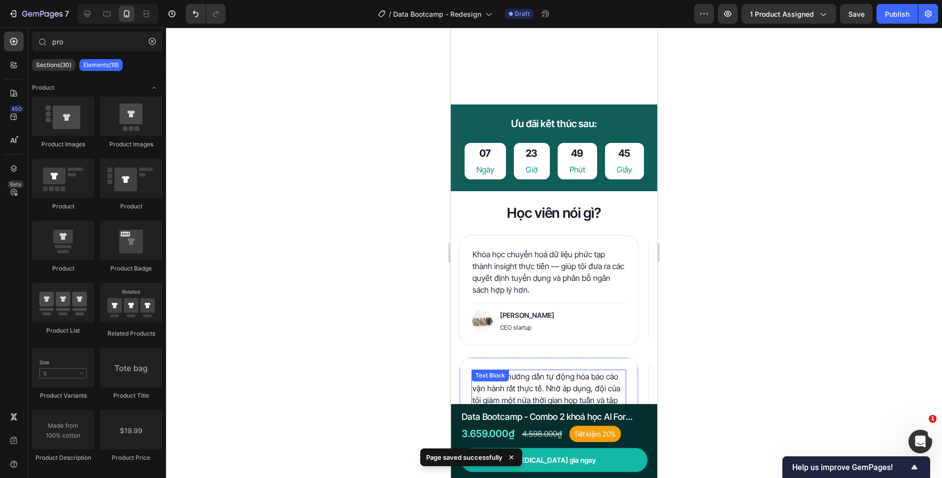
scroll to position [3159, 0]
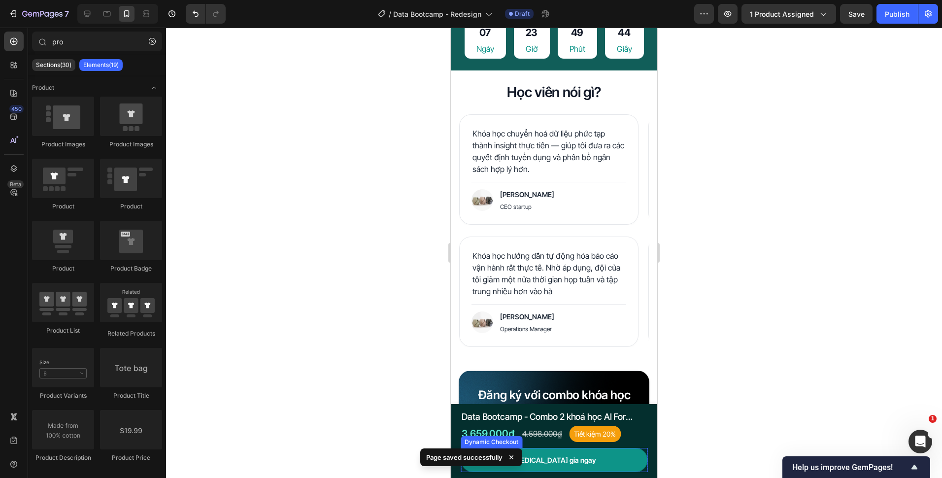
click at [588, 455] on button "[MEDICAL_DATA] gia ngay" at bounding box center [554, 460] width 187 height 24
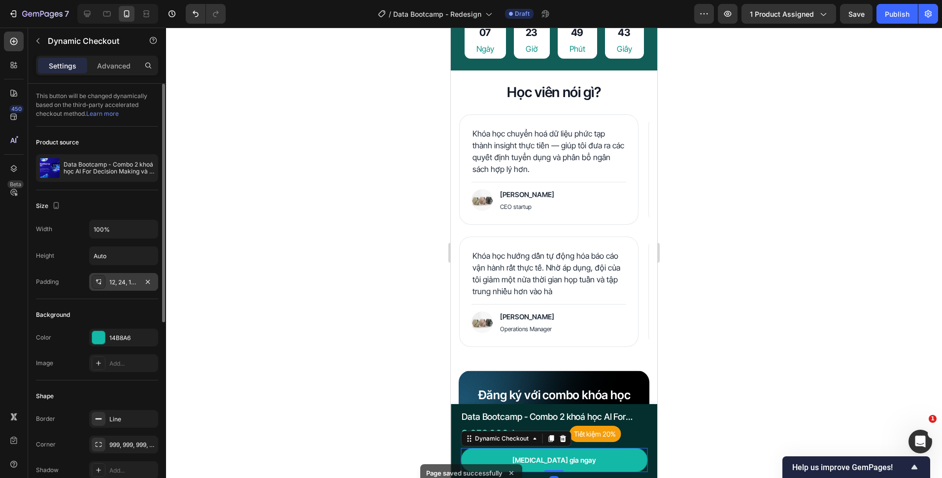
click at [120, 284] on div "12, 24, 12, 24" at bounding box center [123, 282] width 29 height 9
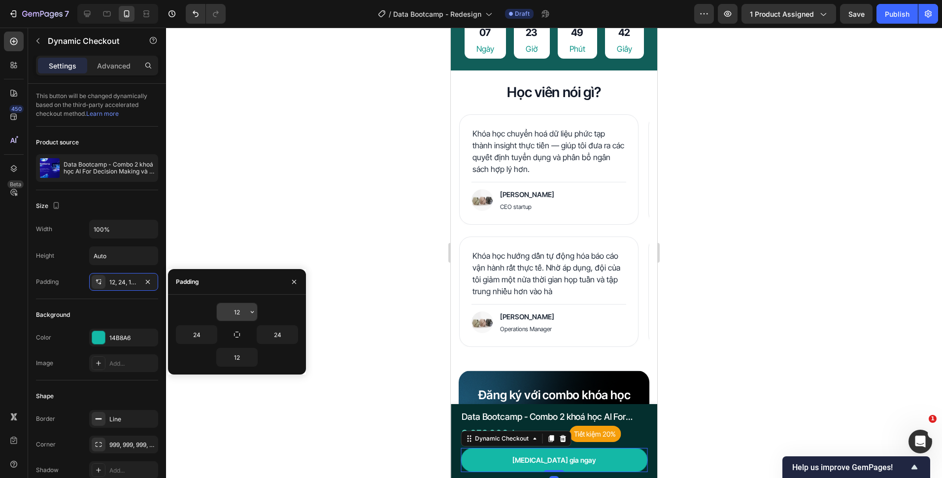
click at [239, 310] on input "12" at bounding box center [237, 312] width 40 height 18
type input "16"
click at [240, 362] on input "12" at bounding box center [237, 357] width 40 height 18
type input "16"
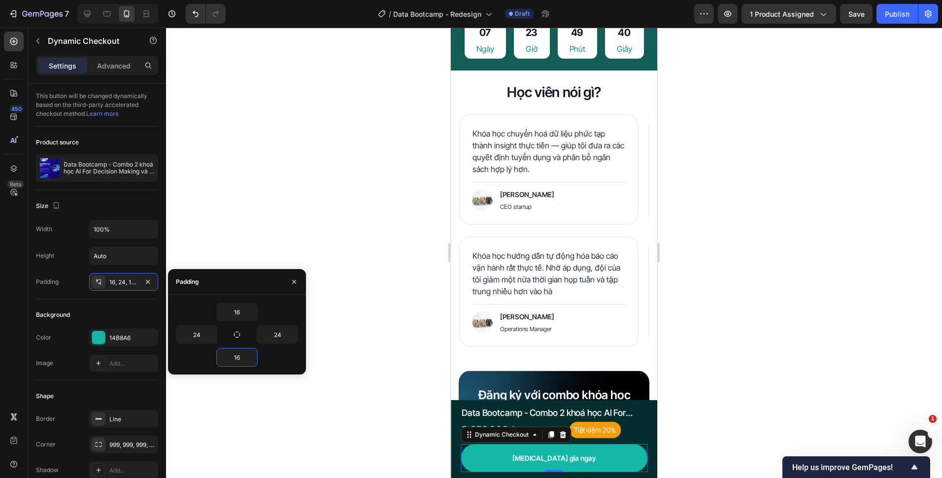
click at [377, 316] on div at bounding box center [554, 253] width 776 height 450
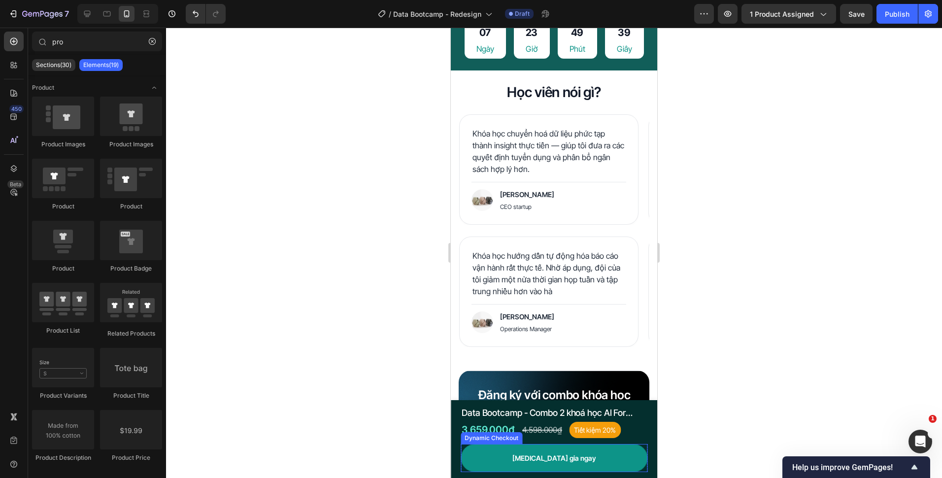
click at [529, 451] on button "[MEDICAL_DATA] gia ngay" at bounding box center [554, 458] width 187 height 28
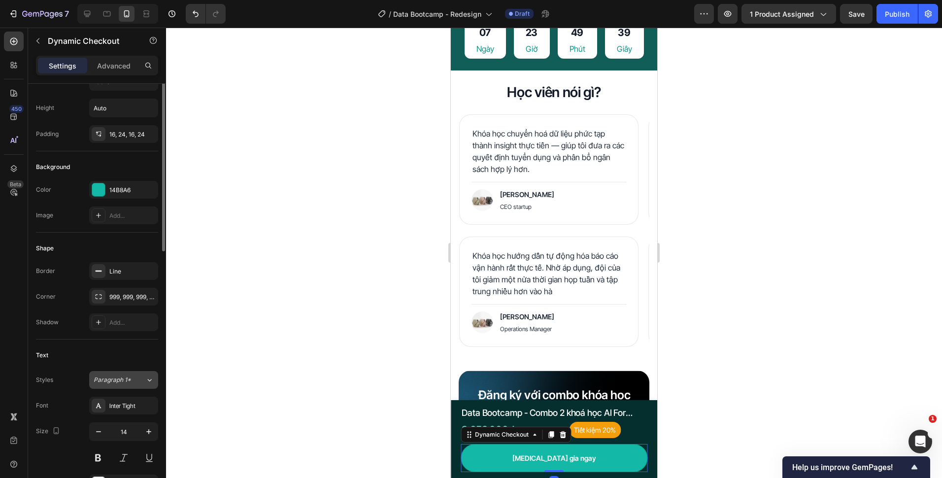
scroll to position [246, 0]
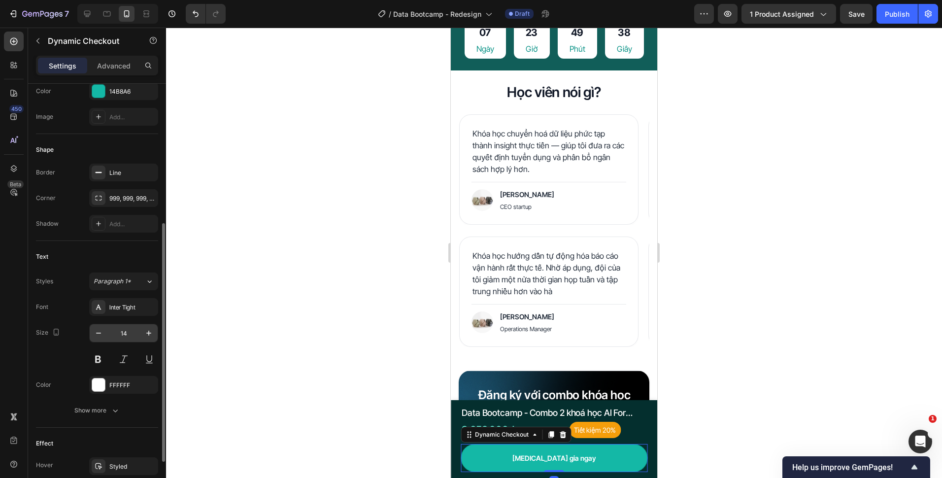
click at [134, 332] on input "14" at bounding box center [123, 333] width 33 height 18
type input "16"
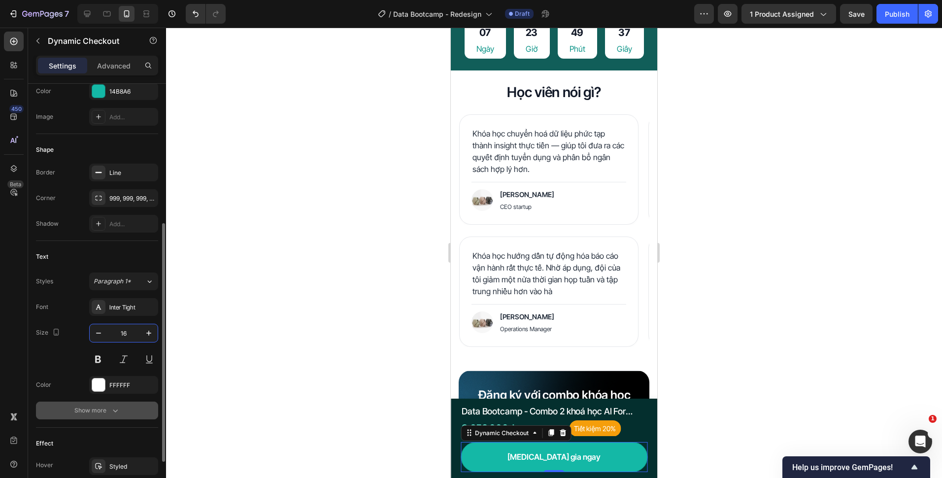
click at [117, 409] on icon "button" at bounding box center [115, 410] width 10 height 10
click at [100, 431] on input "180%" at bounding box center [124, 437] width 68 height 18
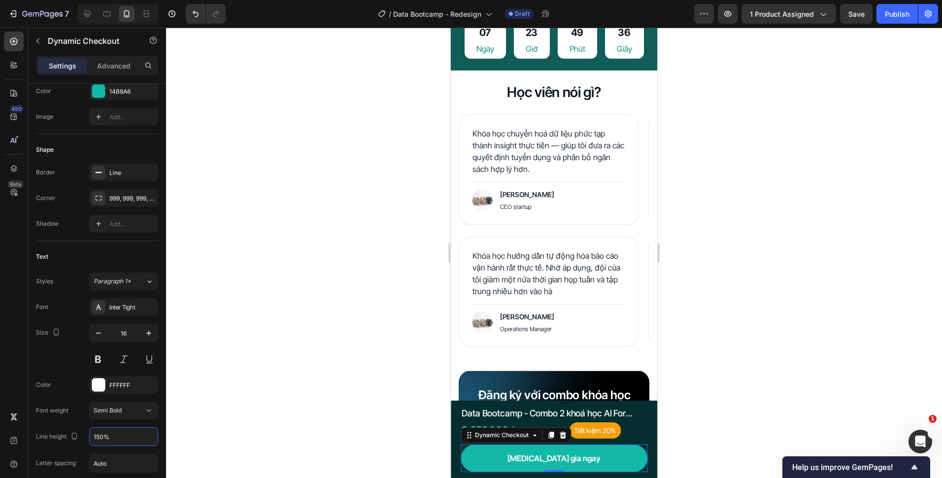
type input "150%"
click at [262, 333] on div at bounding box center [554, 253] width 776 height 450
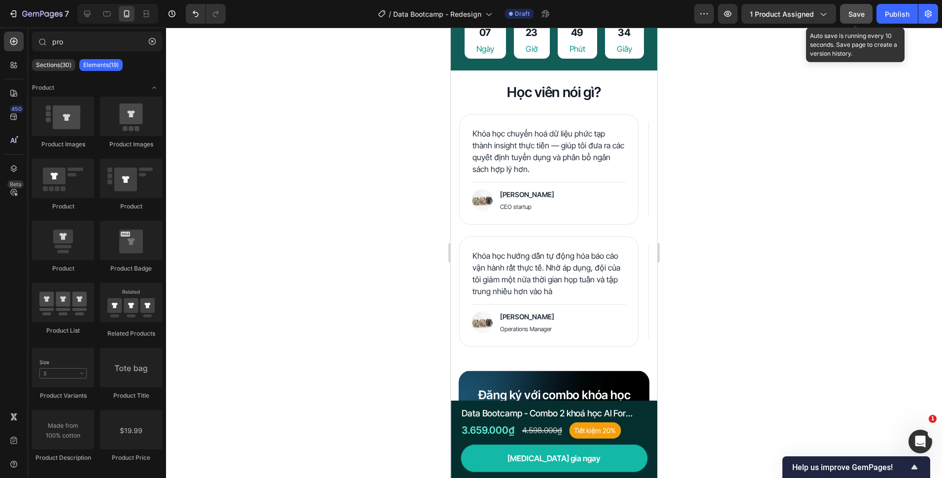
click at [846, 12] on button "Save" at bounding box center [856, 14] width 33 height 20
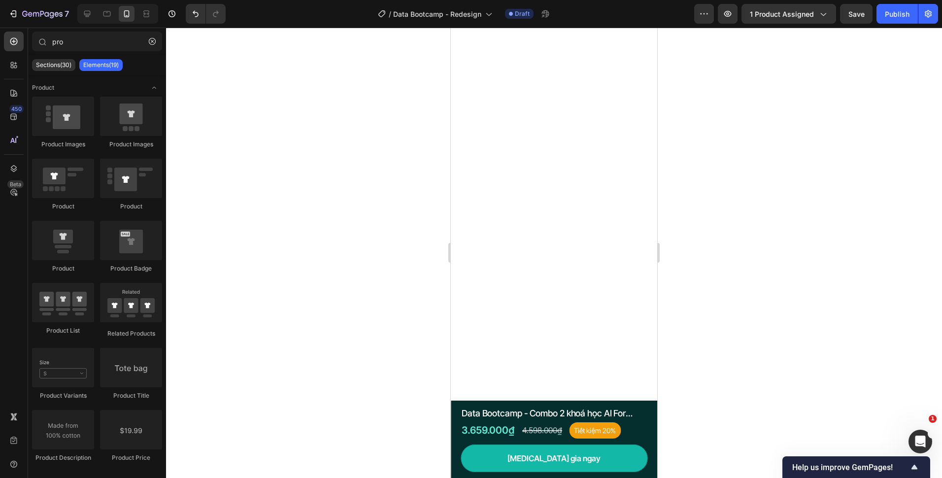
scroll to position [0, 0]
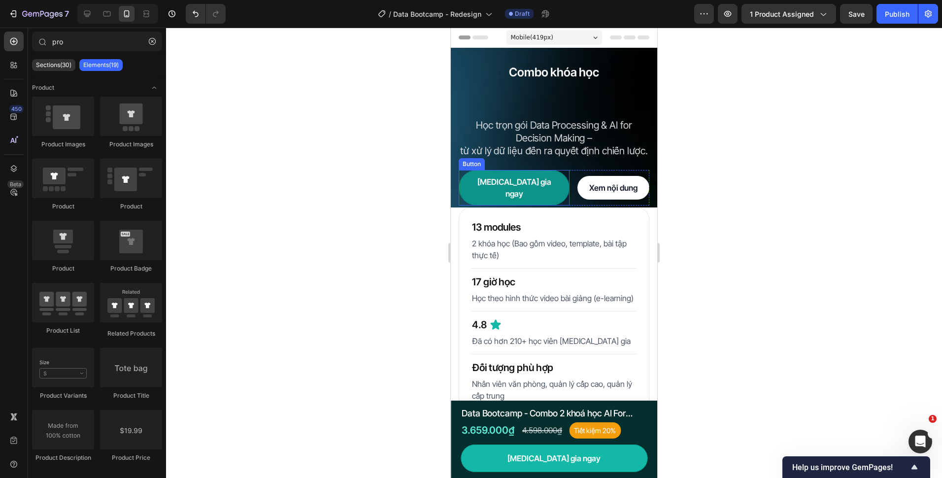
drag, startPoint x: 544, startPoint y: 175, endPoint x: 539, endPoint y: 174, distance: 5.0
click at [544, 175] on link "[MEDICAL_DATA] gia ngay" at bounding box center [514, 187] width 111 height 35
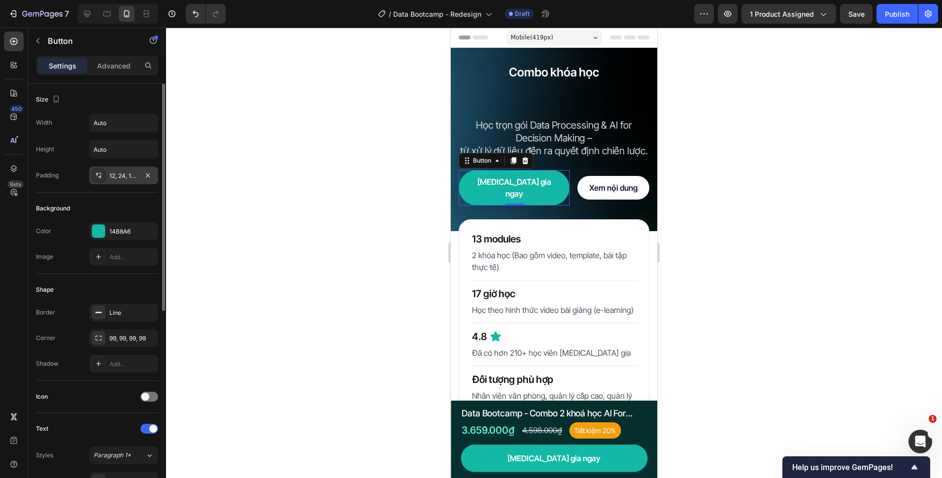
click at [116, 182] on div "12, 24, 12, 24" at bounding box center [123, 176] width 69 height 18
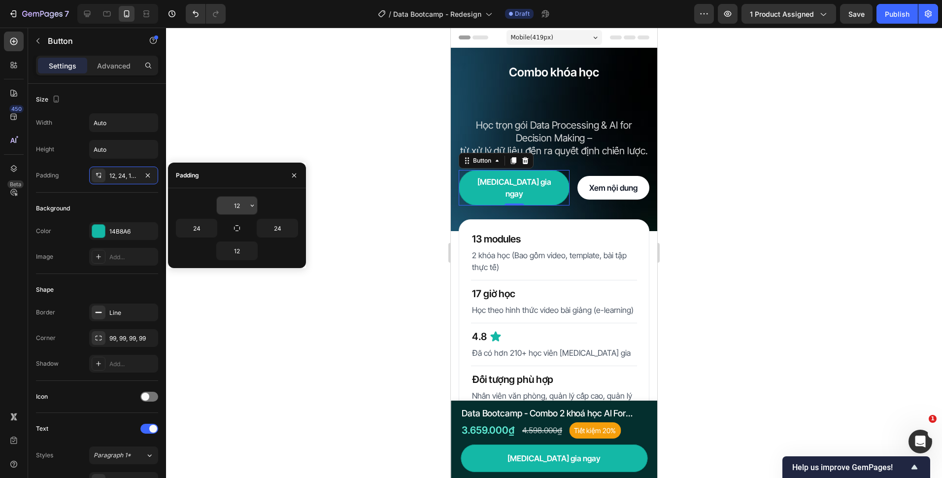
click at [239, 206] on input "12" at bounding box center [237, 206] width 40 height 18
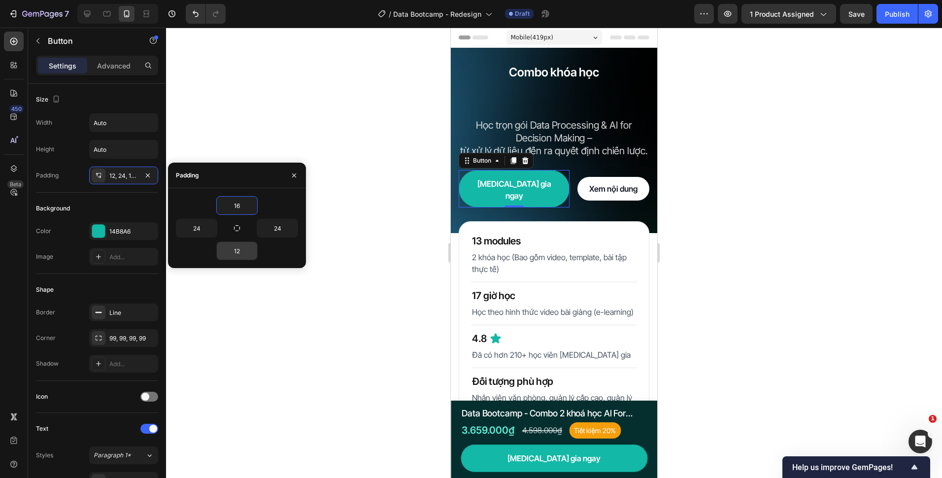
type input "16"
click at [243, 250] on input "12" at bounding box center [237, 251] width 40 height 18
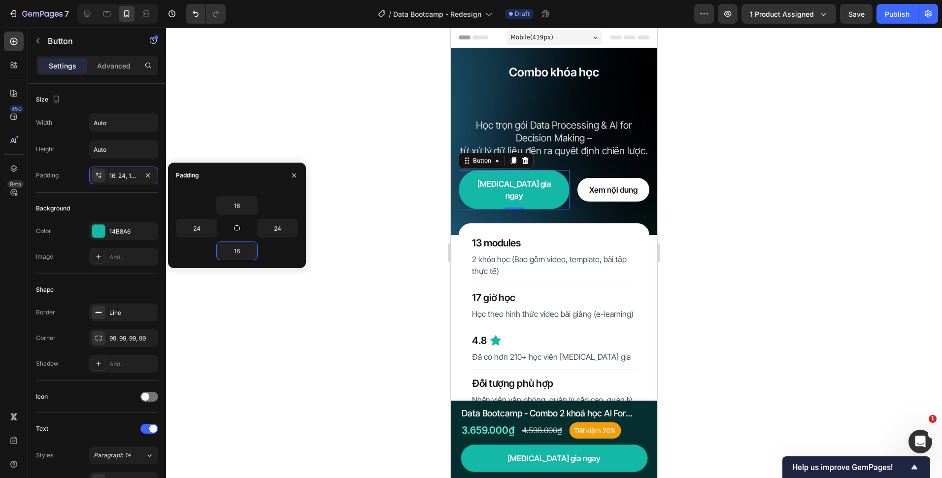
type input "16"
click at [577, 178] on link "Xem nội dung" at bounding box center [613, 190] width 72 height 24
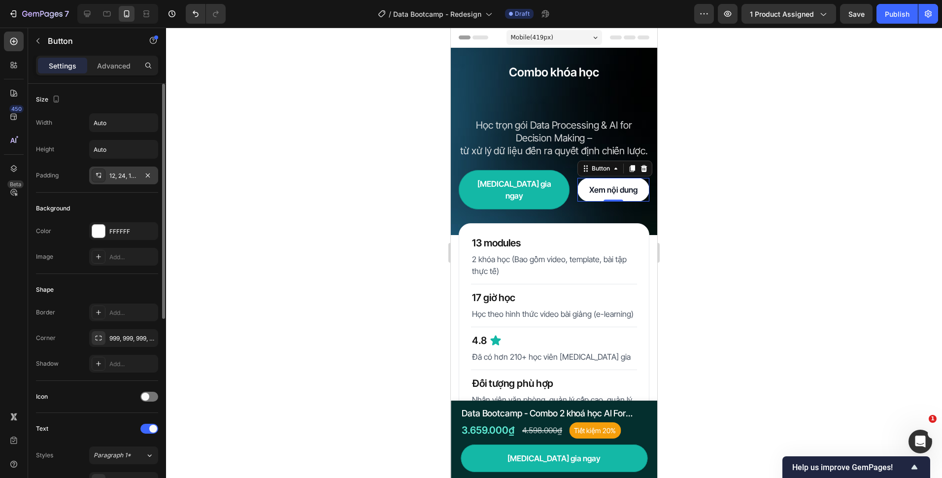
drag, startPoint x: 129, startPoint y: 180, endPoint x: 136, endPoint y: 178, distance: 7.1
click at [129, 179] on div "12, 24, 12, 24" at bounding box center [123, 175] width 29 height 9
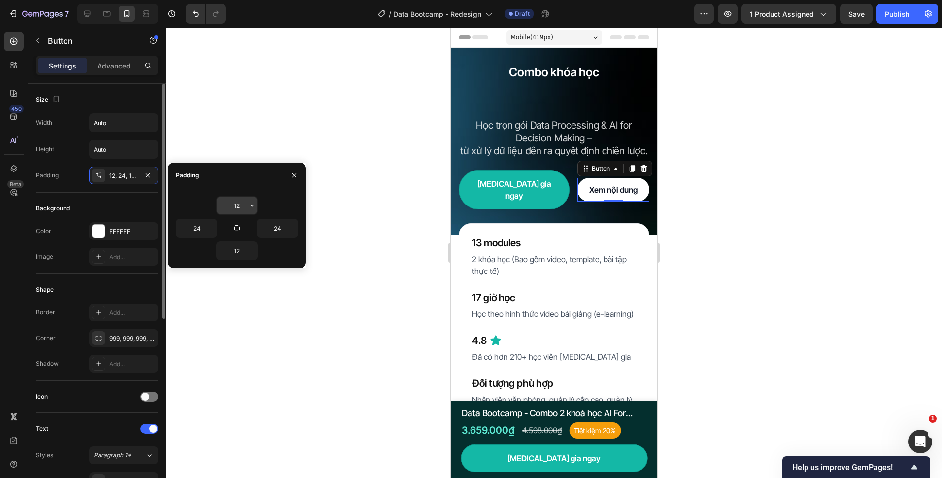
click at [238, 204] on input "12" at bounding box center [237, 206] width 40 height 18
type input "16"
click at [243, 255] on input "12" at bounding box center [237, 251] width 40 height 18
type input "16"
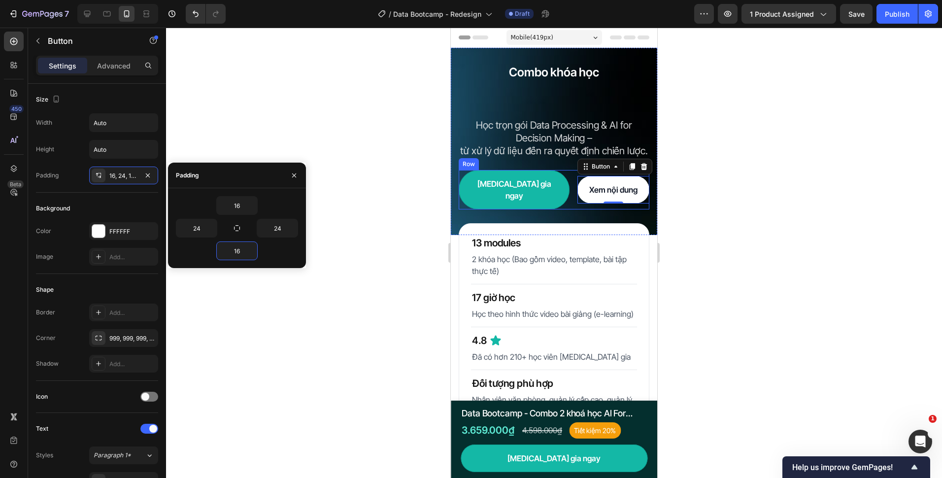
click at [551, 188] on div "[MEDICAL_DATA] gia ngay Button Xem nội dung Button 0 Row" at bounding box center [554, 189] width 191 height 39
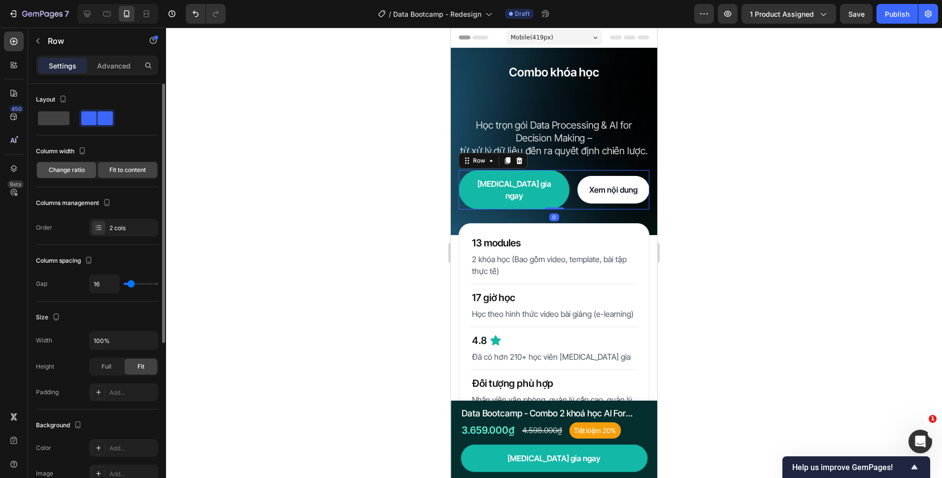
click at [65, 169] on span "Change ratio" at bounding box center [67, 170] width 36 height 9
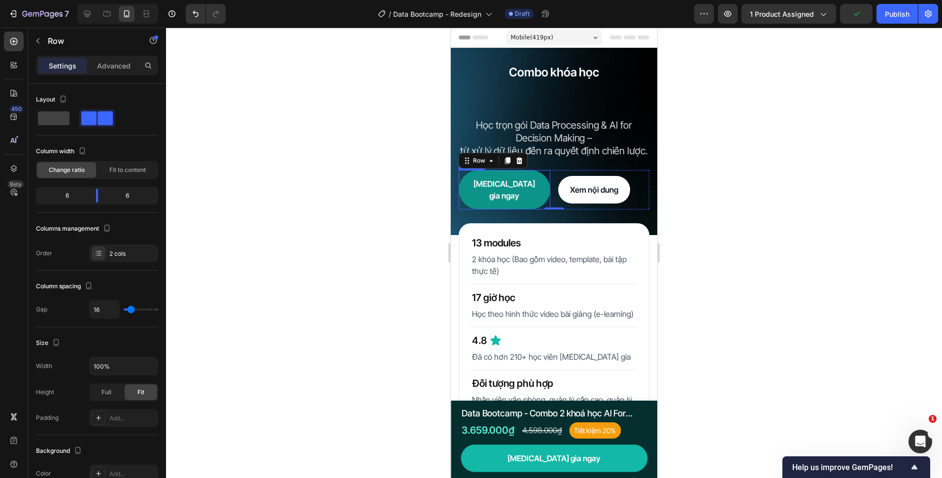
click at [538, 185] on link "[MEDICAL_DATA] gia ngay" at bounding box center [505, 189] width 92 height 39
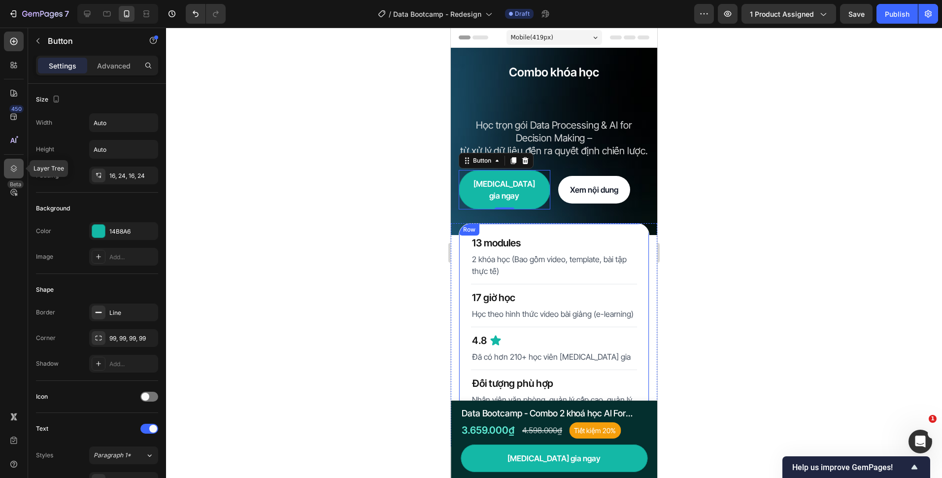
click at [21, 172] on div at bounding box center [14, 169] width 20 height 20
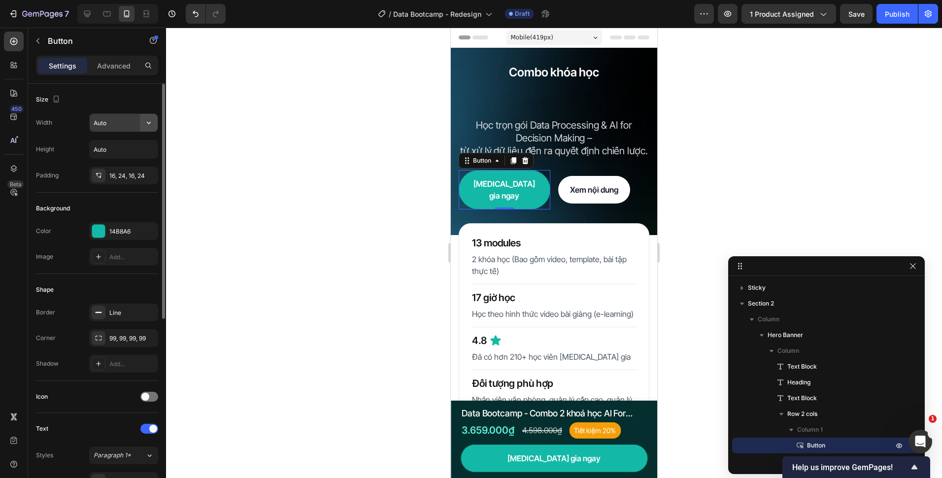
drag, startPoint x: 141, startPoint y: 131, endPoint x: 153, endPoint y: 120, distance: 16.4
click at [153, 120] on icon "button" at bounding box center [149, 123] width 10 height 10
click at [121, 169] on p "Full 100%" at bounding box center [121, 166] width 56 height 9
type input "100%"
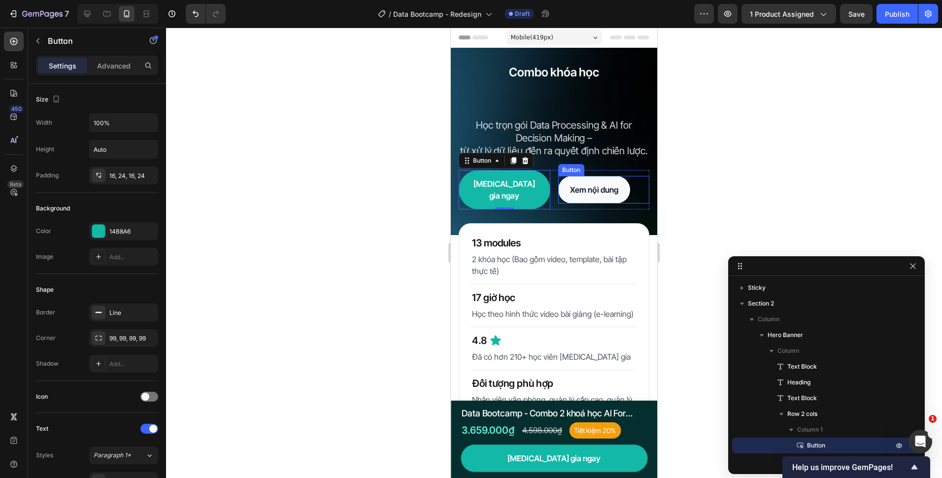
click at [558, 182] on link "Xem nội dung" at bounding box center [594, 190] width 72 height 28
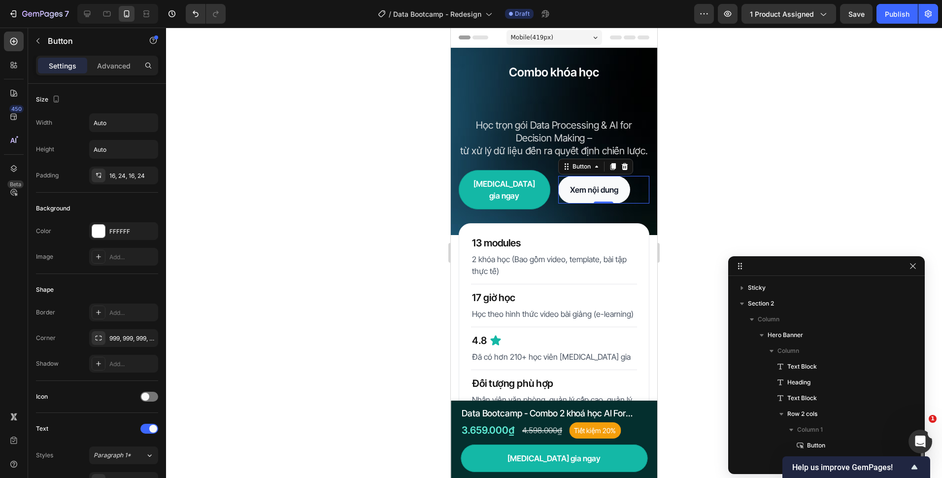
scroll to position [117, 0]
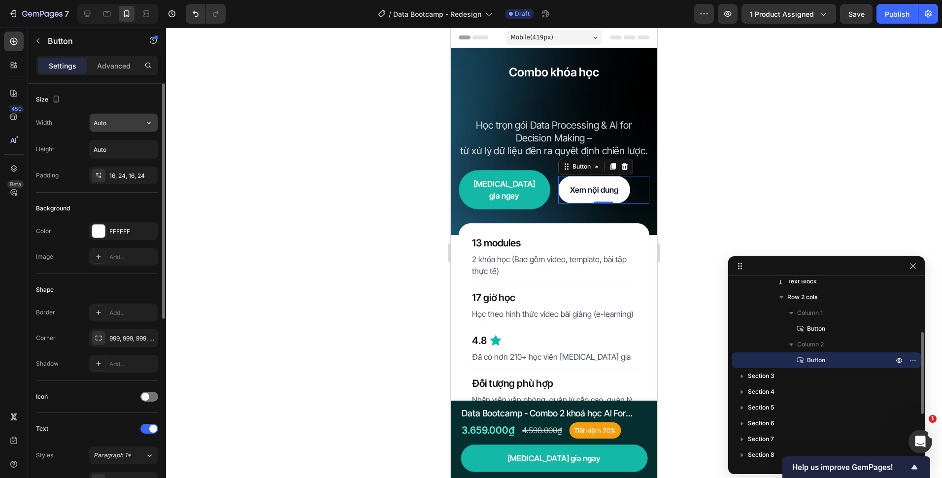
click at [158, 124] on div "Auto" at bounding box center [123, 122] width 69 height 19
click at [149, 123] on icon "button" at bounding box center [149, 123] width 10 height 10
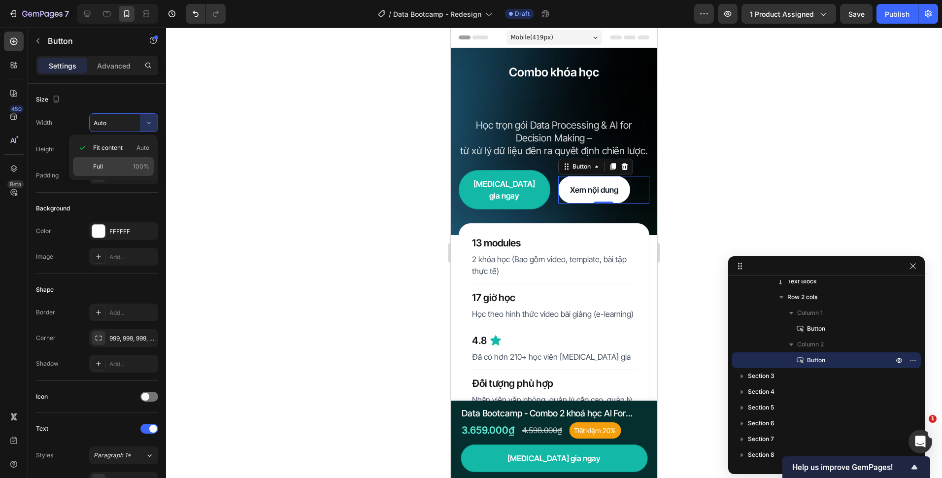
click at [124, 162] on p "Full 100%" at bounding box center [121, 166] width 56 height 9
type input "100%"
click at [350, 169] on div at bounding box center [554, 253] width 776 height 450
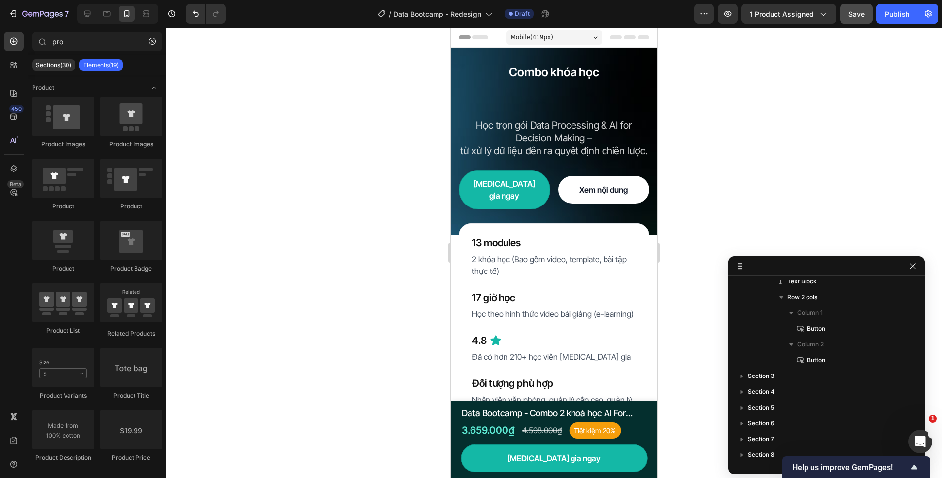
click at [847, 18] on button "Save" at bounding box center [856, 14] width 33 height 20
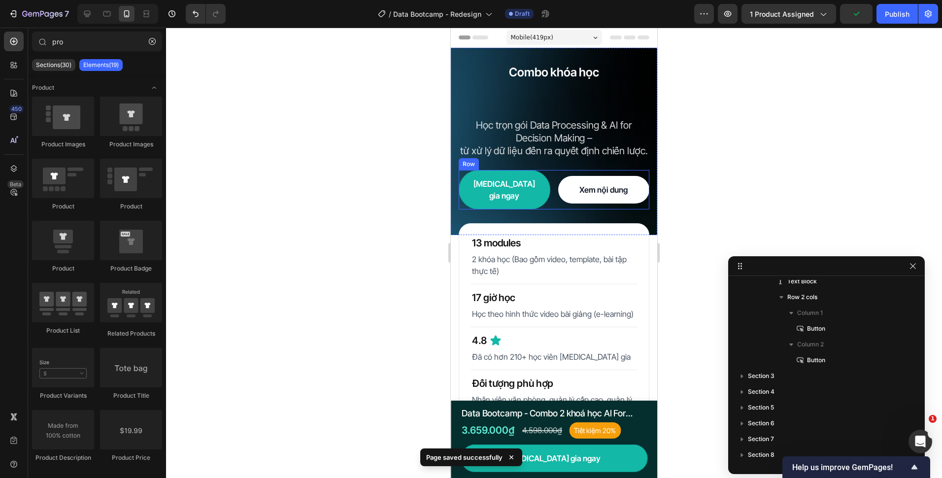
click at [550, 185] on div "[MEDICAL_DATA] gia ngay Button Xem nội dung Button Row" at bounding box center [554, 189] width 191 height 39
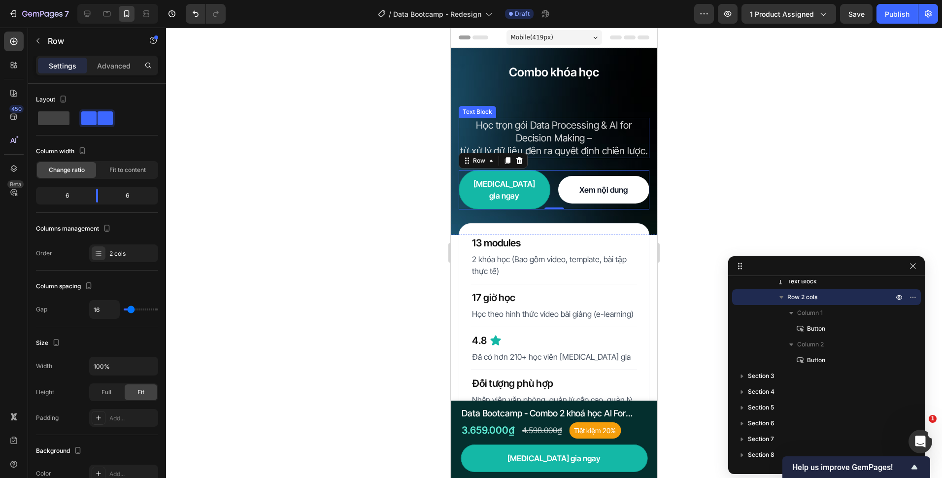
click at [609, 131] on p "Học trọn gói Data Processing & AI for Decision Making –" at bounding box center [554, 132] width 189 height 26
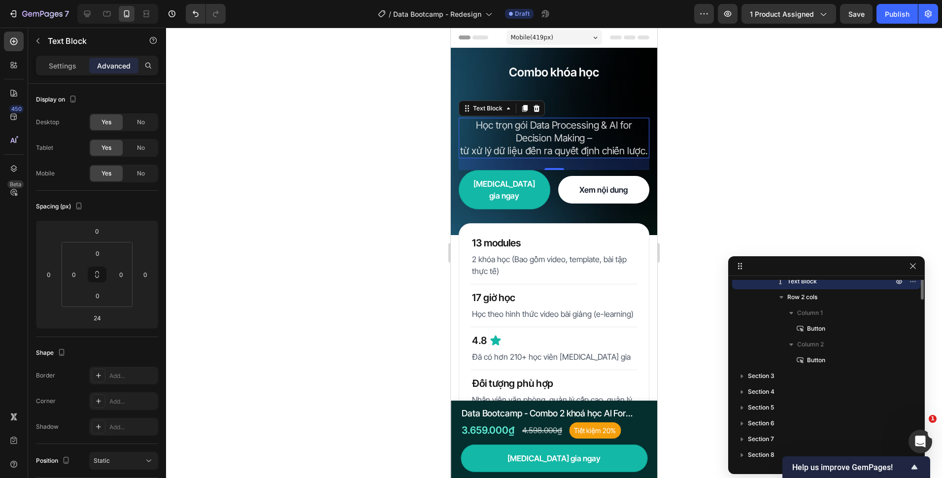
scroll to position [38, 0]
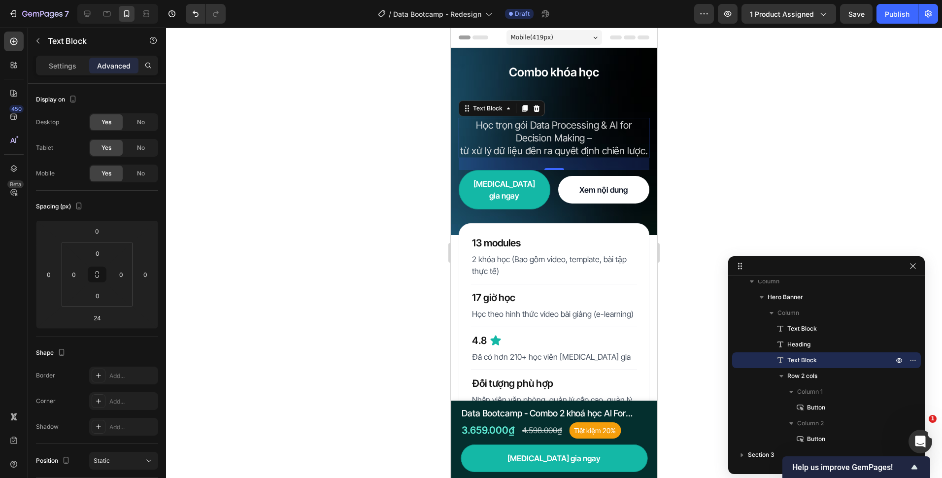
click at [327, 152] on div at bounding box center [554, 253] width 776 height 450
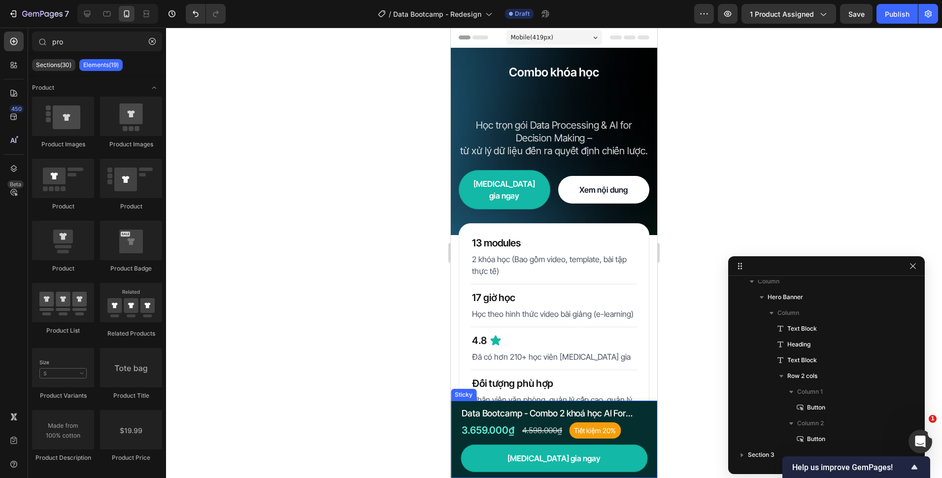
click at [457, 464] on div "Product Images Data Bootcamp - Combo 2 khoá học AI For Decision Making và Data …" at bounding box center [554, 439] width 206 height 77
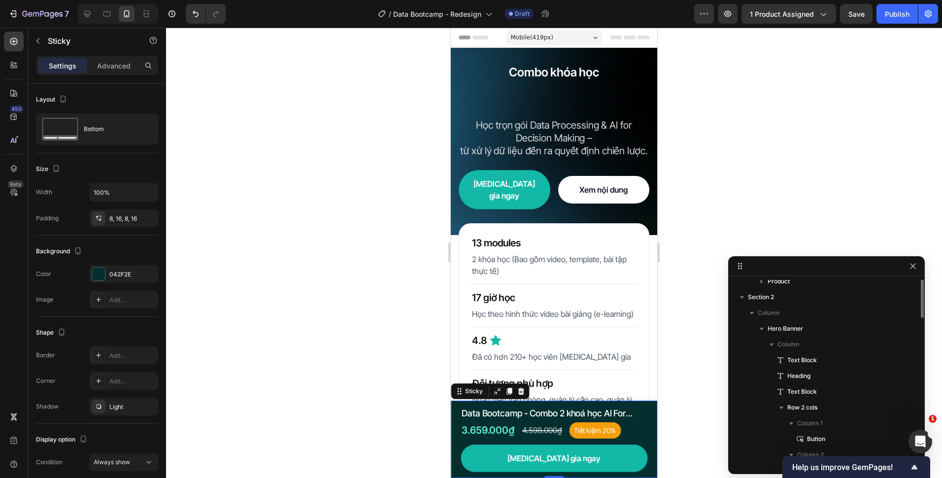
scroll to position [0, 0]
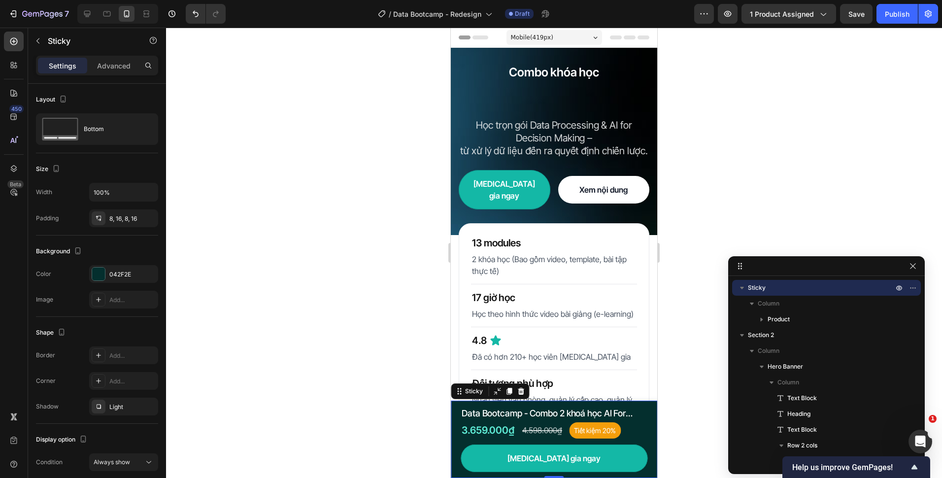
click at [340, 328] on div at bounding box center [554, 253] width 776 height 450
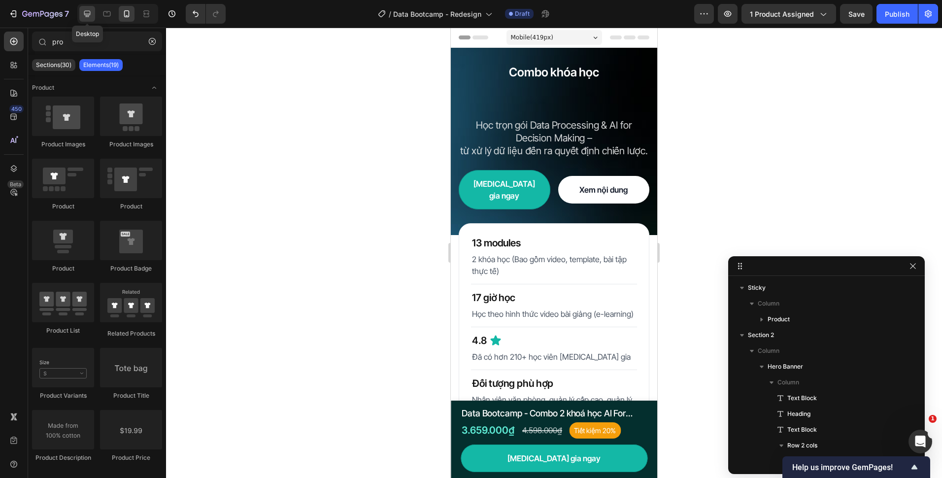
click at [92, 12] on icon at bounding box center [87, 14] width 10 height 10
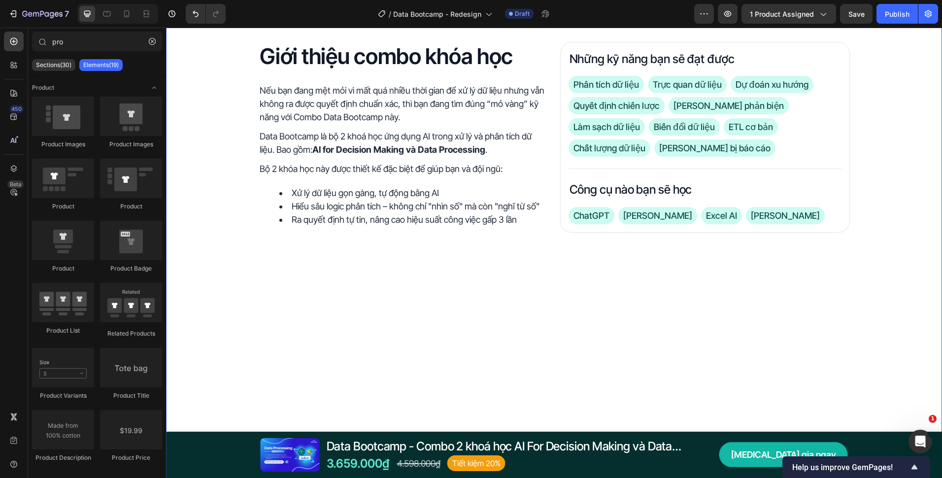
scroll to position [493, 0]
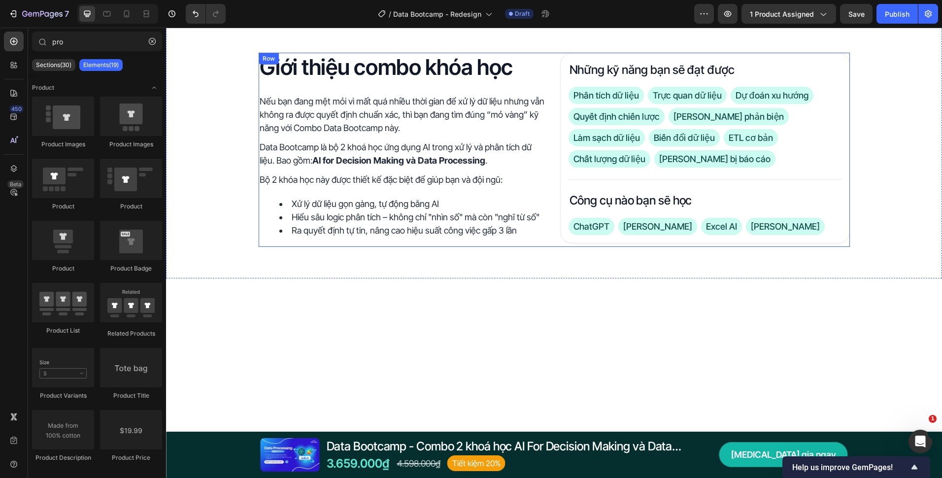
click at [553, 208] on div "Giới thiệu combo khóa học Heading Nếu bạn đang mệt mỏi vì mất quá nhiều thời gi…" at bounding box center [554, 150] width 591 height 194
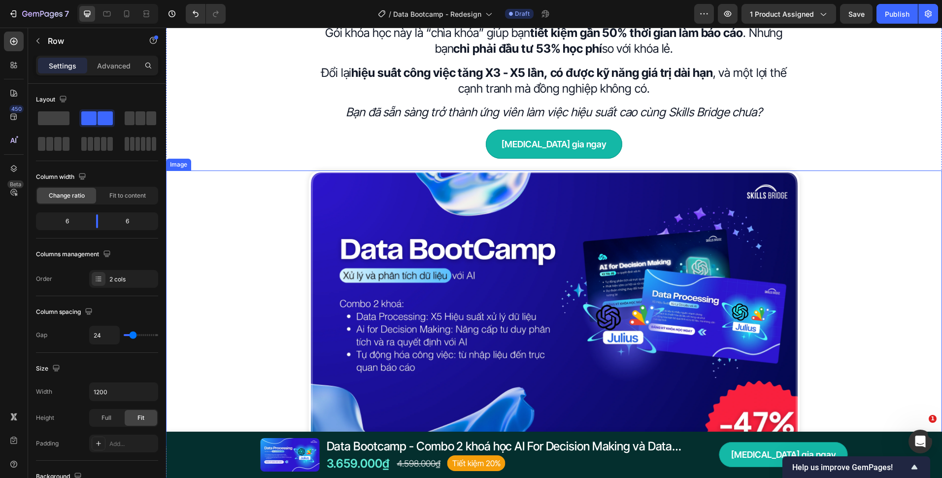
scroll to position [1281, 0]
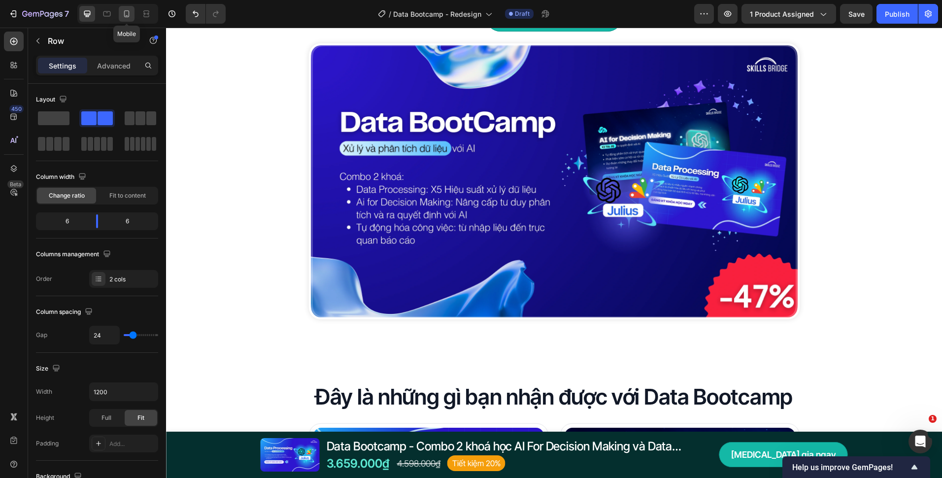
click at [132, 19] on div at bounding box center [127, 14] width 16 height 16
type input "16"
type input "100%"
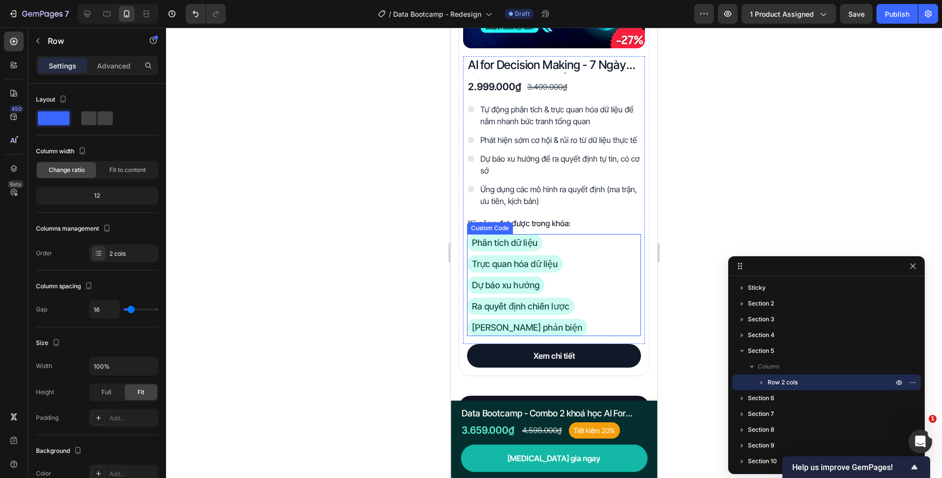
scroll to position [2168, 0]
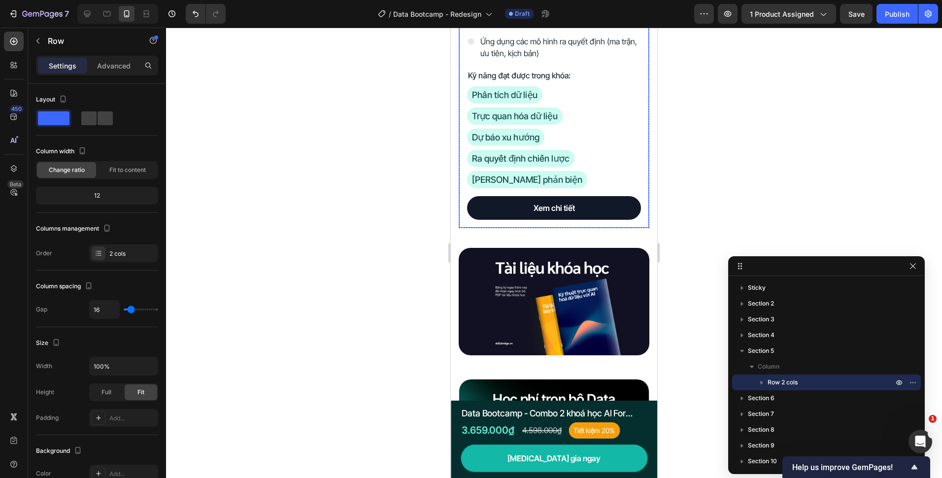
click at [621, 228] on div "Product Images AI for Decision Making - 7 Ngày Ứng Dụng AI Chuyển Dữ Liệu Thành…" at bounding box center [554, 11] width 191 height 435
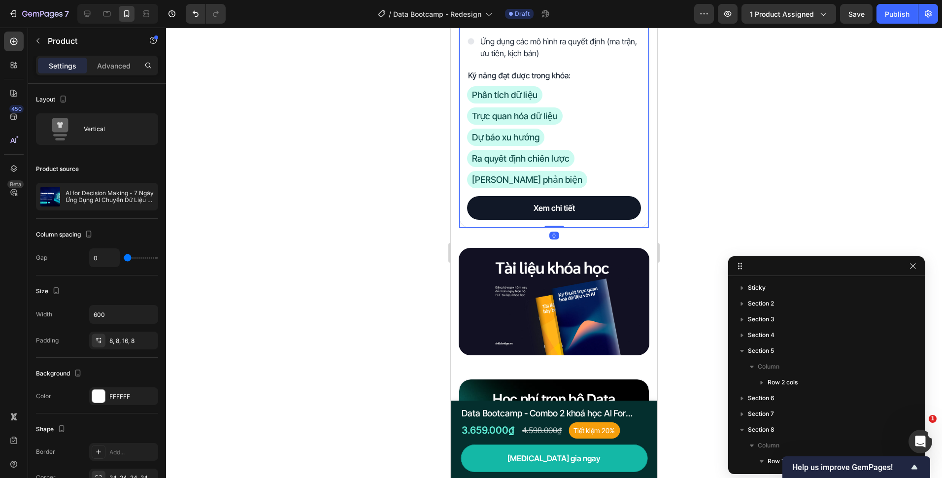
scroll to position [211, 0]
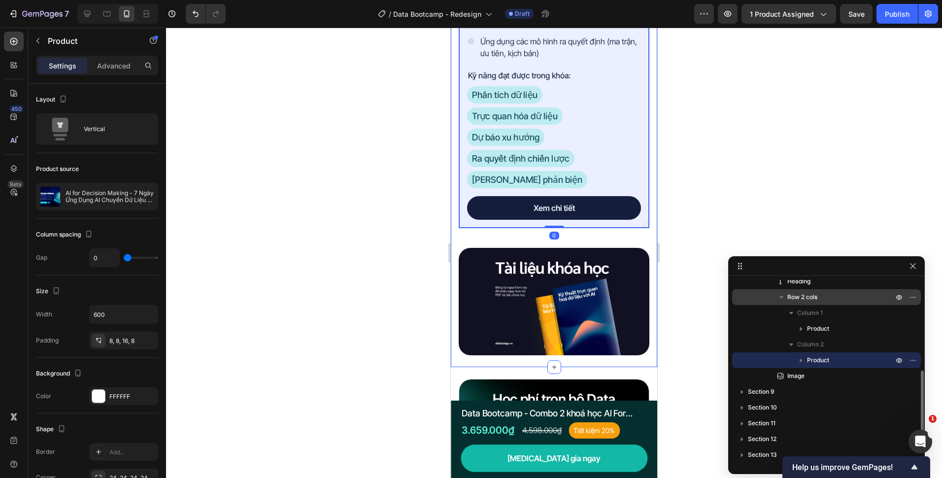
click at [810, 297] on span "Row 2 cols" at bounding box center [802, 297] width 30 height 10
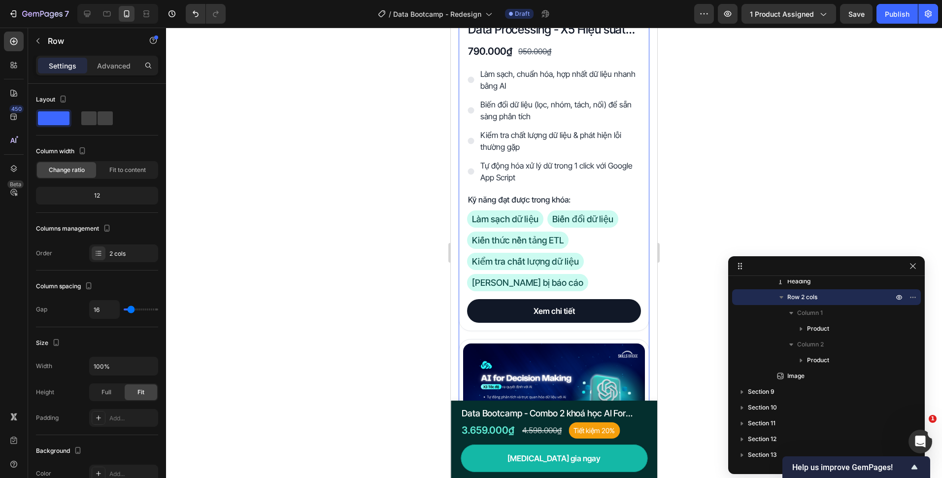
scroll to position [1467, 0]
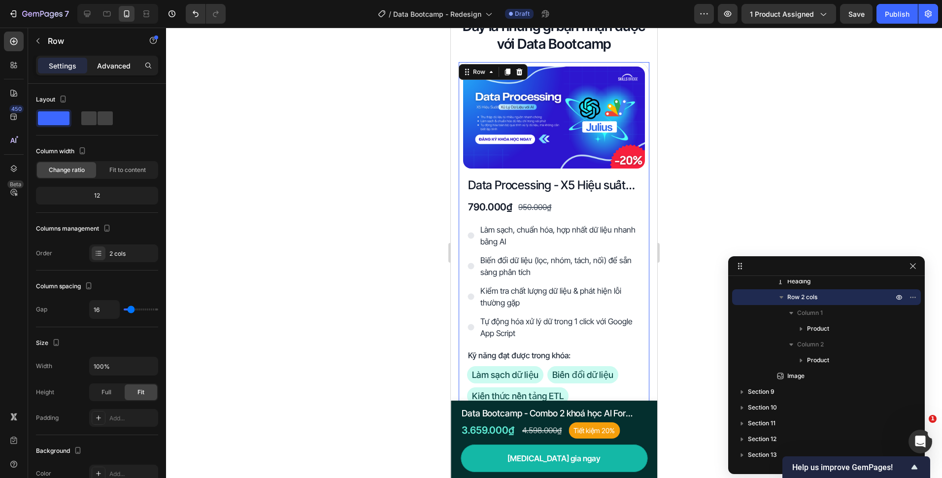
click at [107, 69] on p "Advanced" at bounding box center [113, 66] width 33 height 10
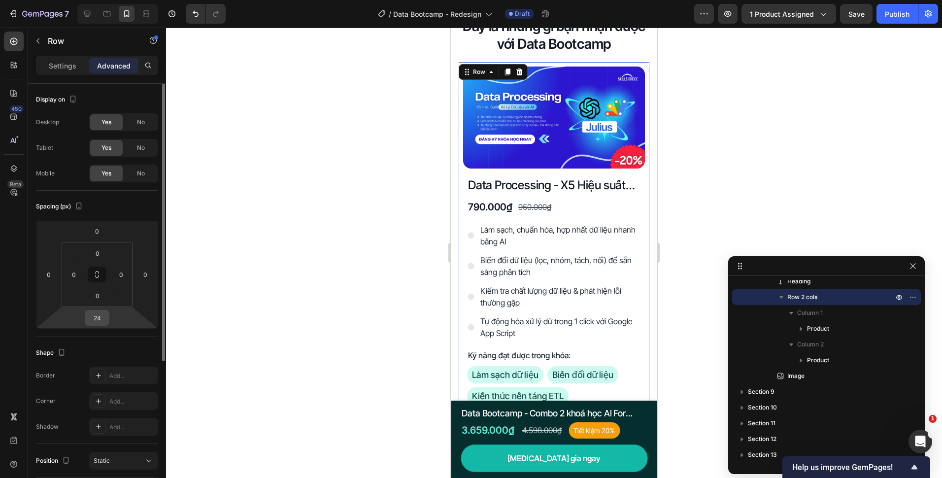
click at [100, 315] on input "24" at bounding box center [97, 317] width 20 height 15
type input "16"
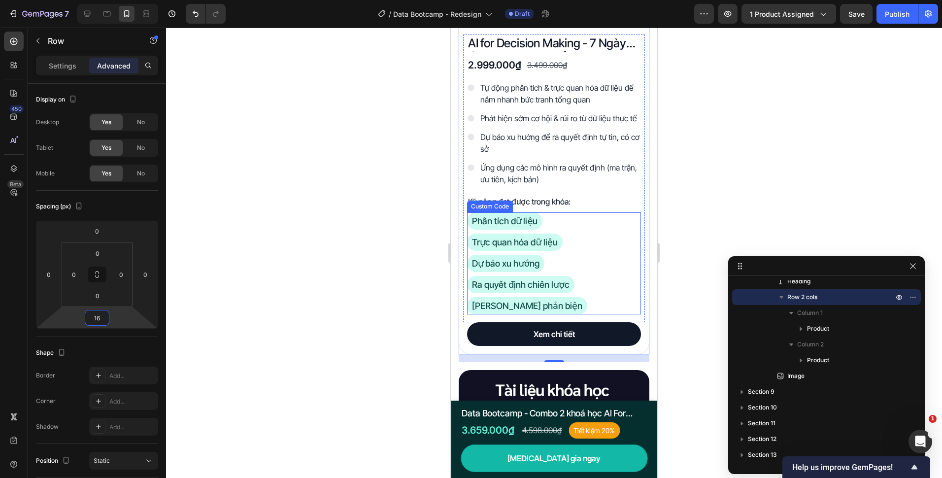
scroll to position [2206, 0]
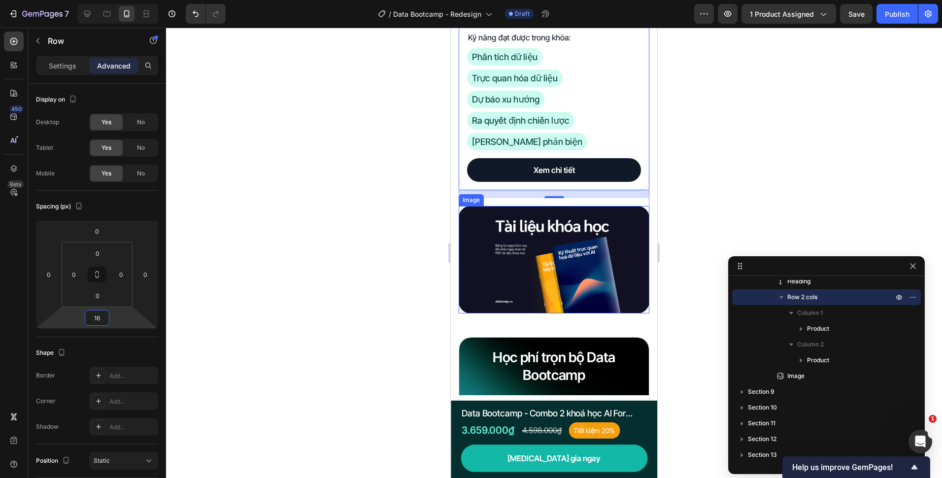
click at [621, 294] on img at bounding box center [554, 259] width 191 height 107
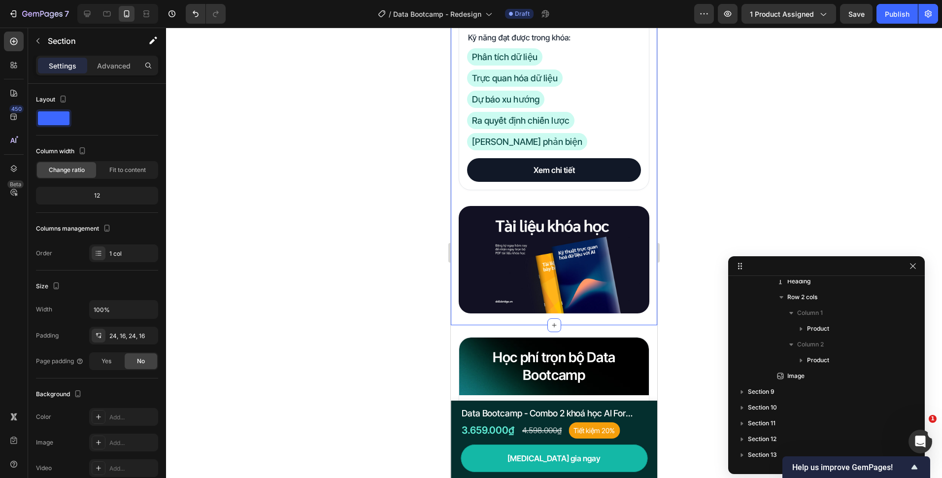
scroll to position [69, 0]
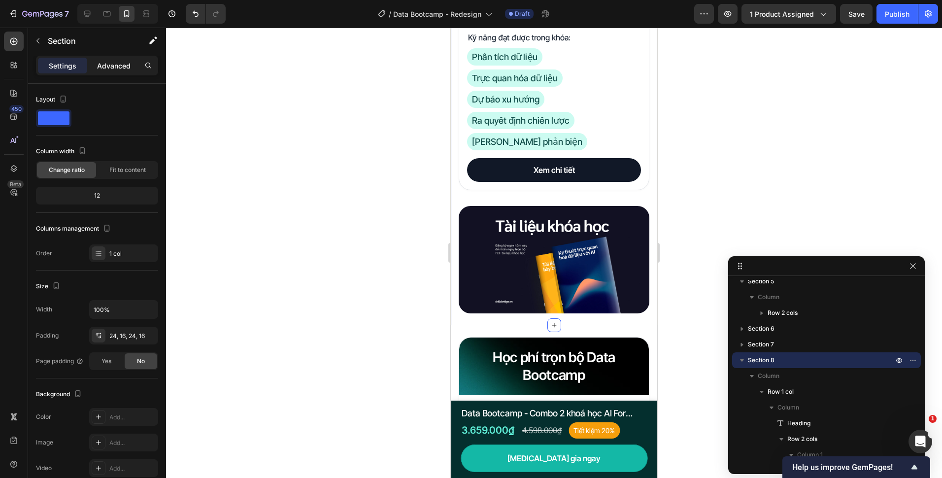
click at [109, 73] on div "Settings Advanced" at bounding box center [97, 66] width 122 height 20
click at [115, 59] on div "Advanced" at bounding box center [113, 66] width 49 height 16
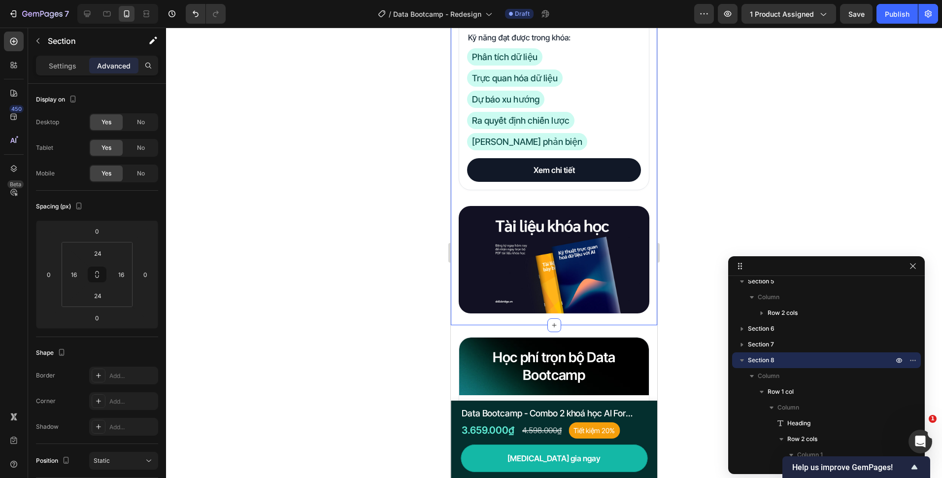
click at [112, 64] on p "Advanced" at bounding box center [113, 66] width 33 height 10
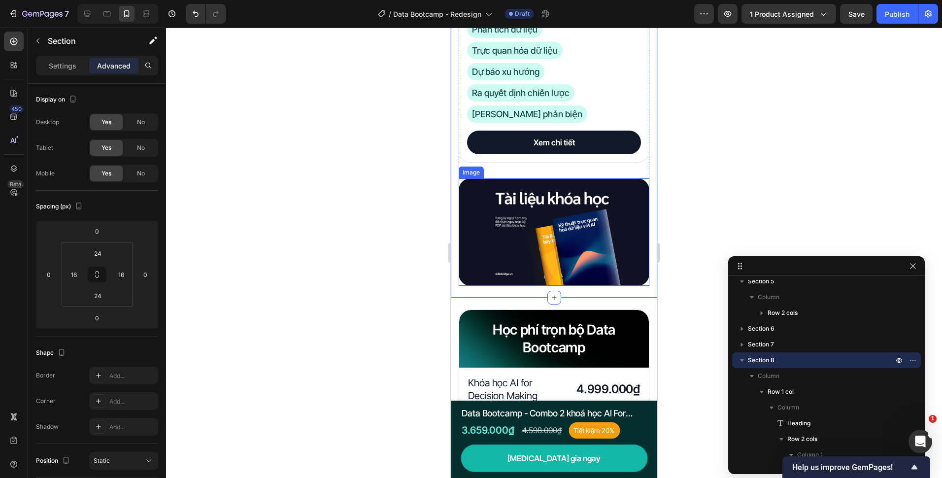
scroll to position [2255, 0]
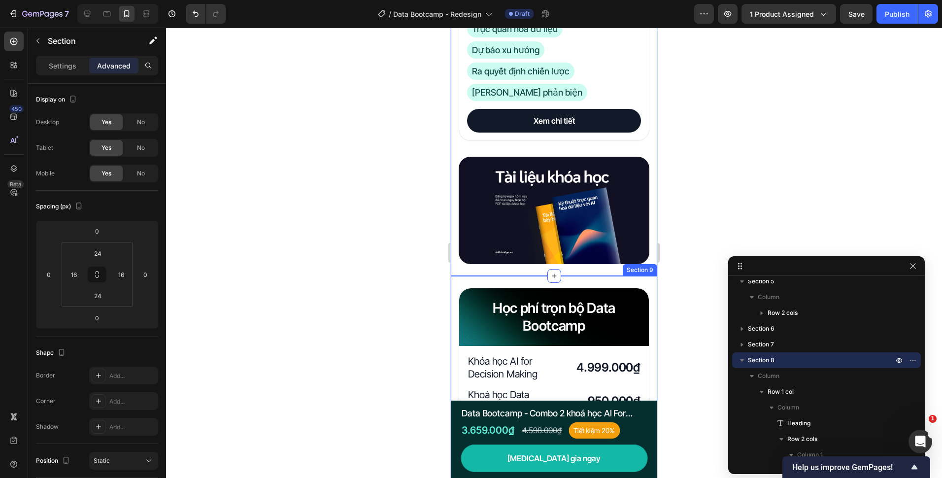
click at [515, 285] on div "Học phí trọn bộ Data Bootcamp Heading Row Khóa học AI for Decision Making Headi…" at bounding box center [554, 430] width 206 height 309
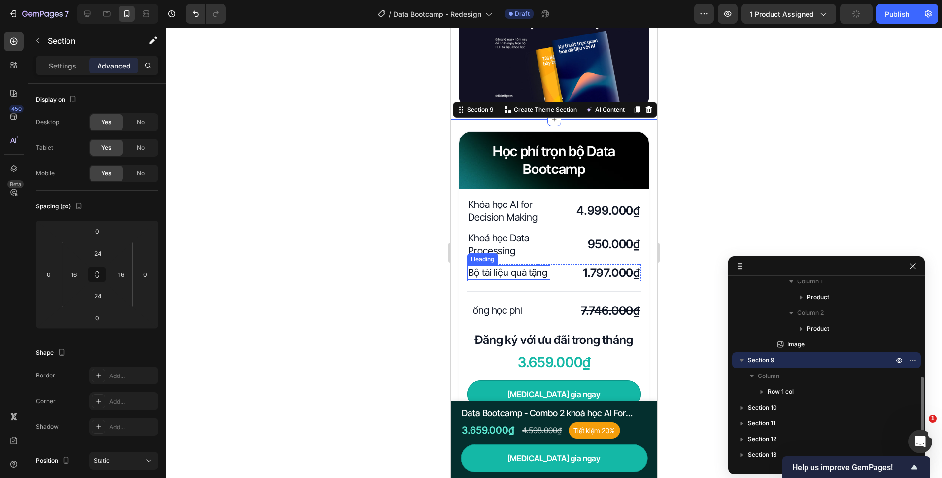
scroll to position [2452, 0]
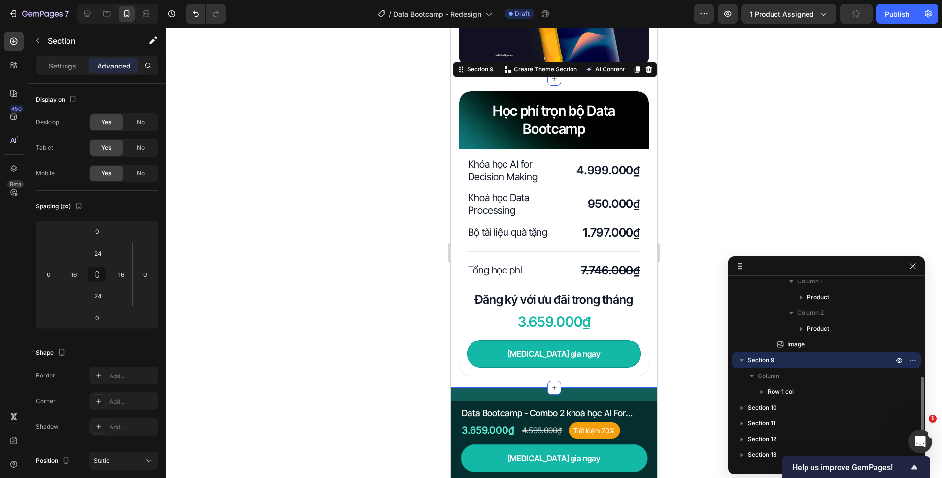
click at [393, 263] on div at bounding box center [554, 253] width 776 height 450
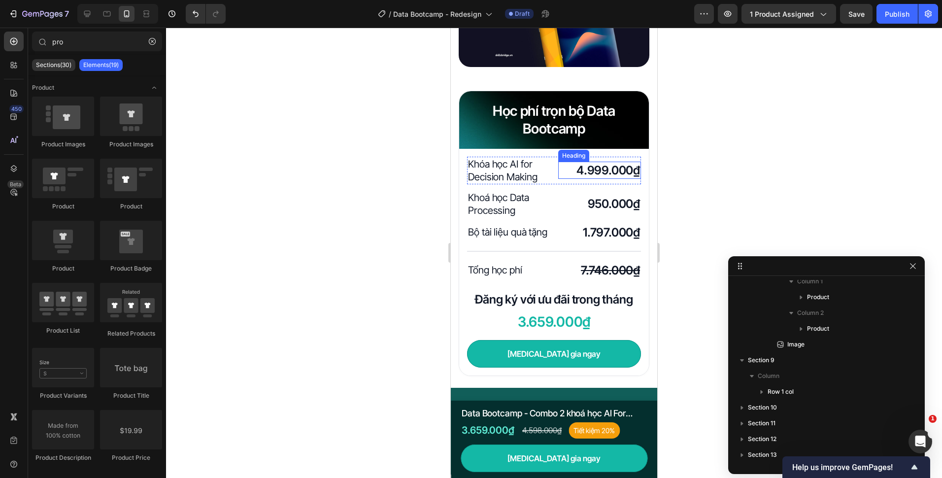
click at [577, 171] on h2 "4.999.000₫" at bounding box center [599, 170] width 83 height 17
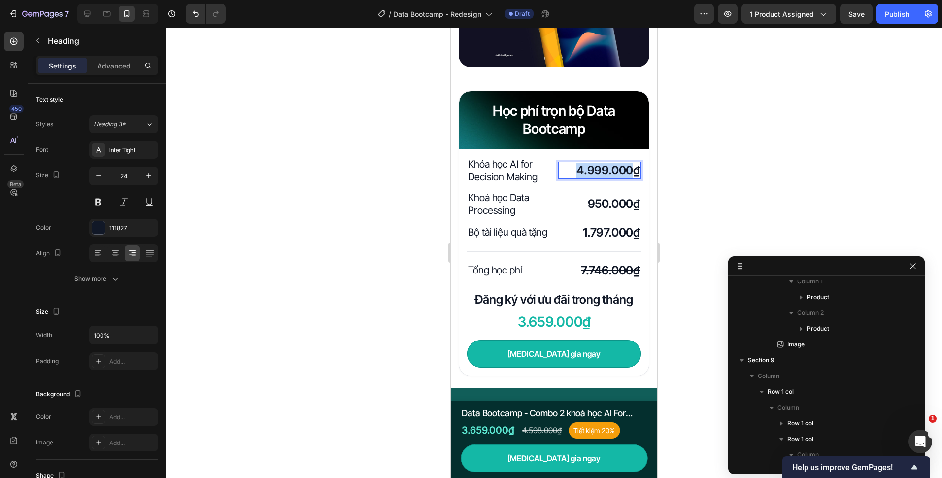
scroll to position [416, 0]
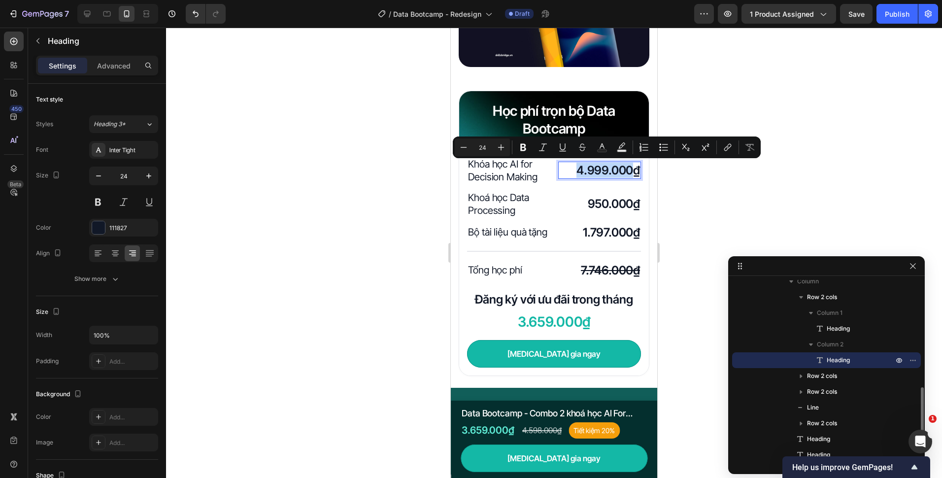
click at [574, 173] on p "4.999.000₫" at bounding box center [599, 170] width 81 height 15
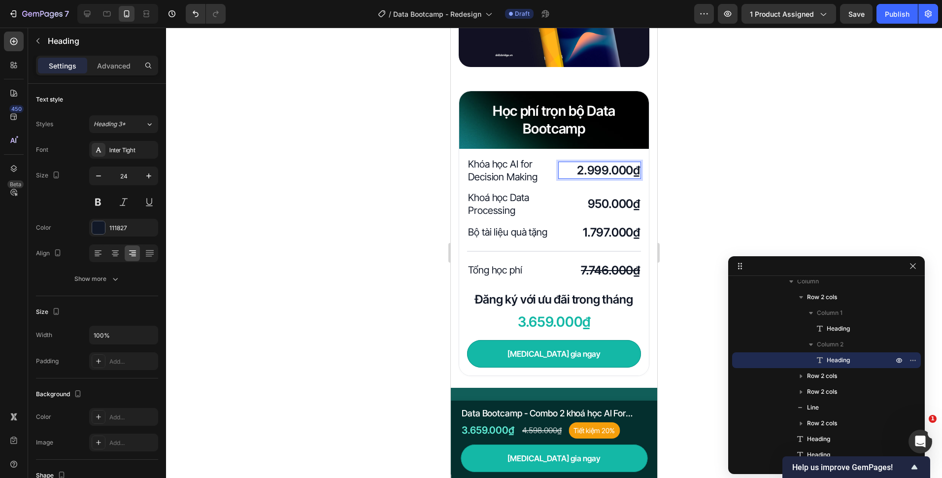
click at [405, 219] on div at bounding box center [554, 253] width 776 height 450
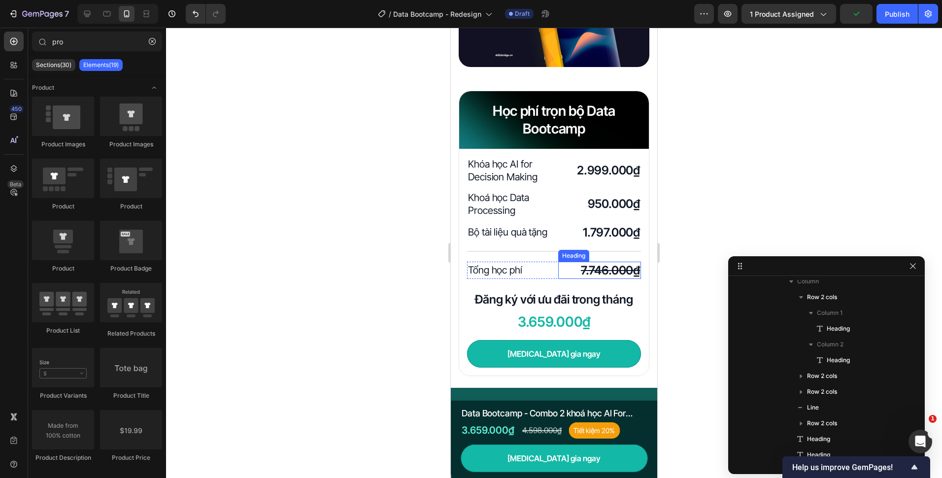
click at [581, 276] on s "7.746.000₫" at bounding box center [610, 270] width 59 height 14
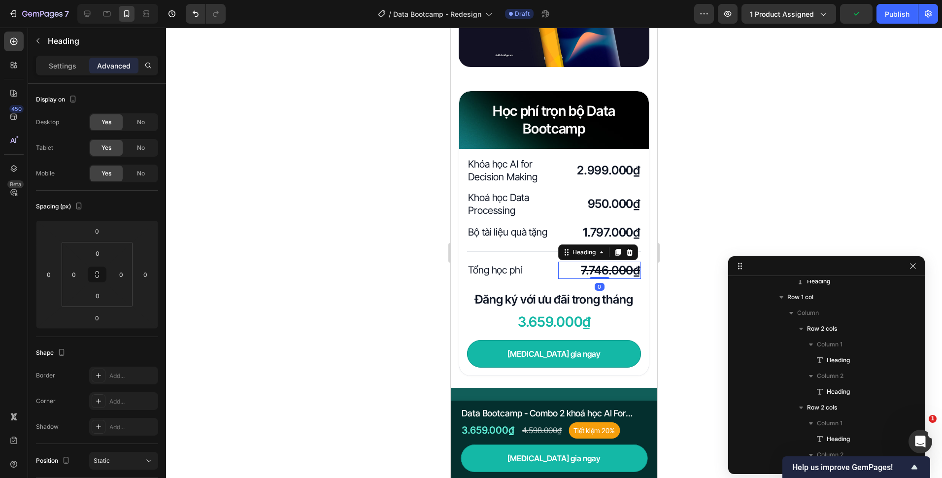
scroll to position [700, 0]
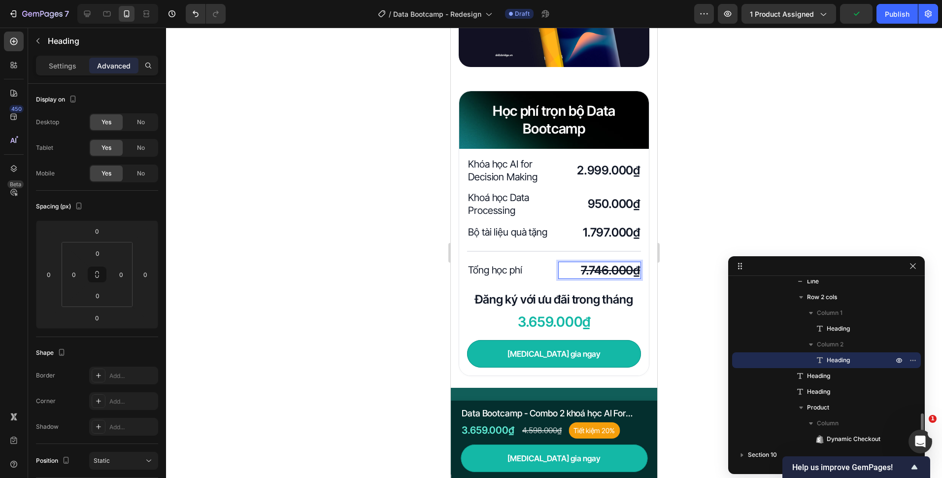
click at [581, 277] on s "7.746.000₫" at bounding box center [610, 270] width 59 height 14
click at [372, 290] on div at bounding box center [554, 253] width 776 height 450
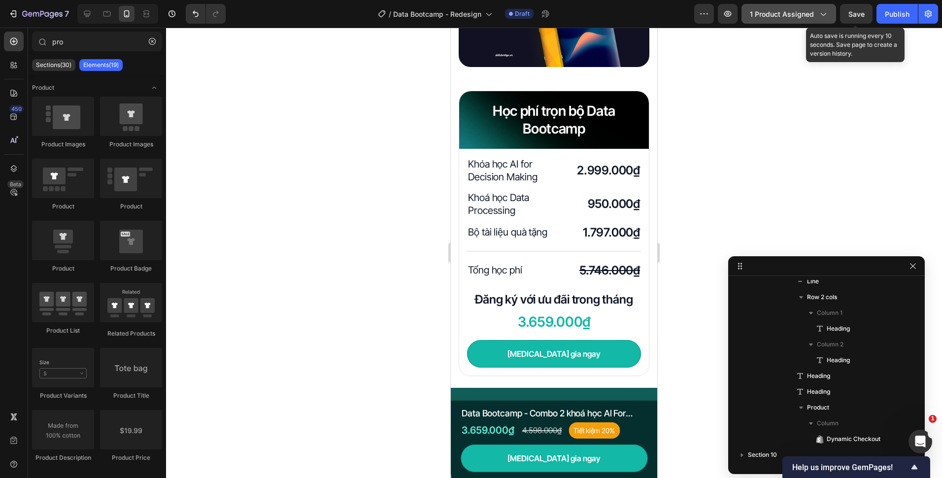
drag, startPoint x: 847, startPoint y: 13, endPoint x: 835, endPoint y: 20, distance: 14.4
click at [847, 12] on button "Save" at bounding box center [856, 14] width 33 height 20
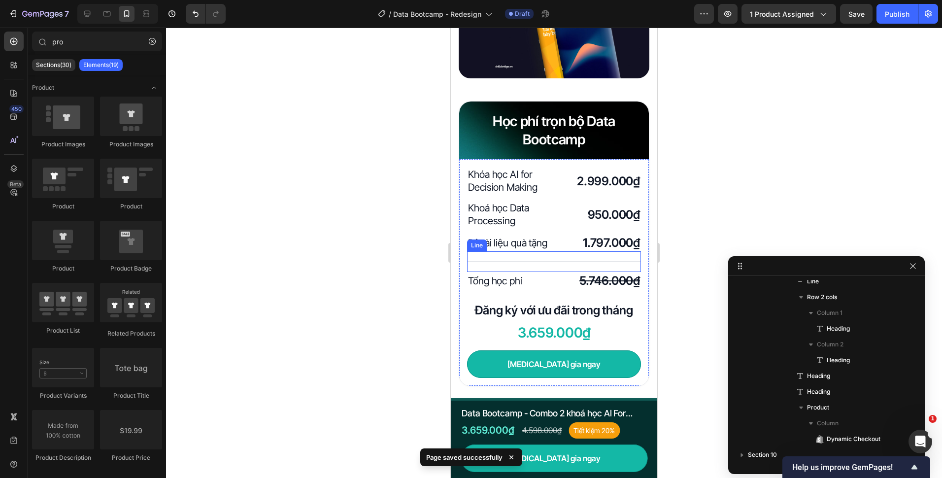
scroll to position [2452, 0]
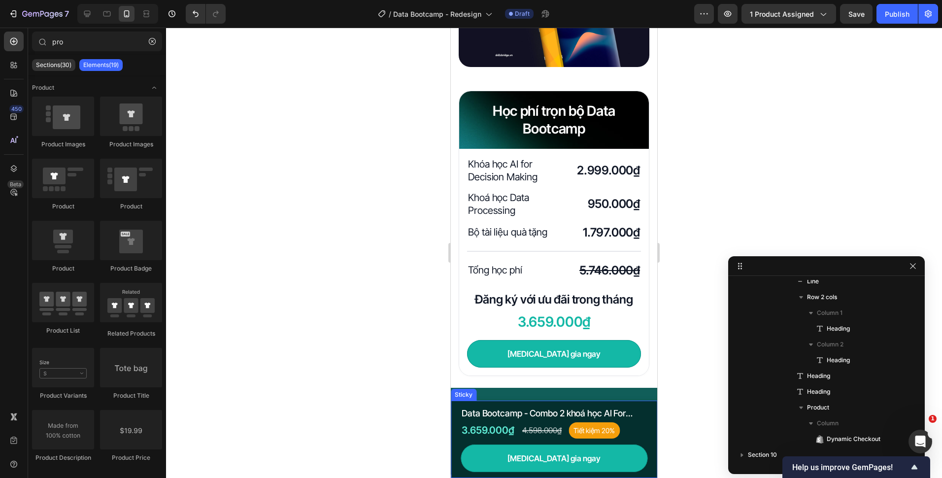
click at [375, 364] on div at bounding box center [554, 253] width 776 height 450
click at [467, 143] on div "Học phí trọn bộ Data Bootcamp Heading Row" at bounding box center [554, 120] width 190 height 58
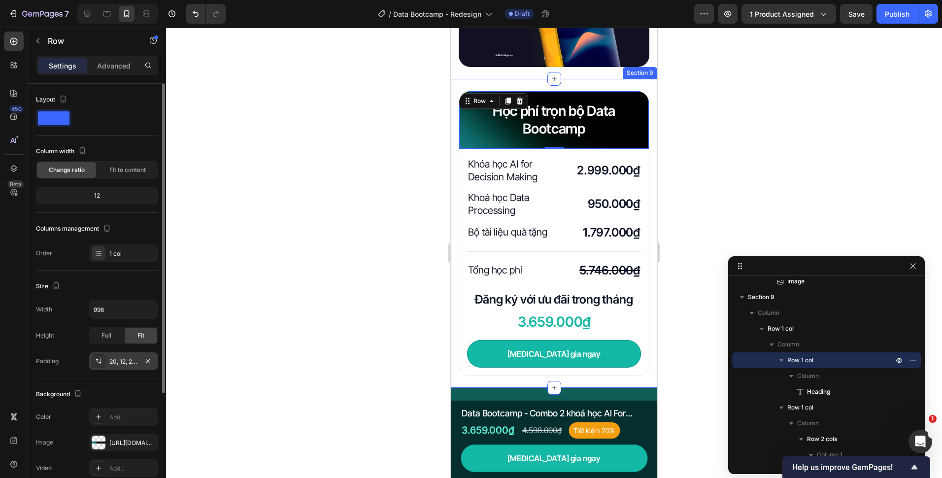
click at [127, 362] on div "20, 12, 20, 12" at bounding box center [123, 361] width 29 height 9
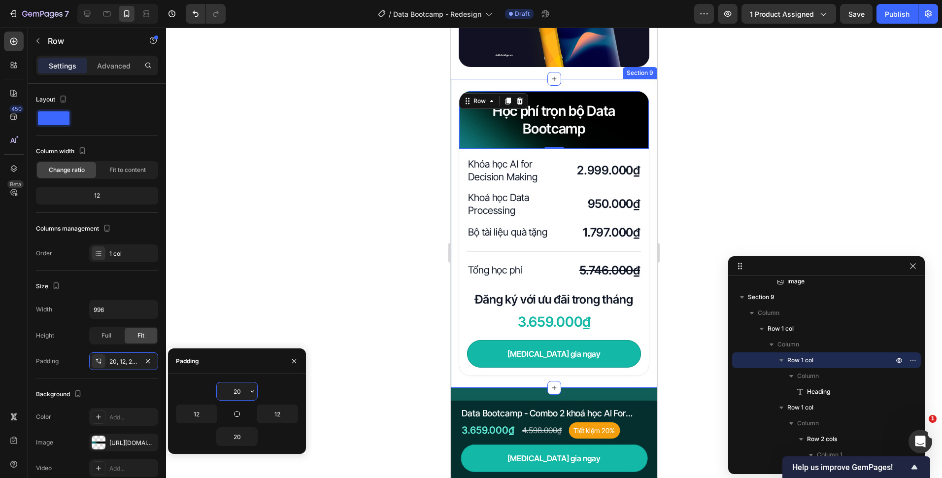
click at [233, 387] on input "20" at bounding box center [237, 391] width 40 height 18
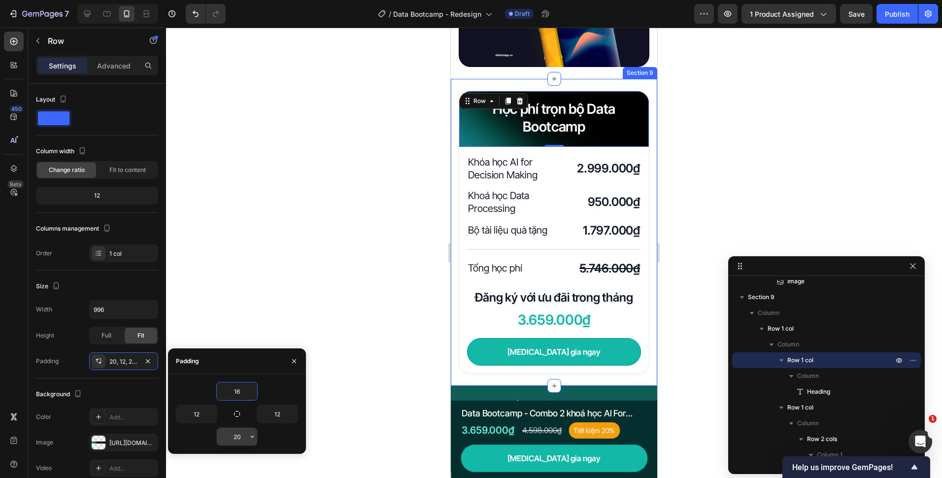
type input "16"
click at [239, 435] on input "20" at bounding box center [237, 437] width 40 height 18
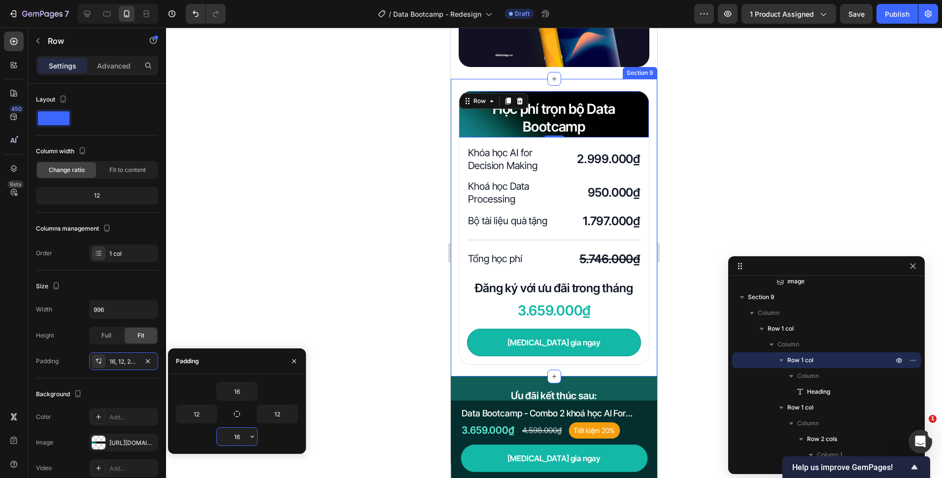
type input "16"
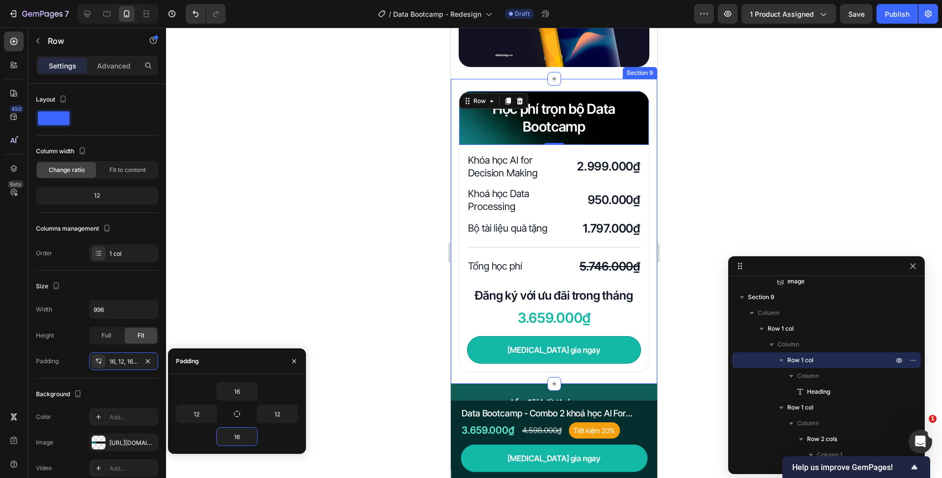
click at [319, 307] on div at bounding box center [554, 253] width 776 height 450
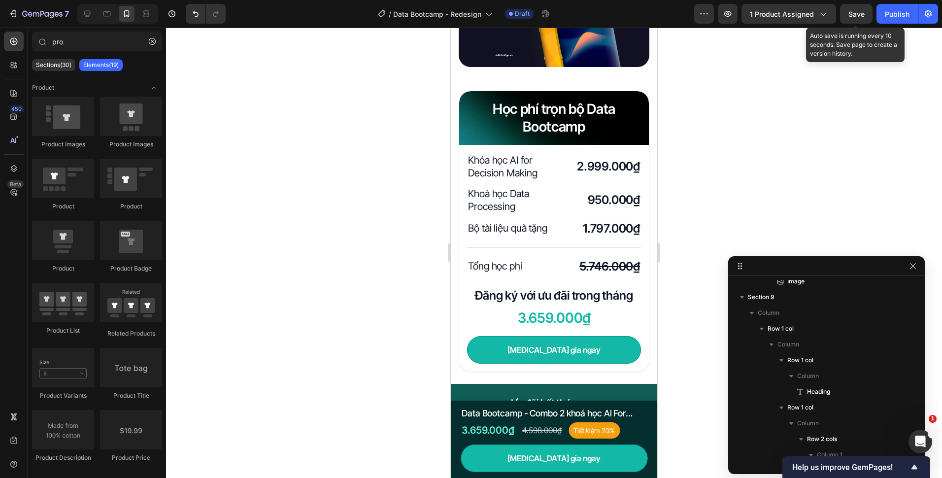
click at [851, 17] on span "Save" at bounding box center [856, 14] width 16 height 8
